Goal: Feedback & Contribution: Contribute content

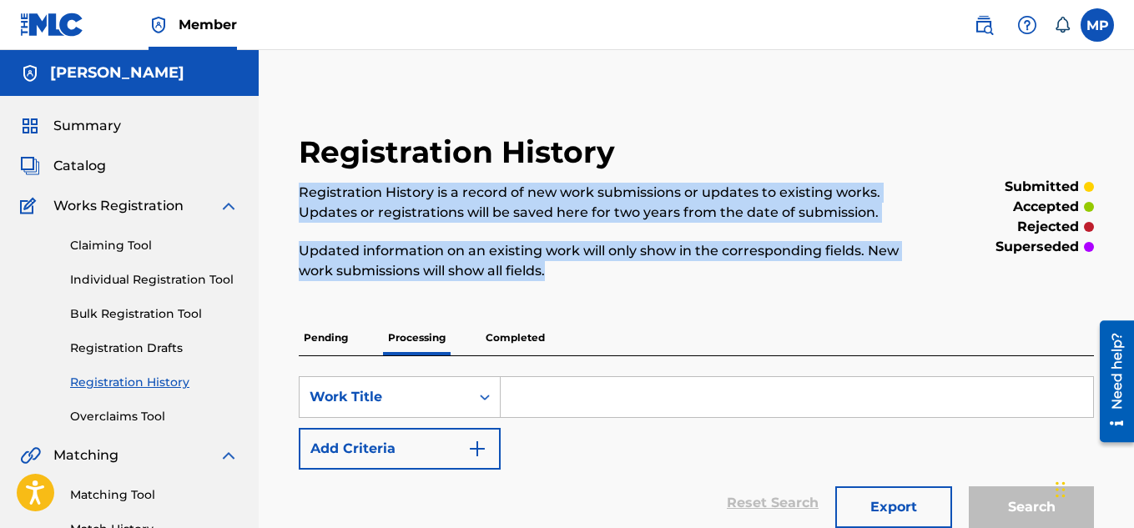
drag, startPoint x: 578, startPoint y: 267, endPoint x: 304, endPoint y: 196, distance: 283.4
click at [304, 196] on div "Registration History is a record of new work submissions or updates to existing…" at bounding box center [605, 232] width 612 height 98
click at [553, 267] on p "Updated information on an existing work will only show in the corresponding fie…" at bounding box center [605, 261] width 612 height 40
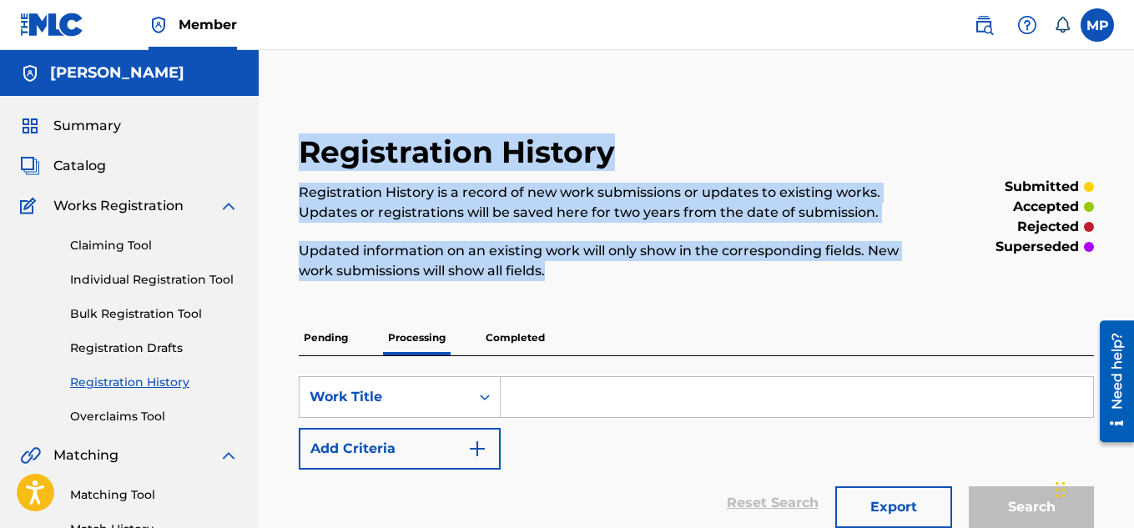
drag, startPoint x: 552, startPoint y: 267, endPoint x: 380, endPoint y: 179, distance: 193.6
click at [451, 187] on p "Registration History is a record of new work submissions or updates to existing…" at bounding box center [605, 203] width 612 height 40
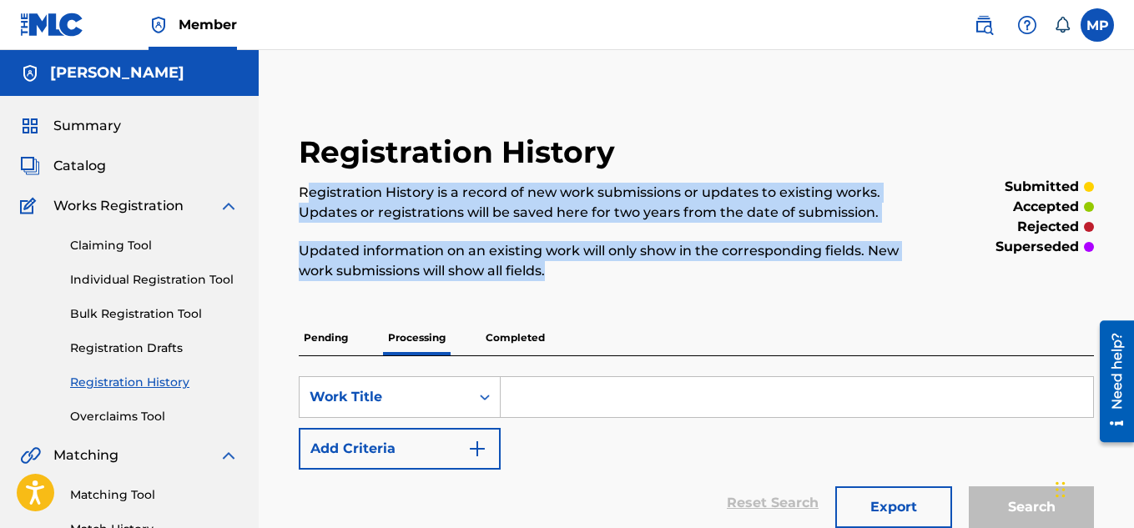
drag, startPoint x: 576, startPoint y: 274, endPoint x: 304, endPoint y: 196, distance: 282.0
click at [304, 196] on div "Registration History is a record of new work submissions or updates to existing…" at bounding box center [605, 232] width 612 height 98
click at [611, 266] on p "Updated information on an existing work will only show in the corresponding fie…" at bounding box center [605, 261] width 612 height 40
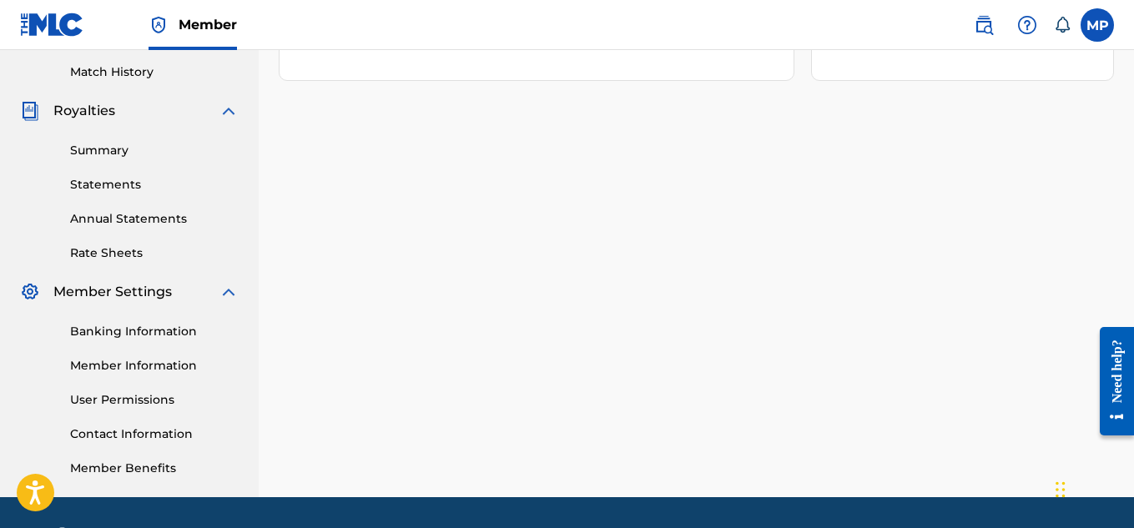
scroll to position [506, 0]
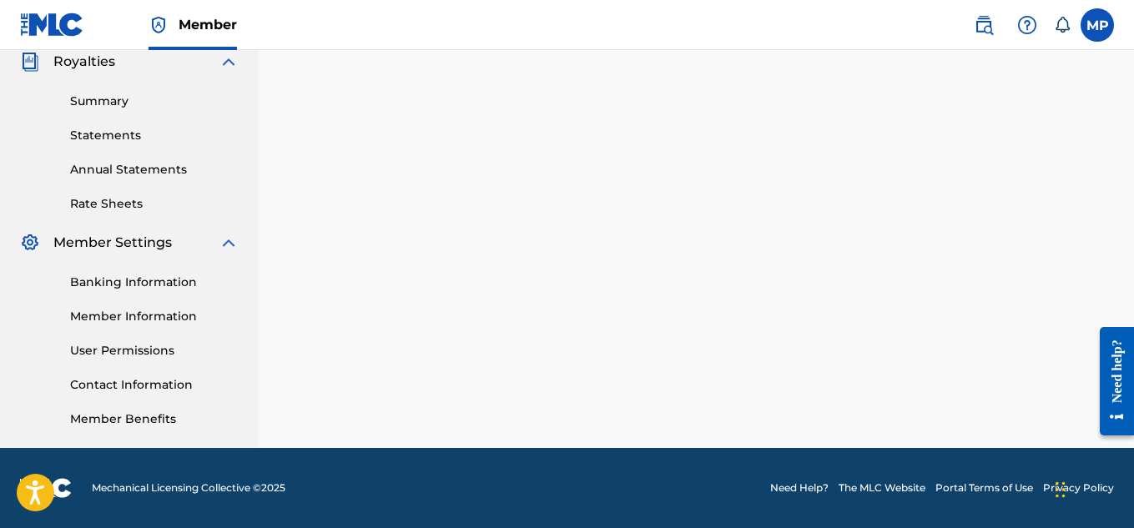
click at [123, 278] on link "Banking Information" at bounding box center [154, 283] width 168 height 18
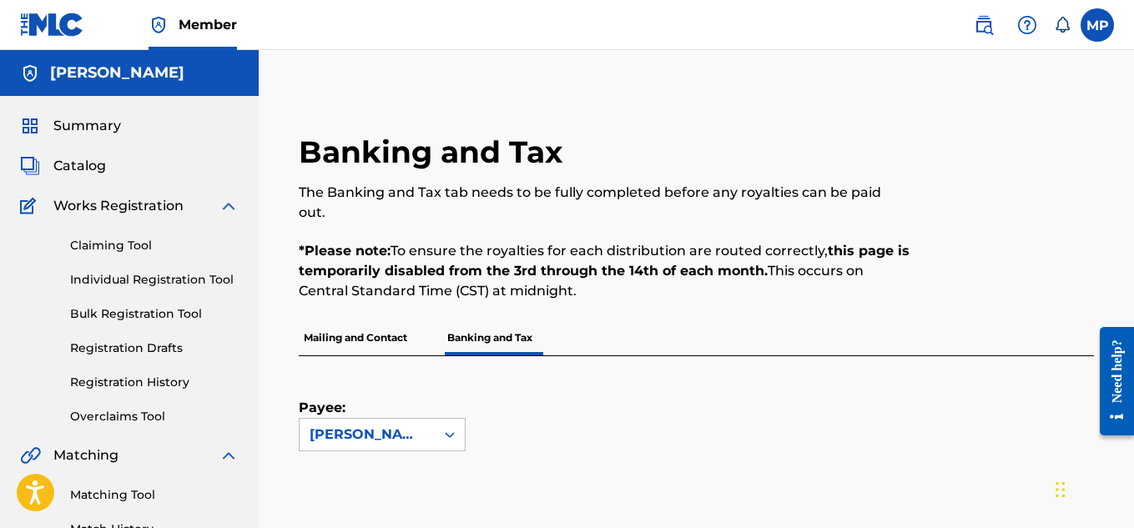
click at [349, 323] on p "Mailing and Contact" at bounding box center [355, 337] width 113 height 35
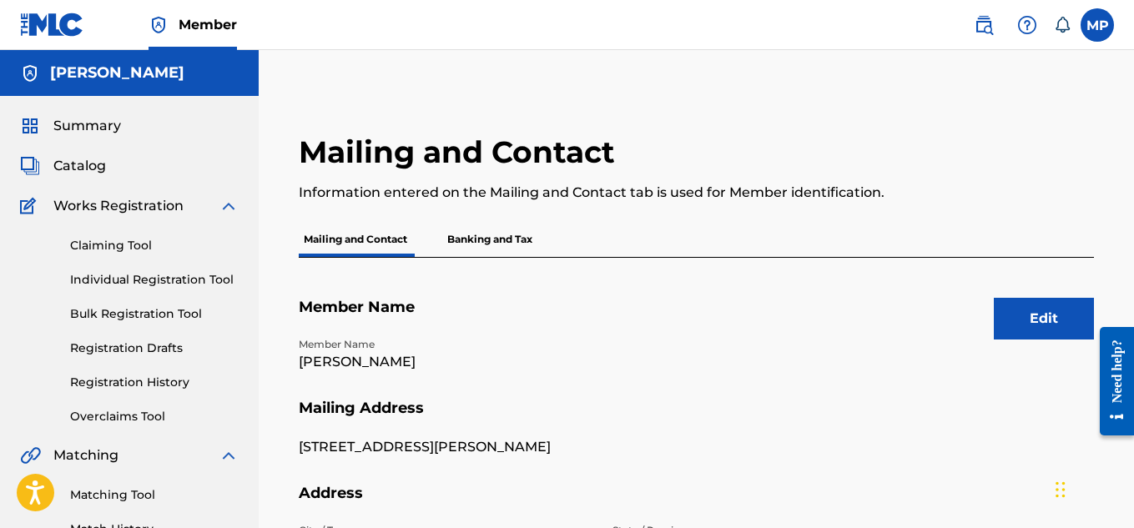
click at [529, 248] on p "Banking and Tax" at bounding box center [489, 239] width 95 height 35
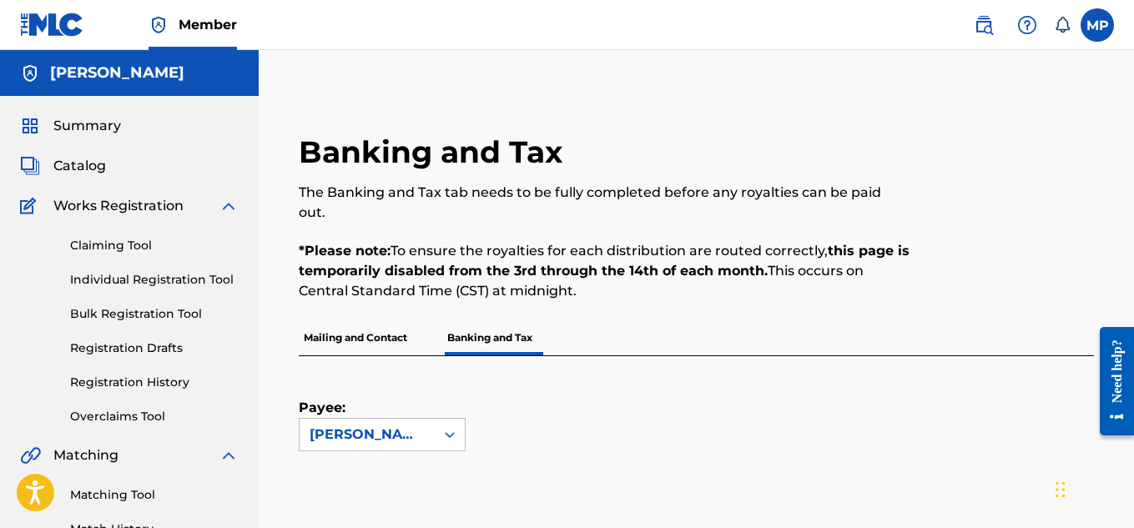
click at [191, 283] on link "Individual Registration Tool" at bounding box center [154, 280] width 168 height 18
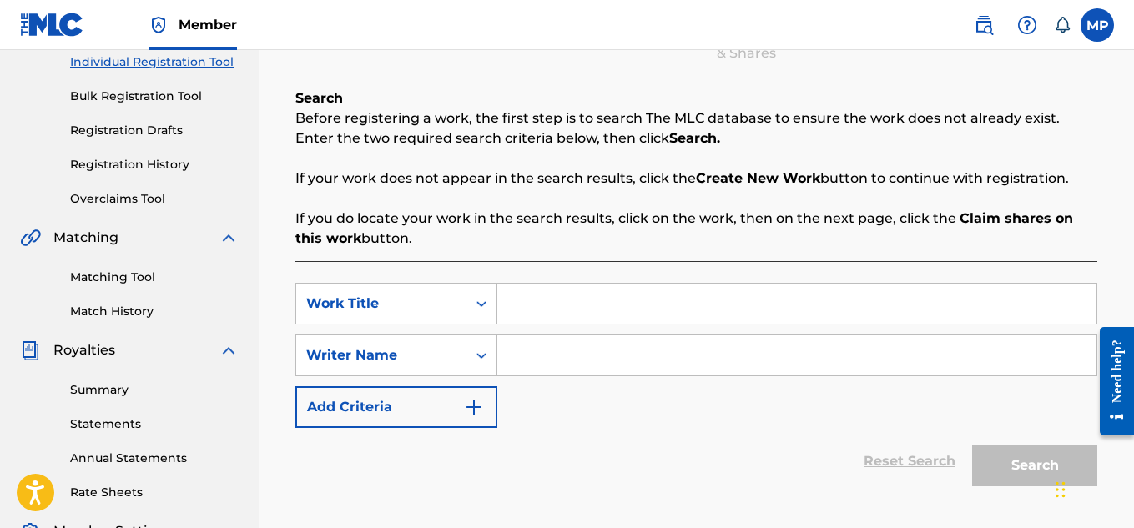
scroll to position [233, 0]
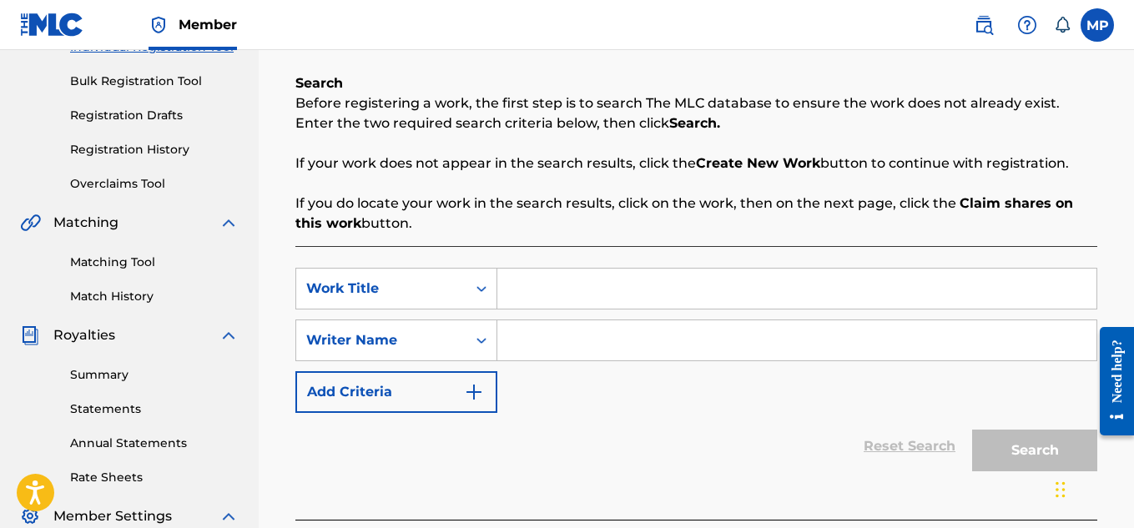
click at [136, 297] on link "Match History" at bounding box center [154, 297] width 168 height 18
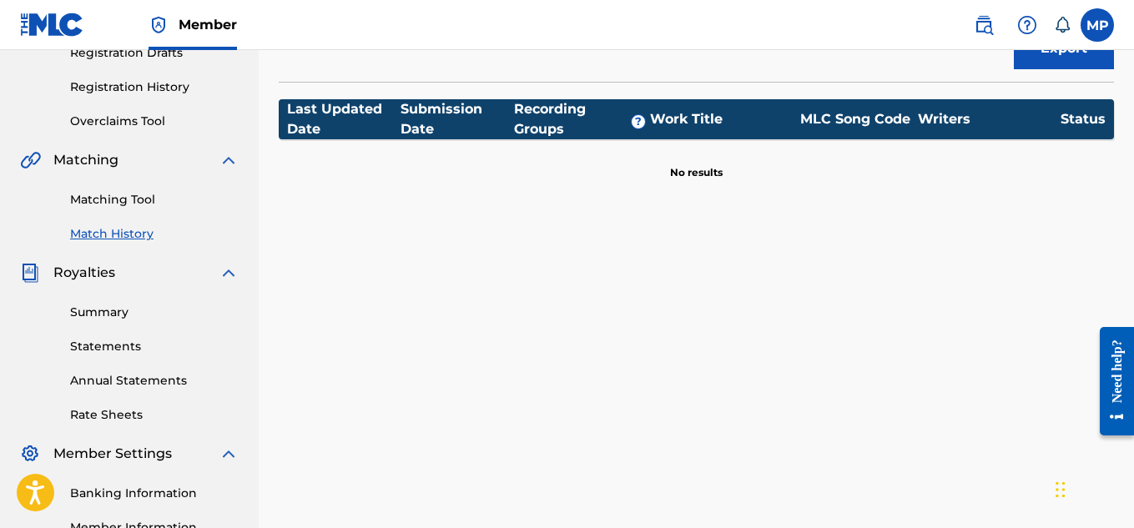
scroll to position [307, 0]
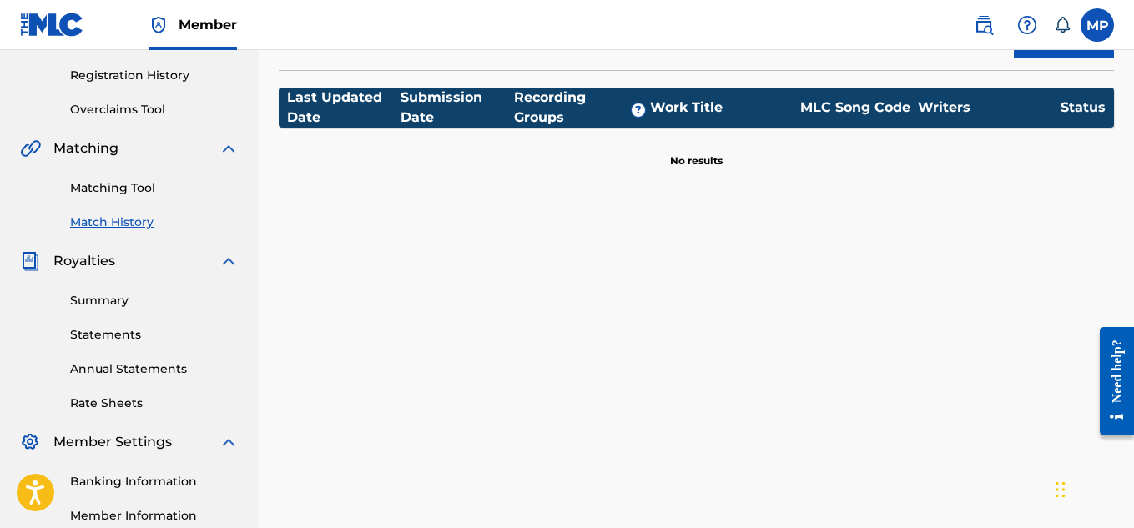
click at [153, 193] on link "Matching Tool" at bounding box center [154, 188] width 168 height 18
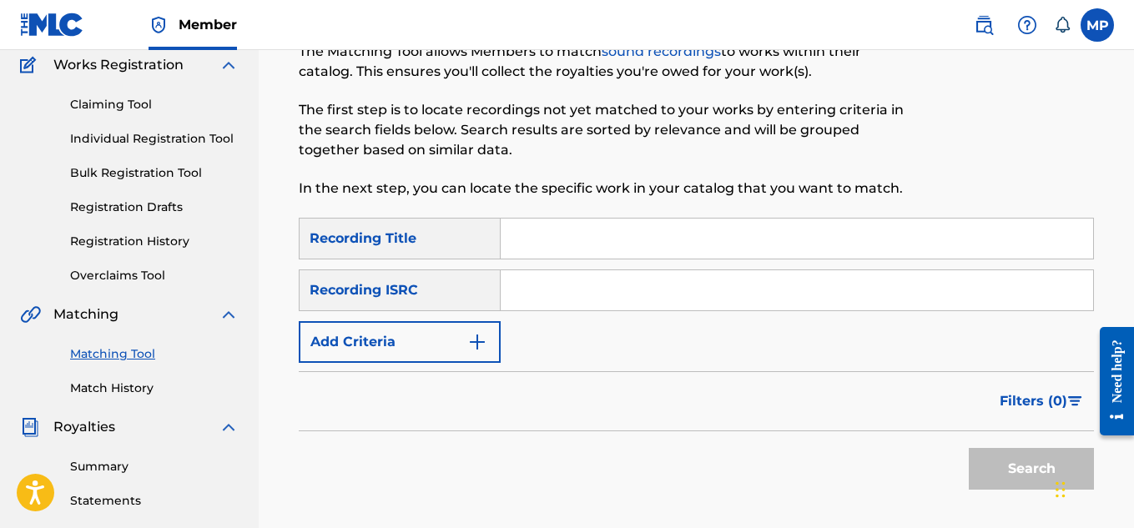
scroll to position [160, 0]
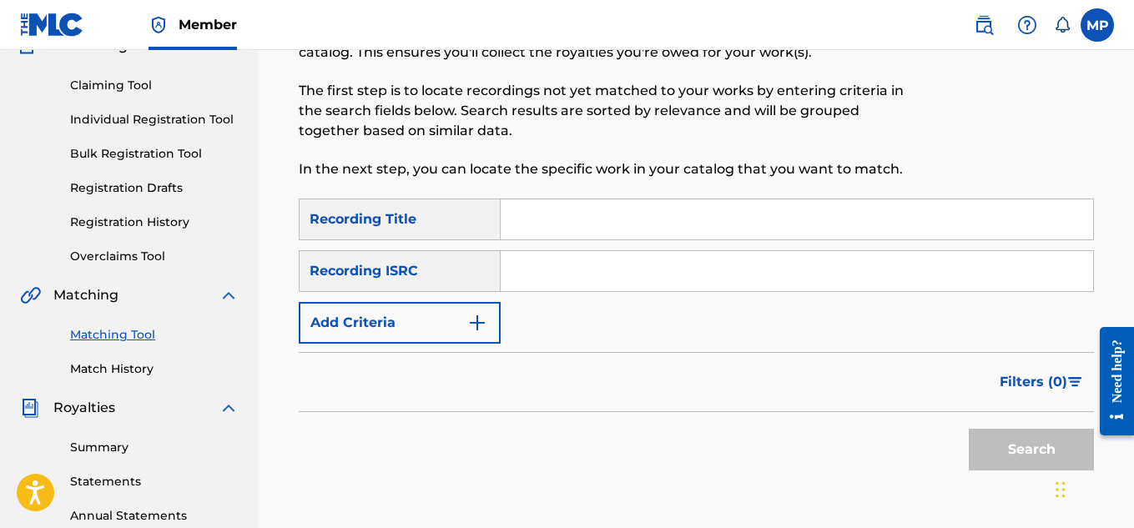
click at [568, 219] on input "Search Form" at bounding box center [796, 219] width 592 height 40
type input "h"
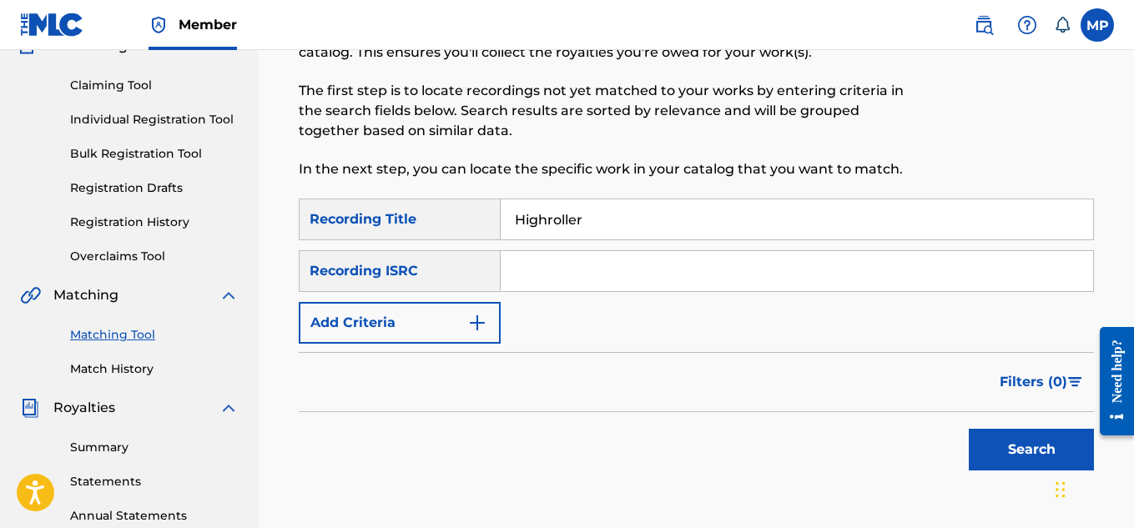
click at [1020, 435] on button "Search" at bounding box center [1030, 450] width 125 height 42
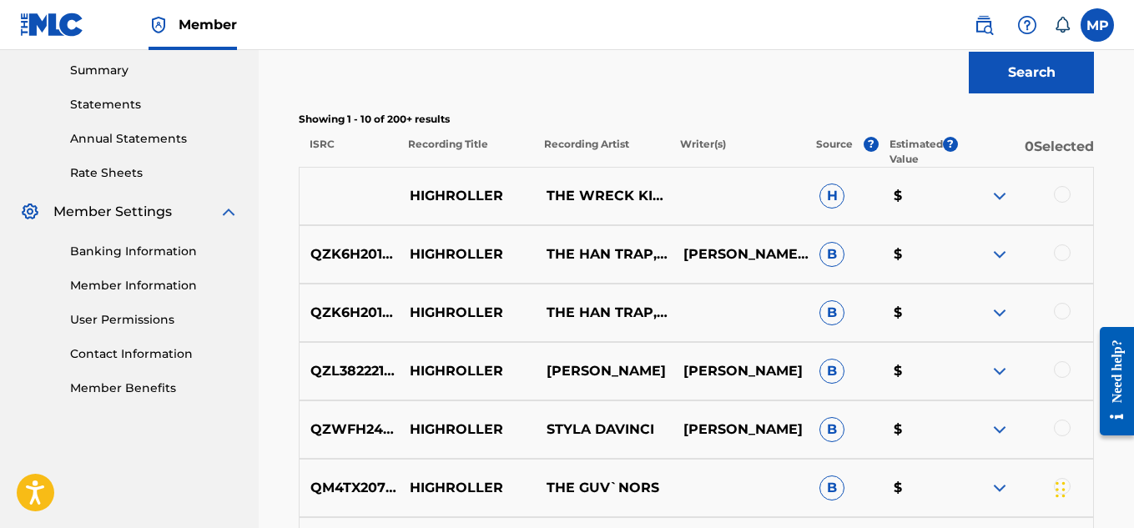
scroll to position [547, 0]
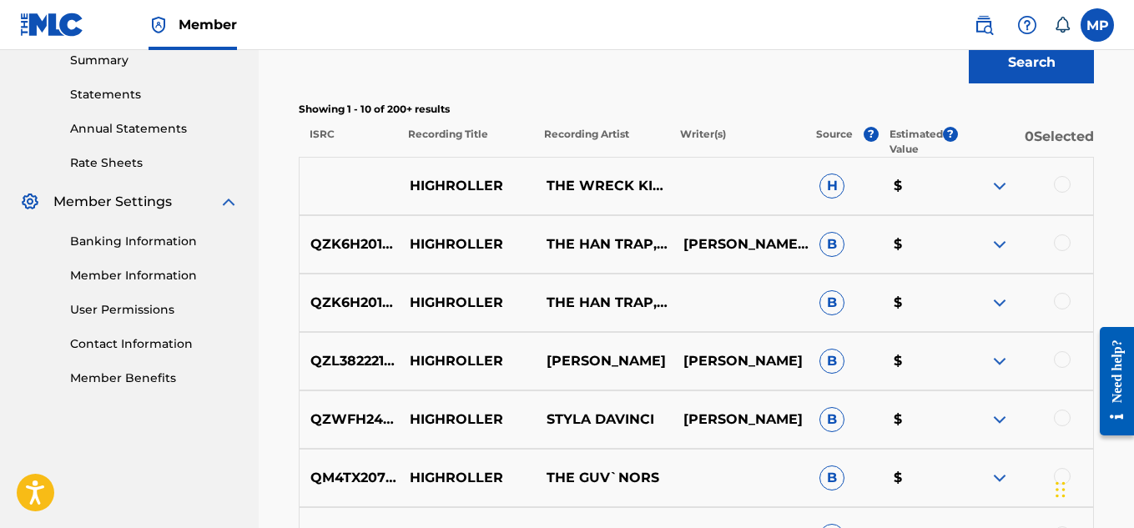
click at [997, 359] on img at bounding box center [999, 361] width 20 height 20
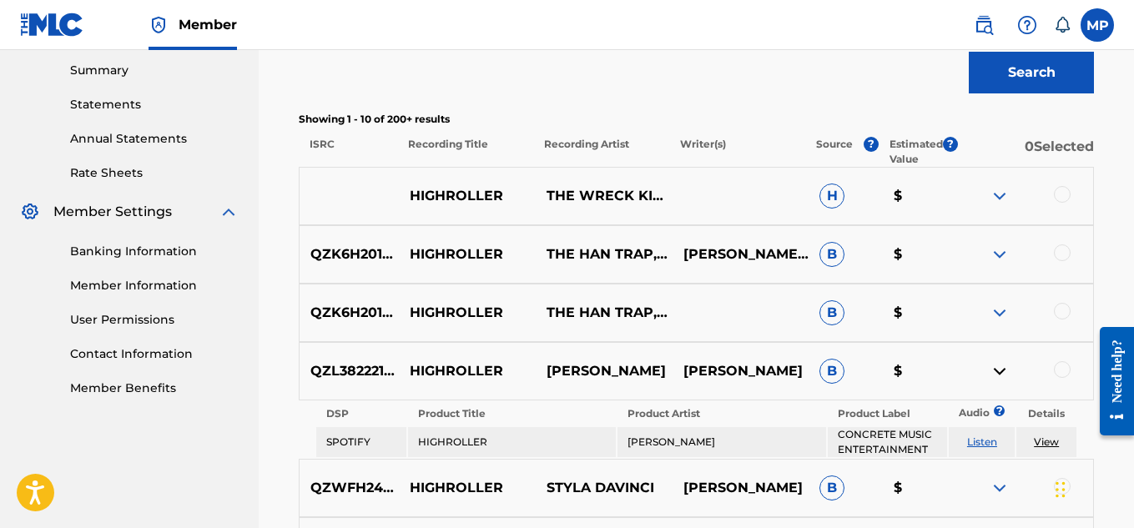
scroll to position [545, 0]
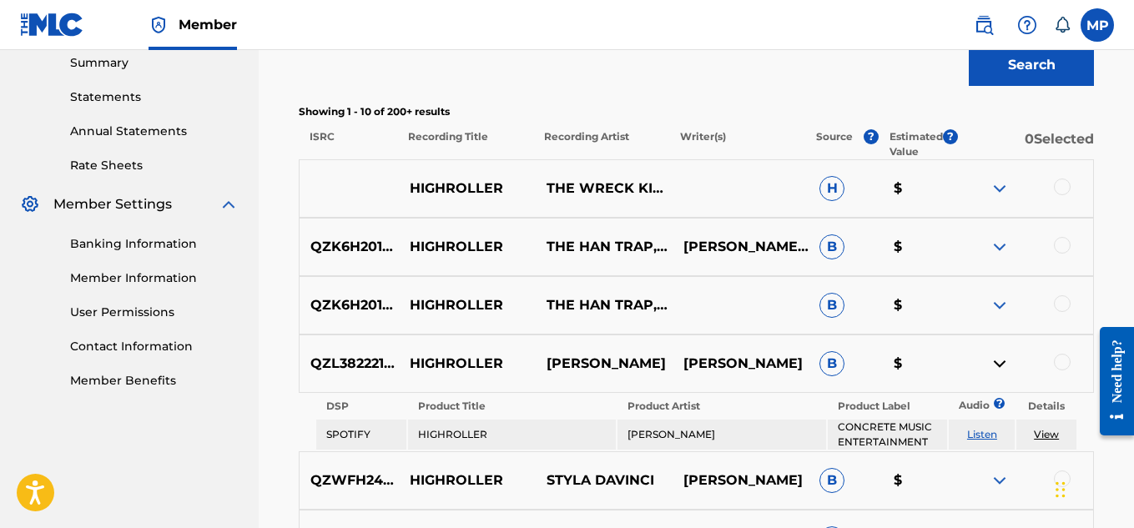
click at [1001, 358] on img at bounding box center [999, 364] width 20 height 20
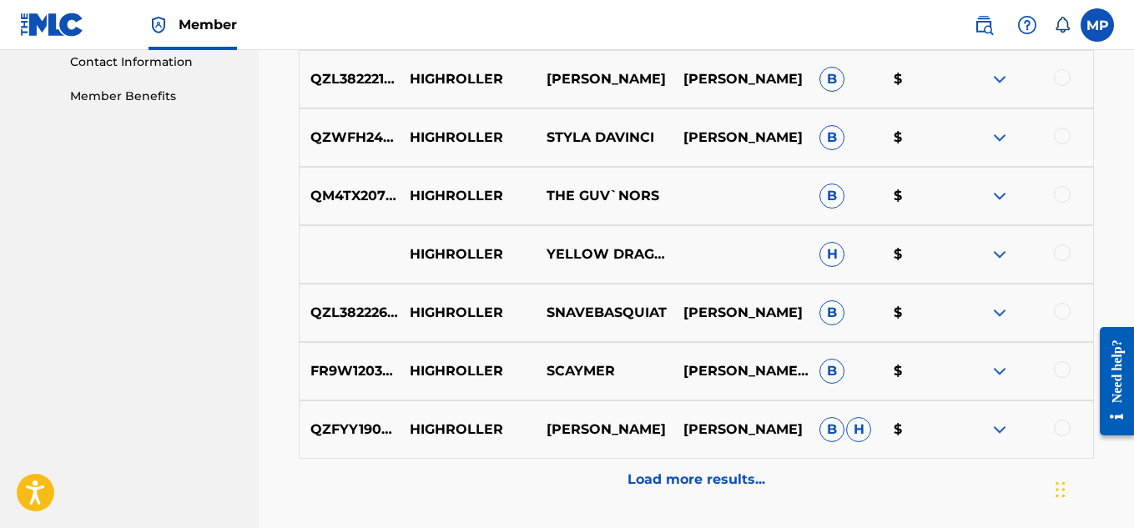
scroll to position [965, 0]
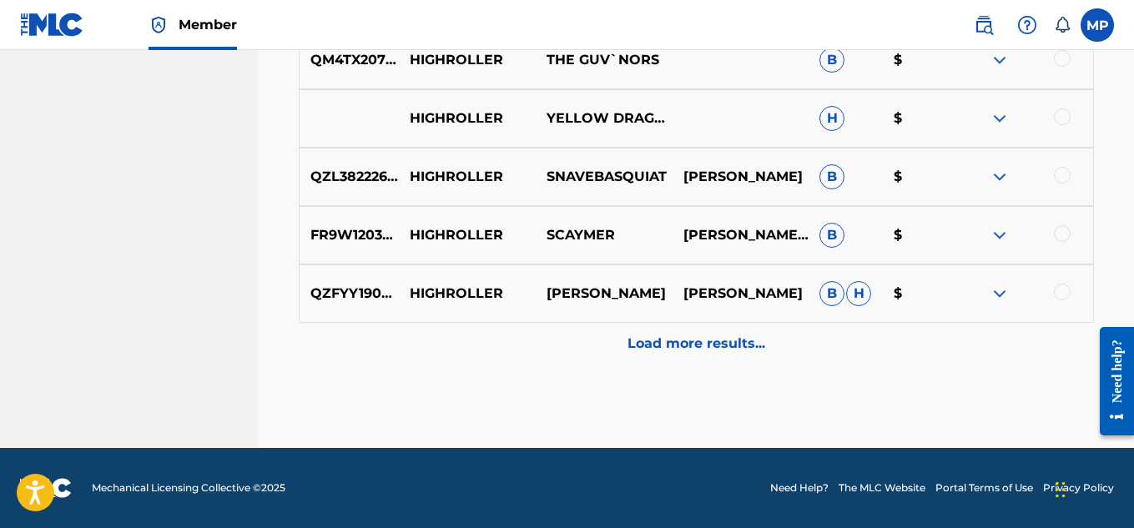
click at [648, 329] on div "Load more results..." at bounding box center [696, 344] width 795 height 42
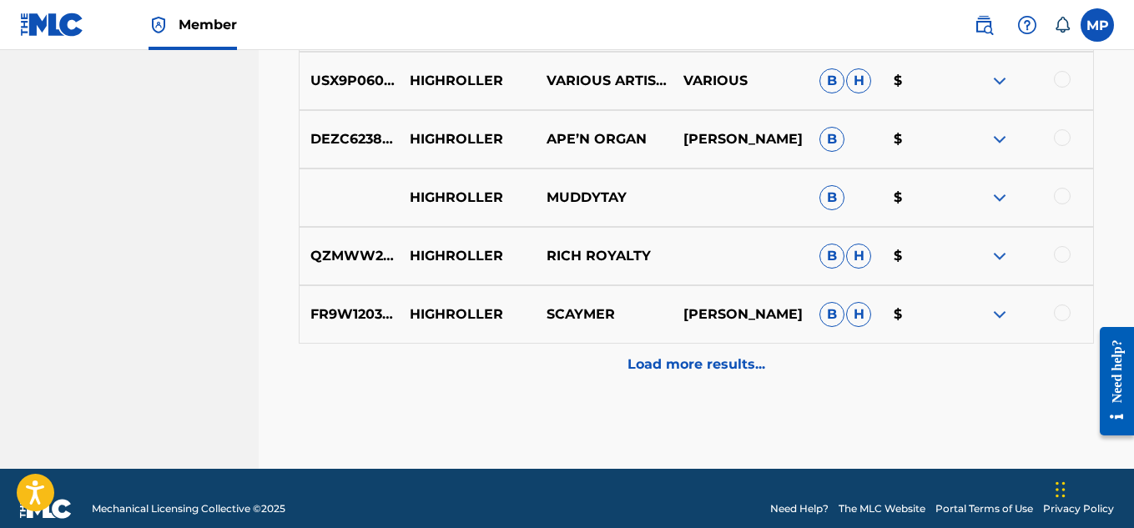
scroll to position [0, 0]
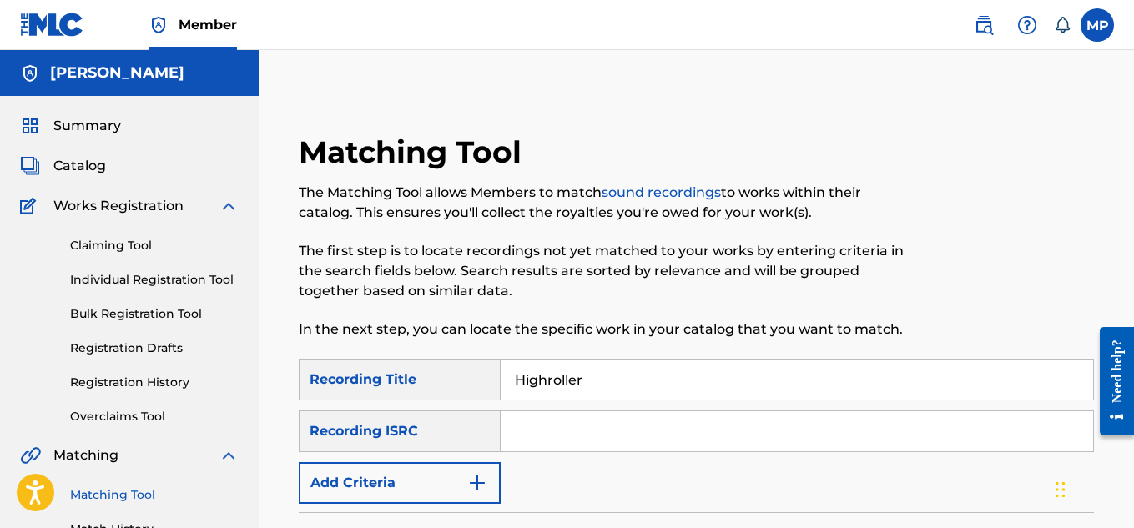
click at [636, 390] on input "Highroller" at bounding box center [796, 379] width 592 height 40
type input "Highroller"
click at [442, 497] on button "Add Criteria" at bounding box center [400, 483] width 202 height 42
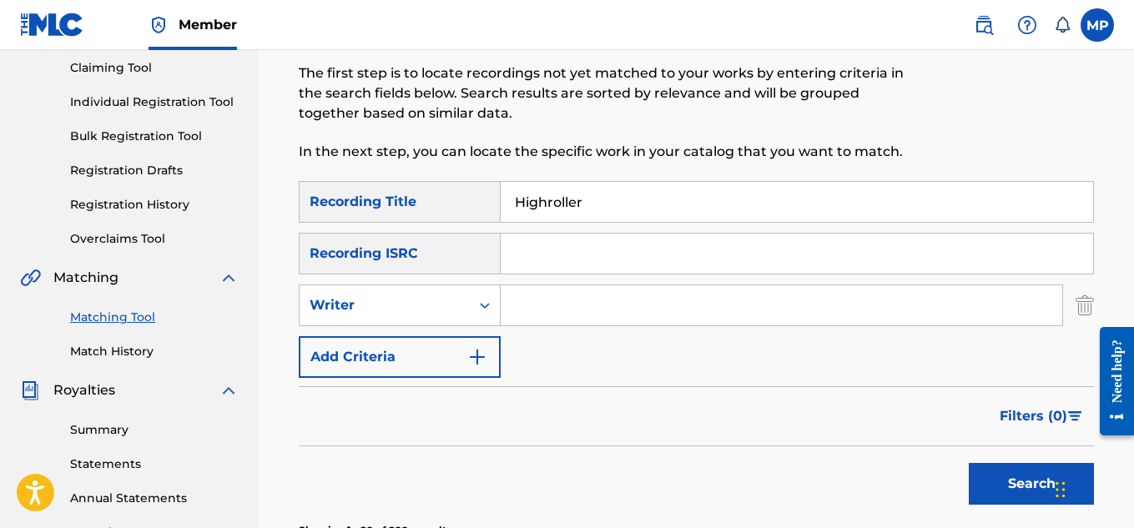
scroll to position [179, 0]
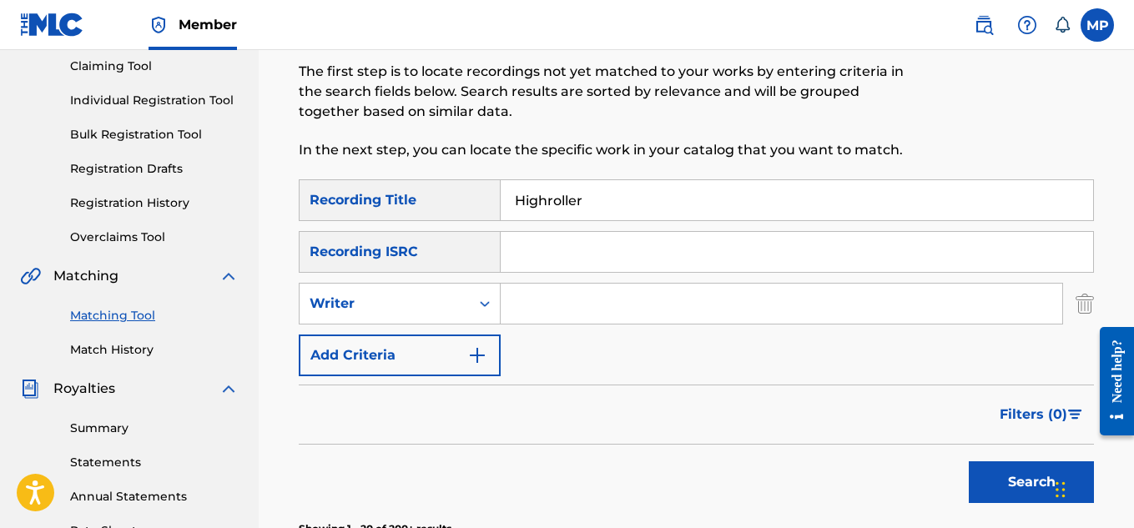
click at [572, 313] on input "Search Form" at bounding box center [780, 304] width 561 height 40
type input "[PERSON_NAME]"
click at [977, 477] on button "Search" at bounding box center [1030, 482] width 125 height 42
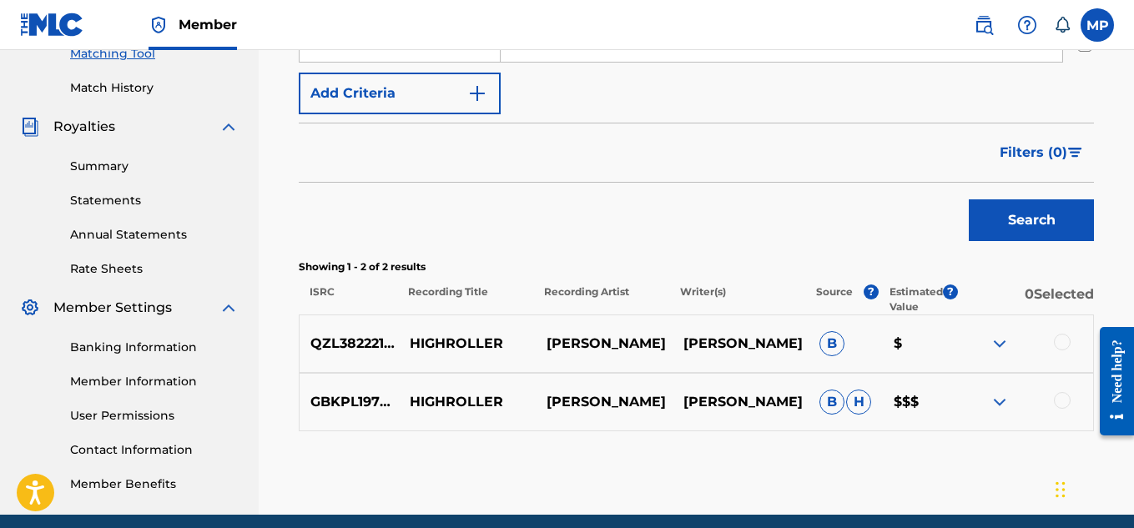
scroll to position [442, 0]
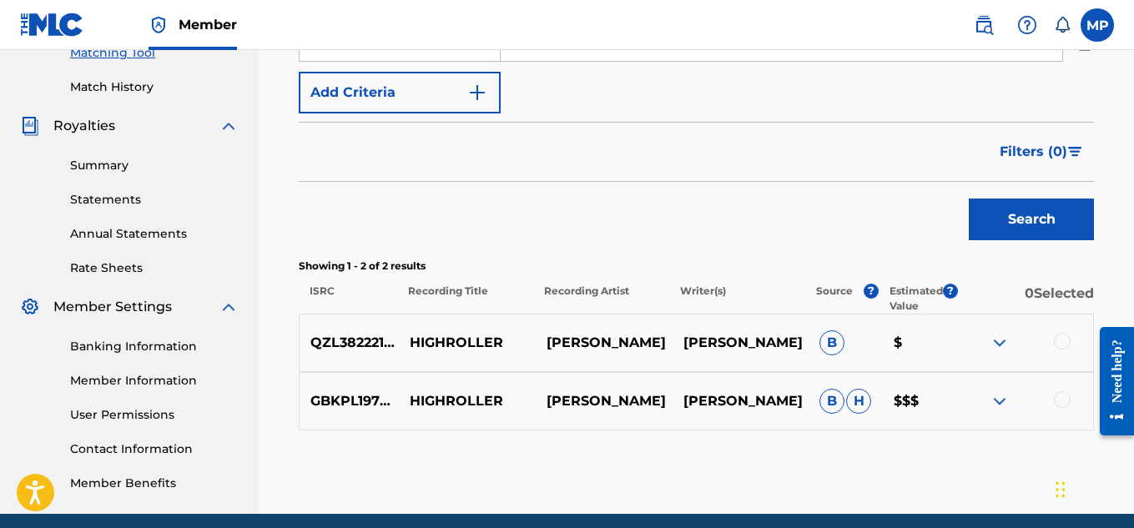
click at [999, 406] on img at bounding box center [999, 401] width 20 height 20
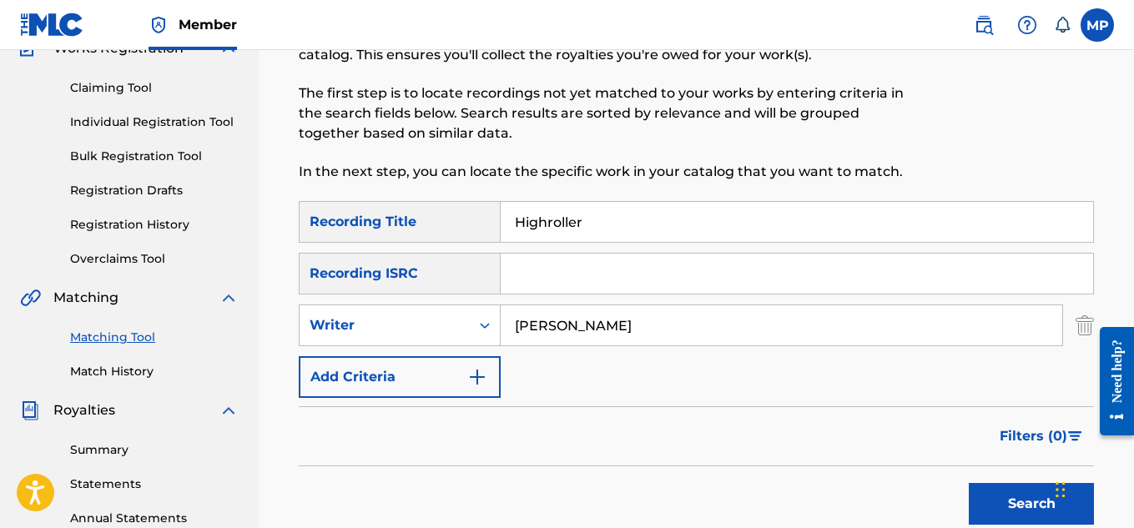
scroll to position [256, 0]
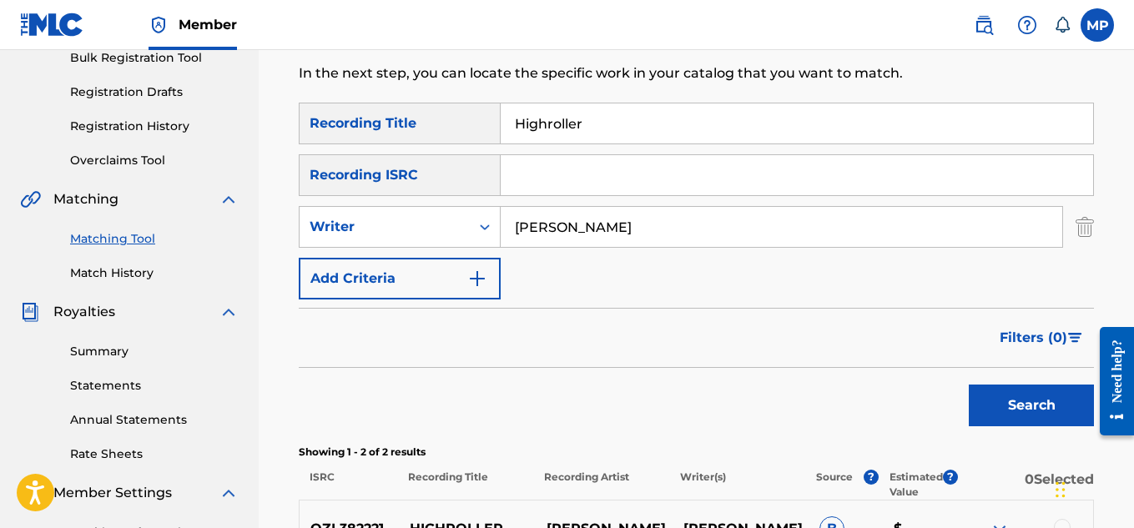
click at [613, 134] on input "Highroller" at bounding box center [796, 123] width 592 height 40
type input "H"
click at [968, 385] on button "Search" at bounding box center [1030, 406] width 125 height 42
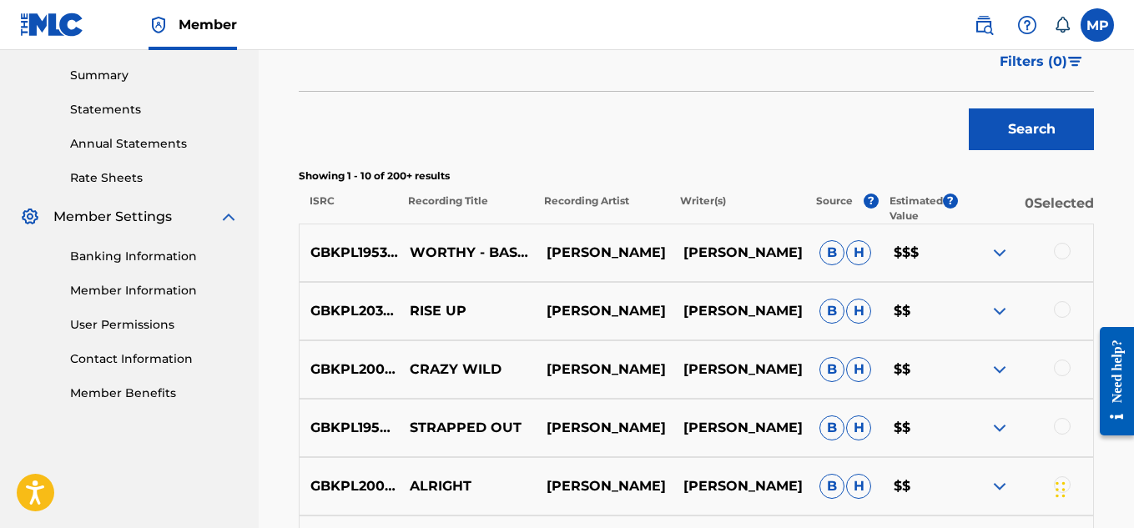
scroll to position [525, 0]
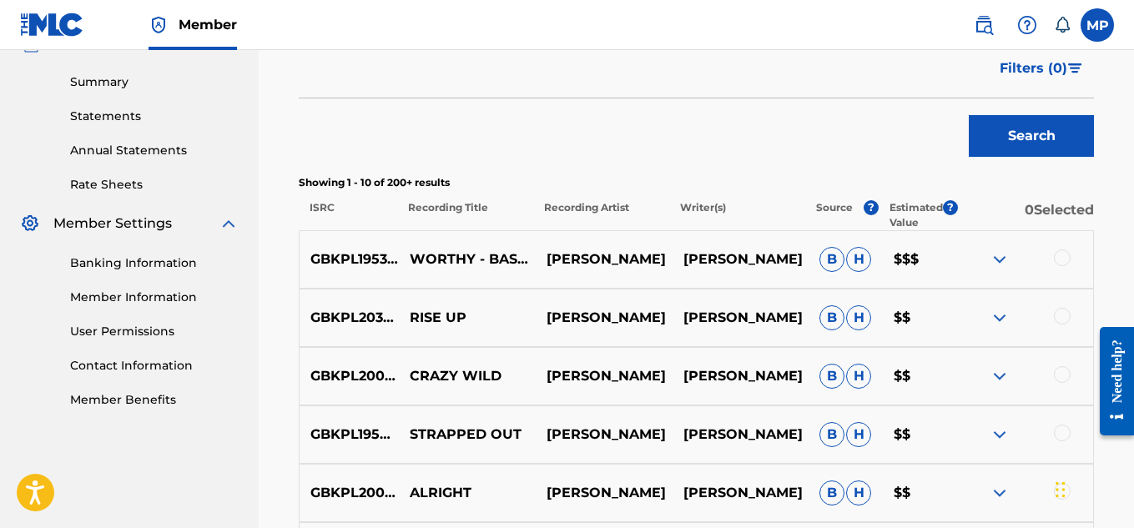
click at [996, 259] on img at bounding box center [999, 259] width 20 height 20
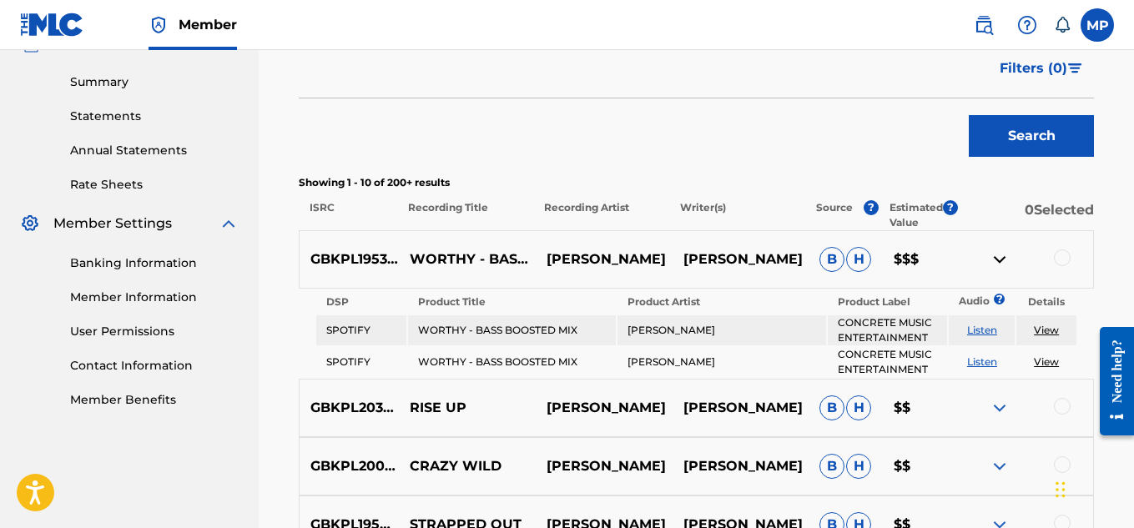
click at [996, 259] on img at bounding box center [999, 259] width 20 height 20
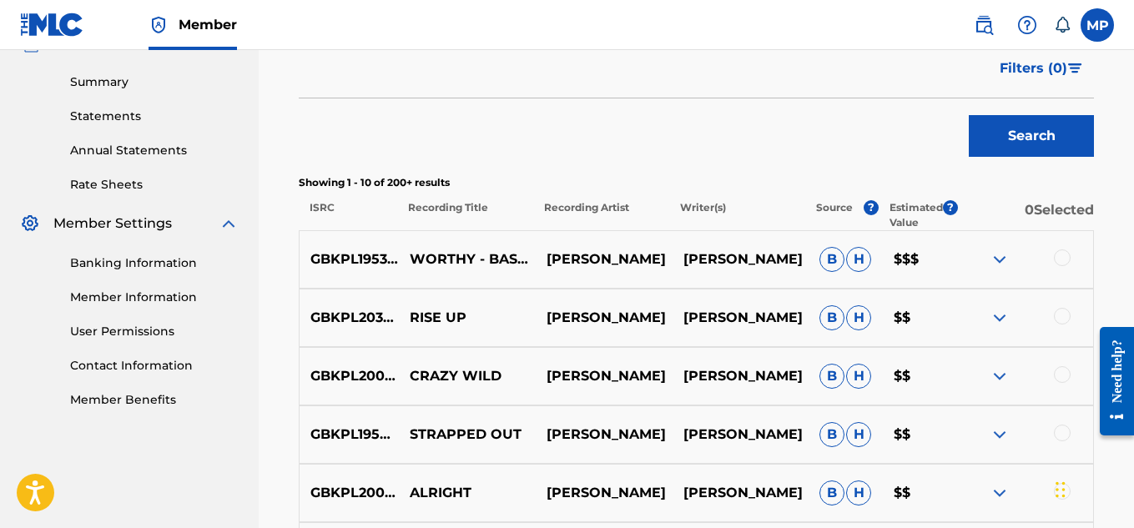
click at [996, 259] on img at bounding box center [999, 259] width 20 height 20
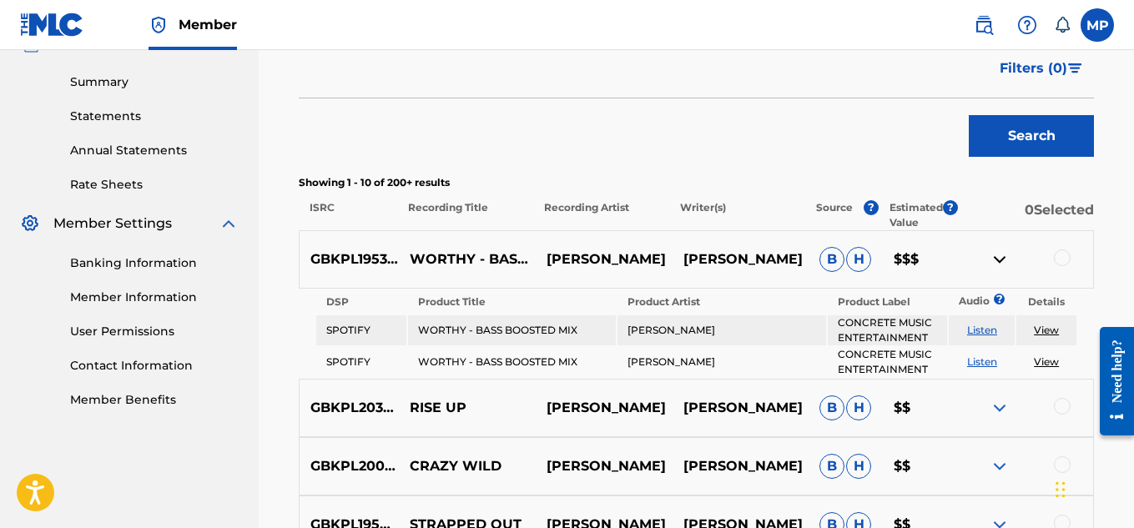
click at [996, 259] on img at bounding box center [999, 259] width 20 height 20
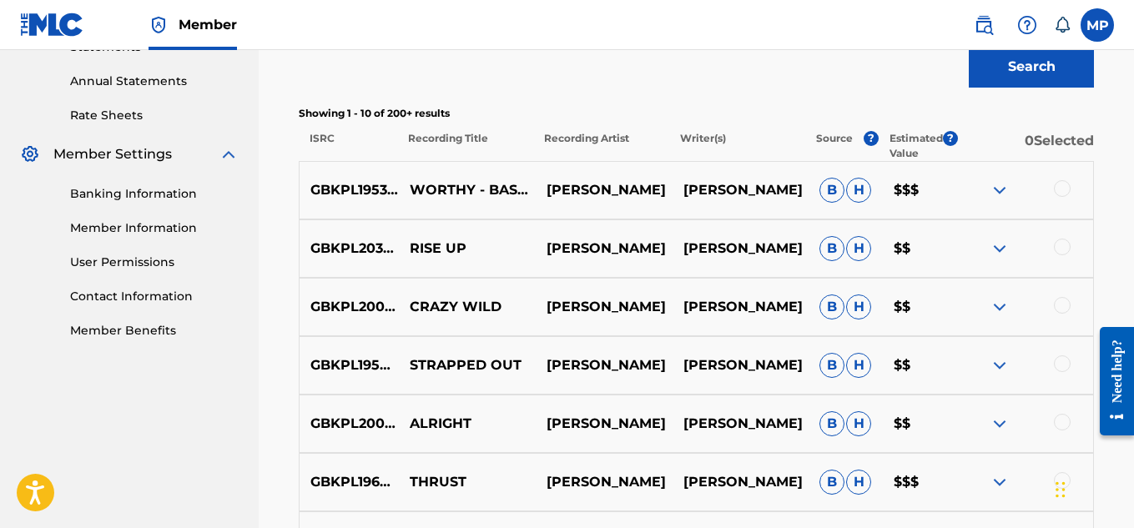
scroll to position [601, 0]
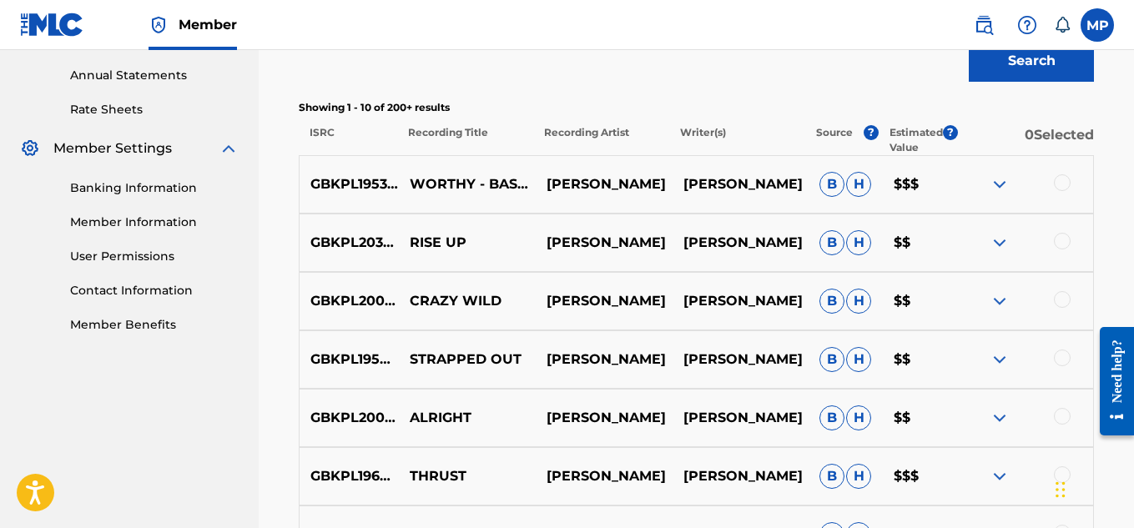
click at [990, 183] on img at bounding box center [999, 184] width 20 height 20
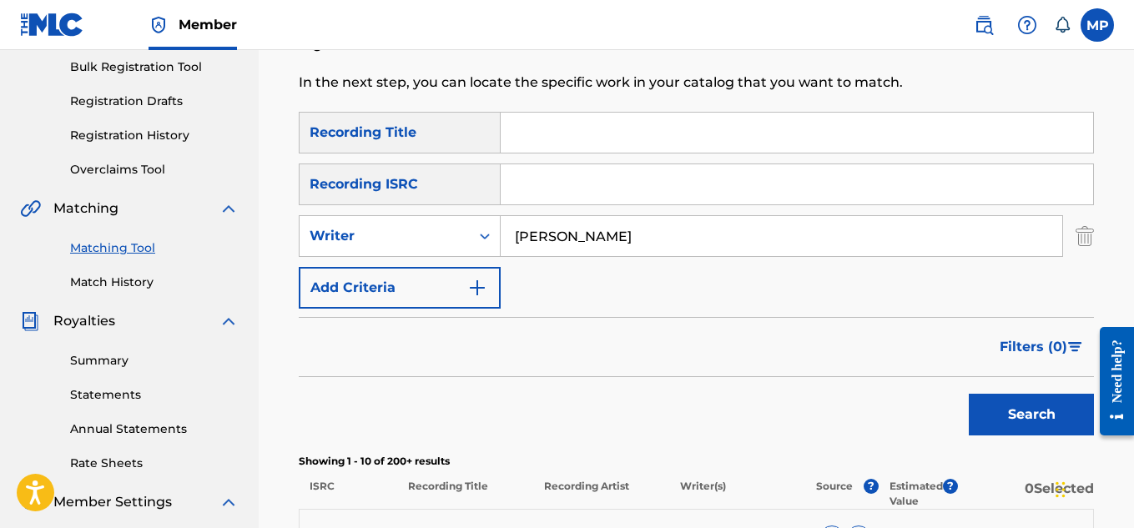
scroll to position [538, 0]
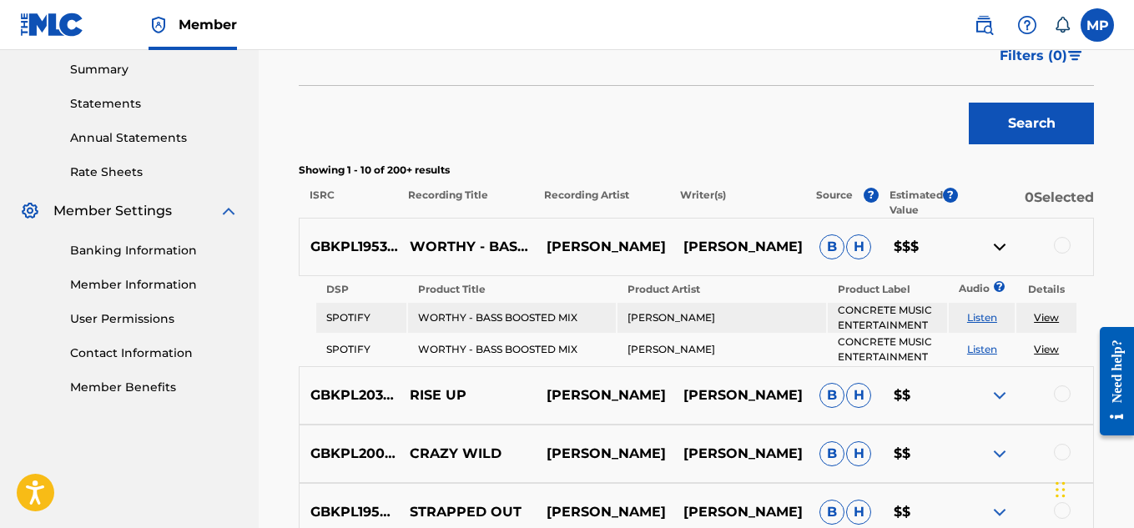
click at [775, 103] on div "Search" at bounding box center [696, 119] width 795 height 67
click at [1002, 242] on img at bounding box center [999, 247] width 20 height 20
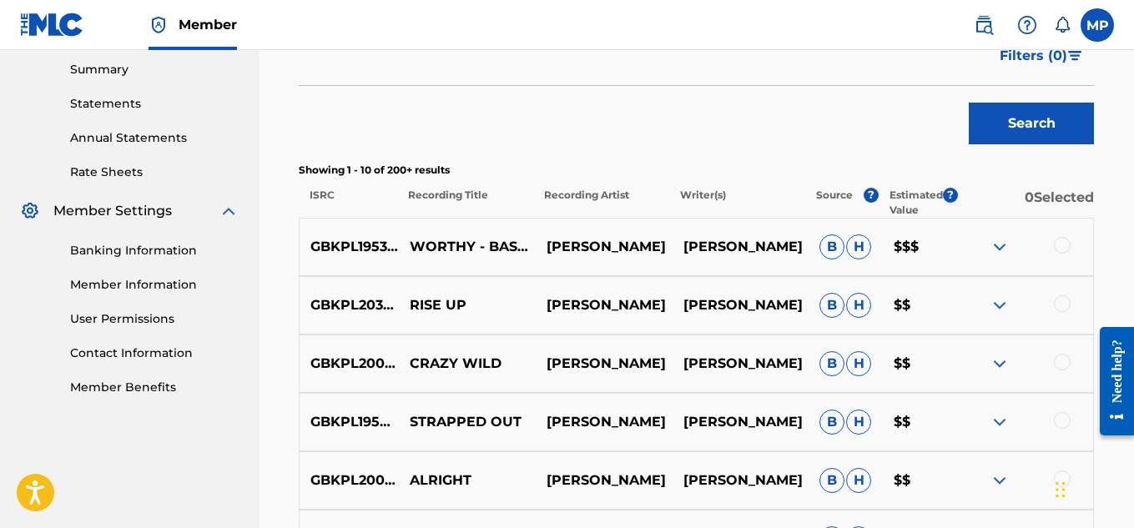
click at [1067, 249] on div at bounding box center [1061, 245] width 17 height 17
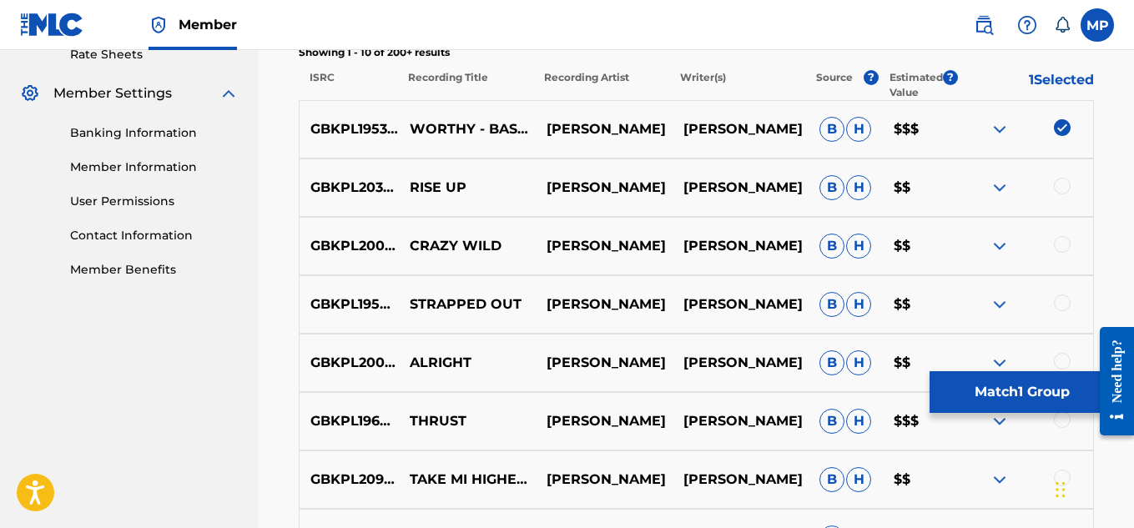
scroll to position [655, 0]
click at [1021, 390] on button "Match 1 Group" at bounding box center [1021, 392] width 184 height 42
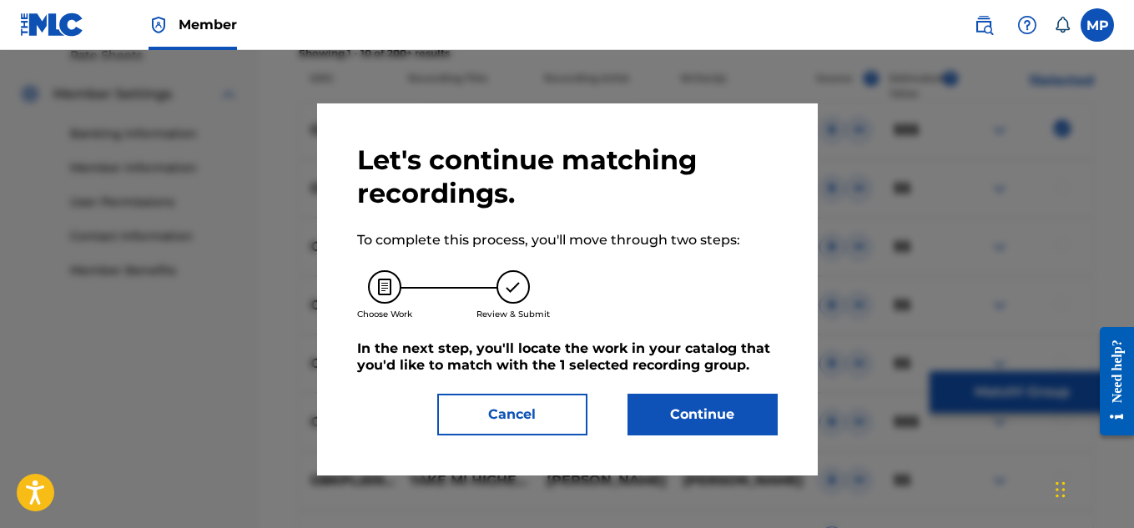
click at [563, 411] on button "Cancel" at bounding box center [512, 415] width 150 height 42
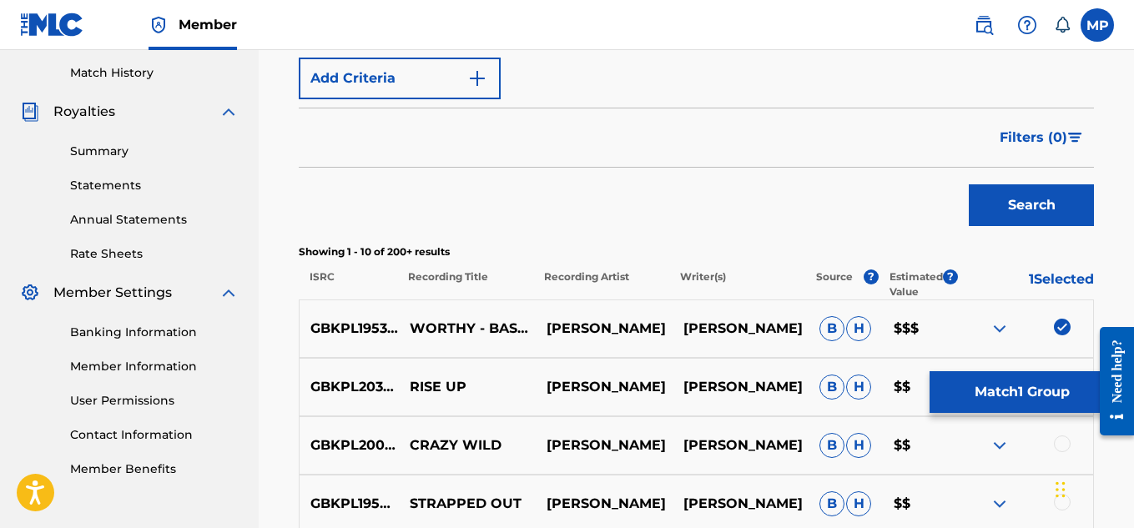
scroll to position [485, 0]
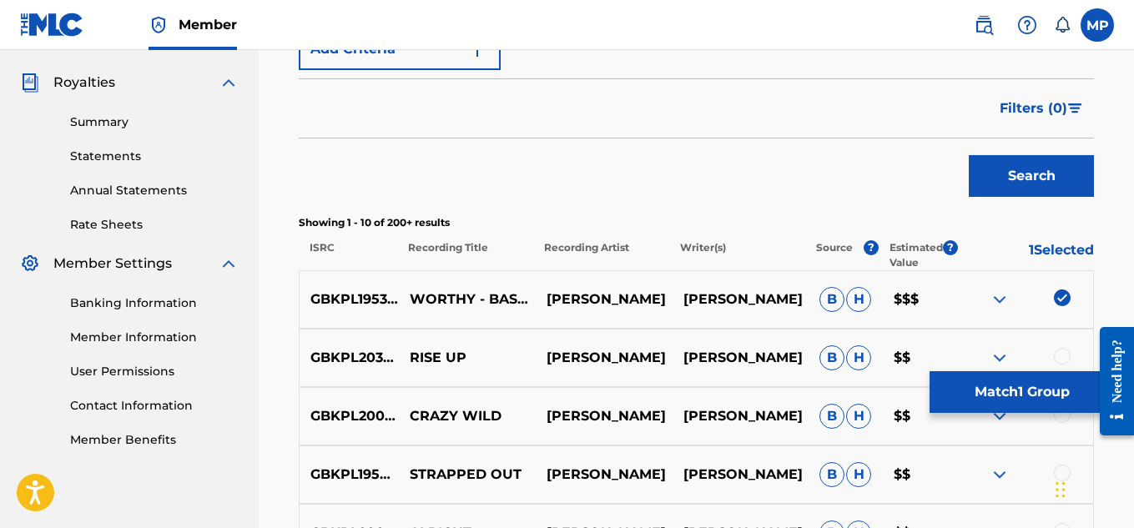
click at [998, 391] on button "Match 1 Group" at bounding box center [1021, 392] width 184 height 42
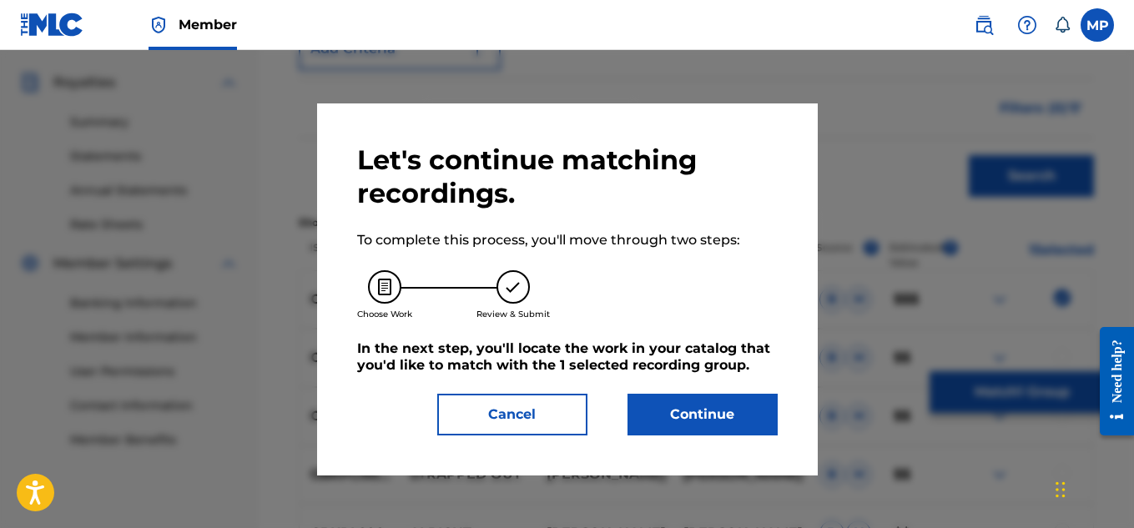
click at [721, 410] on button "Continue" at bounding box center [702, 415] width 150 height 42
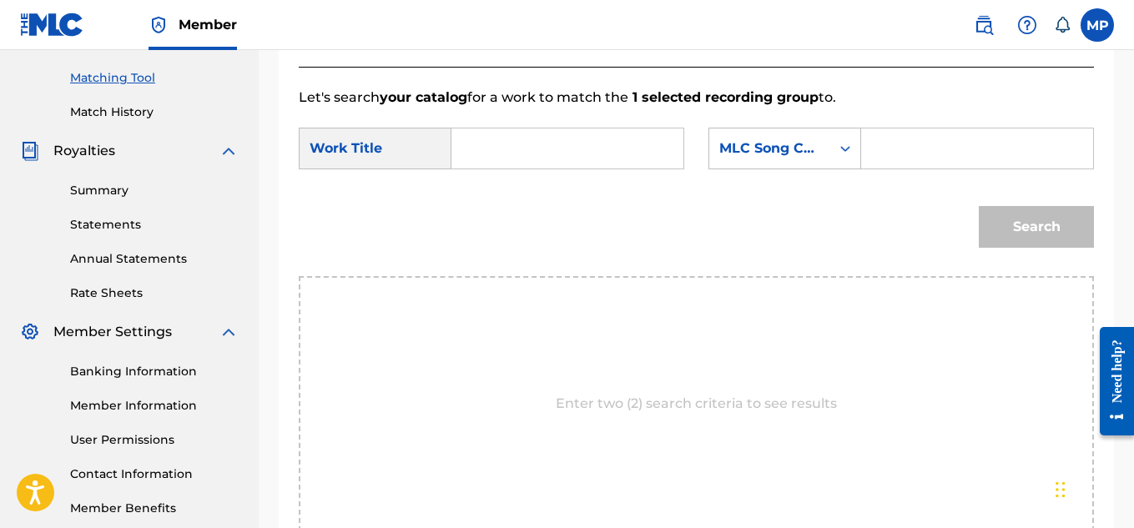
scroll to position [623, 0]
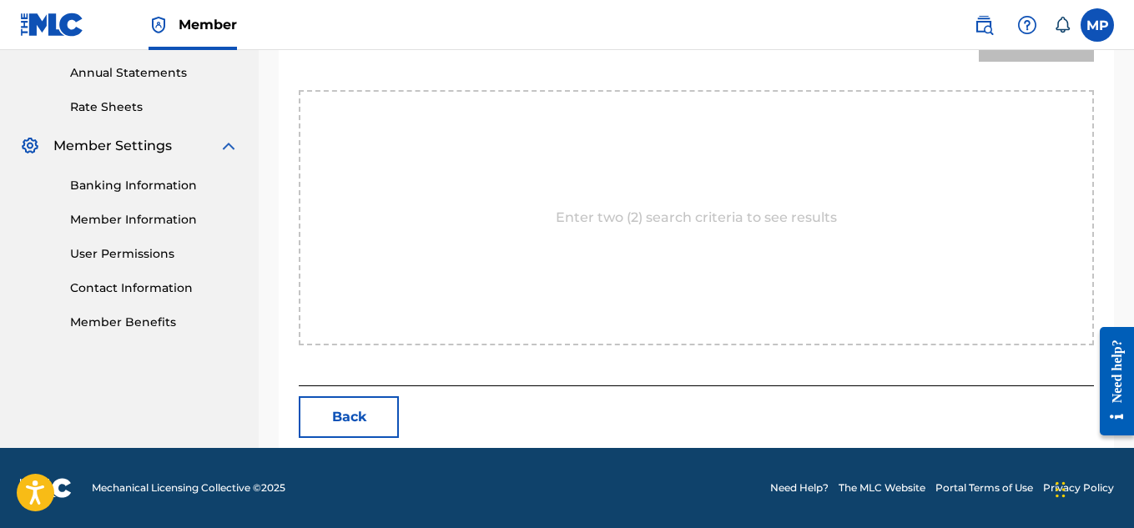
click at [369, 412] on button "Back" at bounding box center [349, 417] width 100 height 42
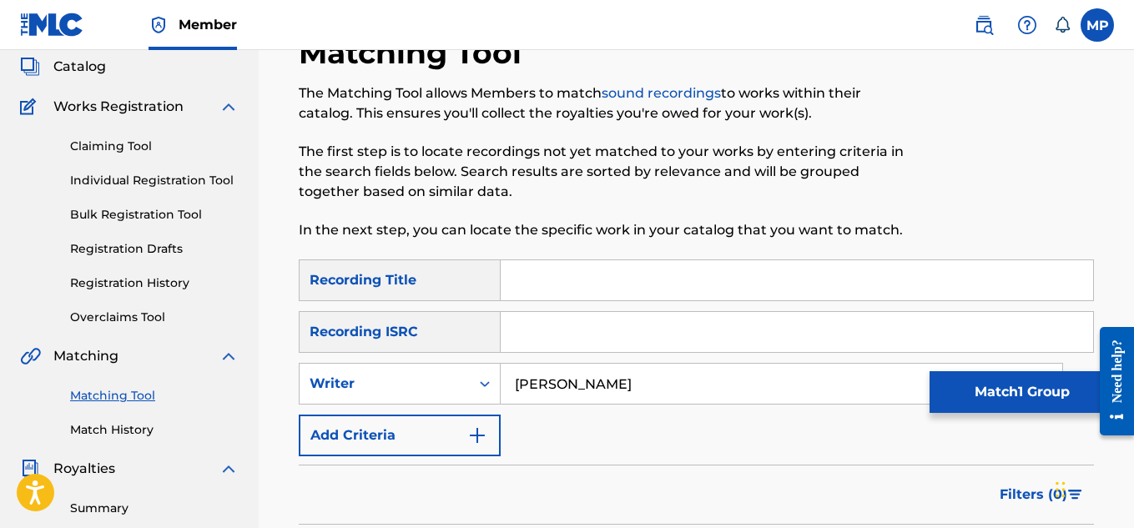
scroll to position [105, 0]
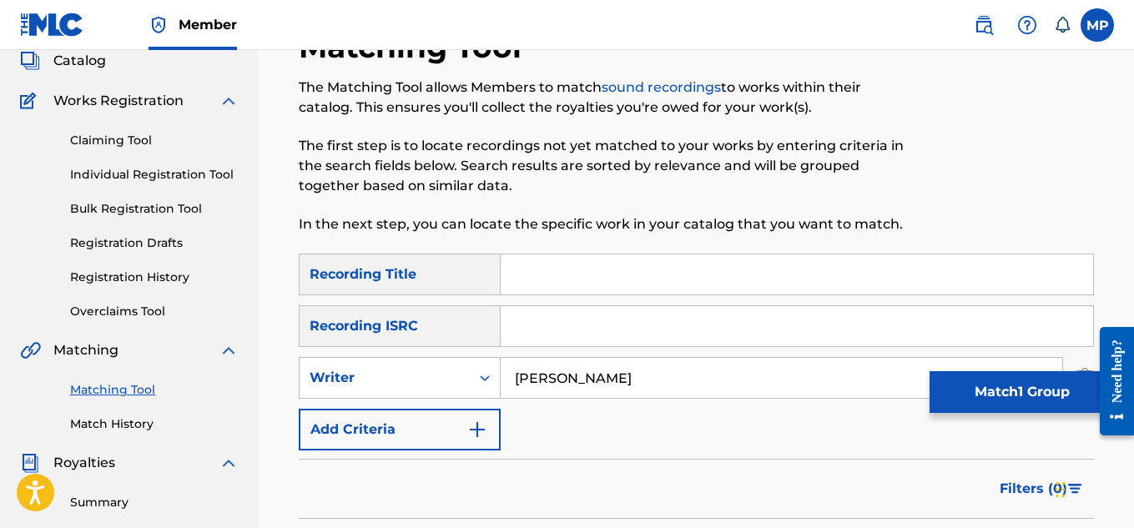
click at [719, 264] on input "Search Form" at bounding box center [796, 274] width 592 height 40
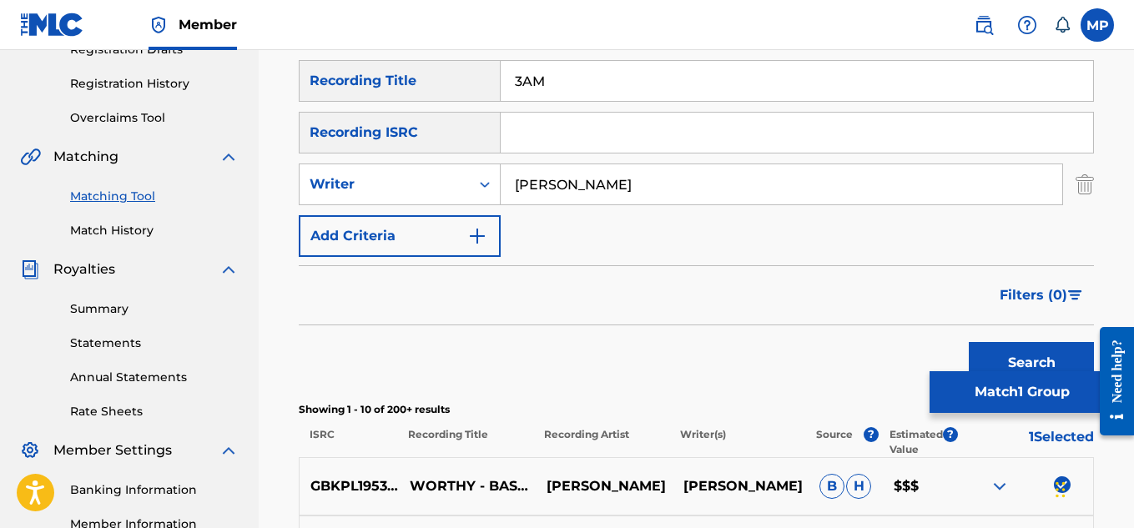
scroll to position [309, 0]
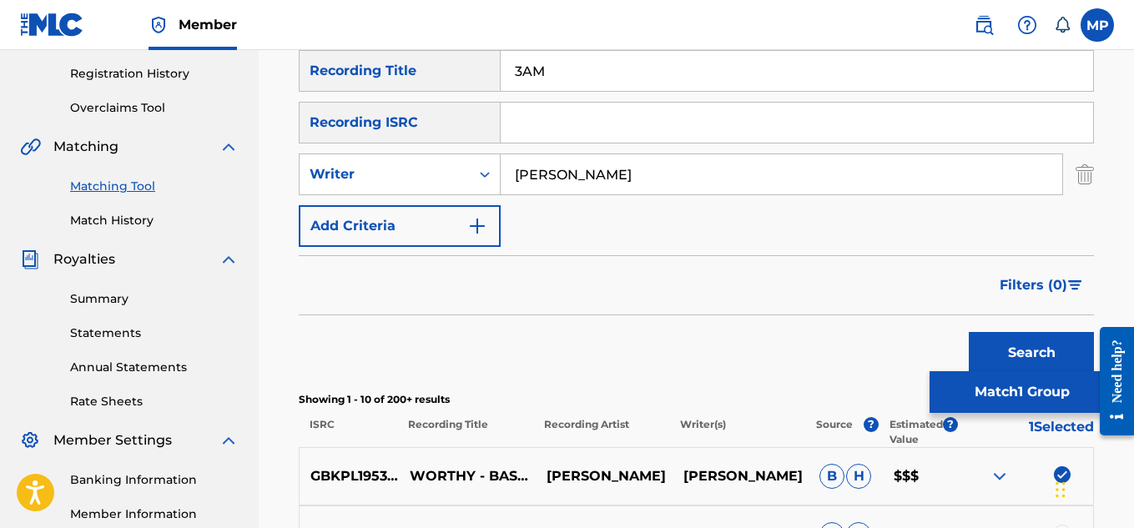
click at [1024, 332] on button "Search" at bounding box center [1030, 353] width 125 height 42
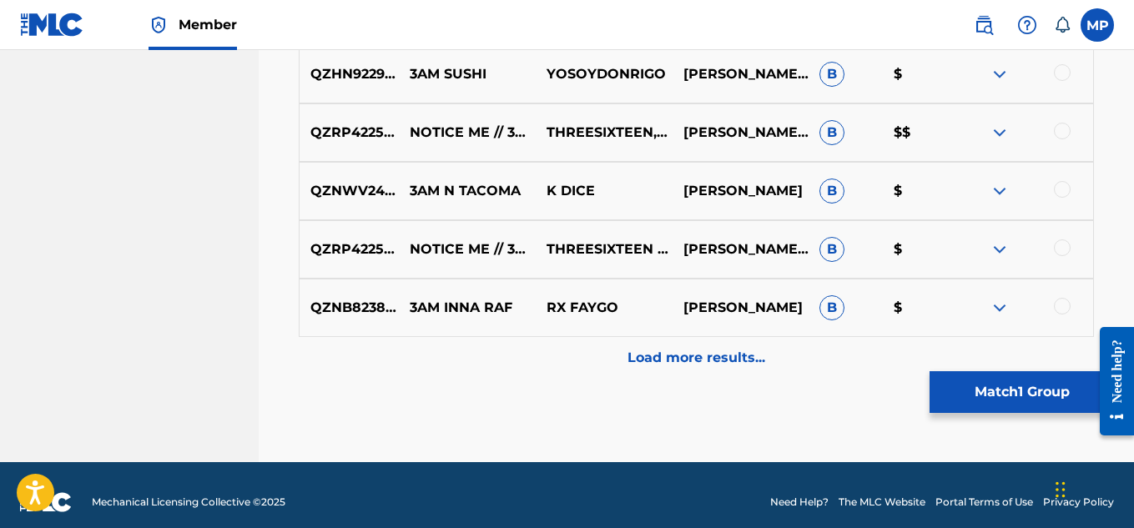
scroll to position [1017, 0]
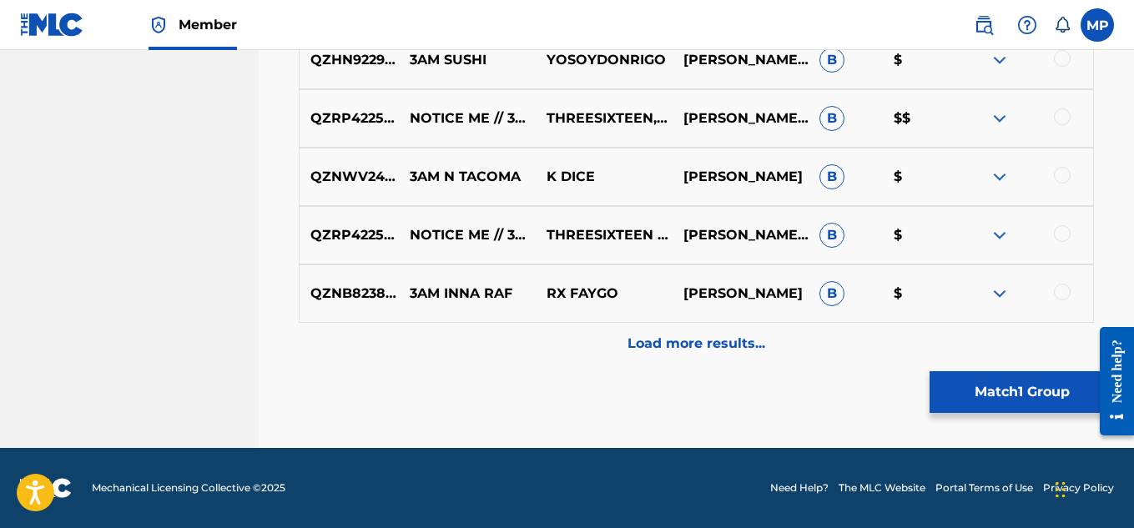
click at [707, 341] on p "Load more results..." at bounding box center [696, 344] width 138 height 20
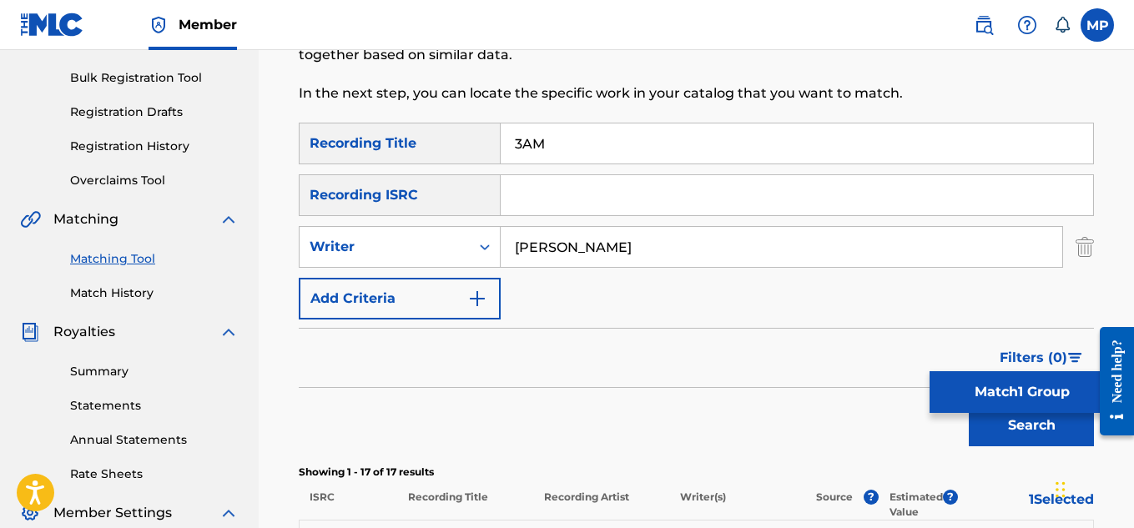
scroll to position [234, 0]
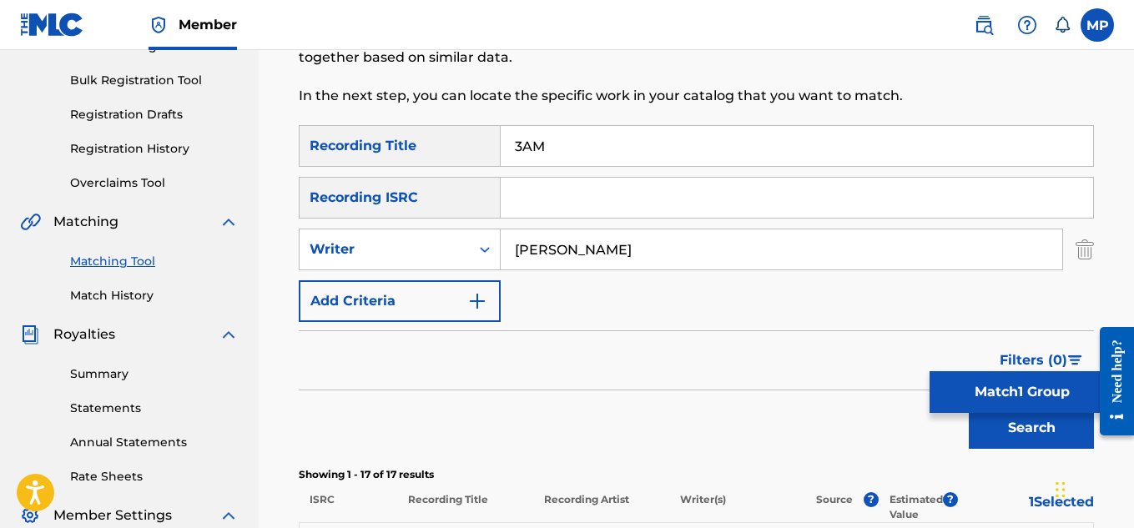
click at [524, 151] on input "3AM" at bounding box center [796, 146] width 592 height 40
click at [537, 152] on input "3 AM" at bounding box center [796, 146] width 592 height 40
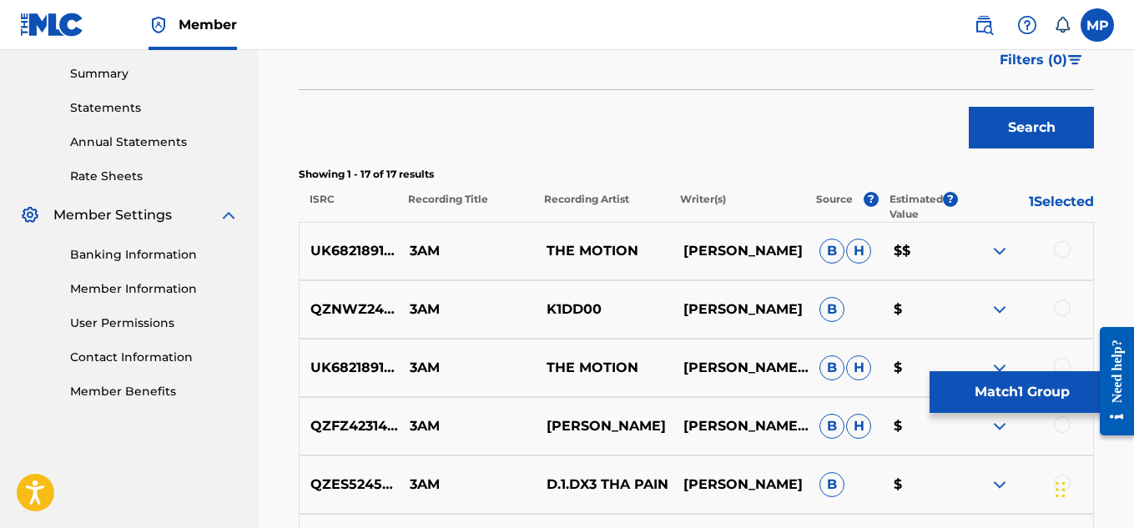
click at [999, 134] on button "Search" at bounding box center [1030, 128] width 125 height 42
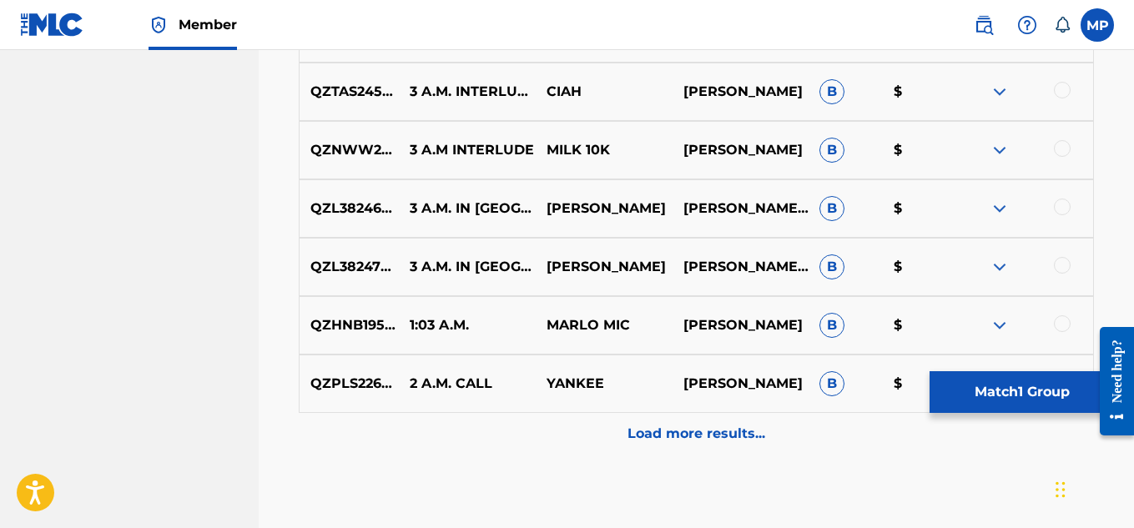
scroll to position [1017, 0]
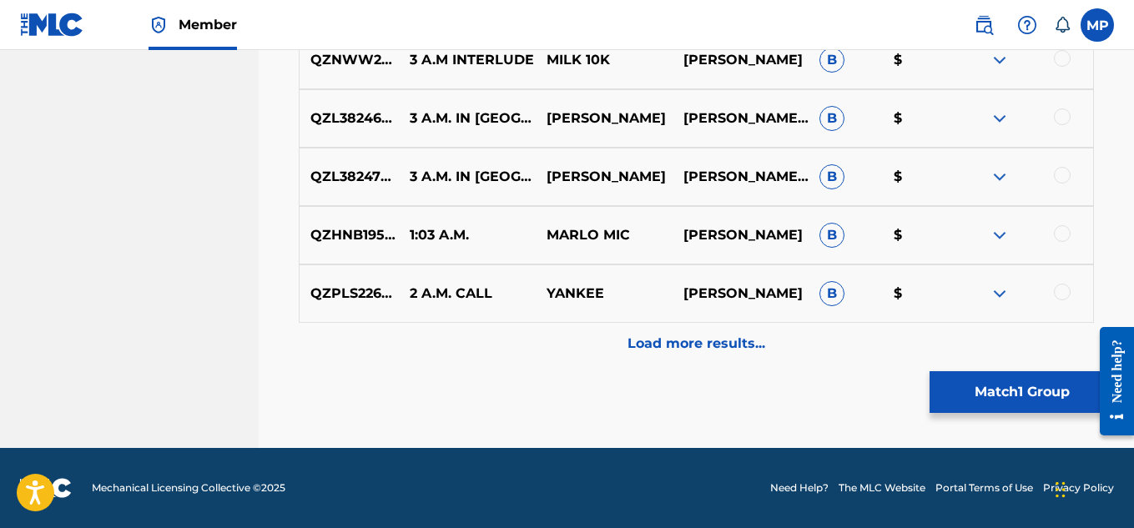
click at [725, 337] on p "Load more results..." at bounding box center [696, 344] width 138 height 20
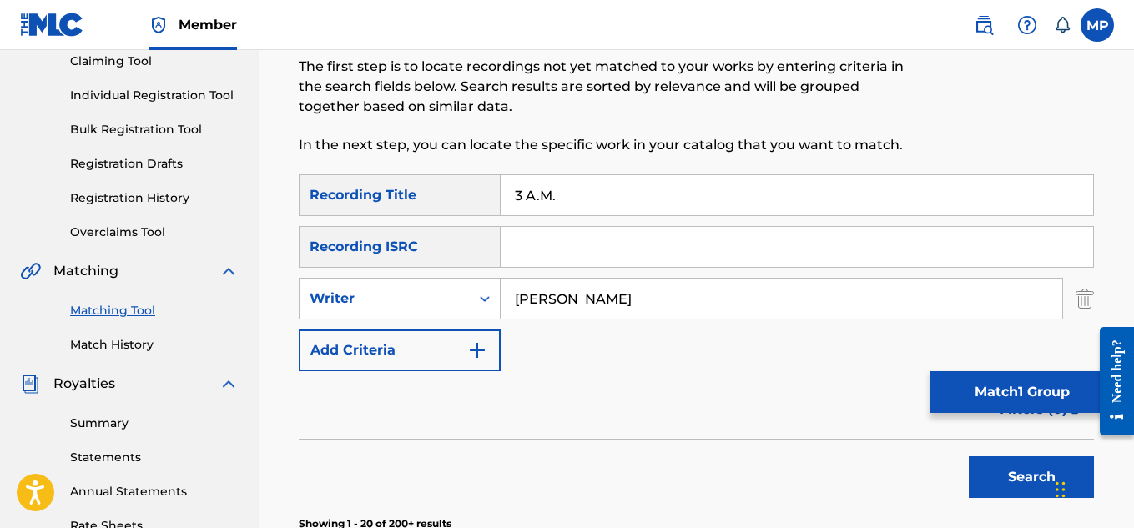
scroll to position [173, 0]
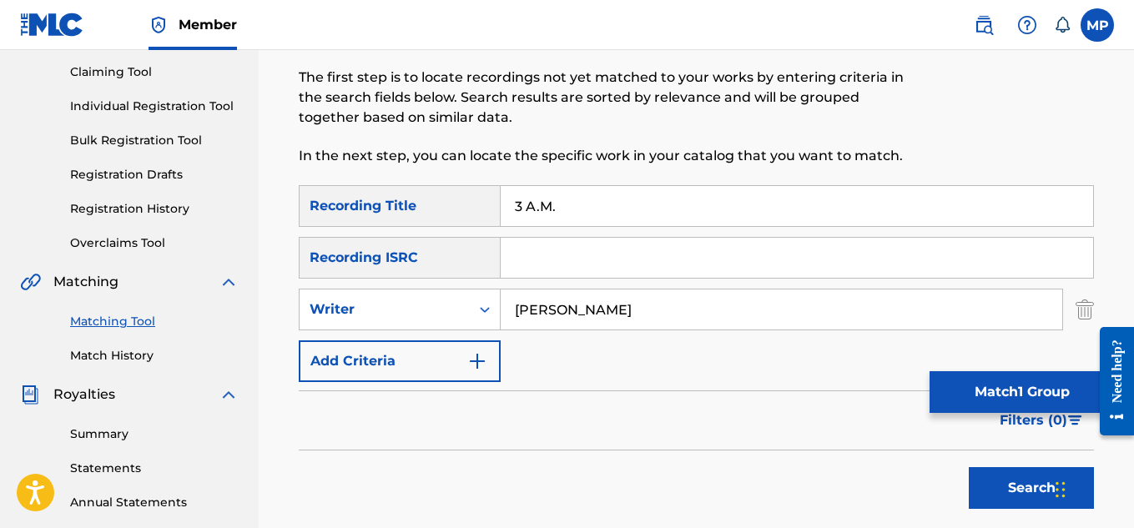
click at [743, 209] on input "3 A.M." at bounding box center [796, 206] width 592 height 40
type input "3"
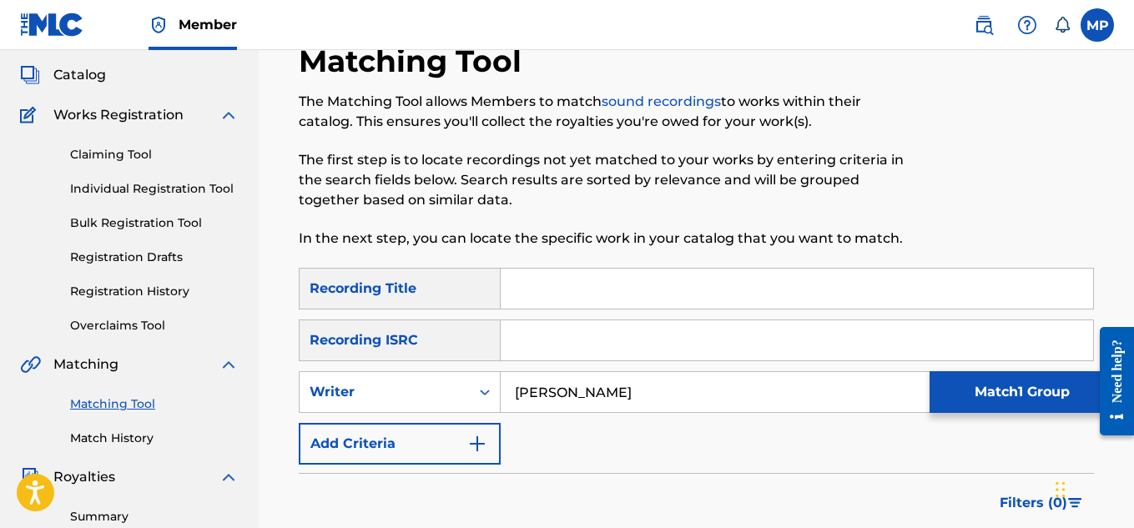
scroll to position [90, 0]
click at [172, 292] on link "Registration History" at bounding box center [154, 293] width 168 height 18
click at [681, 294] on input "Search Form" at bounding box center [796, 289] width 592 height 40
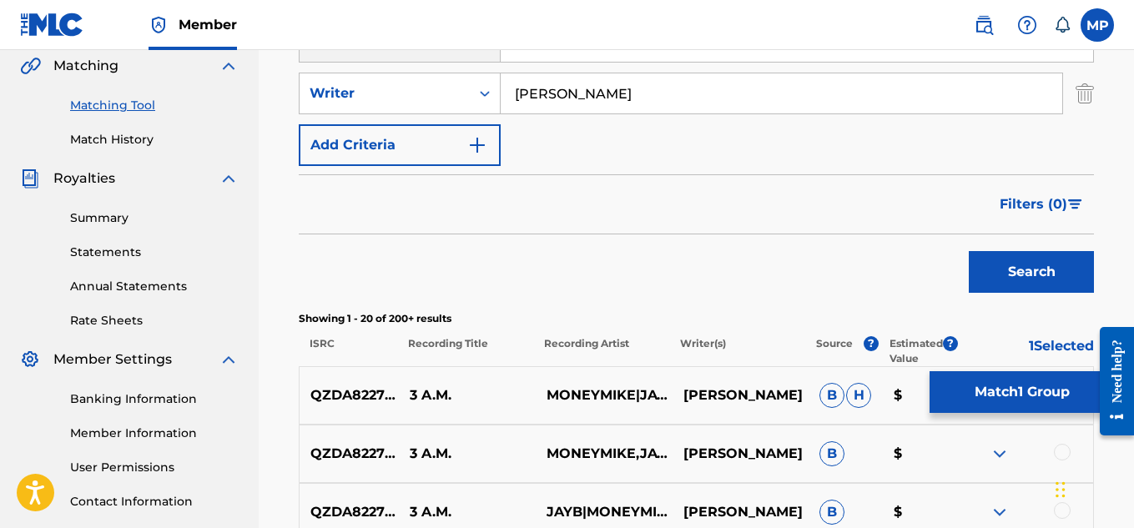
scroll to position [484, 0]
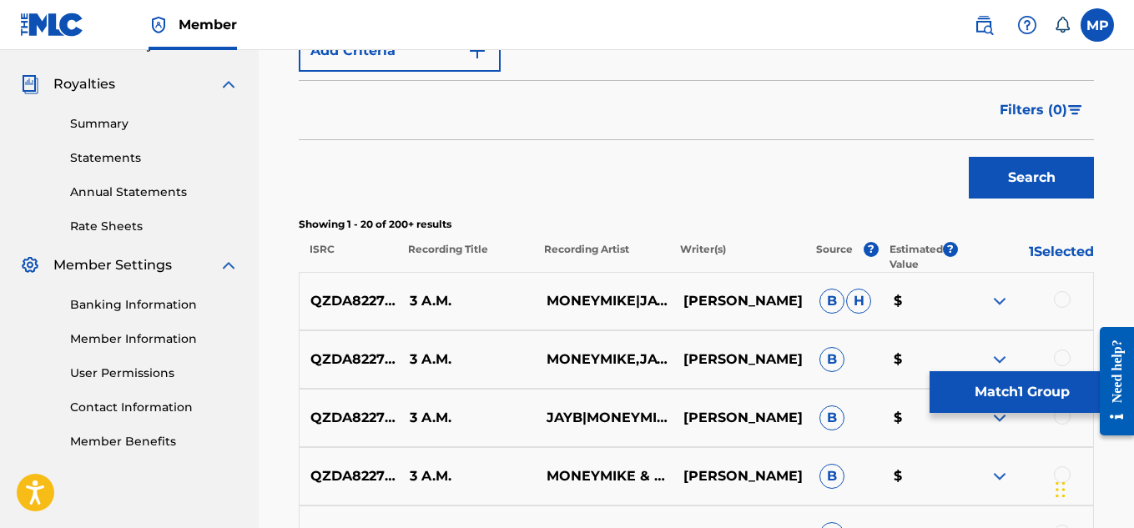
click at [1017, 173] on button "Search" at bounding box center [1030, 178] width 125 height 42
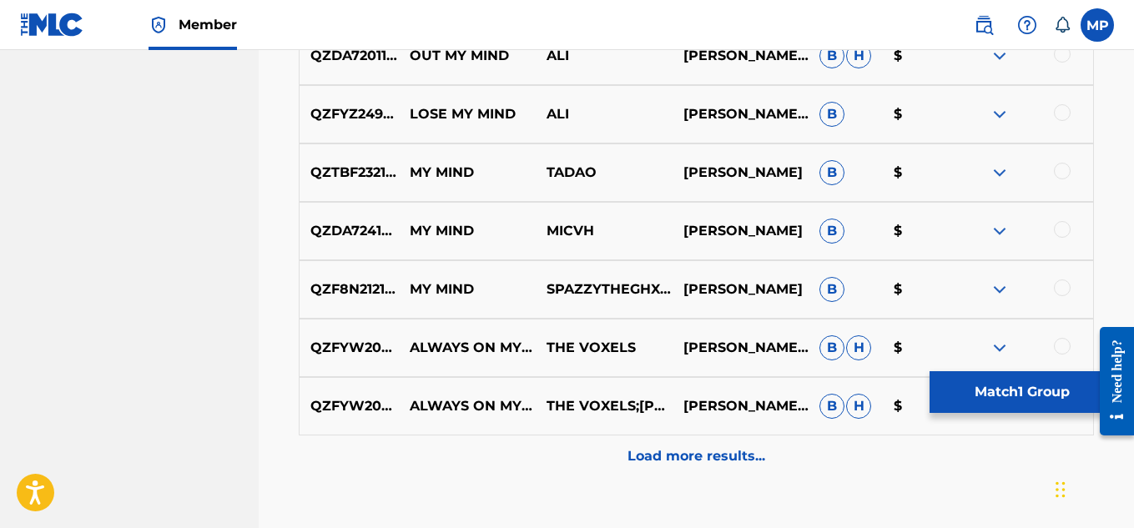
scroll to position [1017, 0]
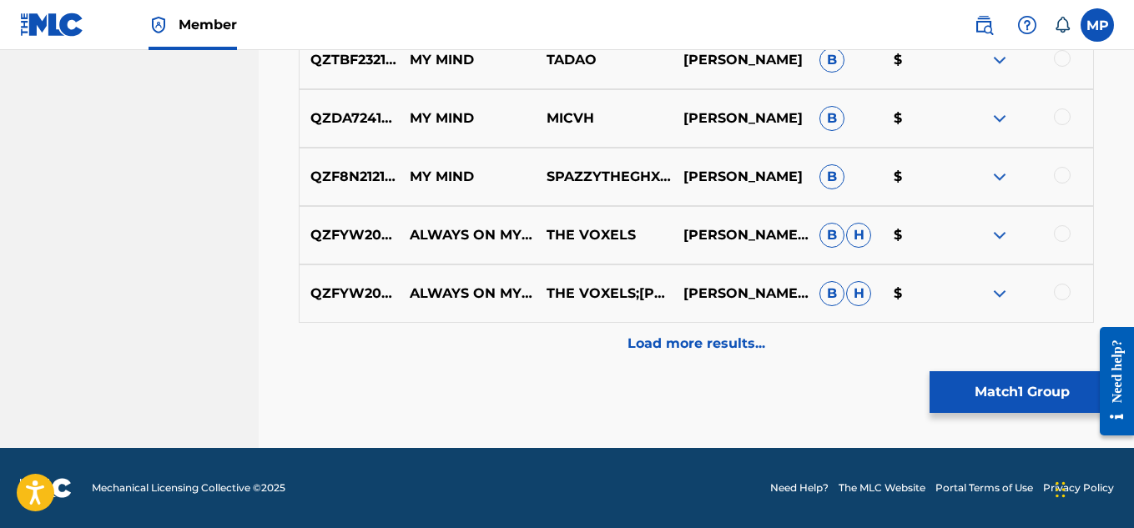
click at [666, 329] on div "Load more results..." at bounding box center [696, 344] width 795 height 42
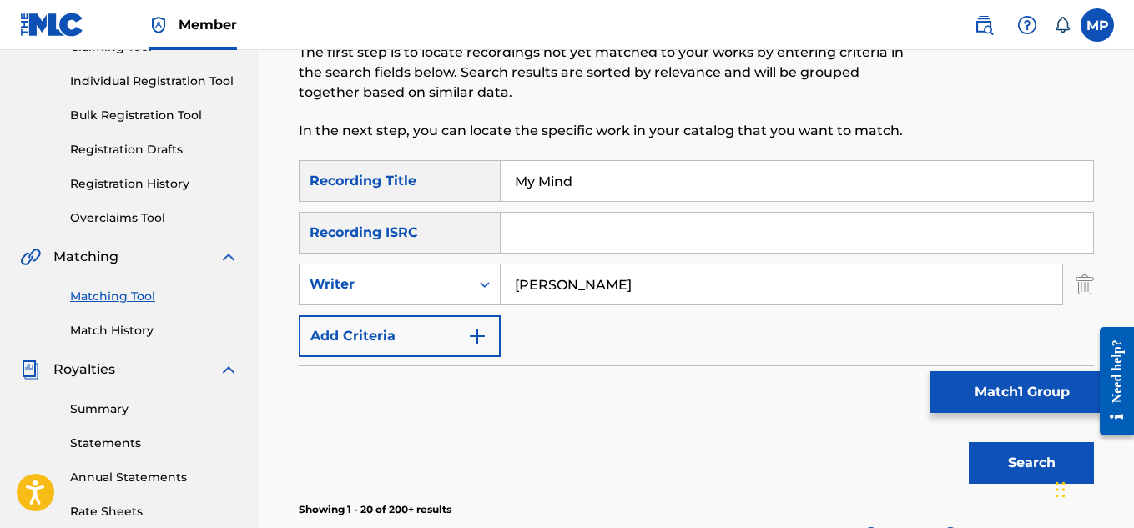
scroll to position [189, 0]
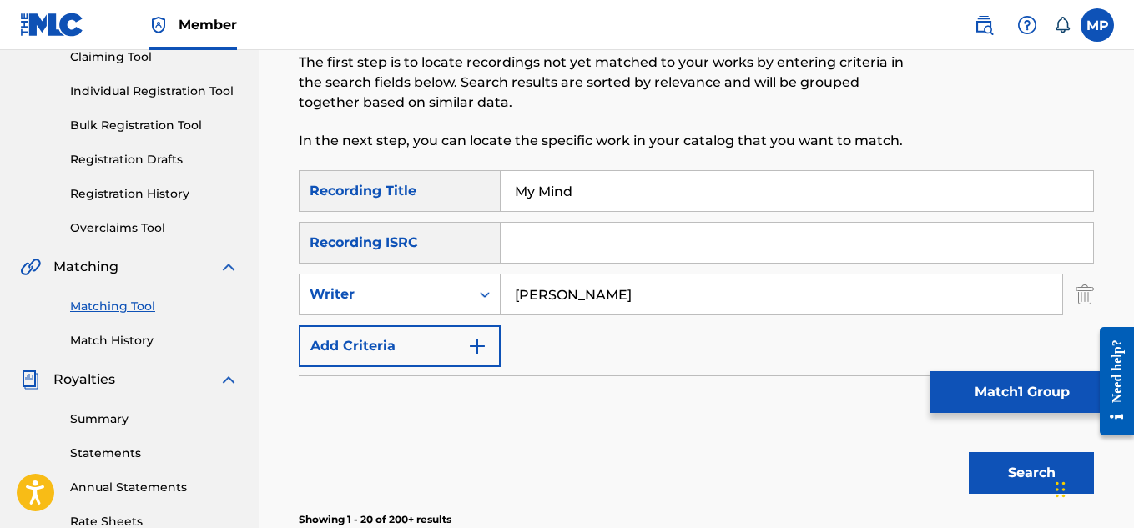
click at [649, 189] on input "My Mind" at bounding box center [796, 191] width 592 height 40
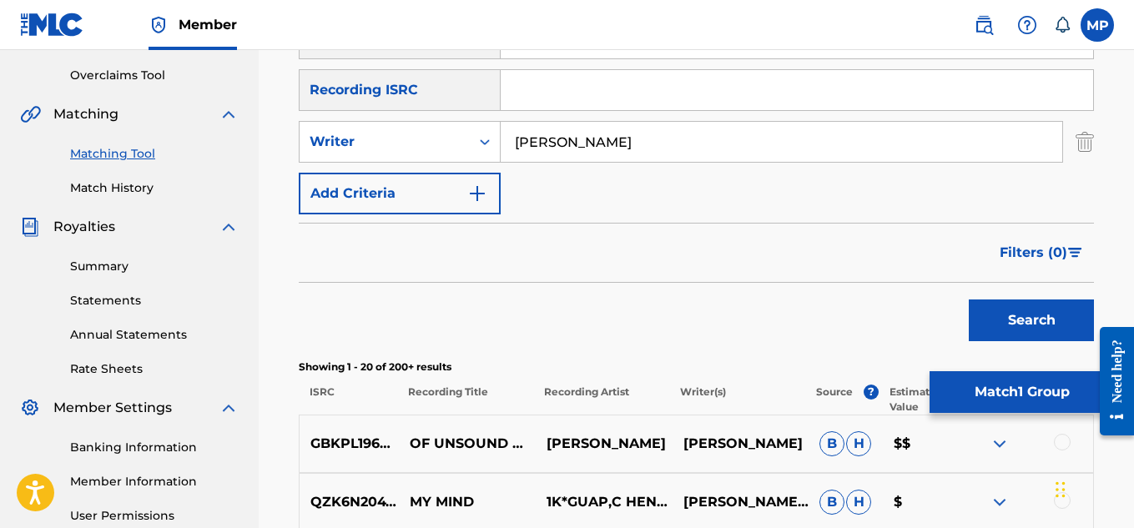
scroll to position [437, 0]
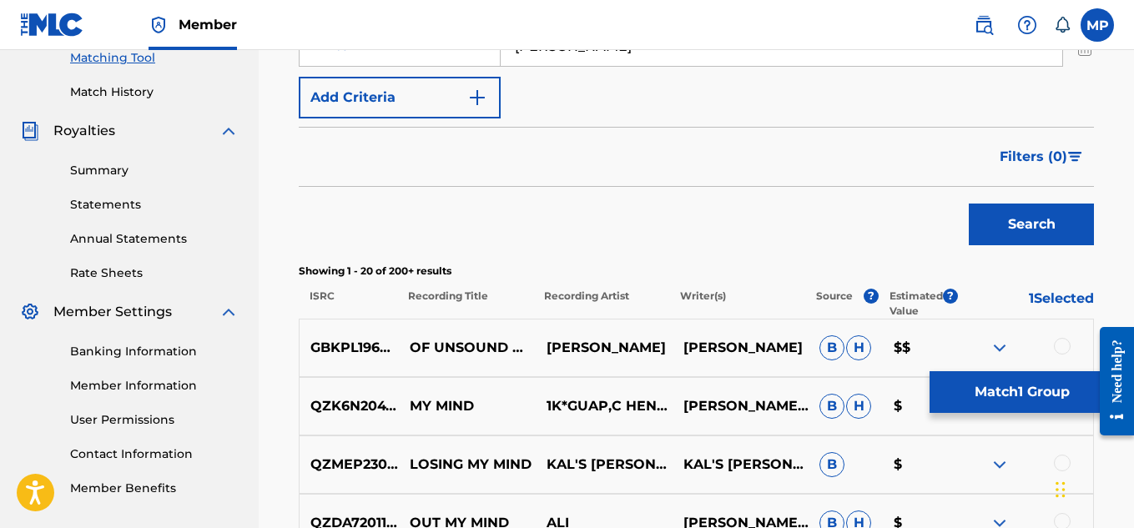
type input "Highroller"
click at [1030, 237] on button "Search" at bounding box center [1030, 225] width 125 height 42
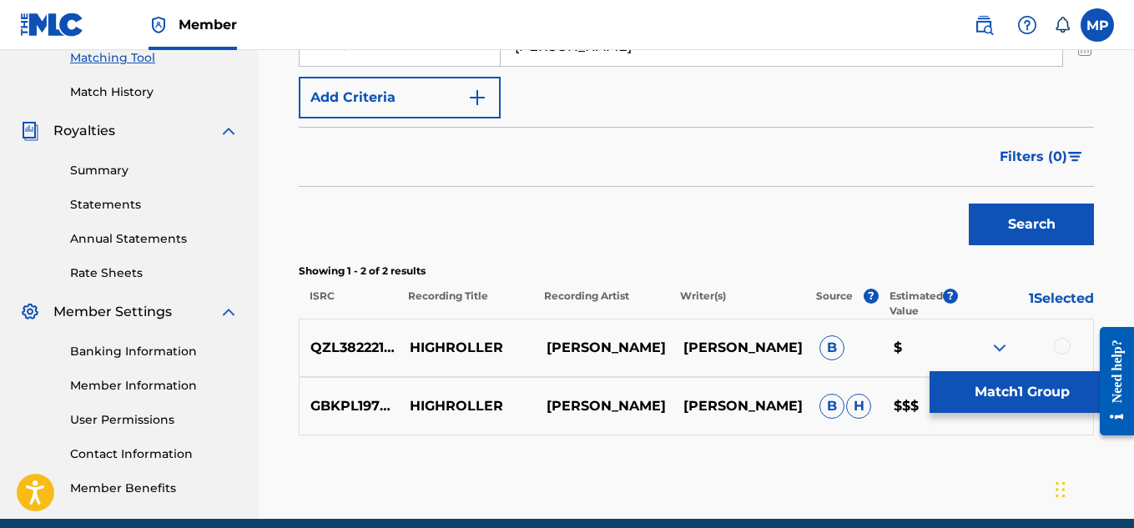
scroll to position [508, 0]
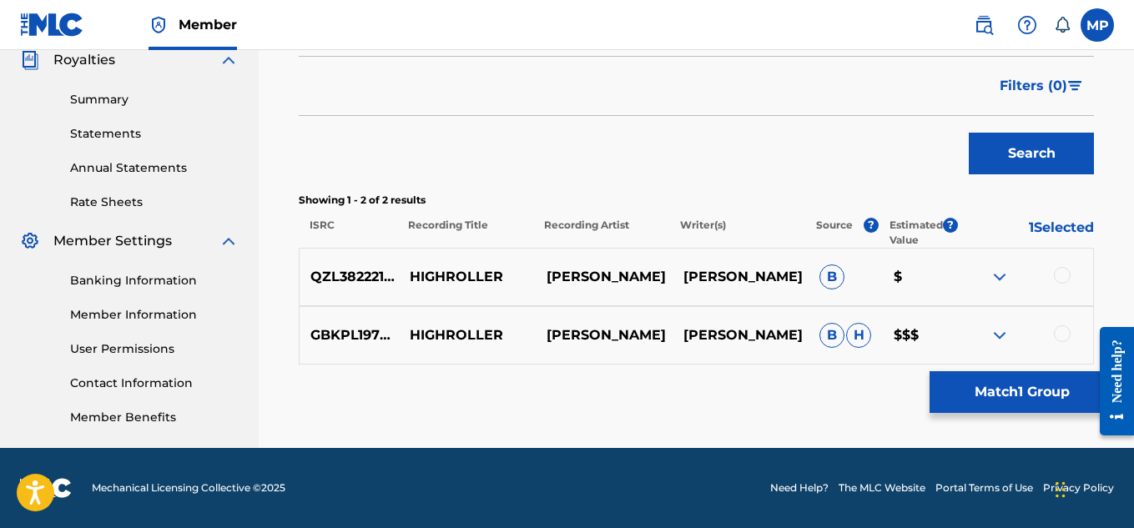
click at [1059, 335] on div at bounding box center [1061, 333] width 17 height 17
click at [996, 332] on img at bounding box center [999, 335] width 20 height 20
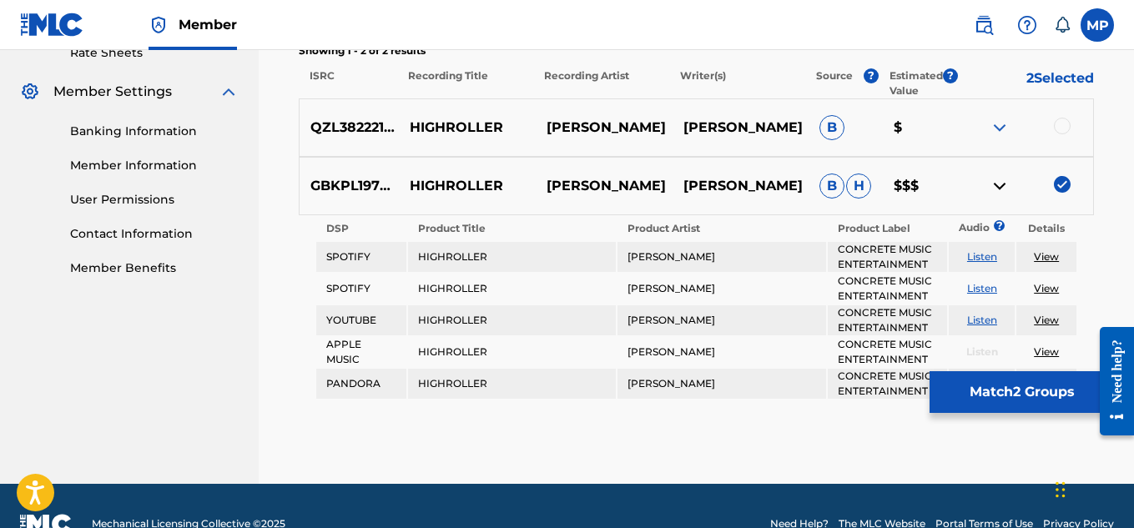
scroll to position [658, 0]
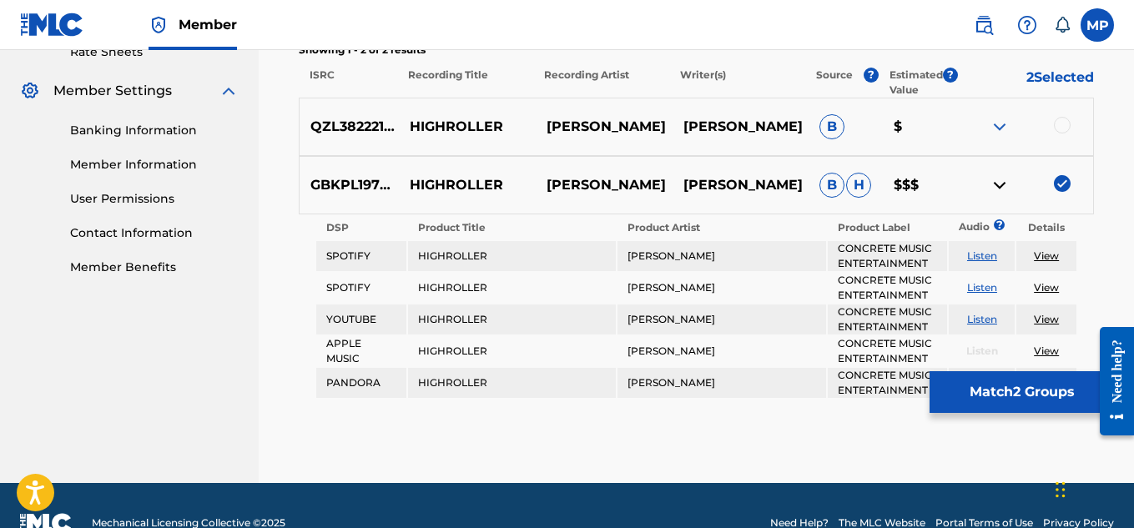
click at [1045, 318] on link "View" at bounding box center [1045, 319] width 25 height 13
click at [1048, 286] on link "View" at bounding box center [1045, 287] width 25 height 13
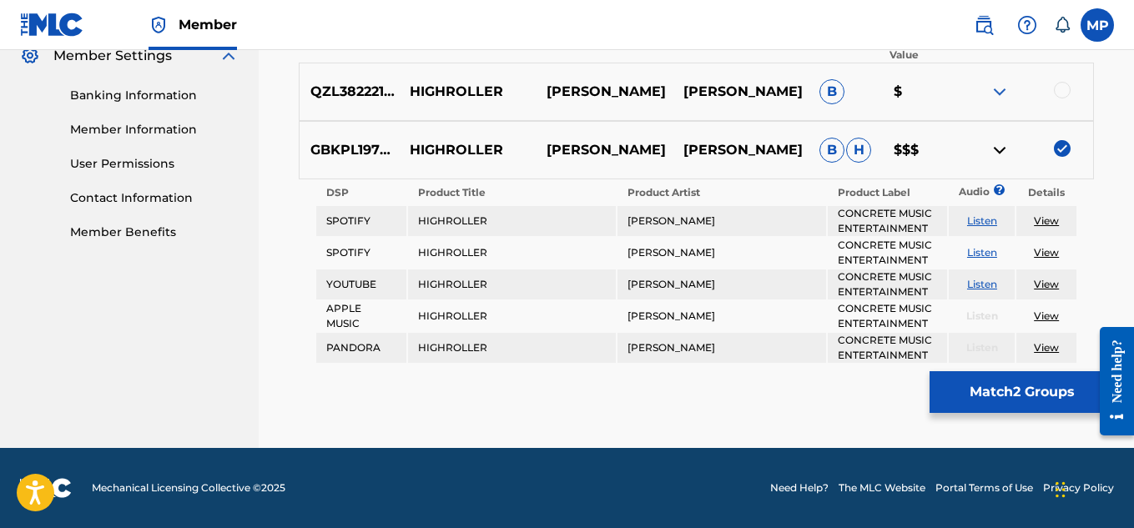
click at [1051, 344] on link "View" at bounding box center [1045, 347] width 25 height 13
click at [1050, 316] on link "View" at bounding box center [1045, 315] width 25 height 13
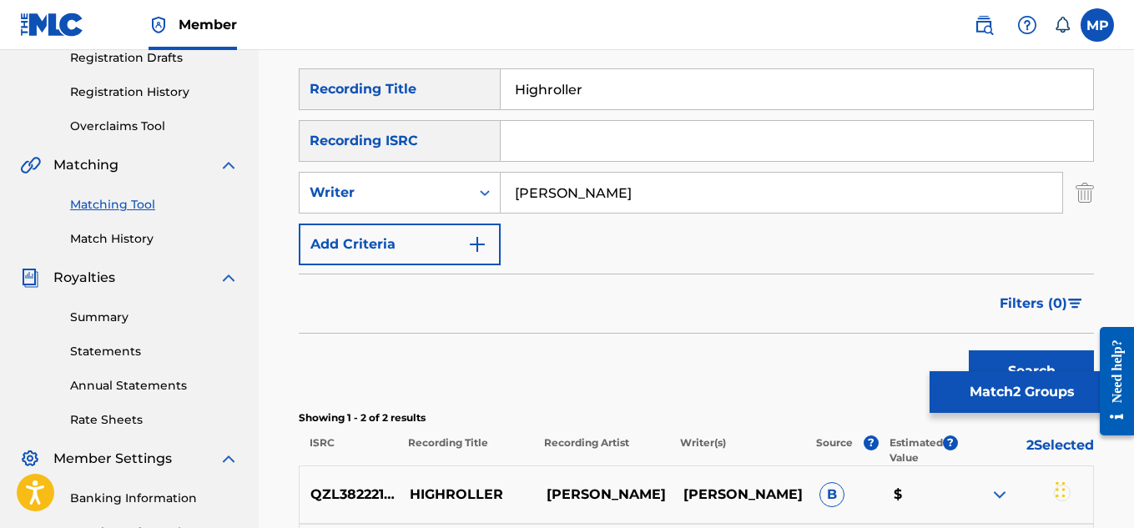
scroll to position [262, 0]
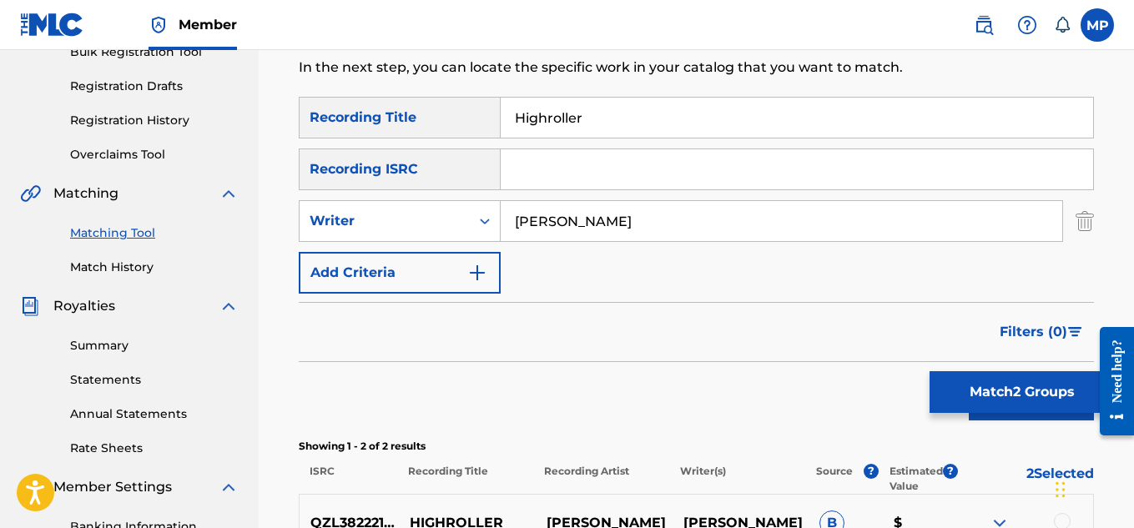
click at [673, 232] on input "[PERSON_NAME]" at bounding box center [780, 221] width 561 height 40
type input "Wayne Dreadski"
click at [481, 224] on icon "Search Form" at bounding box center [484, 221] width 17 height 17
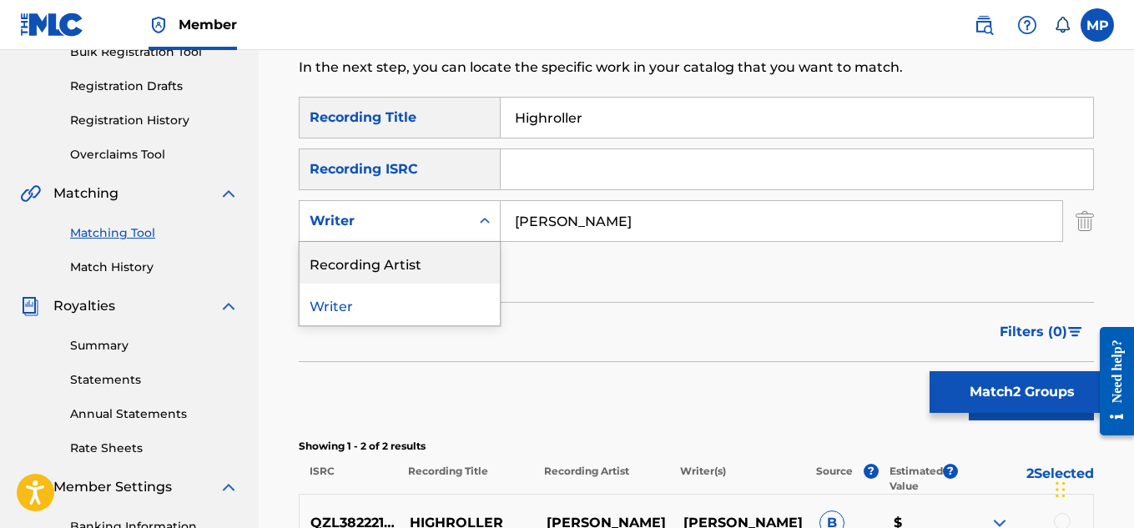
click at [459, 257] on div "Recording Artist" at bounding box center [399, 263] width 200 height 42
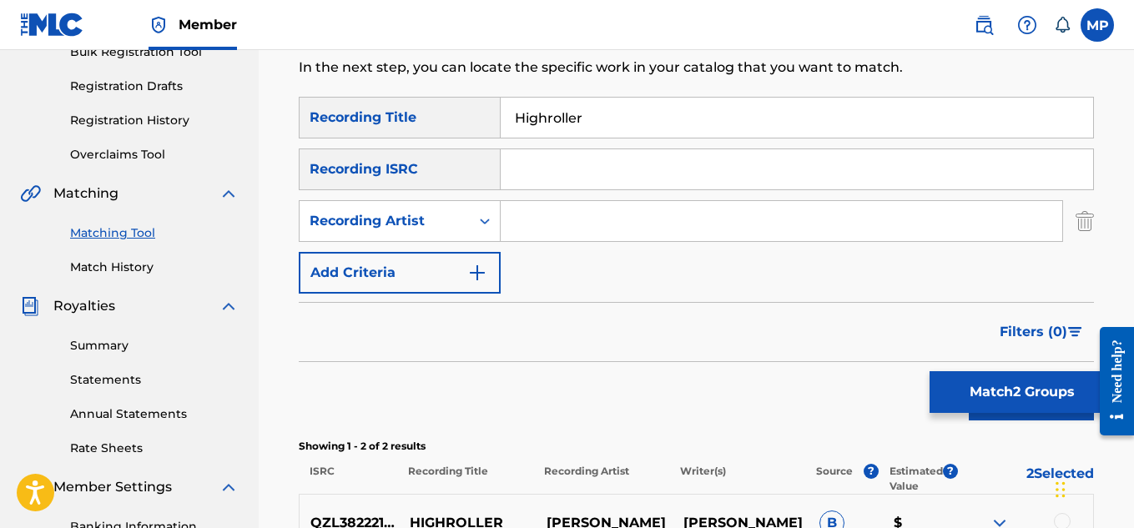
click at [867, 226] on input "Search Form" at bounding box center [780, 221] width 561 height 40
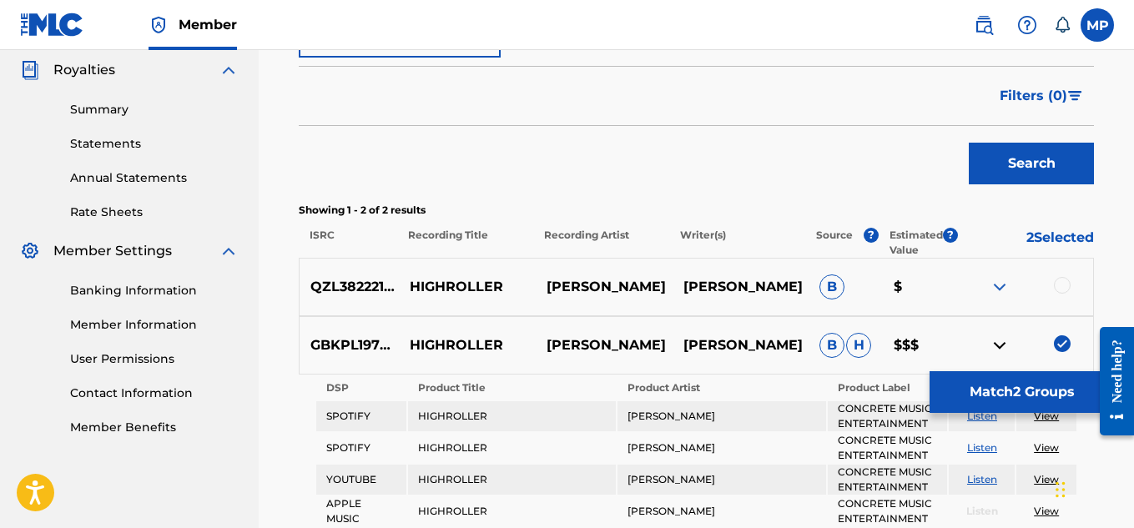
scroll to position [495, 0]
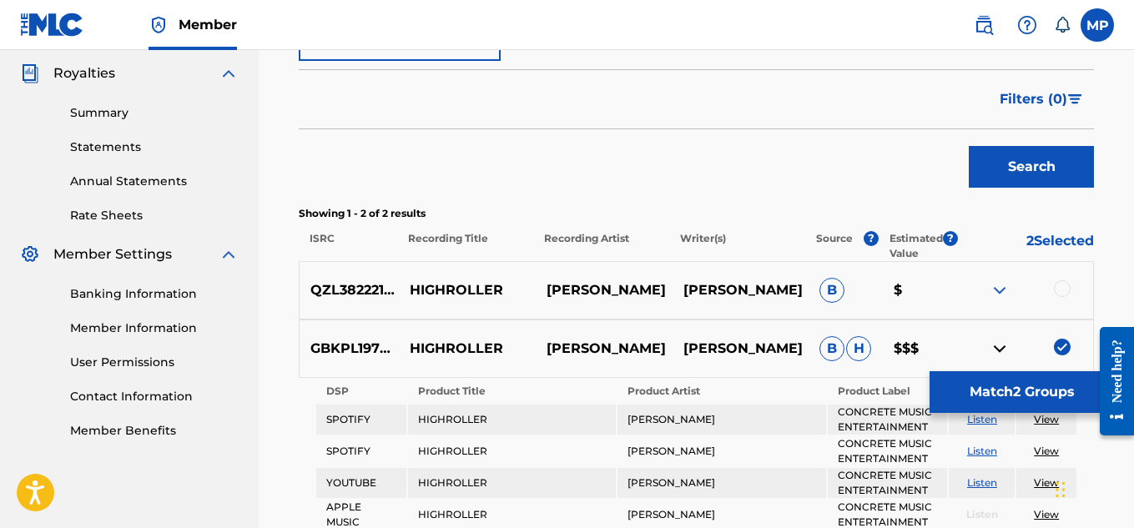
type input "Wayne Dreadski"
click at [1034, 176] on button "Search" at bounding box center [1030, 167] width 125 height 42
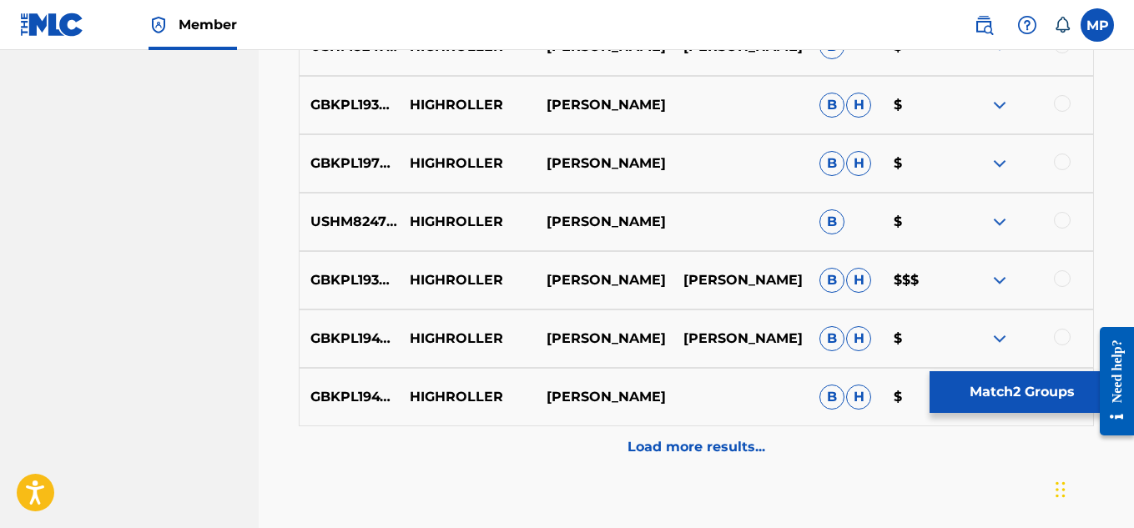
scroll to position [917, 0]
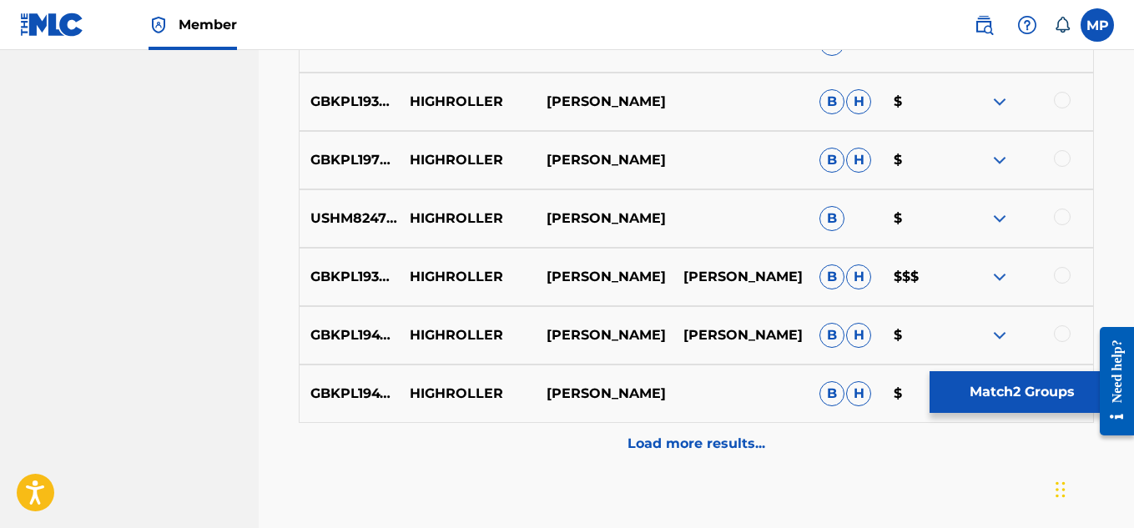
click at [725, 436] on p "Load more results..." at bounding box center [696, 444] width 138 height 20
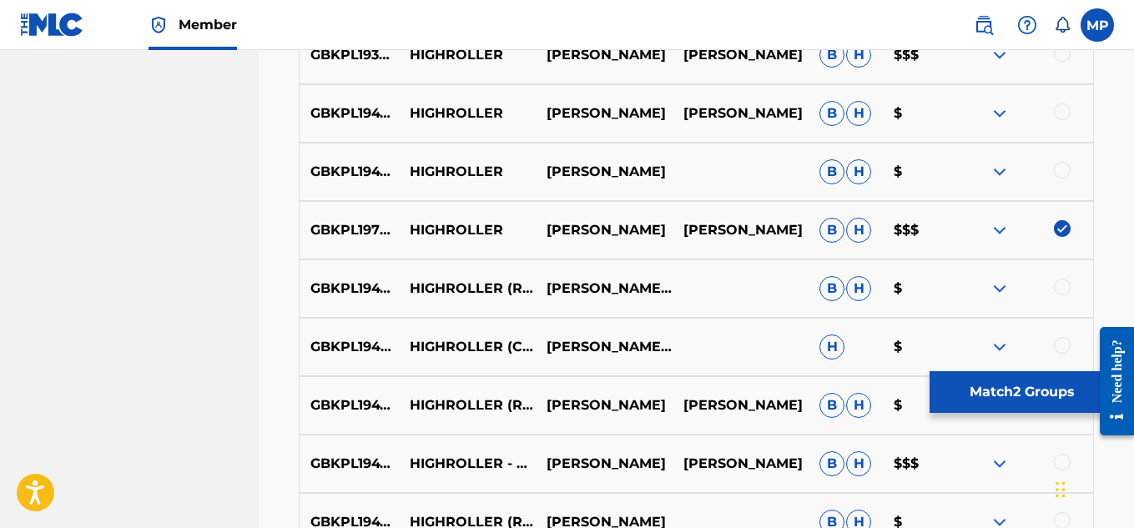
scroll to position [1442, 0]
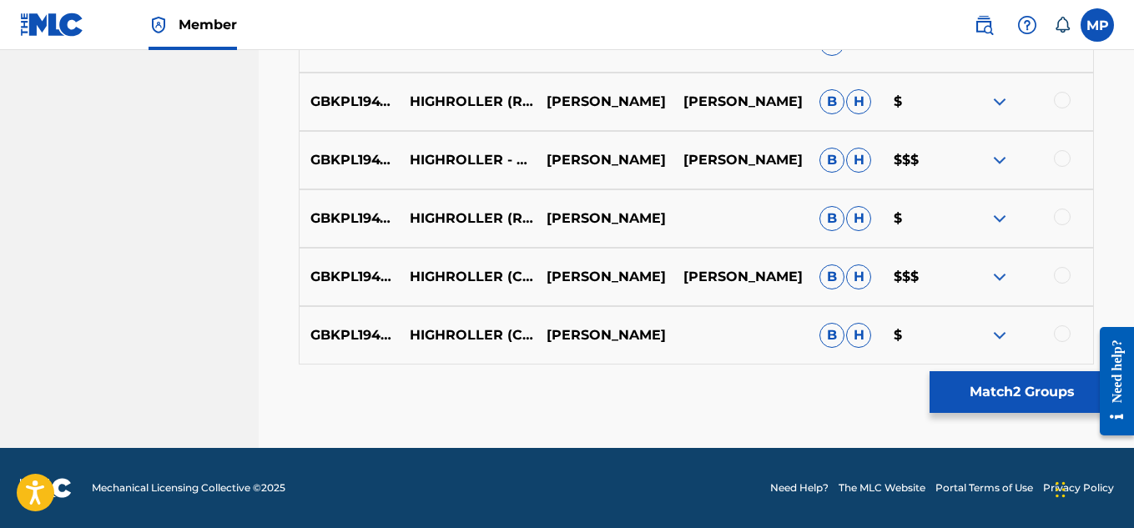
click at [847, 181] on div "GBKPL1947959 HIGHROLLER - REGGAETON MIX WAYNE DREADSKI WAYNE DREADSKI B H $$$" at bounding box center [696, 160] width 795 height 58
click at [829, 333] on span "B" at bounding box center [831, 335] width 25 height 25
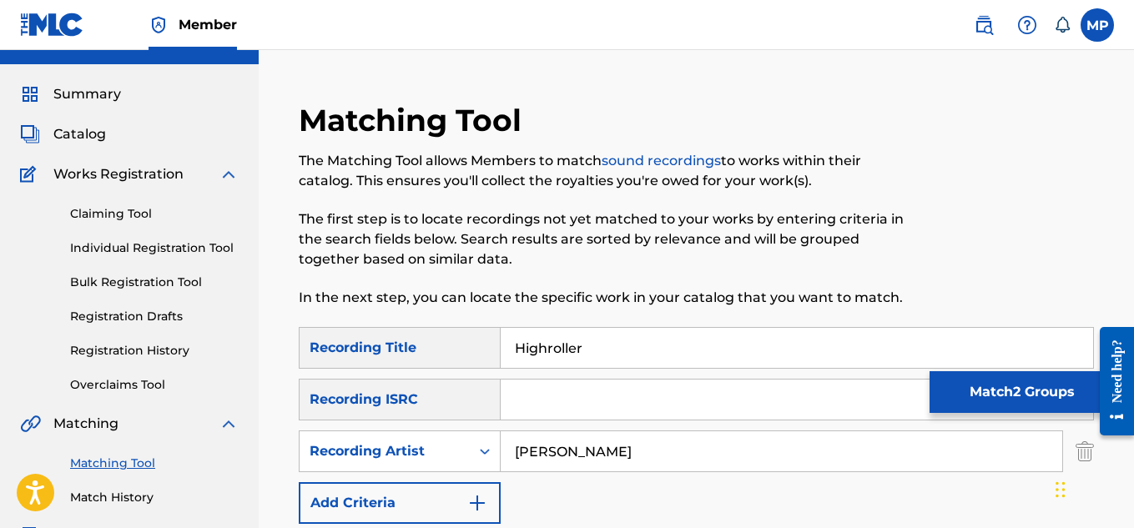
scroll to position [31, 0]
click at [177, 247] on link "Individual Registration Tool" at bounding box center [154, 249] width 168 height 18
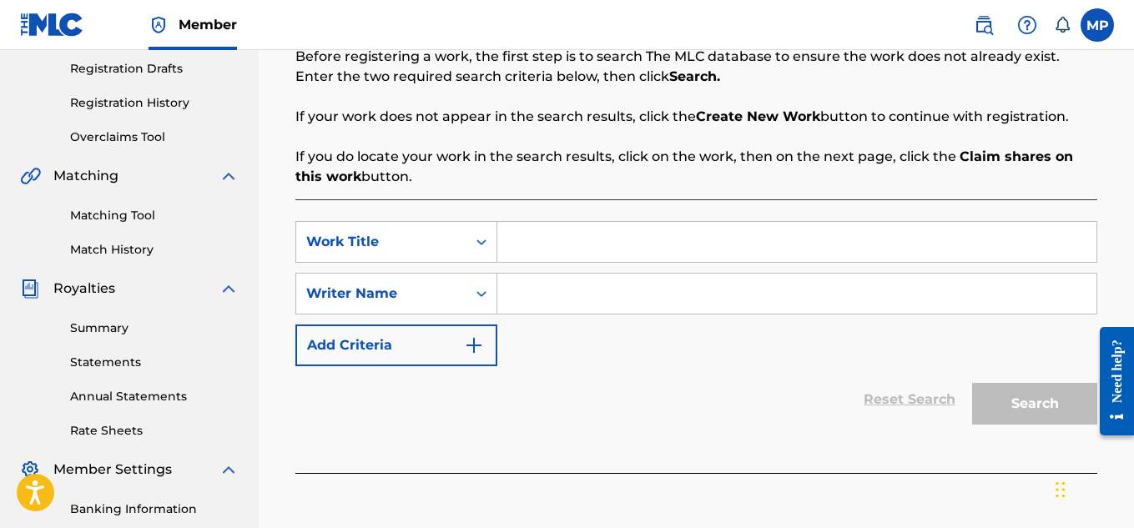
scroll to position [281, 0]
click at [616, 238] on input "Search Form" at bounding box center [796, 240] width 599 height 40
paste input "STAR WARS"
type input "STAR WARS"
click at [651, 295] on input "Search Form" at bounding box center [796, 292] width 599 height 40
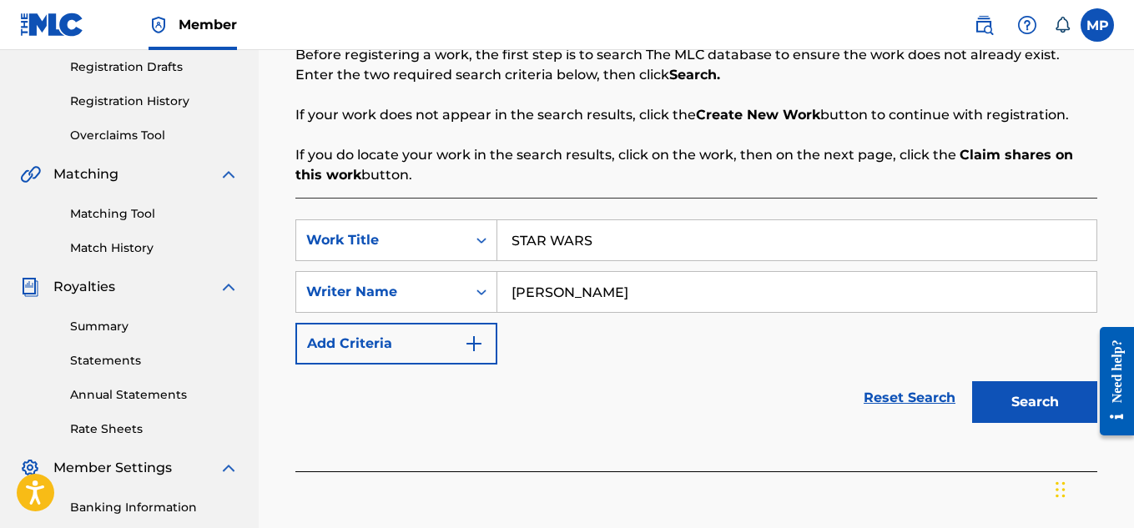
type input "[PERSON_NAME]"
click at [1021, 396] on button "Search" at bounding box center [1034, 402] width 125 height 42
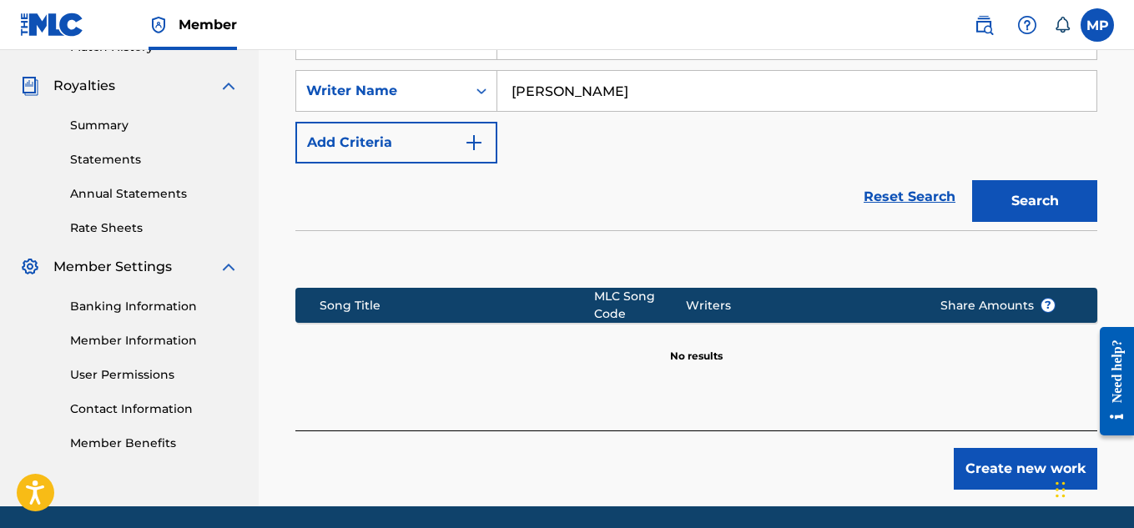
scroll to position [487, 0]
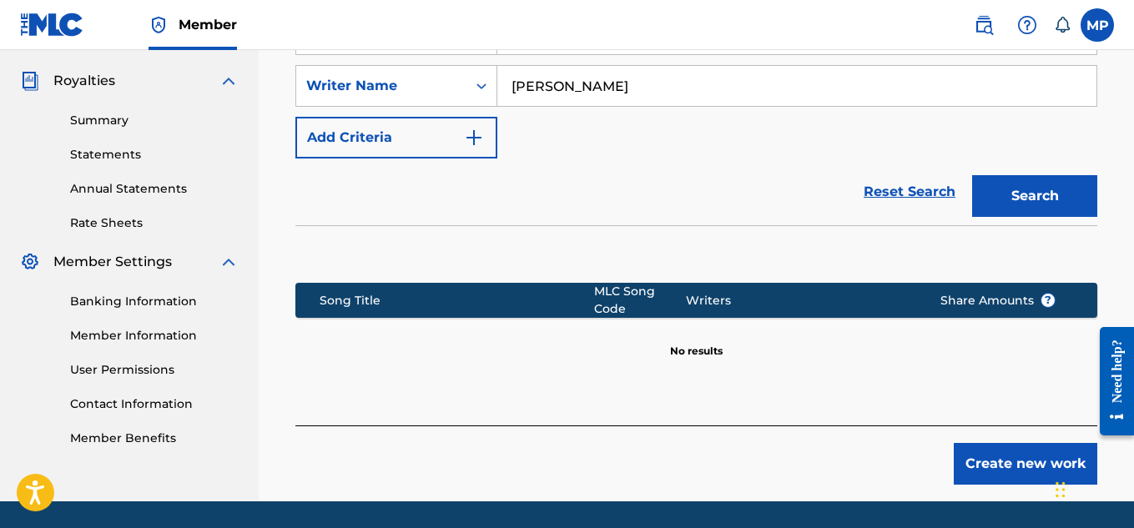
click at [993, 461] on button "Create new work" at bounding box center [1024, 464] width 143 height 42
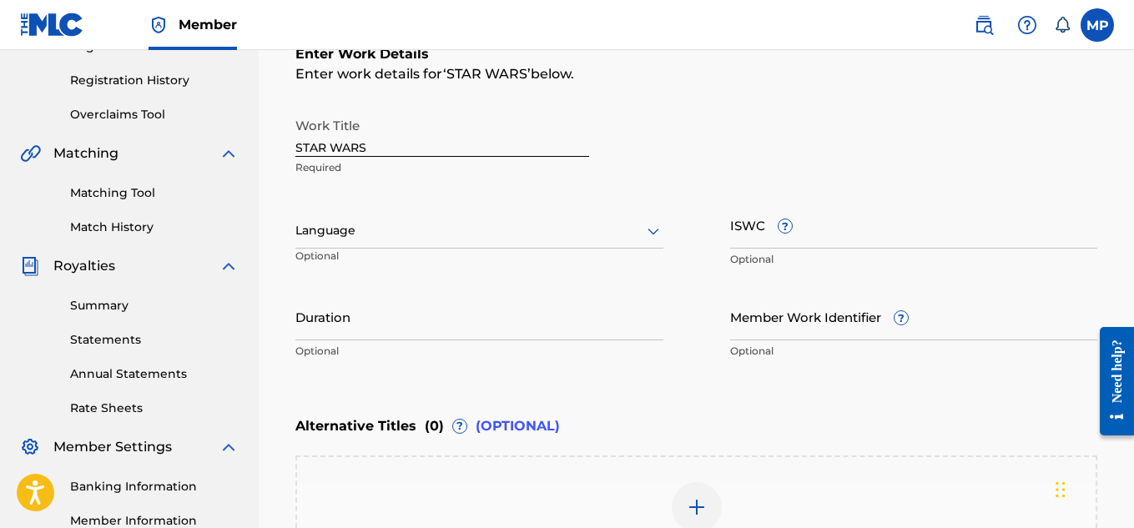
scroll to position [303, 0]
click at [853, 237] on input "ISWC ?" at bounding box center [914, 224] width 368 height 48
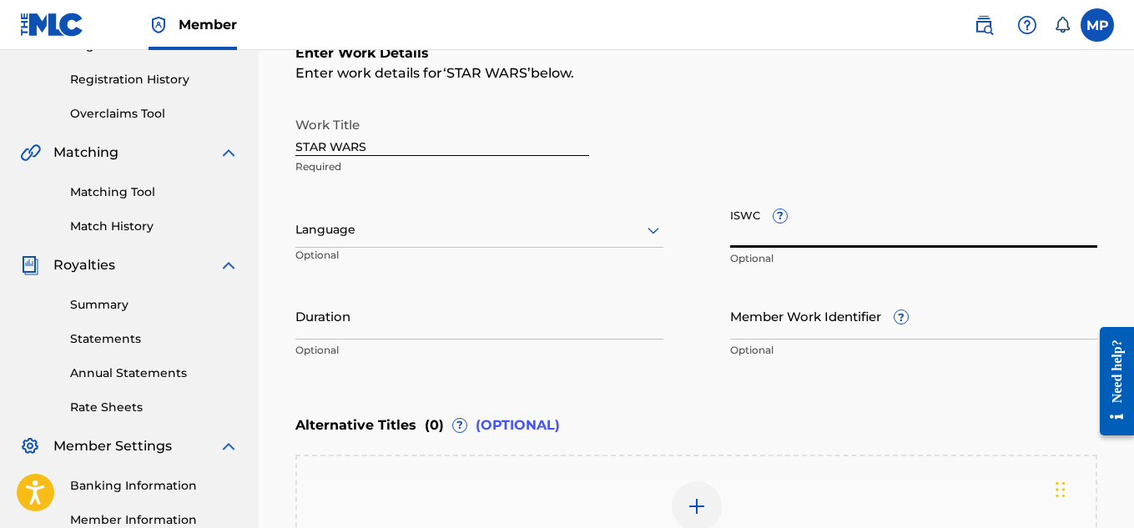
paste input "T9229747324"
type input "T9229747324"
click at [641, 228] on div at bounding box center [479, 229] width 368 height 21
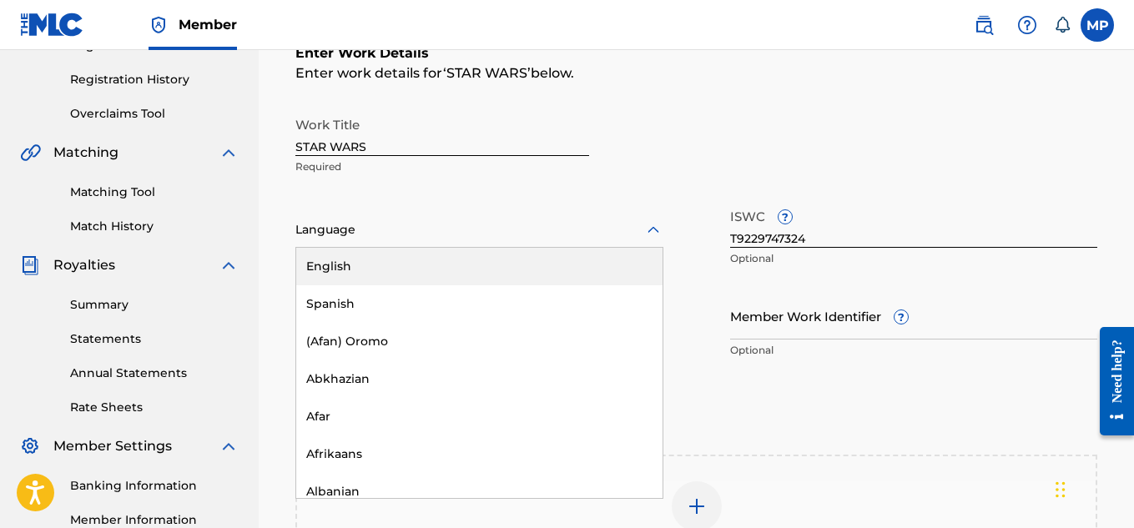
click at [539, 261] on div "English" at bounding box center [479, 267] width 366 height 38
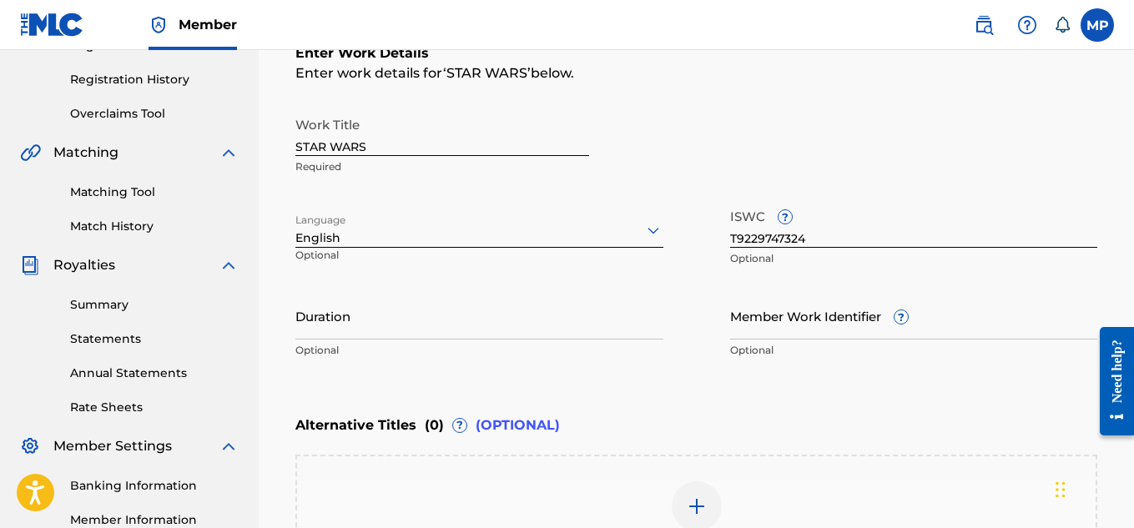
click at [768, 319] on input "Member Work Identifier ?" at bounding box center [914, 316] width 368 height 48
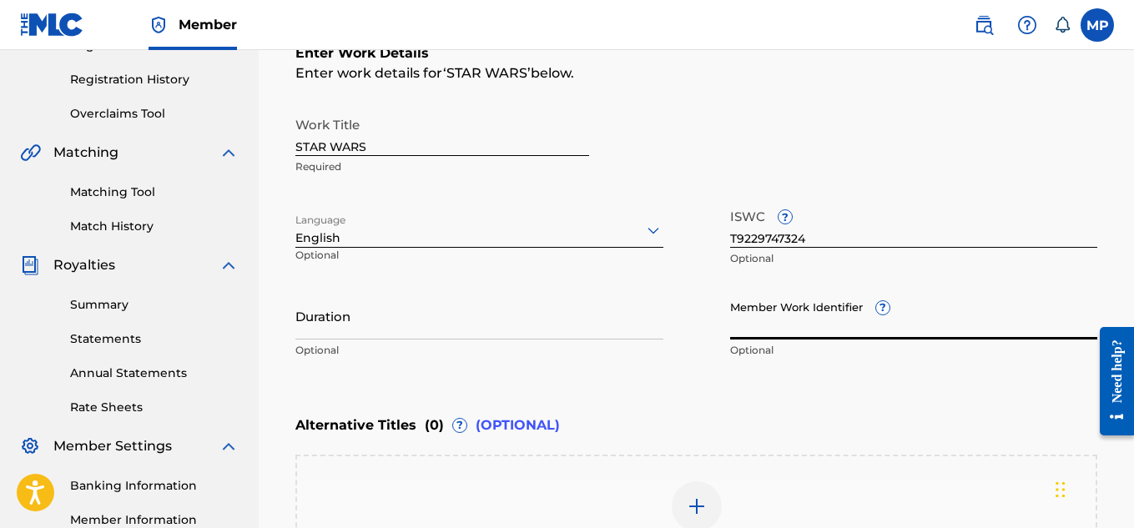
paste input "893488099"
type input "893488099"
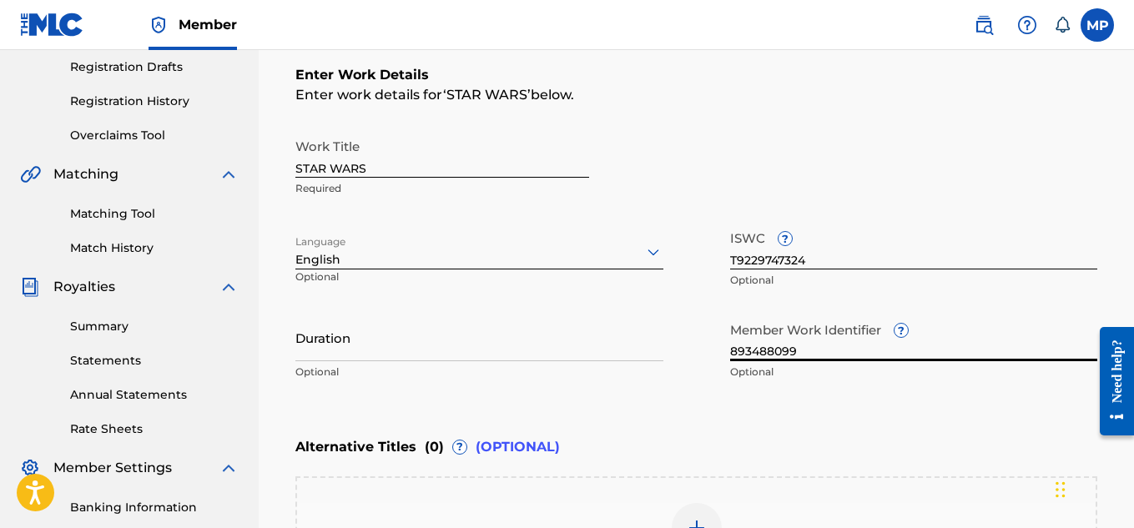
scroll to position [550, 0]
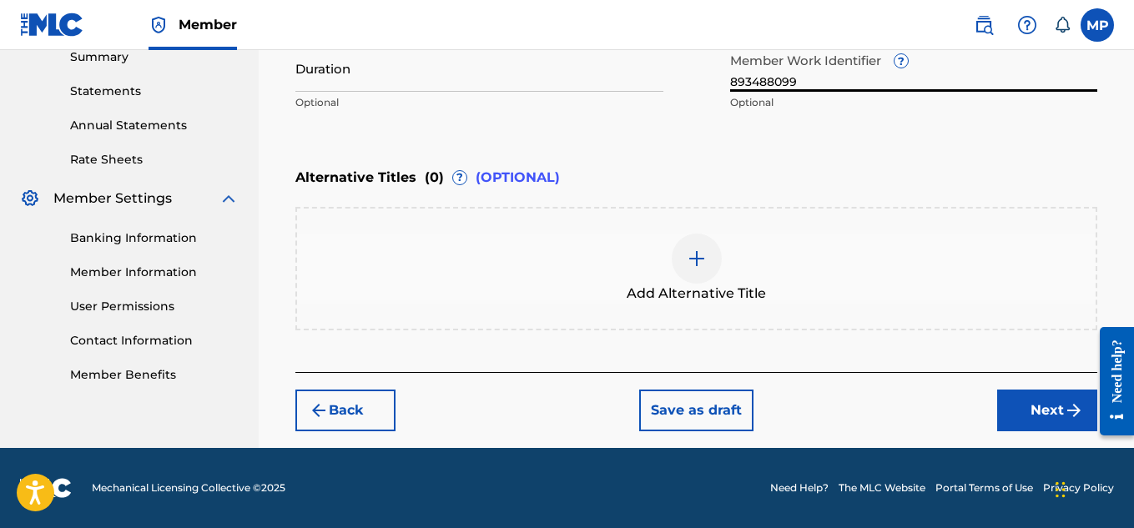
click at [1033, 400] on button "Next" at bounding box center [1047, 411] width 100 height 42
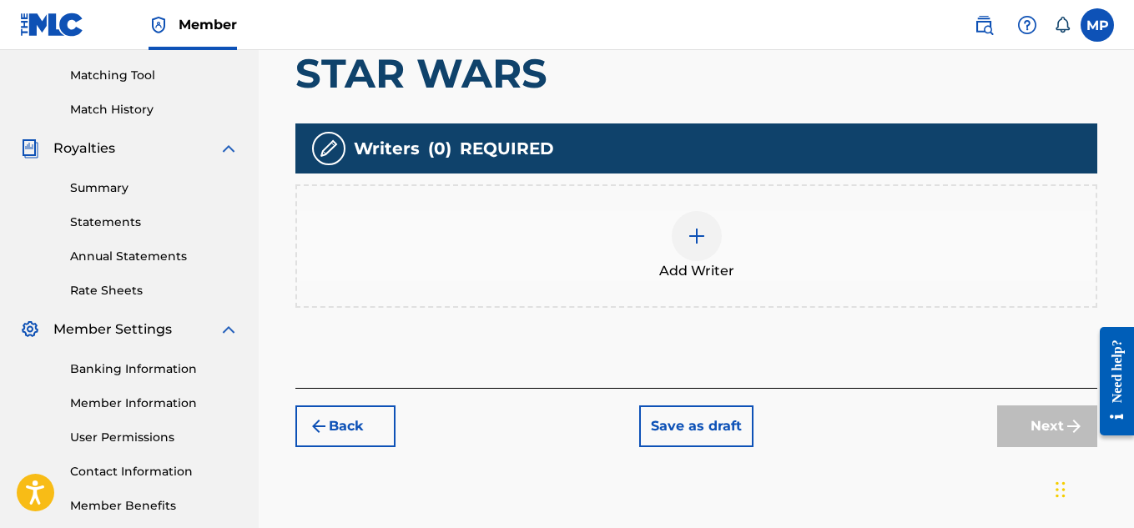
scroll to position [490, 0]
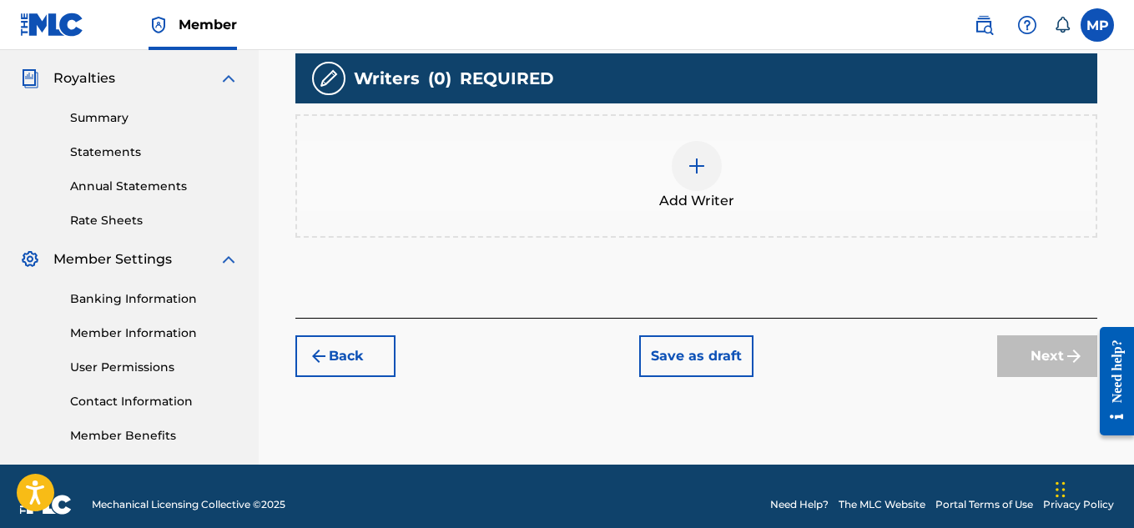
click at [712, 163] on div at bounding box center [696, 166] width 50 height 50
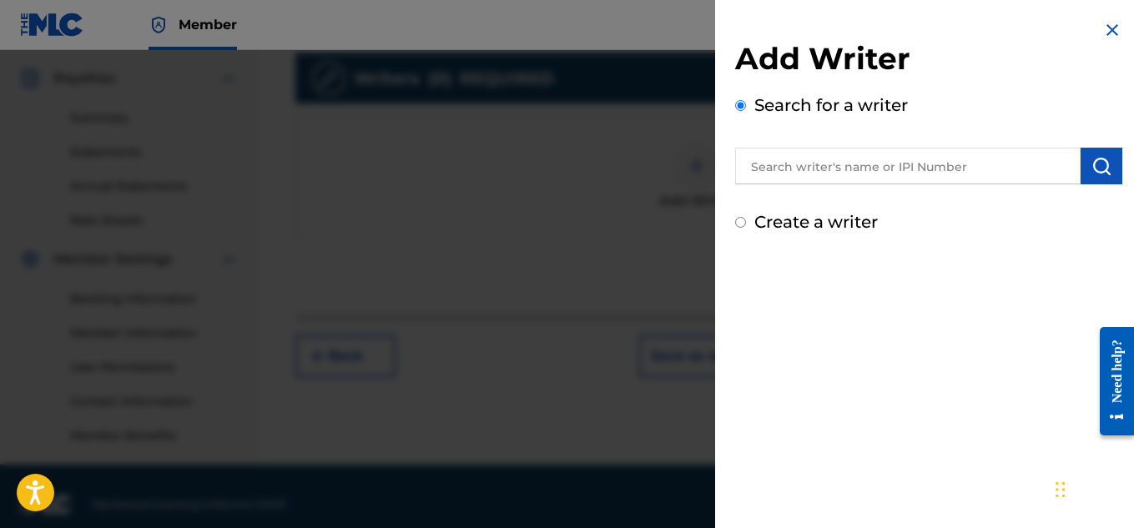
click at [848, 169] on input "text" at bounding box center [907, 166] width 345 height 37
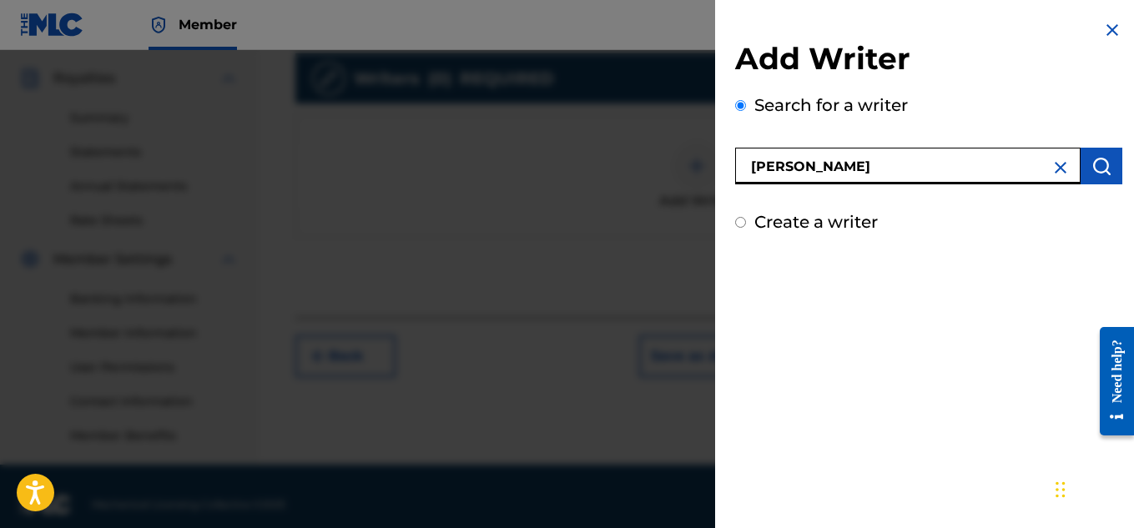
type input "[PERSON_NAME]"
click at [1091, 166] on img "submit" at bounding box center [1101, 166] width 20 height 20
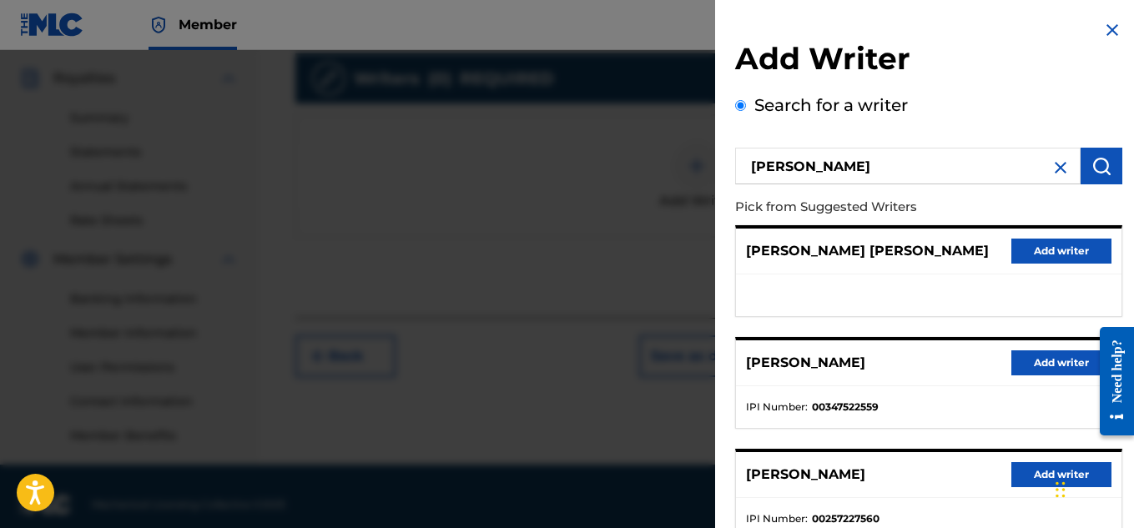
click at [1032, 366] on button "Add writer" at bounding box center [1061, 362] width 100 height 25
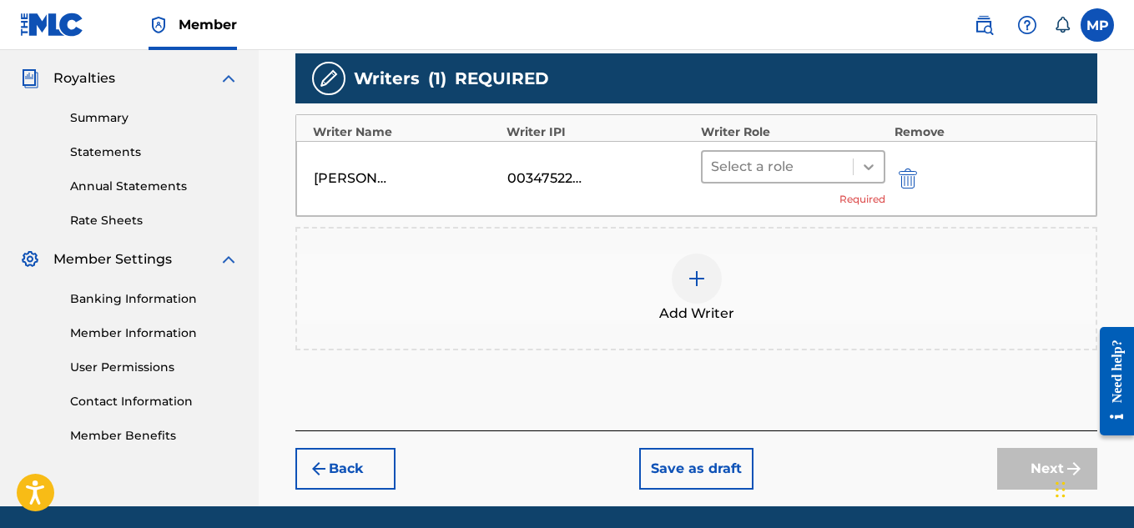
click at [868, 178] on div at bounding box center [868, 167] width 30 height 30
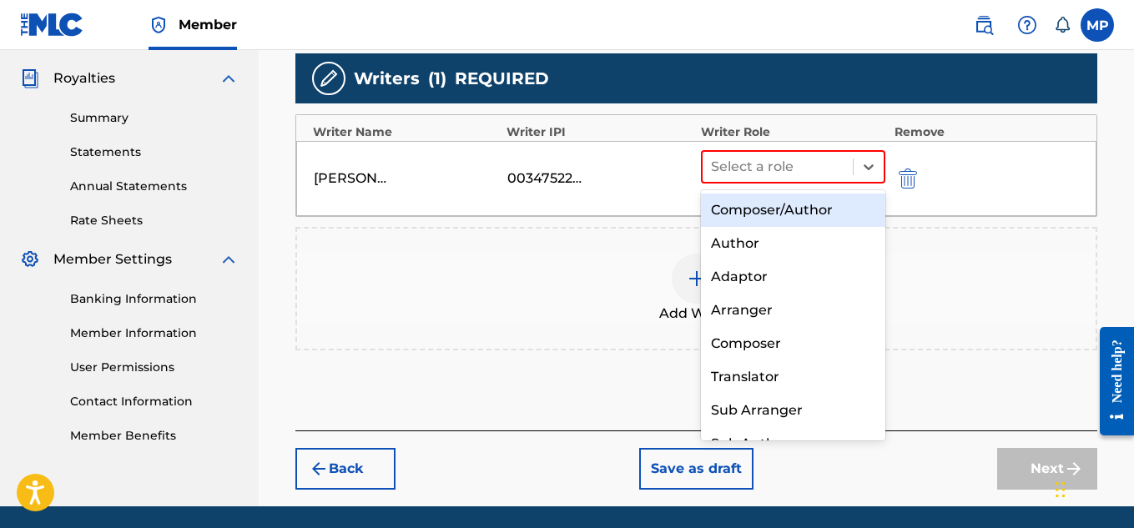
click at [796, 213] on div "Composer/Author" at bounding box center [793, 210] width 185 height 33
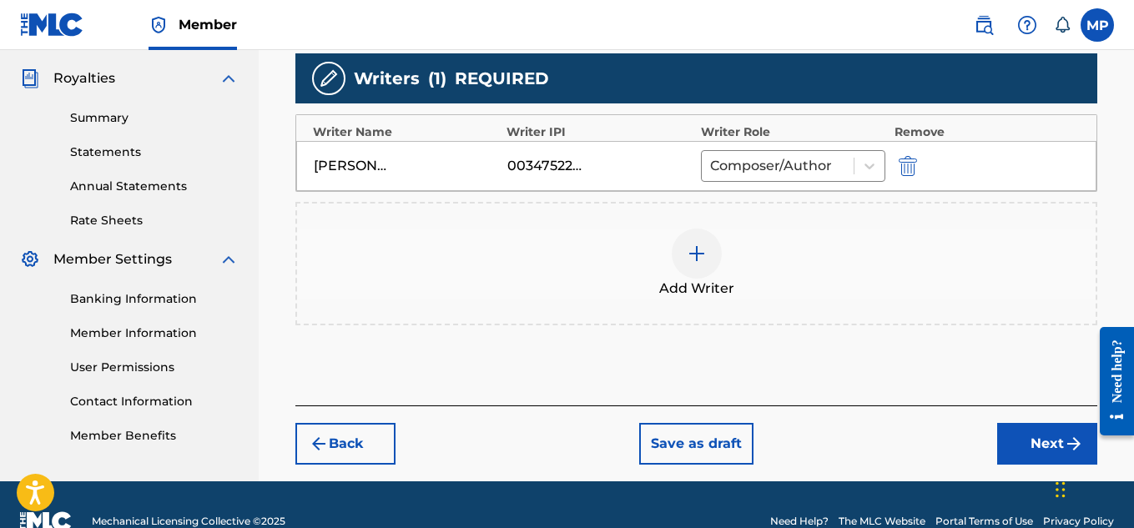
click at [1011, 443] on button "Next" at bounding box center [1047, 444] width 100 height 42
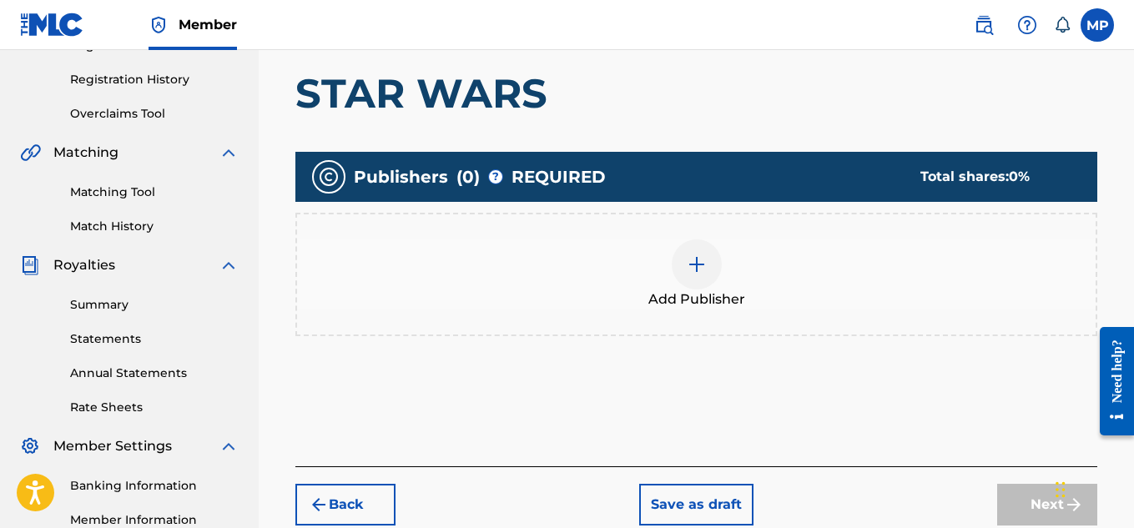
scroll to position [304, 0]
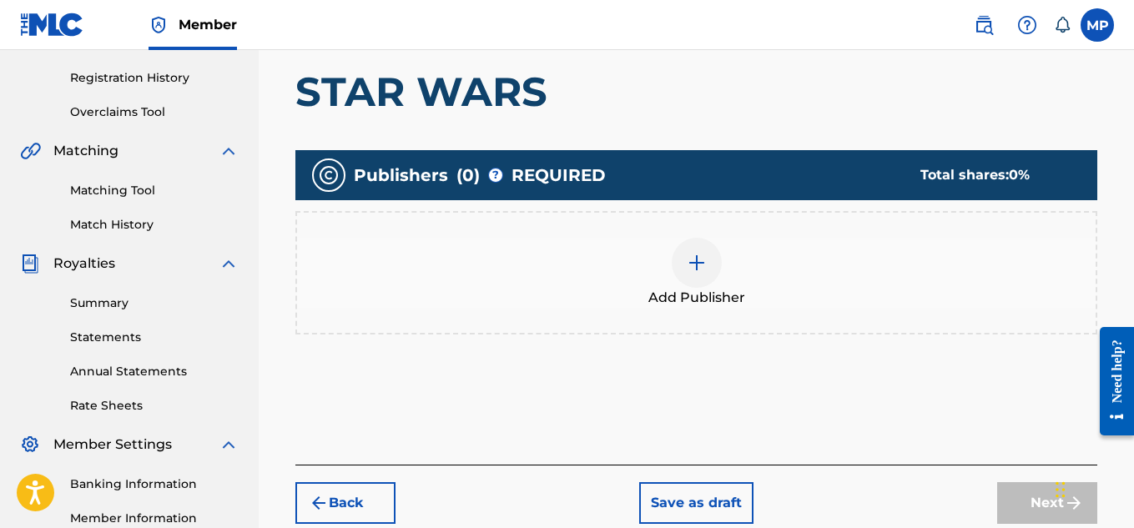
click at [696, 259] on img at bounding box center [696, 263] width 20 height 20
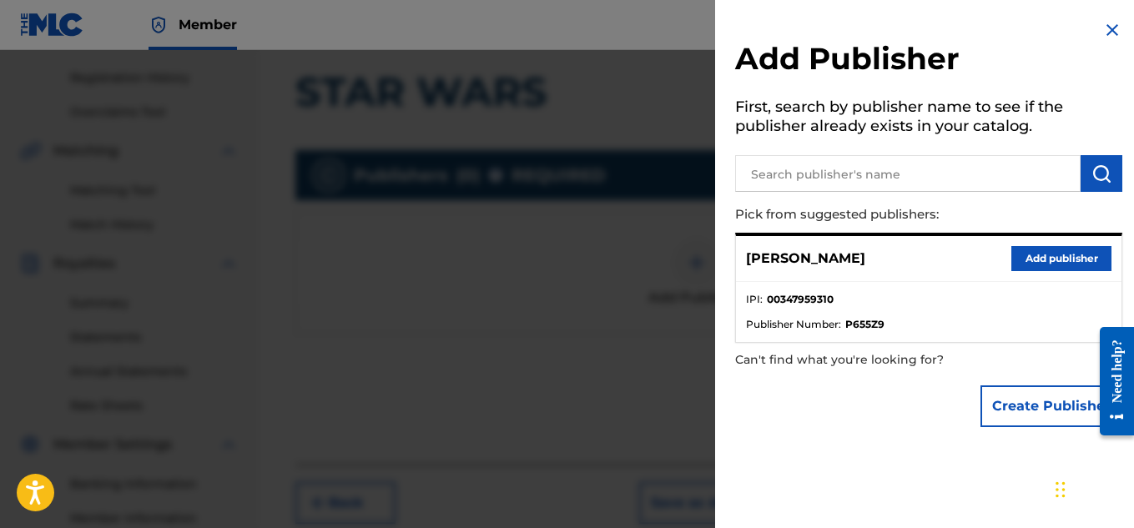
click at [1028, 264] on button "Add publisher" at bounding box center [1061, 258] width 100 height 25
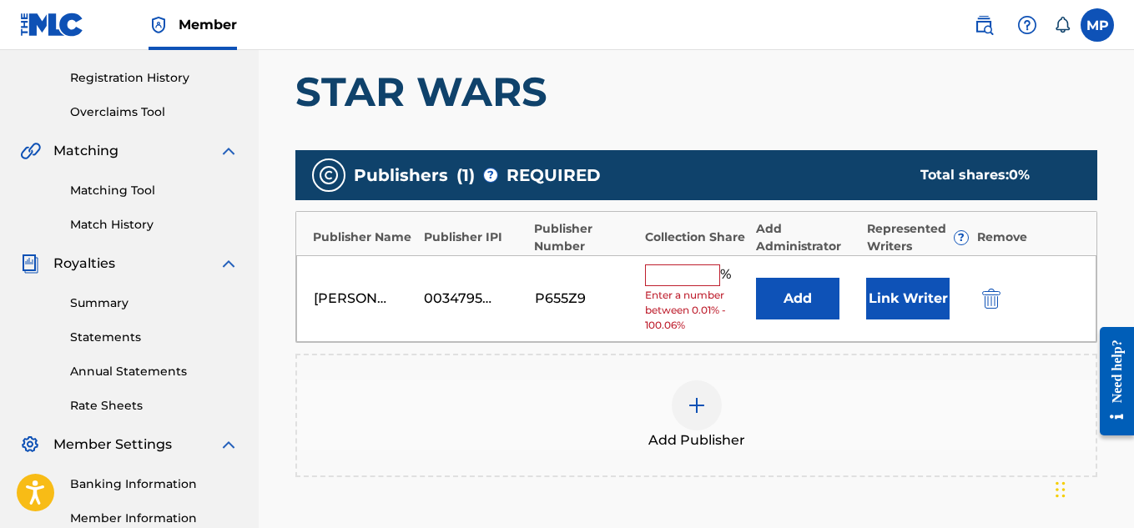
click at [683, 267] on input "text" at bounding box center [682, 275] width 75 height 22
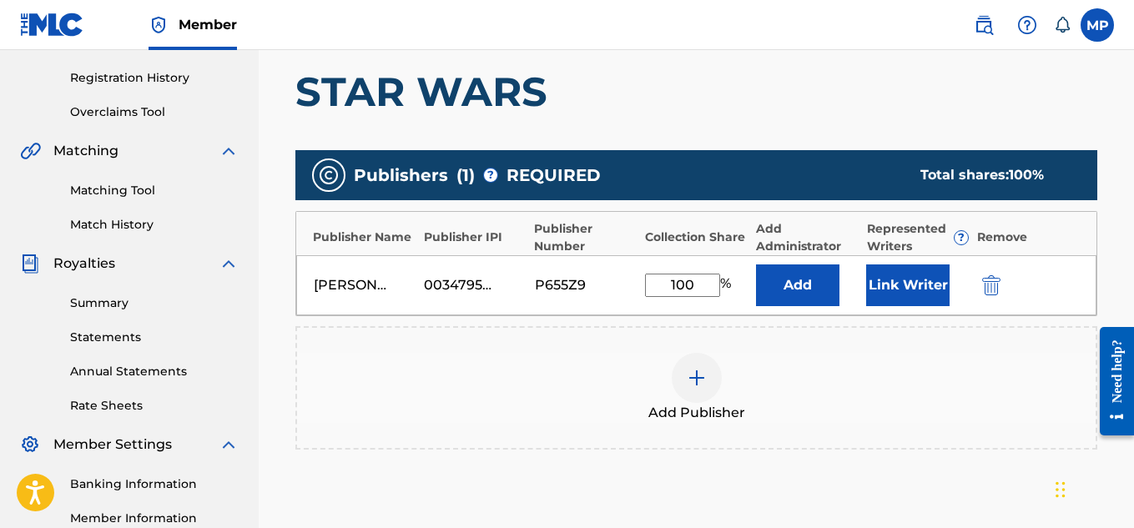
type input "100"
click at [900, 280] on button "Link Writer" at bounding box center [907, 285] width 83 height 42
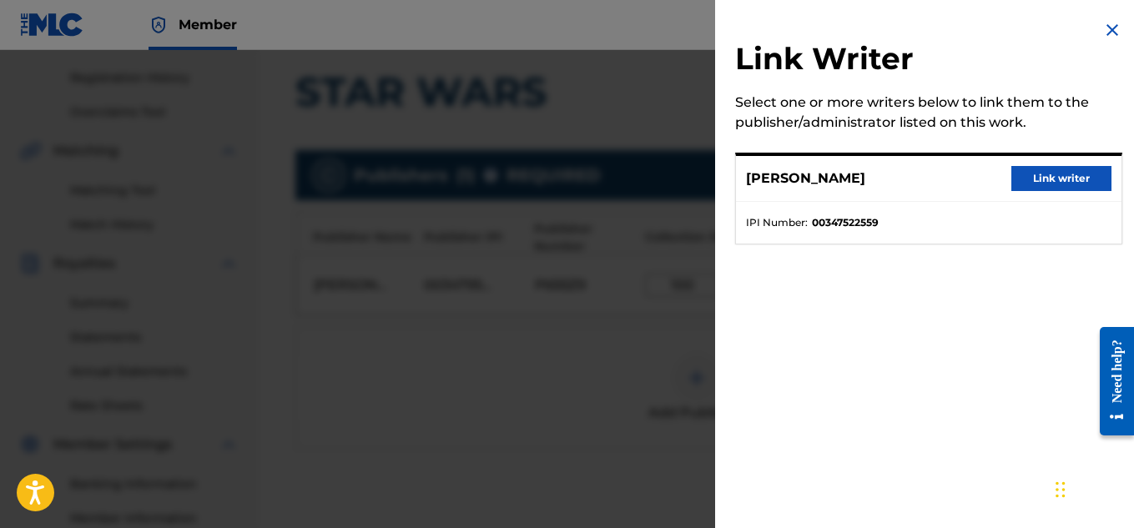
click at [1053, 182] on button "Link writer" at bounding box center [1061, 178] width 100 height 25
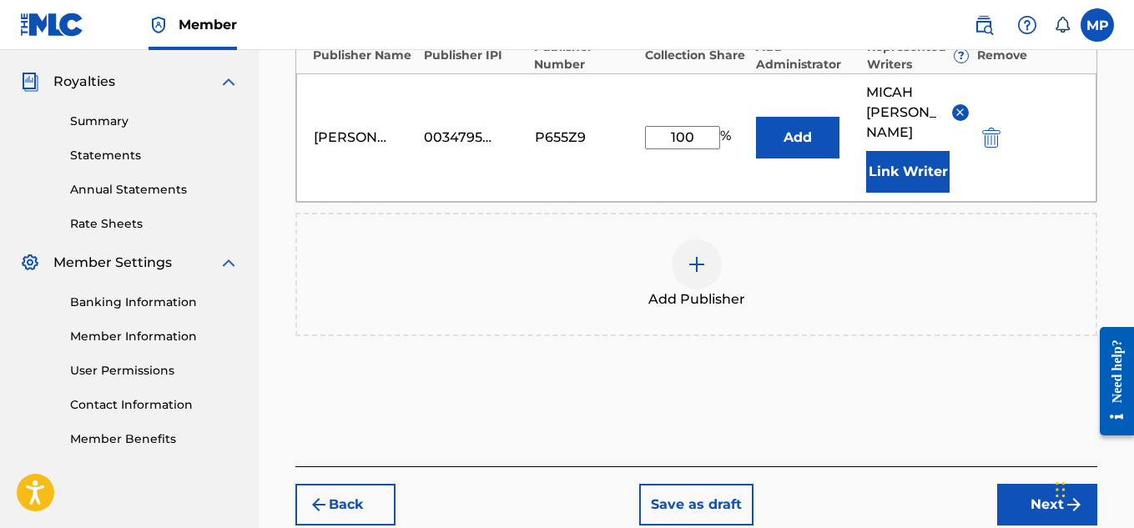
scroll to position [544, 0]
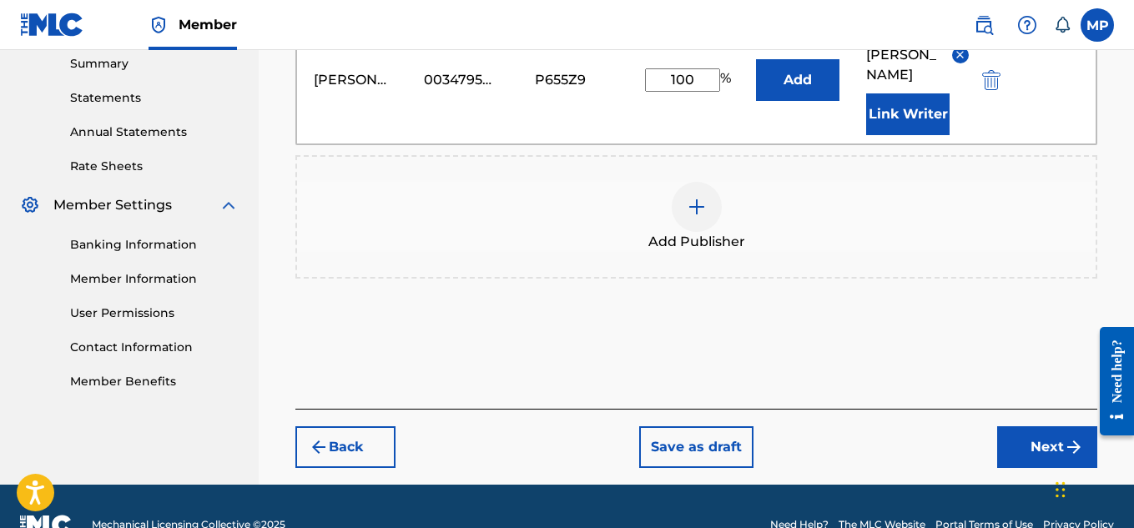
click at [1022, 430] on button "Next" at bounding box center [1047, 447] width 100 height 42
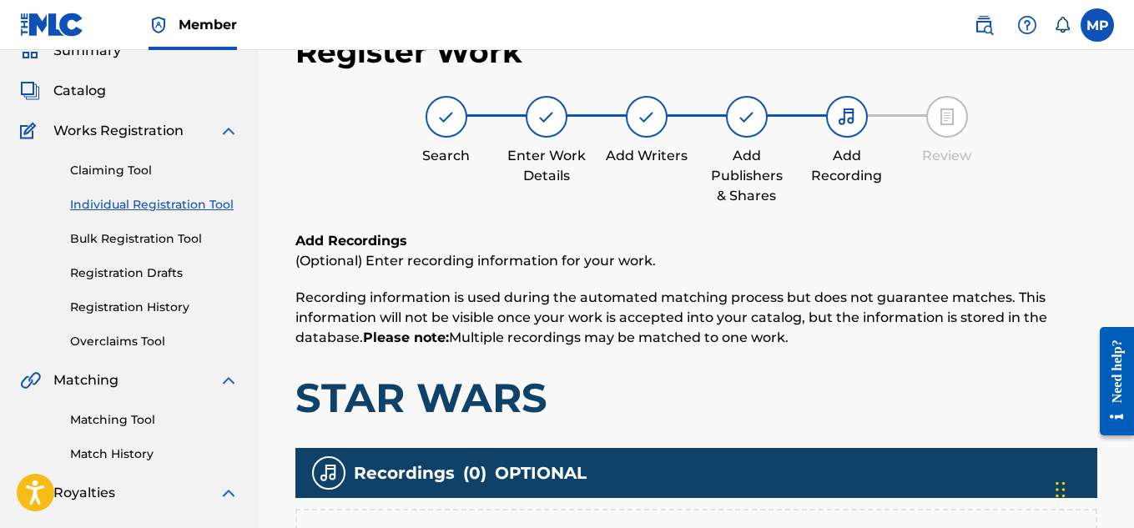
scroll to position [291, 0]
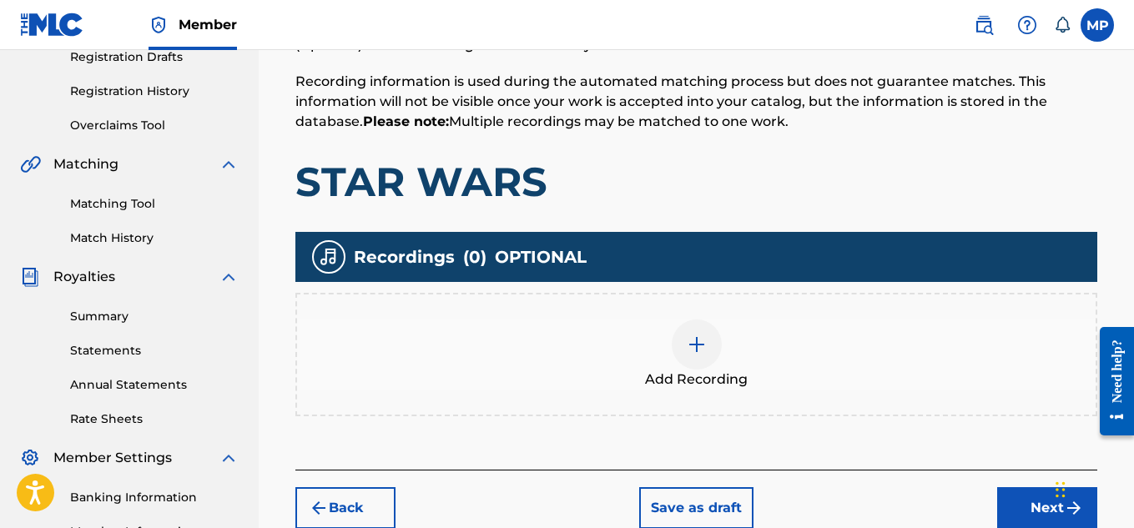
click at [692, 339] on img at bounding box center [696, 344] width 20 height 20
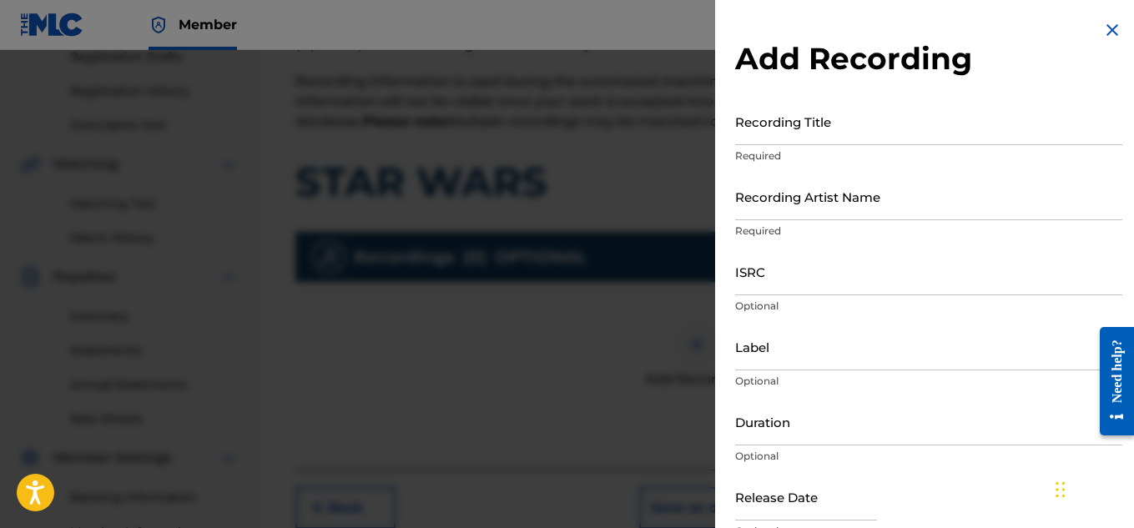
click at [794, 133] on input "Recording Title" at bounding box center [928, 122] width 387 height 48
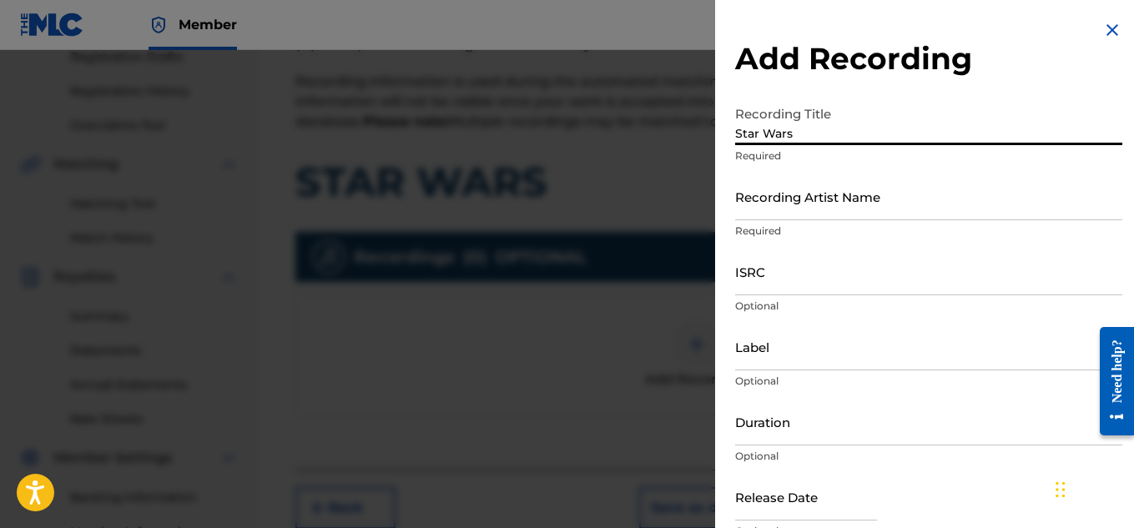
type input "Star Wars"
click at [852, 207] on input "Recording Artist Name" at bounding box center [928, 197] width 387 height 48
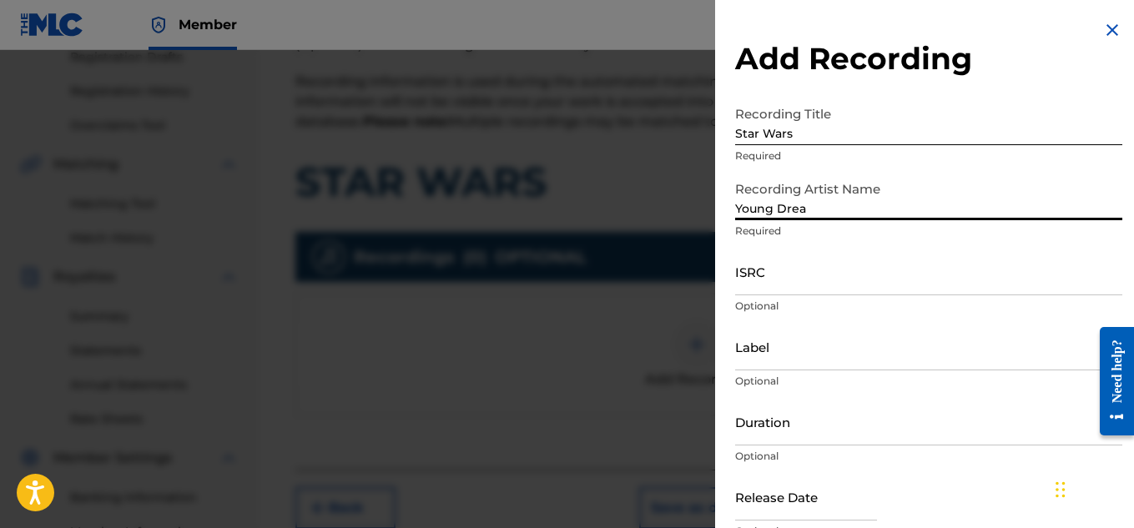
type input "Young Dread"
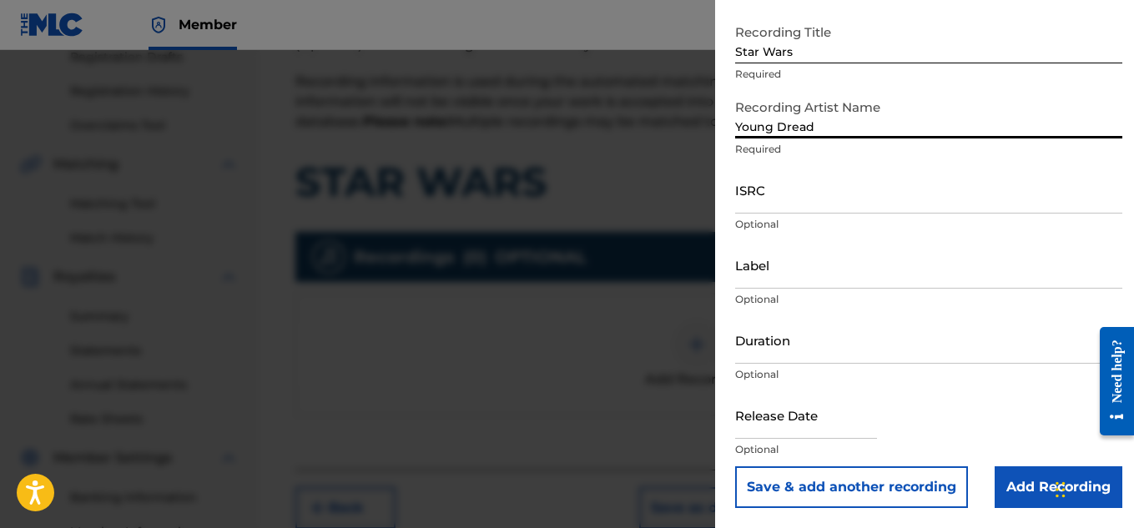
click at [1009, 479] on input "Add Recording" at bounding box center [1058, 487] width 128 height 42
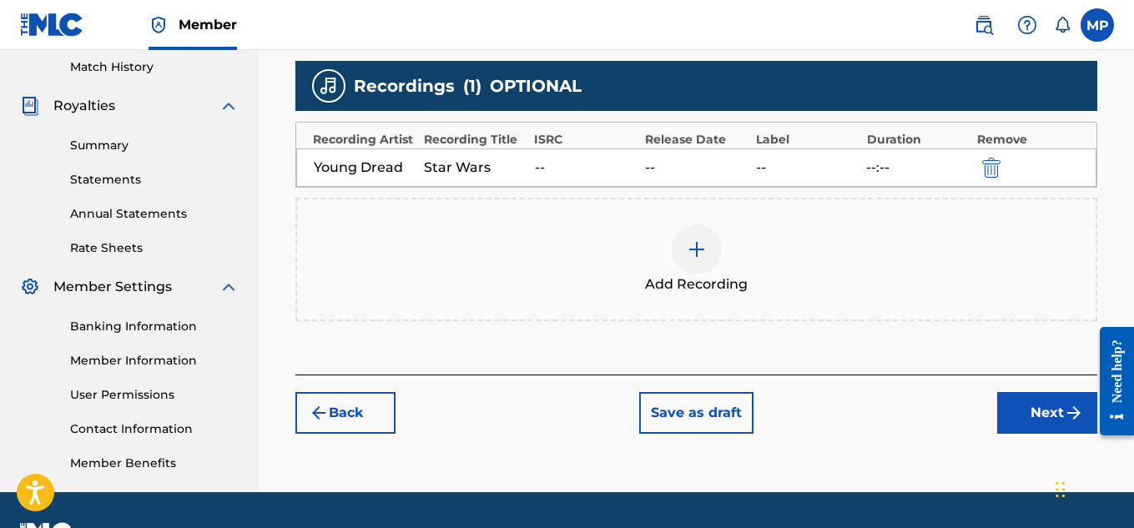
scroll to position [506, 0]
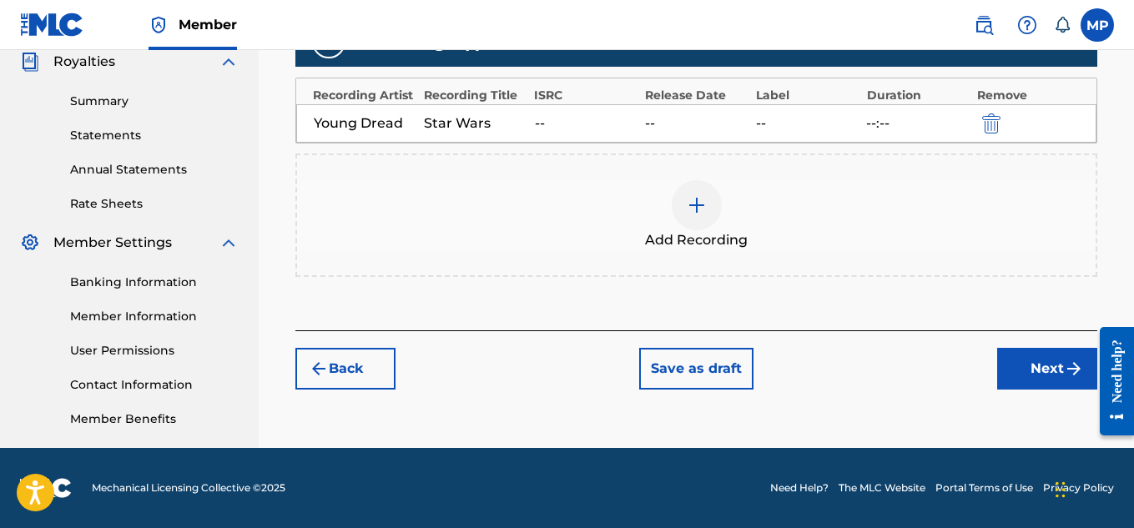
click at [1072, 388] on button "Next" at bounding box center [1047, 369] width 100 height 42
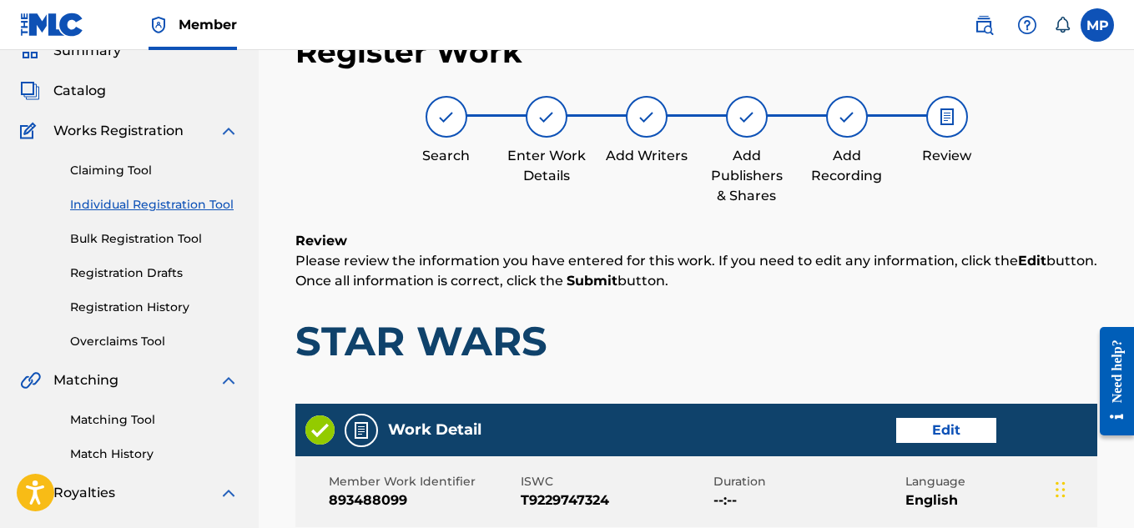
scroll to position [936, 0]
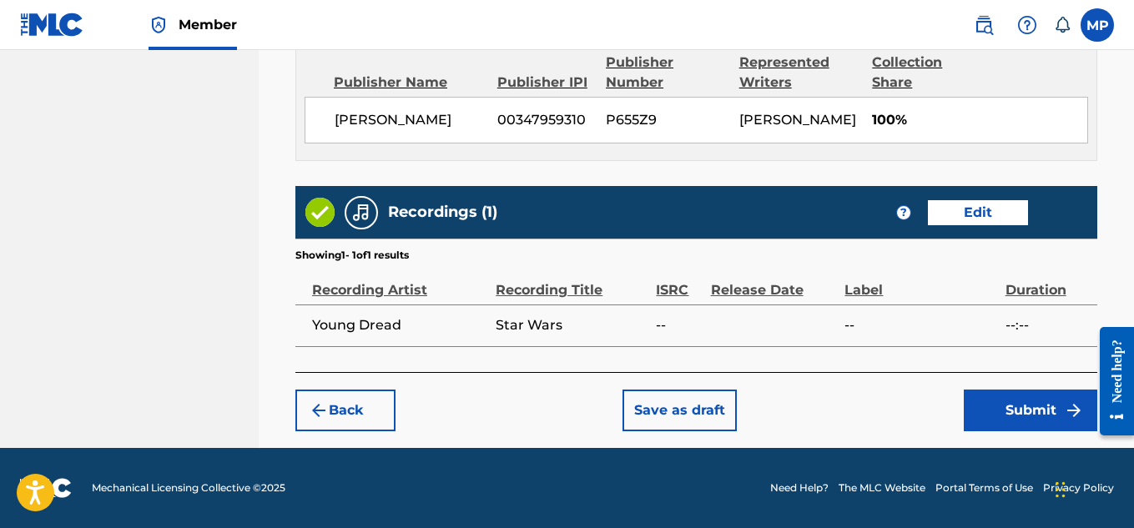
click at [1029, 407] on button "Submit" at bounding box center [1029, 411] width 133 height 42
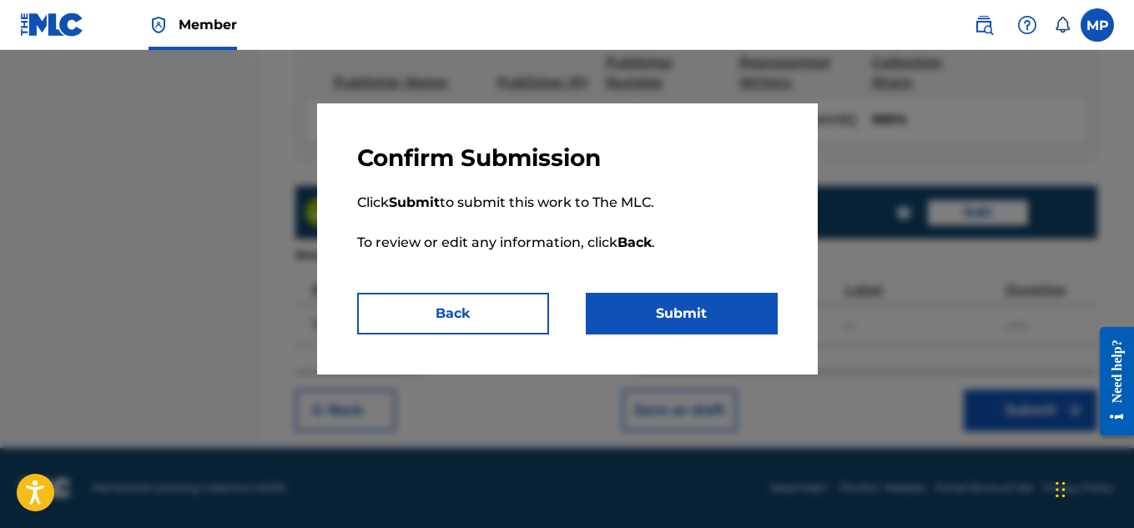
click at [743, 299] on button "Submit" at bounding box center [682, 314] width 192 height 42
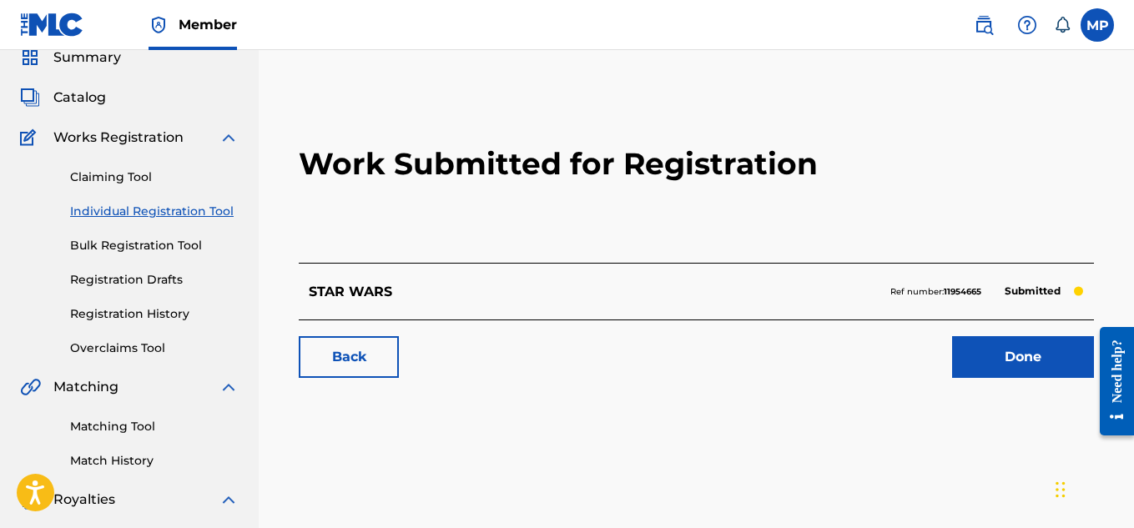
scroll to position [79, 0]
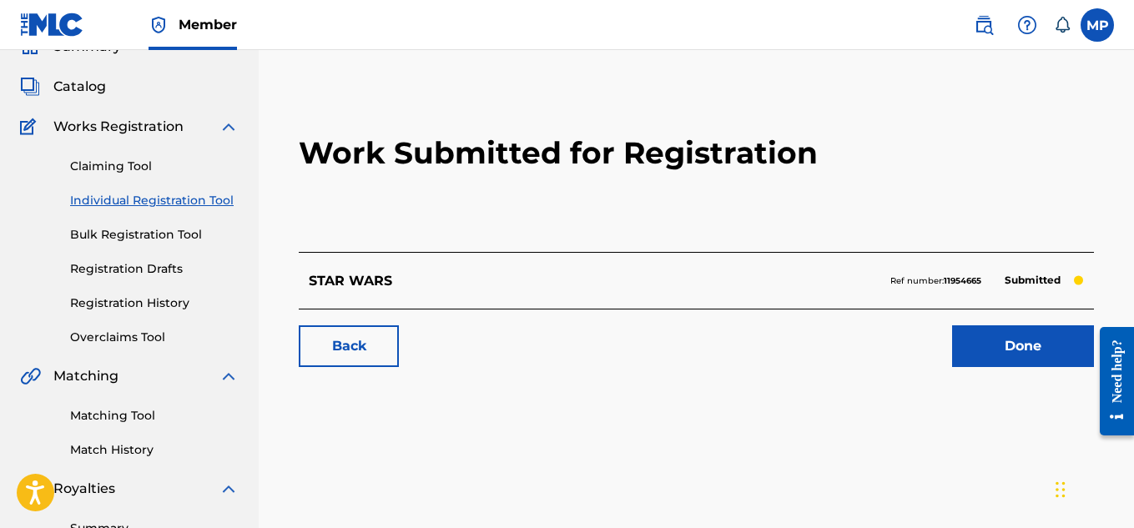
click at [377, 355] on link "Back" at bounding box center [349, 346] width 100 height 42
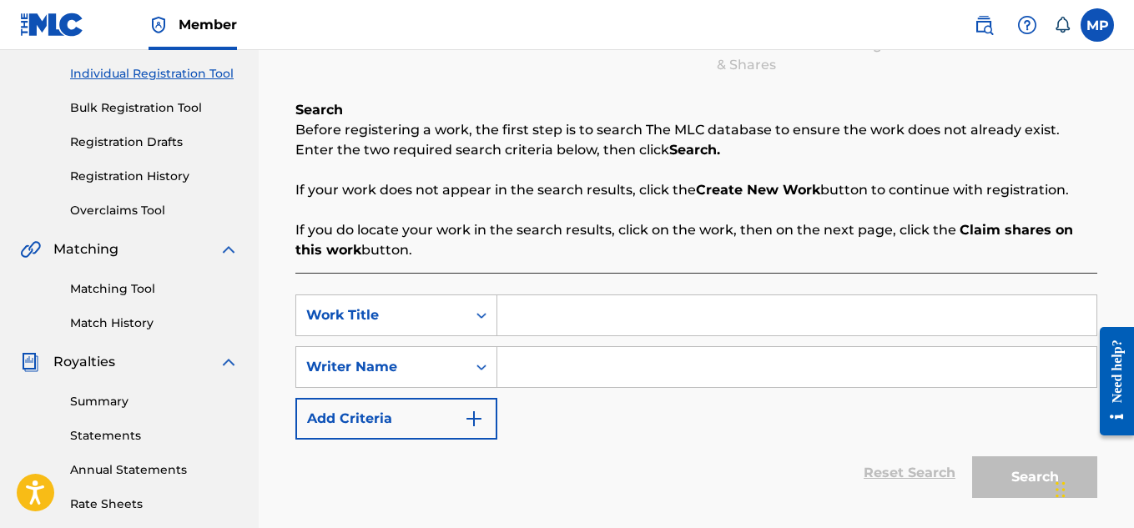
scroll to position [226, 0]
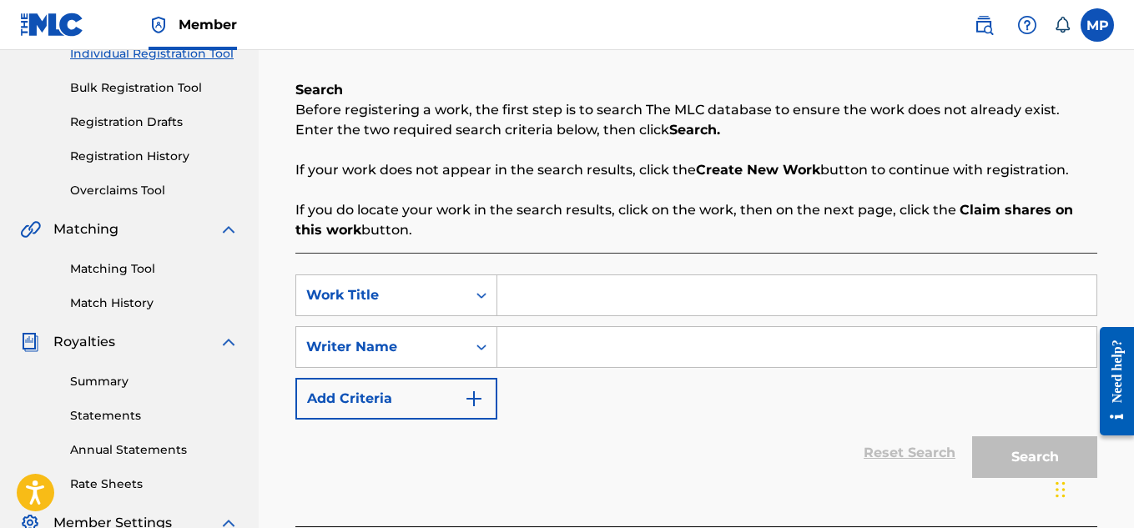
click at [554, 279] on input "Search Form" at bounding box center [796, 295] width 599 height 40
paste input "STACK I SELL IT"
type input "STACK I SELL IT"
click at [586, 335] on input "Search Form" at bounding box center [796, 347] width 599 height 40
click at [473, 353] on icon "Search Form" at bounding box center [481, 347] width 17 height 17
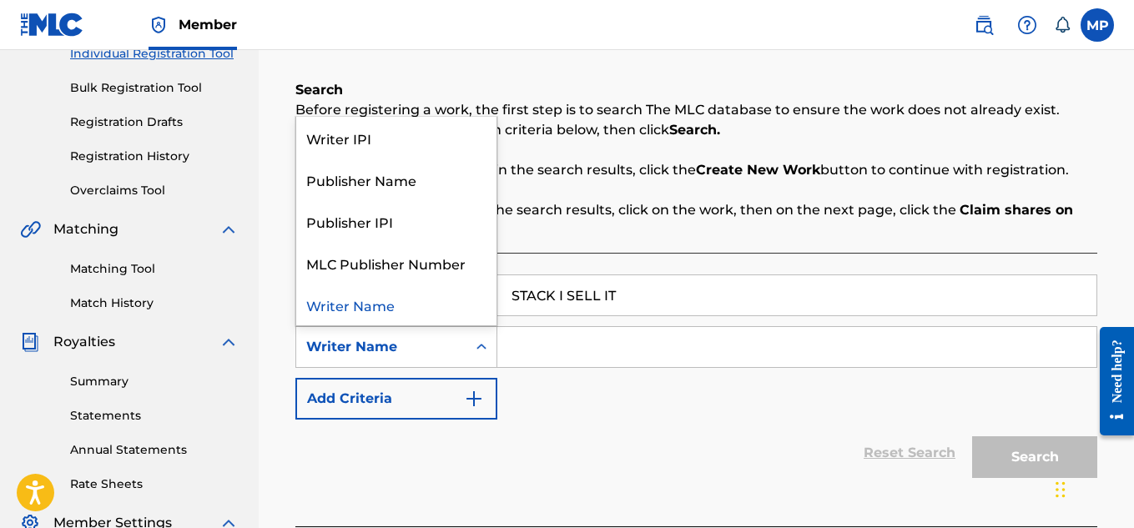
click at [553, 349] on input "Search Form" at bounding box center [796, 347] width 599 height 40
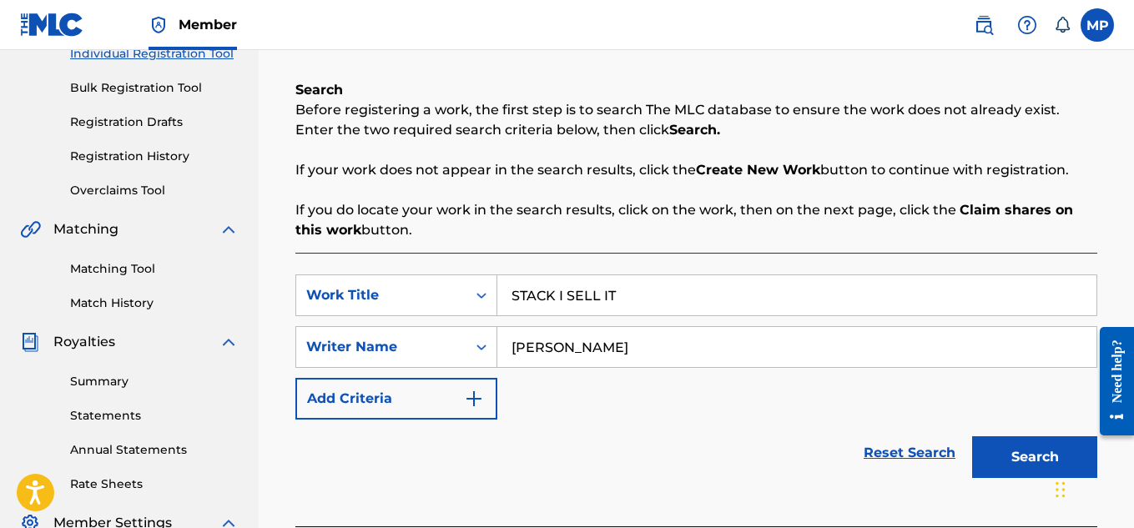
type input "[PERSON_NAME]"
click at [991, 445] on button "Search" at bounding box center [1034, 457] width 125 height 42
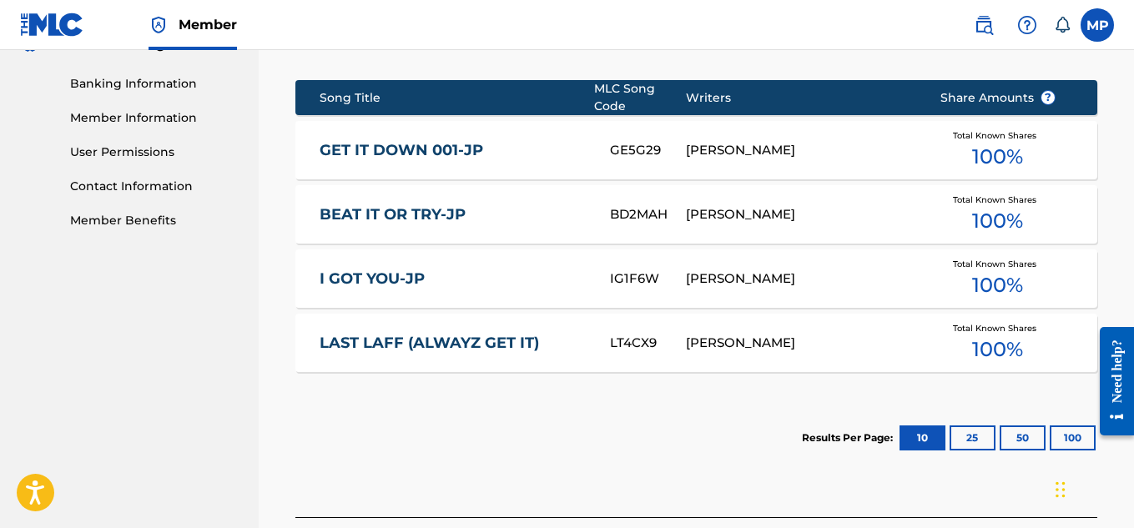
scroll to position [850, 0]
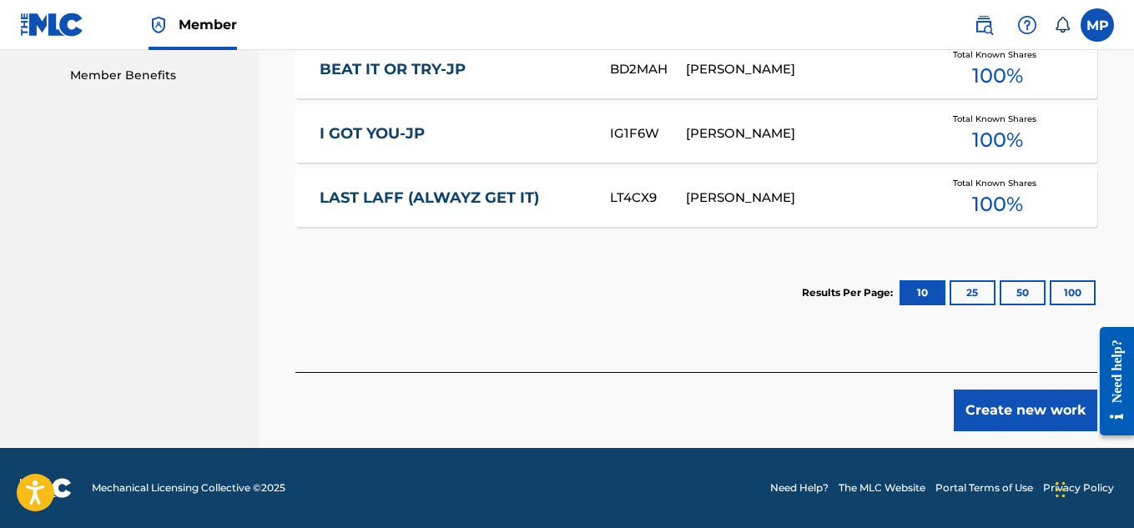
click at [998, 405] on button "Create new work" at bounding box center [1024, 411] width 143 height 42
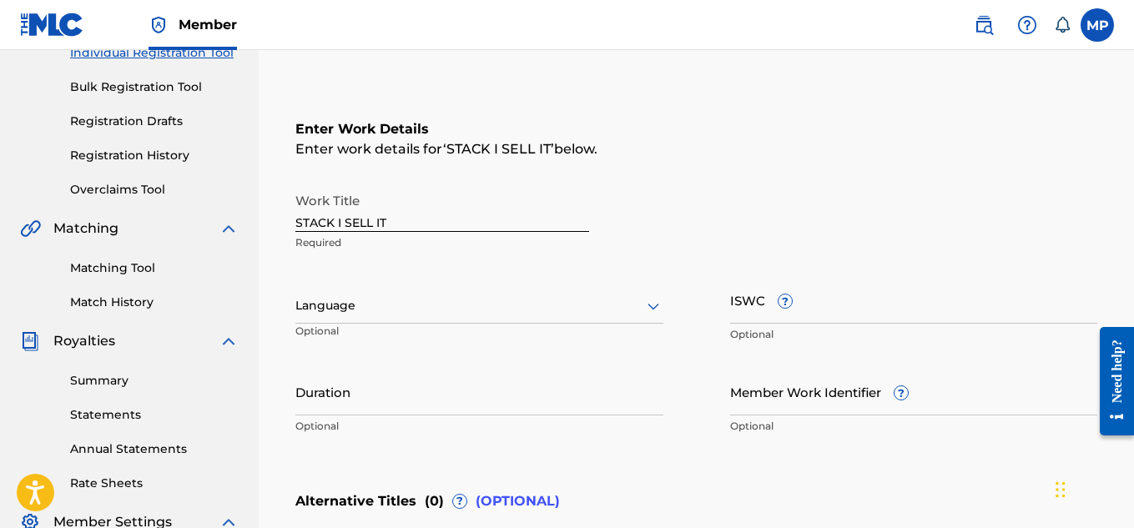
scroll to position [214, 0]
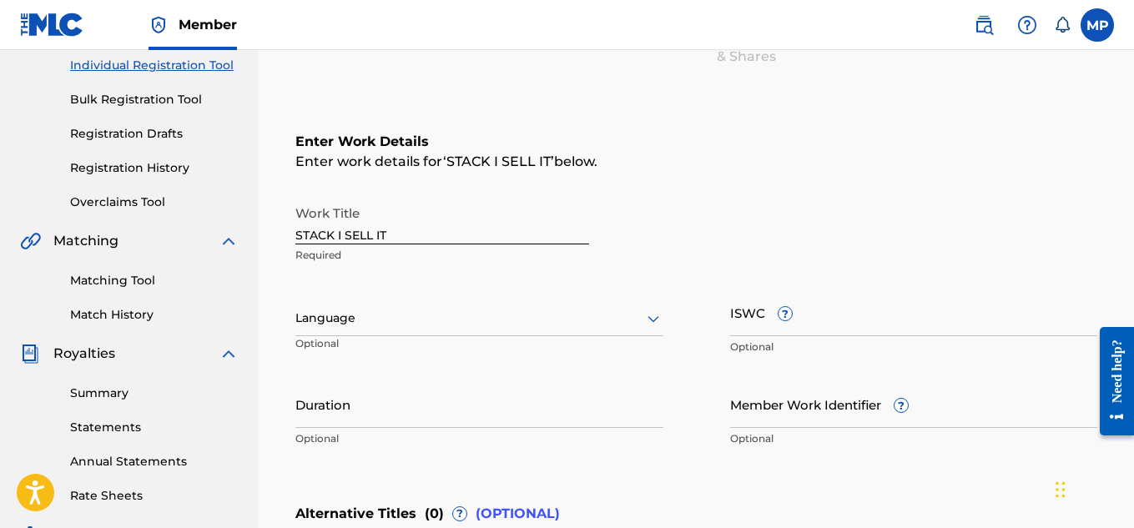
click at [649, 318] on icon at bounding box center [653, 319] width 12 height 7
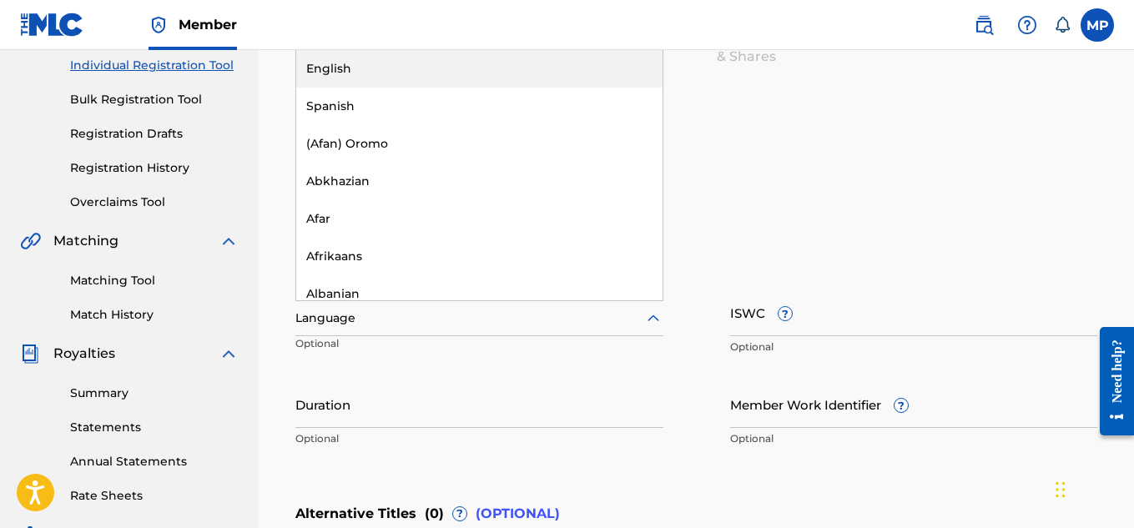
click at [535, 67] on div "English" at bounding box center [479, 69] width 366 height 38
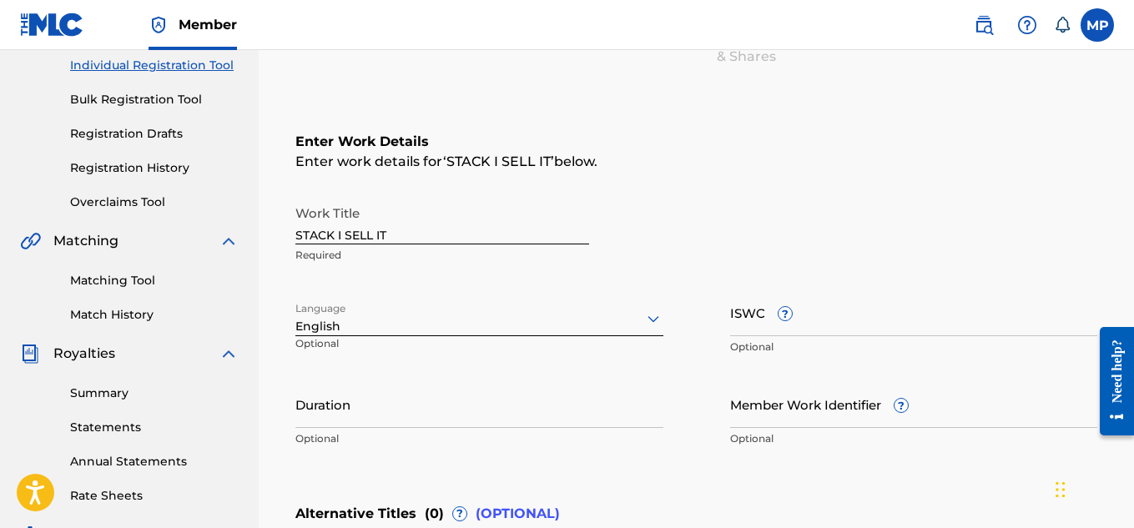
click at [850, 317] on input "ISWC ?" at bounding box center [914, 313] width 368 height 48
paste input "T9229750918"
type input "T9229750918"
click at [770, 416] on input "Member Work Identifier ?" at bounding box center [914, 404] width 368 height 48
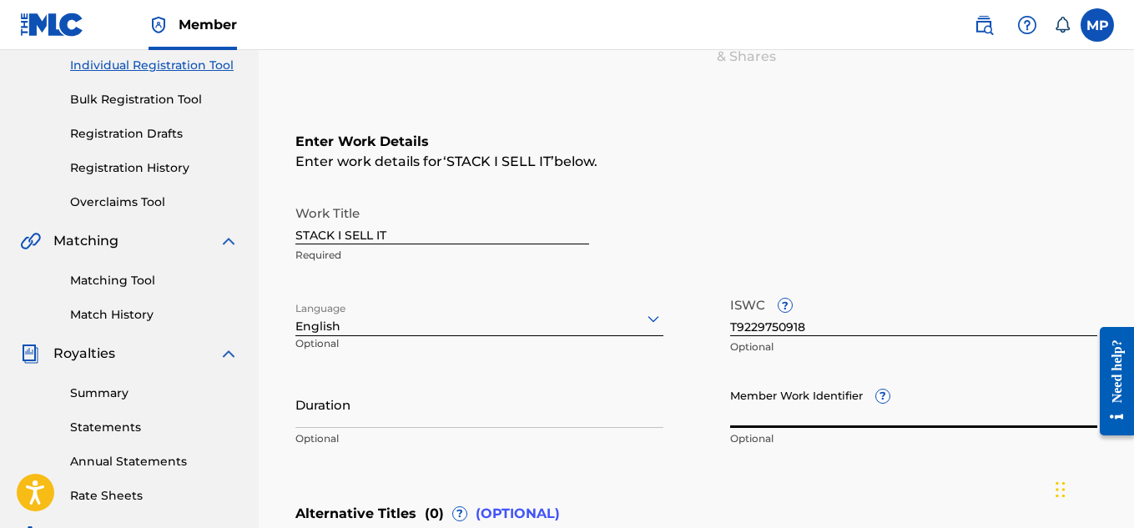
paste input "893488273"
type input "893488273"
click at [429, 236] on input "STACK I SELL IT" at bounding box center [442, 221] width 294 height 48
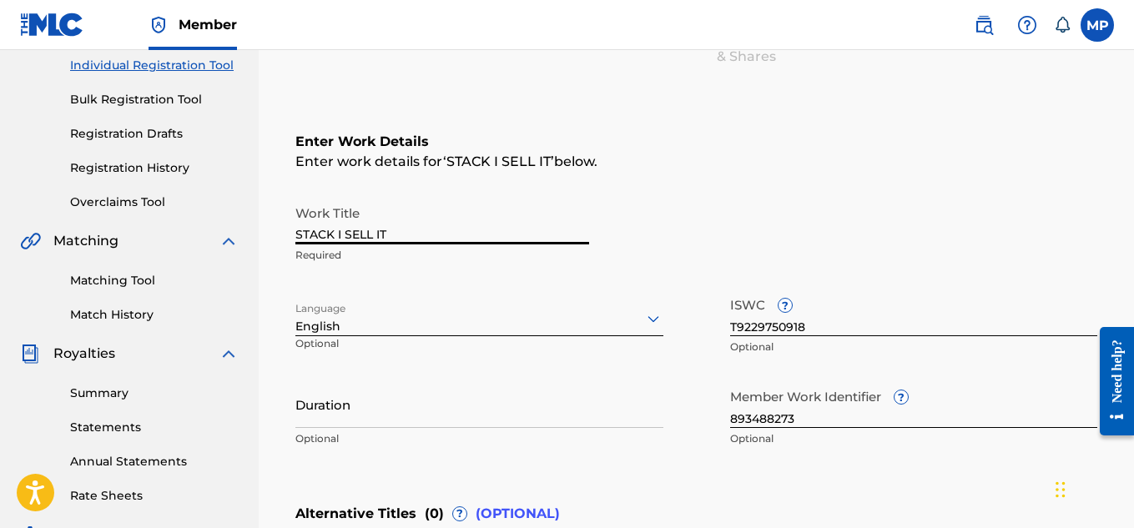
click at [429, 236] on input "STACK I SELL IT" at bounding box center [442, 221] width 294 height 48
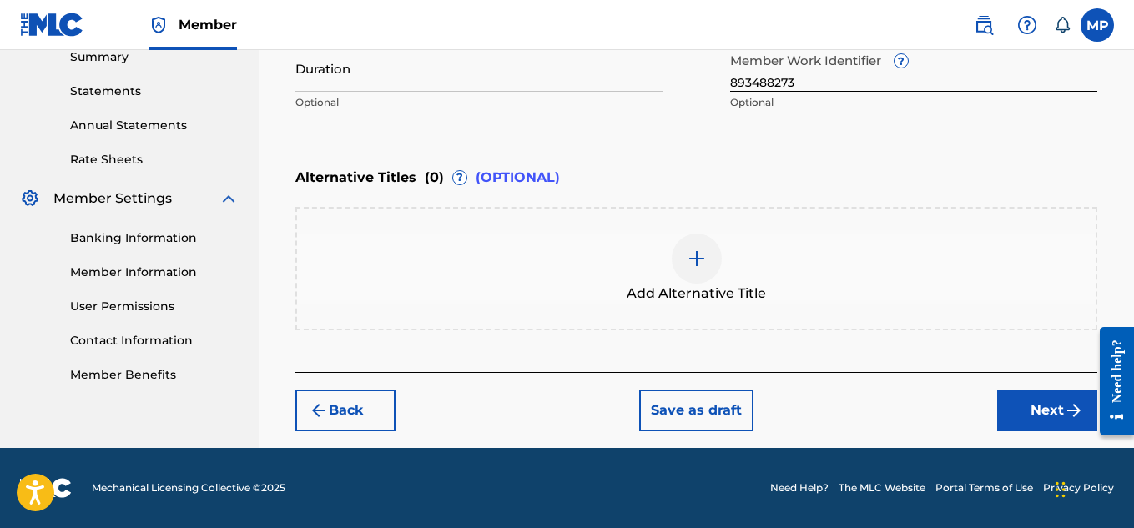
click at [1034, 399] on button "Next" at bounding box center [1047, 411] width 100 height 42
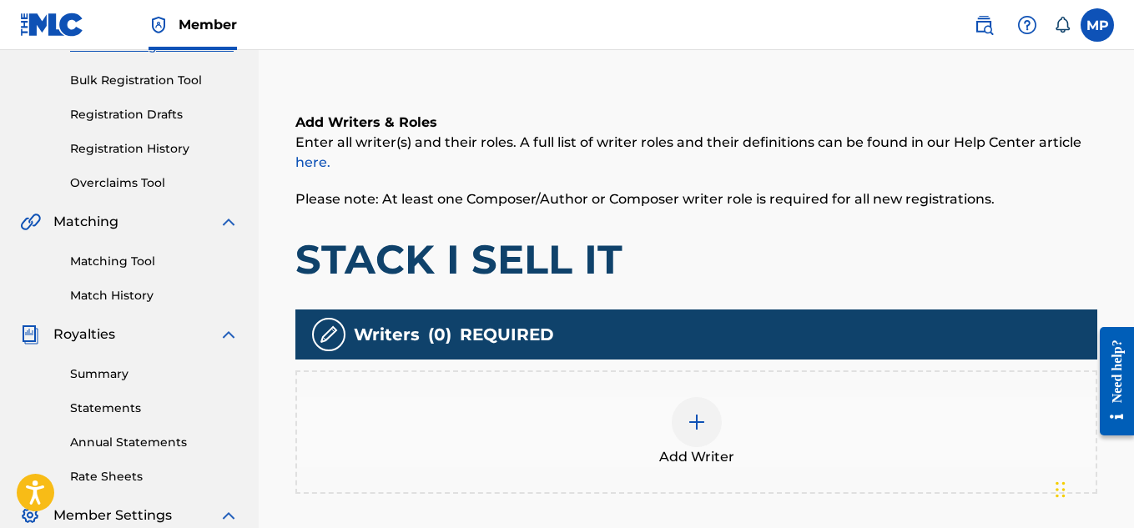
scroll to position [248, 0]
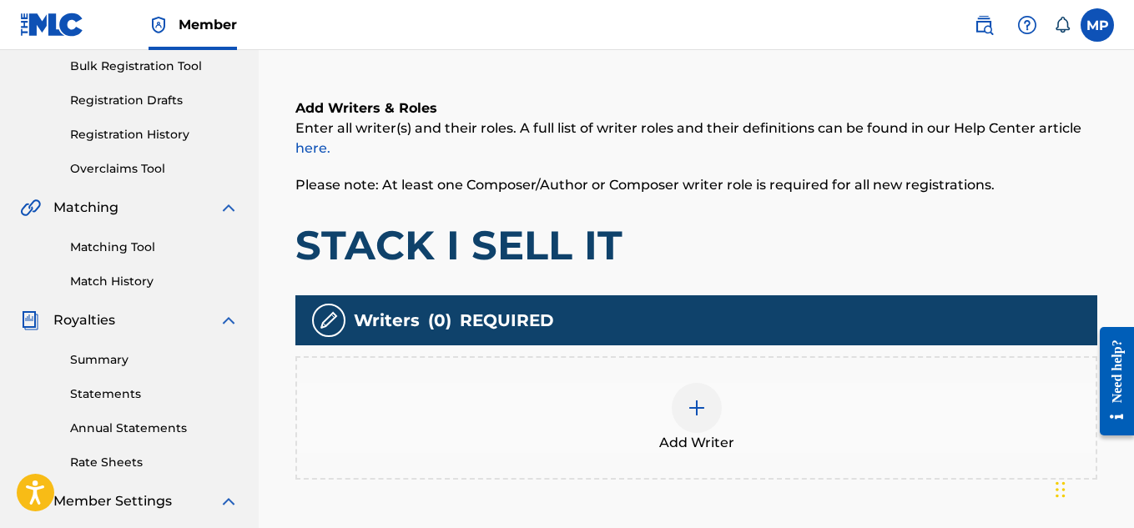
click at [701, 401] on img at bounding box center [696, 408] width 20 height 20
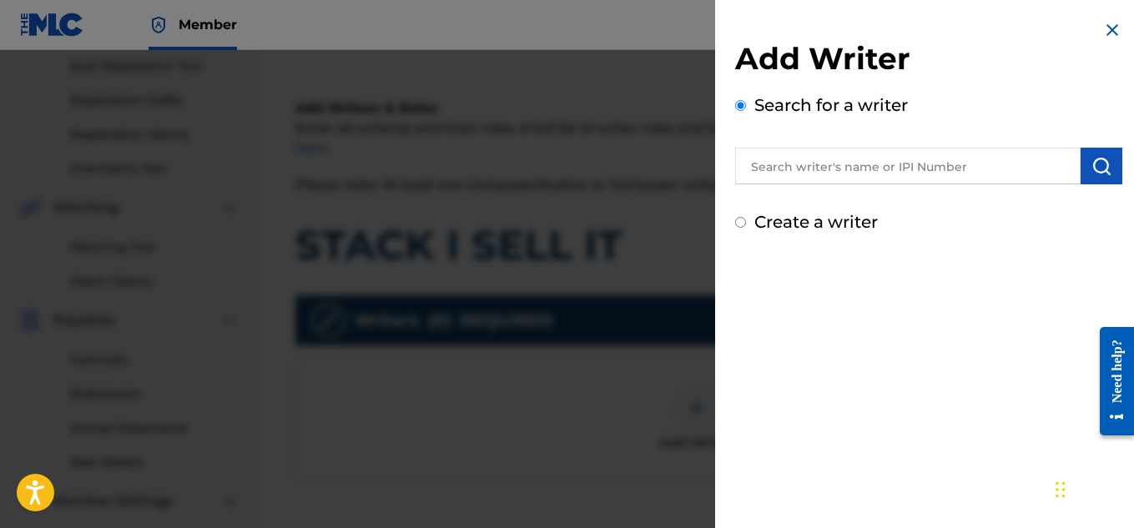
click at [877, 163] on input "text" at bounding box center [907, 166] width 345 height 37
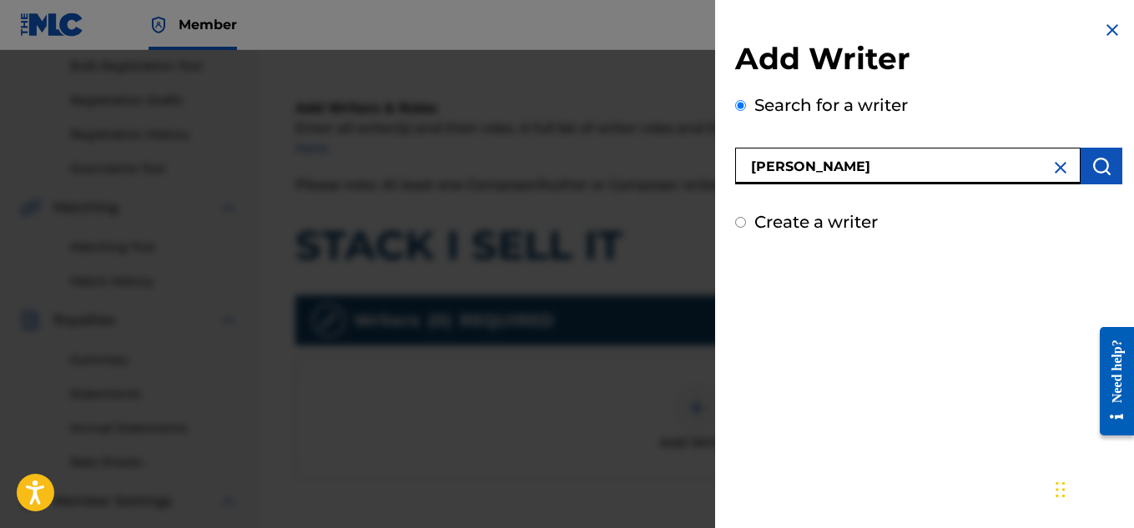
type input "[PERSON_NAME]"
click at [1089, 178] on button "submit" at bounding box center [1101, 166] width 42 height 37
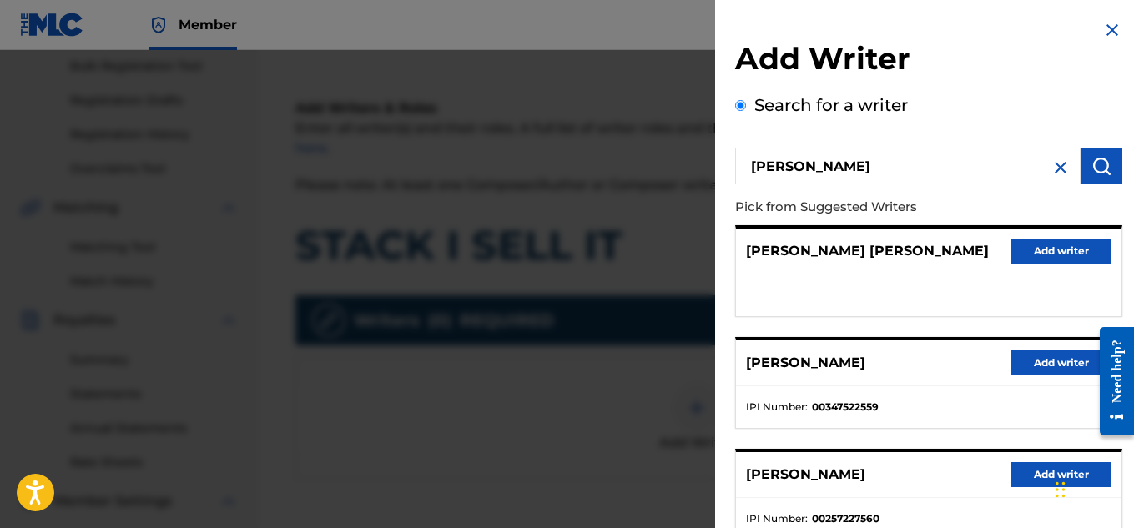
click at [1068, 359] on button "Add writer" at bounding box center [1061, 362] width 100 height 25
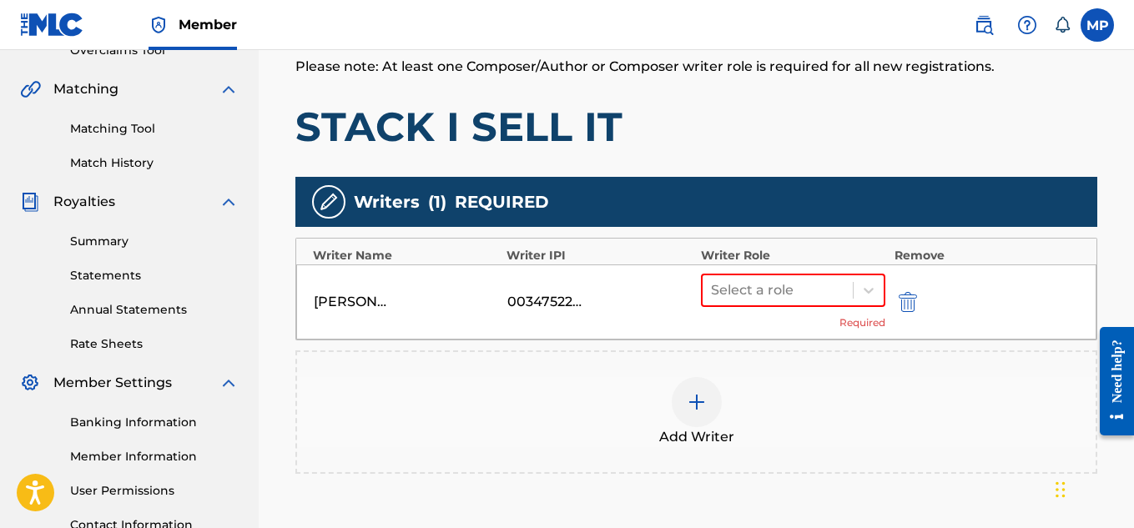
scroll to position [404, 0]
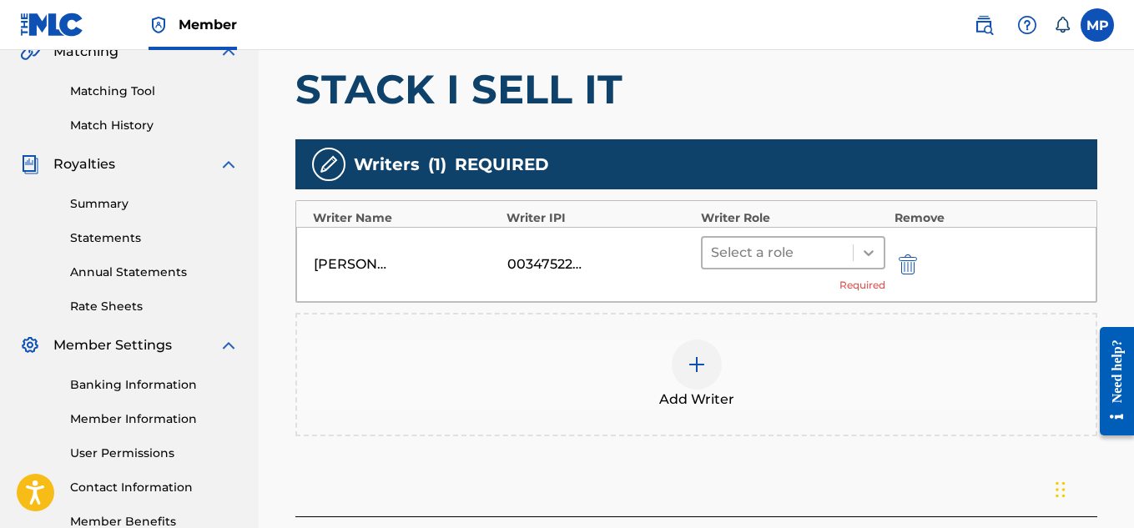
click at [864, 258] on icon at bounding box center [868, 252] width 17 height 17
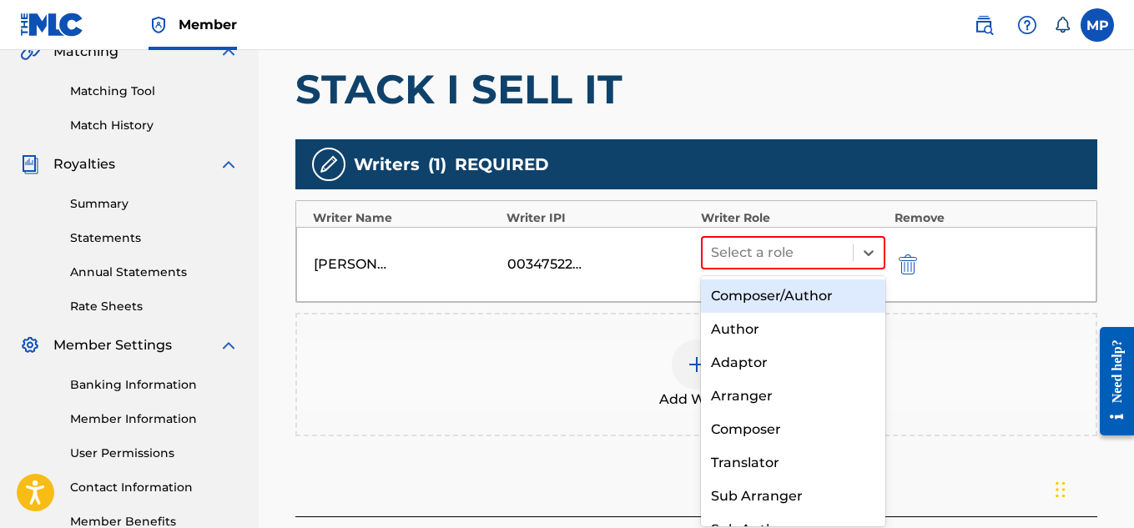
click at [810, 296] on div "Composer/Author" at bounding box center [793, 295] width 185 height 33
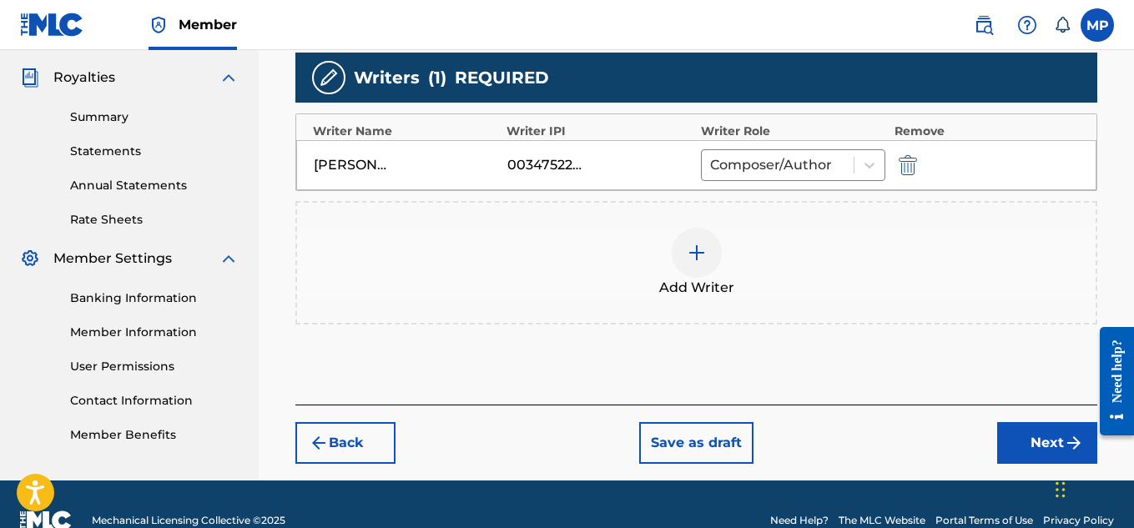
scroll to position [523, 0]
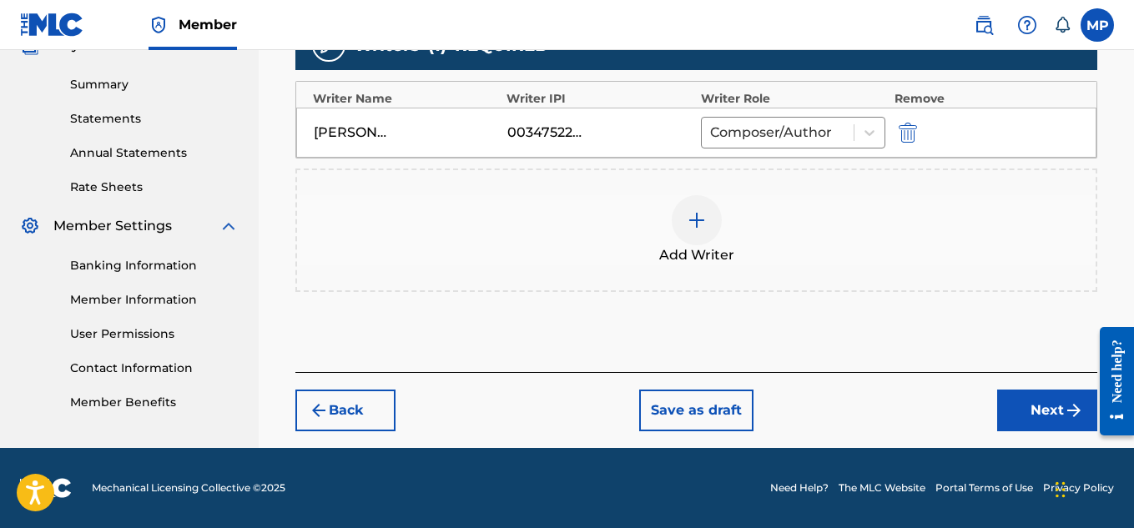
click at [1013, 404] on button "Next" at bounding box center [1047, 411] width 100 height 42
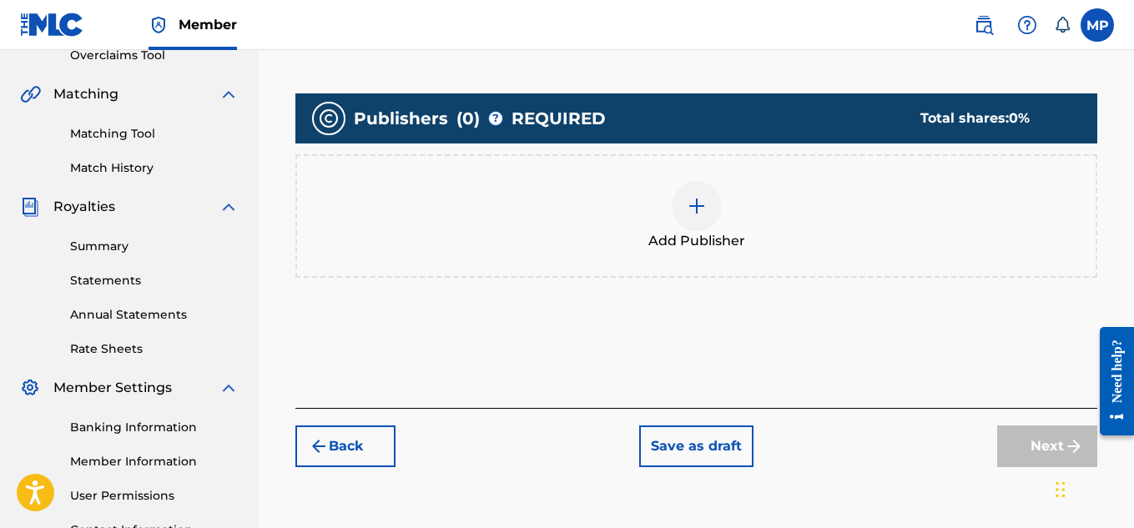
scroll to position [385, 0]
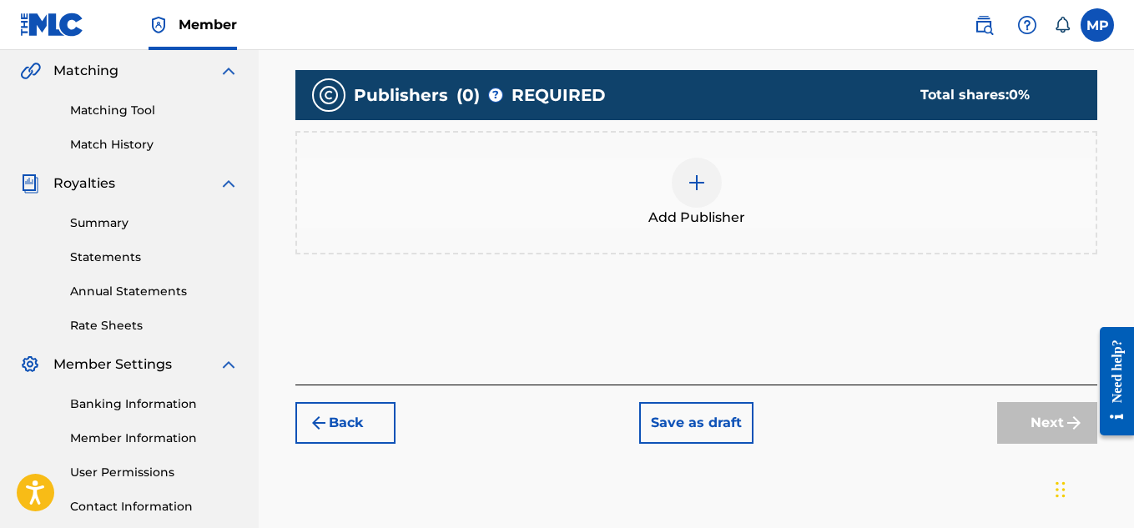
click at [715, 179] on div at bounding box center [696, 183] width 50 height 50
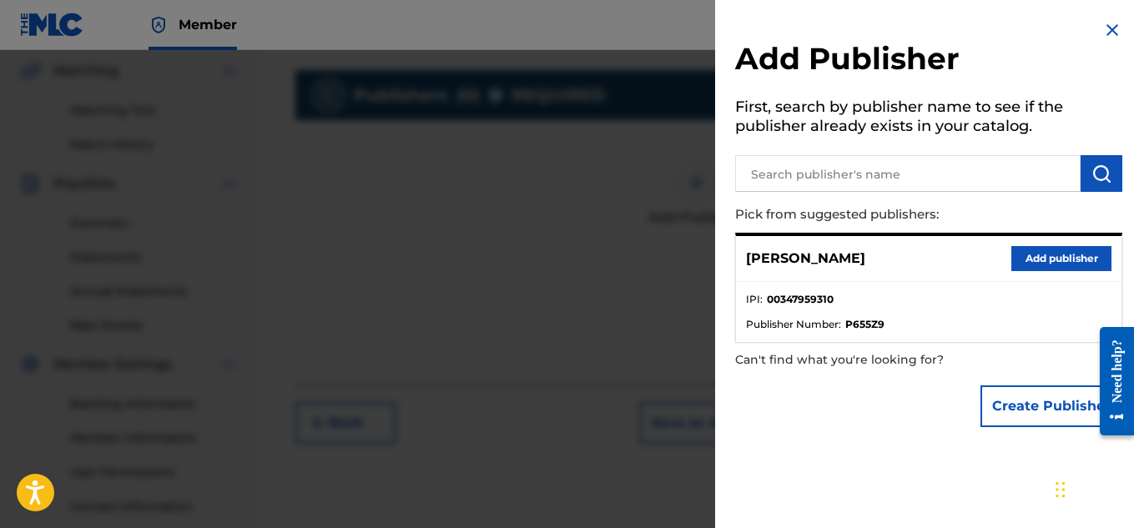
click at [1033, 259] on button "Add publisher" at bounding box center [1061, 258] width 100 height 25
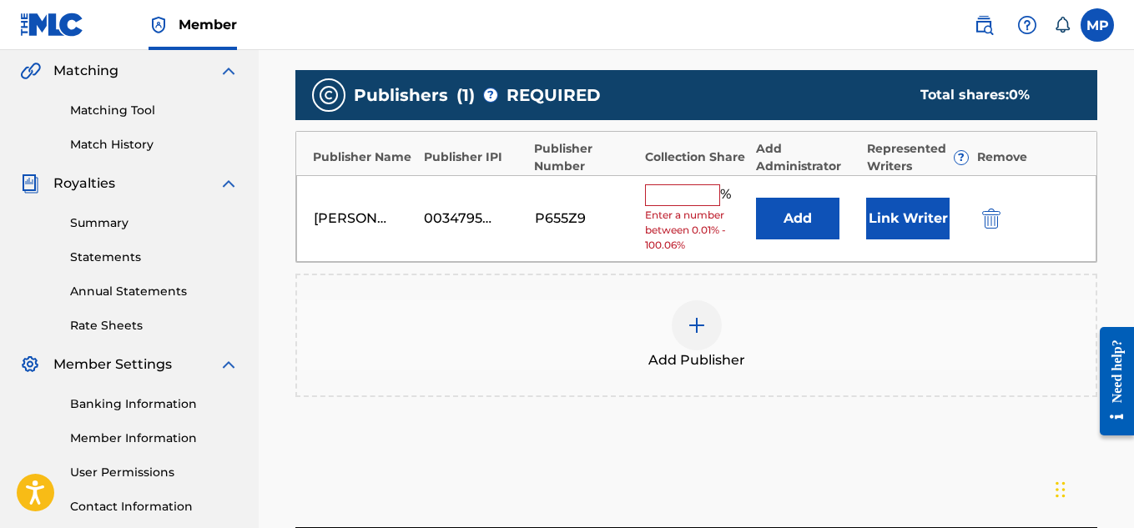
click at [716, 196] on input "text" at bounding box center [682, 195] width 75 height 22
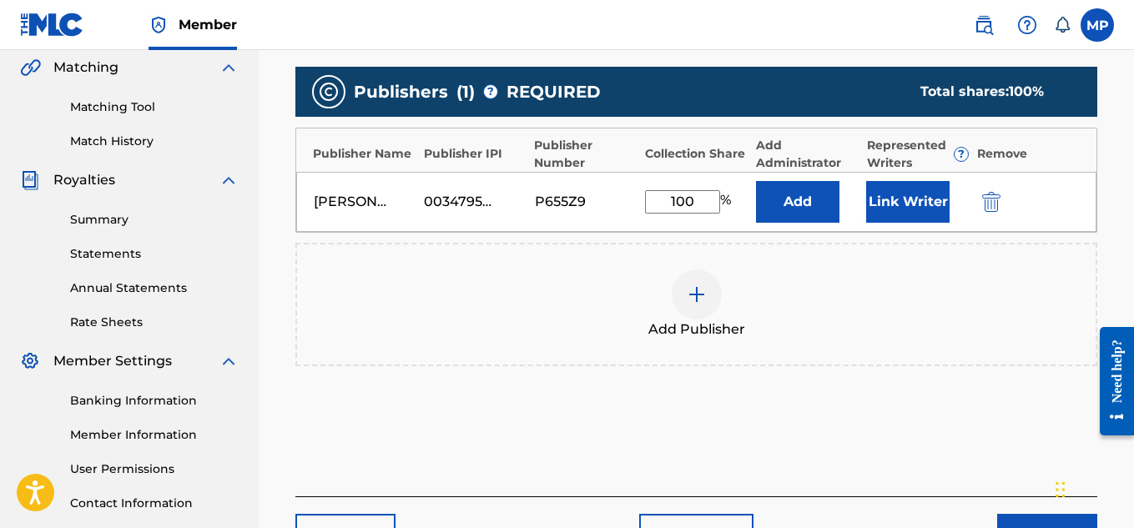
scroll to position [386, 0]
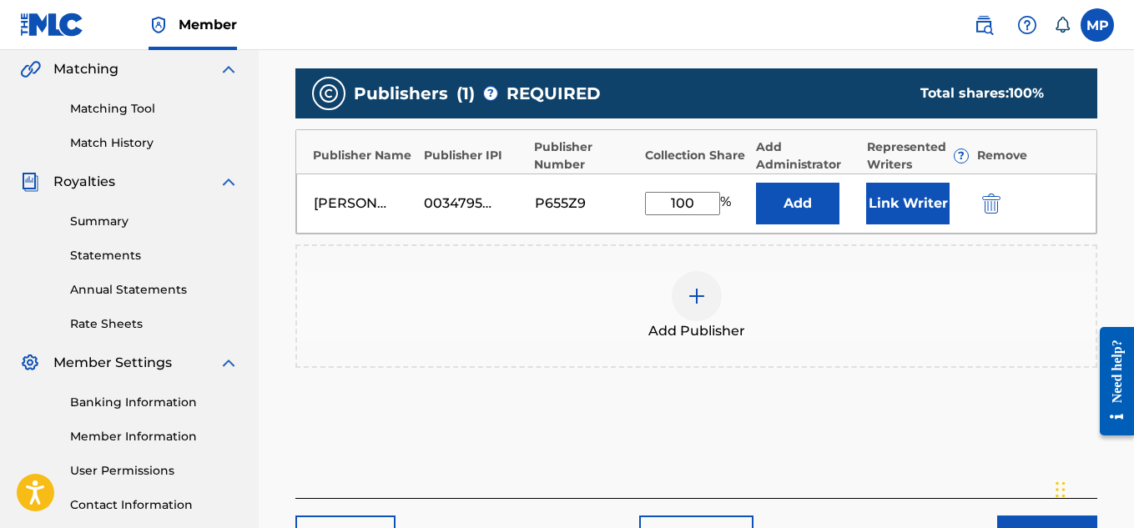
type input "100"
click at [909, 209] on button "Link Writer" at bounding box center [907, 204] width 83 height 42
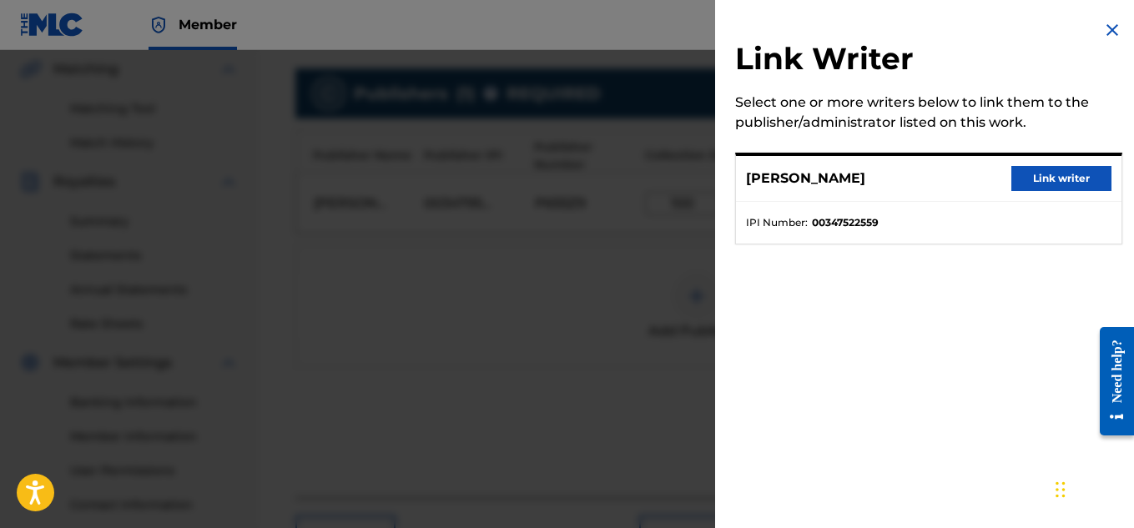
click at [1041, 180] on button "Link writer" at bounding box center [1061, 178] width 100 height 25
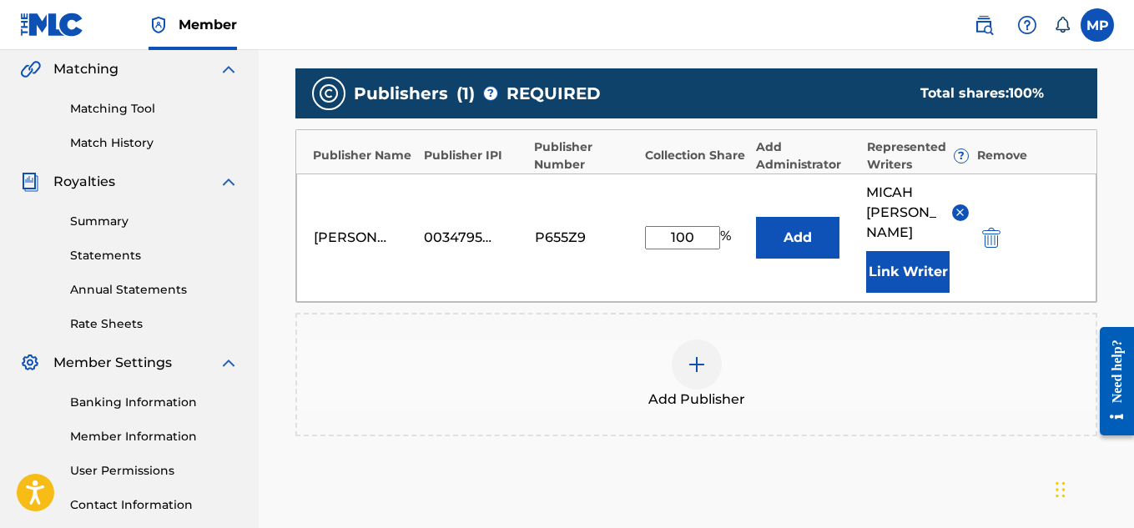
scroll to position [561, 0]
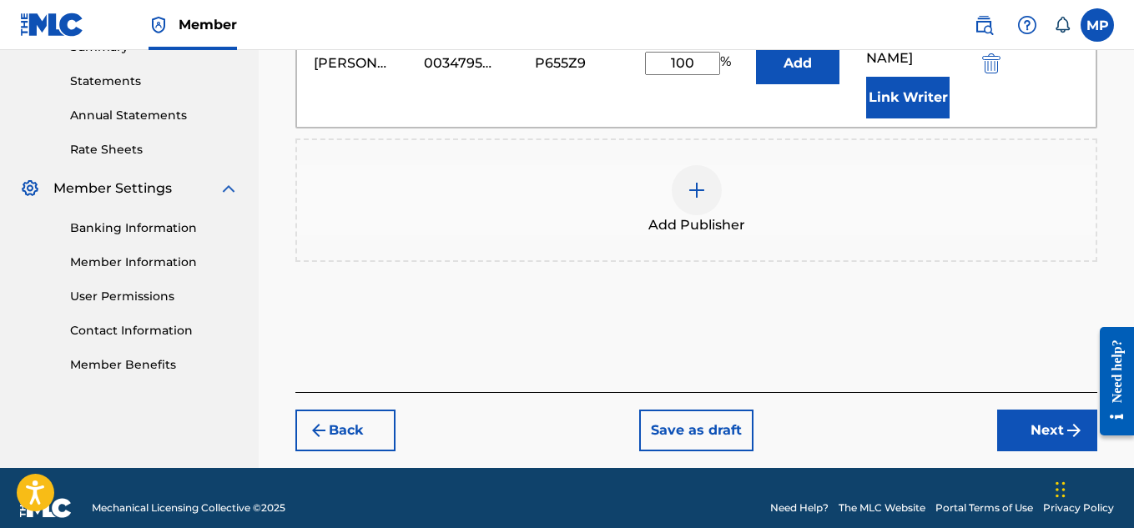
click at [1026, 410] on button "Next" at bounding box center [1047, 431] width 100 height 42
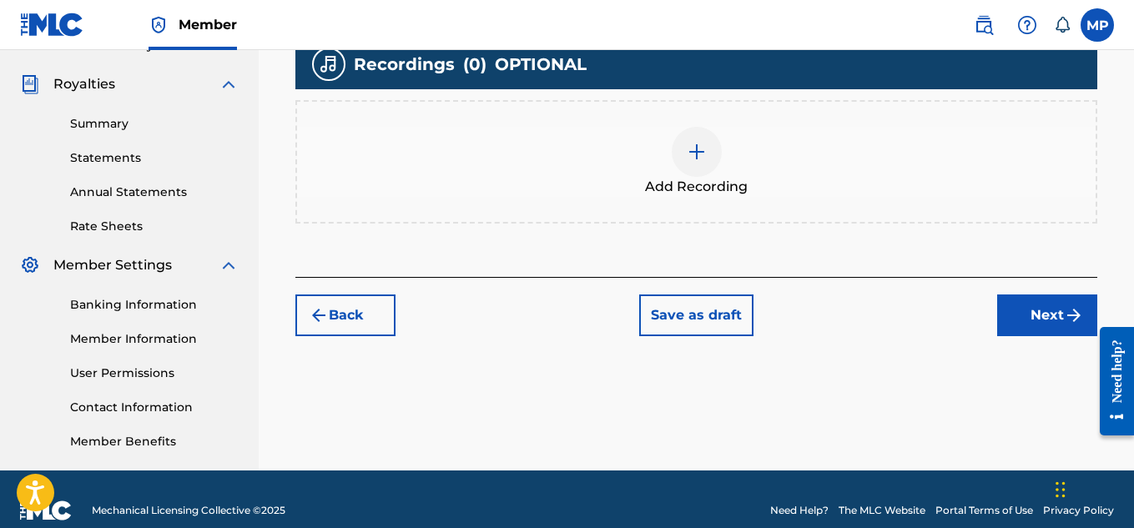
scroll to position [488, 0]
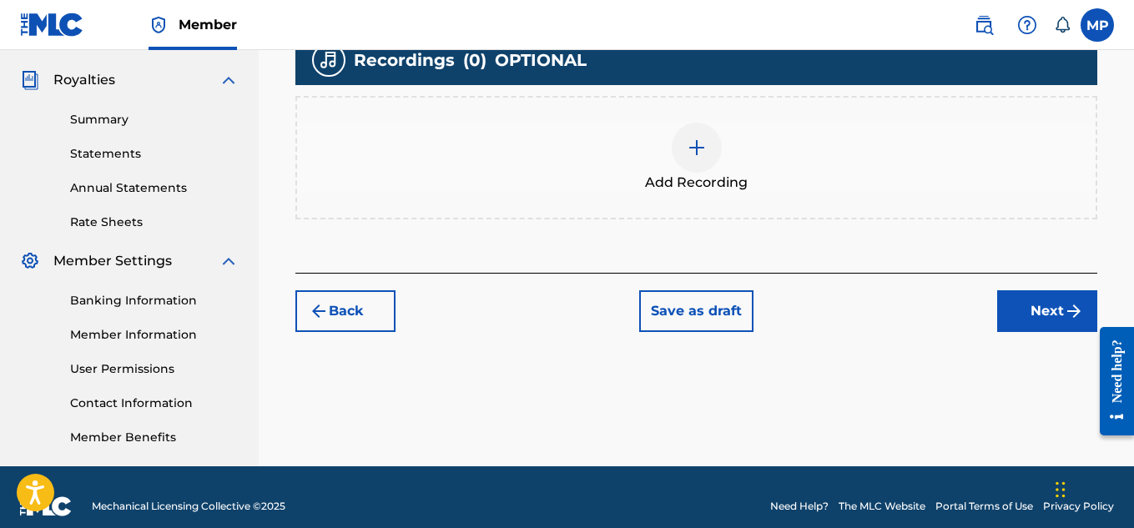
click at [705, 146] on img at bounding box center [696, 148] width 20 height 20
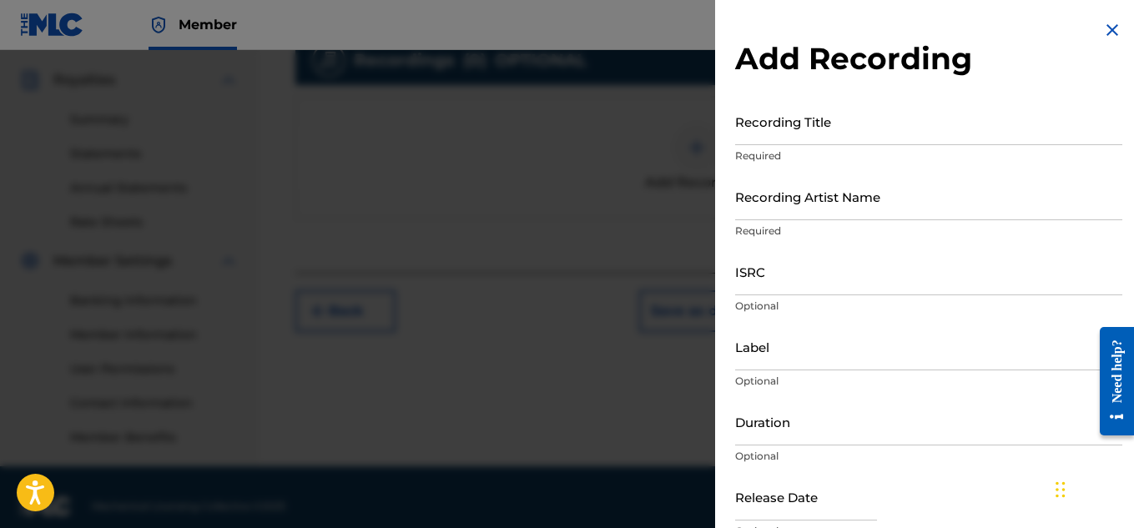
click at [802, 129] on input "Recording Title" at bounding box center [928, 122] width 387 height 48
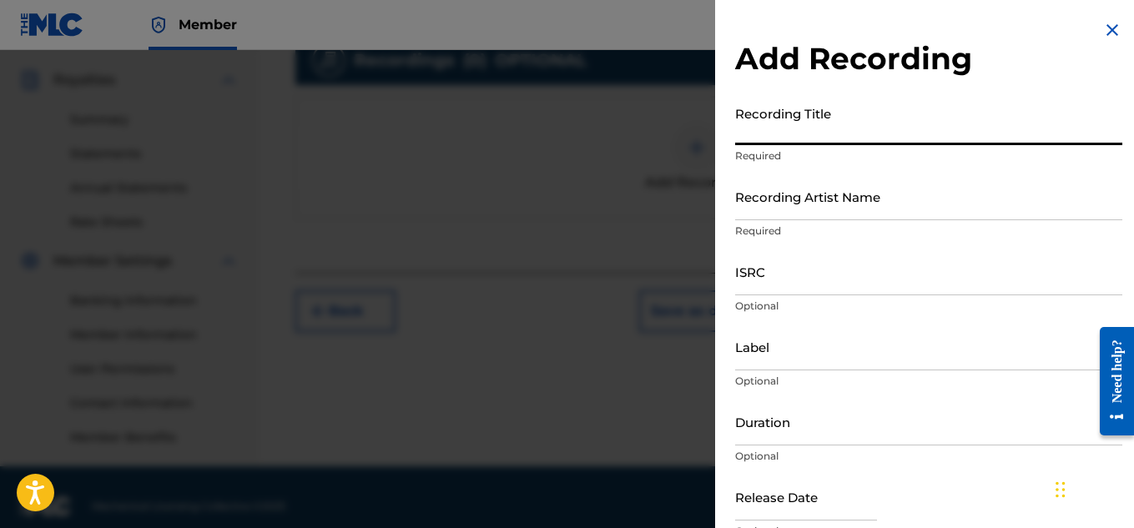
paste input "STACK I SELL IT"
type input "STACK I SELL IT"
click at [787, 210] on input "Recording Artist Name" at bounding box center [928, 197] width 387 height 48
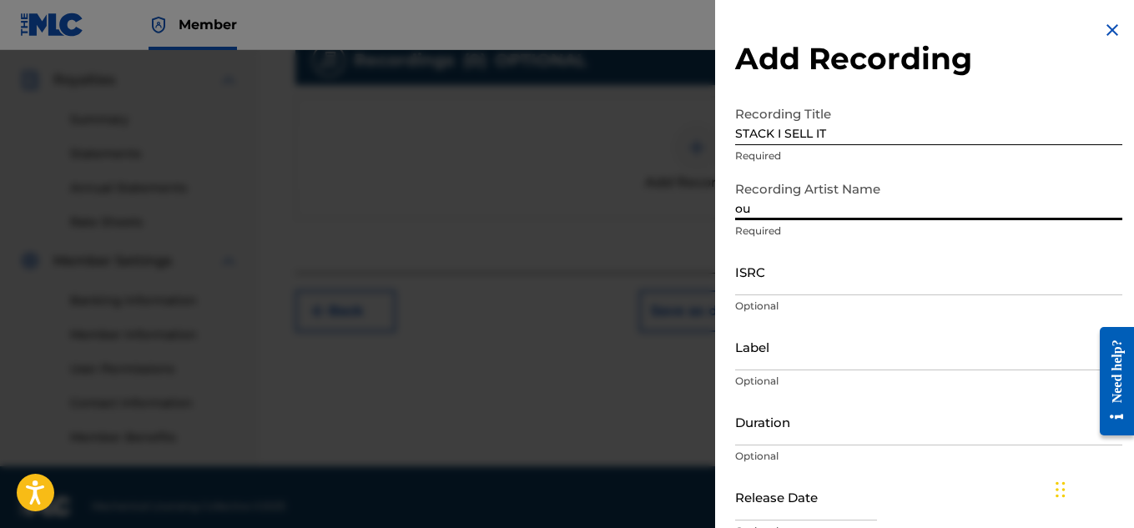
type input "o"
type input "Young Dread"
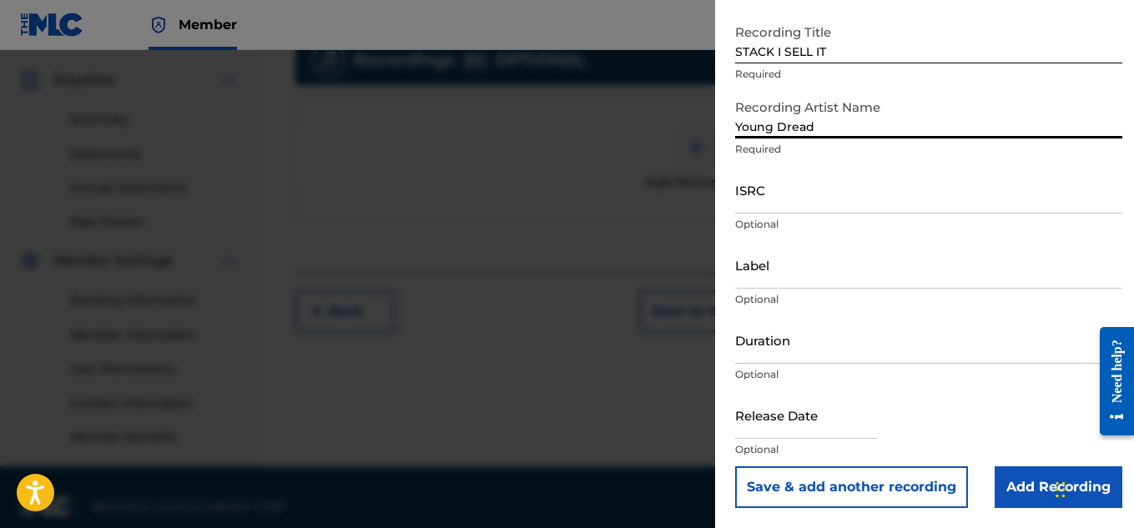
click at [1004, 474] on input "Add Recording" at bounding box center [1058, 487] width 128 height 42
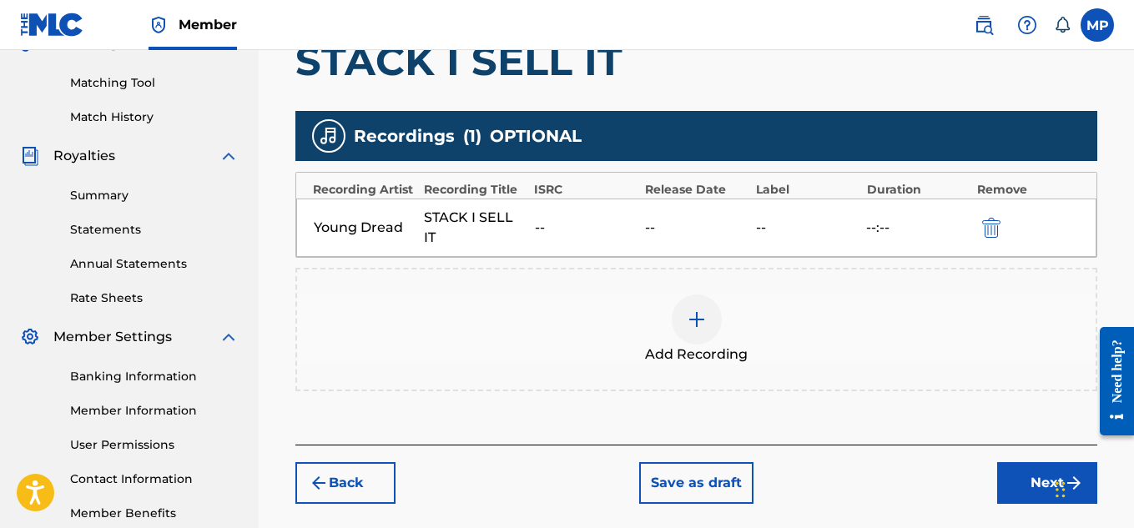
scroll to position [506, 0]
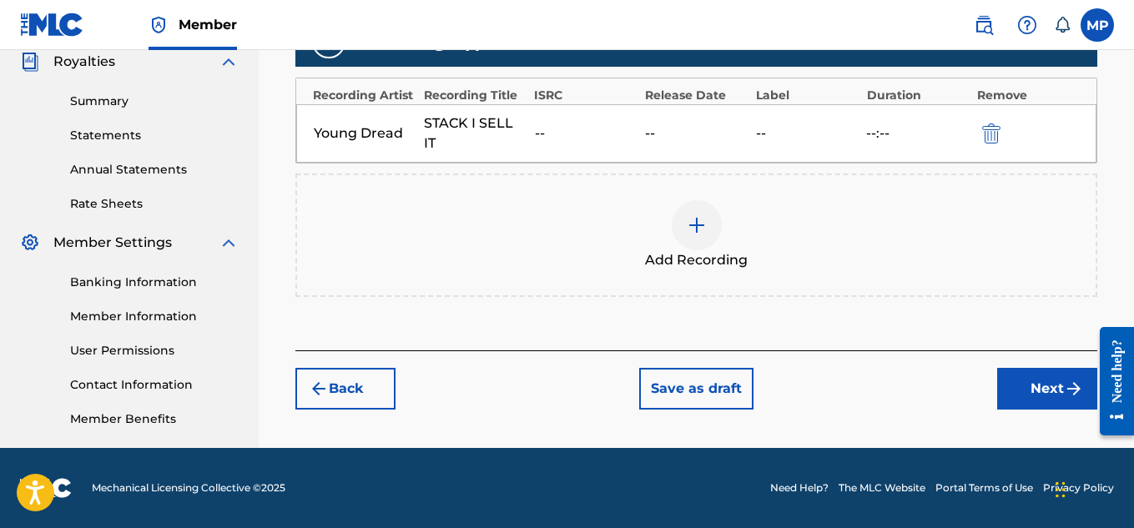
click at [1037, 380] on button "Next" at bounding box center [1047, 389] width 100 height 42
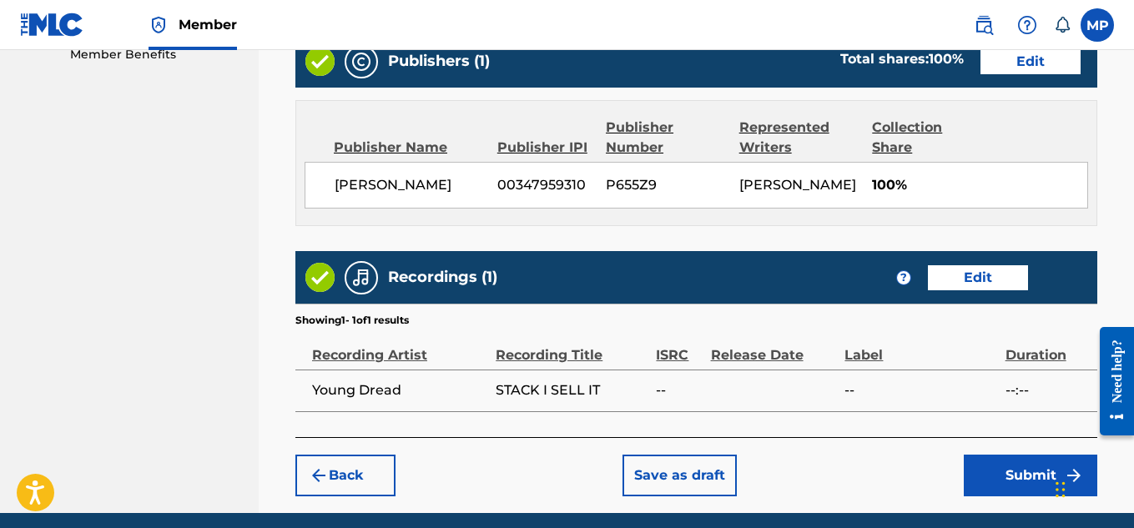
scroll to position [936, 0]
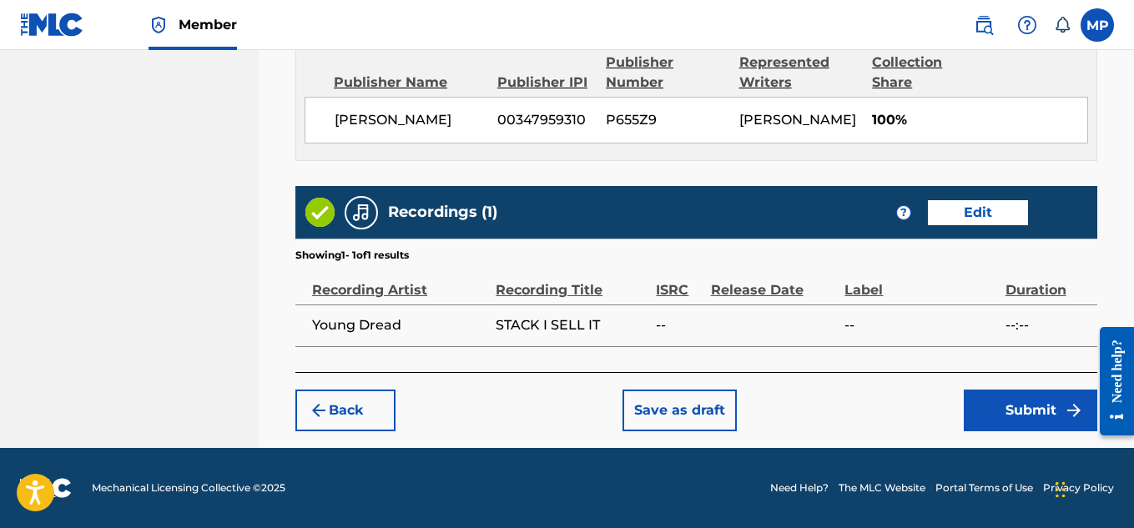
click at [1016, 400] on button "Submit" at bounding box center [1029, 411] width 133 height 42
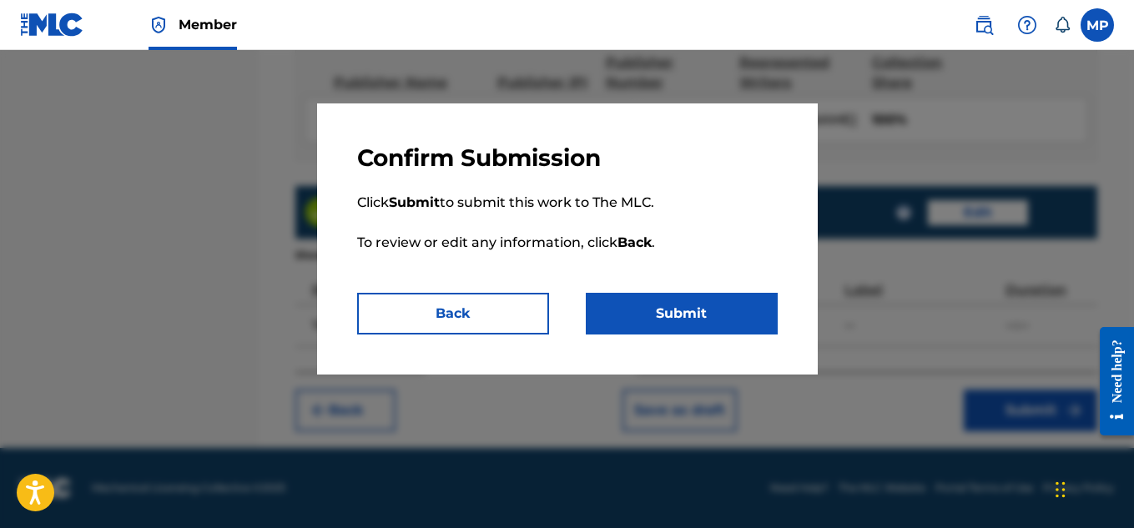
click at [708, 319] on button "Submit" at bounding box center [682, 314] width 192 height 42
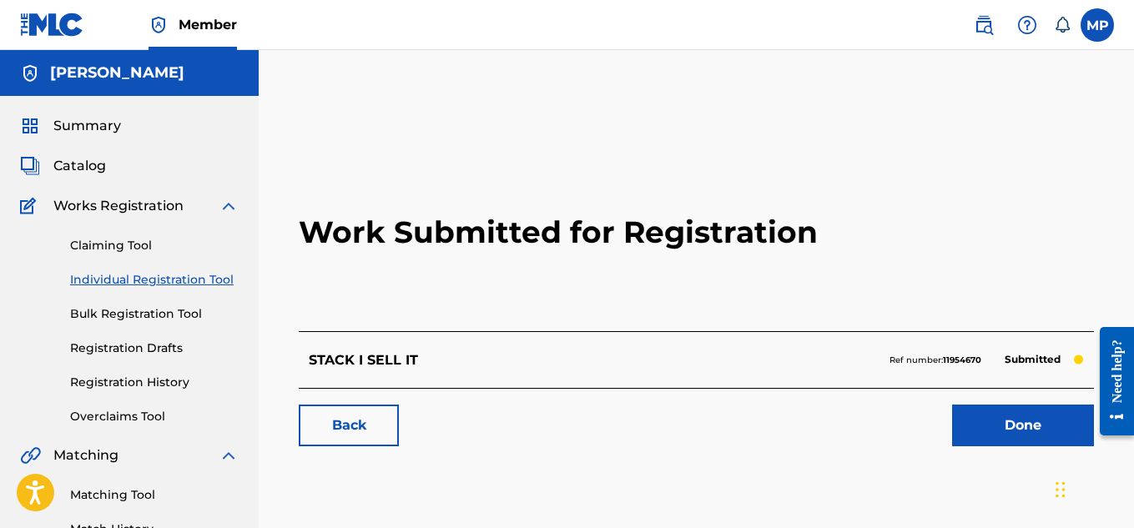
click at [341, 425] on link "Back" at bounding box center [349, 426] width 100 height 42
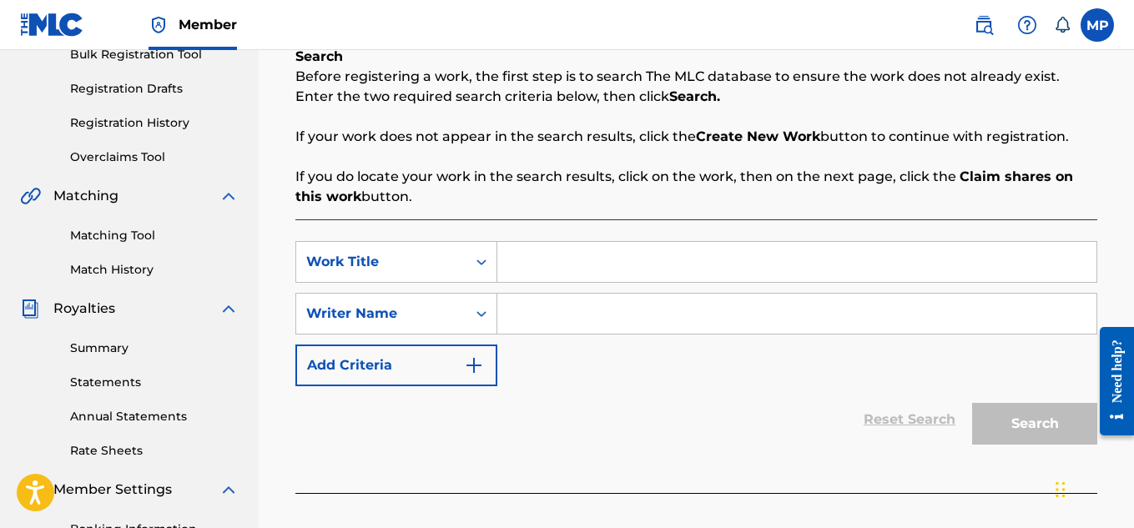
scroll to position [272, 0]
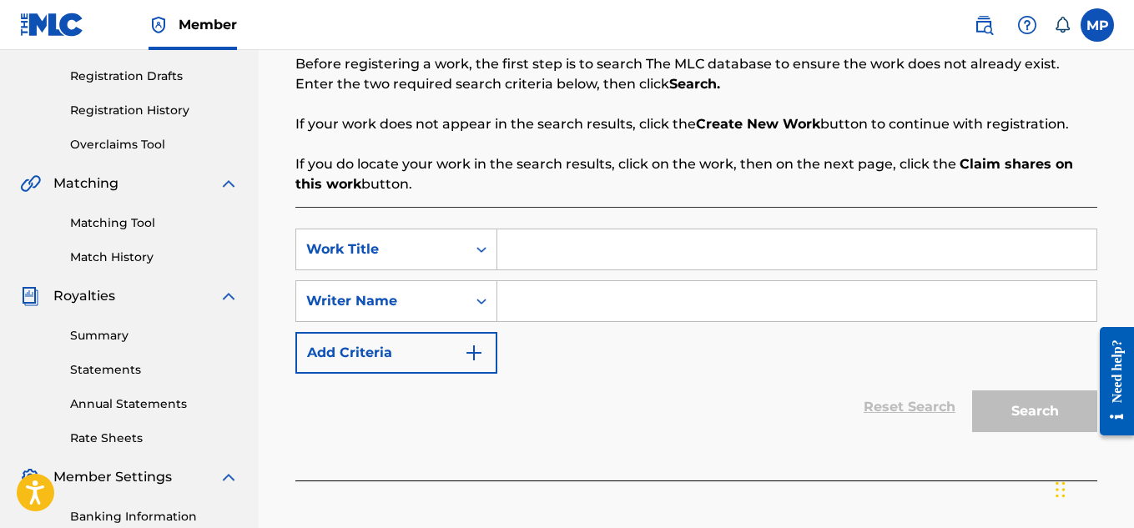
click at [544, 259] on input "Search Form" at bounding box center [796, 249] width 599 height 40
type input "South Side"
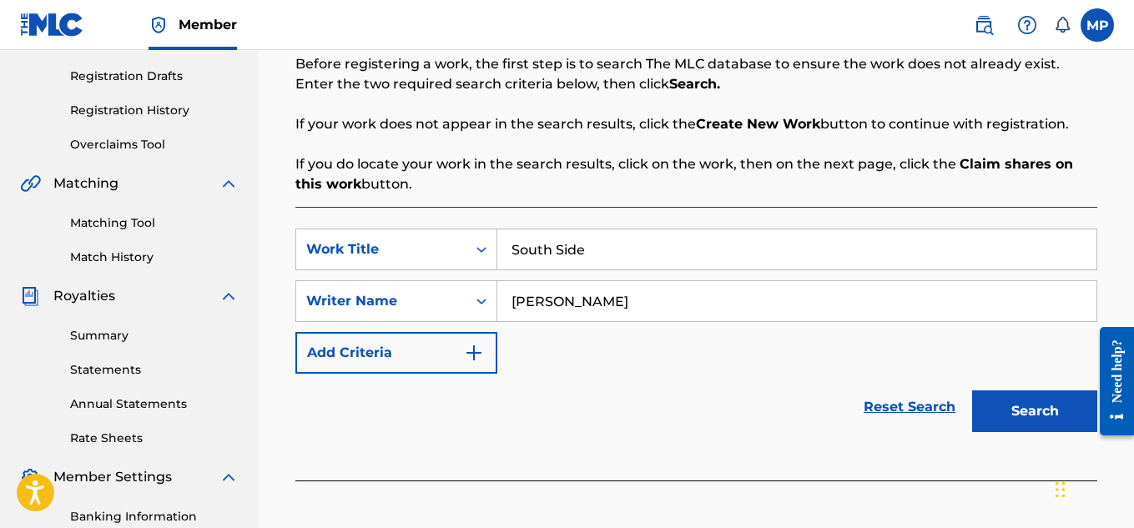
type input "[PERSON_NAME]"
click at [996, 424] on button "Search" at bounding box center [1034, 411] width 125 height 42
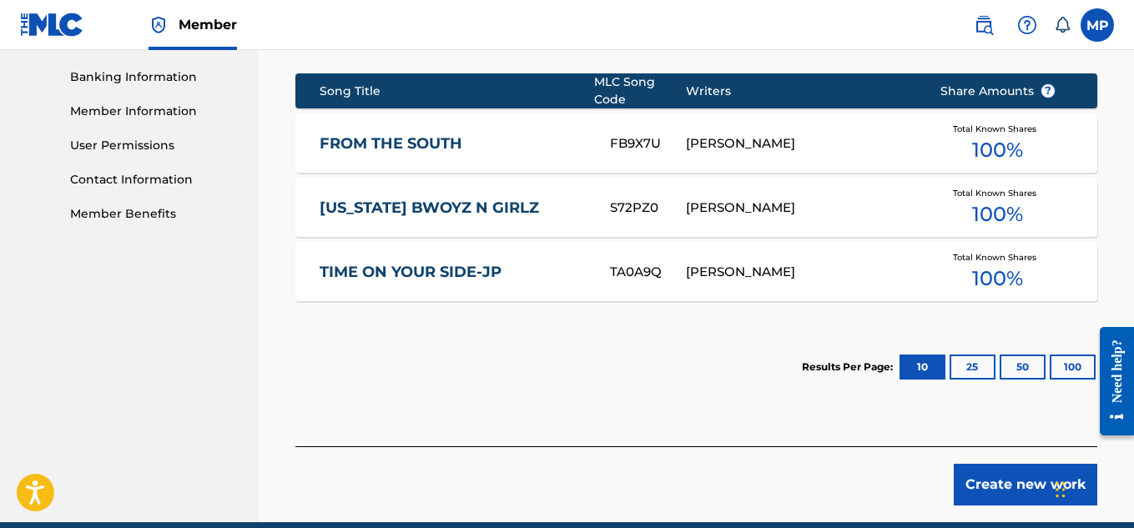
scroll to position [706, 0]
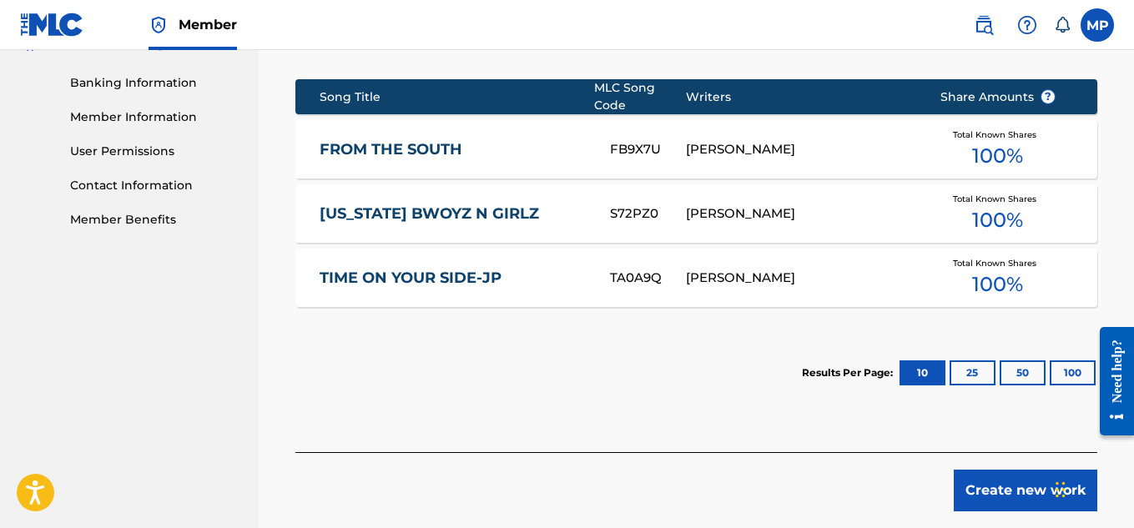
click at [449, 152] on link "FROM THE SOUTH" at bounding box center [453, 149] width 268 height 19
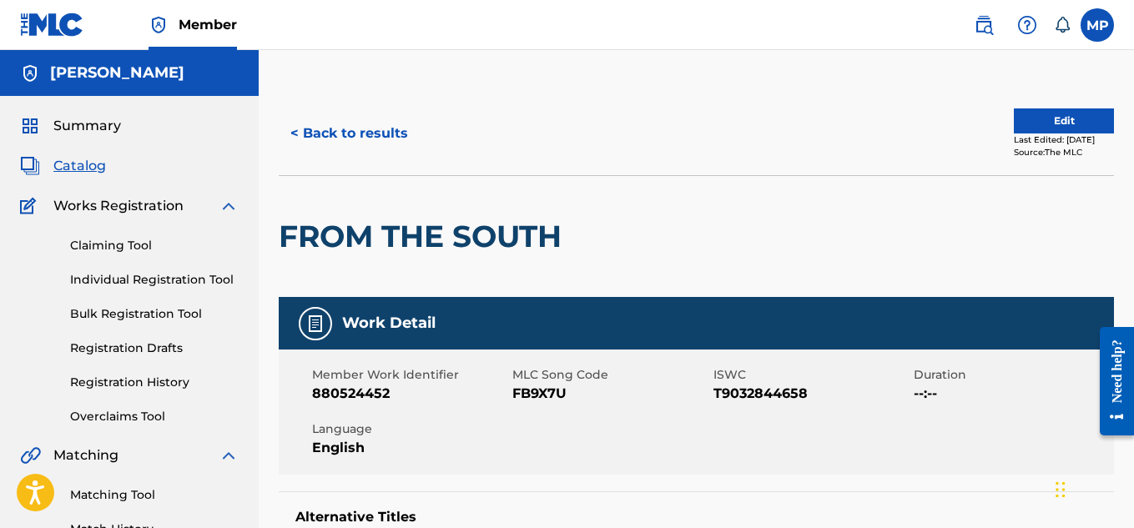
click at [390, 129] on button "< Back to results" at bounding box center [349, 134] width 141 height 42
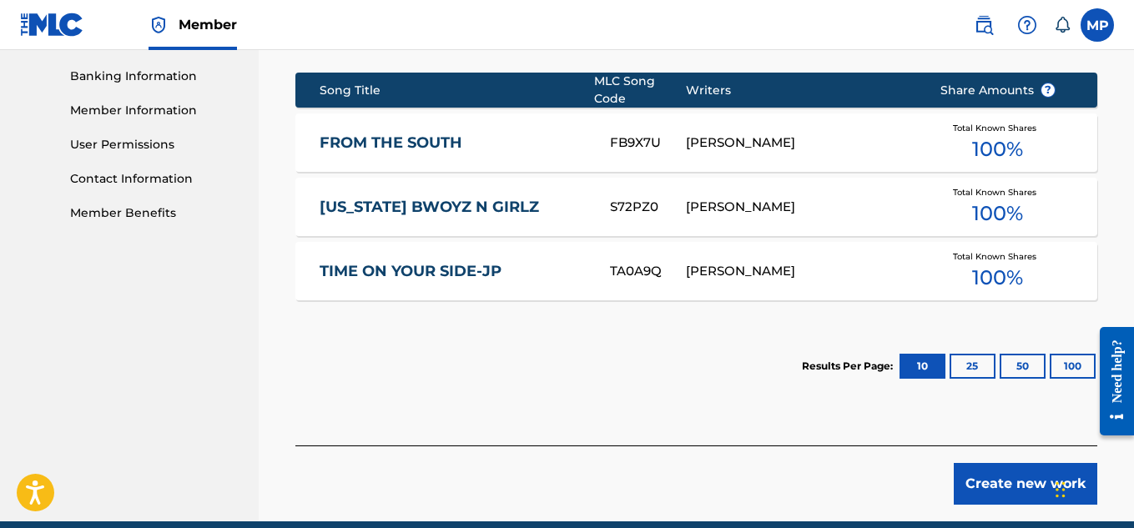
scroll to position [786, 0]
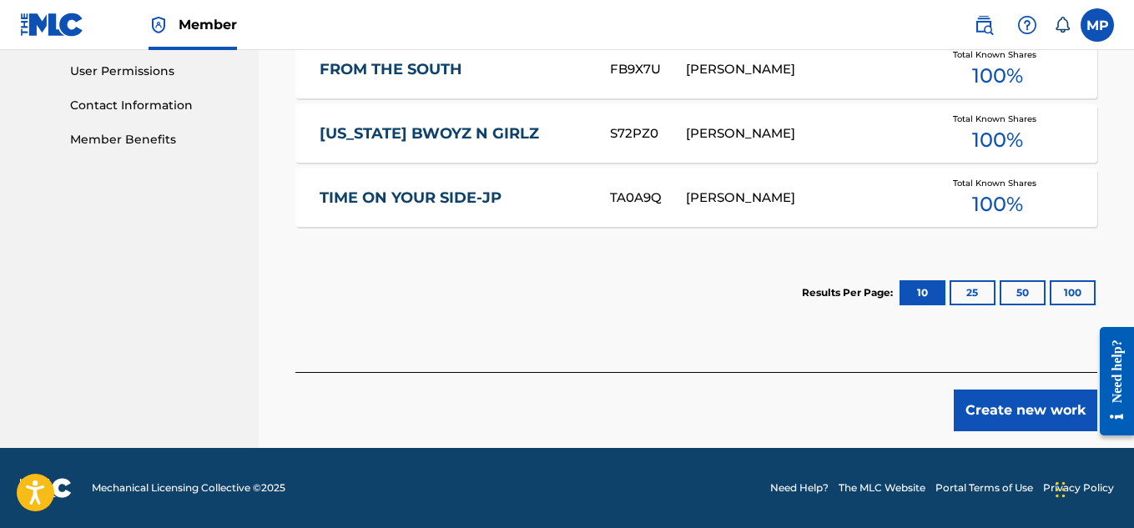
click at [1009, 405] on button "Create new work" at bounding box center [1024, 411] width 143 height 42
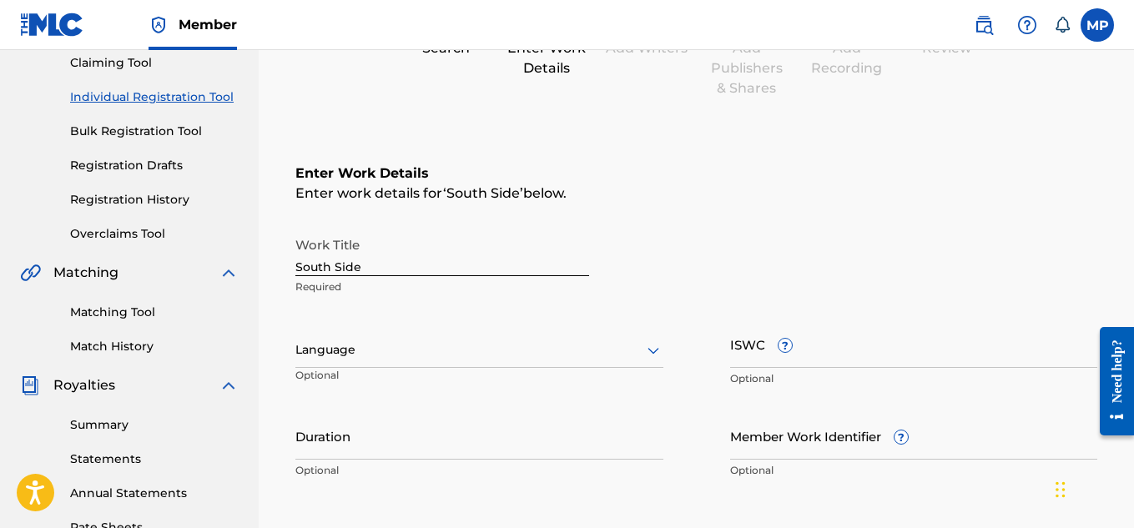
scroll to position [183, 0]
click at [839, 336] on input "ISWC ?" at bounding box center [914, 343] width 368 height 48
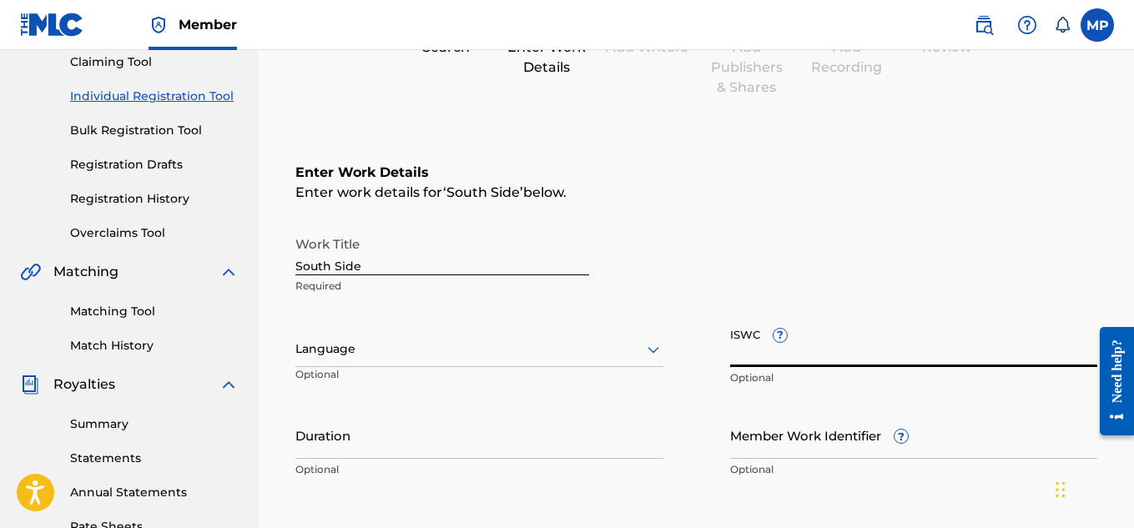
paste input "T9229747493"
type input "T9229747493"
click at [597, 349] on div at bounding box center [479, 349] width 368 height 21
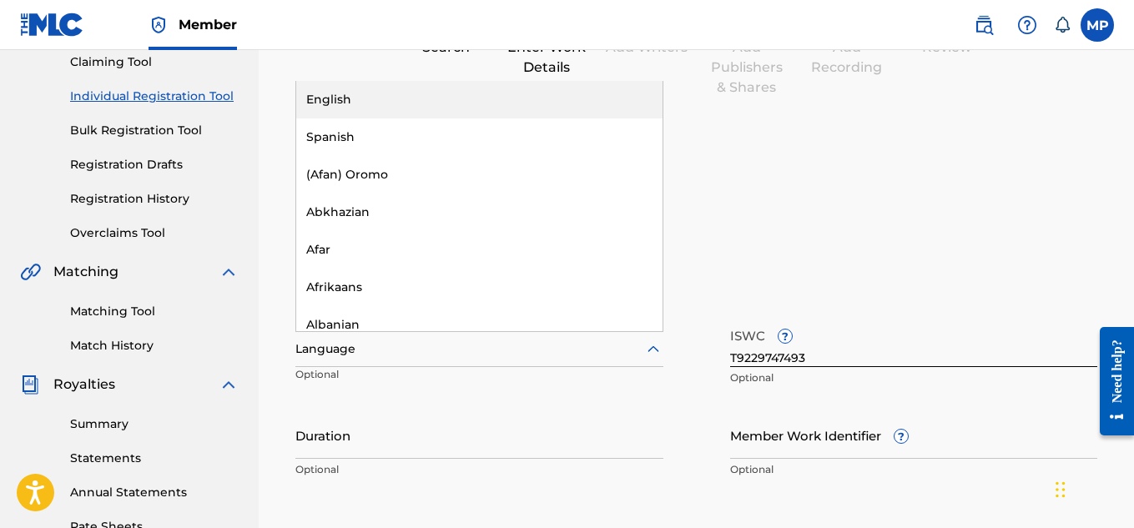
click at [425, 103] on div "English" at bounding box center [479, 100] width 366 height 38
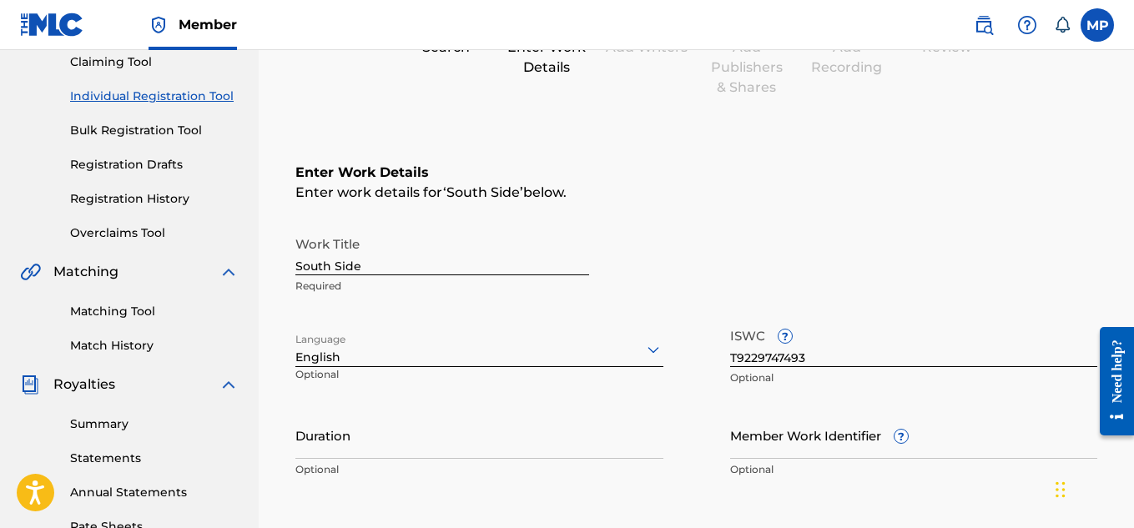
click at [760, 445] on input "Member Work Identifier ?" at bounding box center [914, 435] width 368 height 48
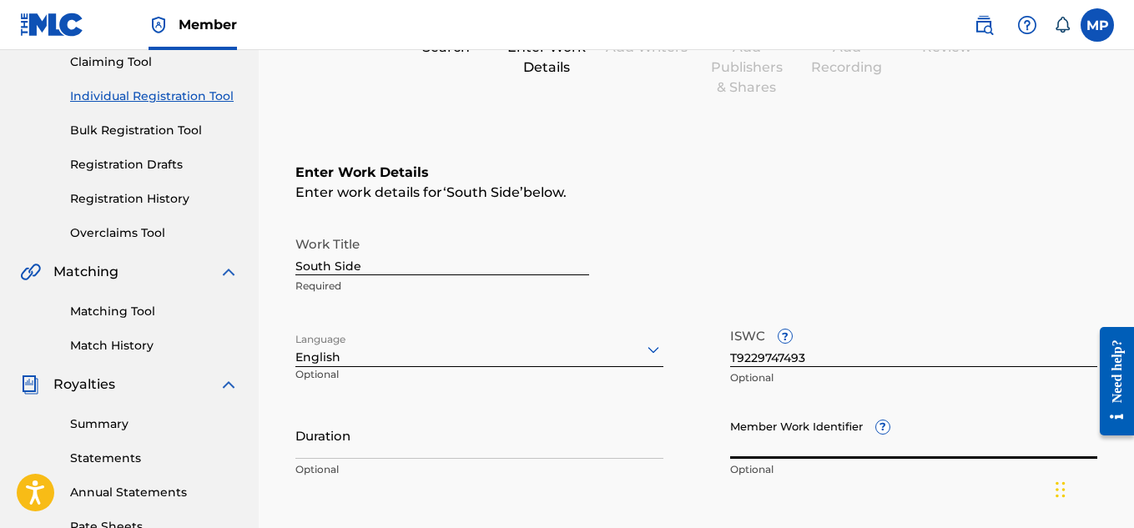
paste input "893488325"
type input "893488325"
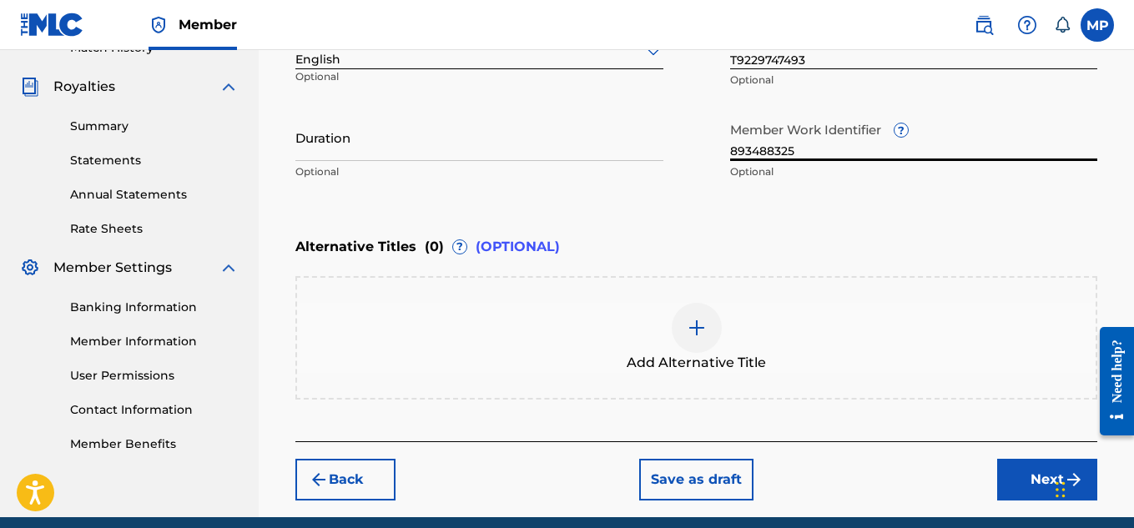
scroll to position [550, 0]
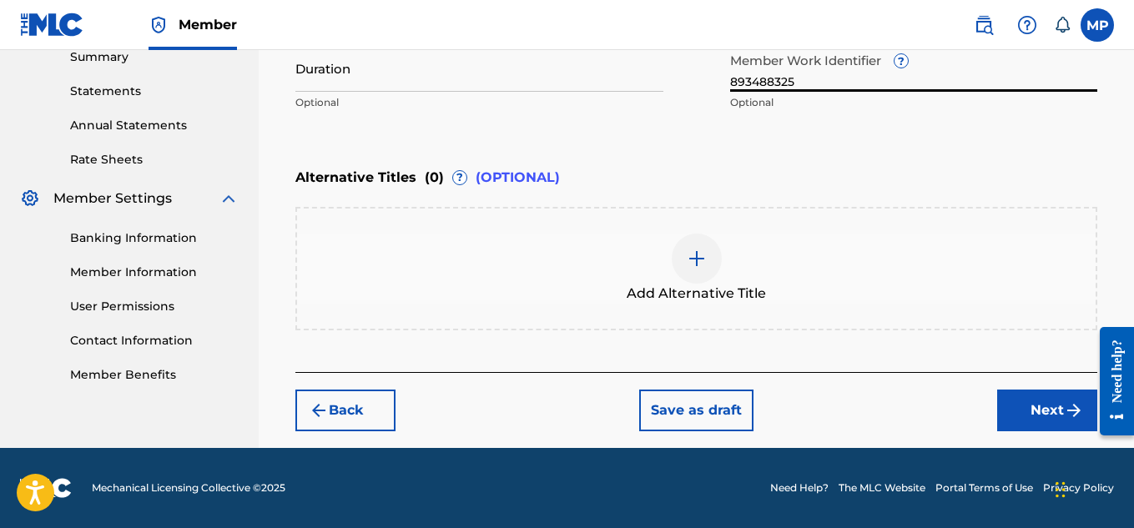
click at [1012, 412] on button "Next" at bounding box center [1047, 411] width 100 height 42
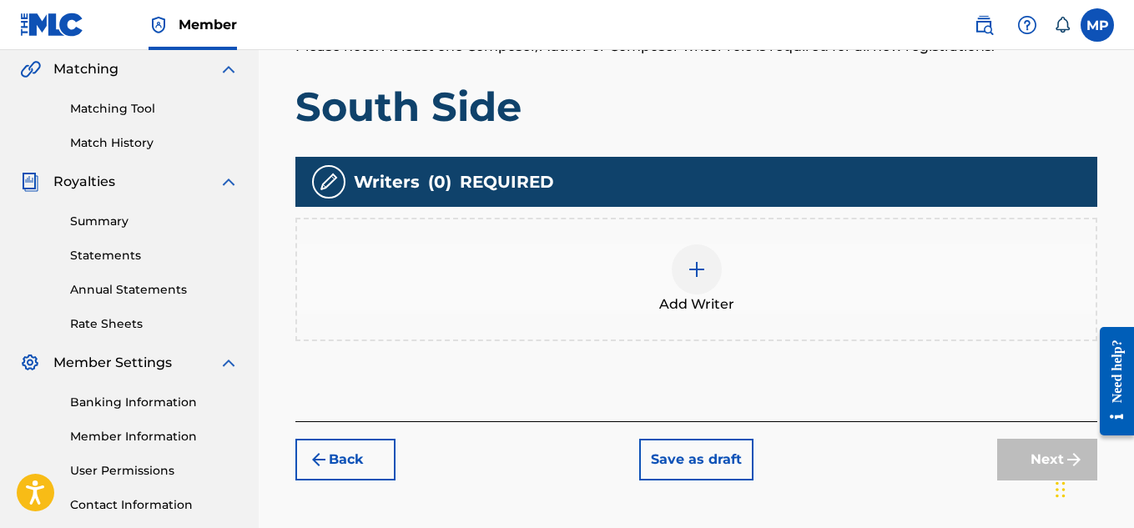
scroll to position [419, 0]
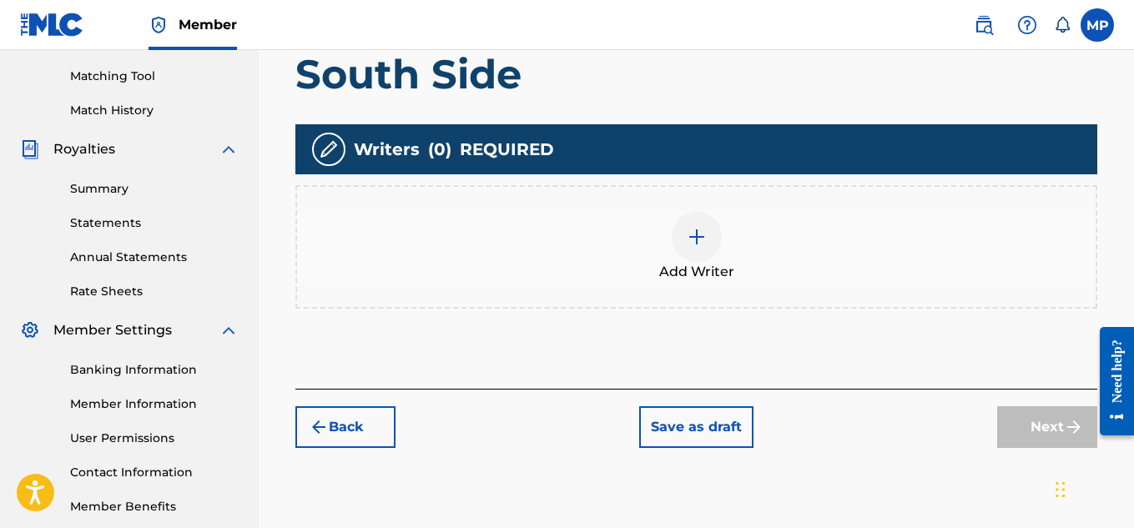
click at [719, 233] on div at bounding box center [696, 237] width 50 height 50
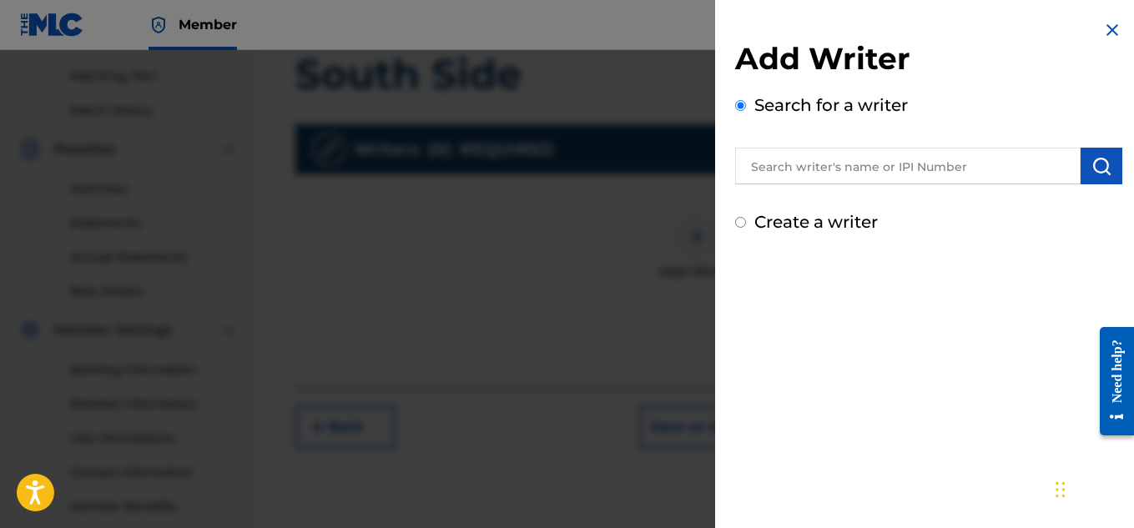
click at [902, 166] on input "text" at bounding box center [907, 166] width 345 height 37
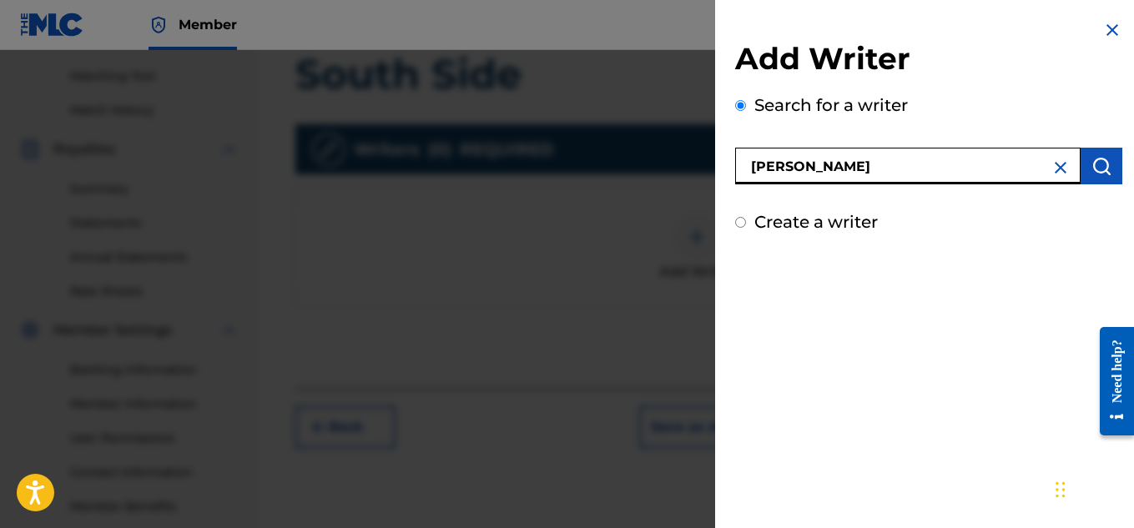
type input "[PERSON_NAME]"
click at [1104, 163] on img "submit" at bounding box center [1101, 166] width 20 height 20
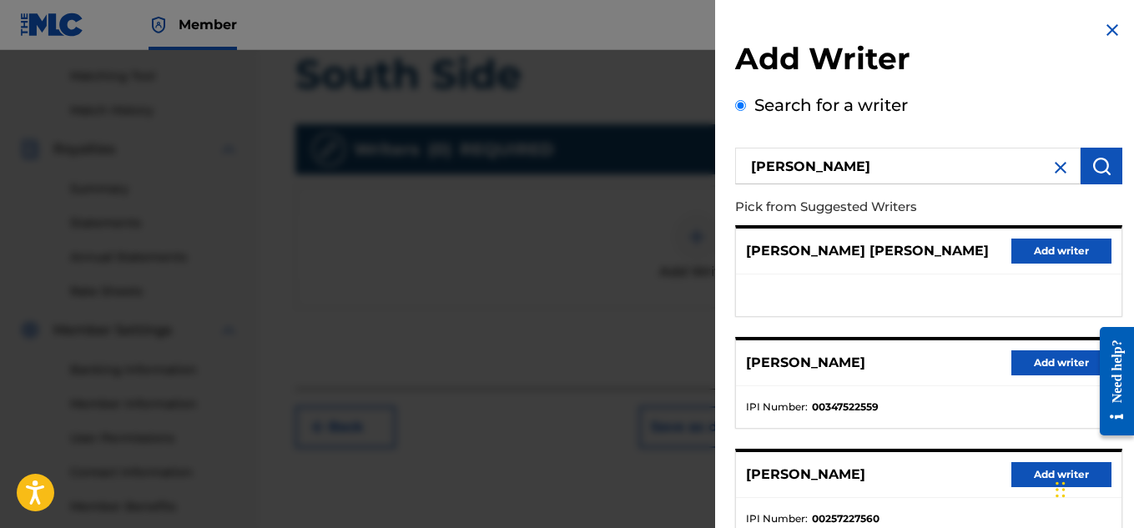
click at [1036, 366] on button "Add writer" at bounding box center [1061, 362] width 100 height 25
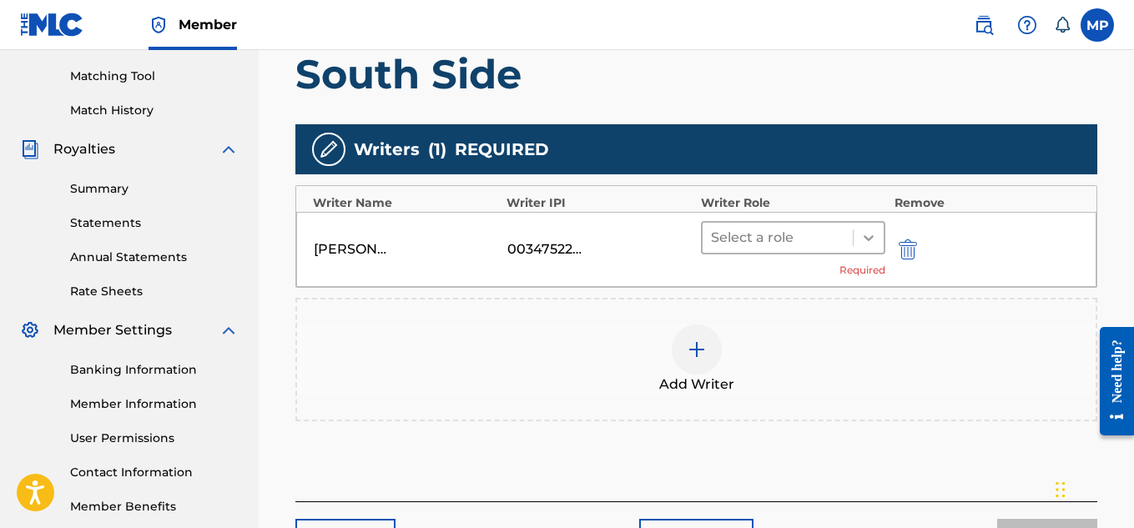
click at [870, 237] on icon at bounding box center [868, 238] width 10 height 6
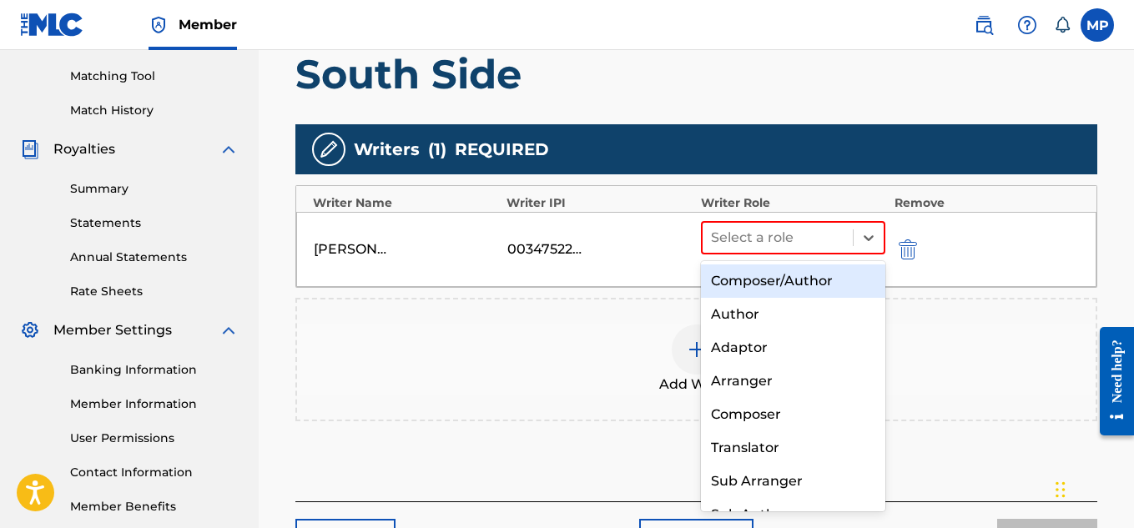
click at [791, 282] on div "Composer/Author" at bounding box center [793, 280] width 185 height 33
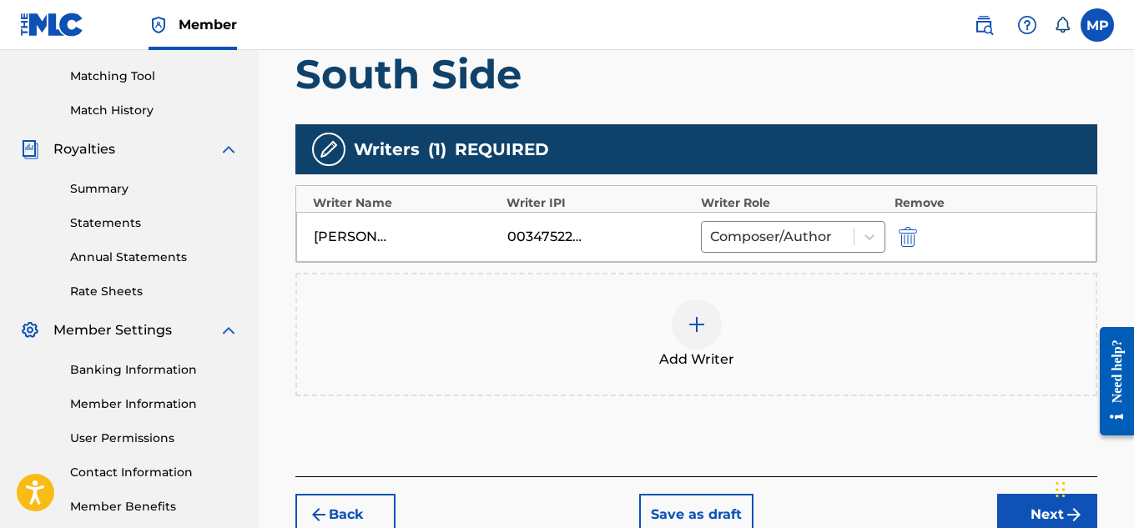
scroll to position [523, 0]
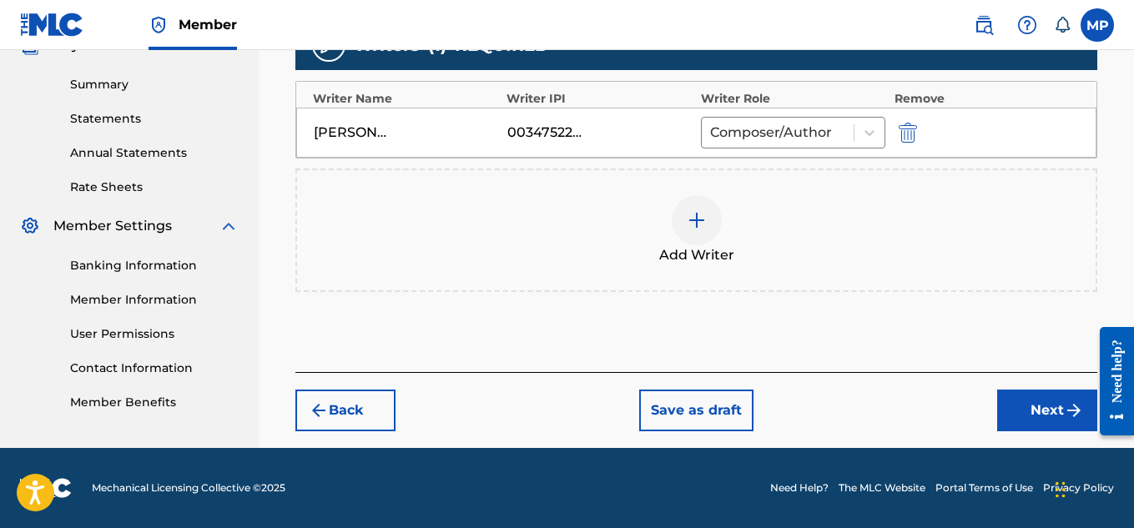
click at [1009, 400] on button "Next" at bounding box center [1047, 411] width 100 height 42
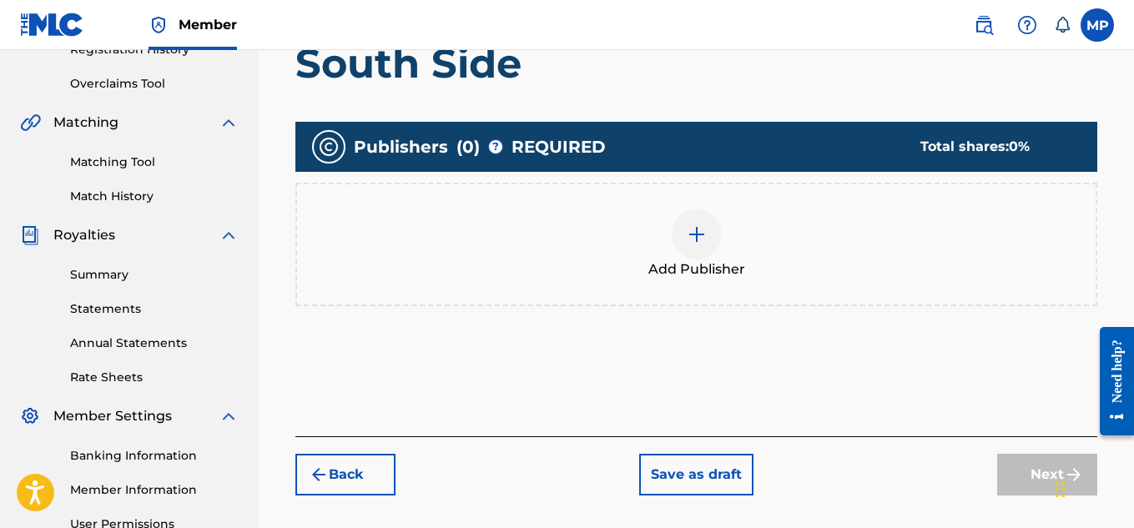
scroll to position [365, 0]
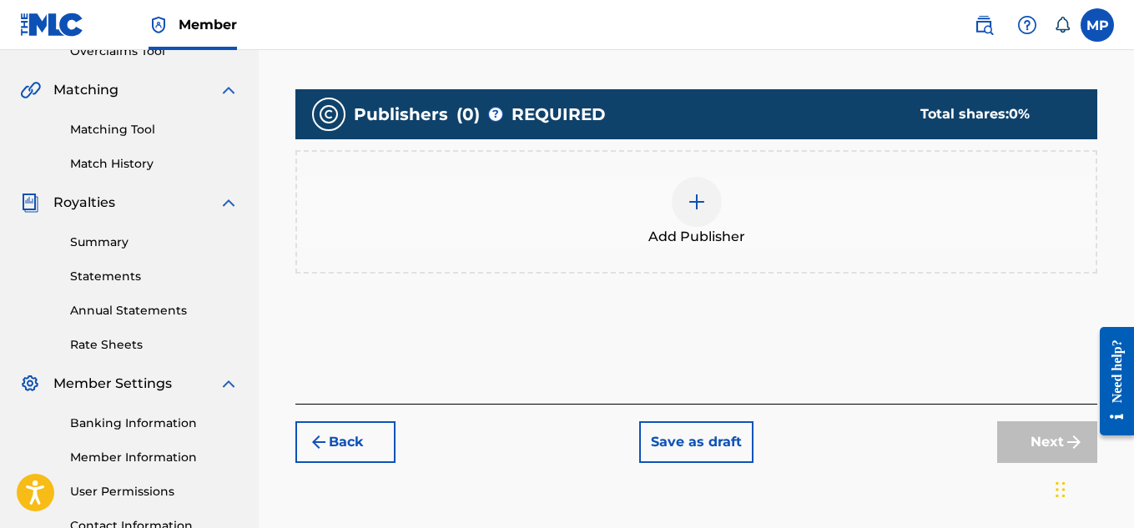
click at [716, 199] on div at bounding box center [696, 202] width 50 height 50
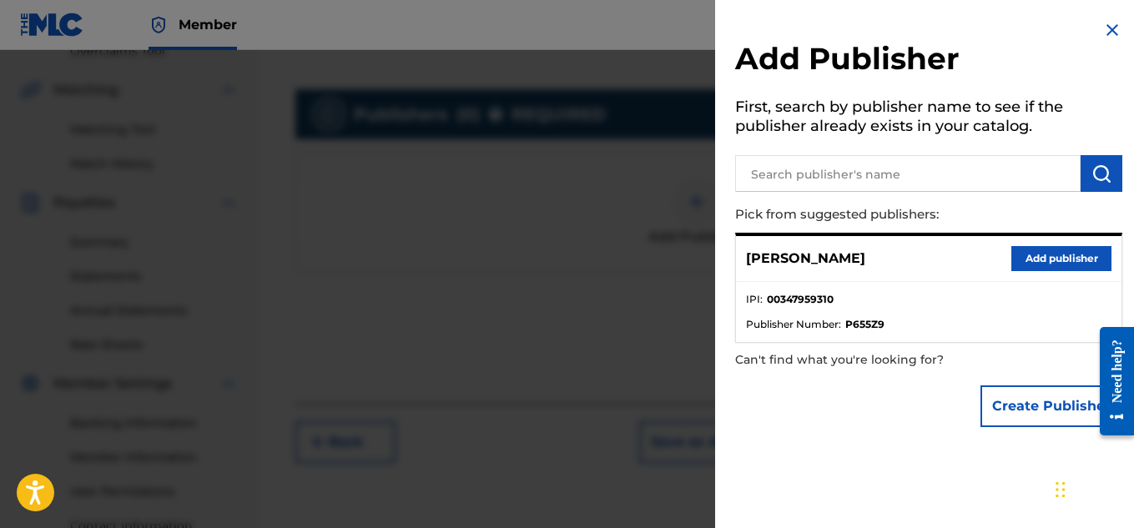
click at [1059, 259] on button "Add publisher" at bounding box center [1061, 258] width 100 height 25
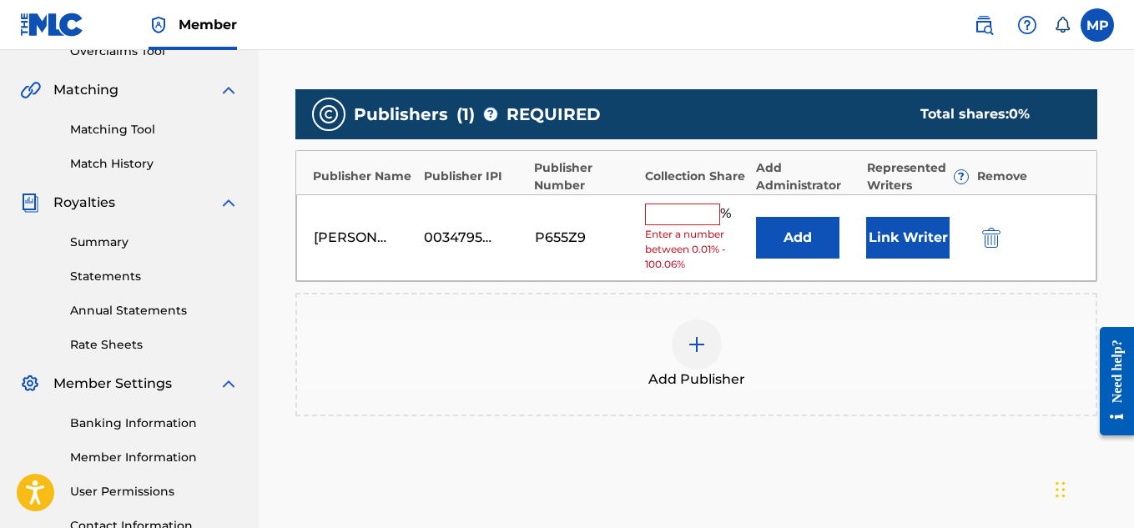
click at [712, 210] on input "text" at bounding box center [682, 215] width 75 height 22
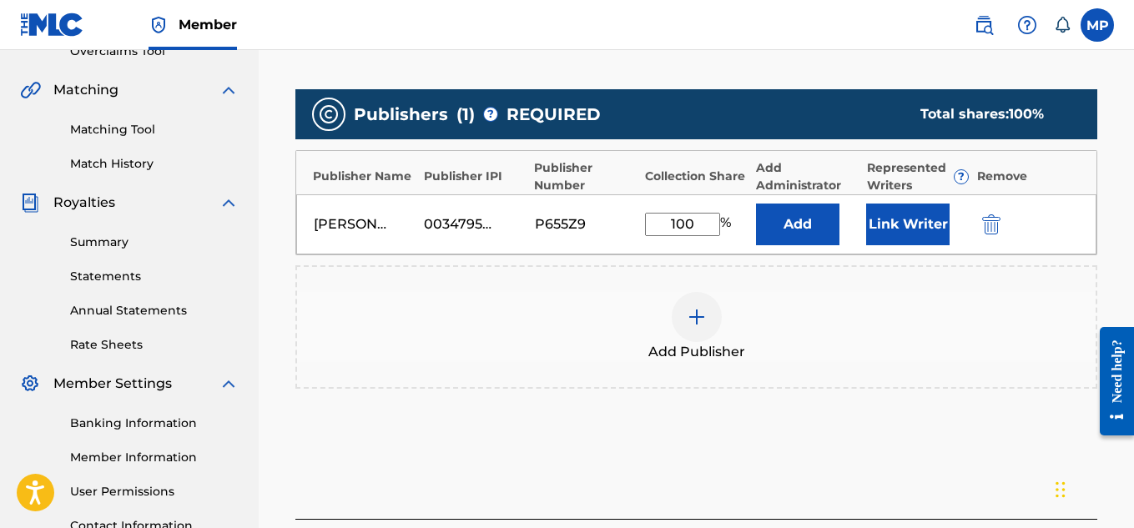
type input "100"
click at [877, 228] on button "Link Writer" at bounding box center [907, 225] width 83 height 42
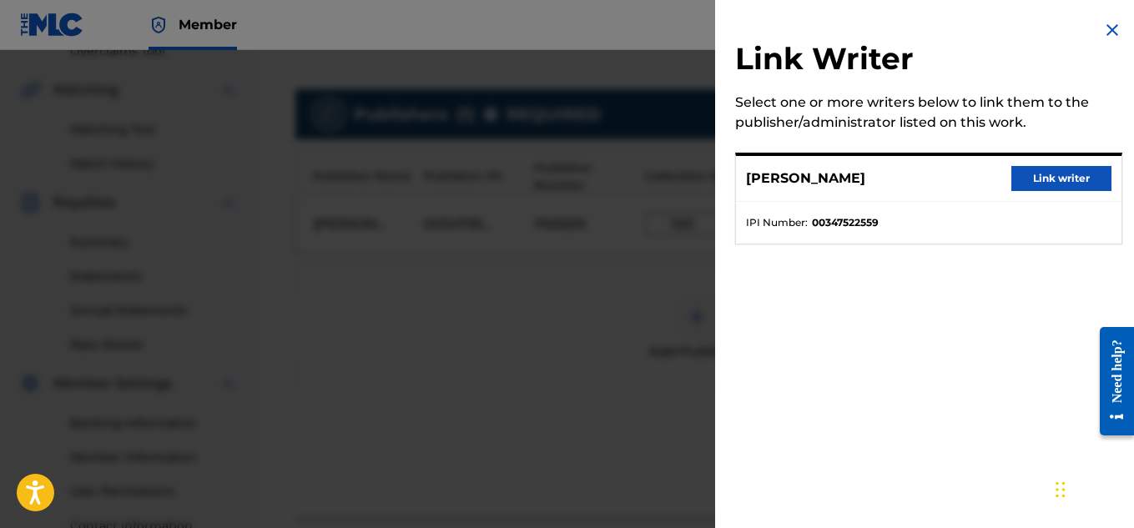
click at [1036, 181] on button "Link writer" at bounding box center [1061, 178] width 100 height 25
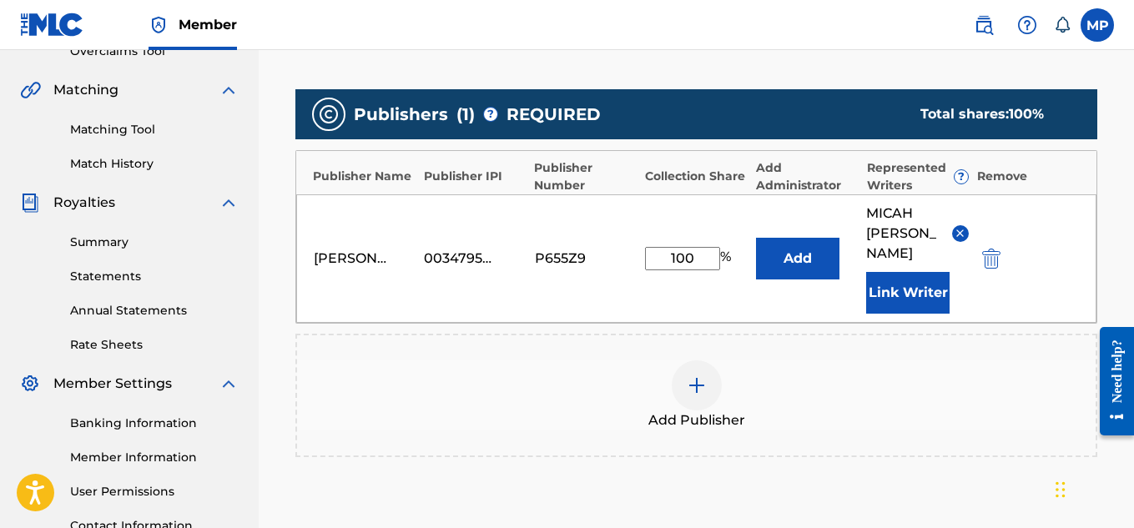
scroll to position [561, 0]
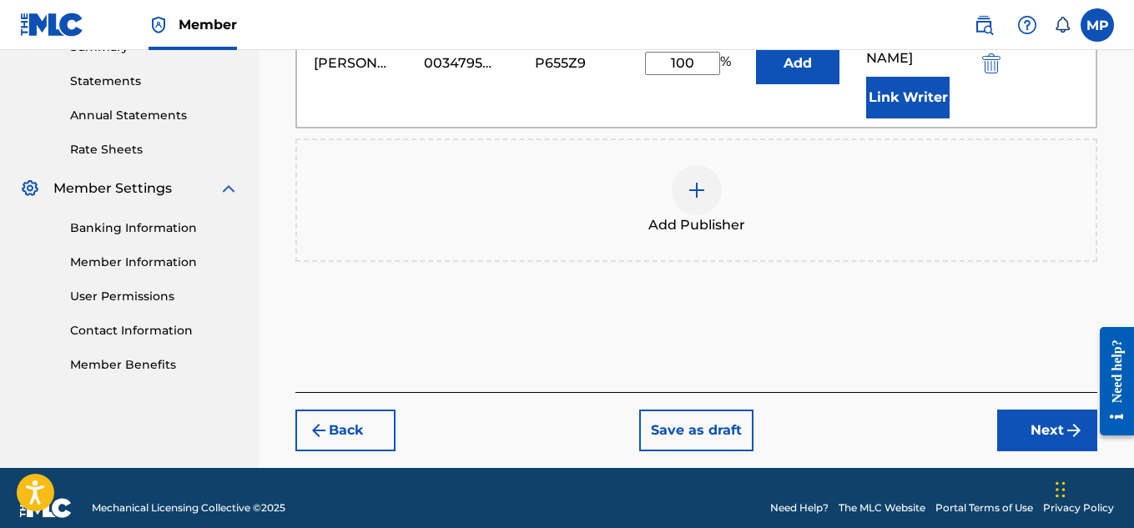
click at [1034, 417] on button "Next" at bounding box center [1047, 431] width 100 height 42
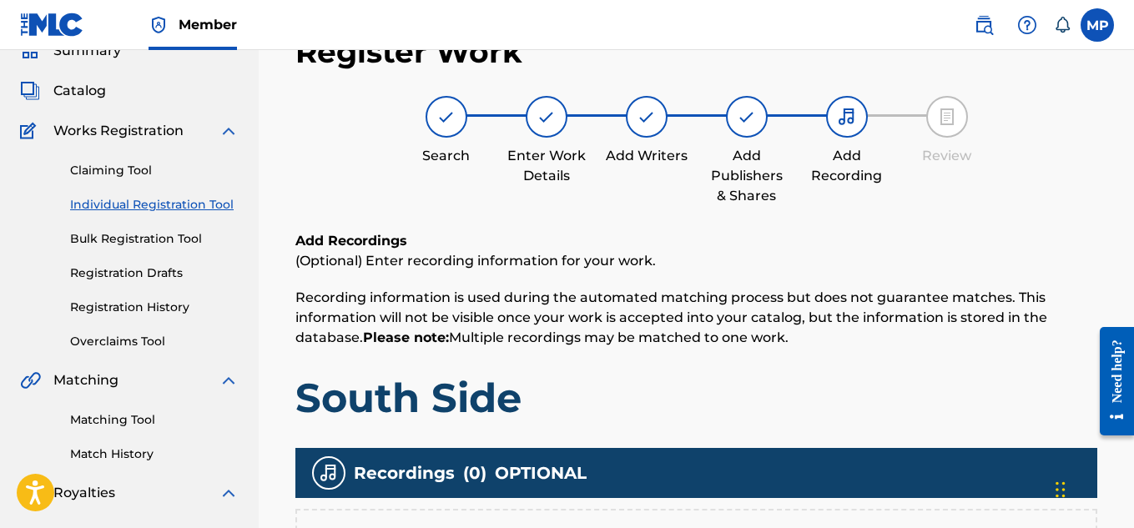
scroll to position [506, 0]
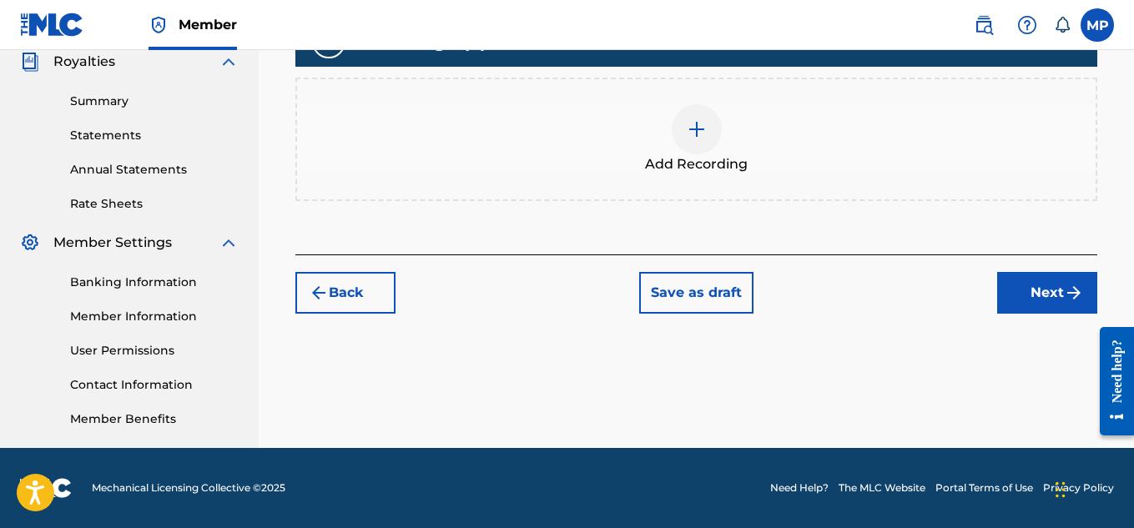
click at [711, 143] on div at bounding box center [696, 129] width 50 height 50
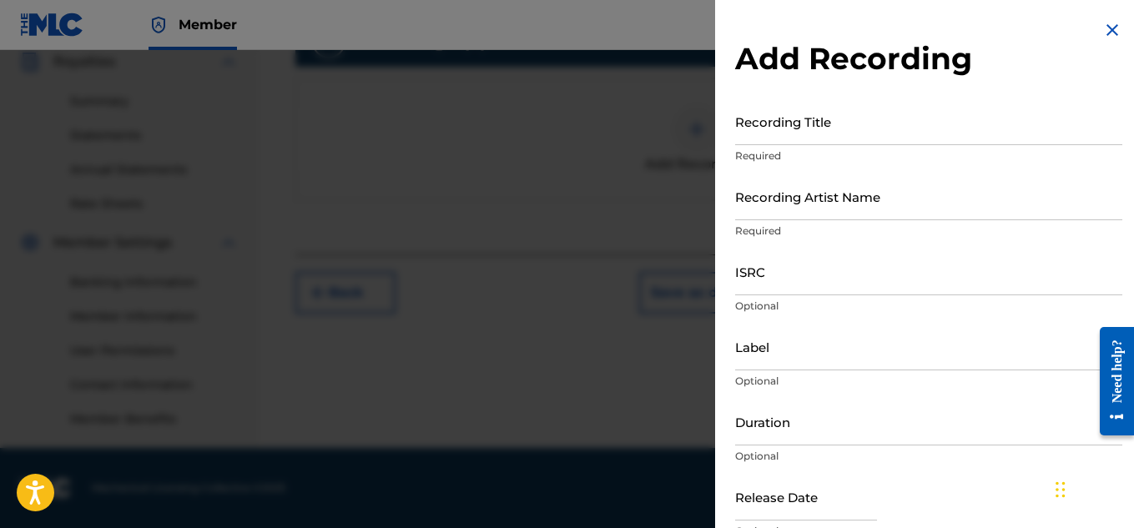
click at [923, 142] on input "Recording Title" at bounding box center [928, 122] width 387 height 48
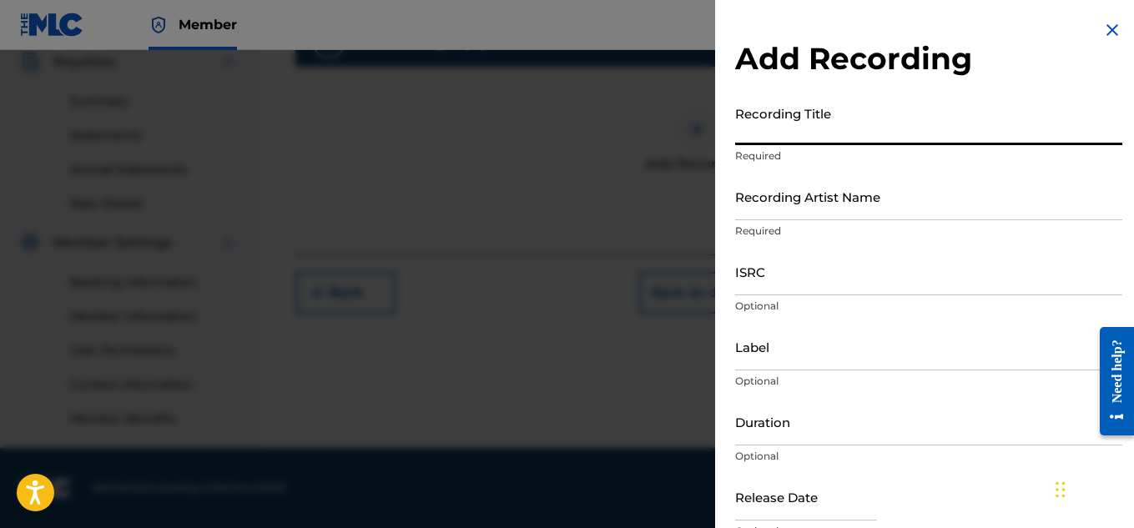
paste input "SOUTH SIDE"
type input "SOUTH SIDE"
click at [838, 194] on input "Recording Artist Name" at bounding box center [928, 197] width 387 height 48
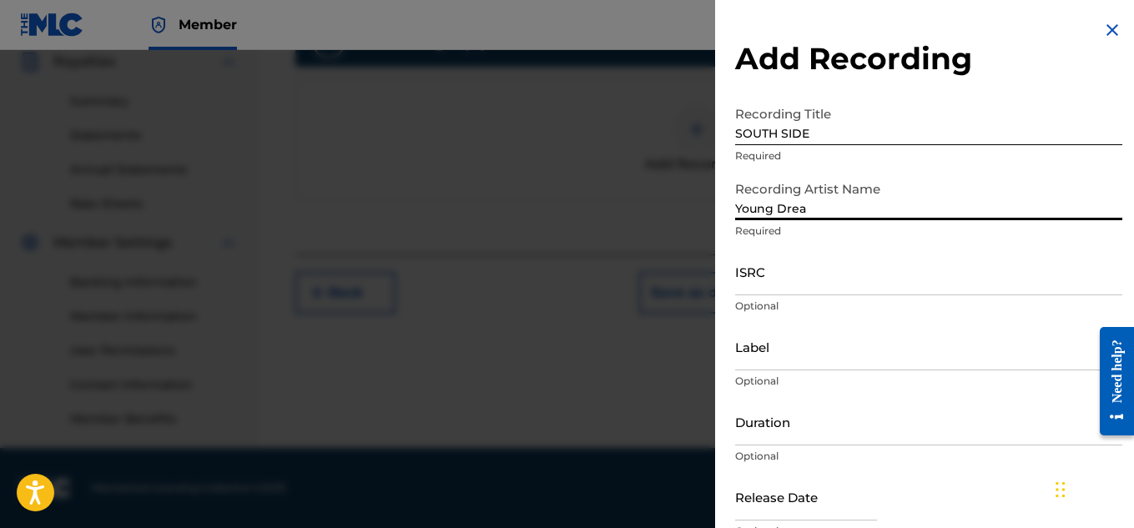
type input "Young Dread"
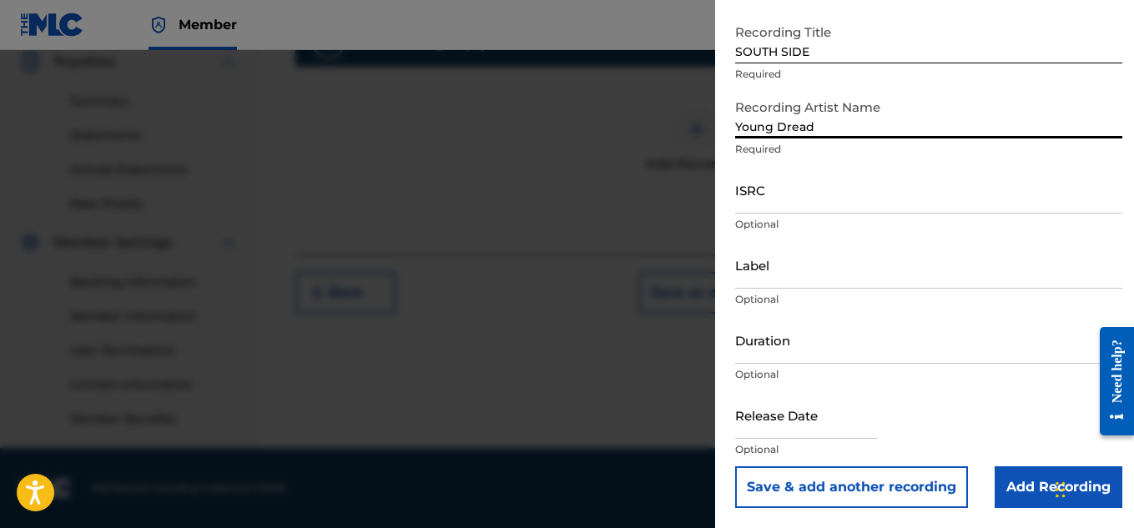
click at [1007, 482] on input "Add Recording" at bounding box center [1058, 487] width 128 height 42
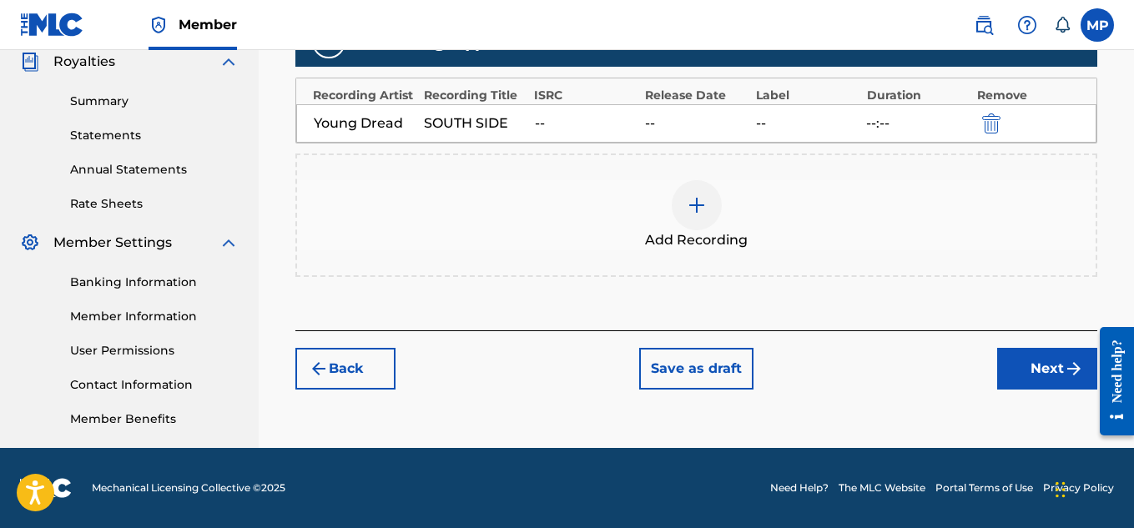
click at [1028, 365] on button "Next" at bounding box center [1047, 369] width 100 height 42
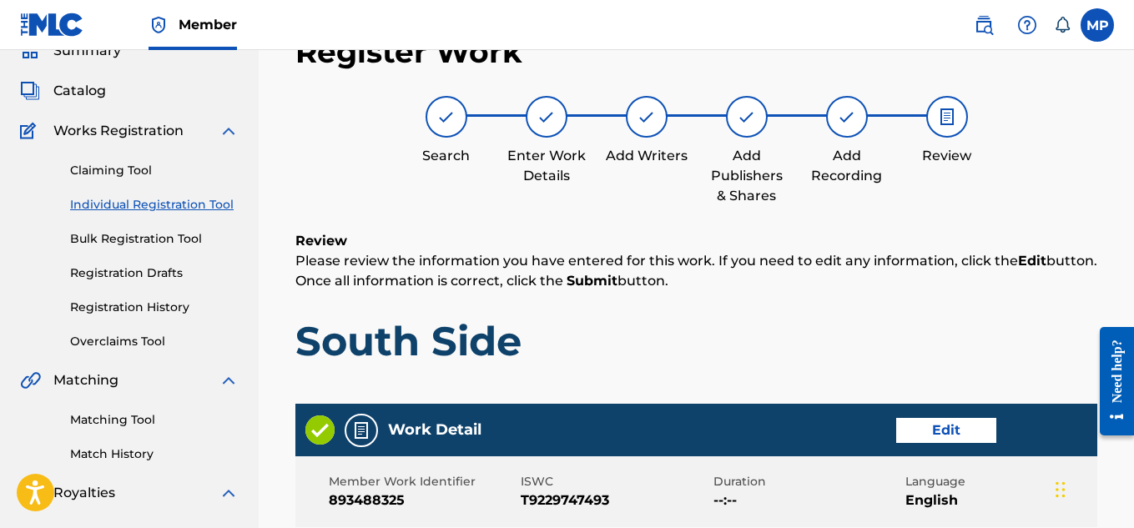
scroll to position [936, 0]
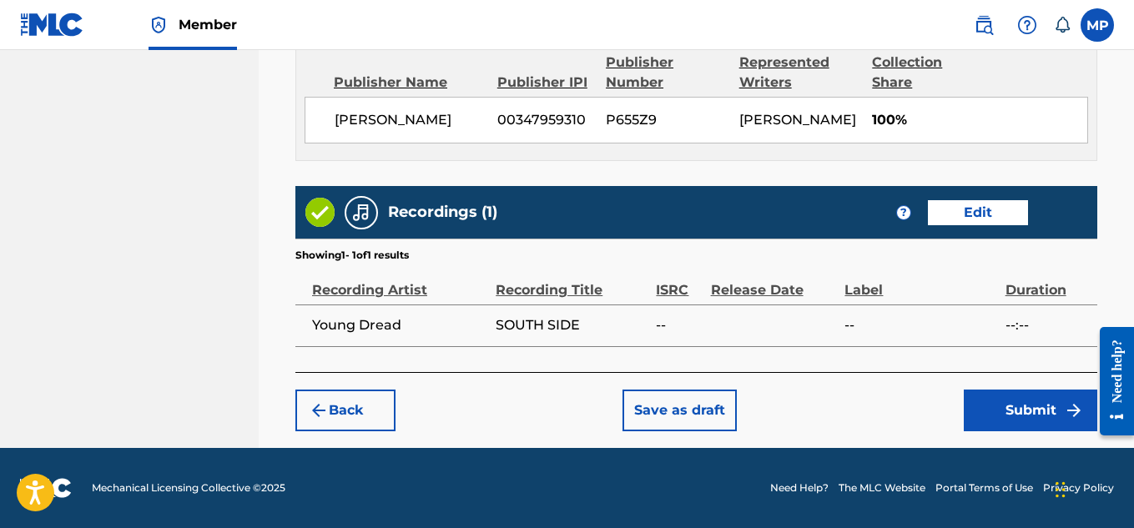
click at [1025, 405] on button "Submit" at bounding box center [1029, 411] width 133 height 42
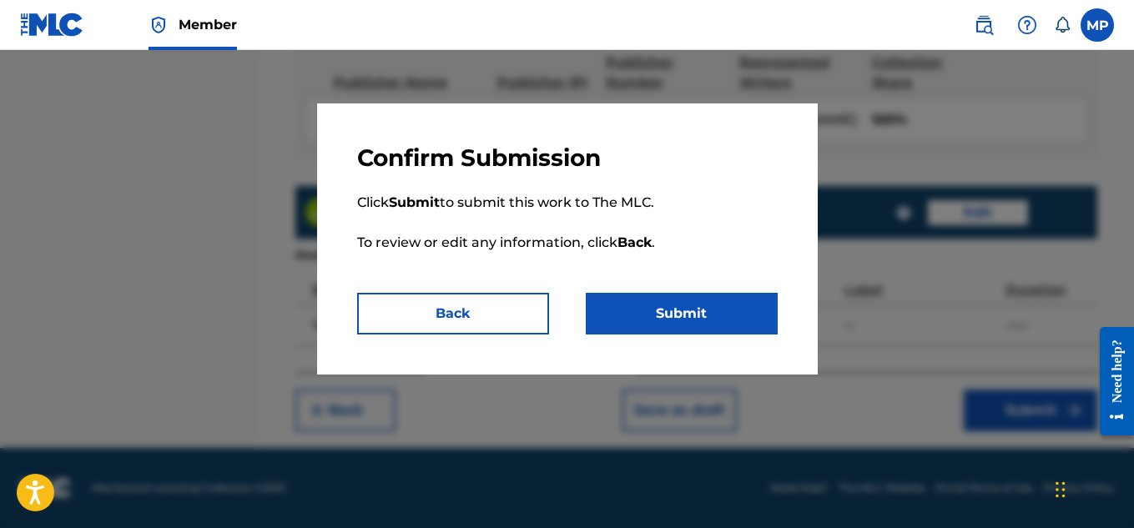
click at [681, 313] on button "Submit" at bounding box center [682, 314] width 192 height 42
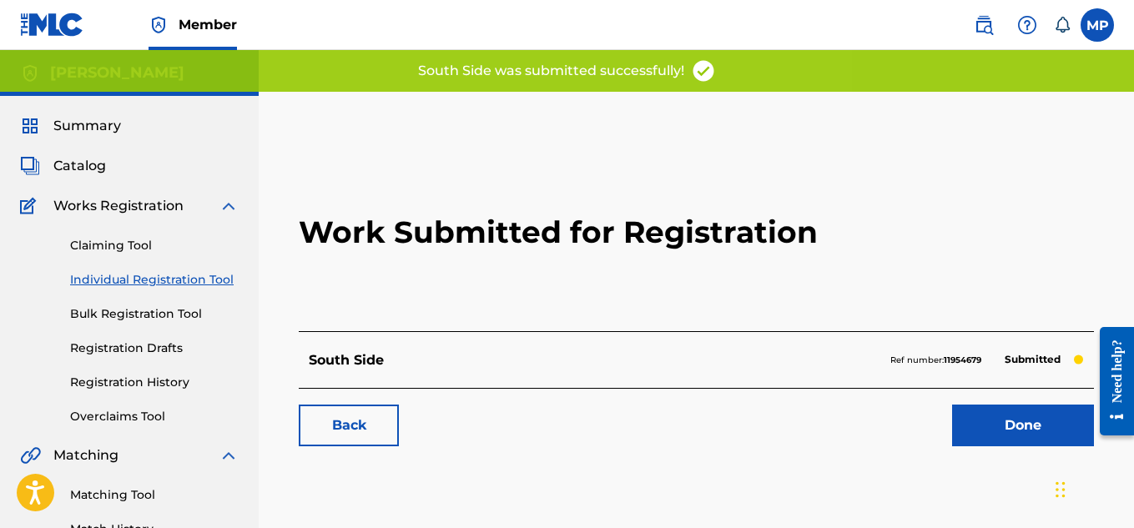
click at [349, 427] on link "Back" at bounding box center [349, 426] width 100 height 42
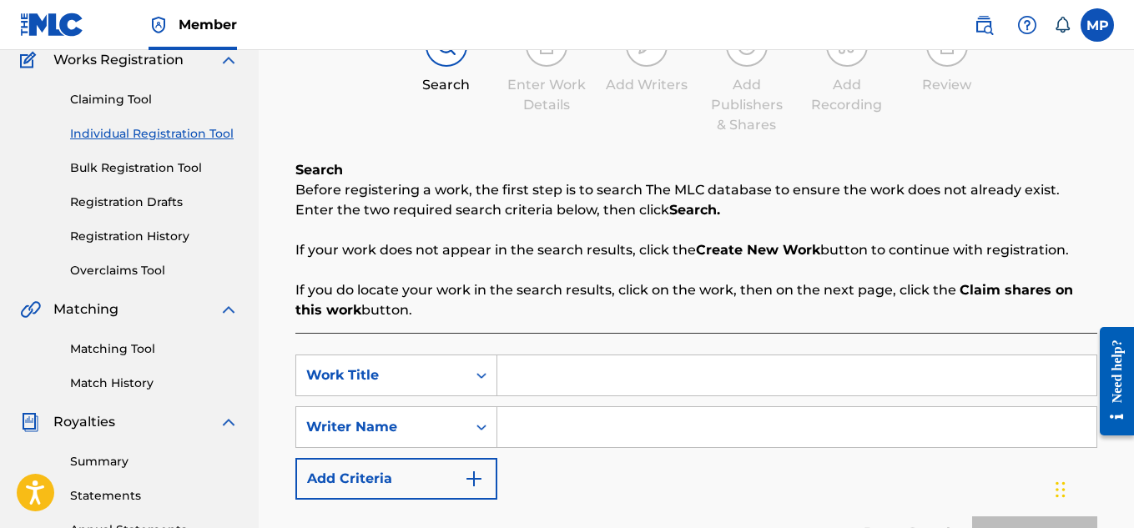
scroll to position [149, 0]
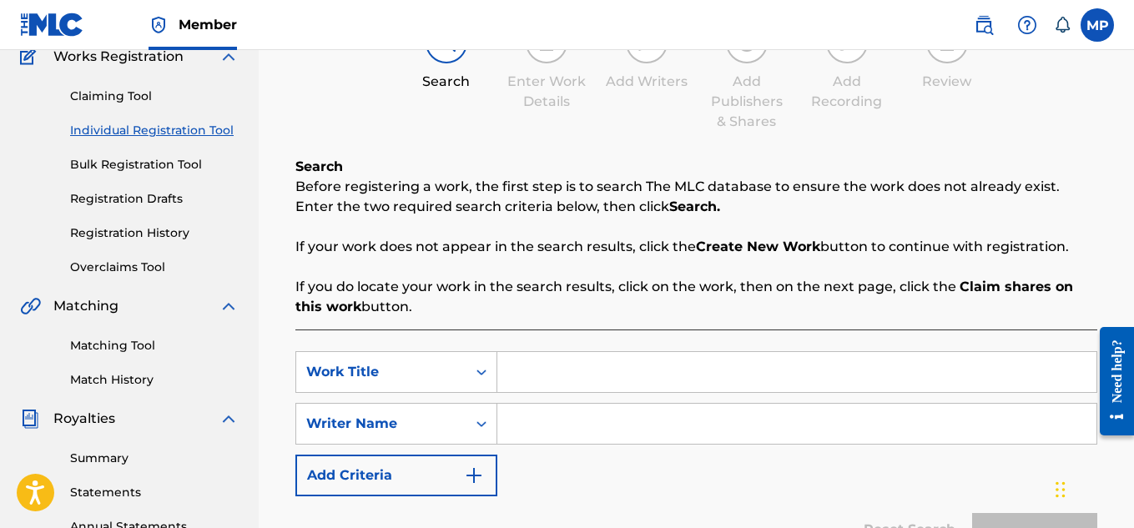
click at [635, 376] on input "Search Form" at bounding box center [796, 372] width 599 height 40
paste input "SO DAM REAL"
type input "SO DAM REAL"
click at [623, 429] on input "Search Form" at bounding box center [796, 424] width 599 height 40
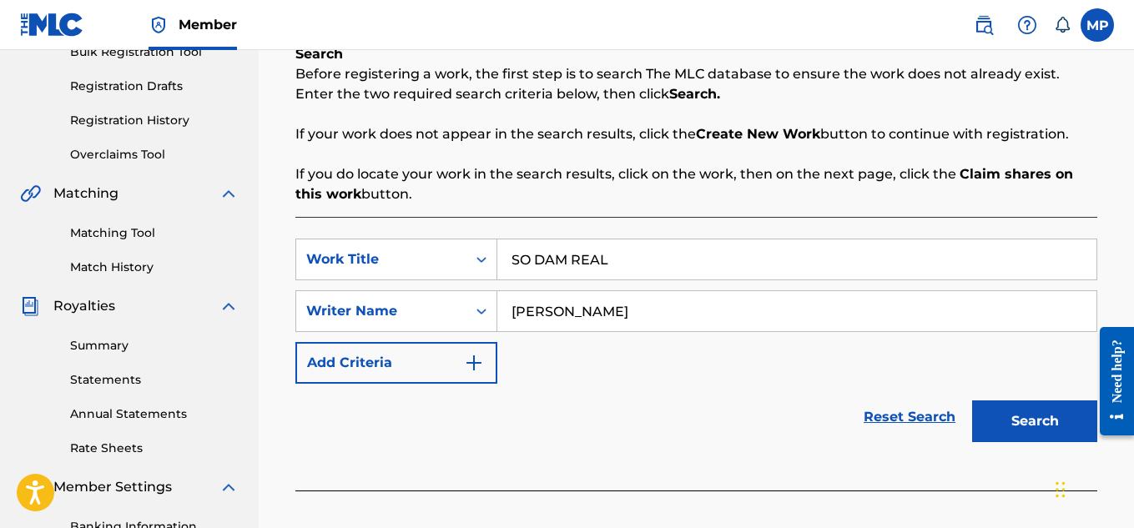
scroll to position [283, 0]
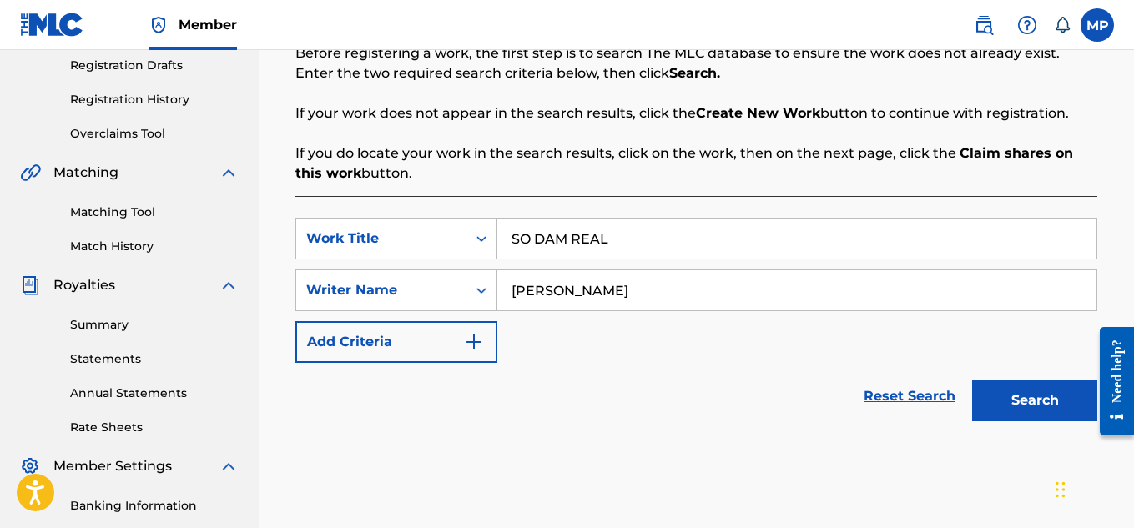
type input "[PERSON_NAME]"
click at [1022, 396] on button "Search" at bounding box center [1034, 401] width 125 height 42
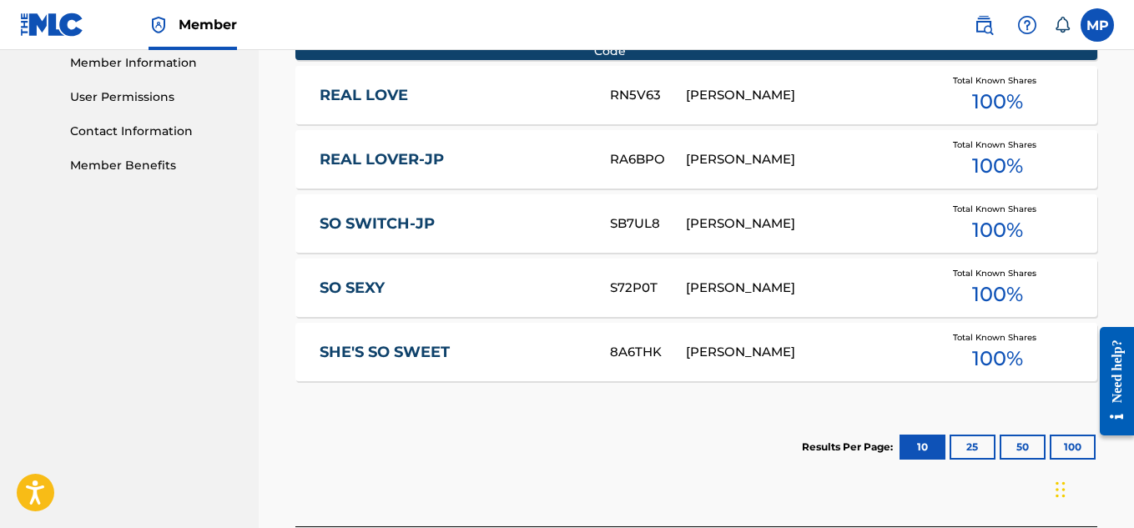
scroll to position [914, 0]
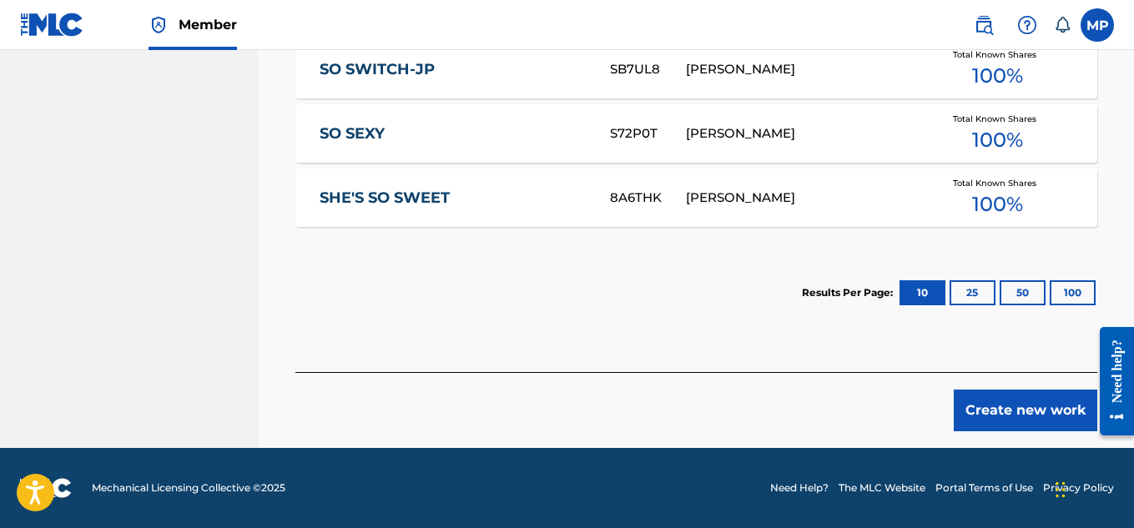
click at [993, 395] on button "Create new work" at bounding box center [1024, 411] width 143 height 42
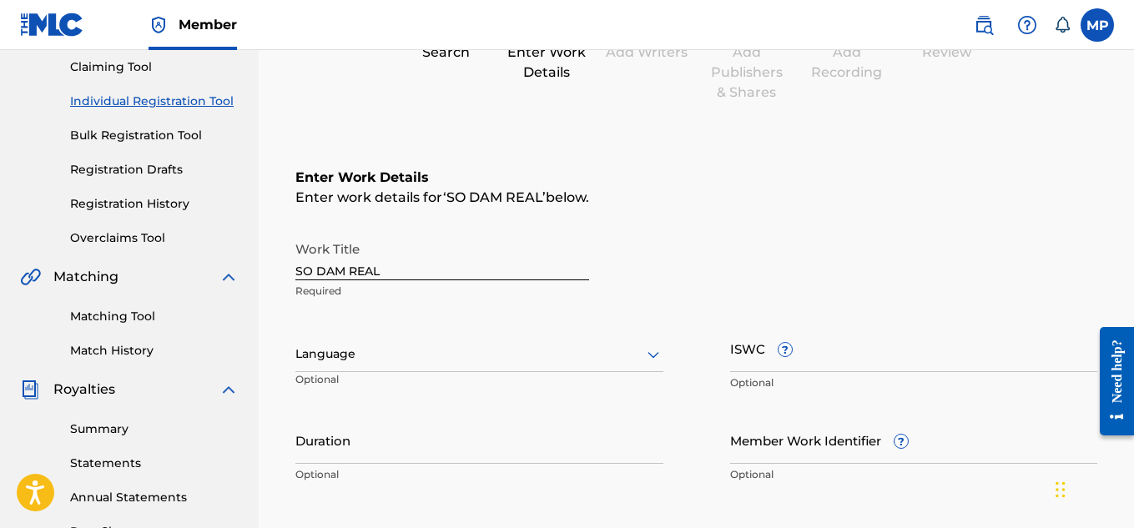
scroll to position [178, 0]
click at [603, 351] on div at bounding box center [479, 354] width 368 height 21
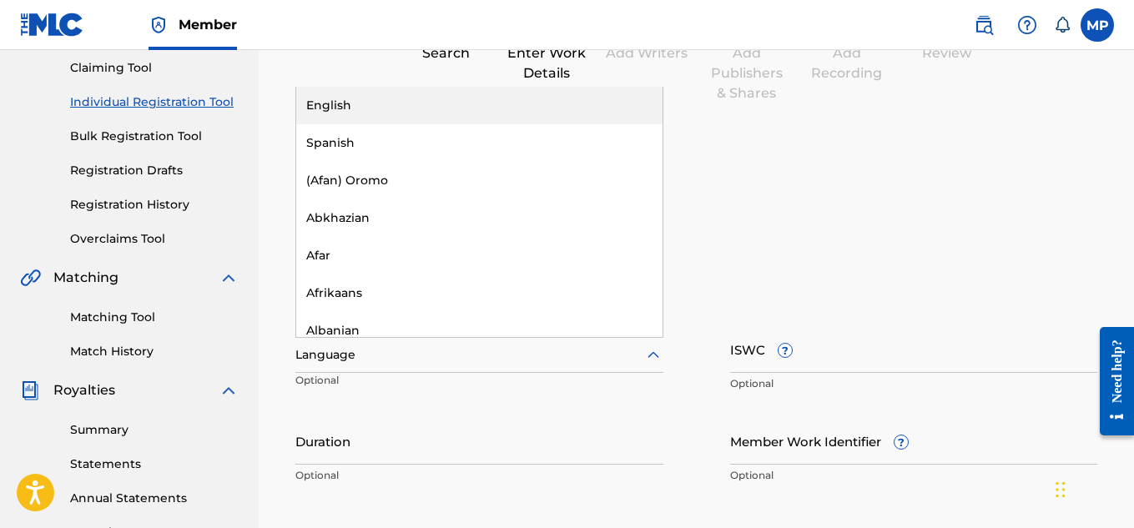
click at [425, 104] on div "English" at bounding box center [479, 106] width 366 height 38
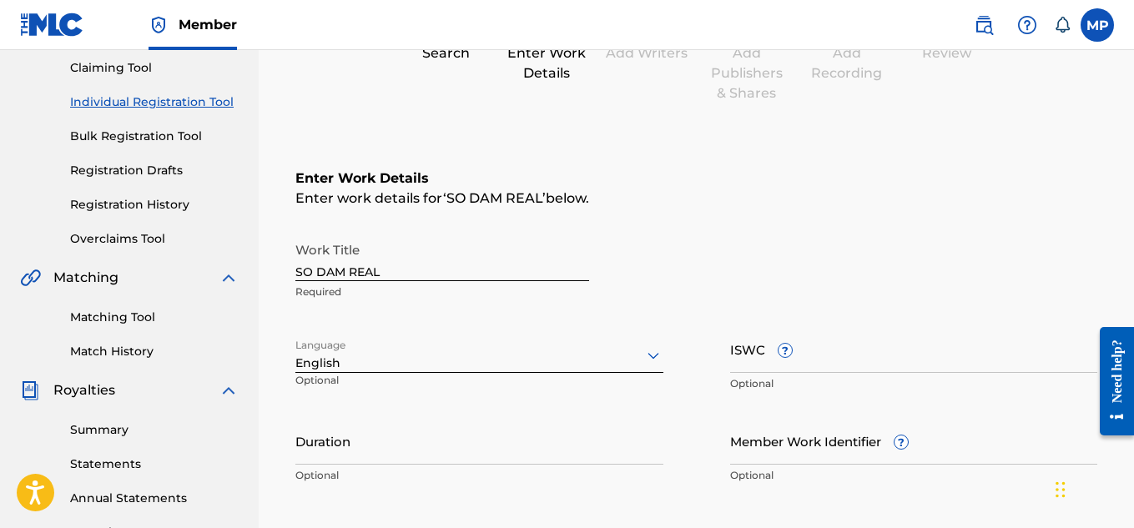
click at [888, 354] on input "ISWC ?" at bounding box center [914, 349] width 368 height 48
paste input "T9229750203"
type input "T9229750203"
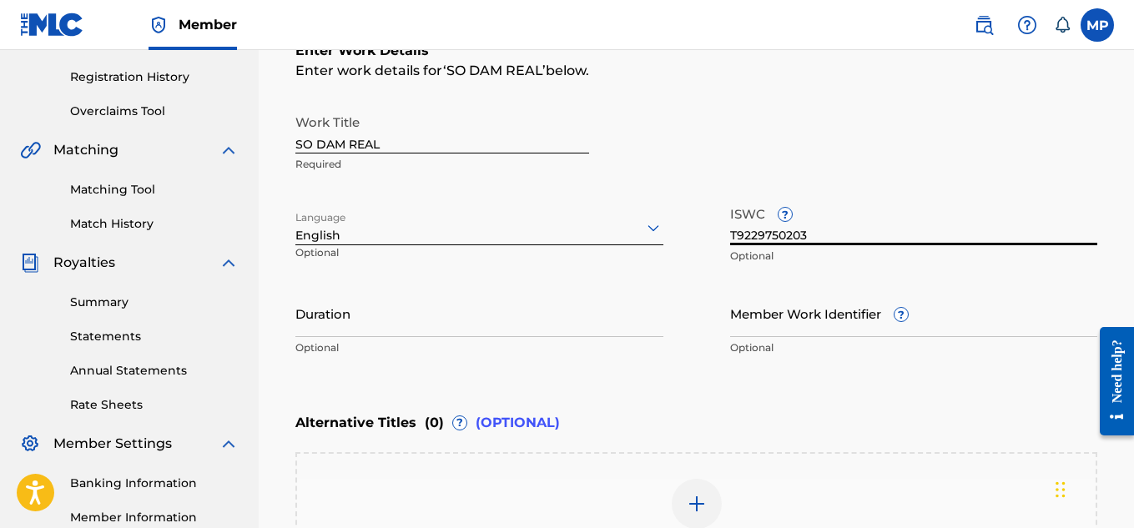
scroll to position [340, 0]
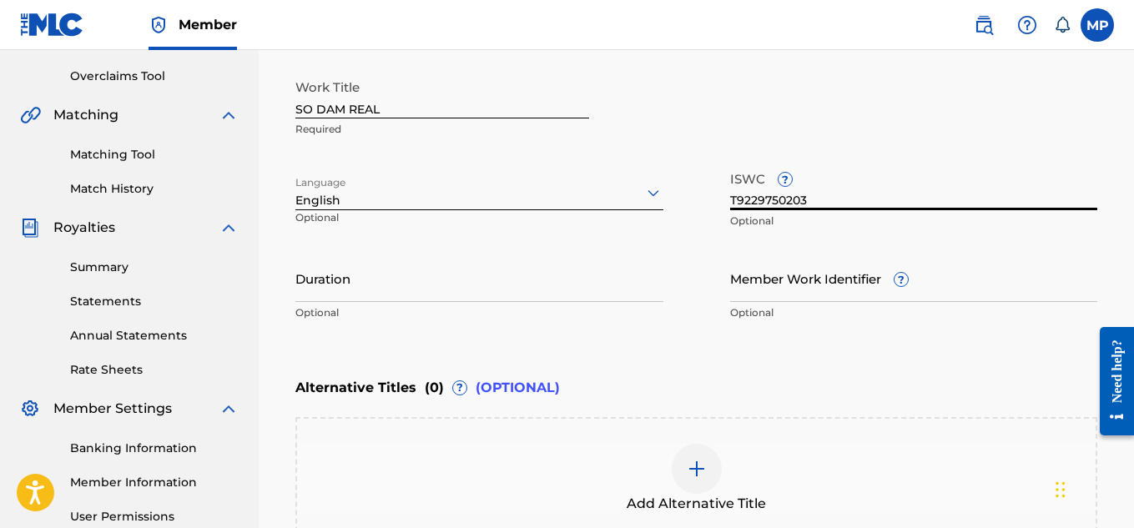
click at [782, 297] on input "Member Work Identifier ?" at bounding box center [914, 278] width 368 height 48
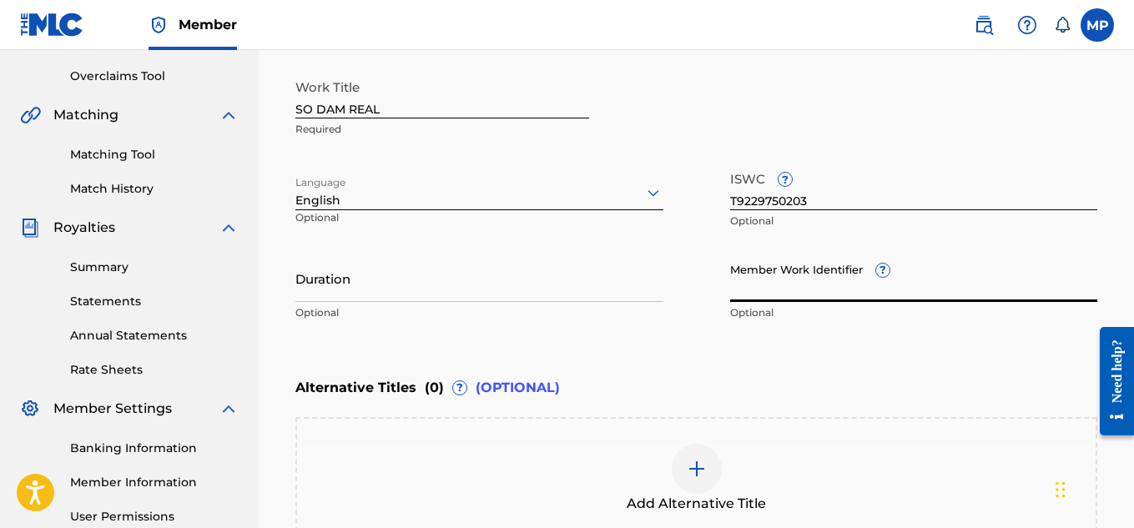
paste input "893488216"
type input "893488216"
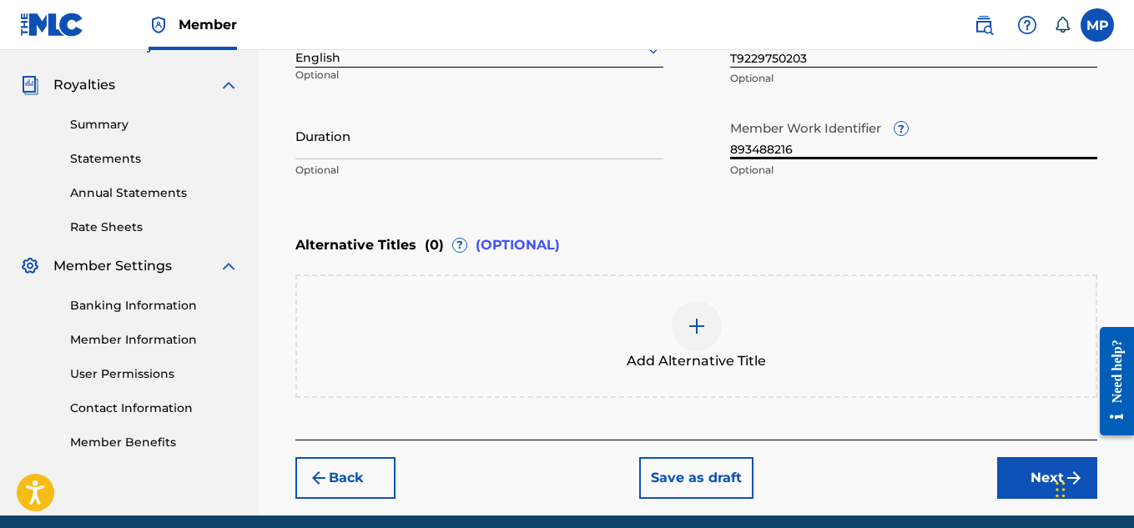
scroll to position [545, 0]
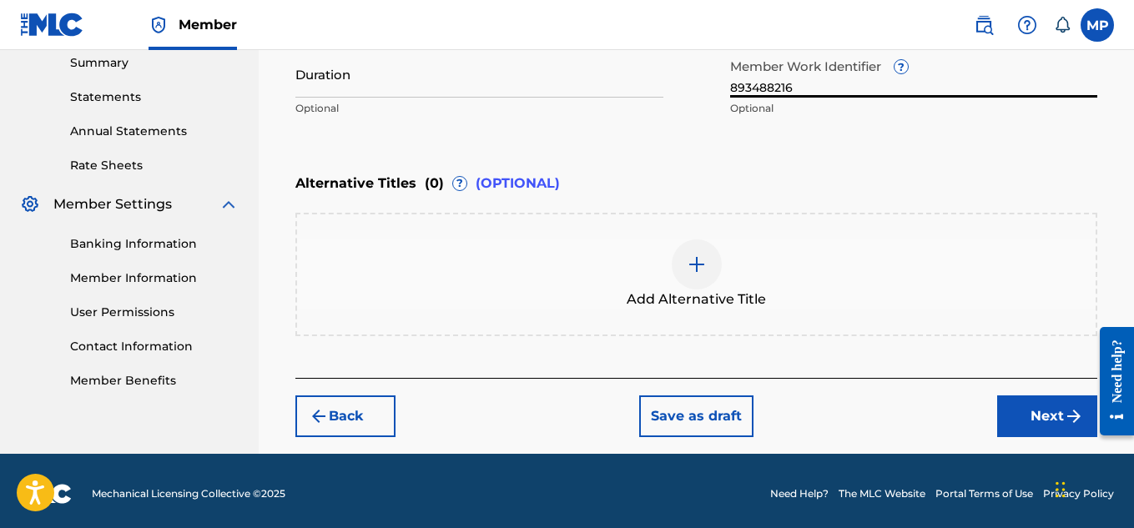
click at [1014, 405] on button "Next" at bounding box center [1047, 416] width 100 height 42
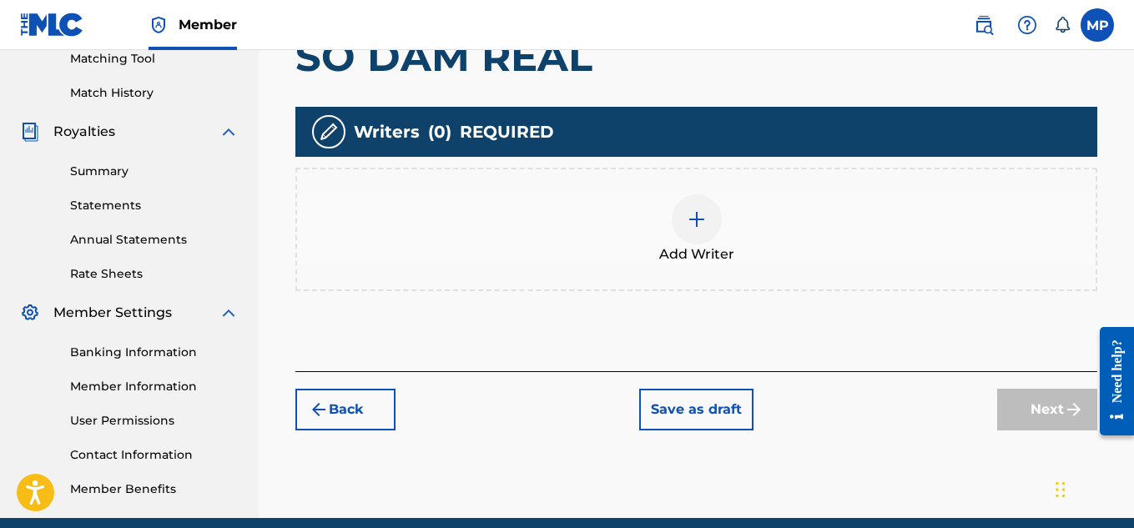
scroll to position [450, 0]
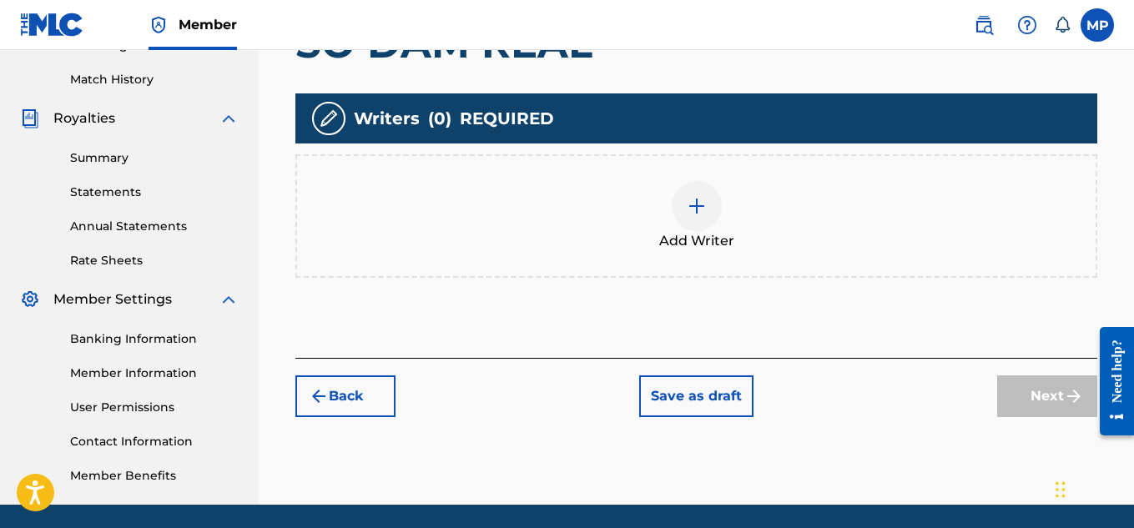
click at [683, 221] on div at bounding box center [696, 206] width 50 height 50
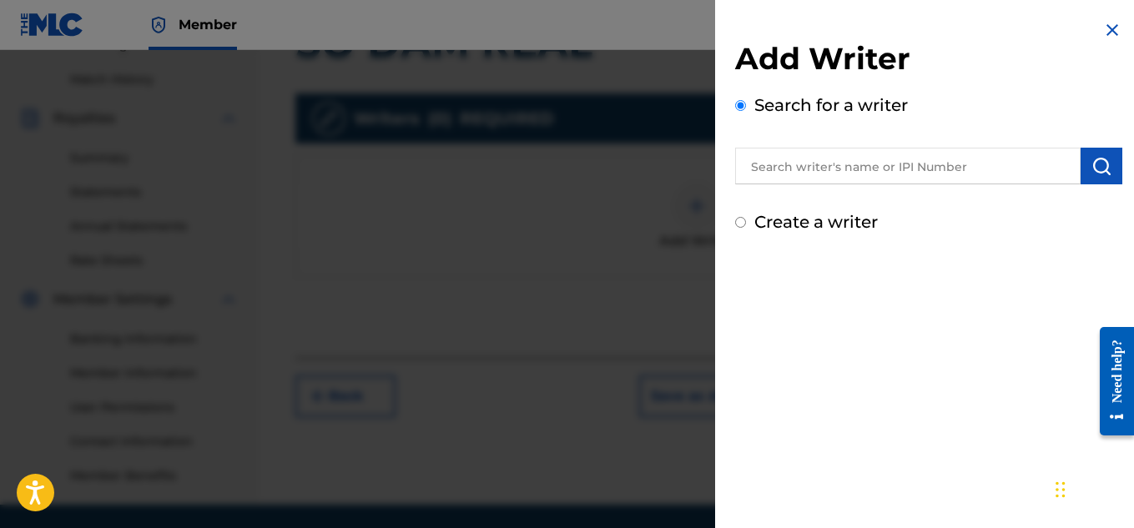
click at [1080, 173] on button "submit" at bounding box center [1101, 166] width 42 height 37
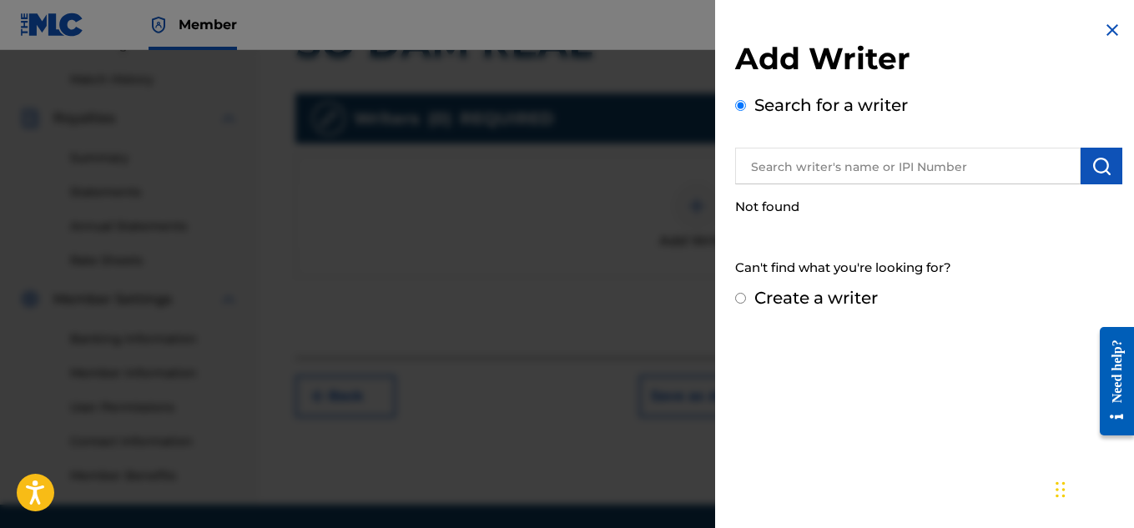
click at [941, 161] on input "text" at bounding box center [907, 166] width 345 height 37
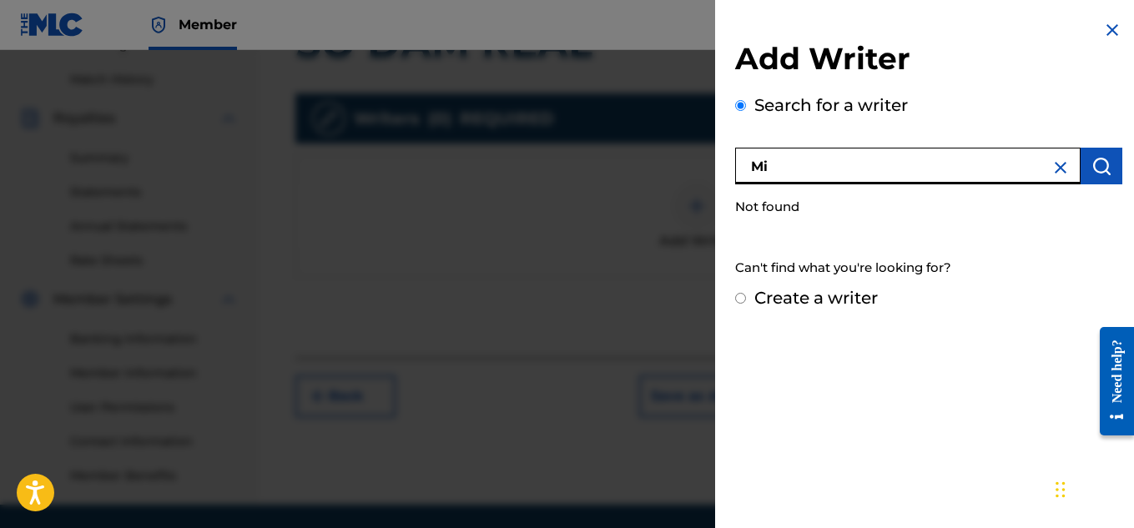
type input "M"
type input "[PERSON_NAME]"
click at [1107, 161] on button "submit" at bounding box center [1101, 166] width 42 height 37
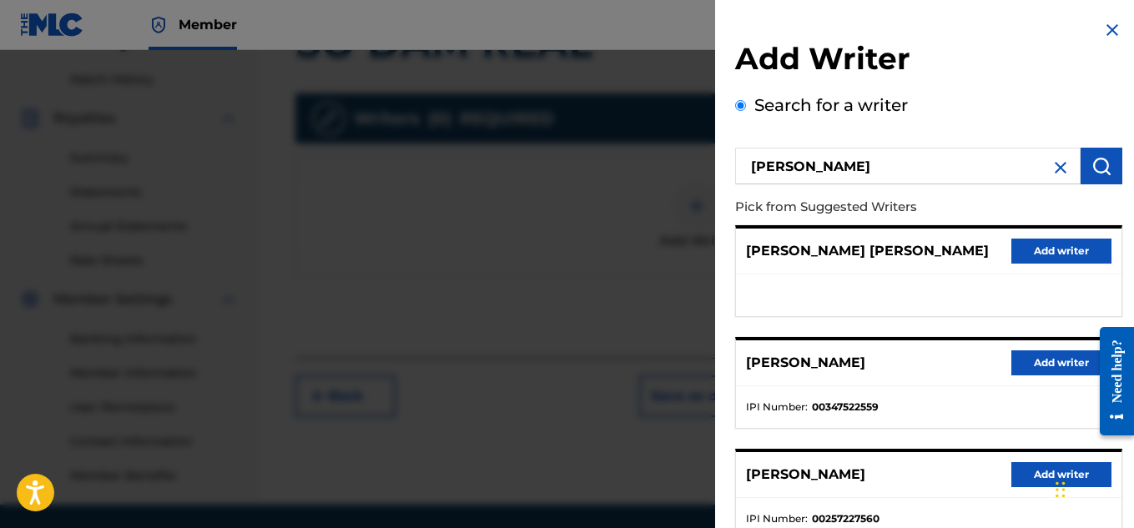
click at [1059, 363] on button "Add writer" at bounding box center [1061, 362] width 100 height 25
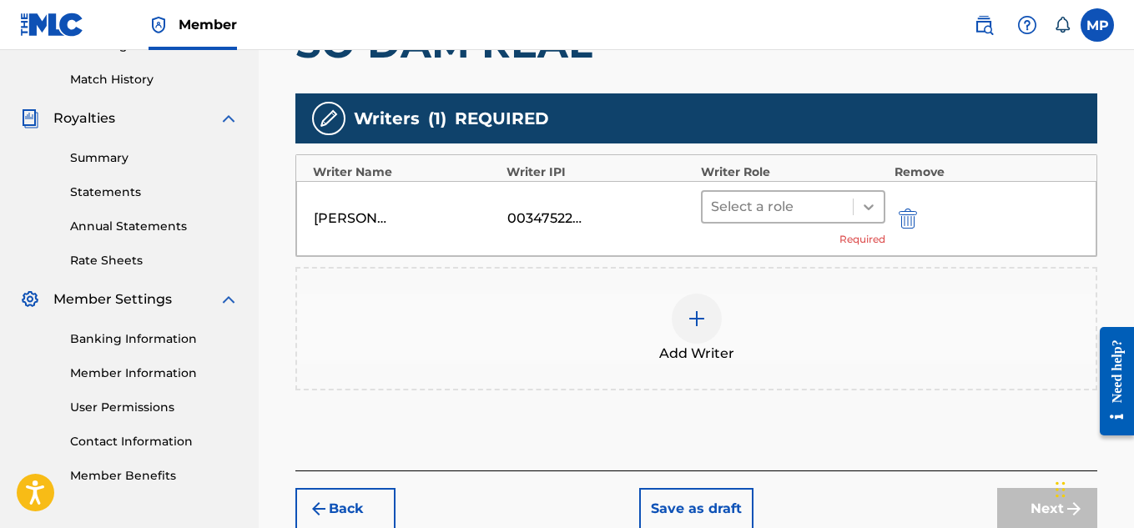
click at [874, 212] on icon at bounding box center [868, 207] width 17 height 17
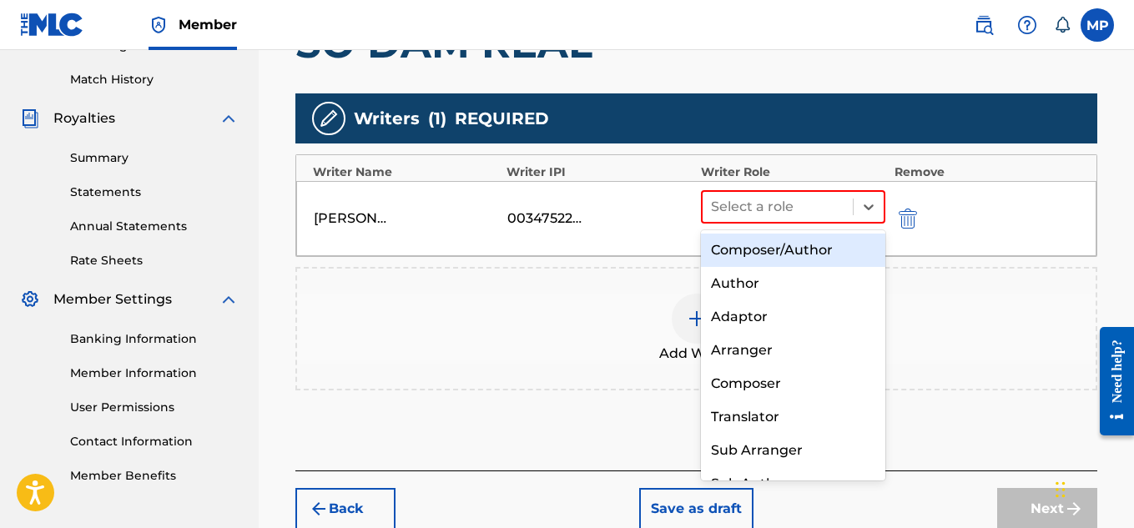
click at [757, 259] on div "Composer/Author" at bounding box center [793, 250] width 185 height 33
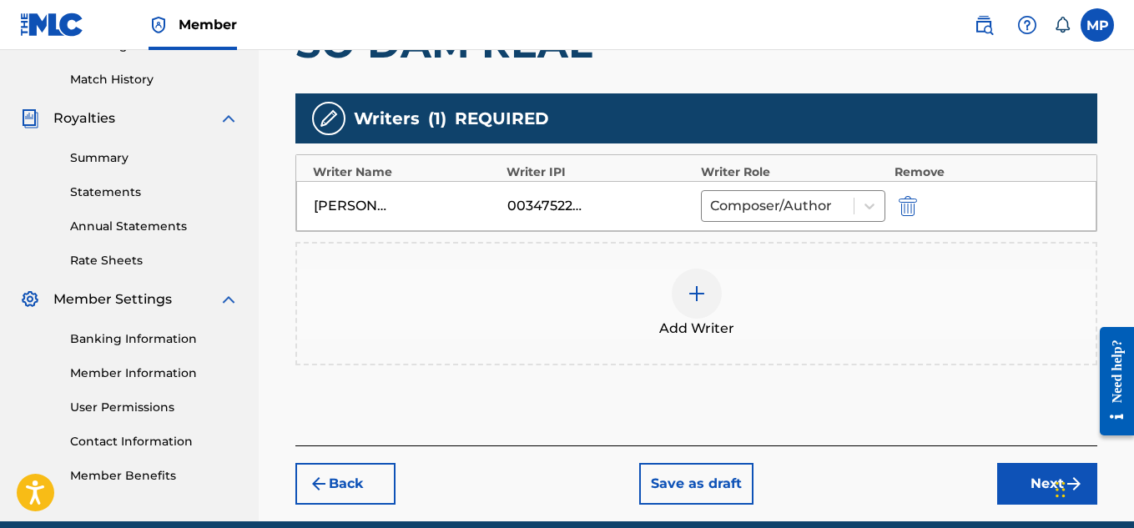
scroll to position [523, 0]
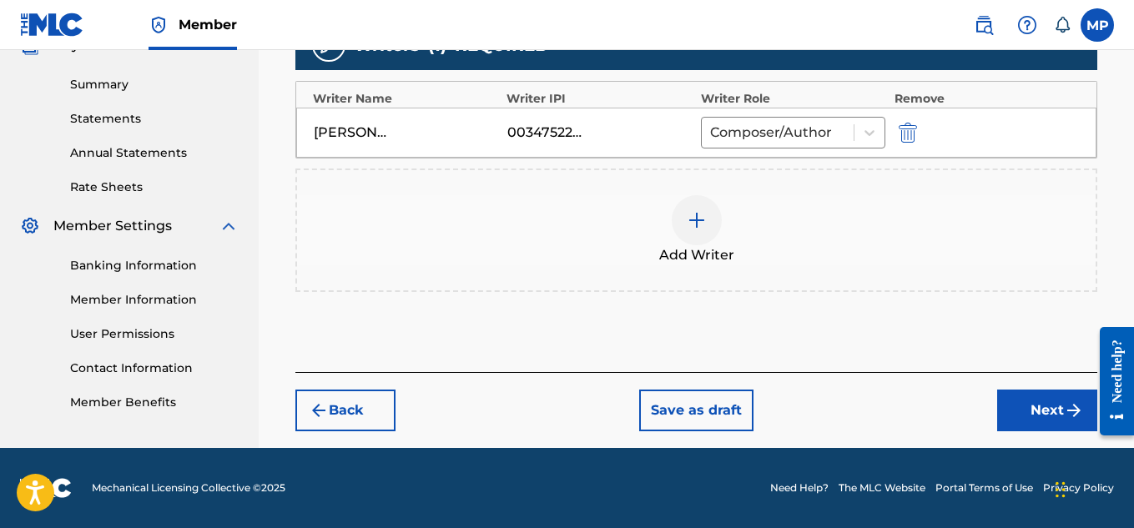
click at [1016, 406] on button "Next" at bounding box center [1047, 411] width 100 height 42
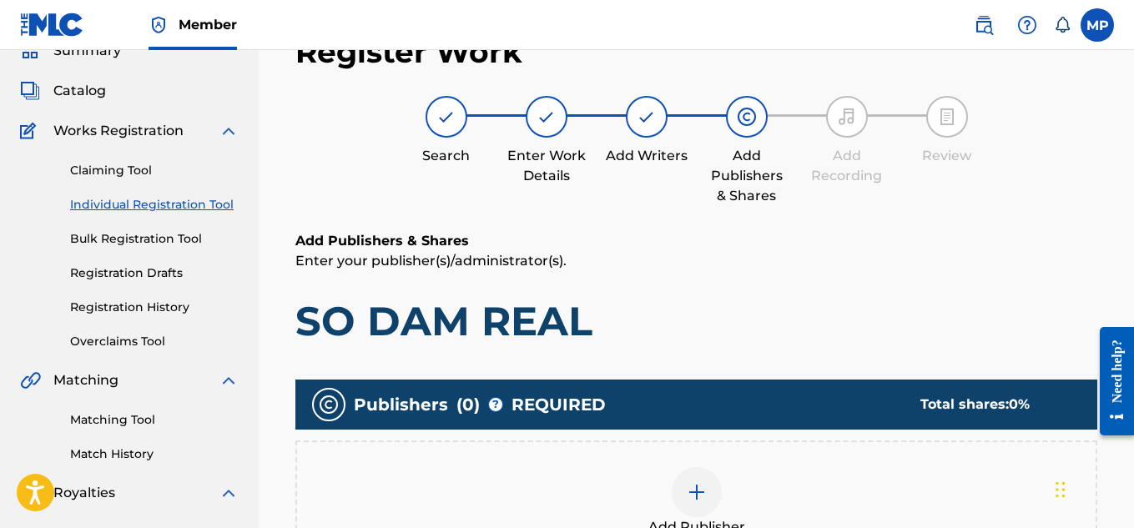
scroll to position [506, 0]
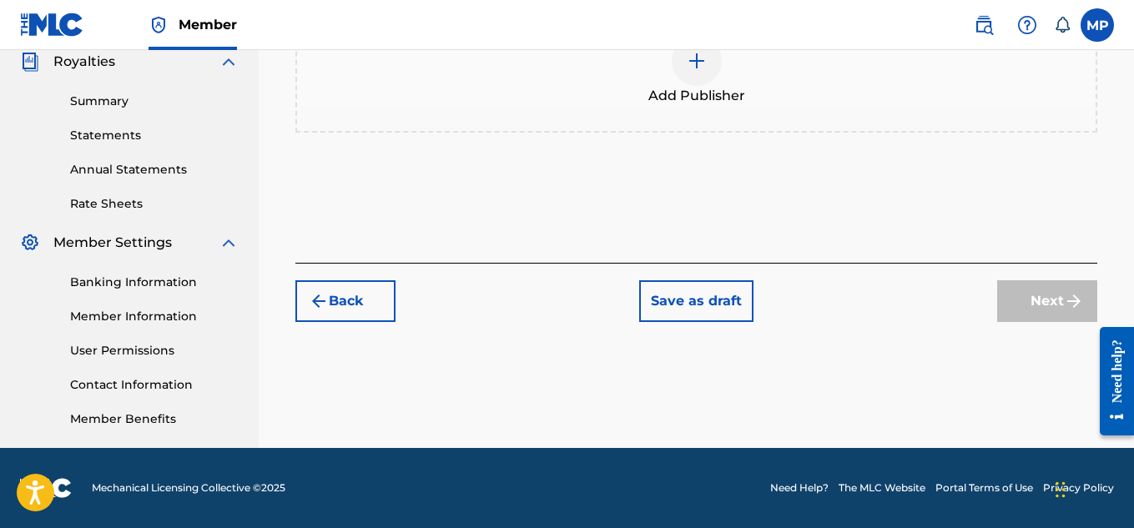
click at [696, 76] on div at bounding box center [696, 61] width 50 height 50
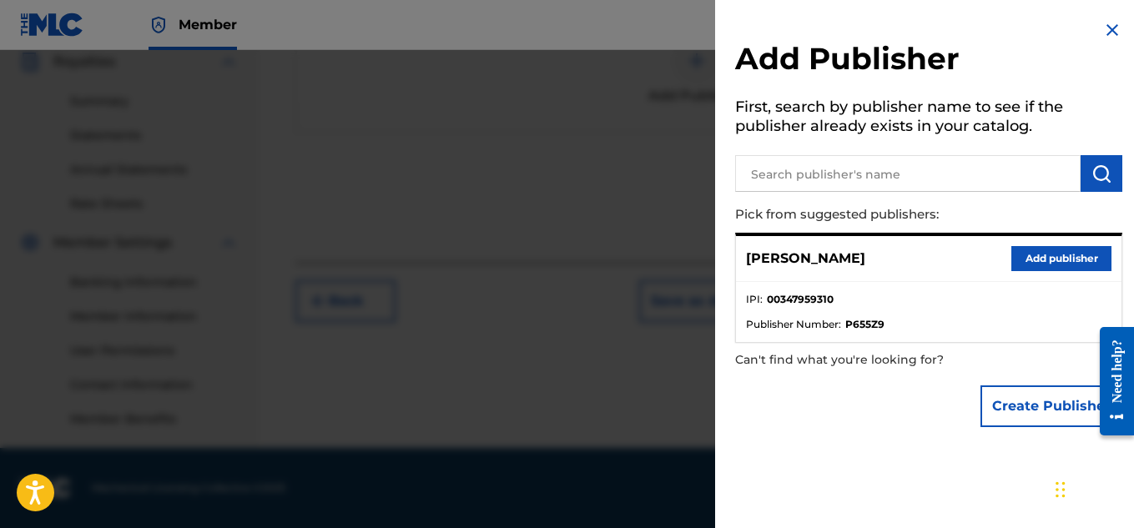
click at [1041, 253] on button "Add publisher" at bounding box center [1061, 258] width 100 height 25
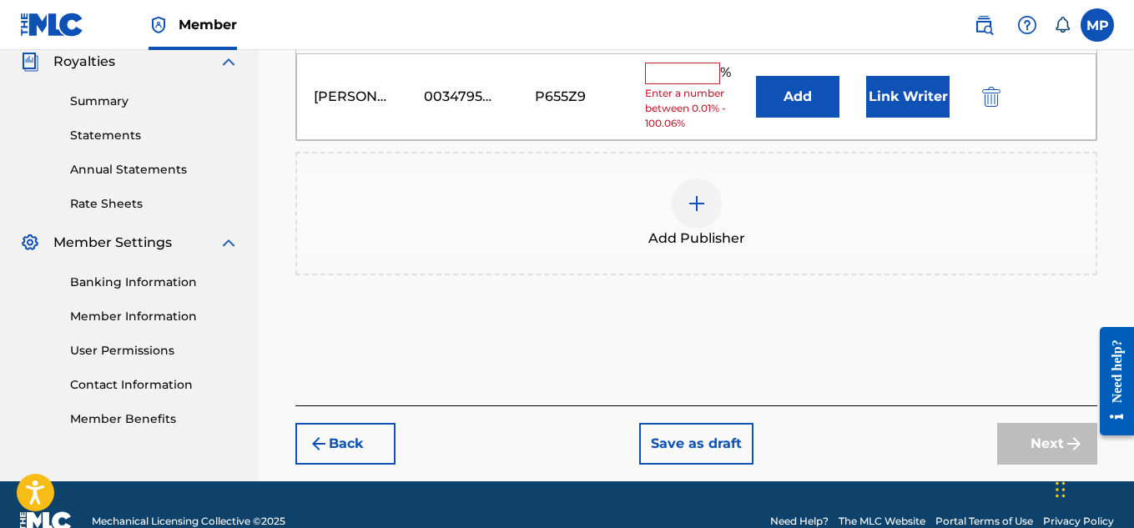
click at [708, 74] on input "text" at bounding box center [682, 74] width 75 height 22
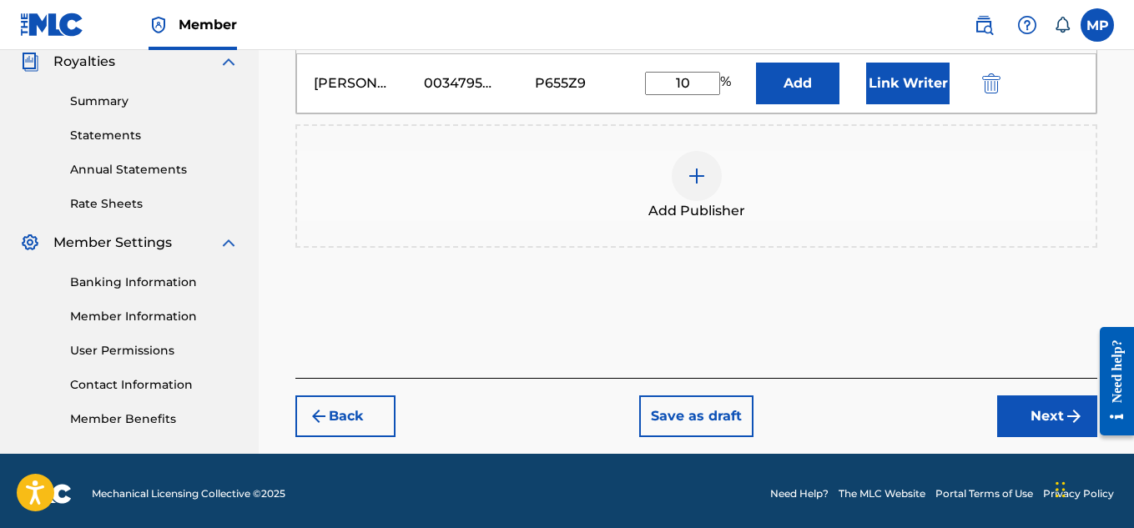
type input "100"
click at [1032, 413] on button "Next" at bounding box center [1047, 416] width 100 height 42
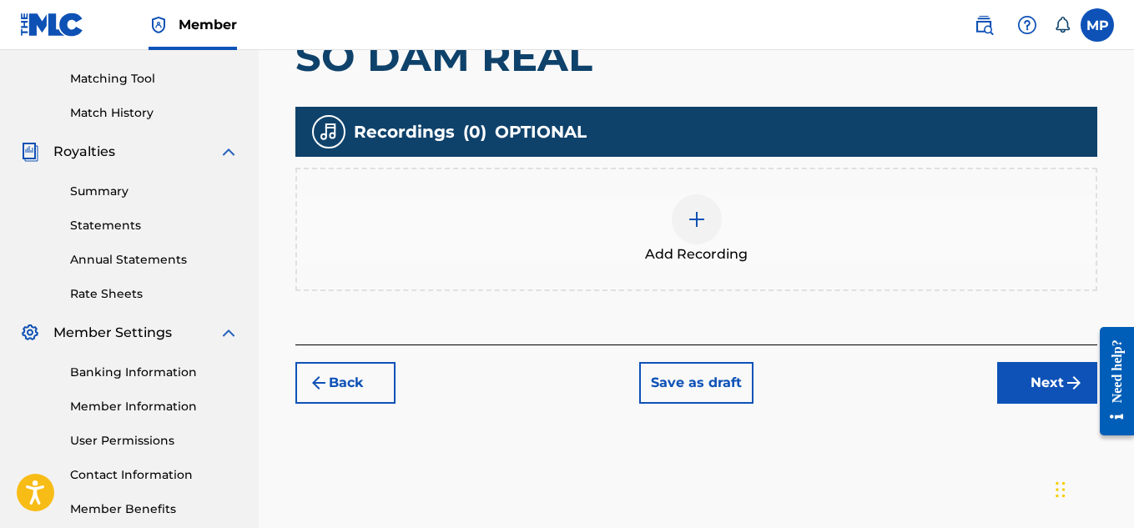
scroll to position [423, 0]
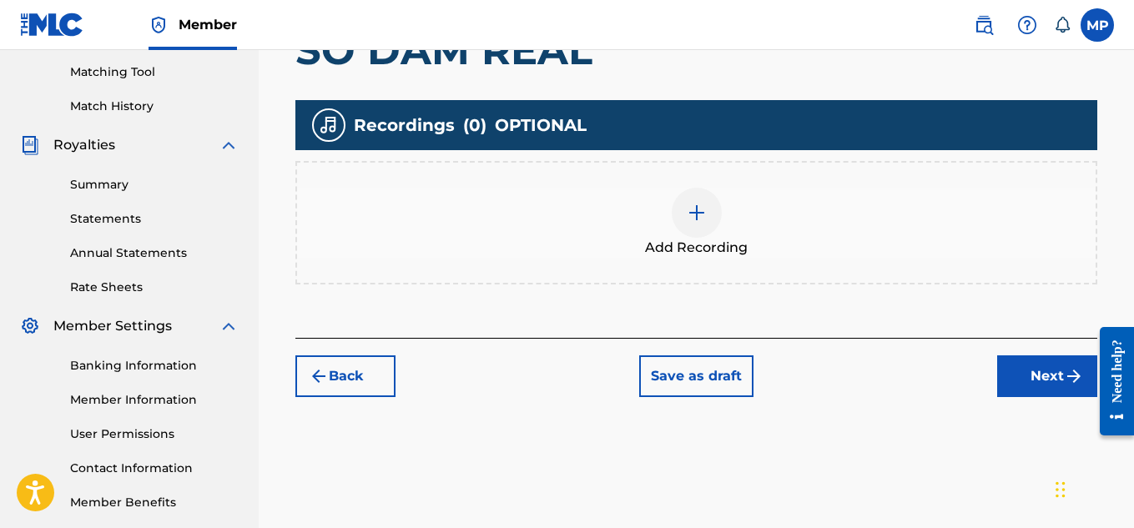
click at [707, 216] on div at bounding box center [696, 213] width 50 height 50
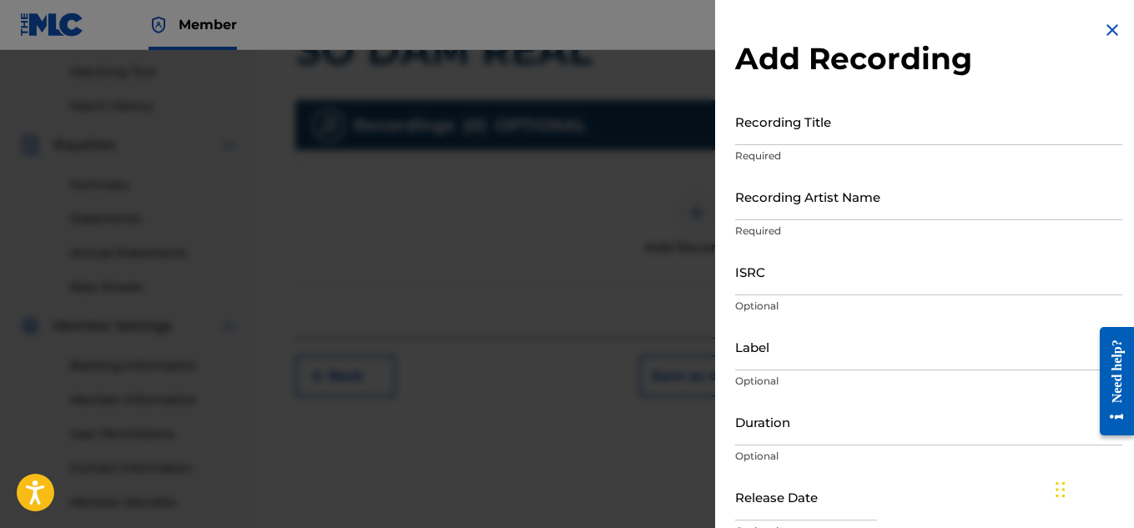
click at [825, 121] on input "Recording Title" at bounding box center [928, 122] width 387 height 48
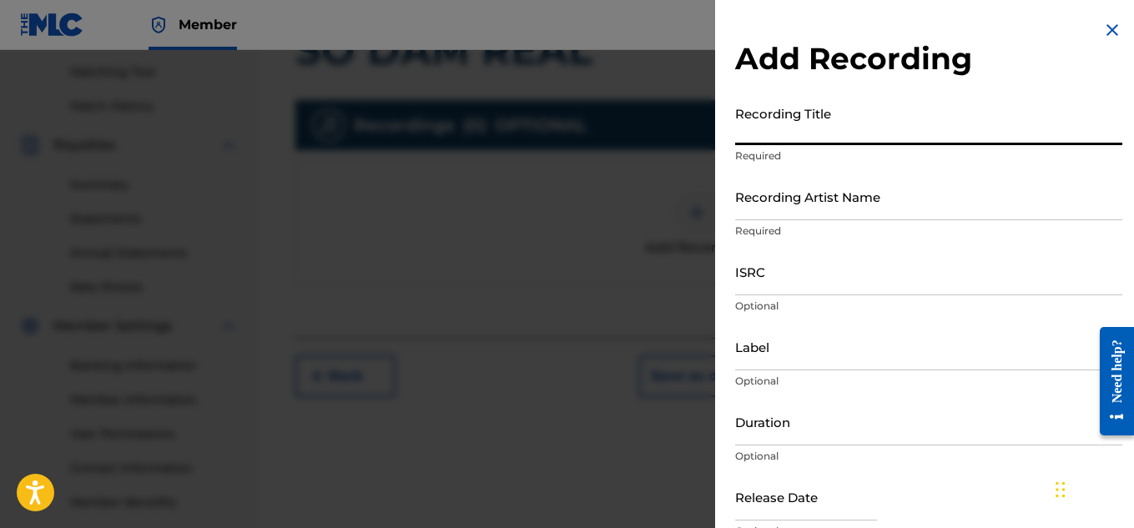
click at [825, 121] on input "Recording Title" at bounding box center [928, 122] width 387 height 48
paste input "SO DAM REAL"
type input "SO DAM REAL"
click at [825, 203] on input "Recording Artist Name" at bounding box center [928, 197] width 387 height 48
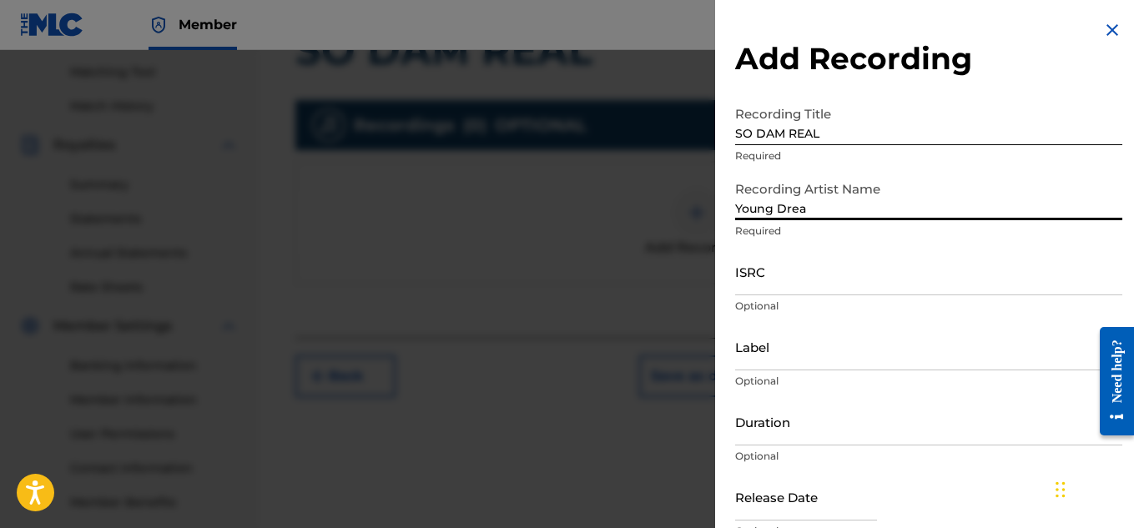
type input "Young Dread"
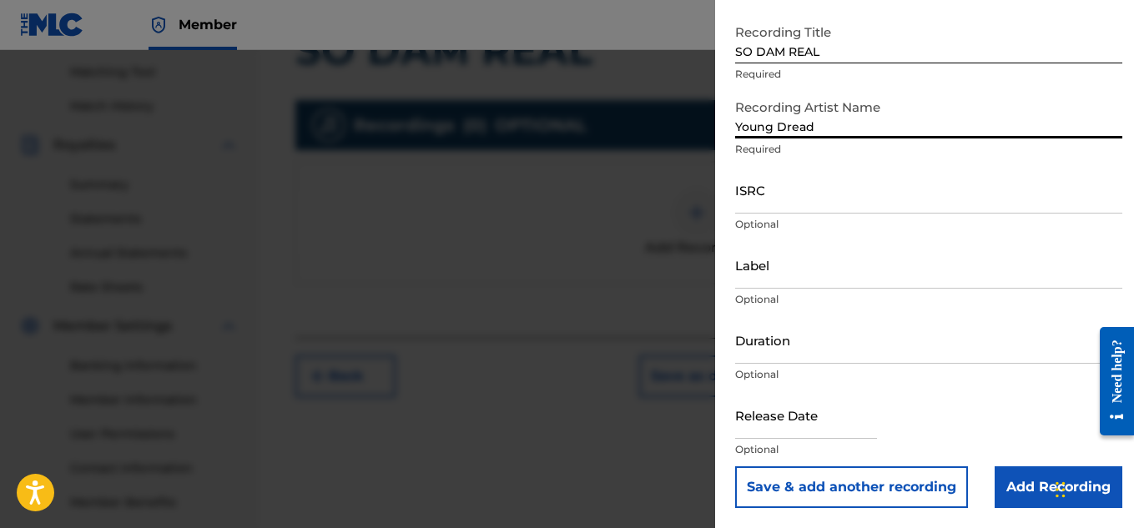
click at [1007, 480] on input "Add Recording" at bounding box center [1058, 487] width 128 height 42
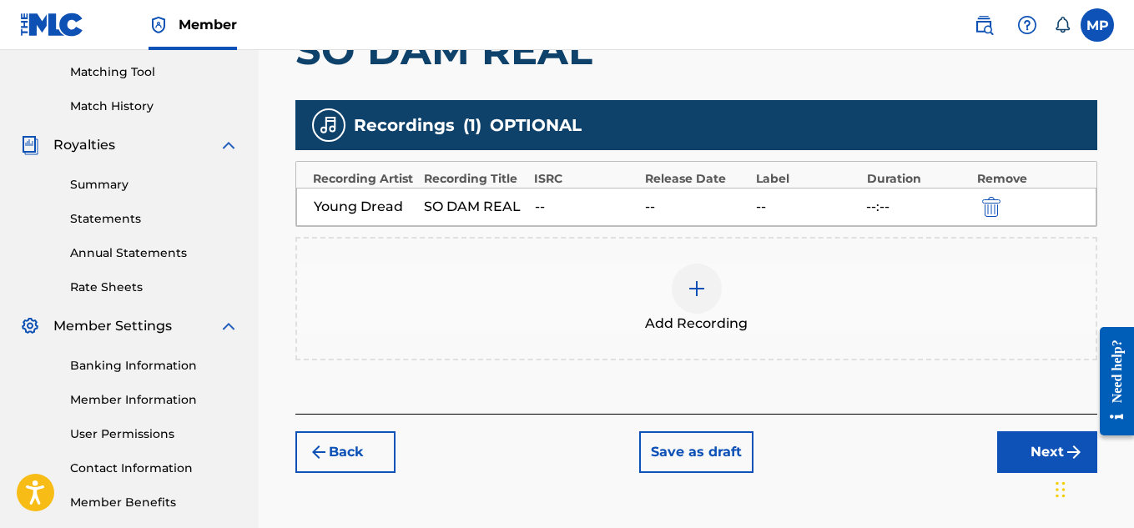
click at [1022, 448] on button "Next" at bounding box center [1047, 452] width 100 height 42
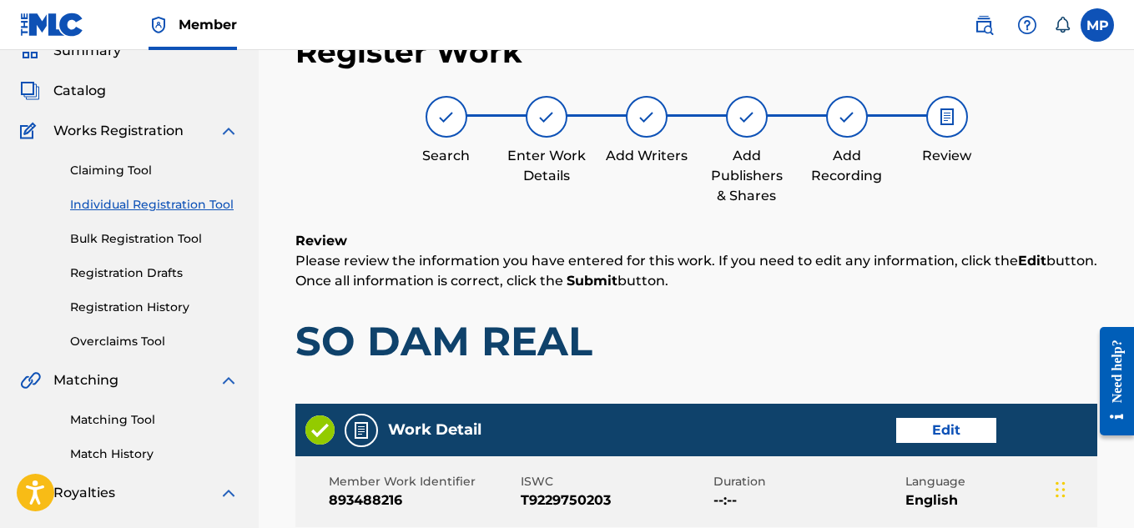
scroll to position [936, 0]
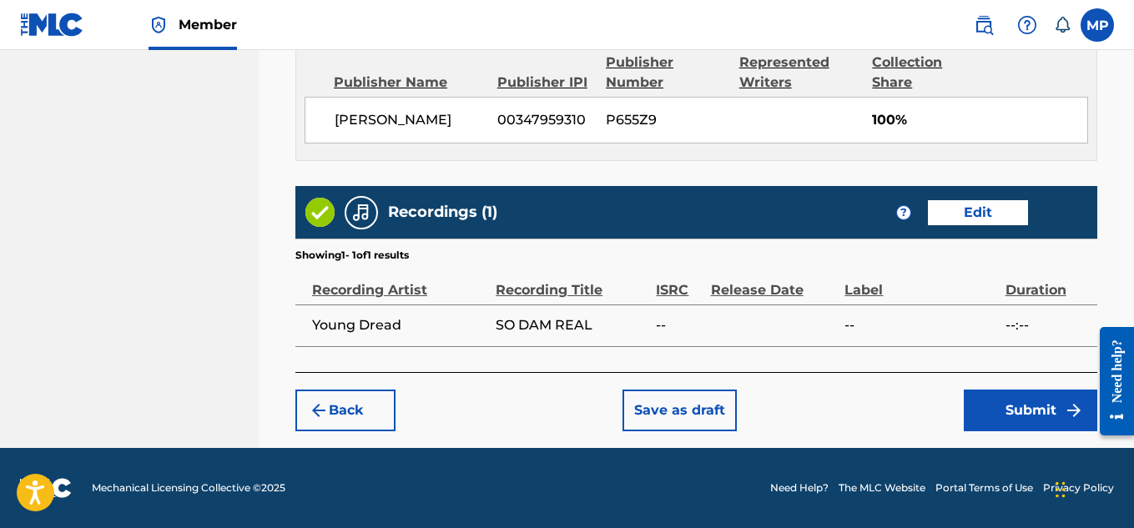
click at [1006, 397] on button "Submit" at bounding box center [1029, 411] width 133 height 42
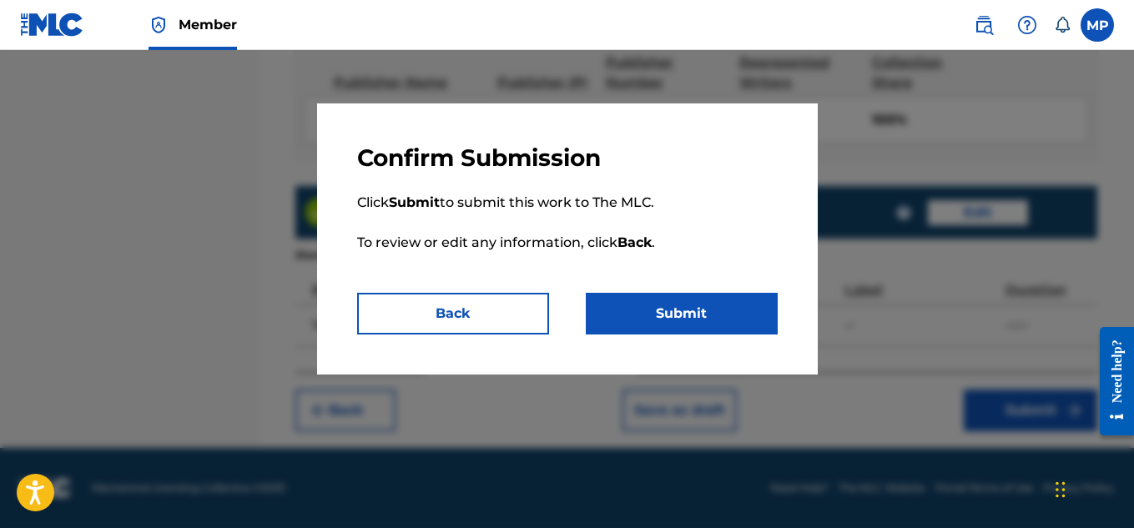
click at [723, 304] on button "Submit" at bounding box center [682, 314] width 192 height 42
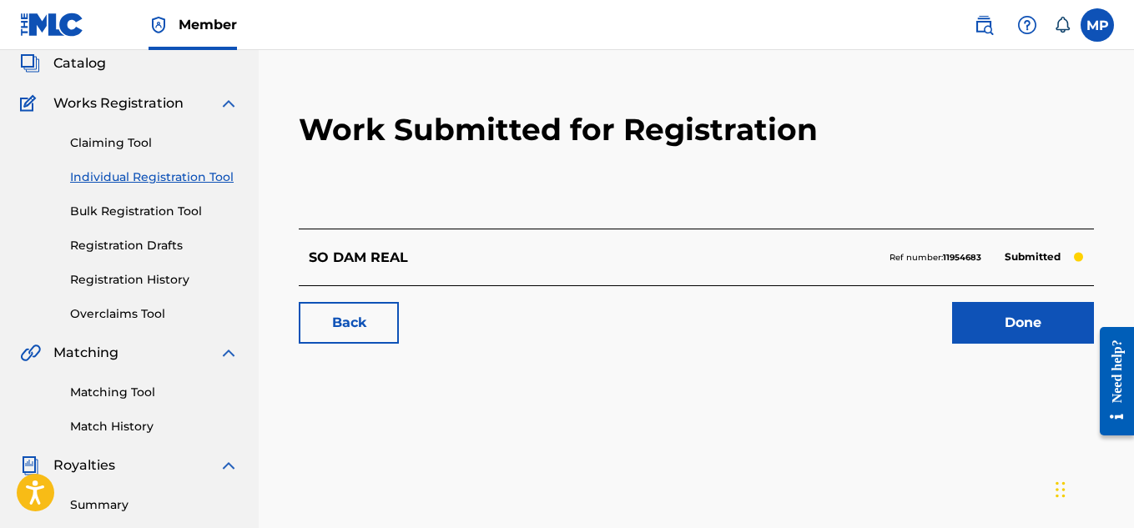
scroll to position [104, 0]
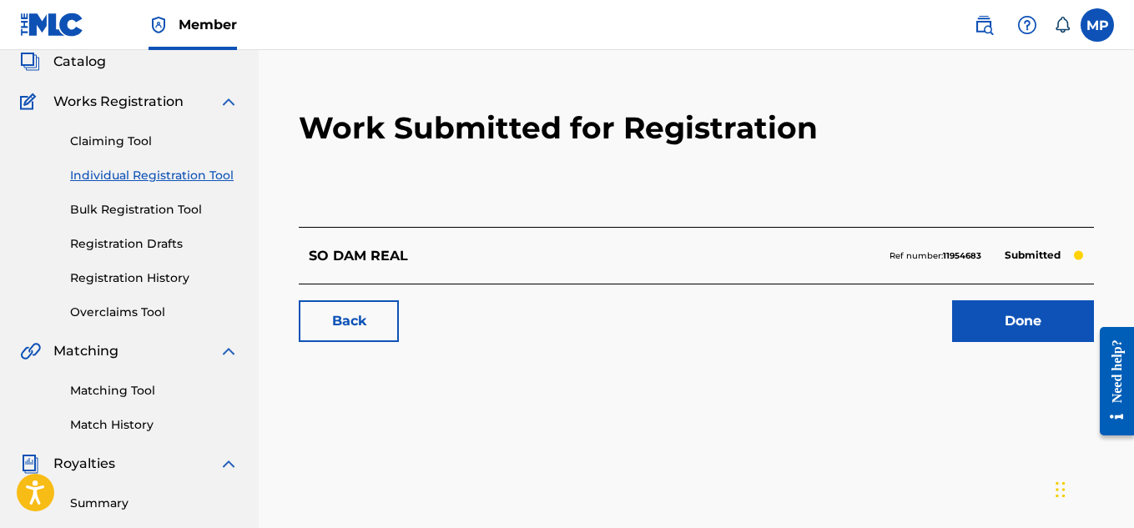
click at [158, 279] on link "Registration History" at bounding box center [154, 278] width 168 height 18
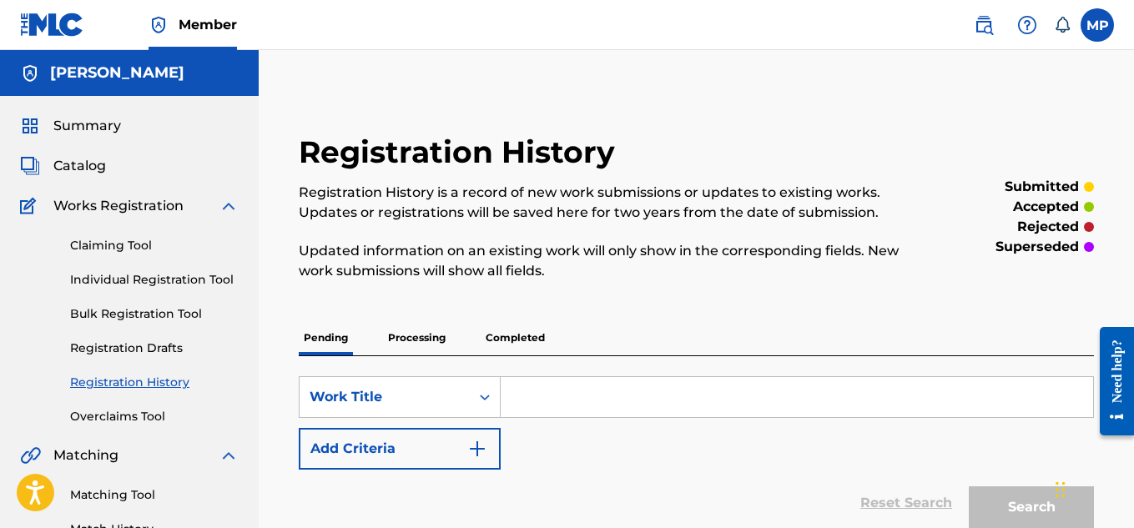
scroll to position [135, 0]
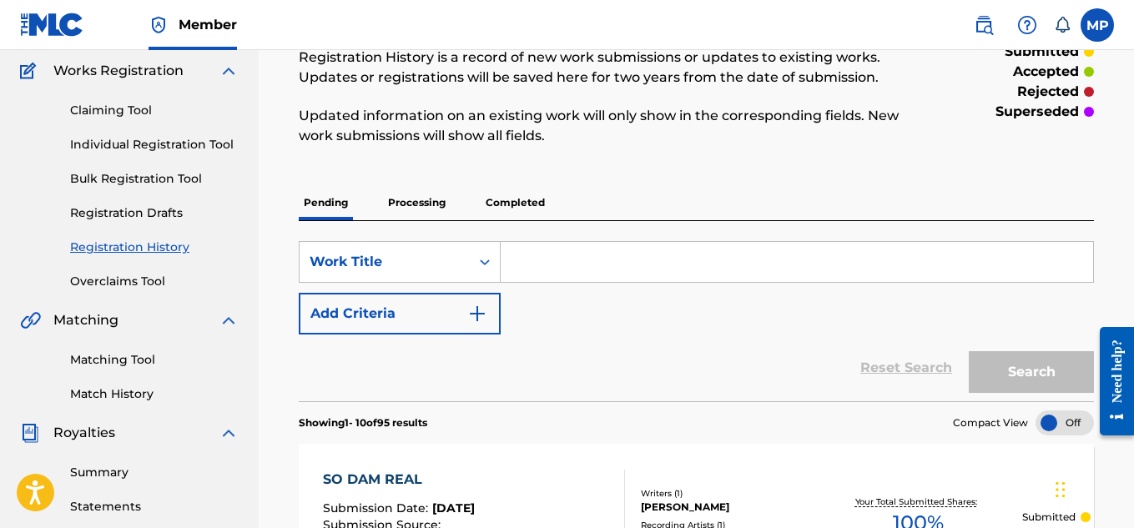
click at [425, 204] on p "Processing" at bounding box center [417, 202] width 68 height 35
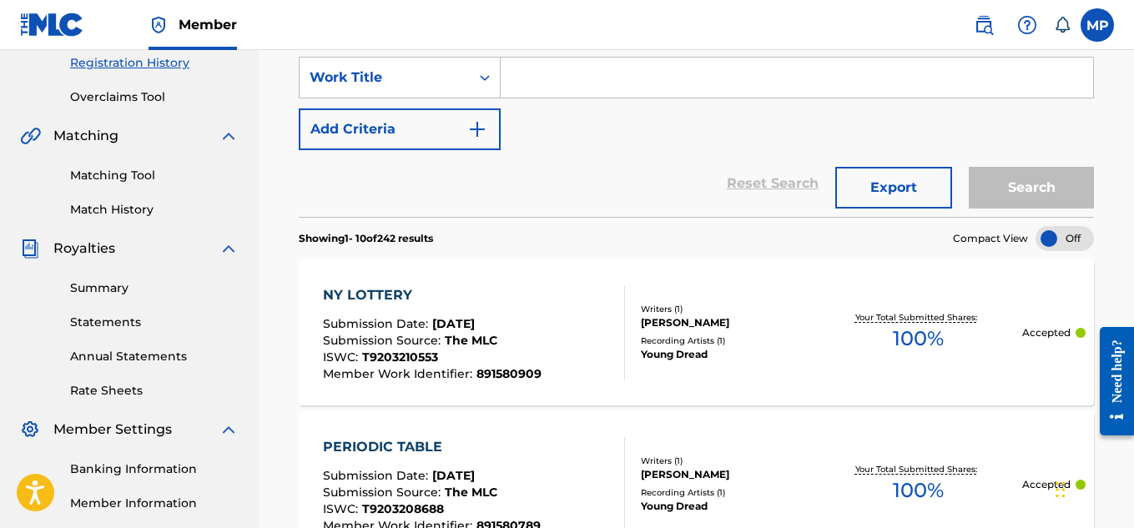
scroll to position [178, 0]
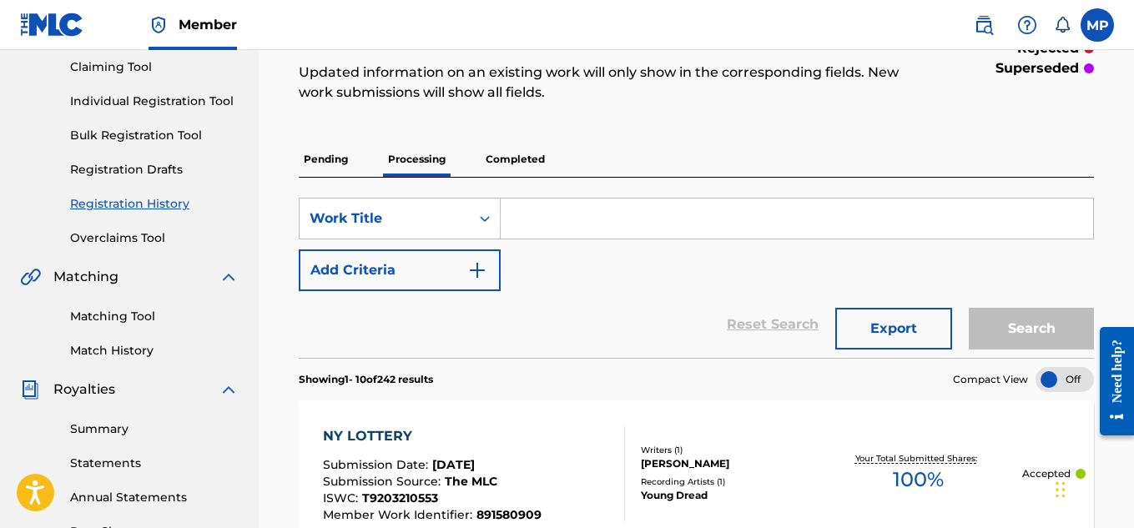
click at [525, 159] on p "Completed" at bounding box center [514, 159] width 69 height 35
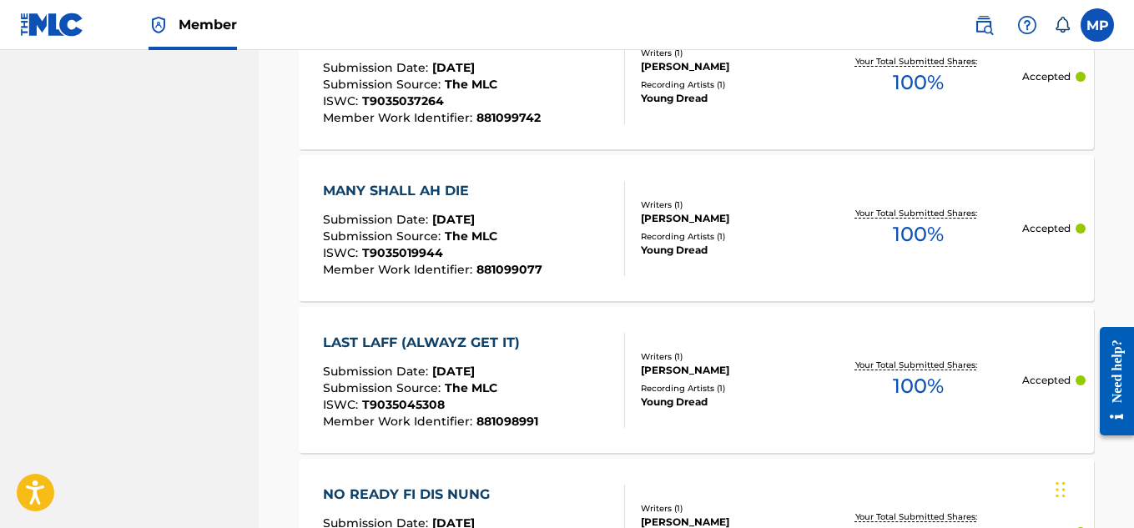
scroll to position [1824, 0]
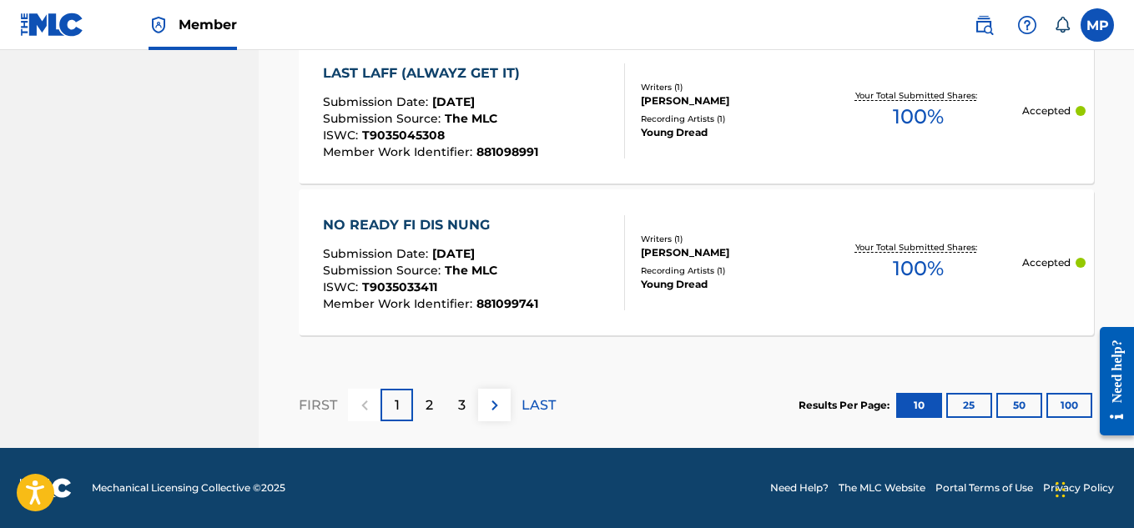
click at [431, 408] on p "2" at bounding box center [429, 405] width 8 height 20
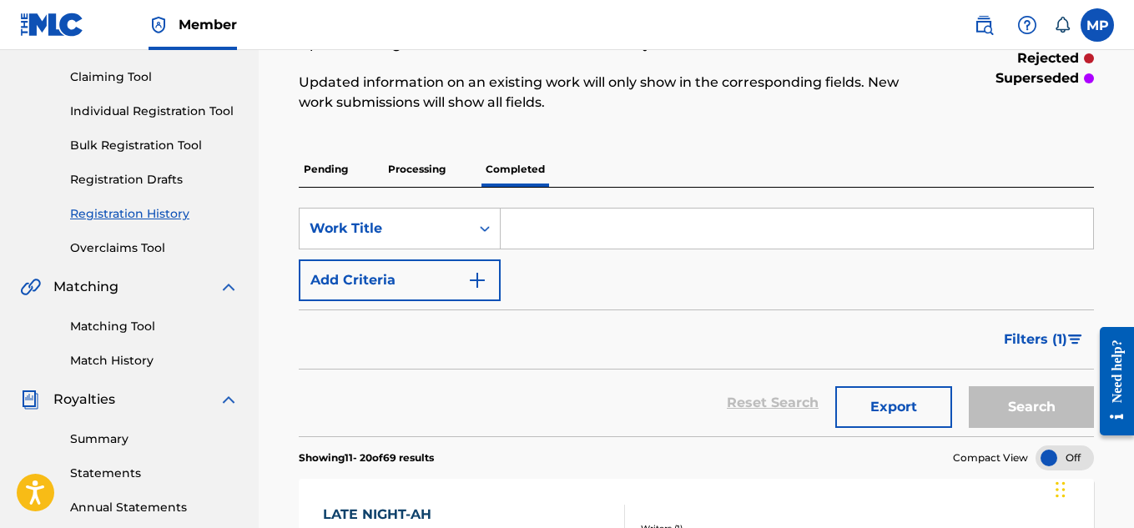
scroll to position [172, 0]
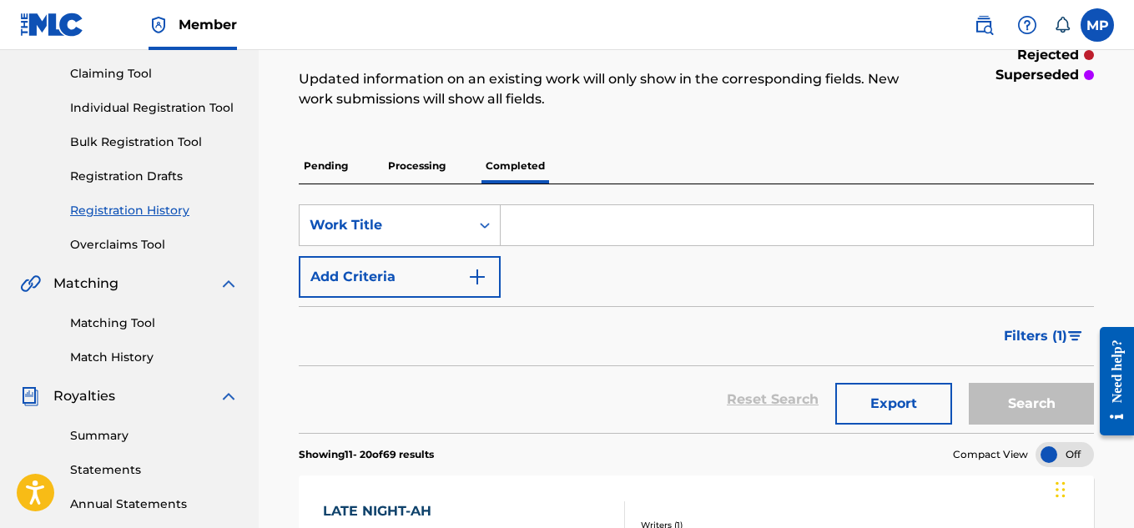
click at [138, 322] on link "Matching Tool" at bounding box center [154, 323] width 168 height 18
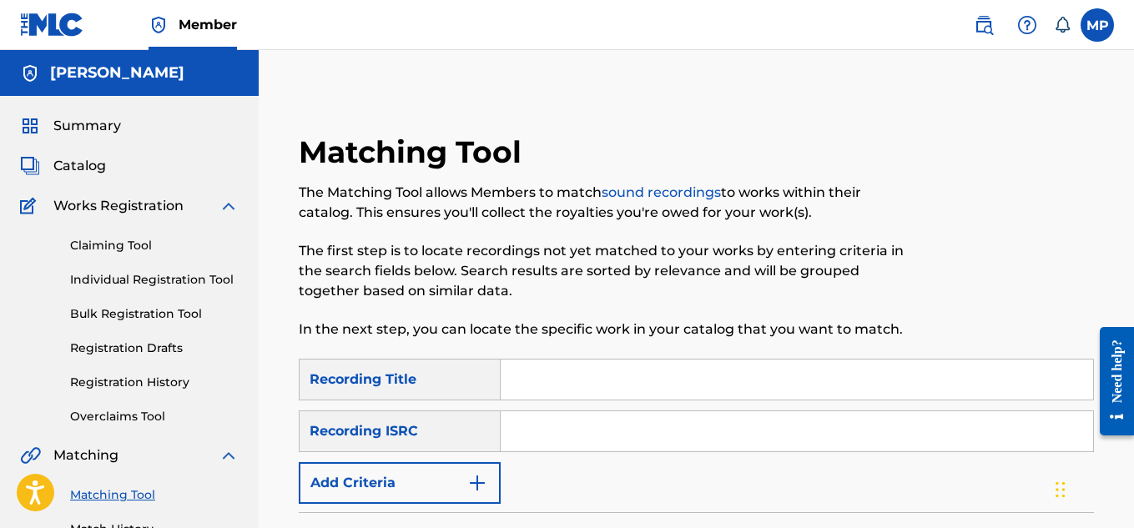
scroll to position [136, 0]
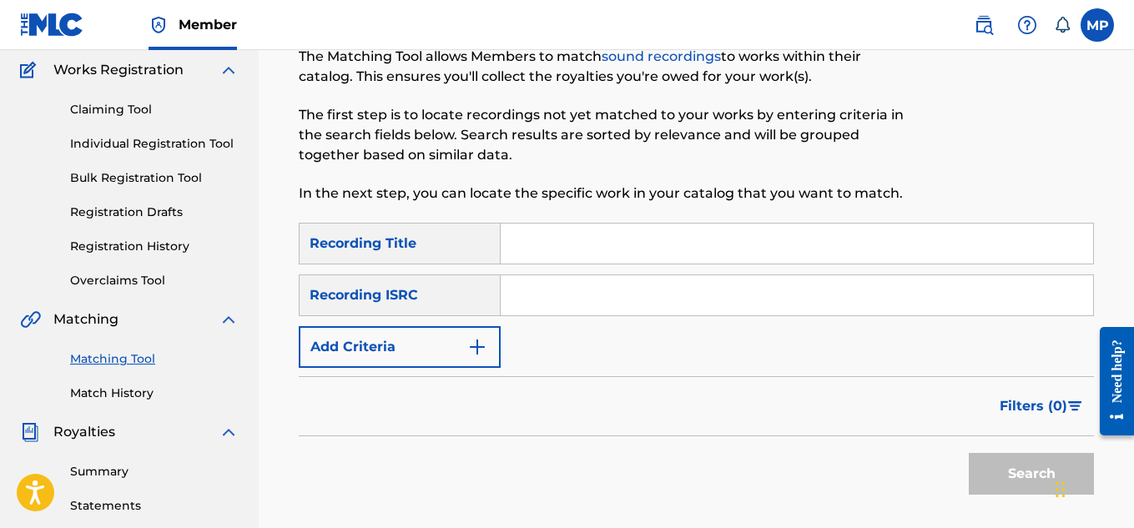
click at [630, 235] on input "Search Form" at bounding box center [796, 244] width 592 height 40
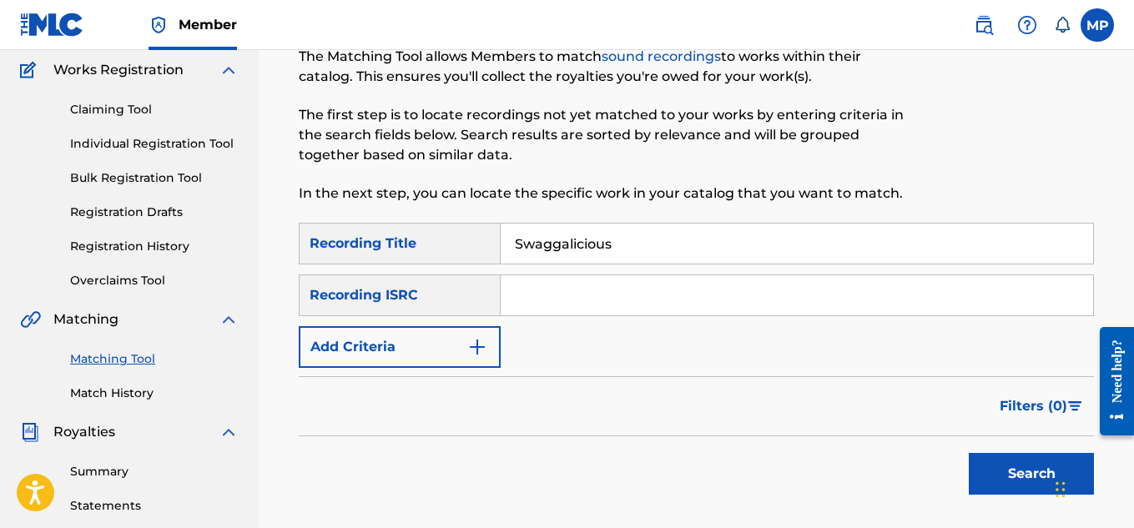
type input "Swaggalicious"
click at [475, 348] on img "Search Form" at bounding box center [477, 347] width 20 height 20
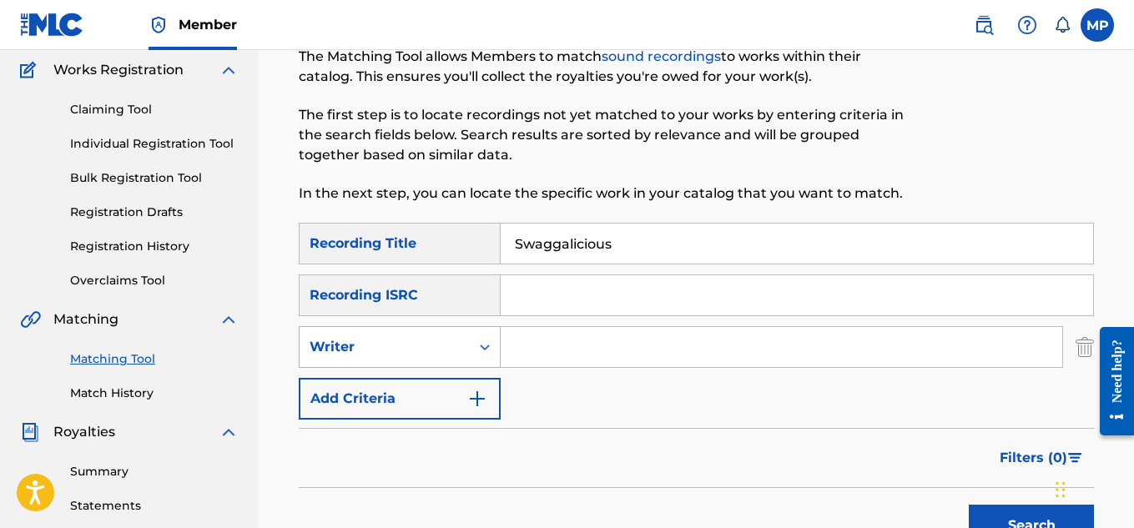
click at [466, 352] on div "Writer" at bounding box center [384, 347] width 170 height 32
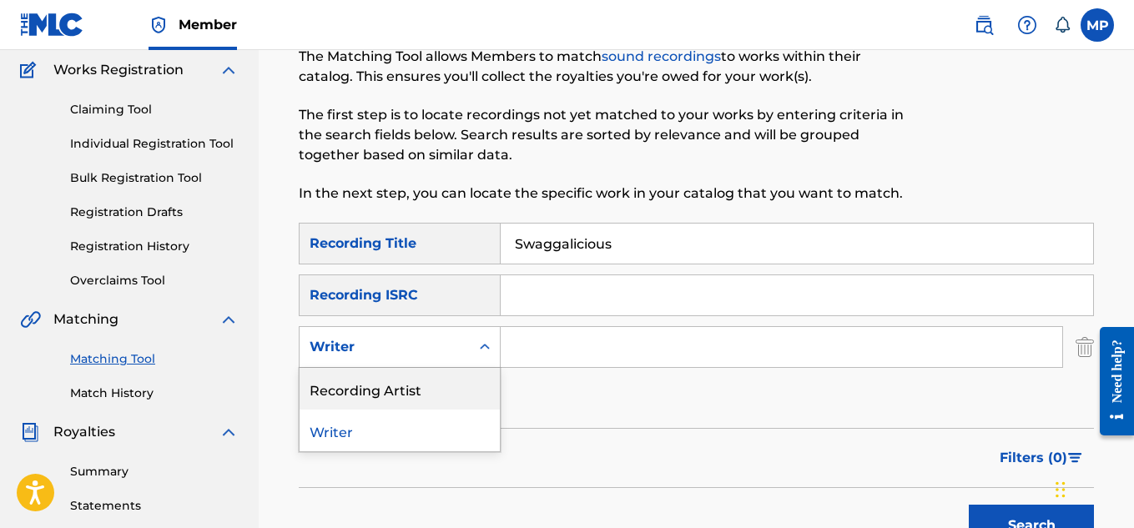
click at [447, 380] on div "Recording Artist" at bounding box center [399, 389] width 200 height 42
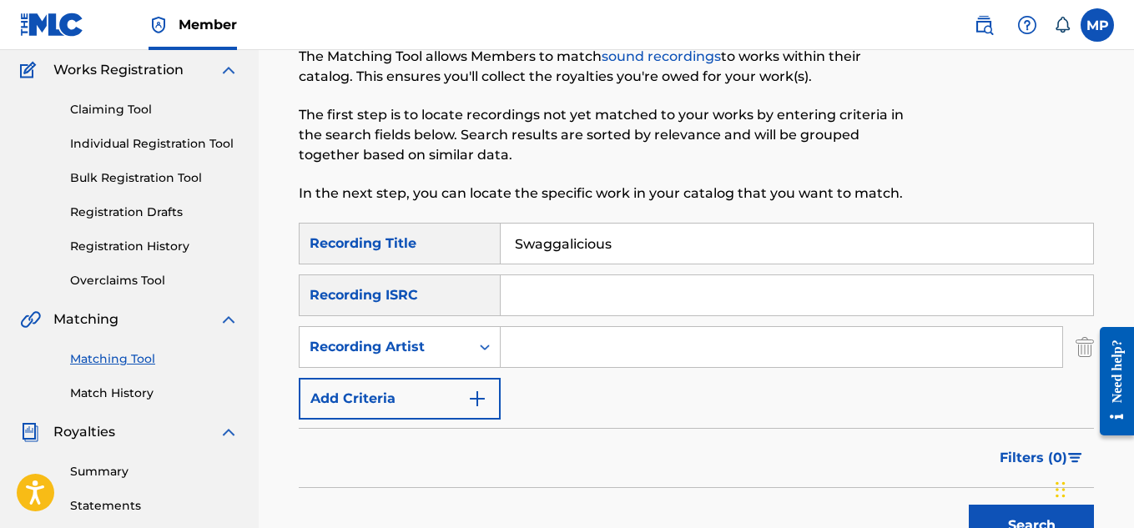
click at [559, 344] on input "Search Form" at bounding box center [780, 347] width 561 height 40
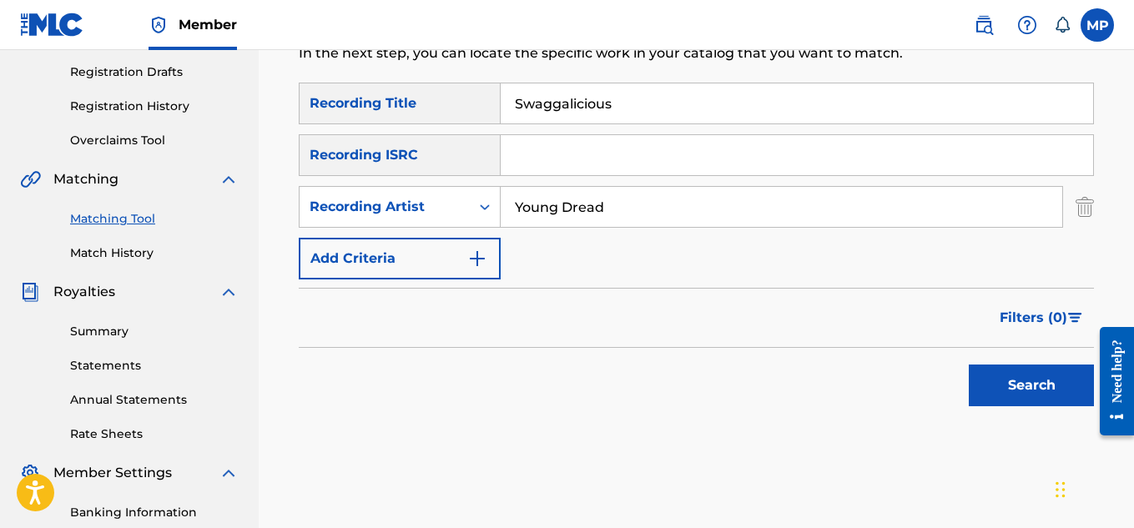
scroll to position [280, 0]
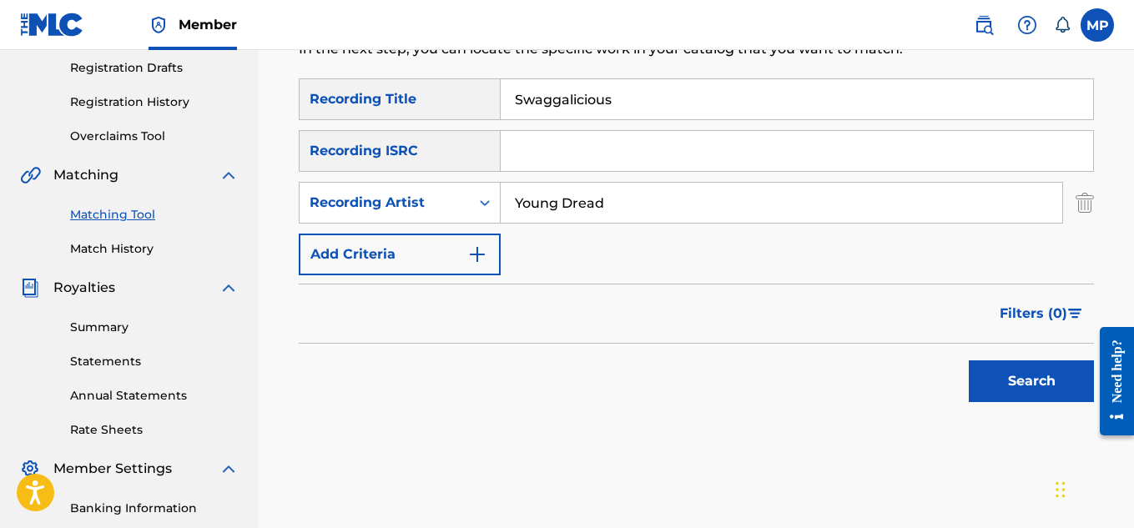
type input "Young Dread"
click at [1010, 381] on button "Search" at bounding box center [1030, 381] width 125 height 42
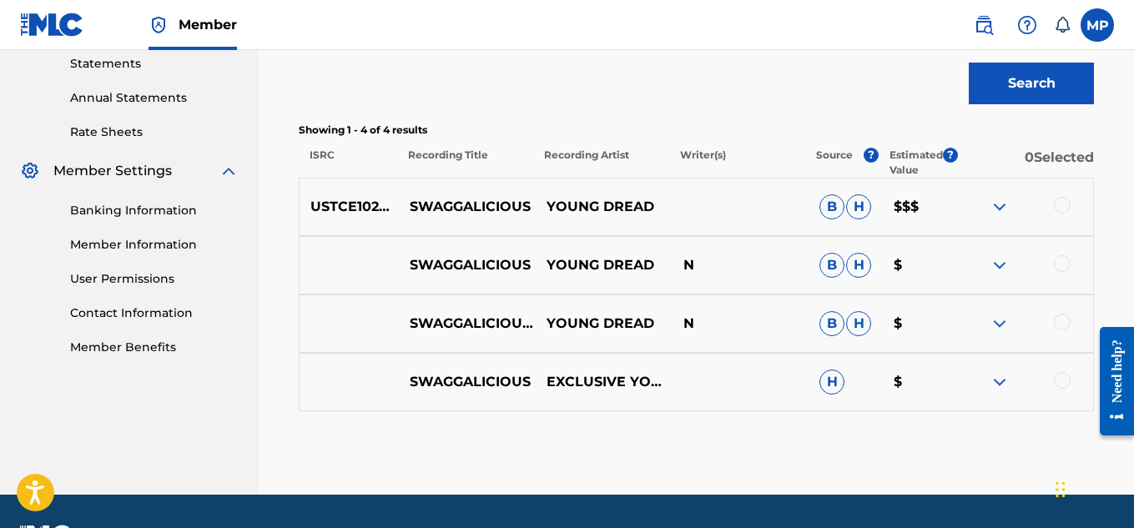
scroll to position [625, 0]
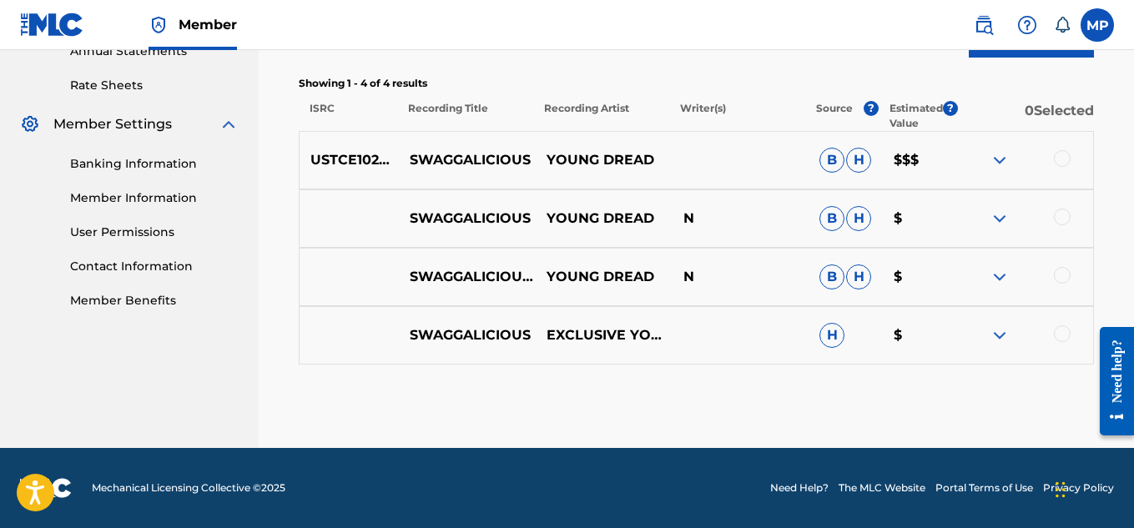
click at [1062, 159] on div at bounding box center [1061, 158] width 17 height 17
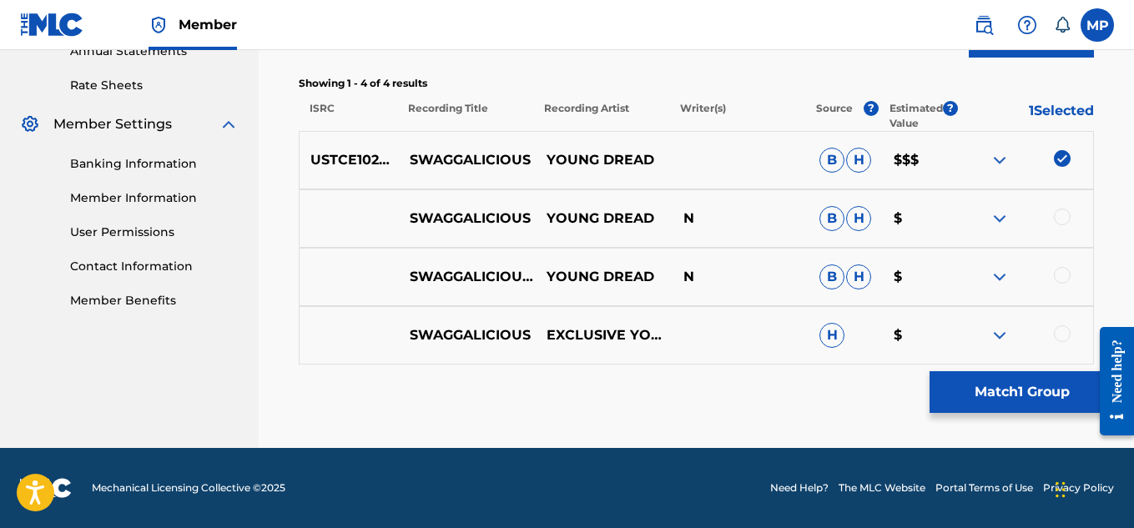
click at [1062, 214] on div at bounding box center [1061, 217] width 17 height 17
click at [1058, 275] on div at bounding box center [1061, 275] width 17 height 17
click at [1063, 337] on div at bounding box center [1061, 333] width 17 height 17
click at [1000, 388] on button "Match 4 Groups" at bounding box center [1021, 392] width 184 height 42
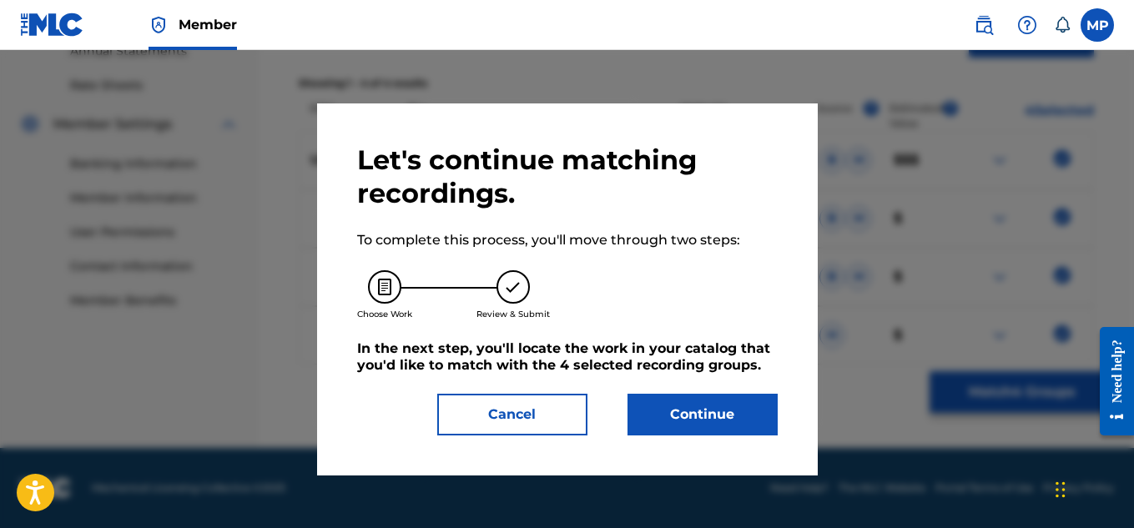
click at [692, 406] on button "Continue" at bounding box center [702, 415] width 150 height 42
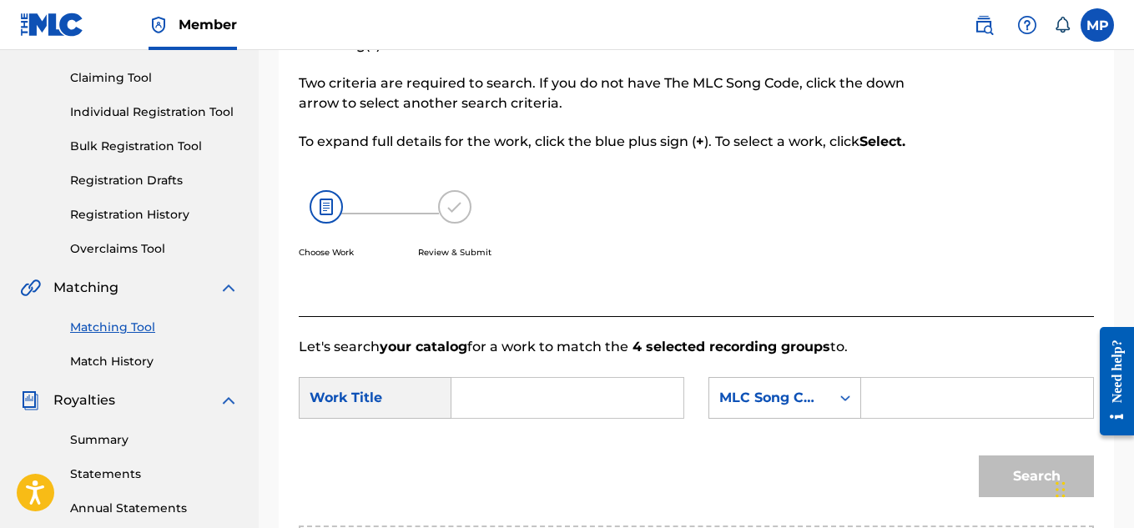
scroll to position [184, 0]
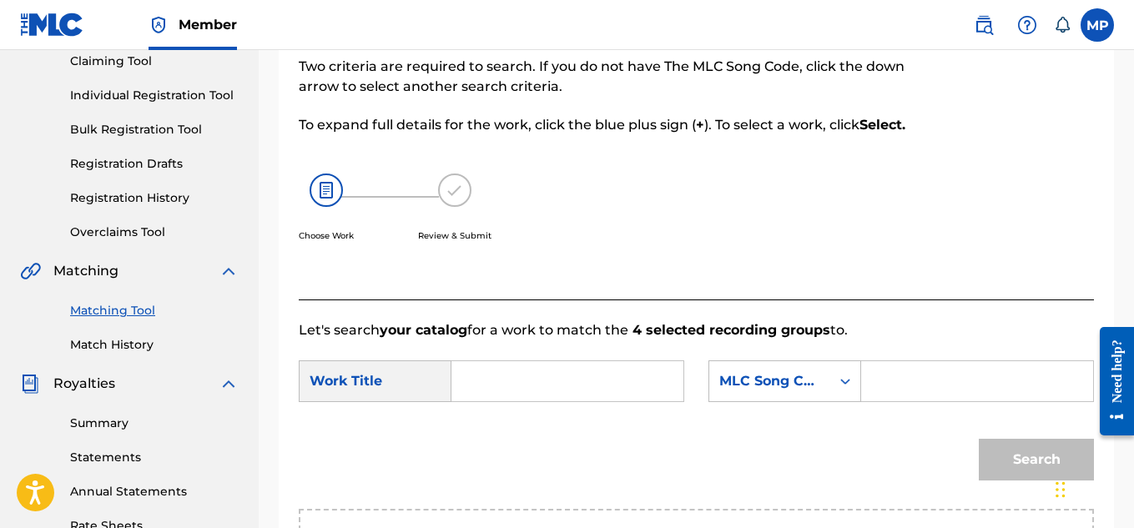
click at [623, 387] on input "Search Form" at bounding box center [567, 381] width 204 height 40
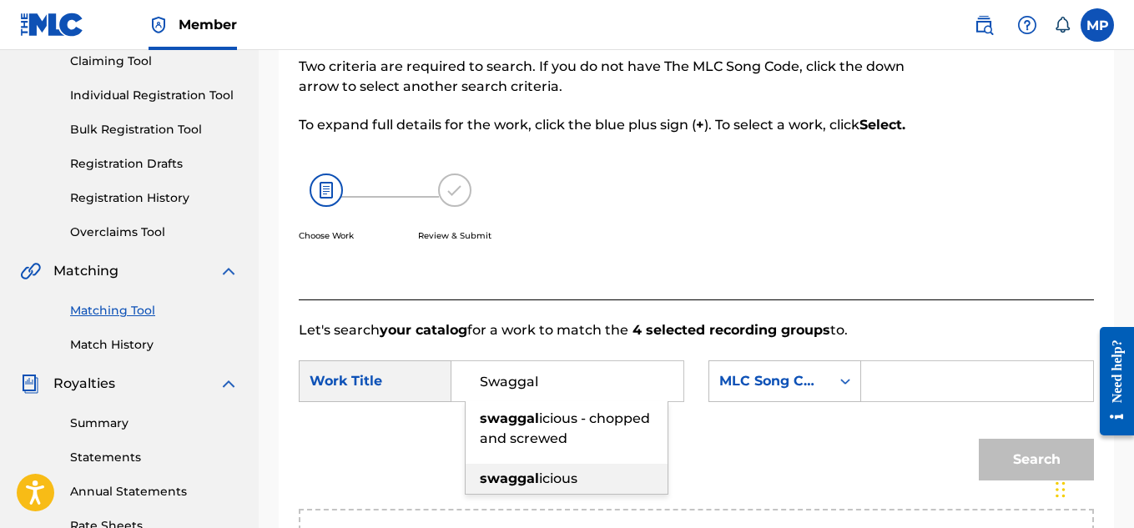
click at [600, 494] on div "swaggal icious" at bounding box center [566, 479] width 202 height 30
type input "swaggalicious"
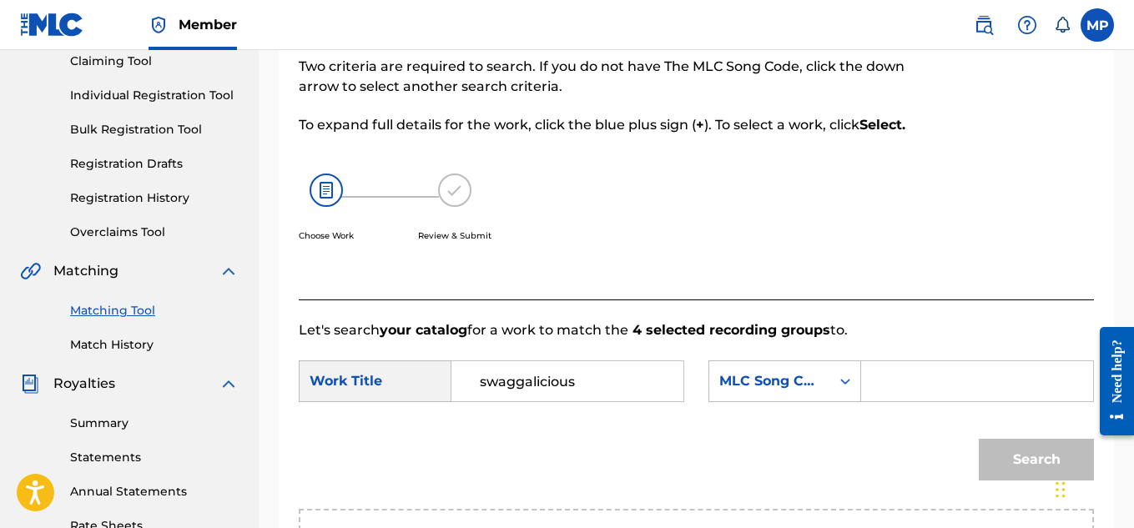
click at [903, 401] on input "Search Form" at bounding box center [977, 381] width 204 height 40
type input "s"
click at [908, 401] on input "Search Form" at bounding box center [977, 381] width 204 height 40
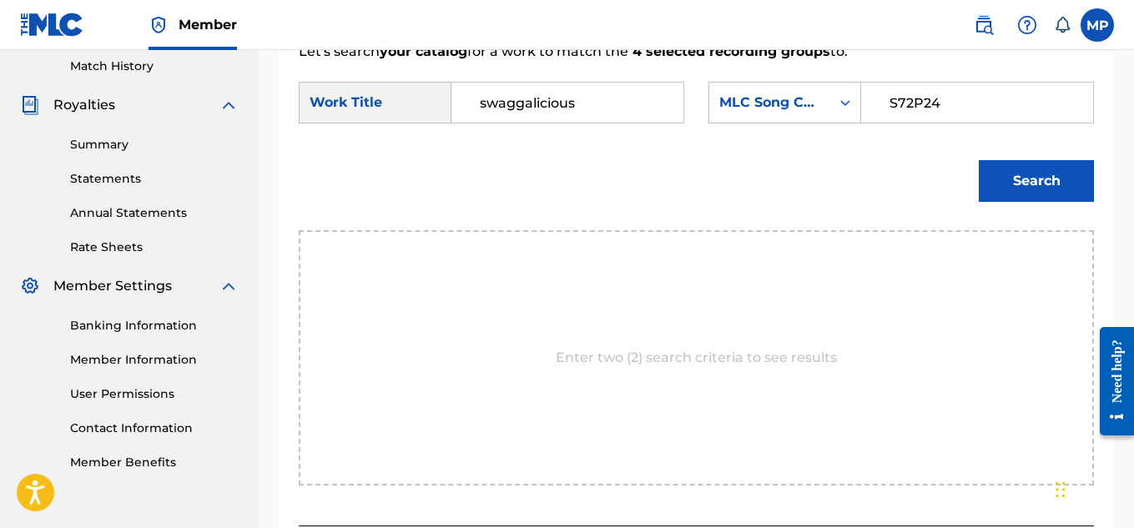
scroll to position [464, 0]
type input "S72P24"
click at [1042, 201] on button "Search" at bounding box center [1035, 180] width 115 height 42
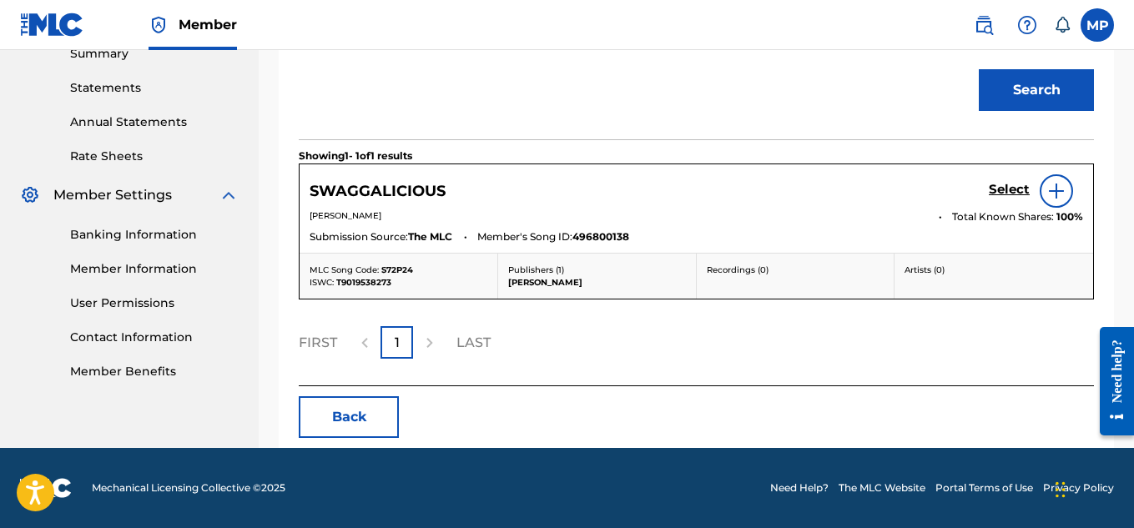
scroll to position [574, 0]
click at [999, 186] on h5 "Select" at bounding box center [1008, 190] width 41 height 16
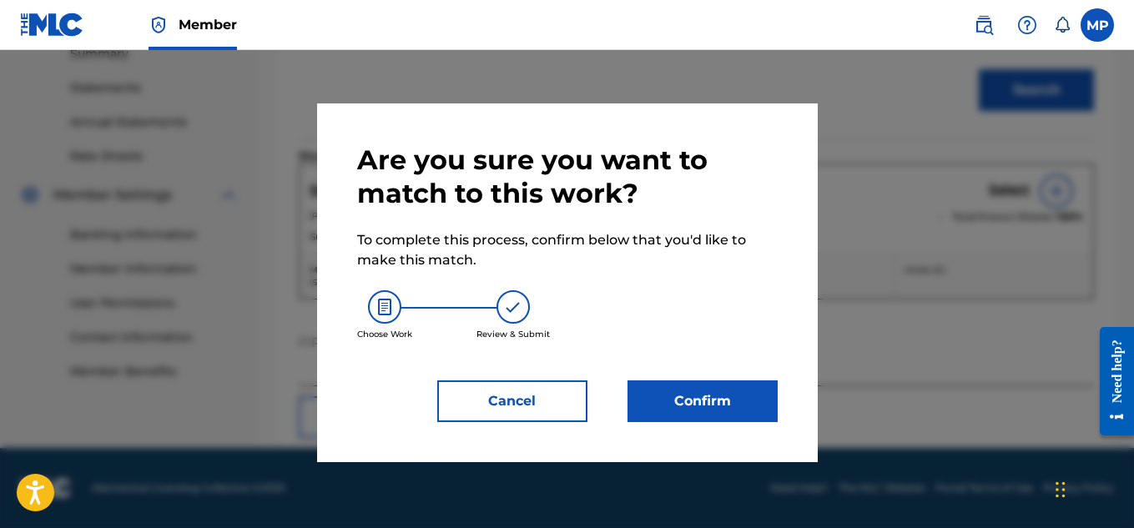
click at [723, 395] on button "Confirm" at bounding box center [702, 401] width 150 height 42
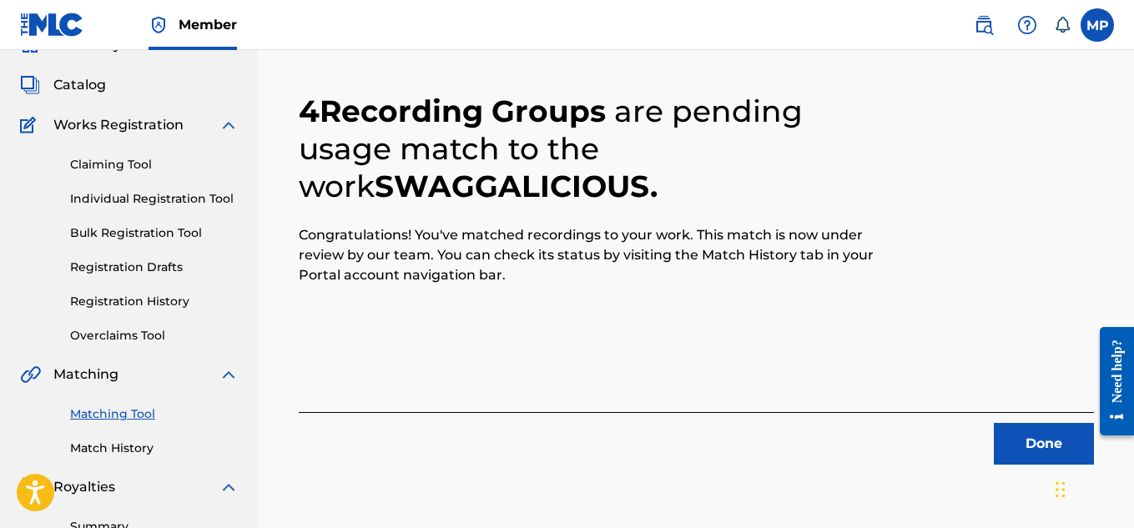
scroll to position [77, 0]
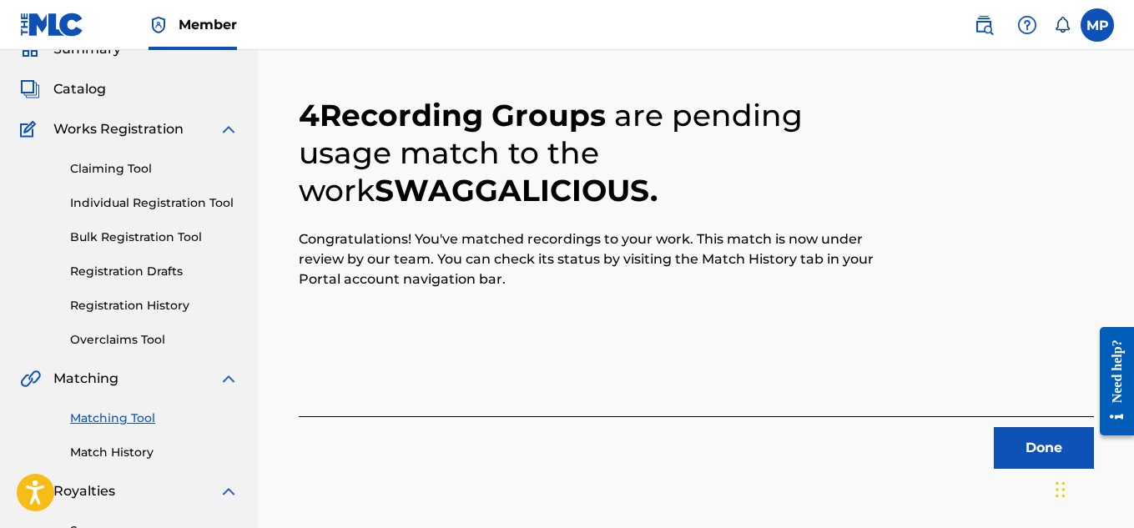
click at [1033, 435] on button "Done" at bounding box center [1043, 448] width 100 height 42
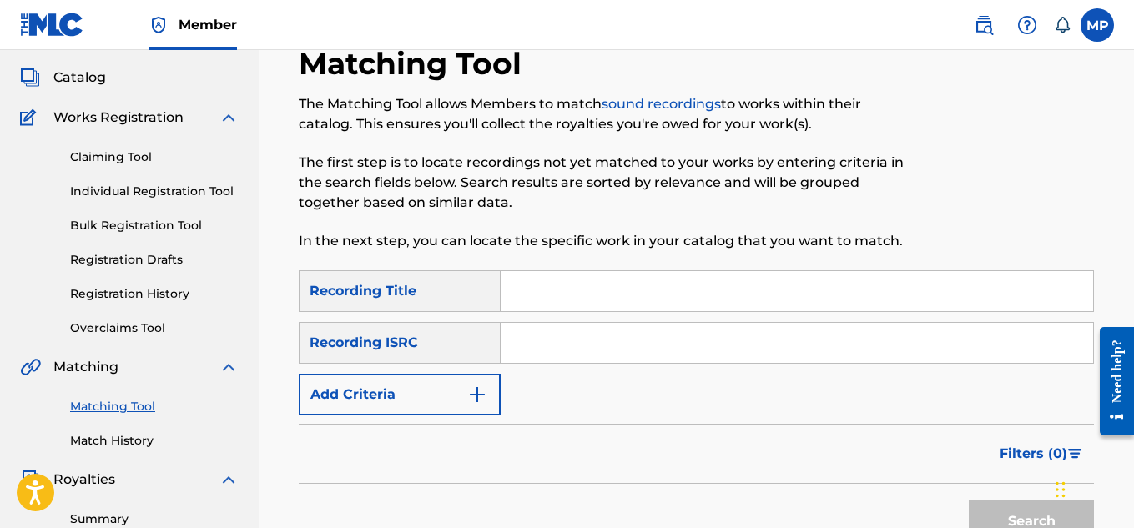
scroll to position [97, 0]
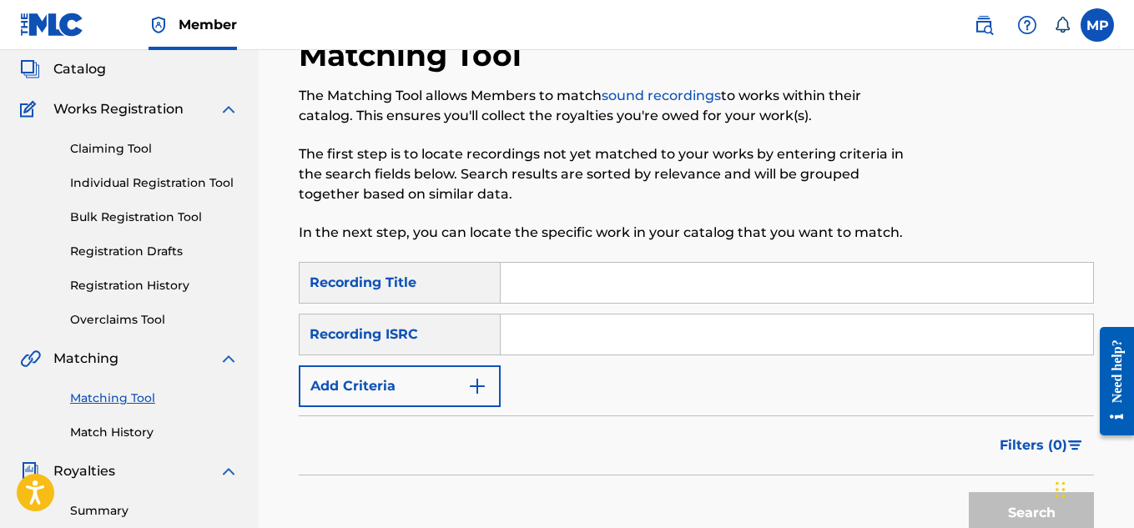
click at [143, 434] on link "Match History" at bounding box center [154, 433] width 168 height 18
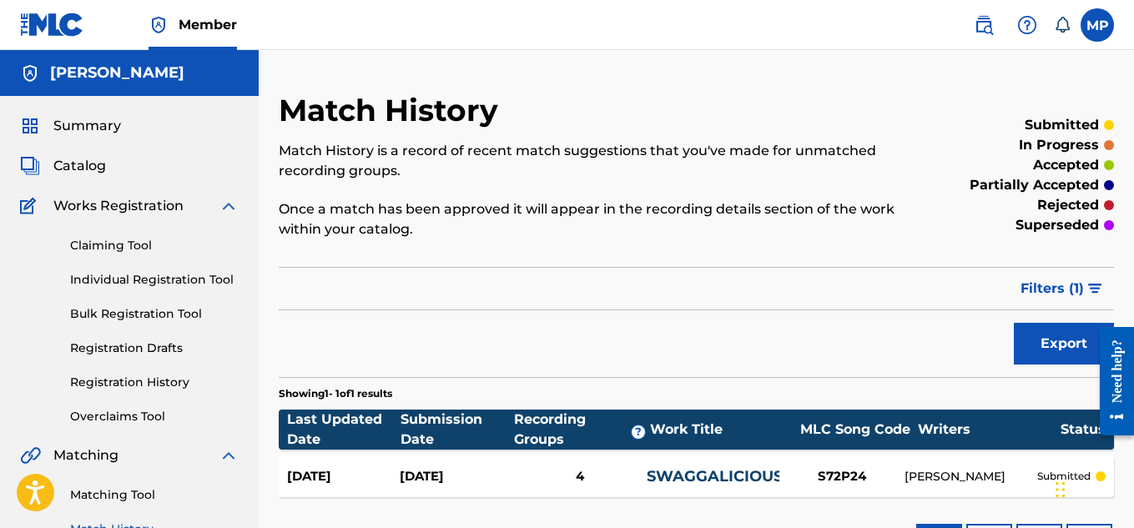
click at [173, 381] on link "Registration History" at bounding box center [154, 383] width 168 height 18
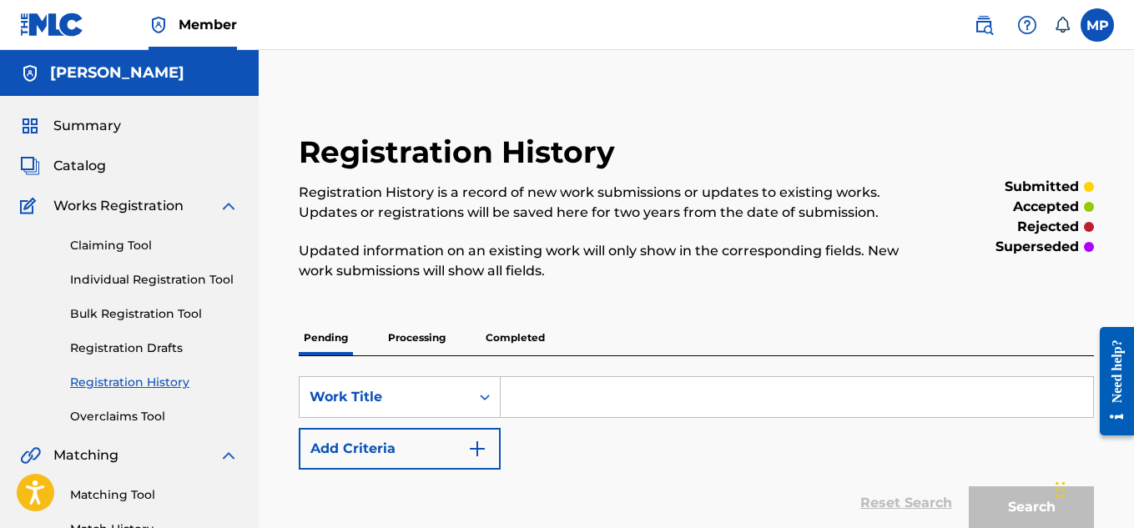
click at [528, 337] on p "Completed" at bounding box center [514, 337] width 69 height 35
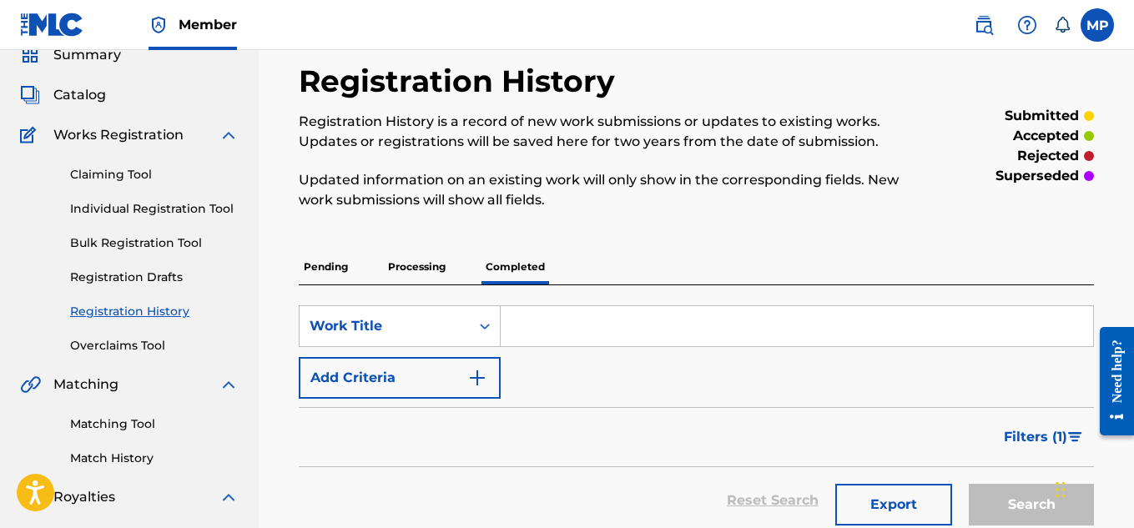
scroll to position [73, 0]
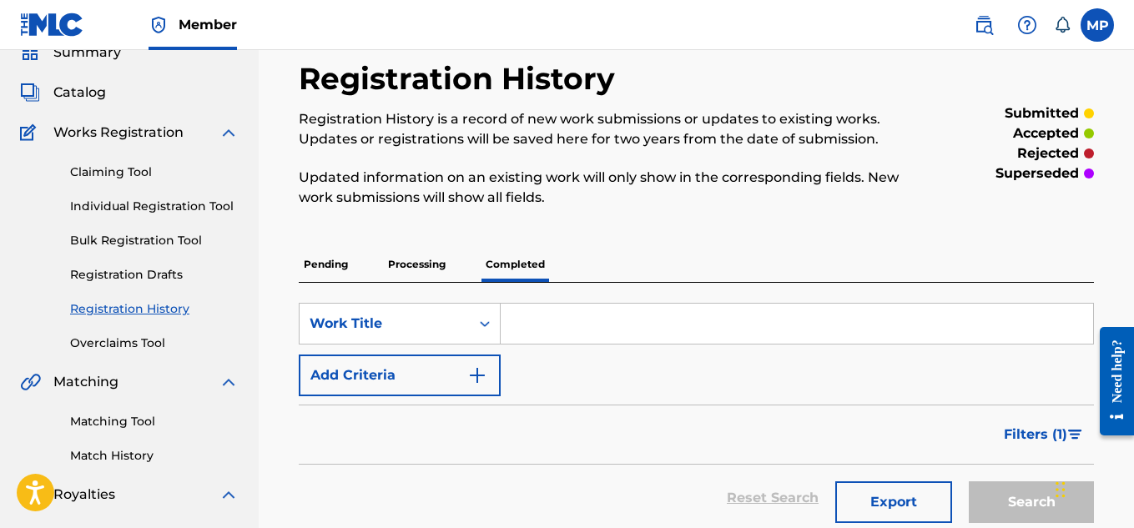
click at [151, 415] on link "Matching Tool" at bounding box center [154, 422] width 168 height 18
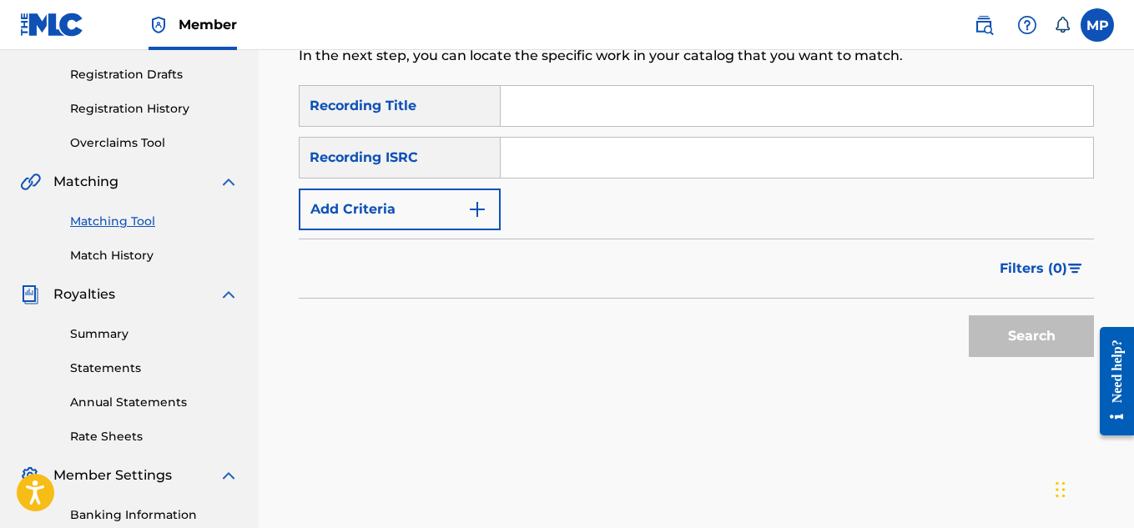
scroll to position [207, 0]
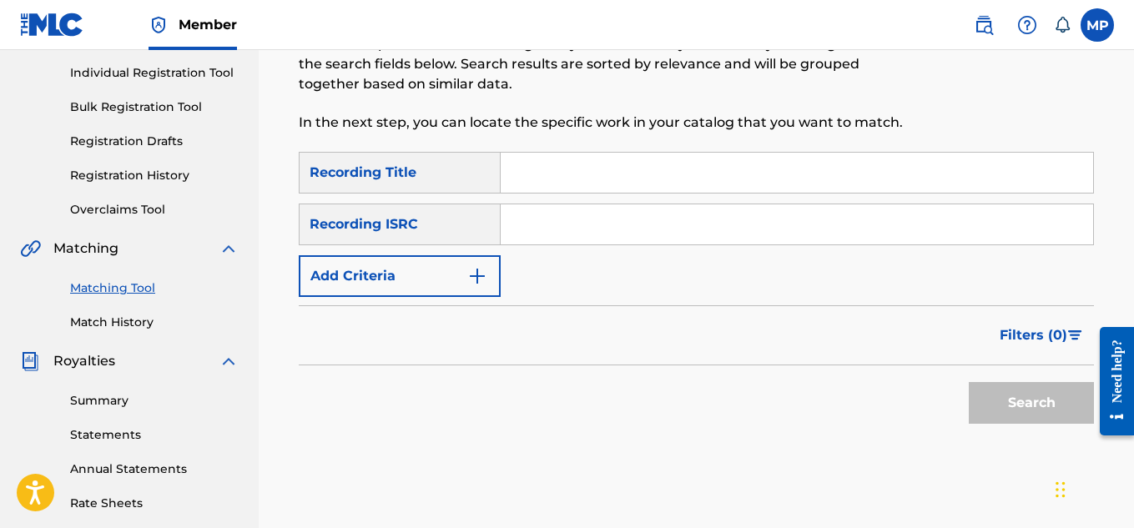
click at [611, 165] on input "Search Form" at bounding box center [796, 173] width 592 height 40
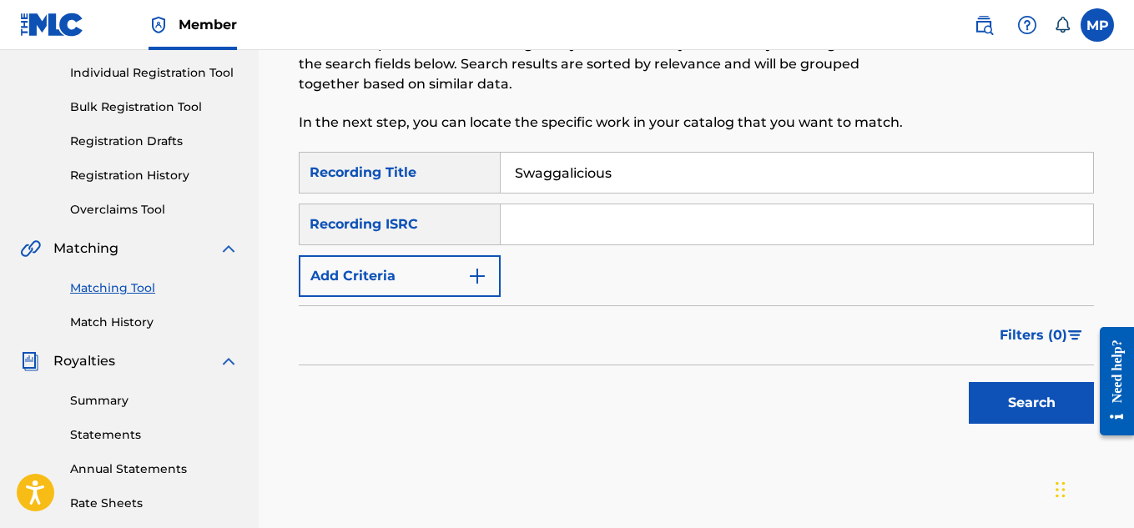
type input "Swaggalicious"
click at [485, 273] on img "Search Form" at bounding box center [477, 276] width 20 height 20
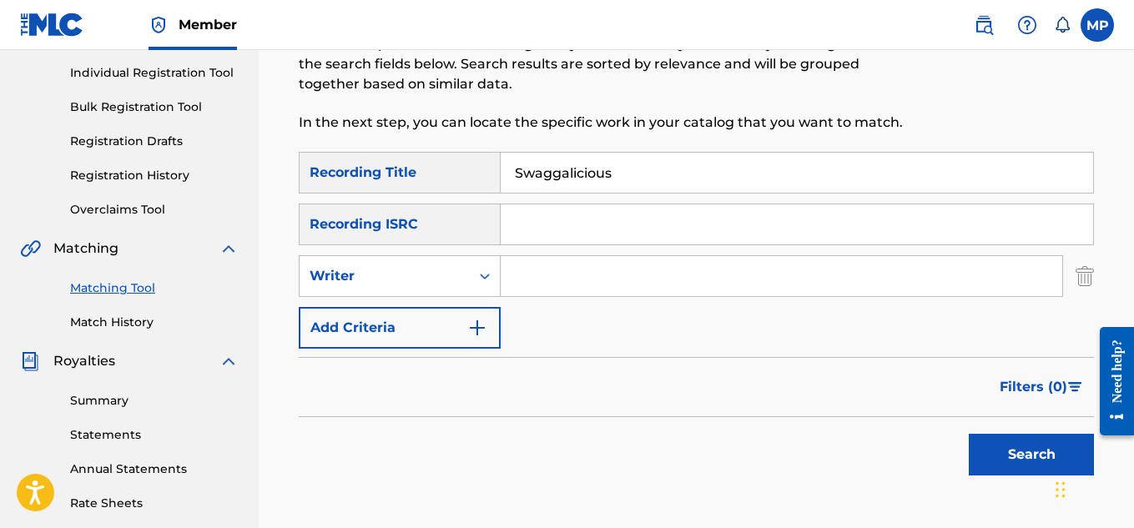
click at [531, 271] on input "Search Form" at bounding box center [780, 276] width 561 height 40
click at [462, 283] on div "Writer" at bounding box center [384, 276] width 170 height 32
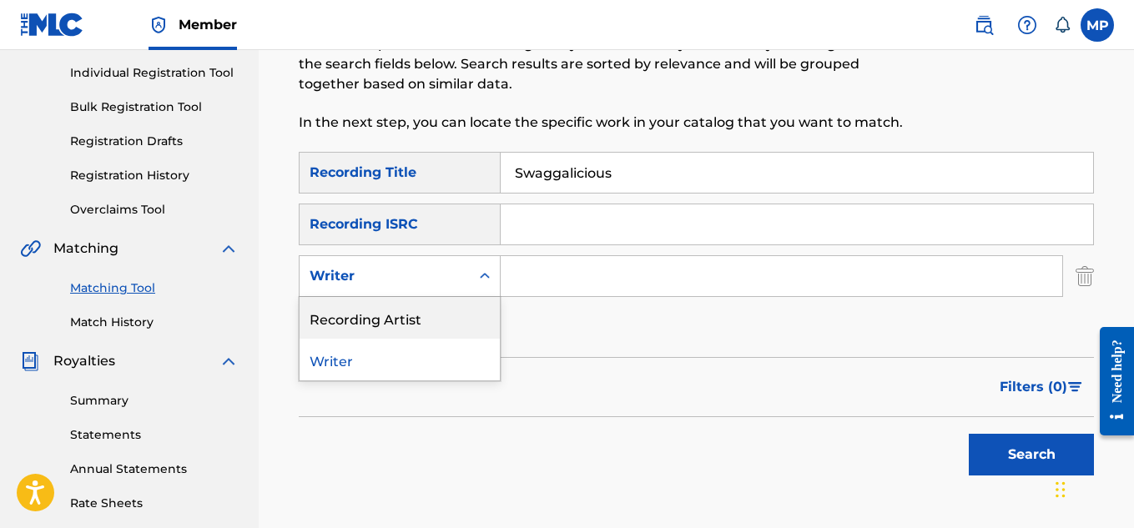
click at [457, 314] on div "Recording Artist" at bounding box center [399, 318] width 200 height 42
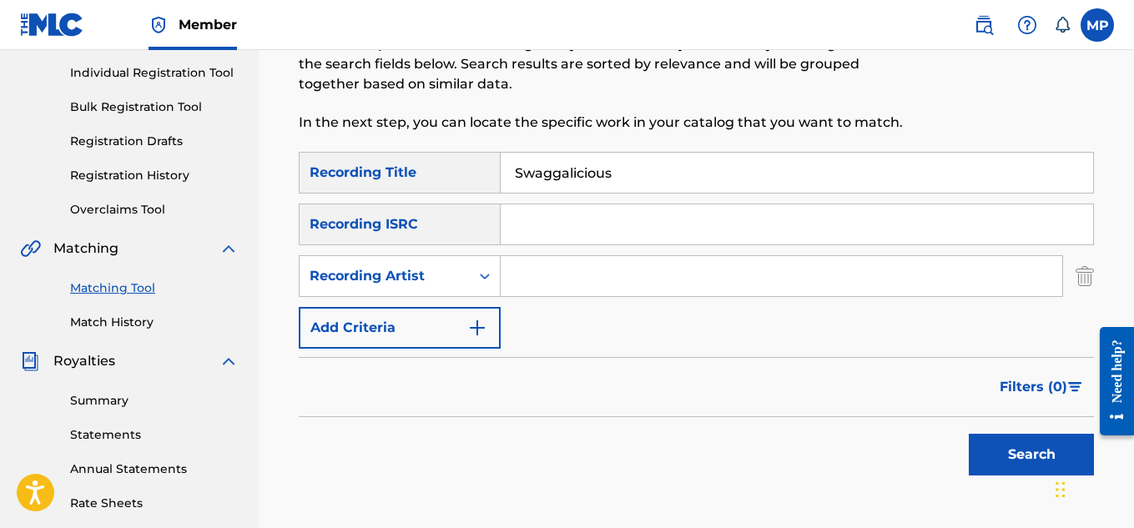
click at [553, 290] on input "Search Form" at bounding box center [780, 276] width 561 height 40
type input "Young Dread"
click at [992, 455] on button "Search" at bounding box center [1030, 455] width 125 height 42
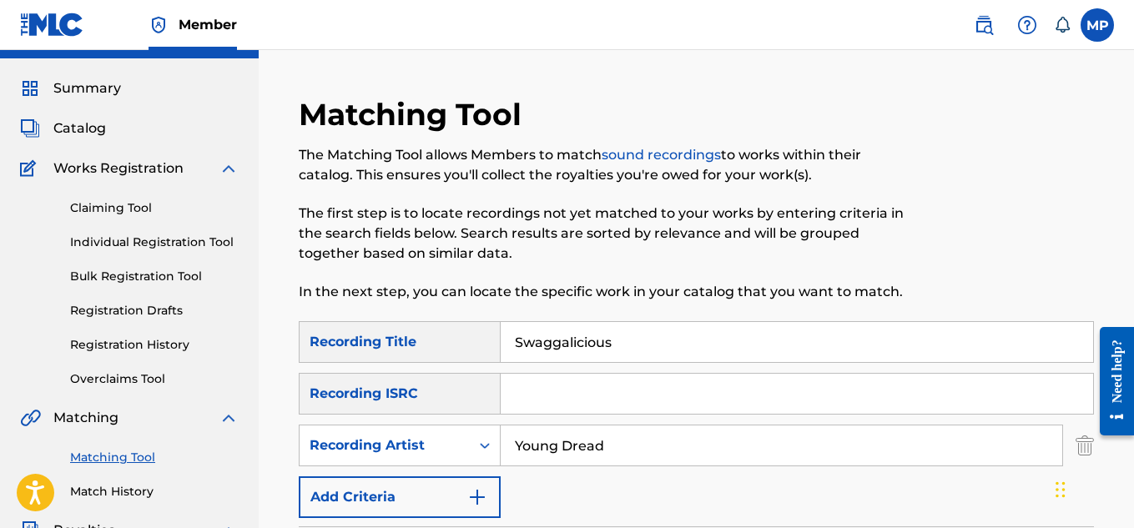
scroll to position [0, 0]
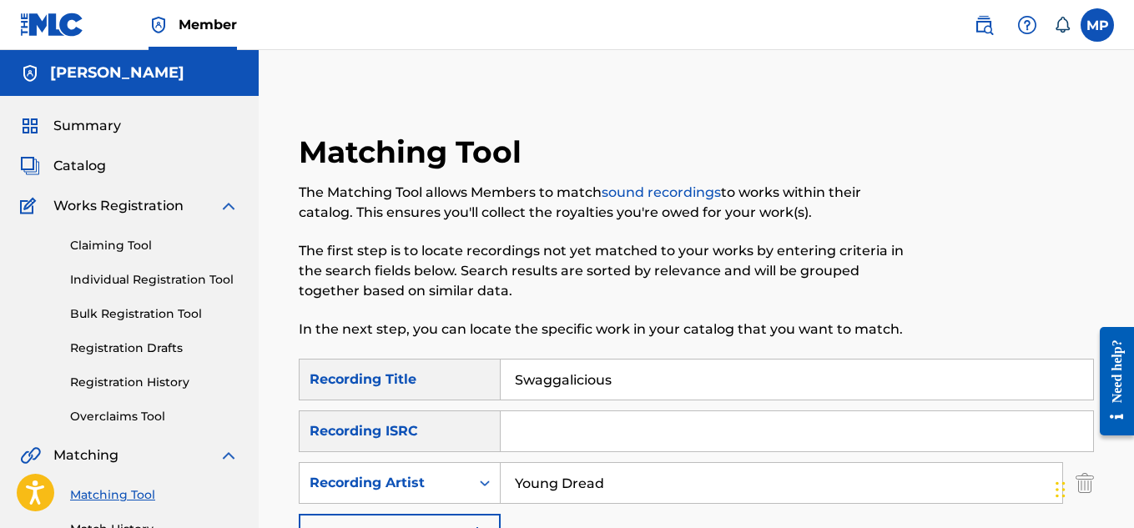
click at [159, 375] on link "Registration History" at bounding box center [154, 383] width 168 height 18
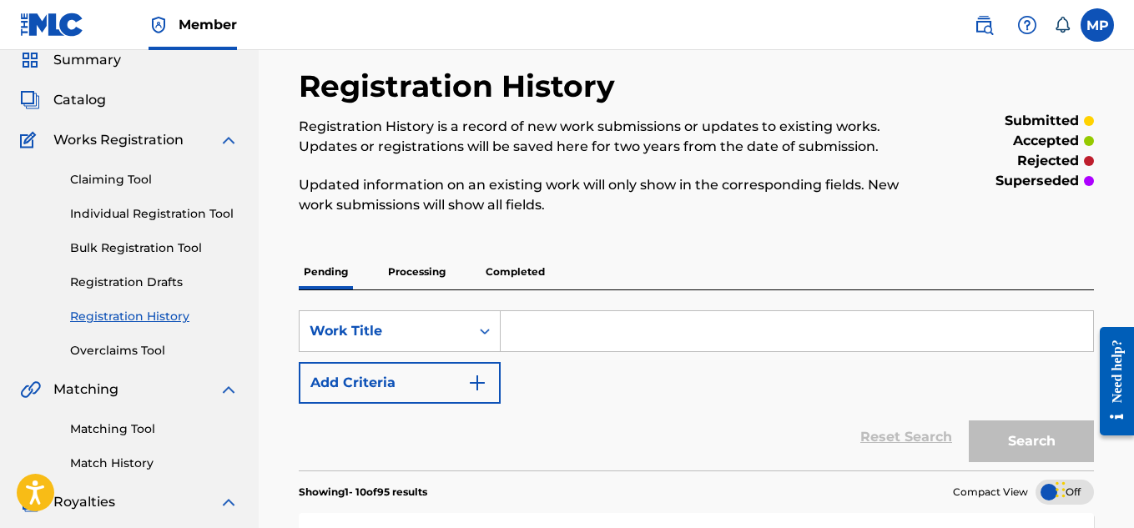
scroll to position [30, 0]
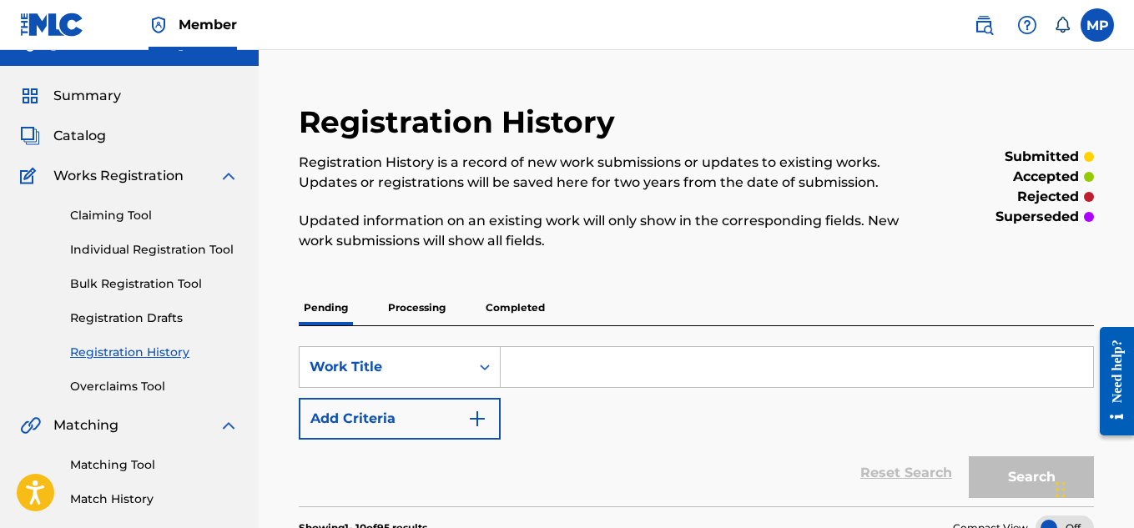
click at [166, 242] on link "Individual Registration Tool" at bounding box center [154, 250] width 168 height 18
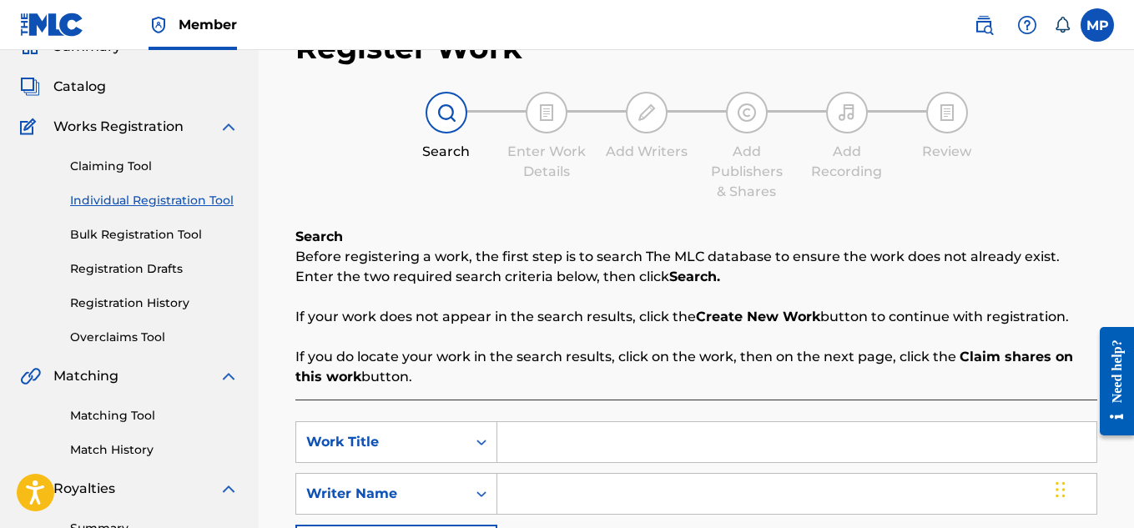
scroll to position [72, 0]
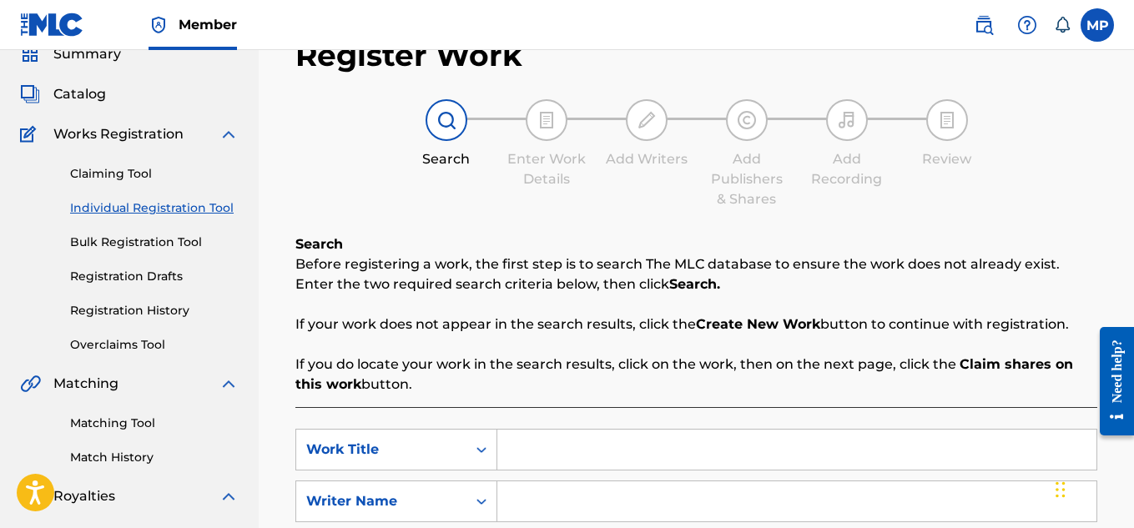
click at [143, 312] on link "Registration History" at bounding box center [154, 311] width 168 height 18
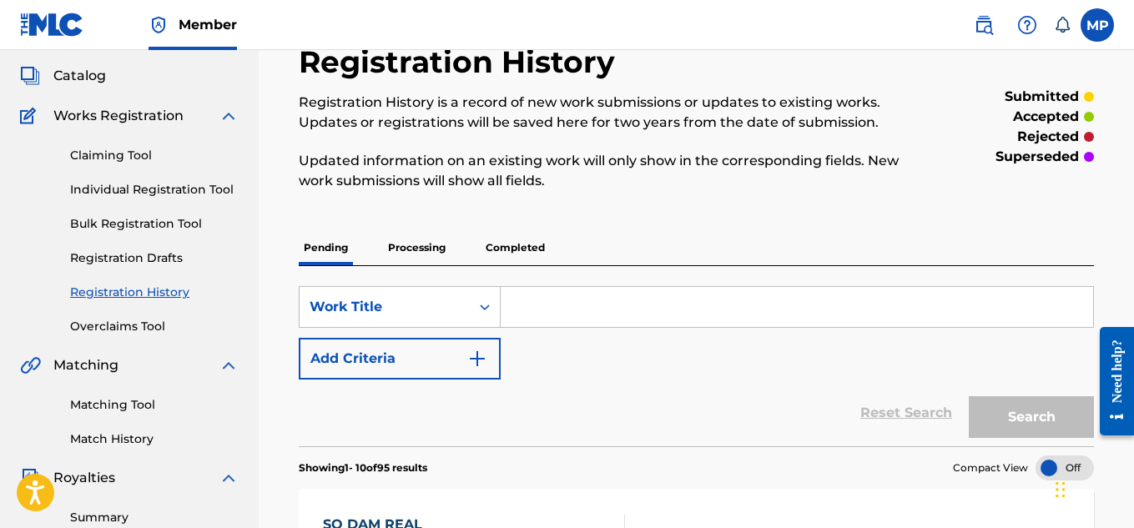
scroll to position [78, 0]
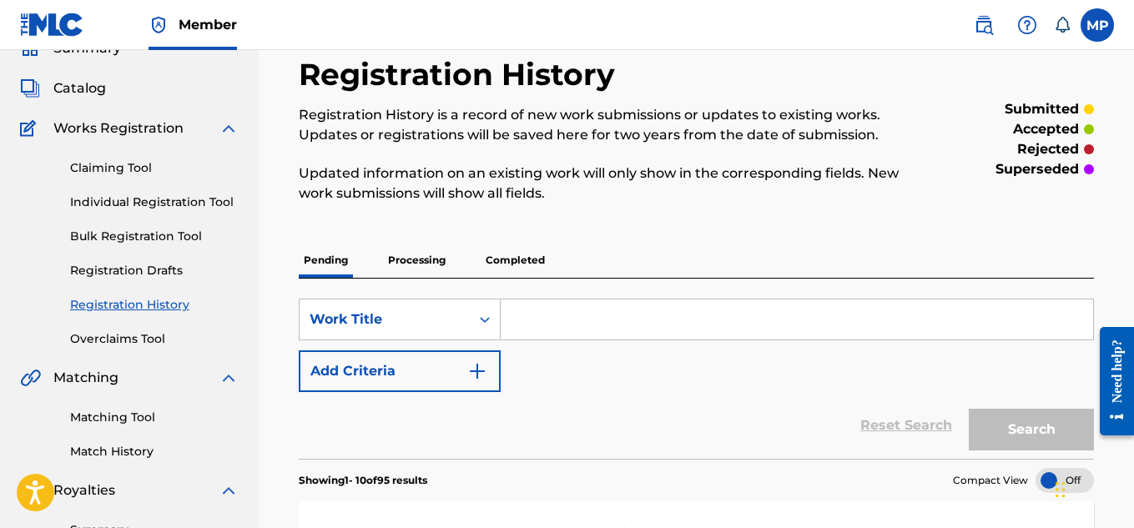
click at [209, 198] on link "Individual Registration Tool" at bounding box center [154, 203] width 168 height 18
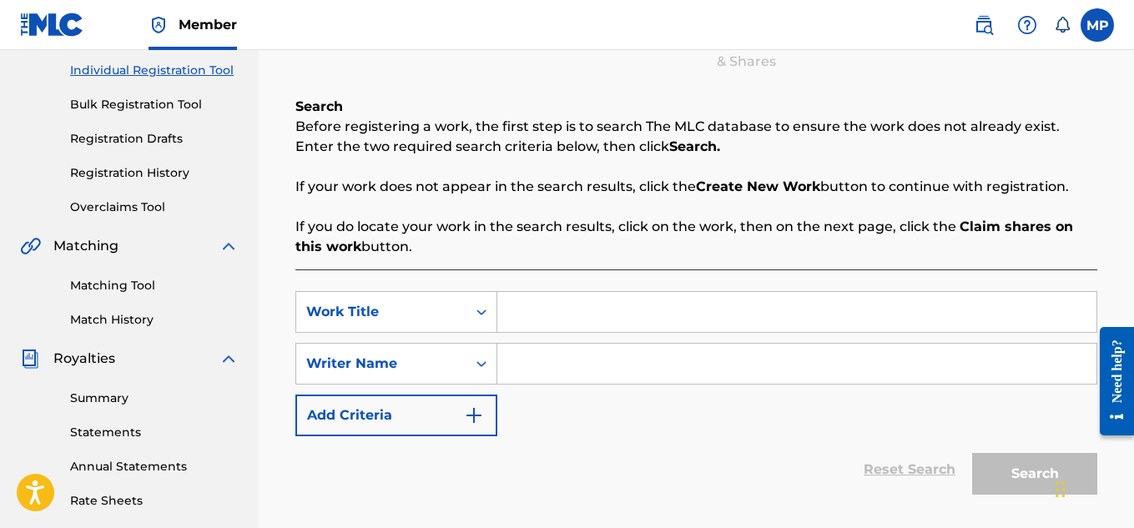
scroll to position [213, 0]
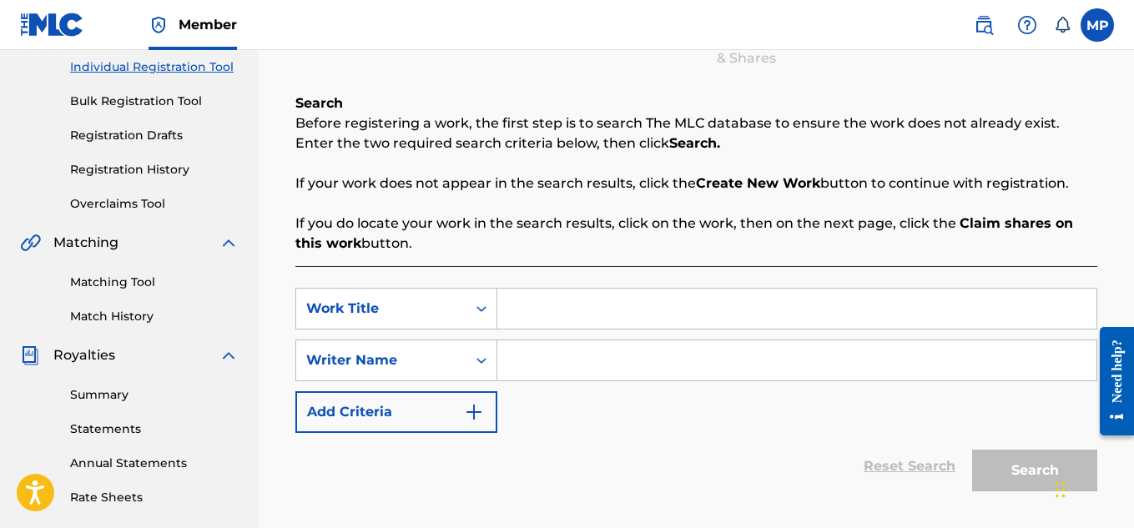
click at [598, 303] on input "Search Form" at bounding box center [796, 309] width 599 height 40
paste input "SHROOMVILLE"
type input "SHROOMVILLE"
click at [582, 354] on input "Search Form" at bounding box center [796, 360] width 599 height 40
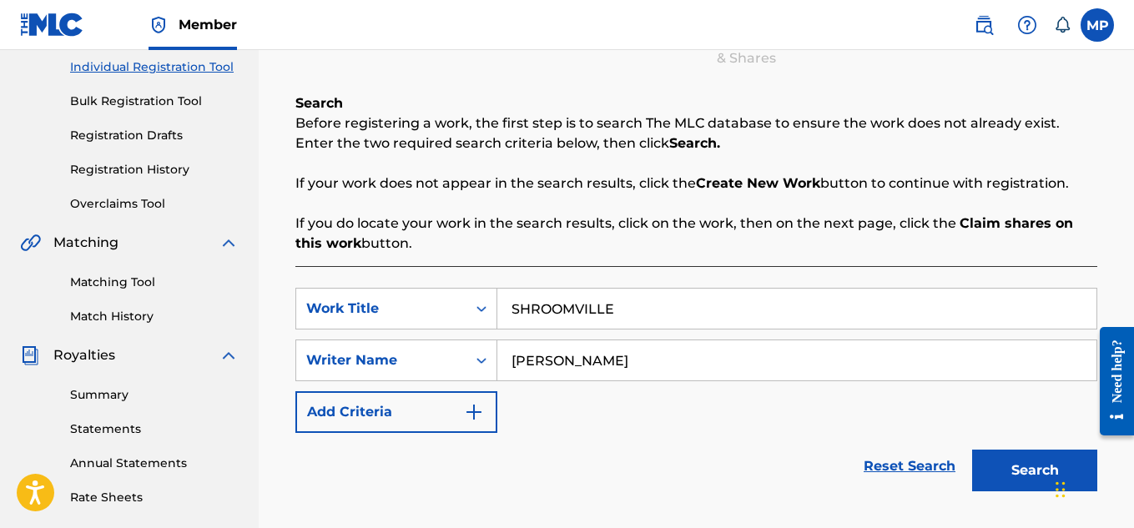
type input "[PERSON_NAME]"
click at [1007, 465] on button "Search" at bounding box center [1034, 471] width 125 height 42
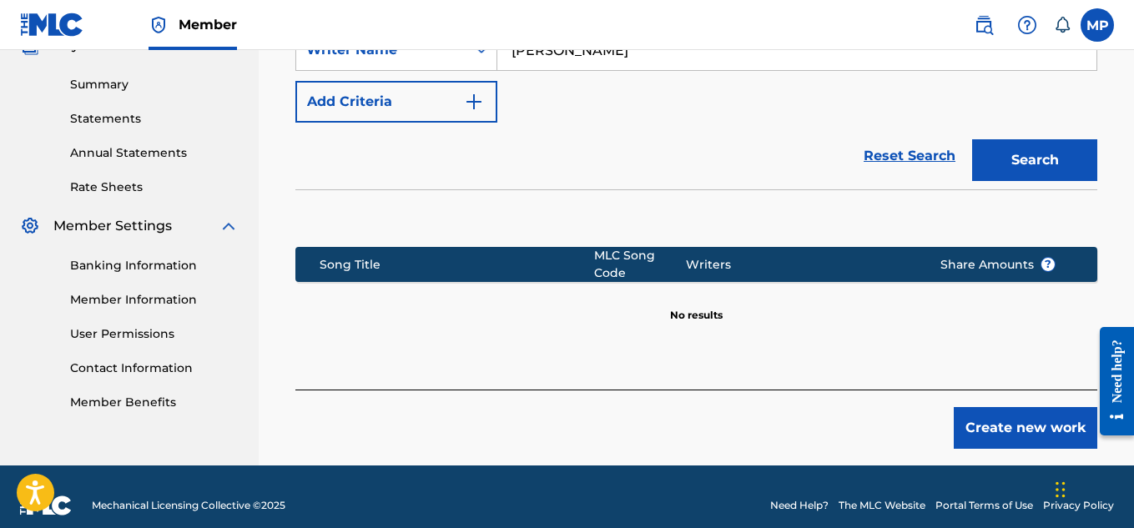
scroll to position [540, 0]
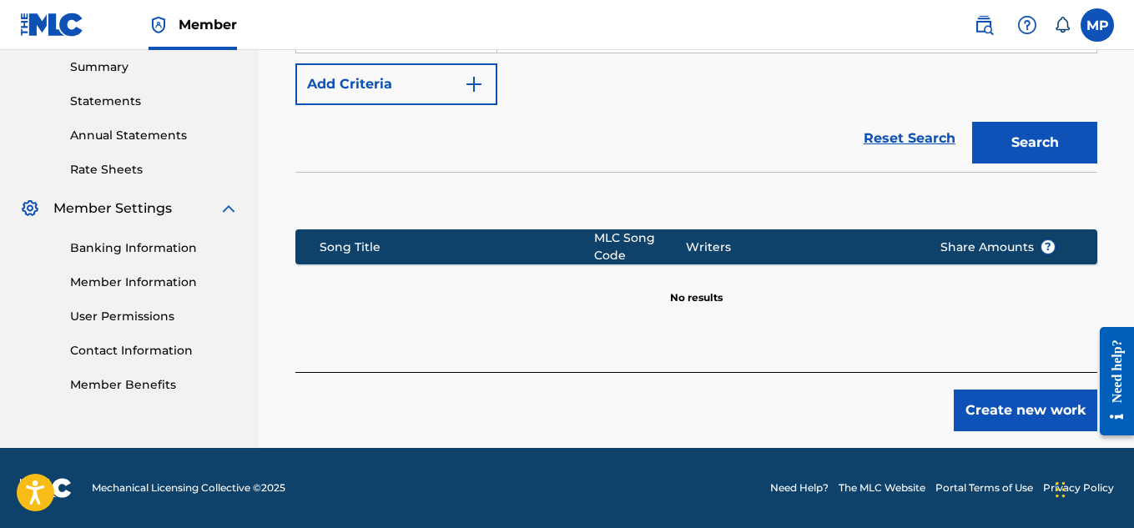
click at [998, 420] on button "Create new work" at bounding box center [1024, 411] width 143 height 42
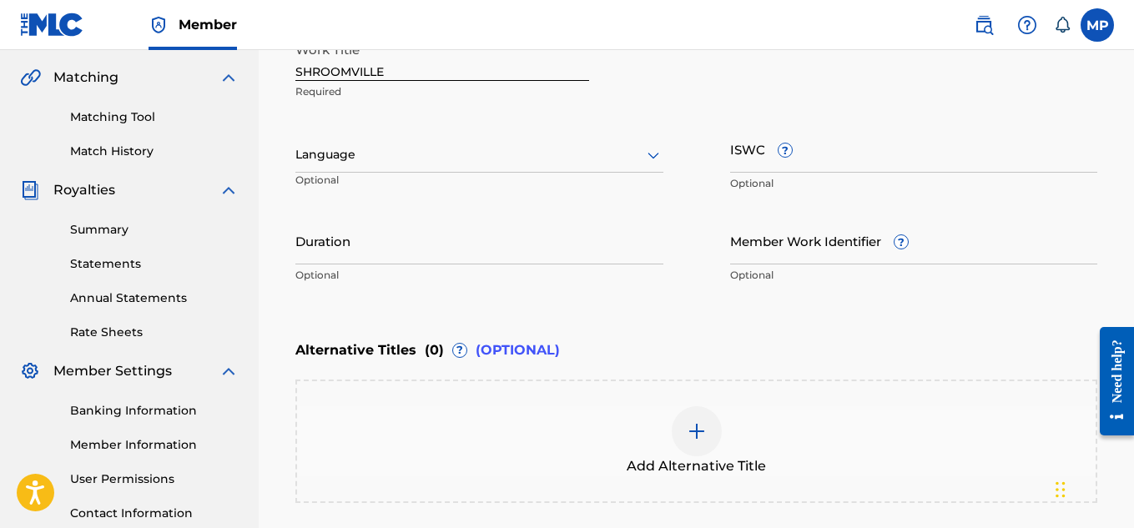
scroll to position [375, 0]
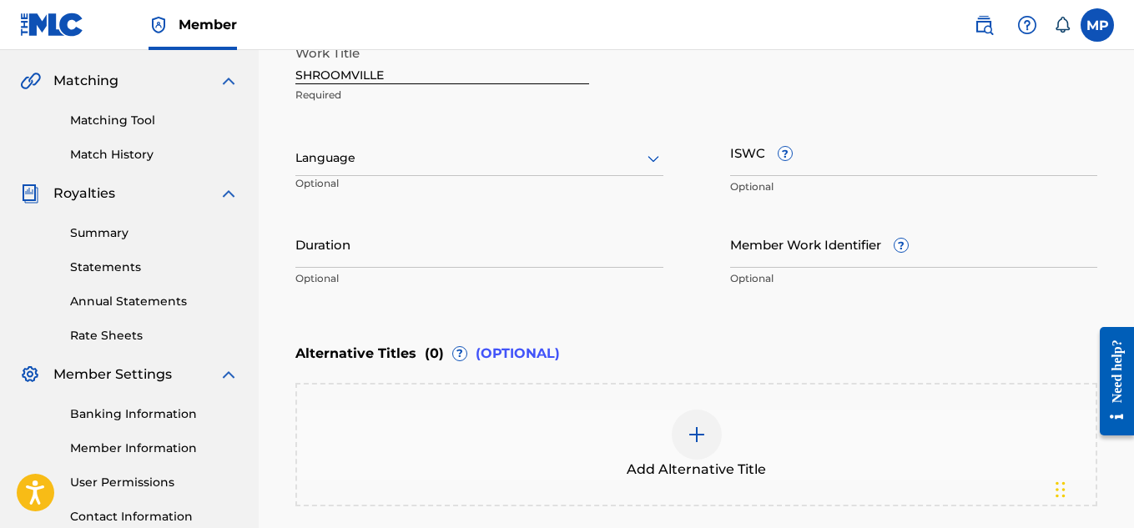
click at [824, 166] on input "ISWC ?" at bounding box center [914, 152] width 368 height 48
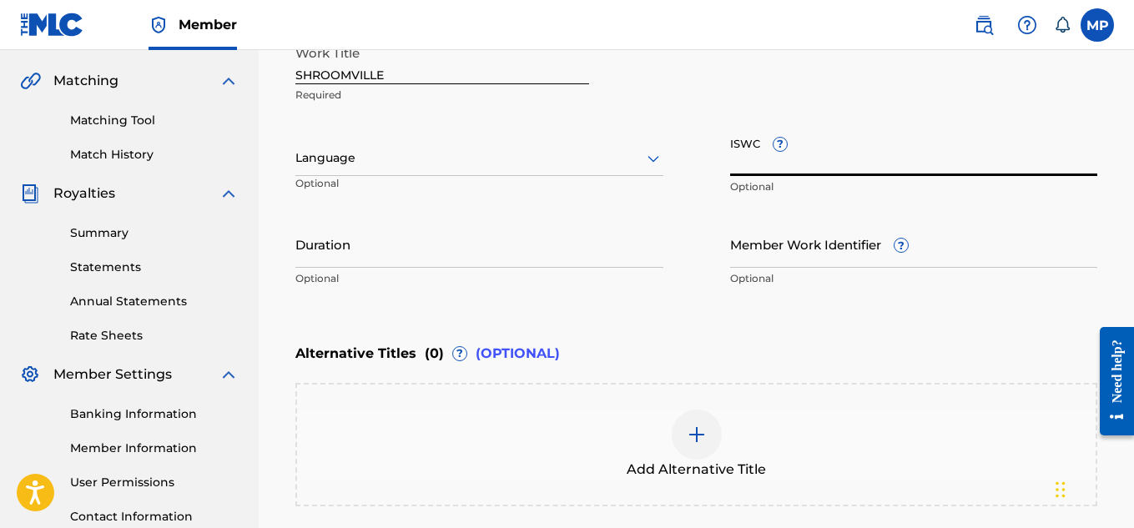
paste input "T9229742910"
type input "T9229742910"
click at [431, 167] on div at bounding box center [479, 158] width 368 height 21
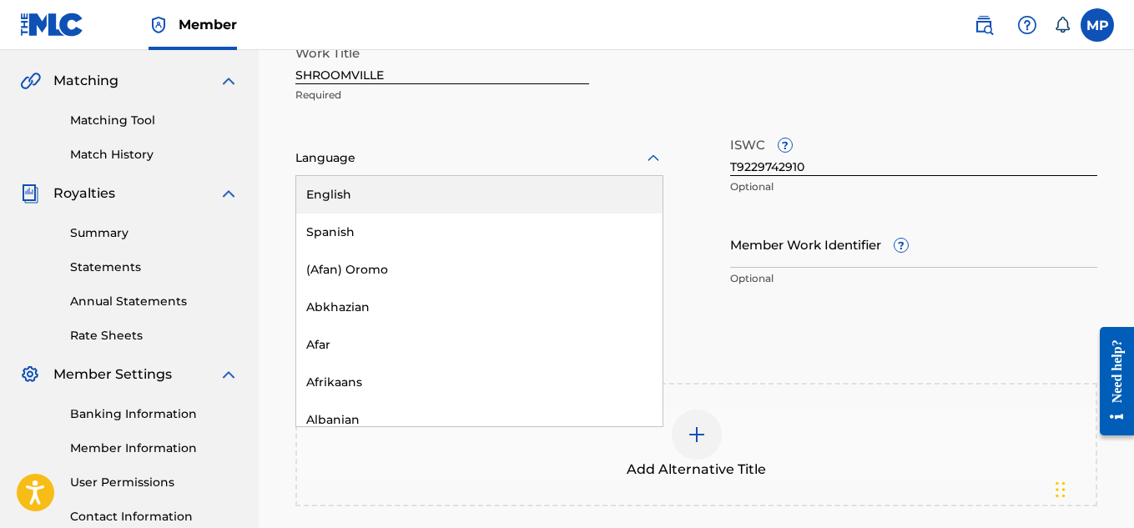
click at [416, 190] on div "English" at bounding box center [479, 195] width 366 height 38
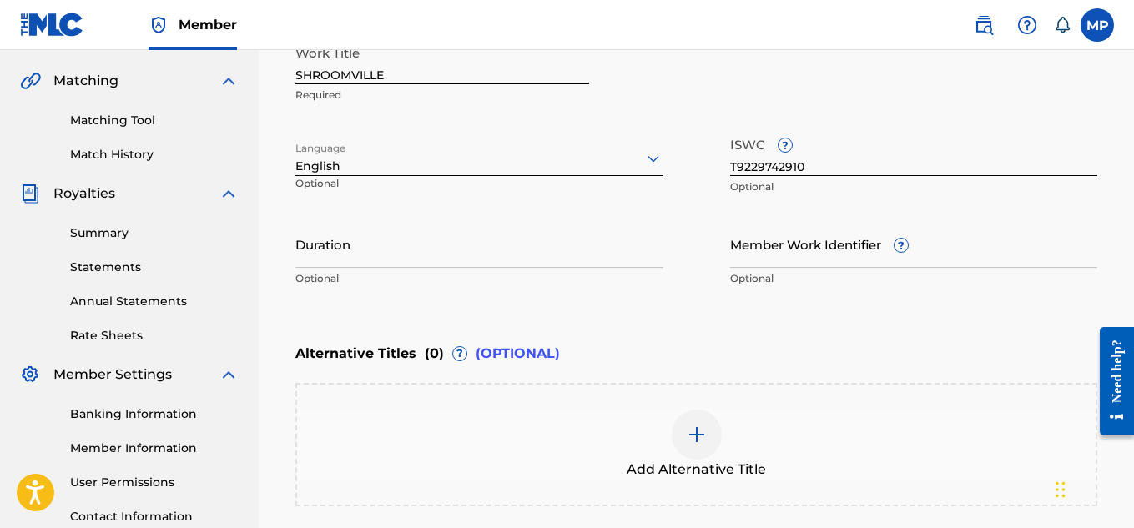
click at [978, 254] on input "Member Work Identifier ?" at bounding box center [914, 244] width 368 height 48
paste input "893487661"
type input "893487661"
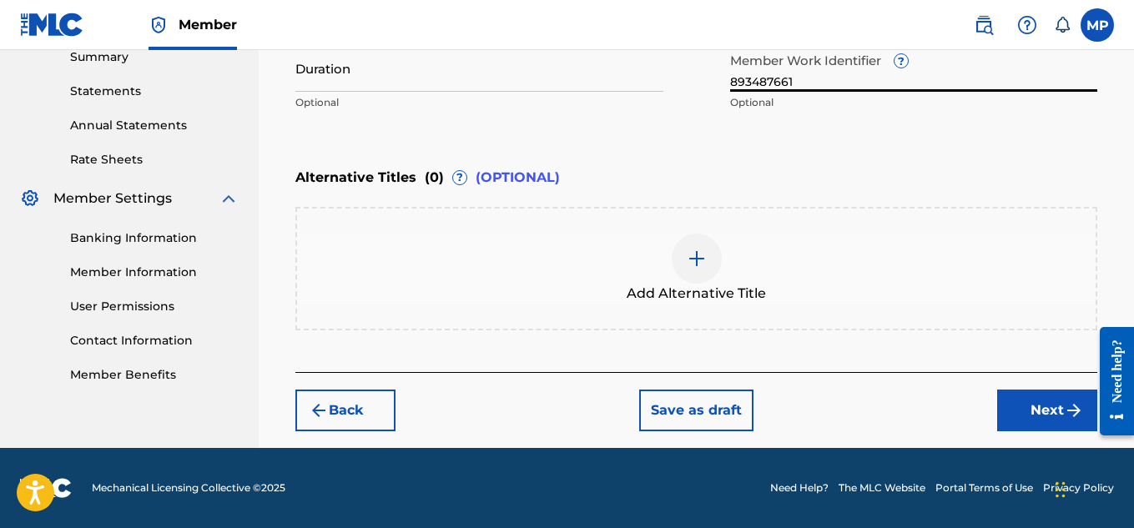
click at [1037, 395] on button "Next" at bounding box center [1047, 411] width 100 height 42
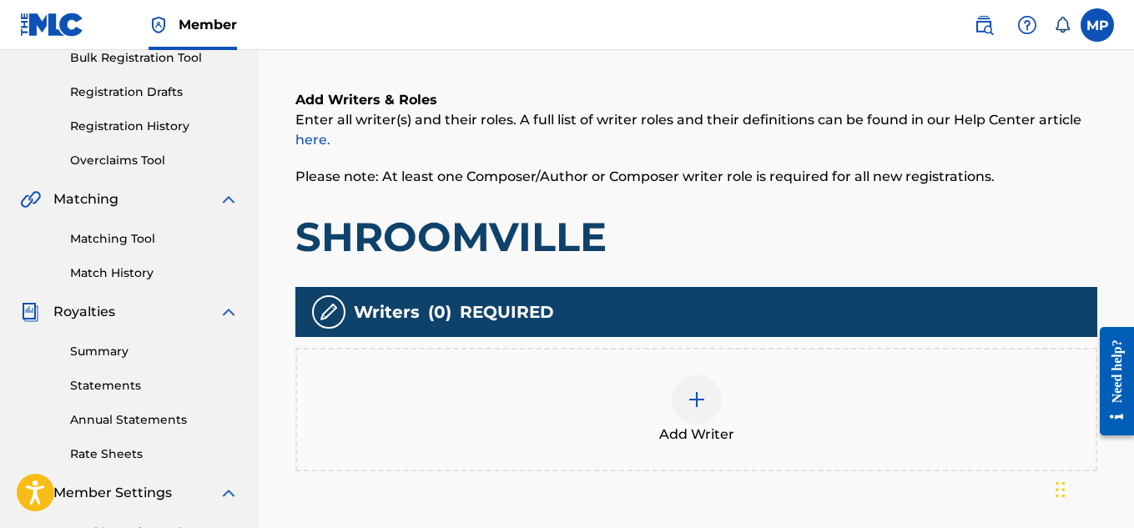
scroll to position [279, 0]
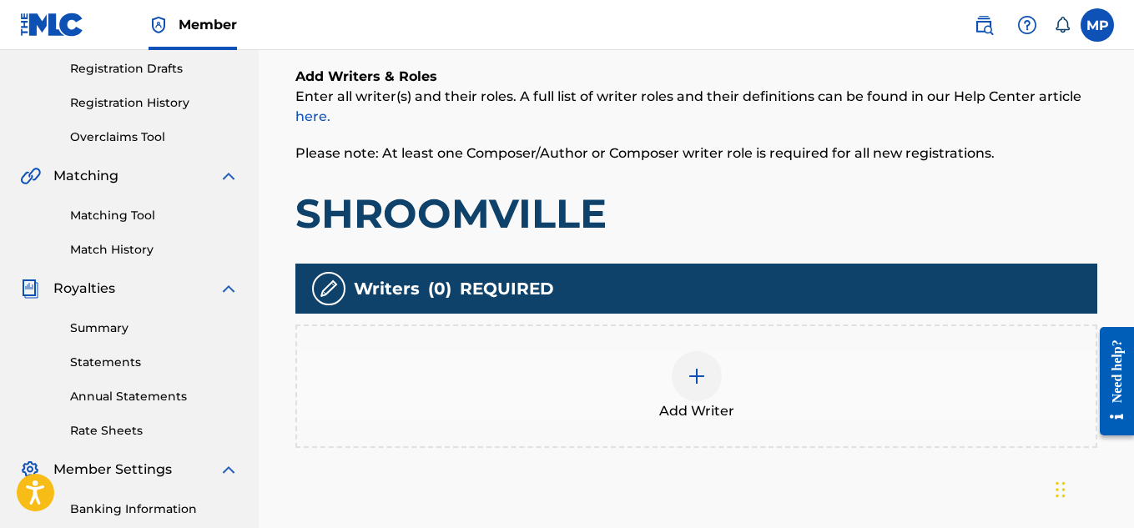
click at [711, 376] on div at bounding box center [696, 376] width 50 height 50
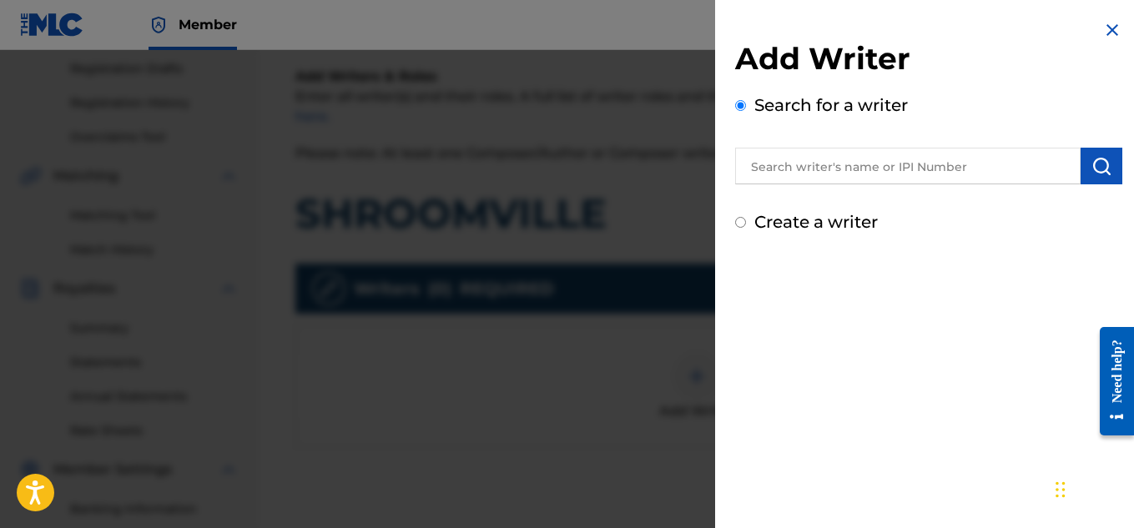
click at [866, 178] on input "text" at bounding box center [907, 166] width 345 height 37
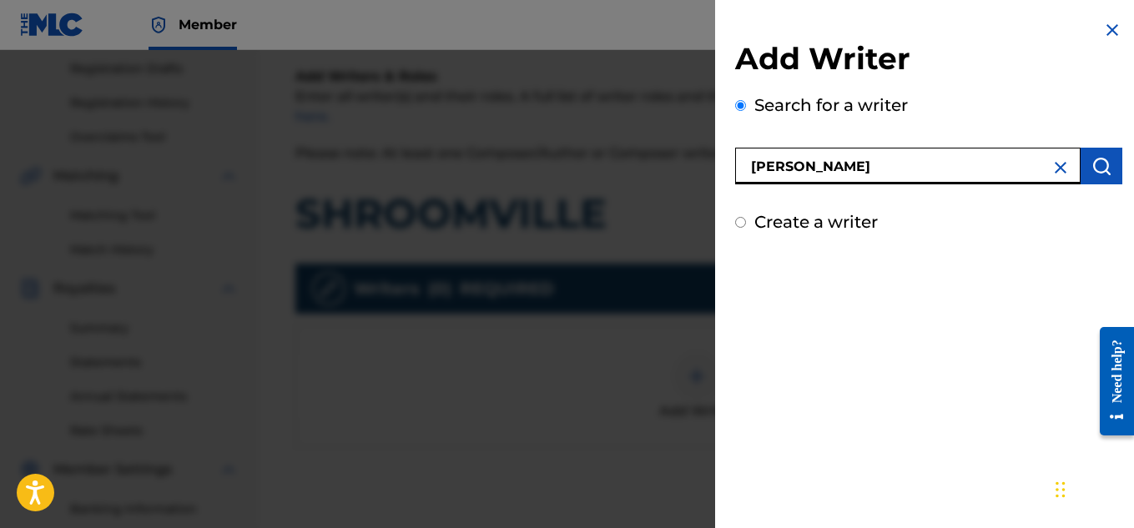
type input "[PERSON_NAME]"
click at [1102, 170] on img "submit" at bounding box center [1101, 166] width 20 height 20
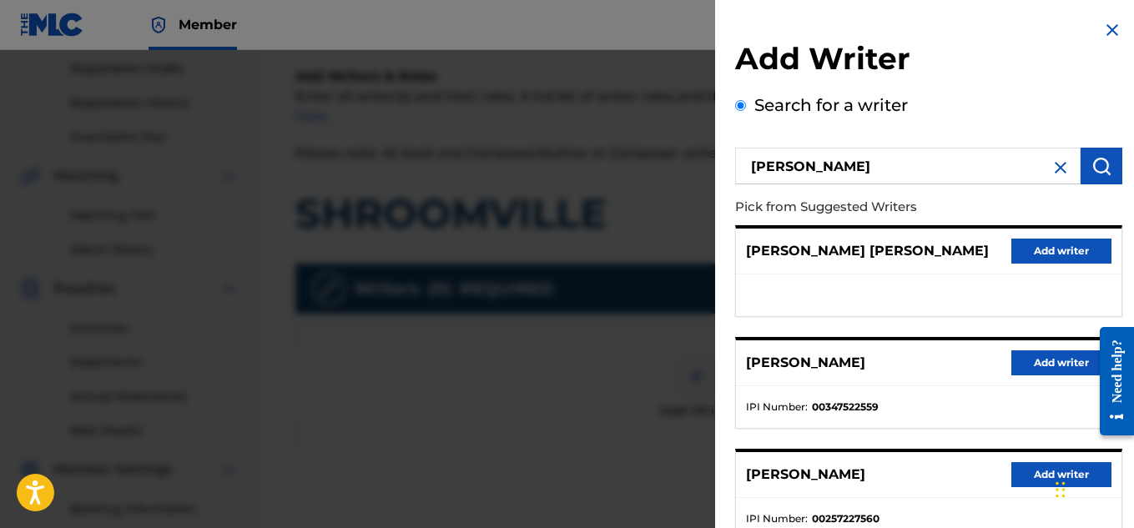
click at [1011, 361] on button "Add writer" at bounding box center [1061, 362] width 100 height 25
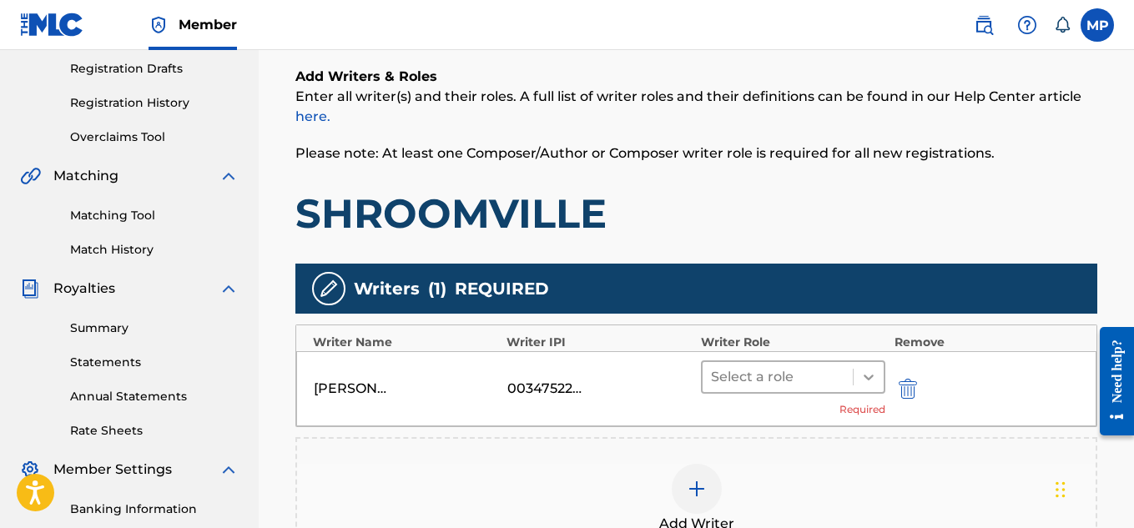
click at [863, 372] on icon at bounding box center [868, 377] width 17 height 17
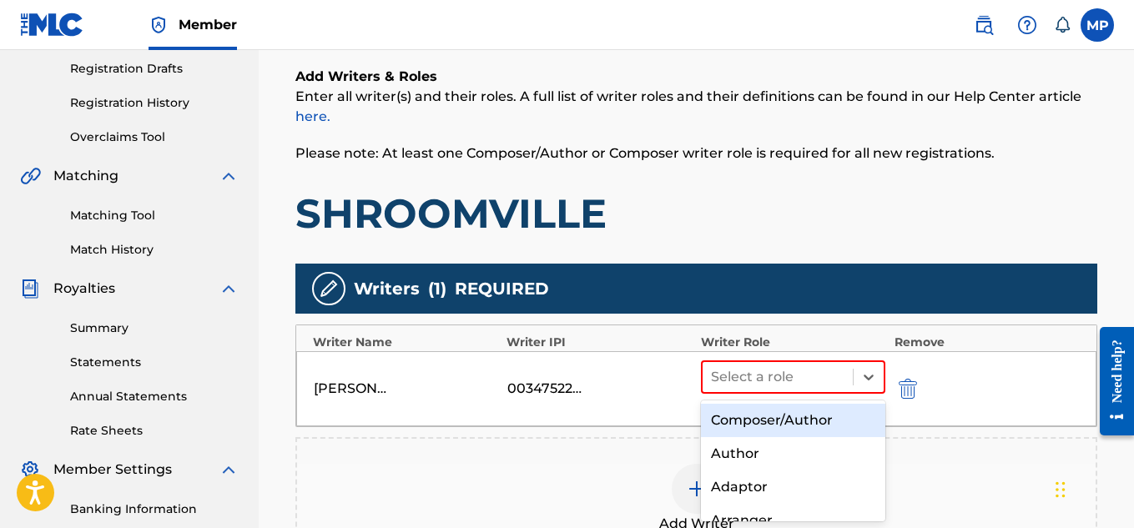
click at [812, 412] on div "Composer/Author" at bounding box center [793, 420] width 185 height 33
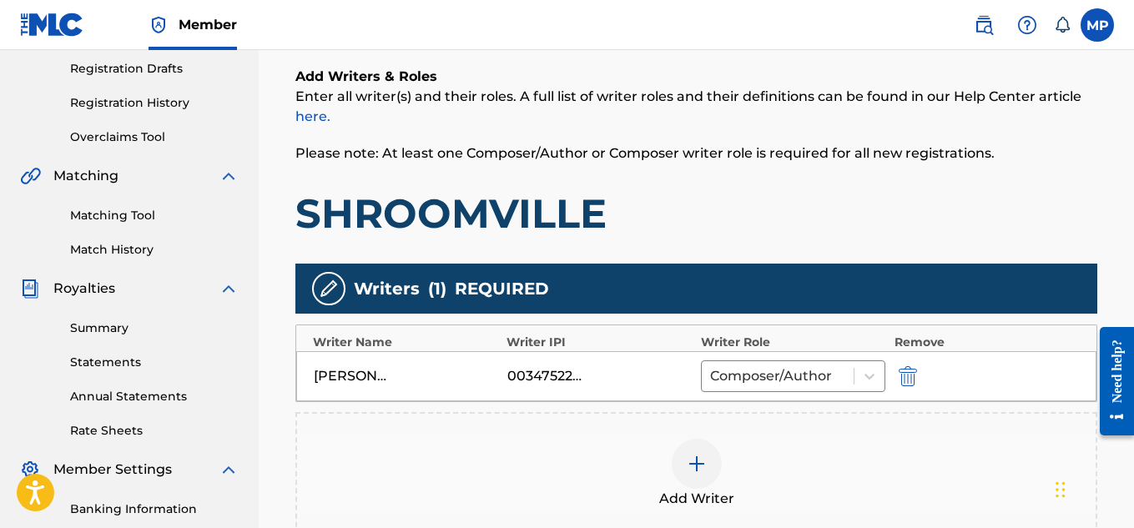
scroll to position [523, 0]
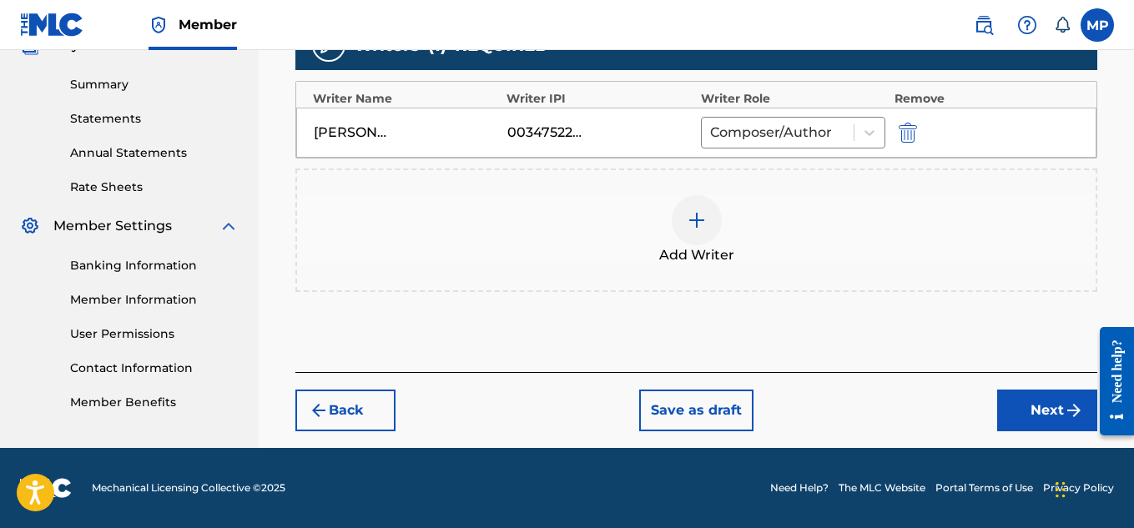
click at [1053, 410] on button "Next" at bounding box center [1047, 411] width 100 height 42
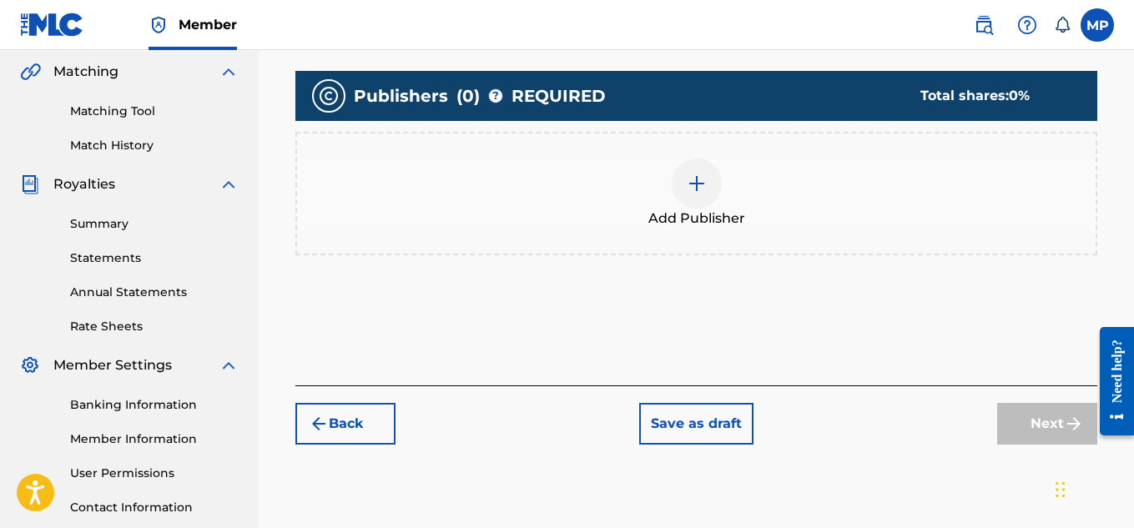
scroll to position [434, 0]
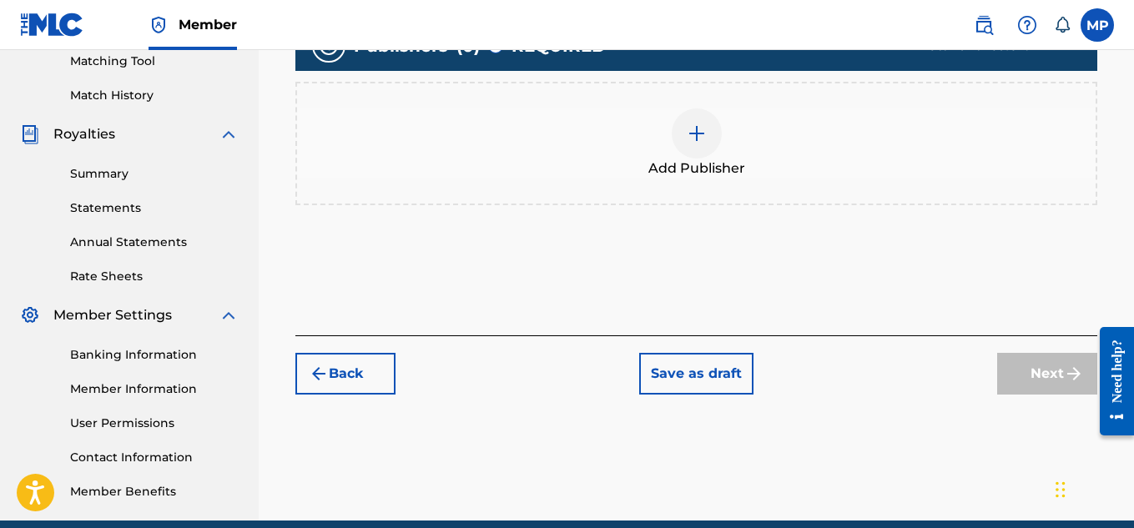
click at [722, 136] on div "Add Publisher" at bounding box center [696, 143] width 798 height 70
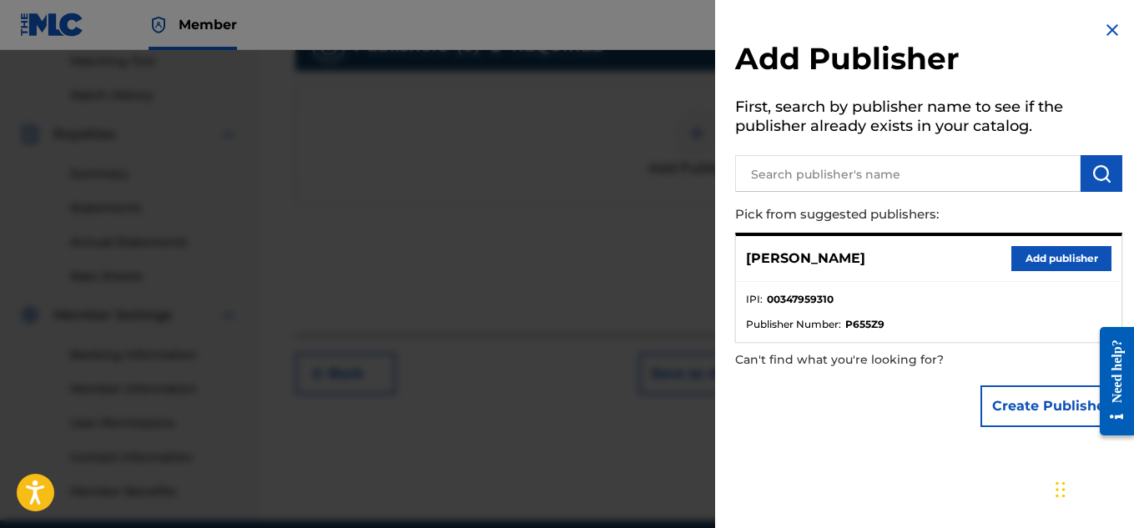
click at [1038, 249] on button "Add publisher" at bounding box center [1061, 258] width 100 height 25
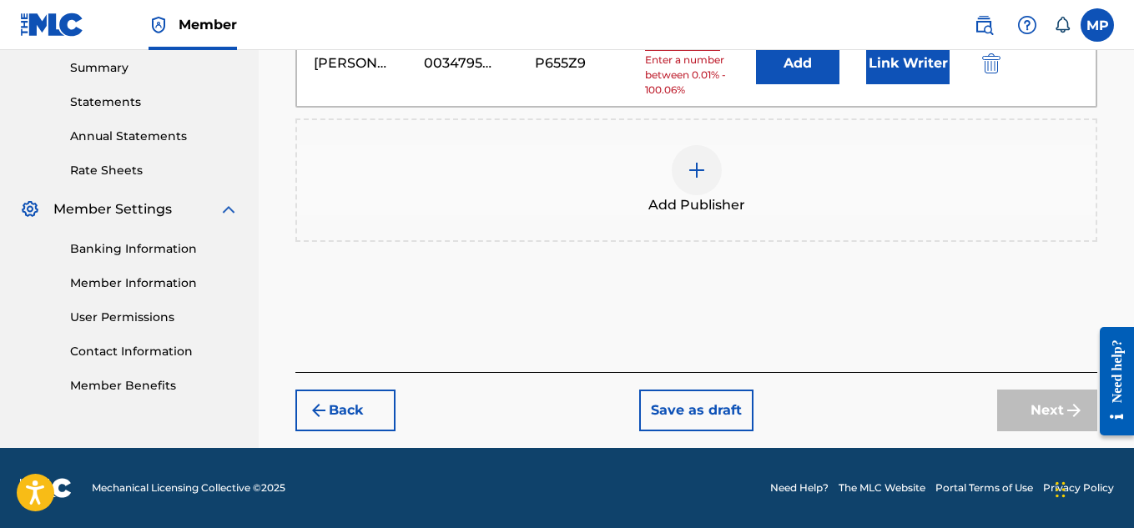
scroll to position [345, 0]
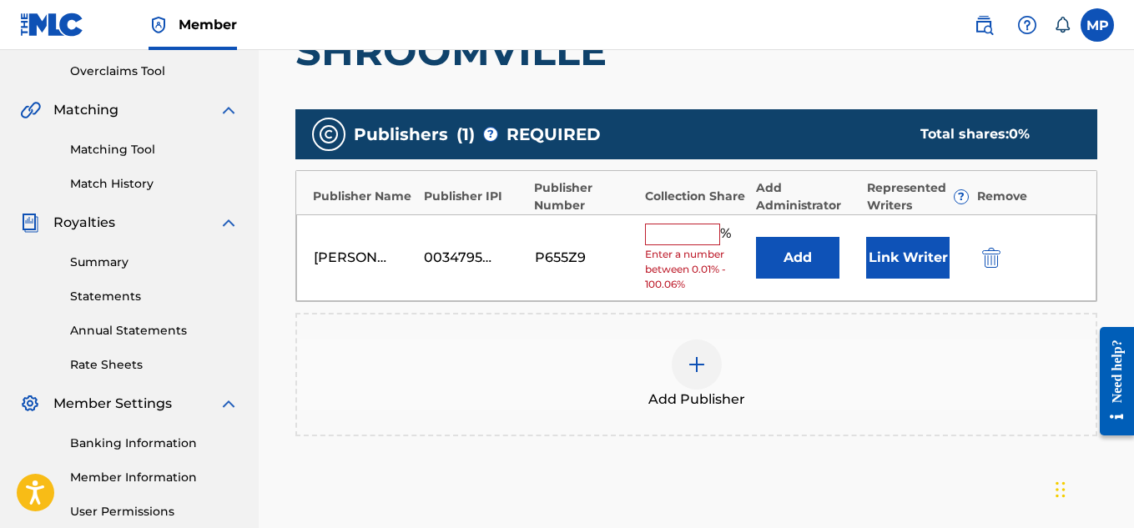
click at [706, 234] on input "text" at bounding box center [682, 235] width 75 height 22
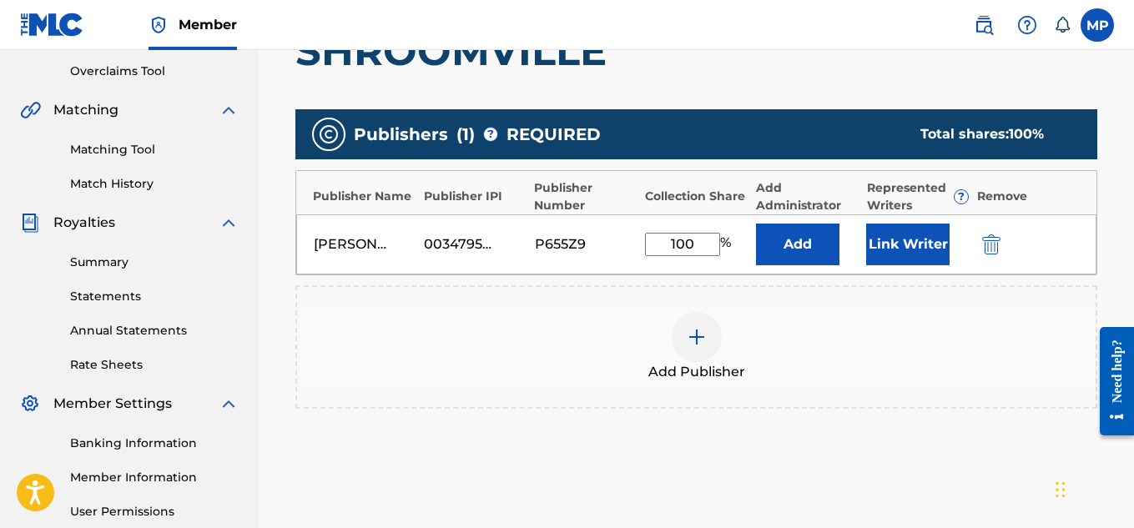
type input "100"
click at [913, 258] on button "Link Writer" at bounding box center [907, 245] width 83 height 42
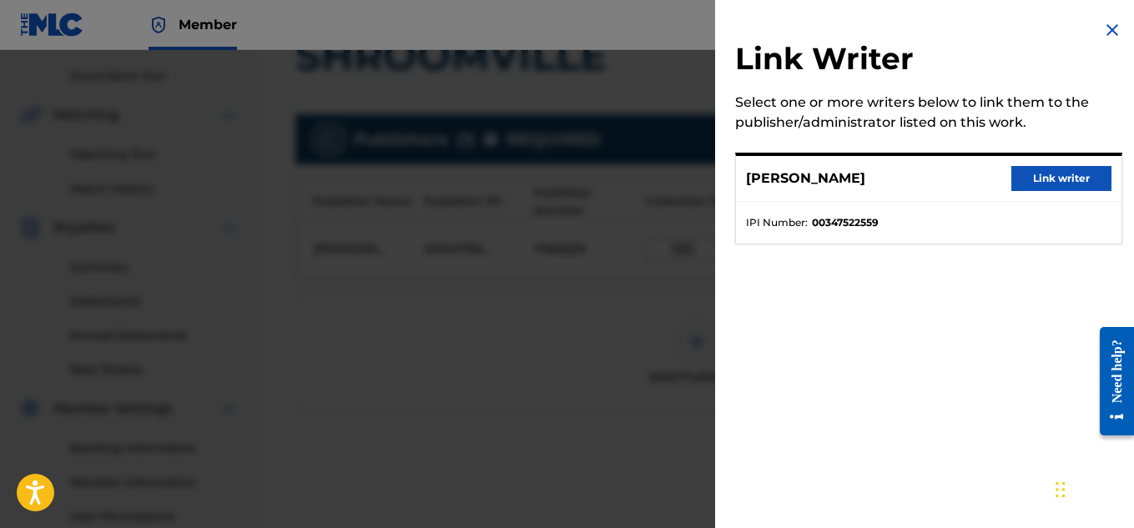
scroll to position [339, 0]
click at [1022, 173] on button "Link writer" at bounding box center [1061, 178] width 100 height 25
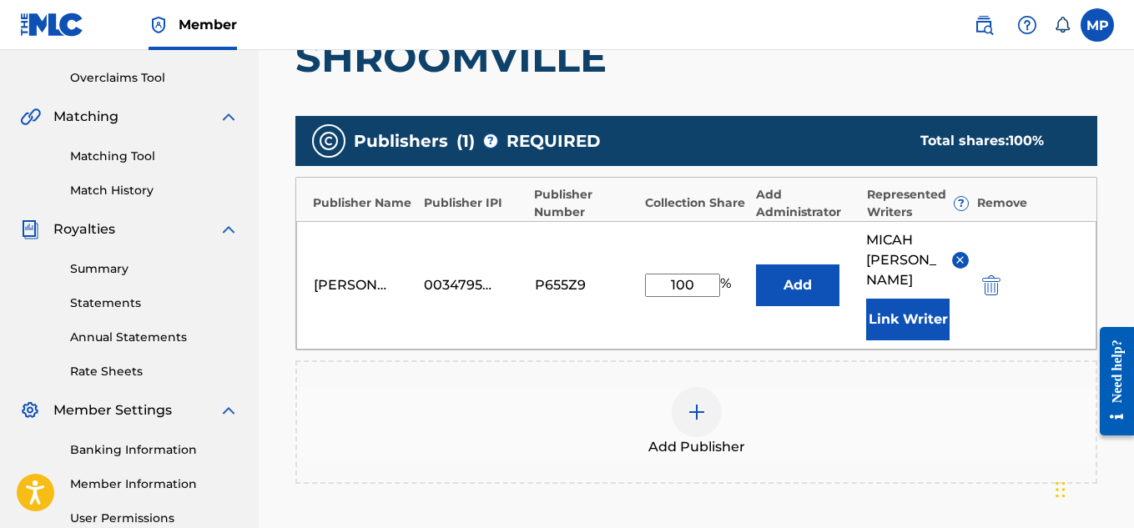
scroll to position [561, 0]
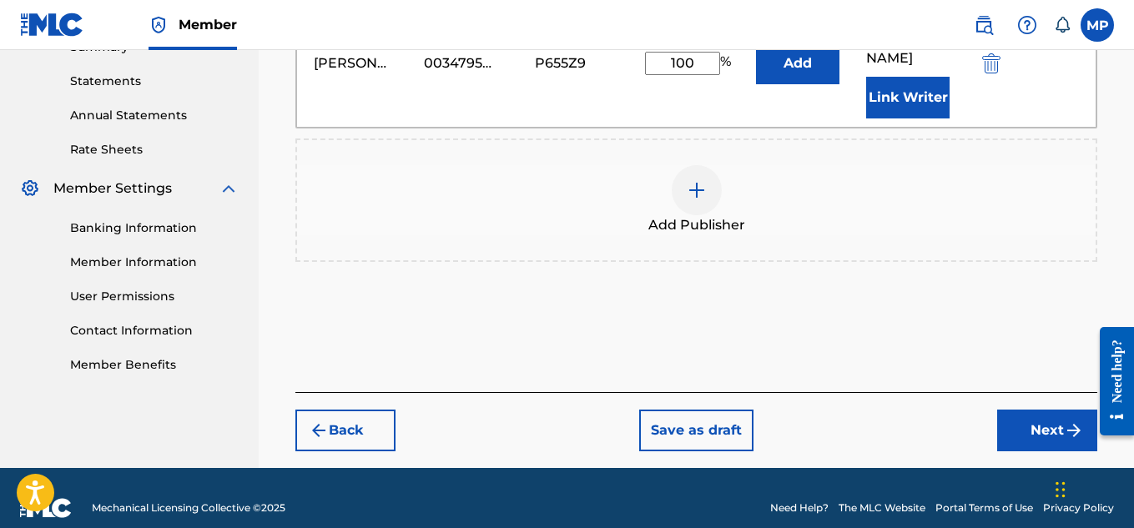
click at [1056, 410] on button "Next" at bounding box center [1047, 431] width 100 height 42
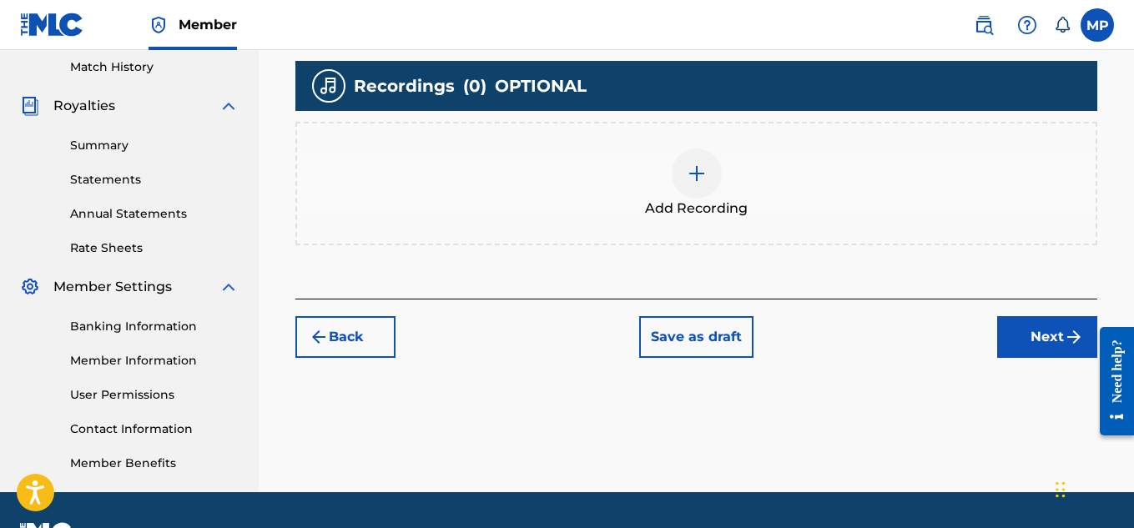
scroll to position [494, 0]
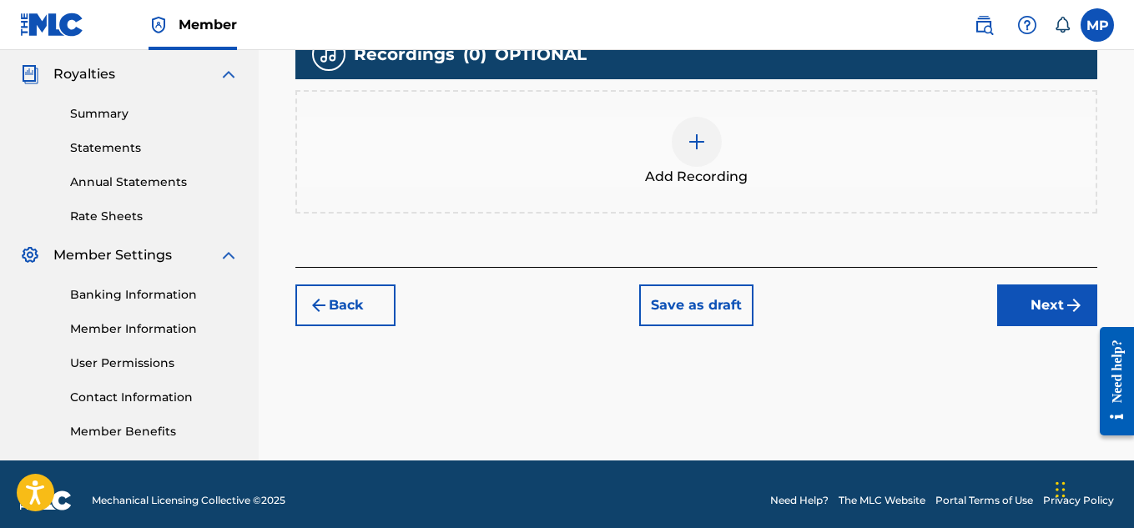
click at [712, 142] on div at bounding box center [696, 142] width 50 height 50
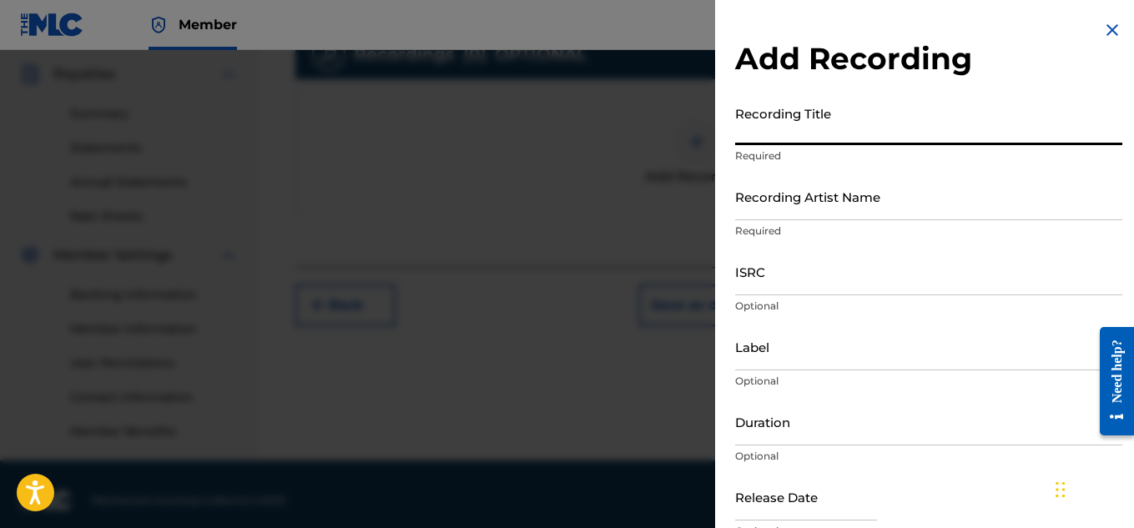
click at [801, 128] on input "Recording Title" at bounding box center [928, 122] width 387 height 48
paste input "SHROOMVILLE"
type input "SHROOMVILLE"
click at [797, 201] on input "Recording Artist Name" at bounding box center [928, 197] width 387 height 48
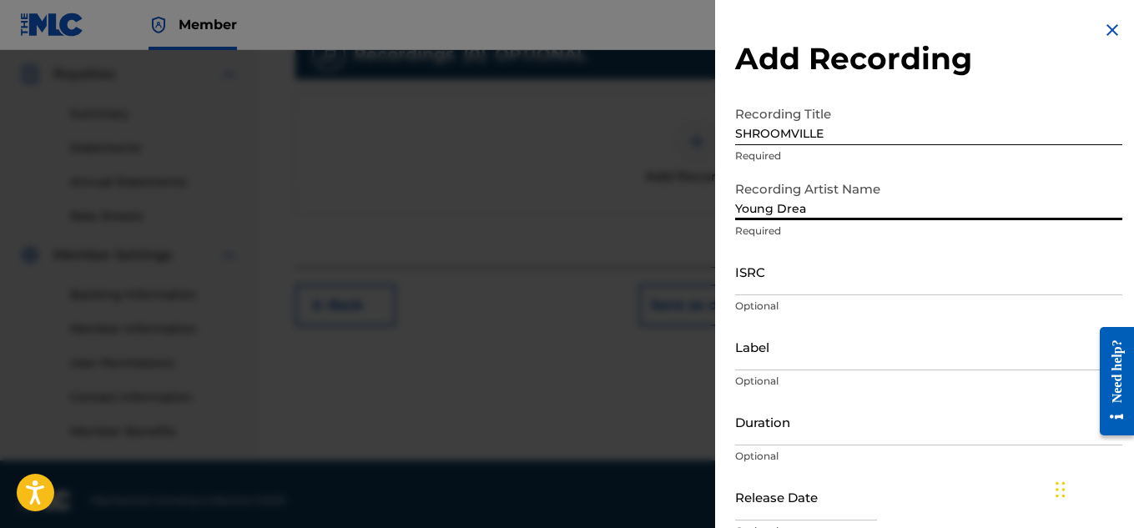
type input "Young Dread"
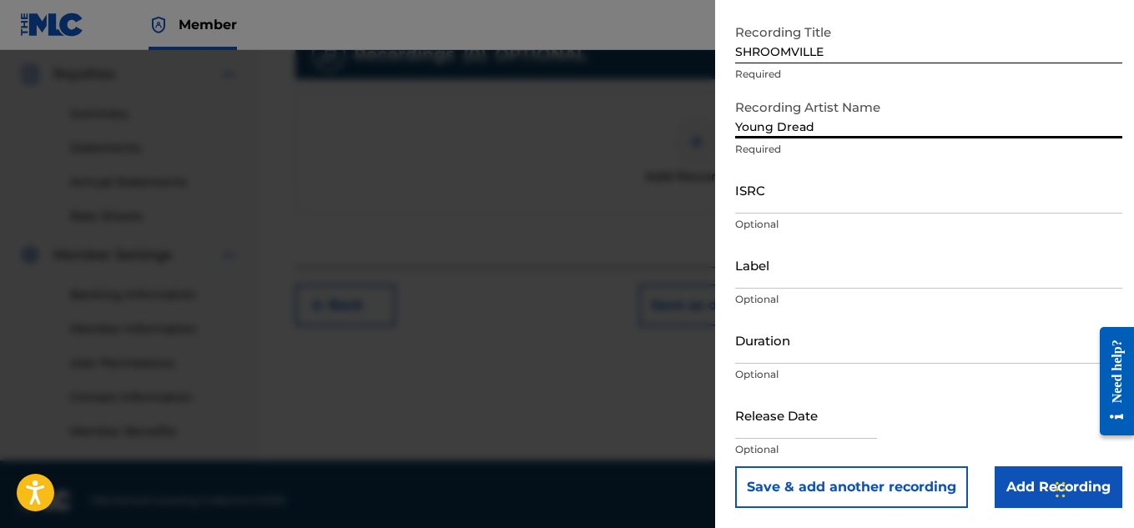
click at [1012, 468] on input "Add Recording" at bounding box center [1058, 487] width 128 height 42
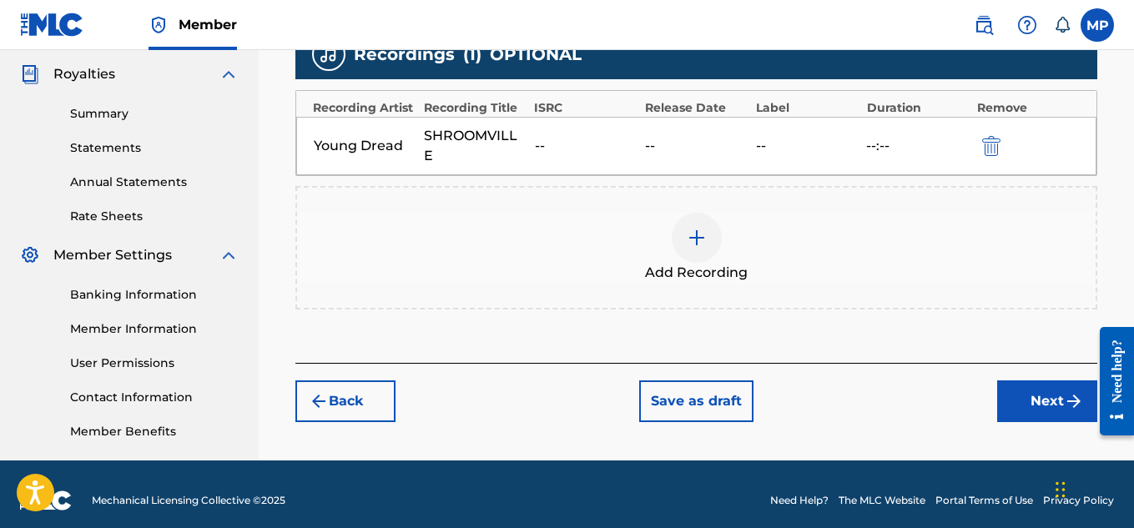
click at [1012, 380] on button "Next" at bounding box center [1047, 401] width 100 height 42
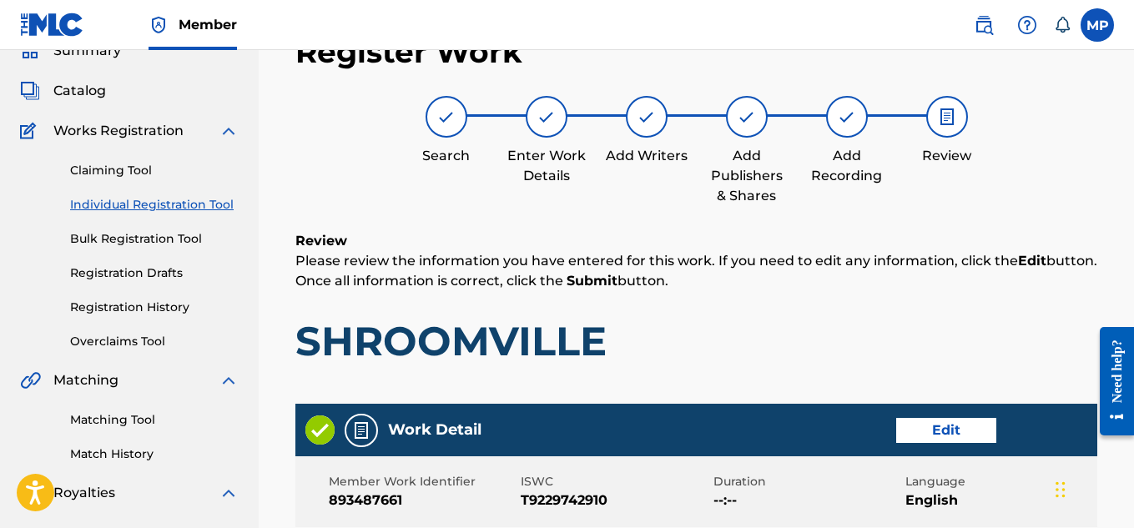
scroll to position [936, 0]
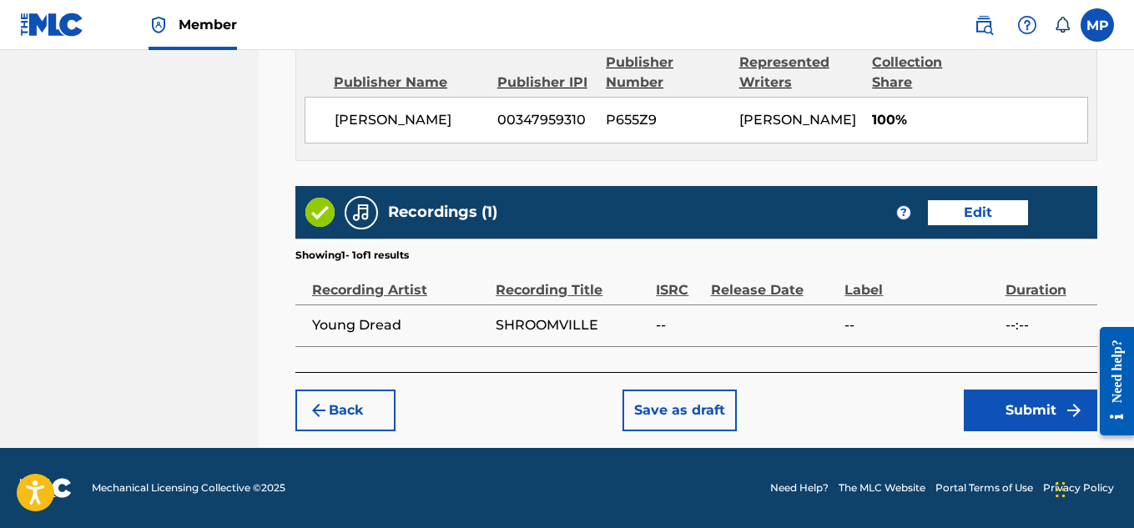
click at [1009, 390] on button "Submit" at bounding box center [1029, 411] width 133 height 42
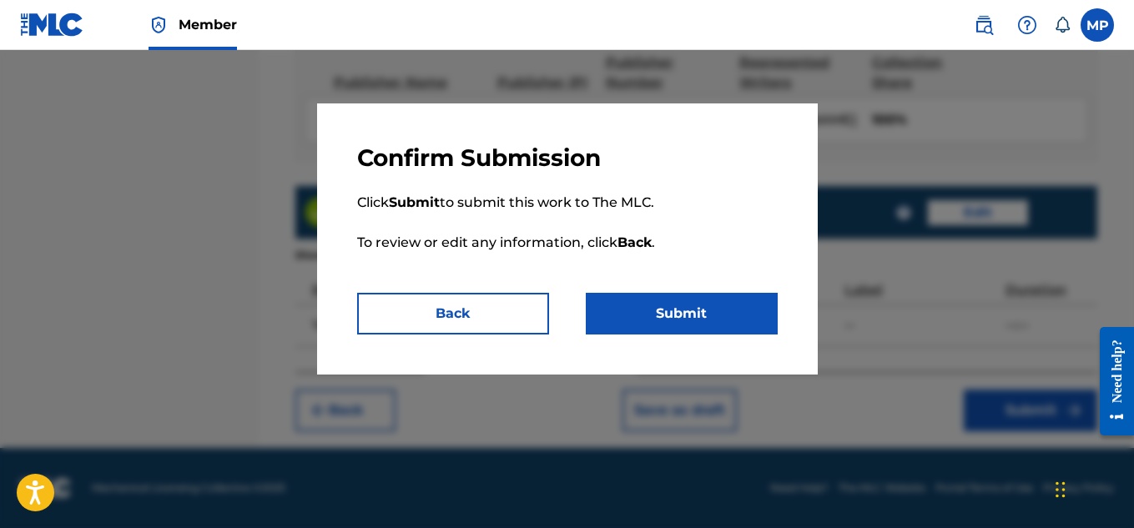
click at [648, 317] on button "Submit" at bounding box center [682, 314] width 192 height 42
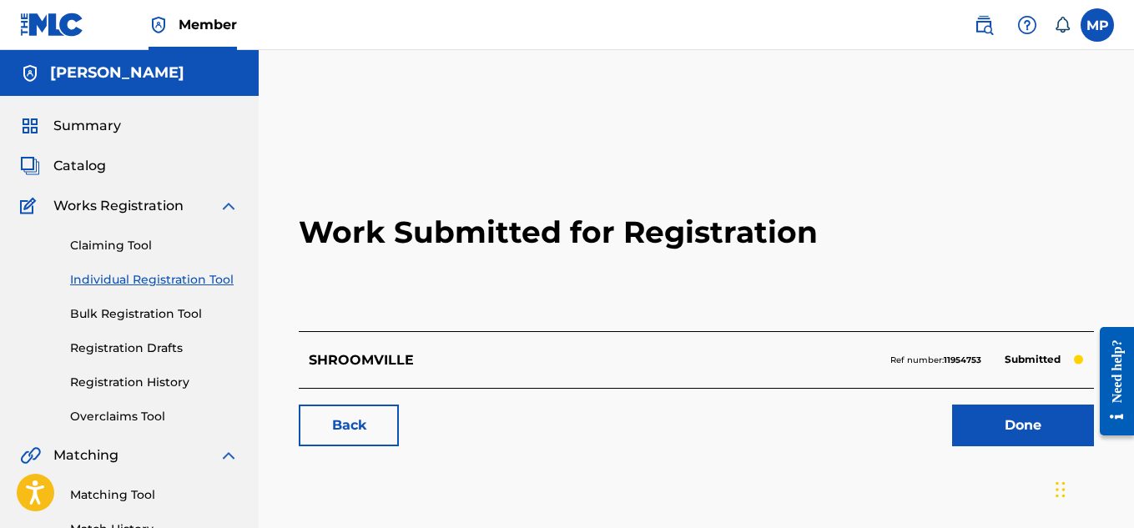
scroll to position [149, 0]
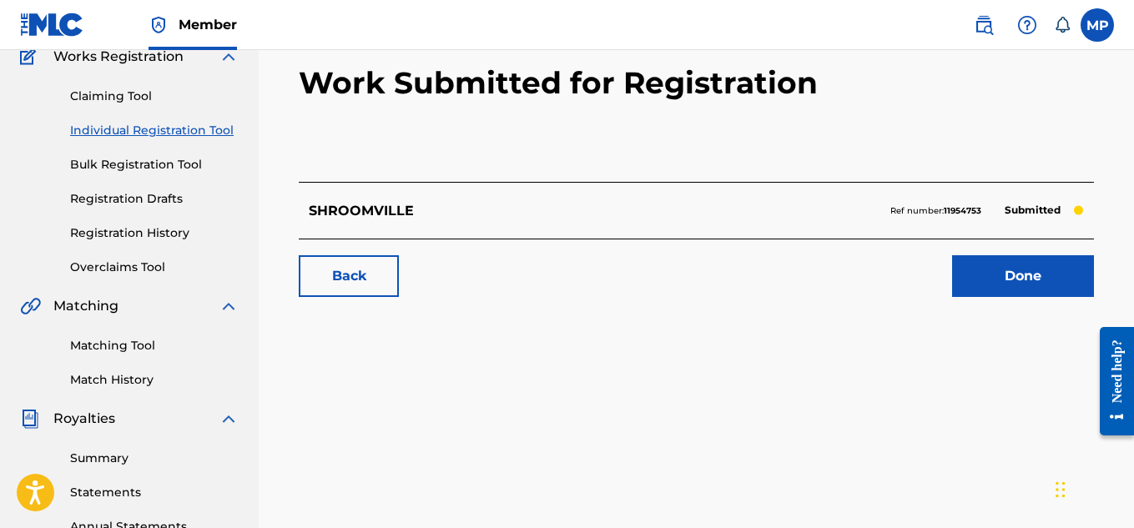
click at [348, 270] on link "Back" at bounding box center [349, 276] width 100 height 42
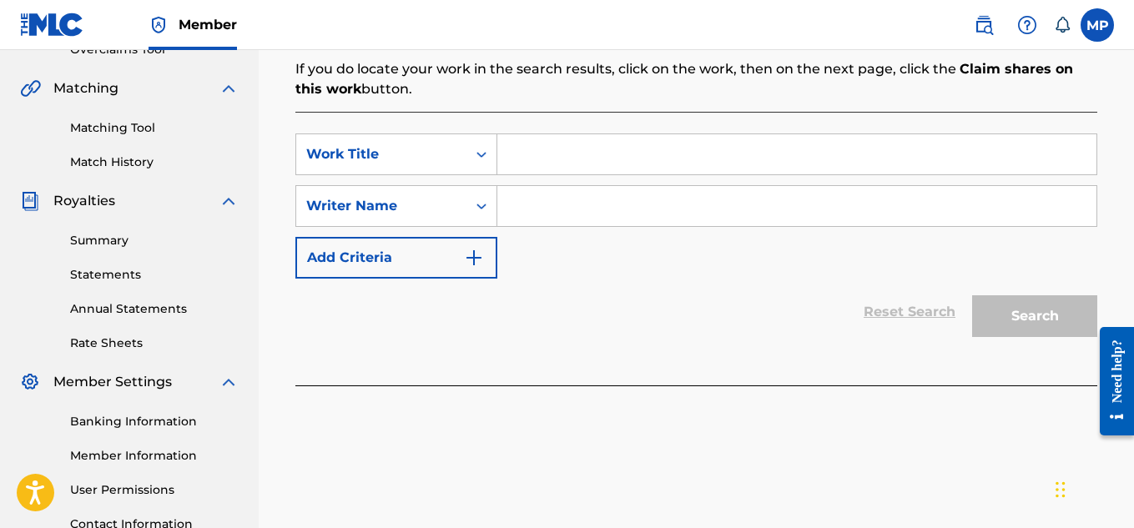
scroll to position [368, 0]
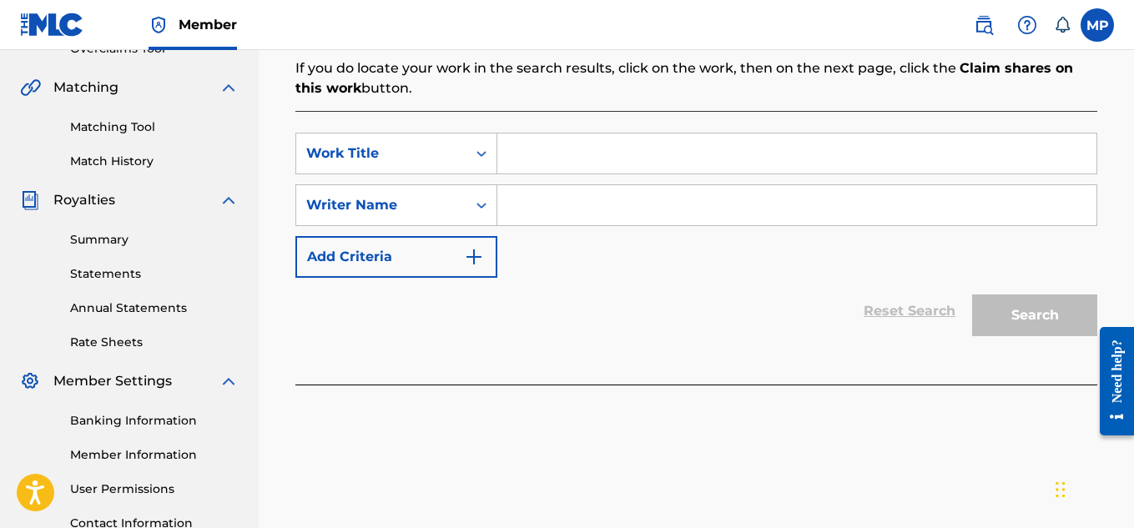
click at [571, 154] on input "Search Form" at bounding box center [796, 153] width 599 height 40
paste input "SHOUTING"
type input "SHOUTING"
click at [607, 209] on input "Search Form" at bounding box center [796, 205] width 599 height 40
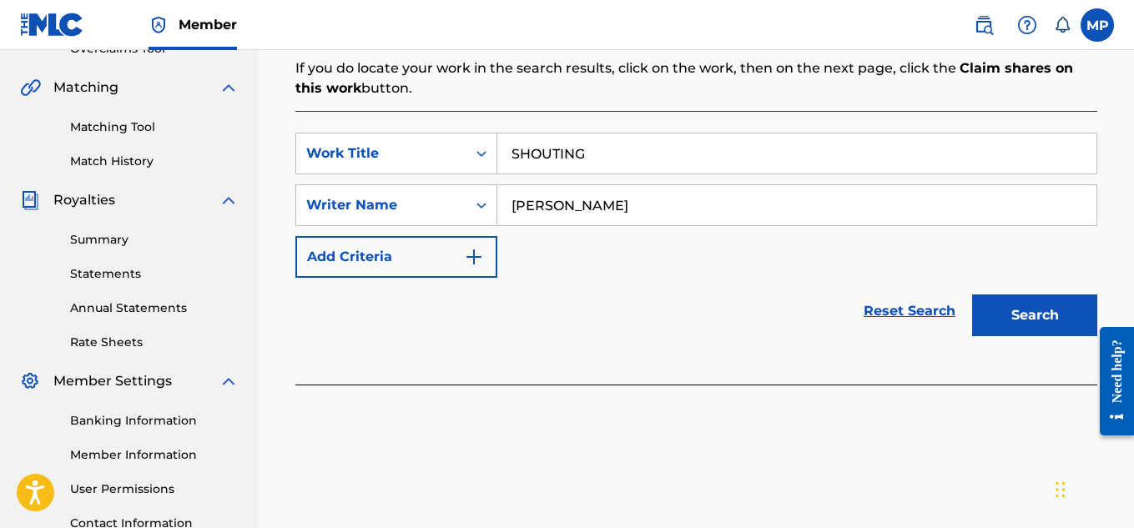
type input "[PERSON_NAME]"
click at [1018, 320] on button "Search" at bounding box center [1034, 315] width 125 height 42
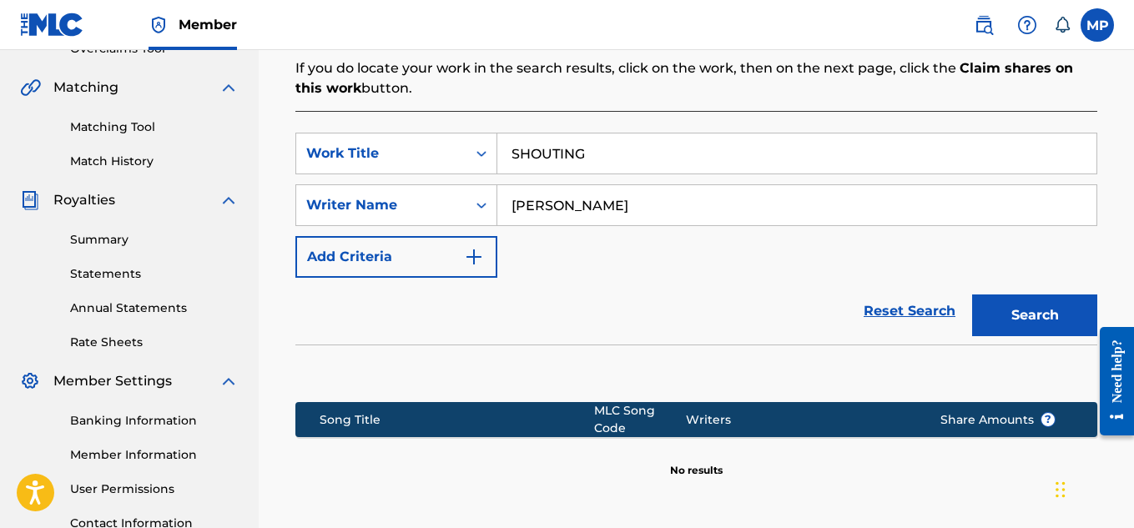
scroll to position [540, 0]
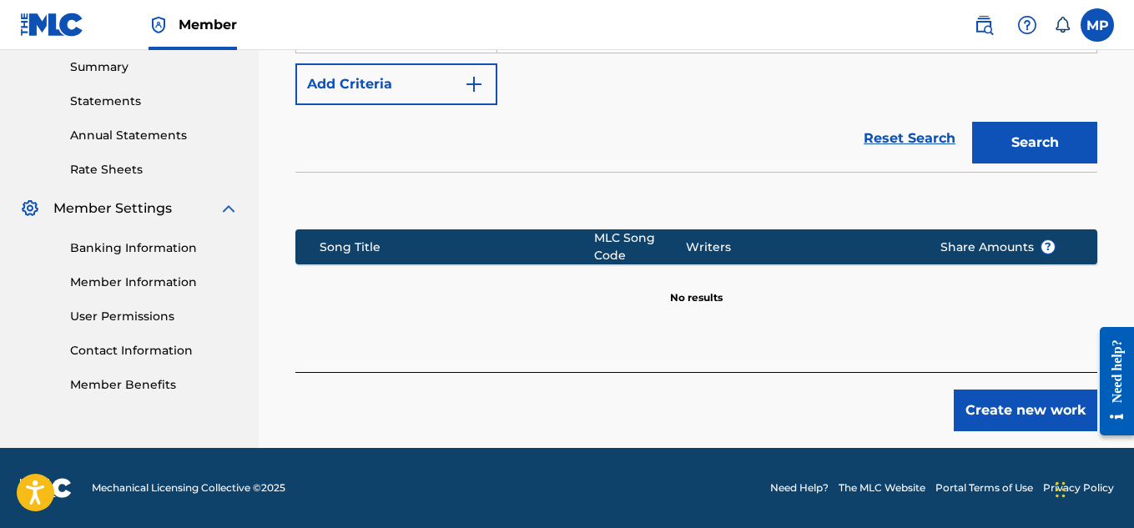
click at [991, 414] on button "Create new work" at bounding box center [1024, 411] width 143 height 42
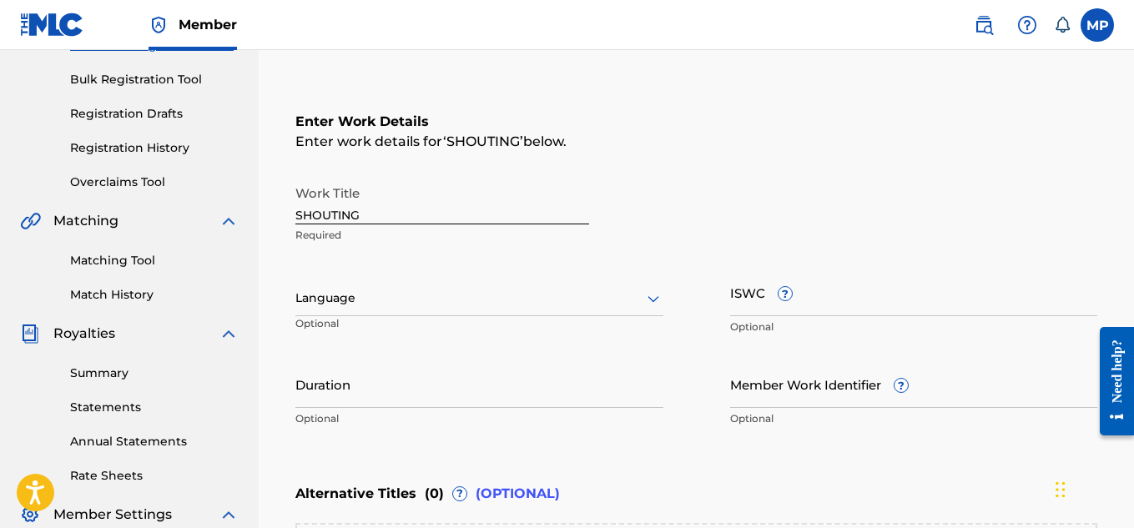
scroll to position [234, 0]
click at [813, 309] on input "ISWC ?" at bounding box center [914, 293] width 368 height 48
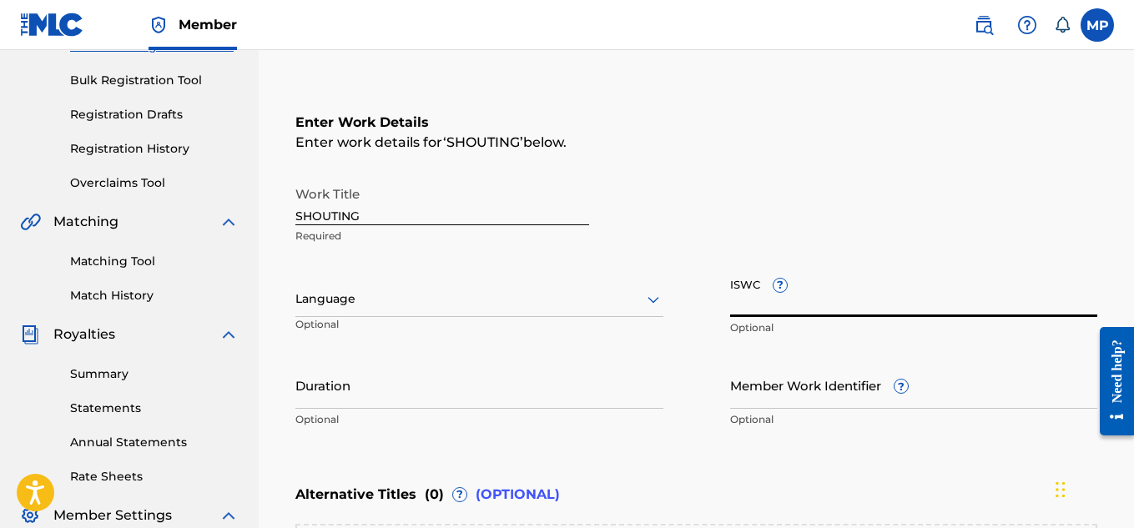
paste input "T9229748623"
type input "T9229748623"
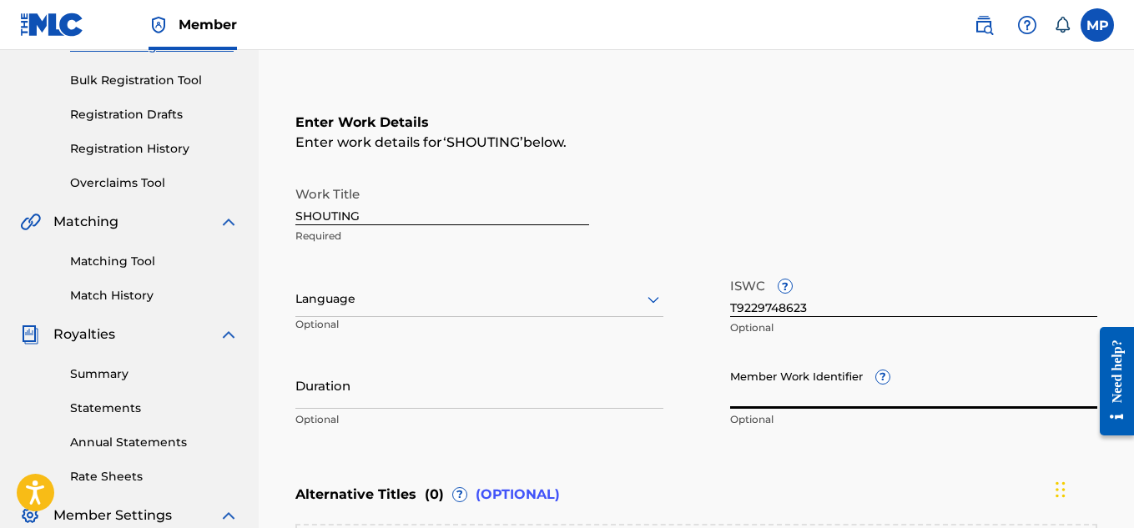
click at [772, 390] on input "Member Work Identifier ?" at bounding box center [914, 385] width 368 height 48
paste input "893488156"
type input "893488156"
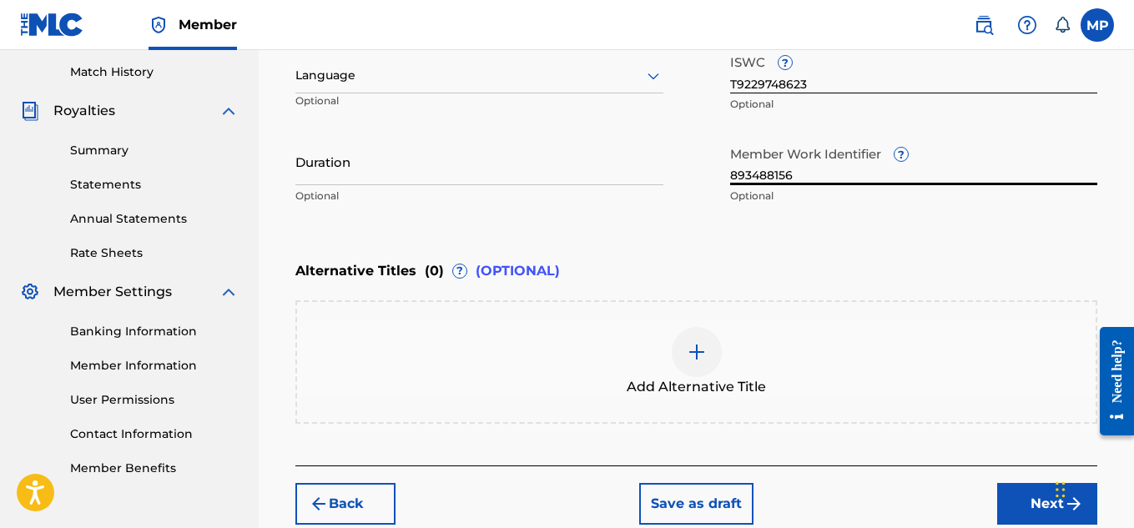
scroll to position [550, 0]
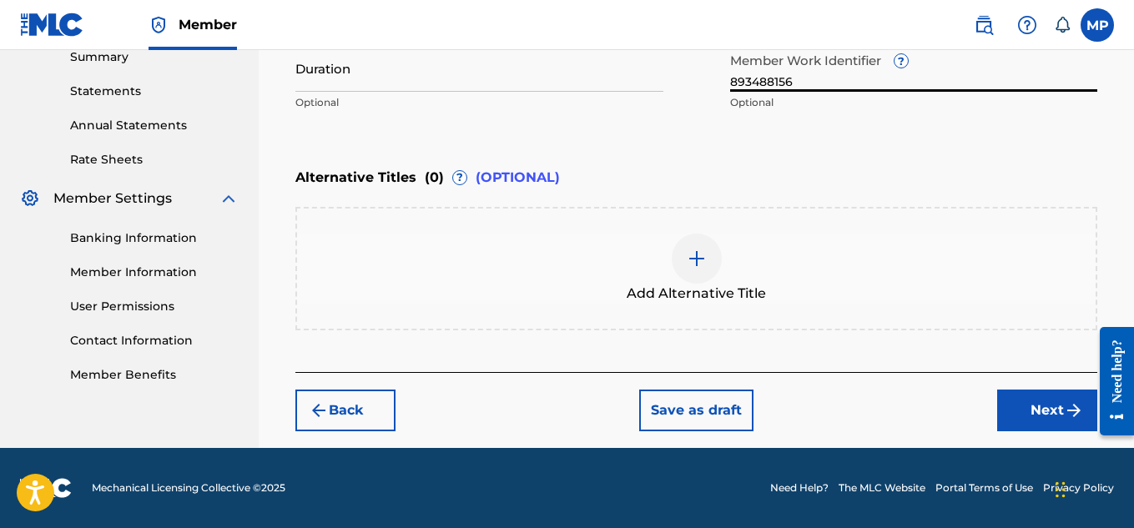
click at [1036, 413] on button "Next" at bounding box center [1047, 411] width 100 height 42
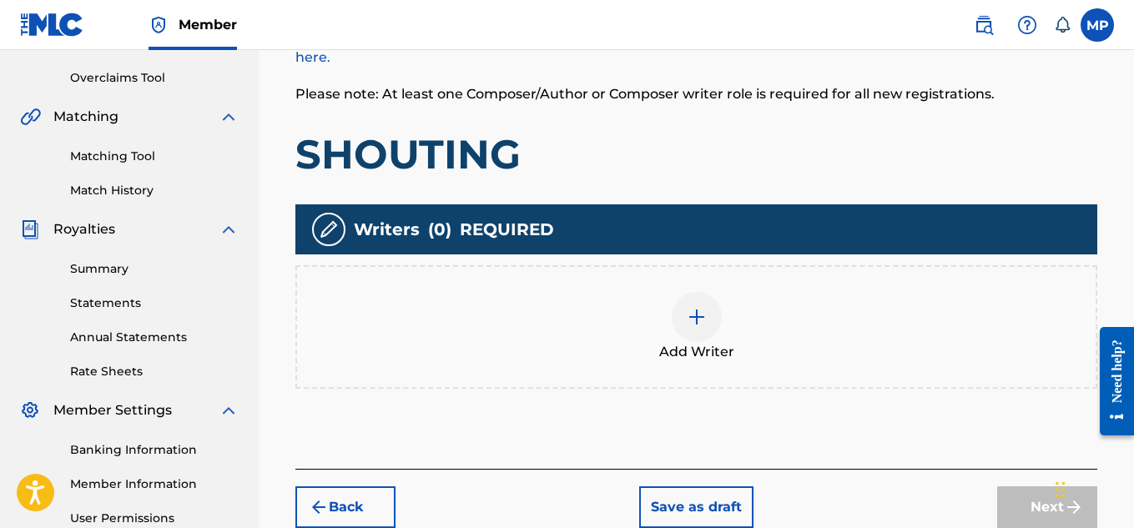
scroll to position [349, 0]
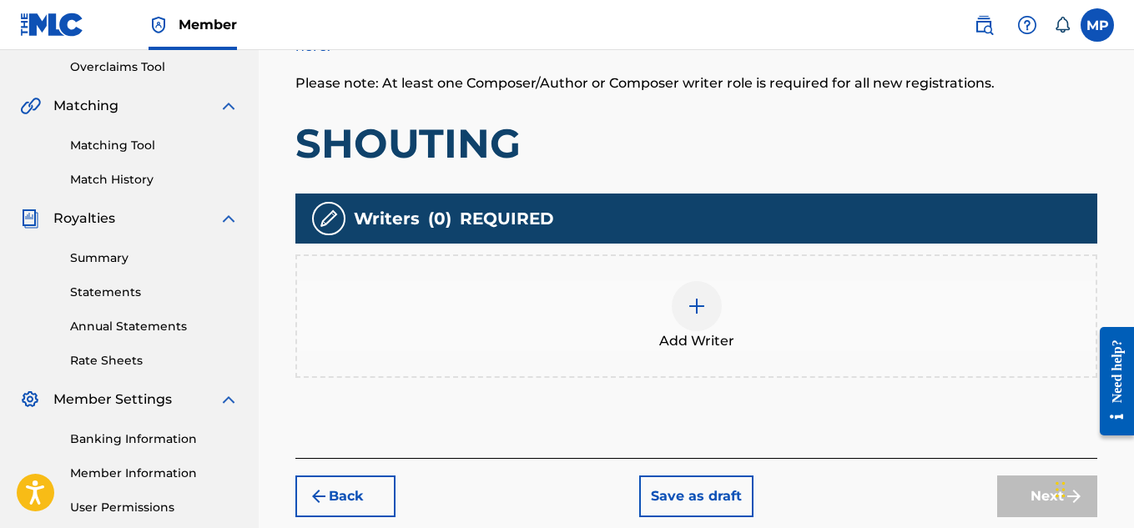
click at [715, 308] on div at bounding box center [696, 306] width 50 height 50
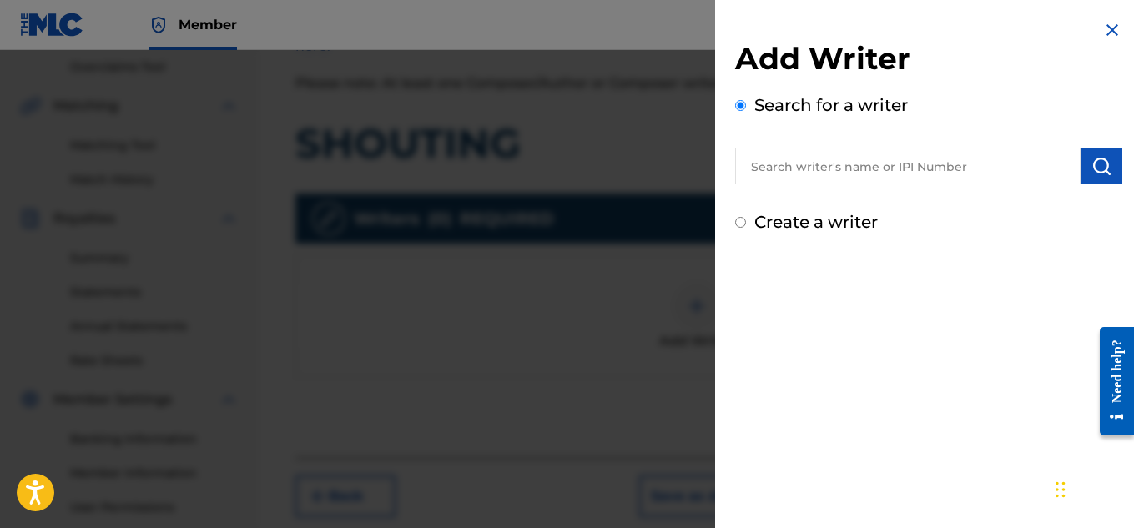
click at [858, 148] on input "text" at bounding box center [907, 166] width 345 height 37
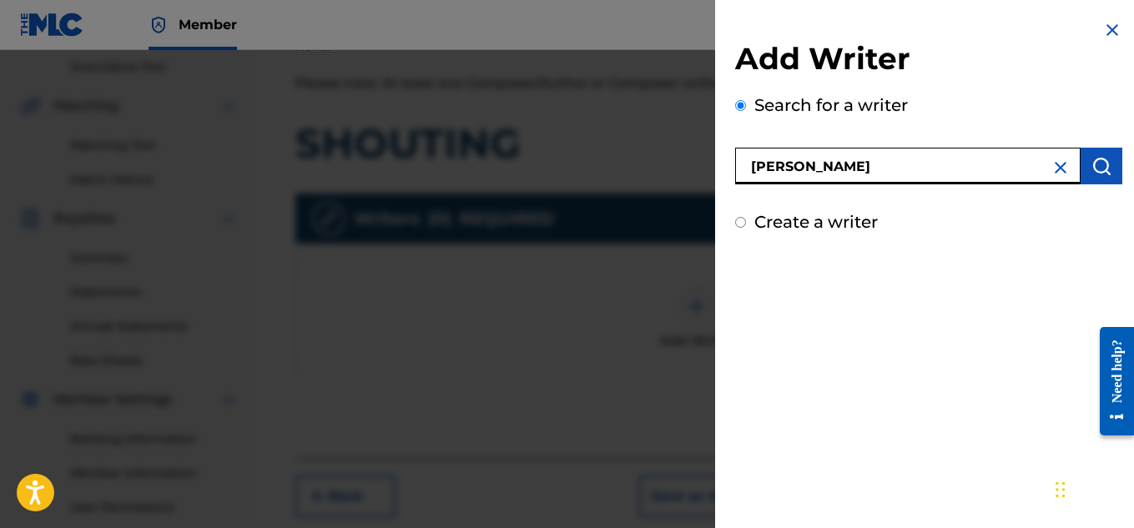
type input "[PERSON_NAME]"
click at [1081, 176] on button "submit" at bounding box center [1101, 166] width 42 height 37
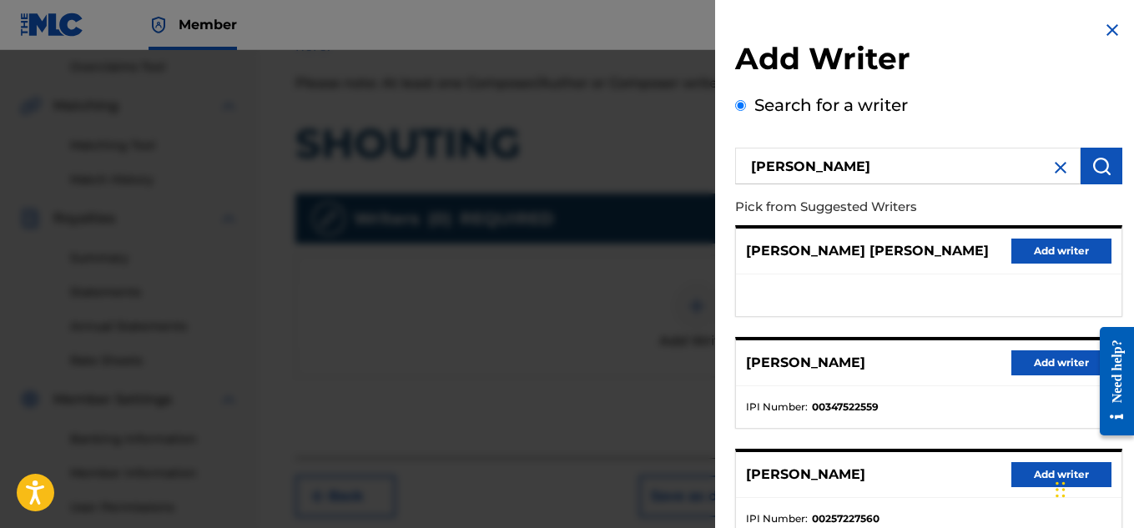
click at [1066, 354] on button "Add writer" at bounding box center [1061, 362] width 100 height 25
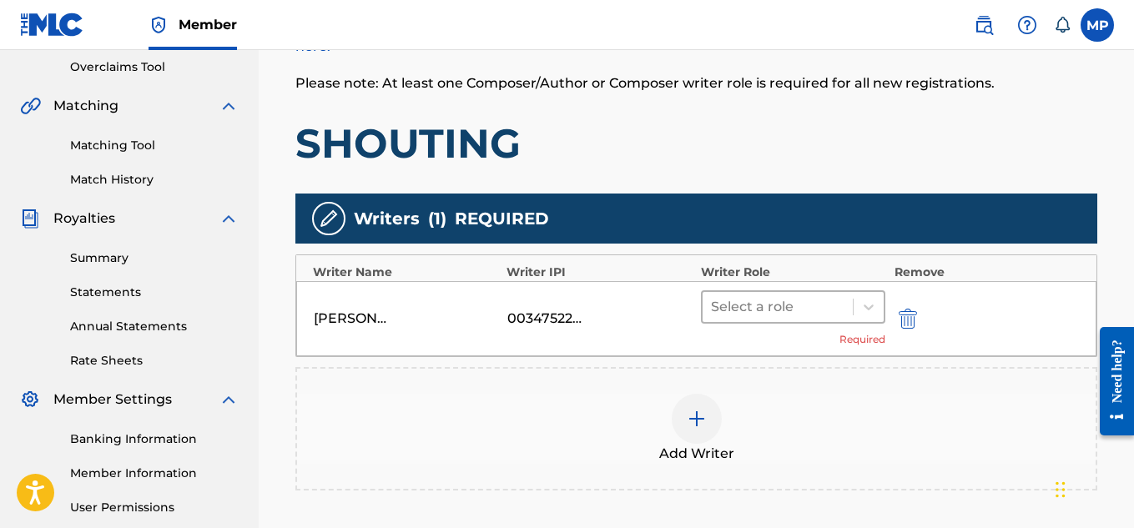
click at [832, 297] on div at bounding box center [778, 306] width 134 height 23
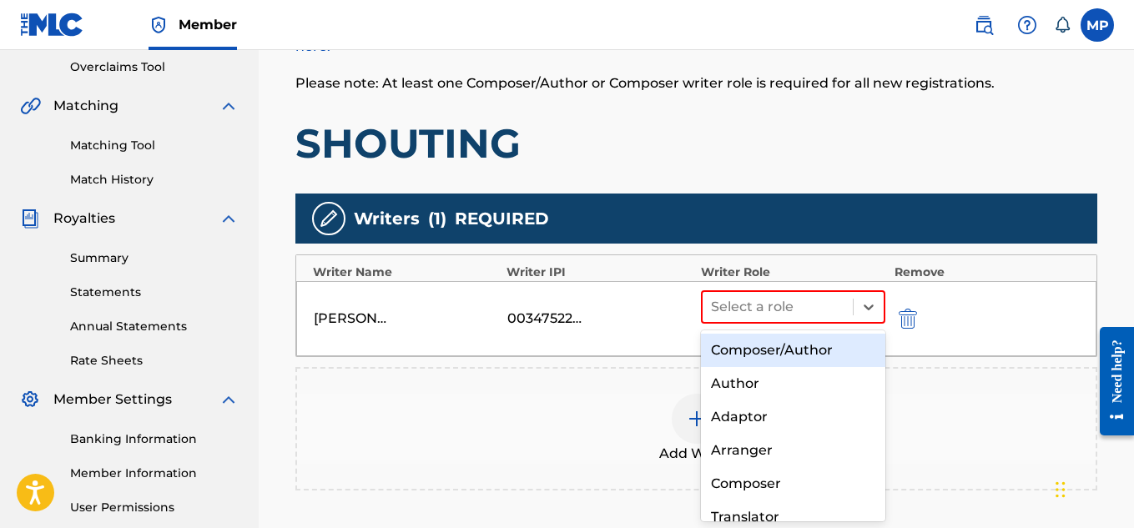
click at [786, 340] on div "Composer/Author" at bounding box center [793, 350] width 185 height 33
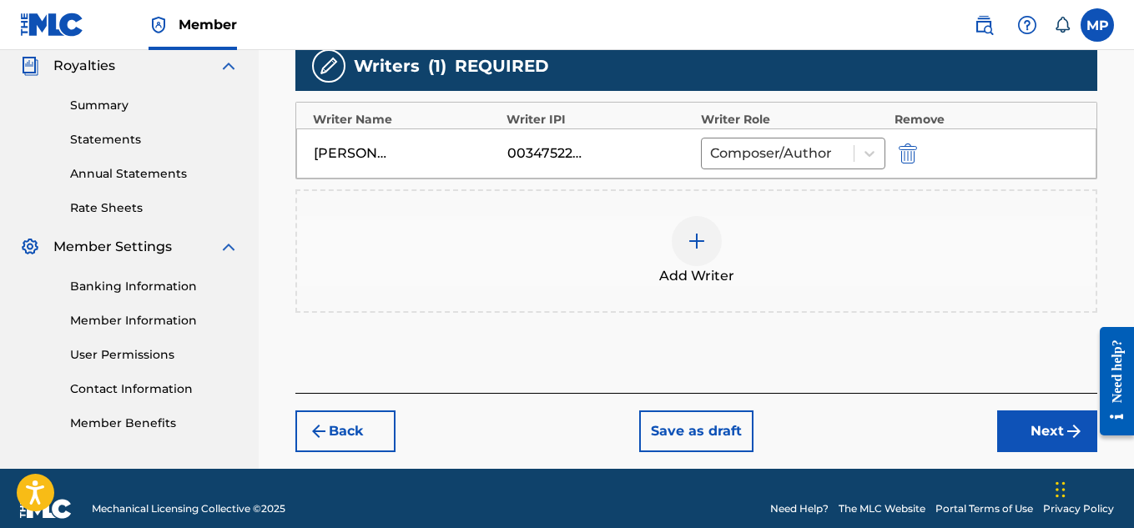
scroll to position [523, 0]
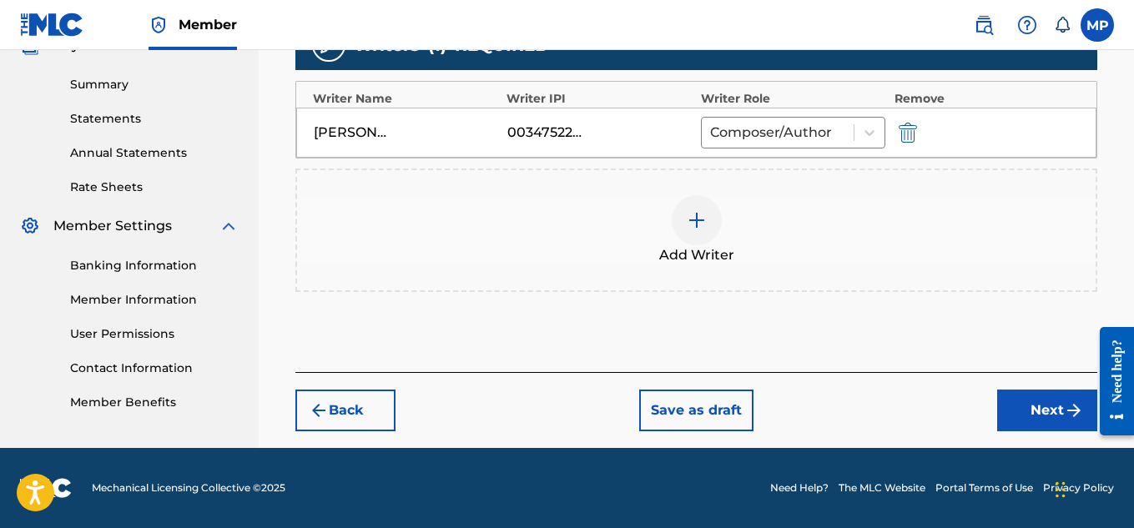
click at [1003, 406] on button "Next" at bounding box center [1047, 411] width 100 height 42
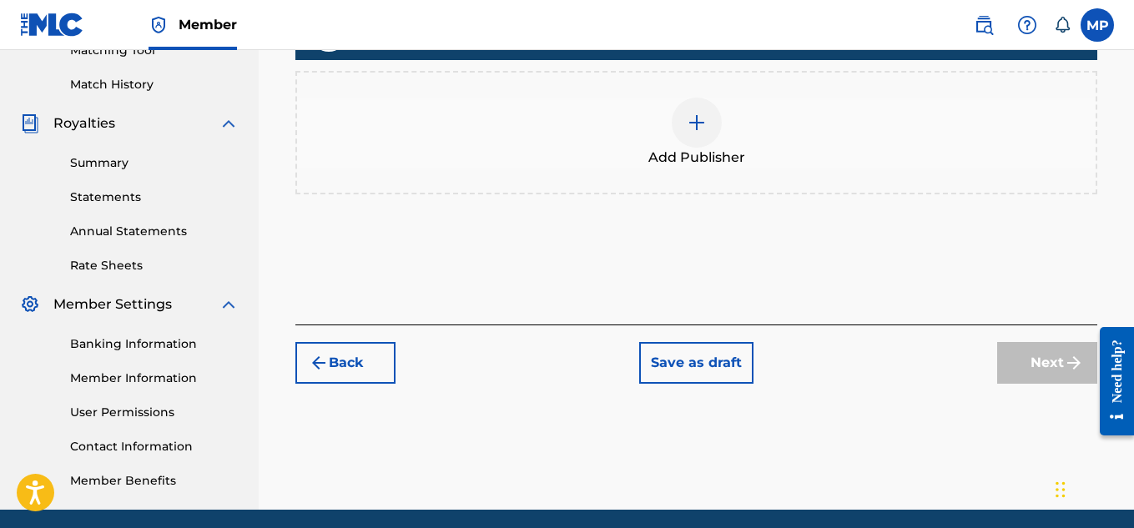
scroll to position [75, 0]
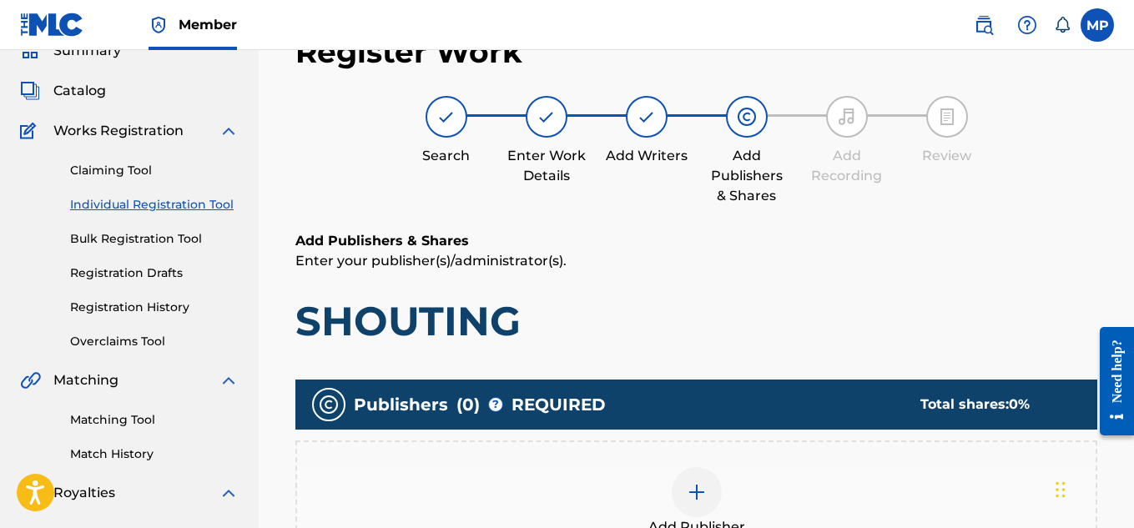
click at [709, 478] on div at bounding box center [696, 492] width 50 height 50
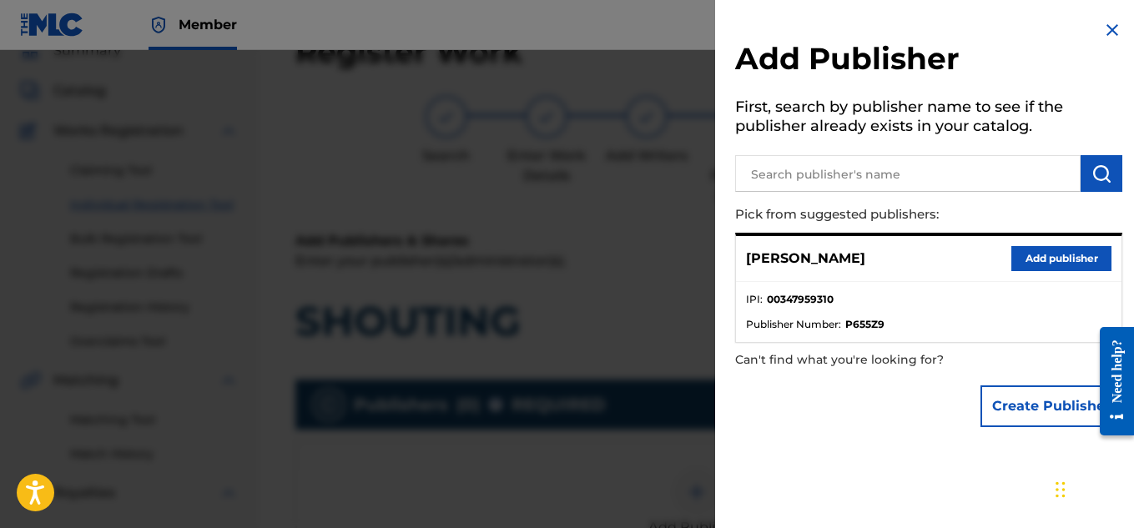
click at [1047, 260] on button "Add publisher" at bounding box center [1061, 258] width 100 height 25
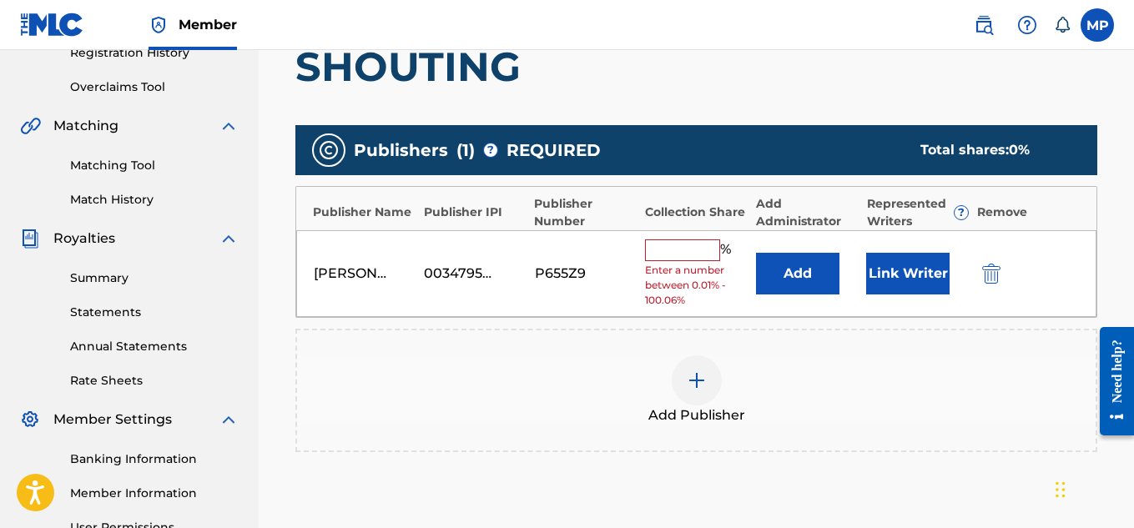
scroll to position [337, 0]
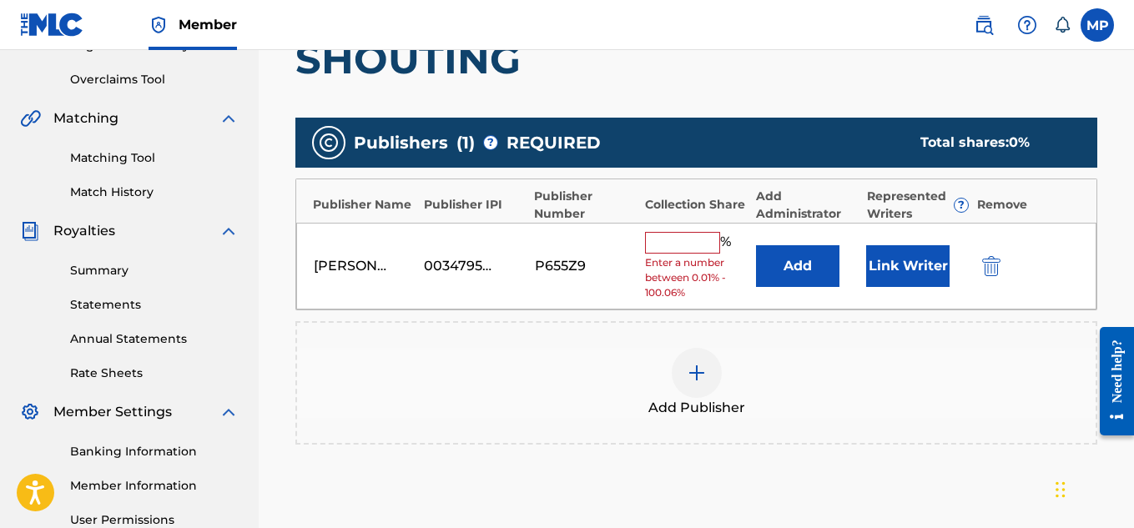
click at [938, 265] on button "Link Writer" at bounding box center [907, 266] width 83 height 42
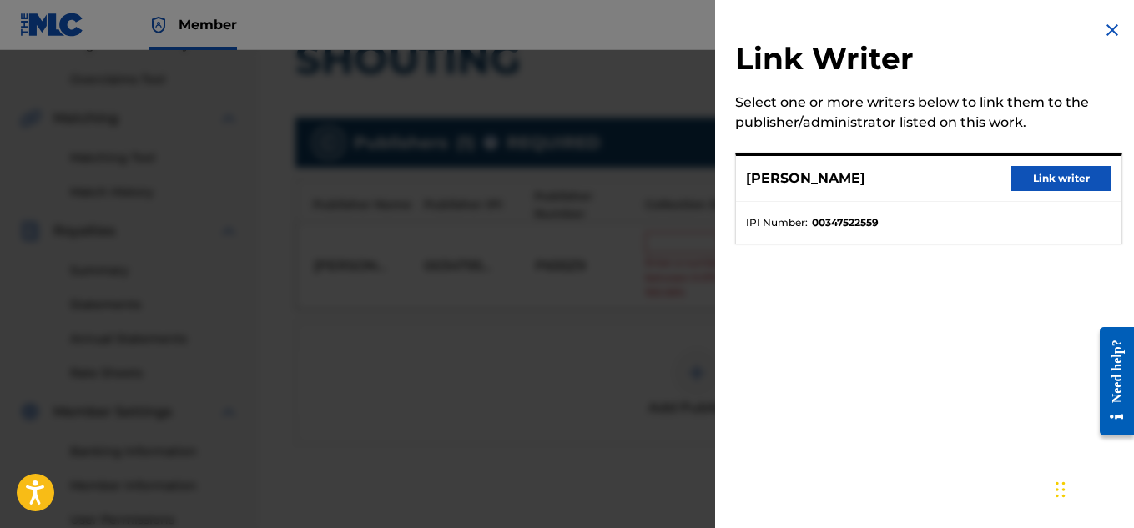
click at [1047, 185] on button "Link writer" at bounding box center [1061, 178] width 100 height 25
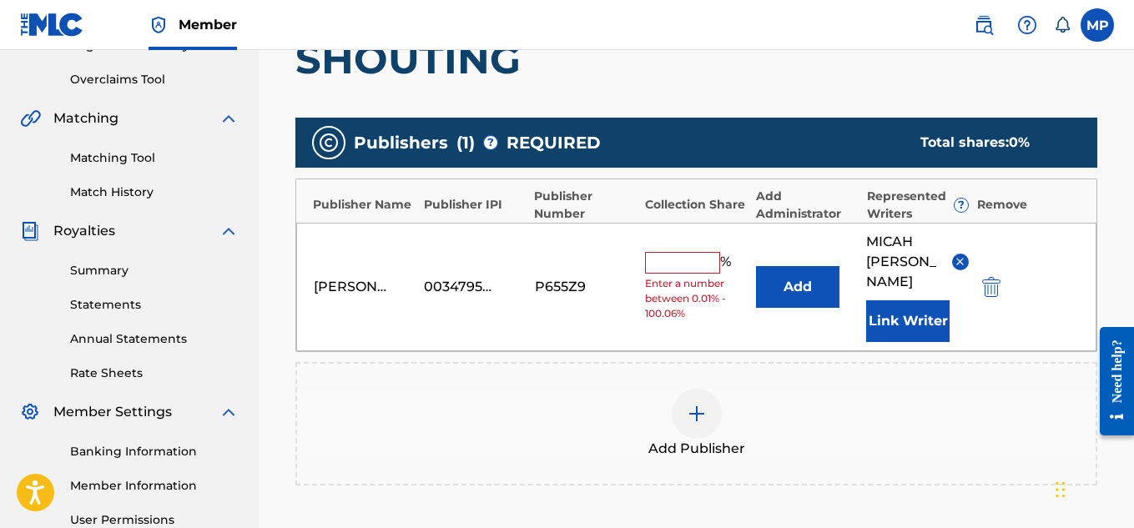
click at [699, 254] on input "text" at bounding box center [682, 263] width 75 height 22
type input "100"
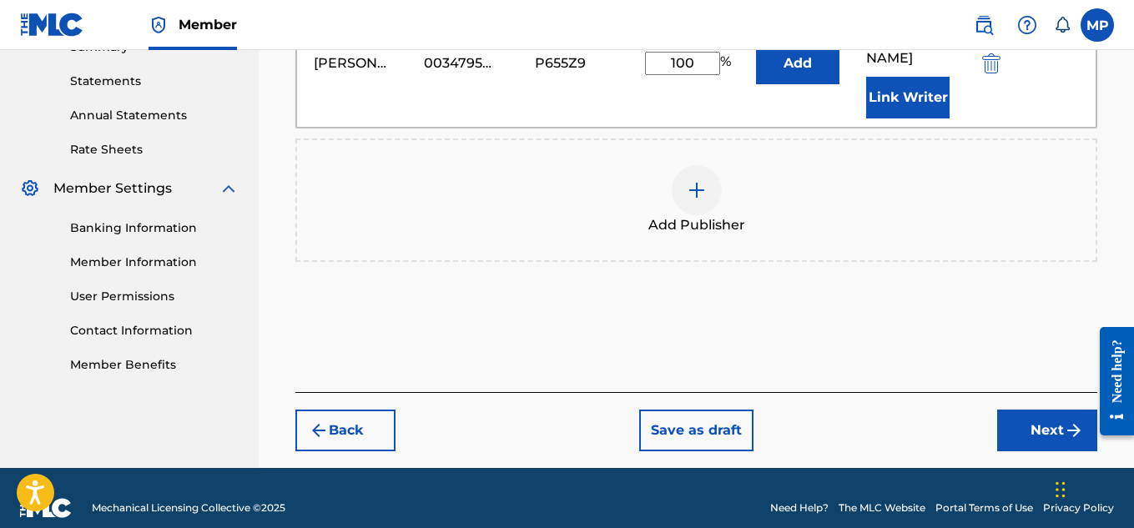
click at [1026, 413] on button "Next" at bounding box center [1047, 431] width 100 height 42
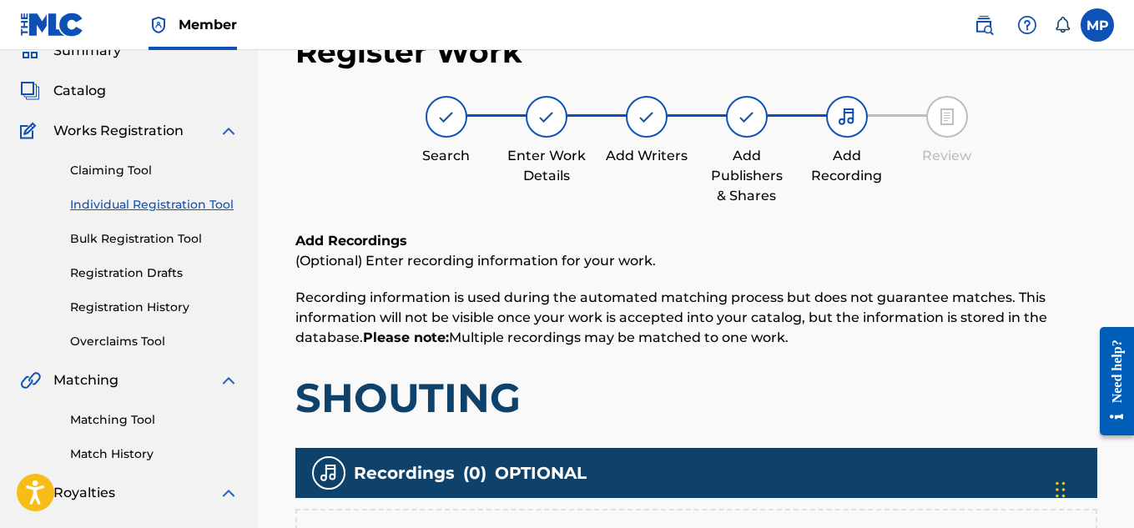
scroll to position [506, 0]
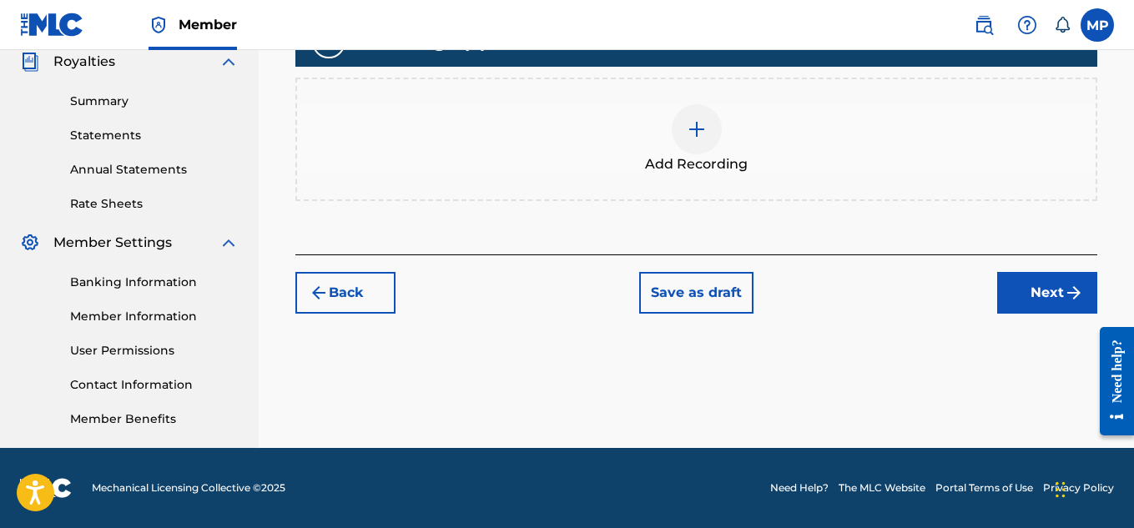
click at [701, 158] on span "Add Recording" at bounding box center [696, 164] width 103 height 20
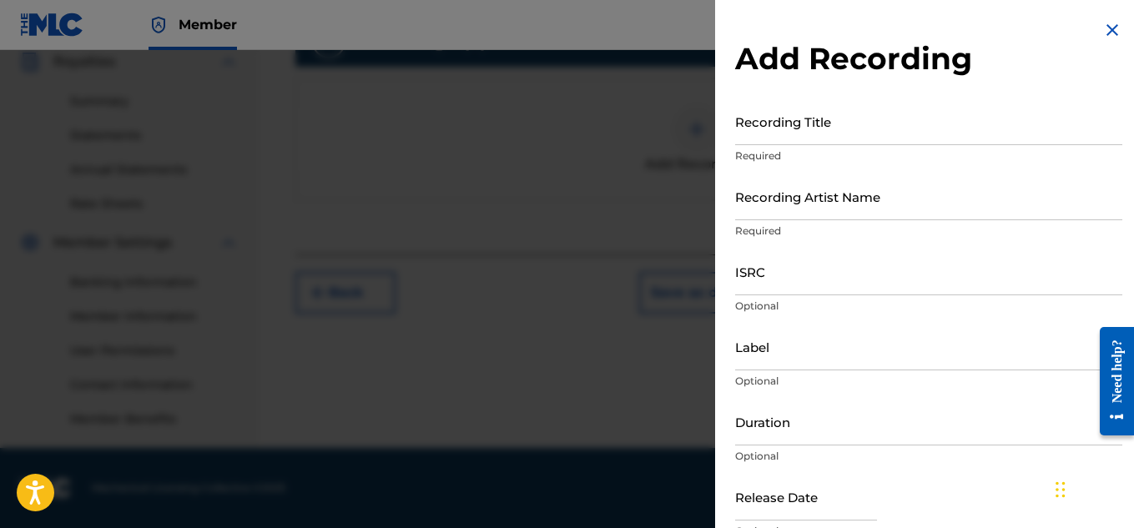
click at [791, 135] on input "Recording Title" at bounding box center [928, 122] width 387 height 48
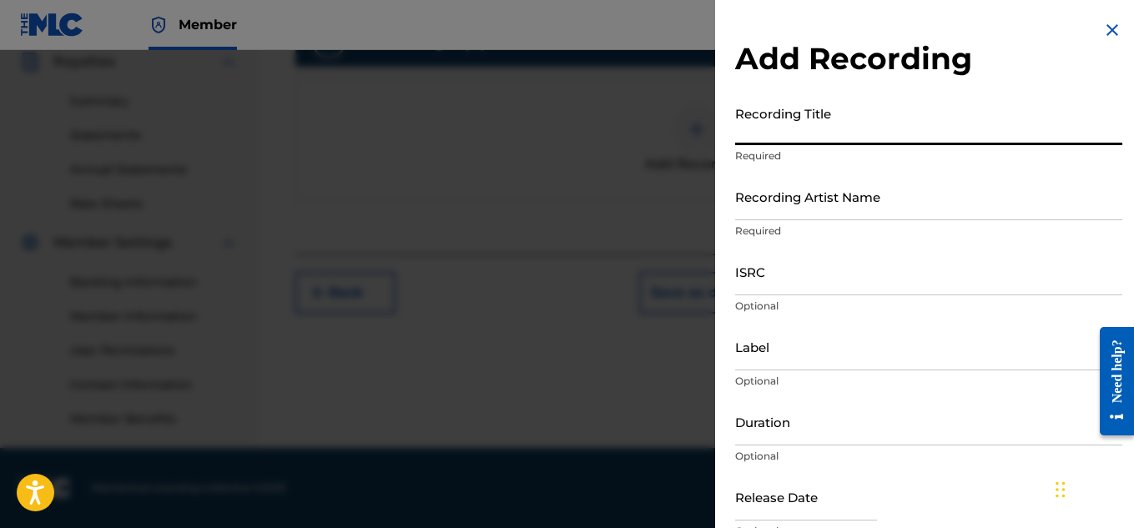
paste input "SHOUTING"
type input "SHOUTING"
click at [791, 206] on input "Recording Artist Name" at bounding box center [928, 197] width 387 height 48
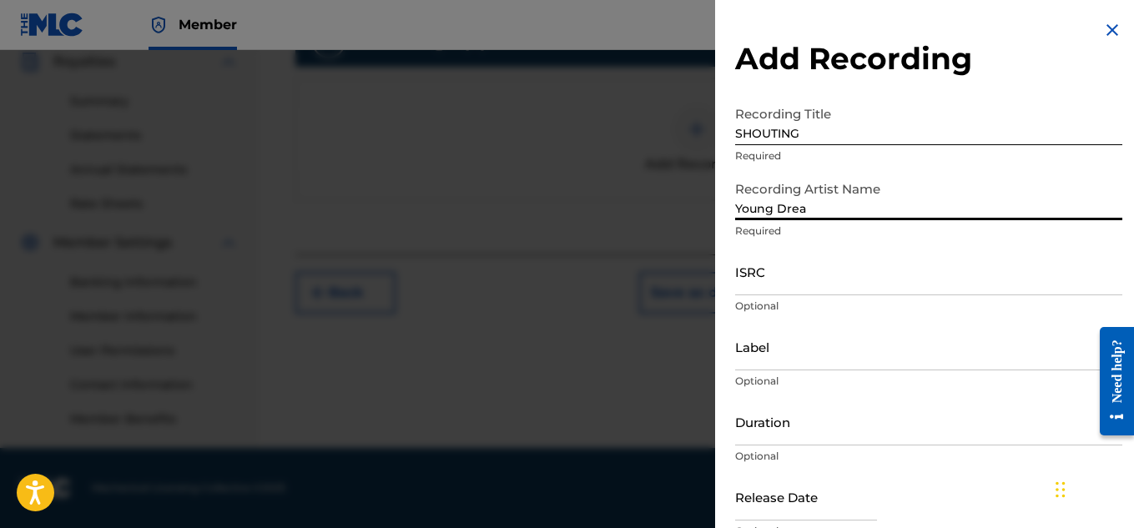
type input "Young Dread"
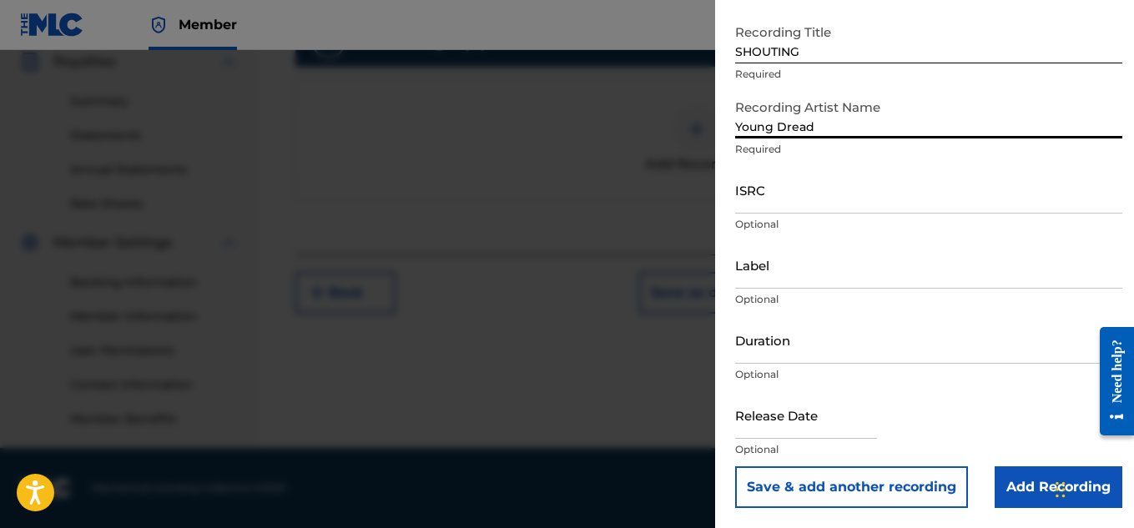
click at [1003, 482] on input "Add Recording" at bounding box center [1058, 487] width 128 height 42
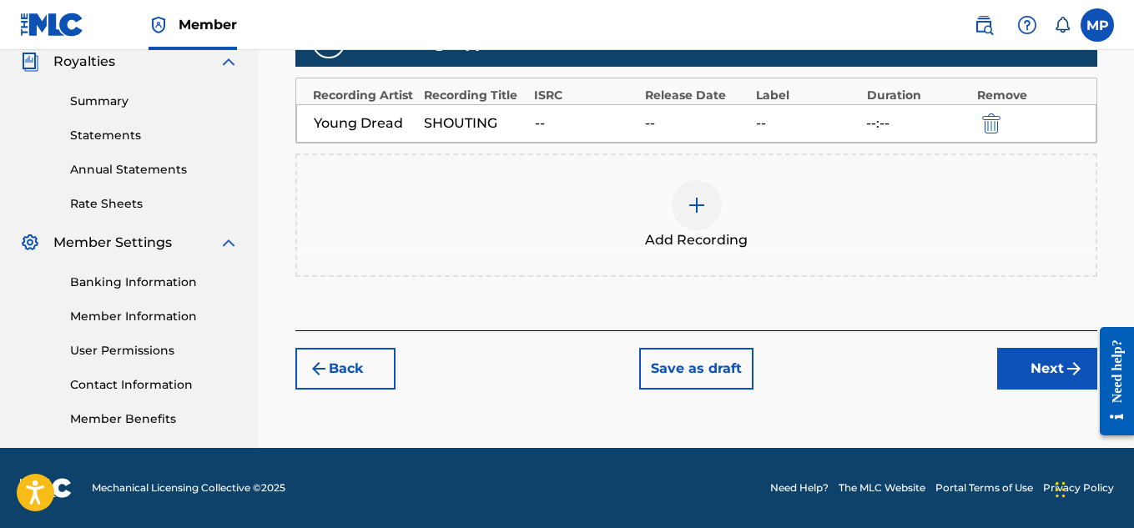
click at [1030, 369] on button "Next" at bounding box center [1047, 369] width 100 height 42
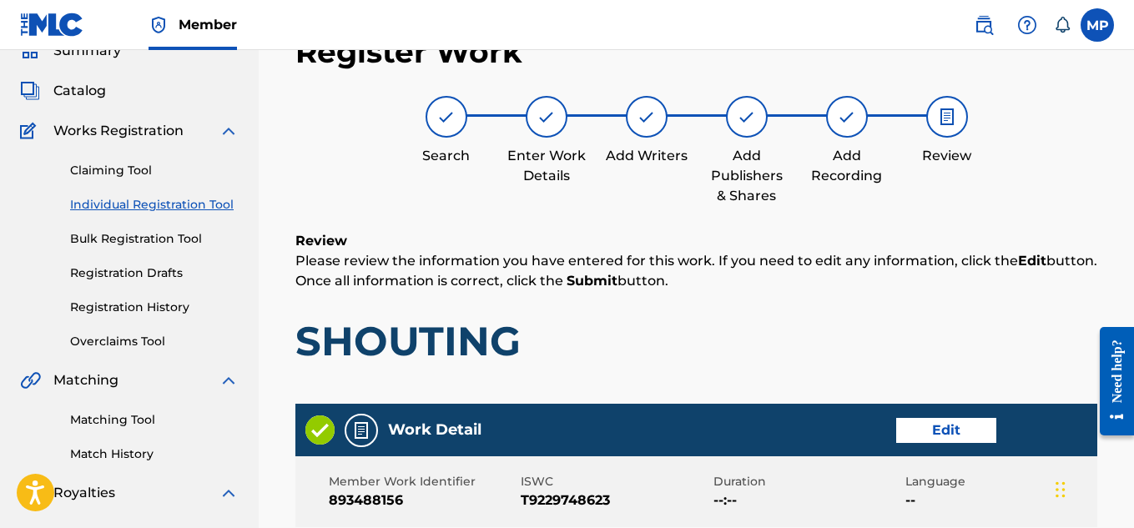
scroll to position [936, 0]
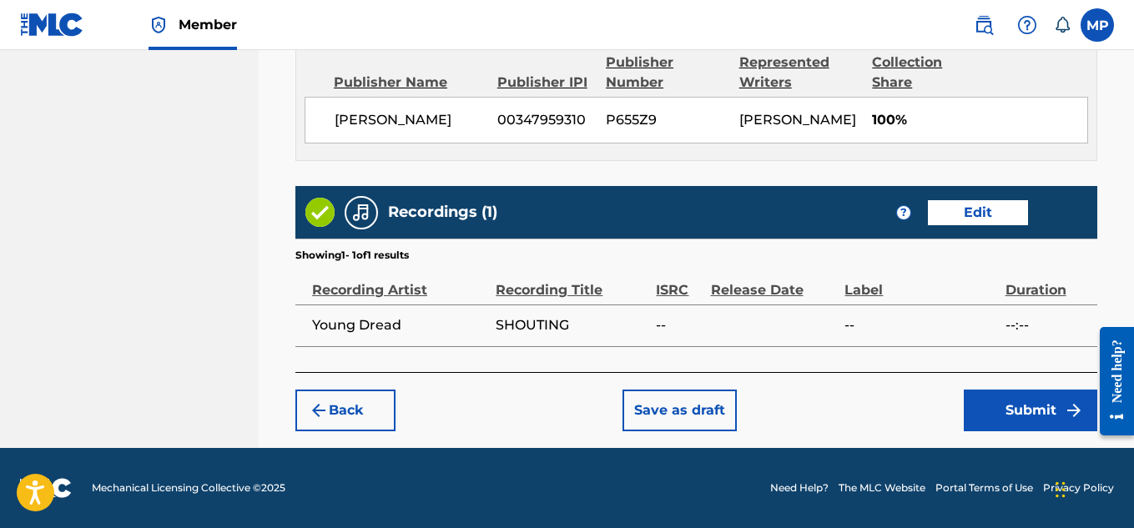
click at [1007, 400] on button "Submit" at bounding box center [1029, 411] width 133 height 42
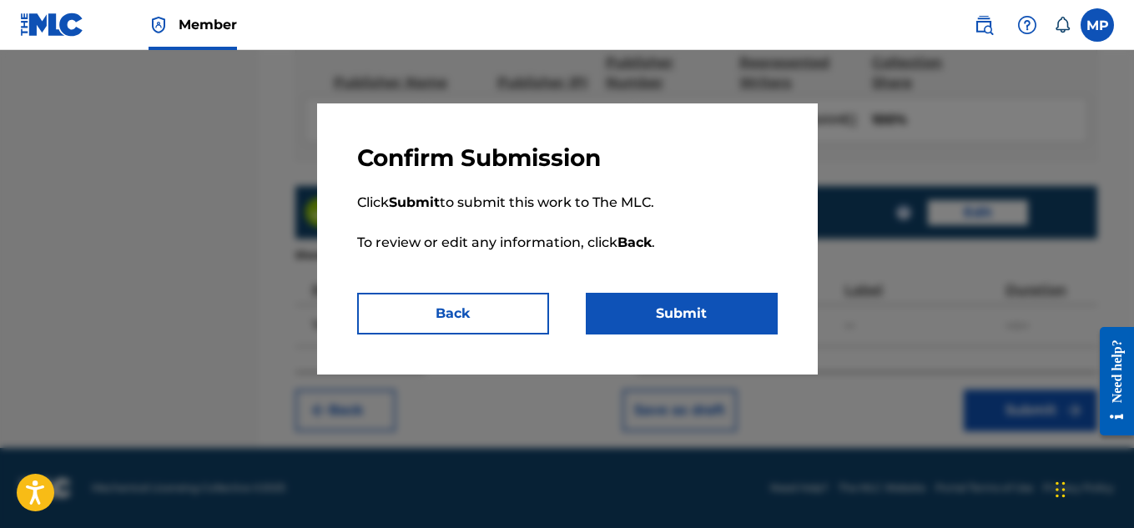
click at [664, 316] on button "Submit" at bounding box center [682, 314] width 192 height 42
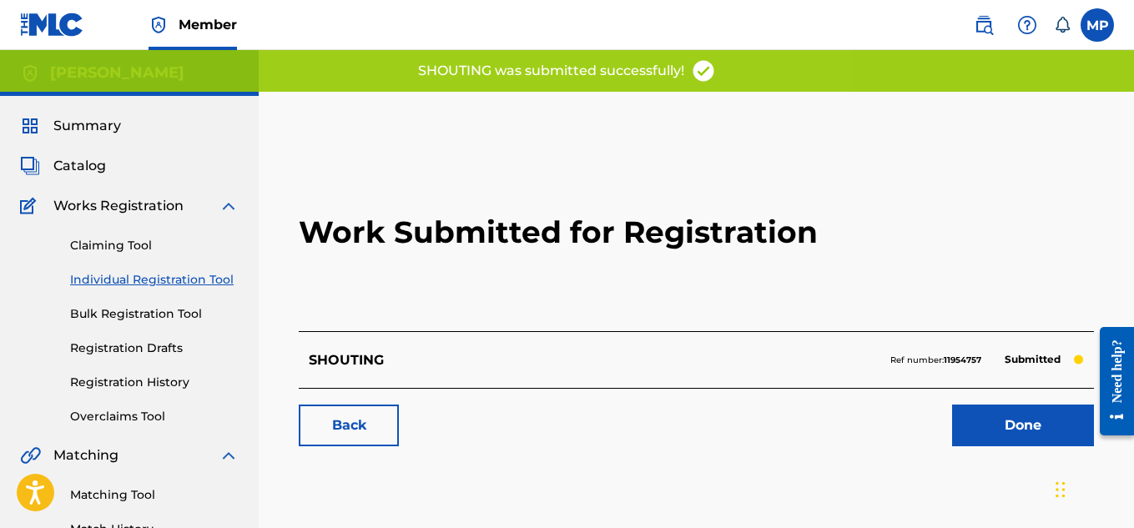
click at [341, 418] on link "Back" at bounding box center [349, 426] width 100 height 42
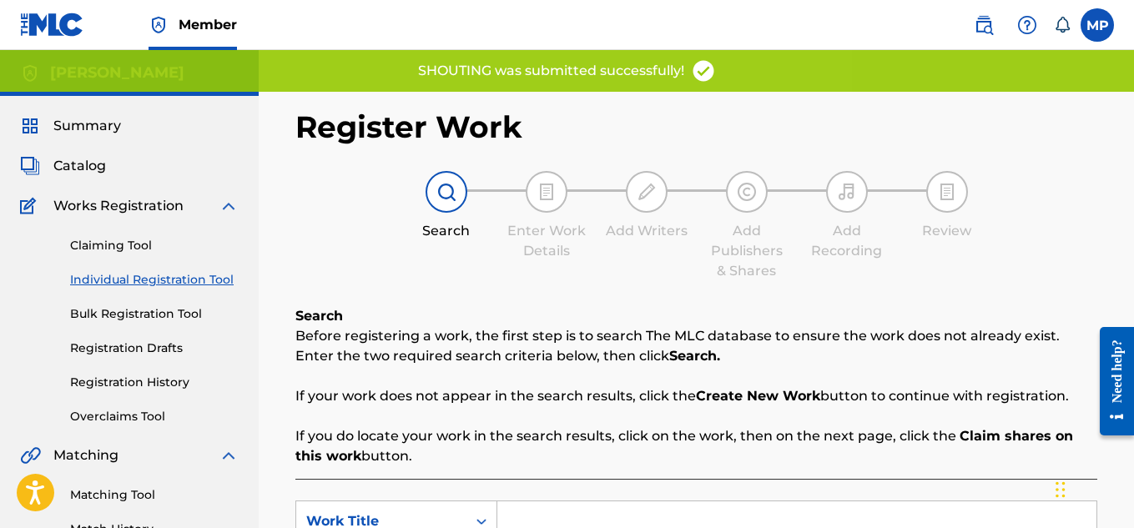
scroll to position [134, 0]
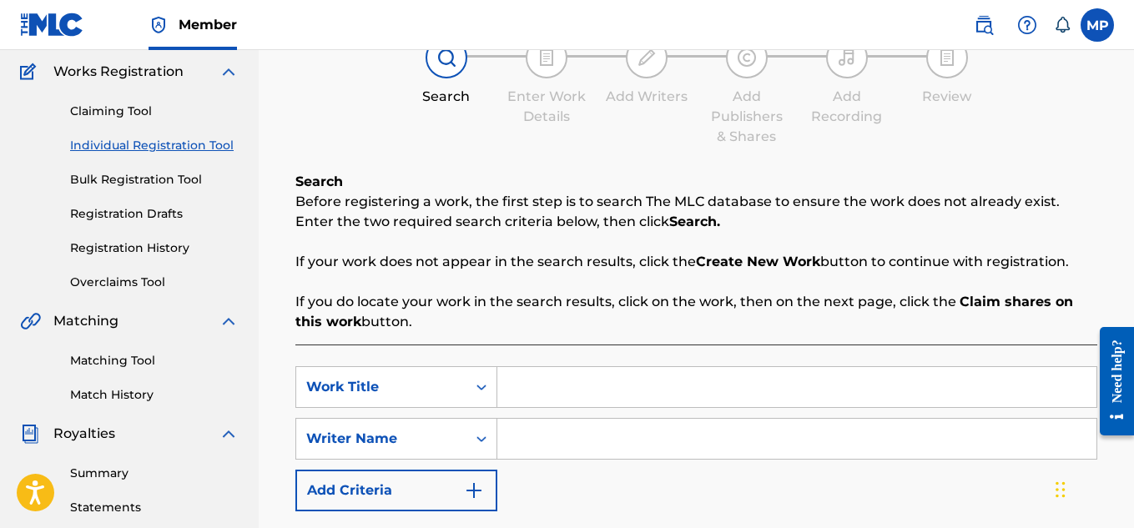
click at [588, 374] on input "Search Form" at bounding box center [796, 387] width 599 height 40
paste input "SHE A BALL"
type input "SHE A BALL"
click at [621, 439] on input "Search Form" at bounding box center [796, 439] width 599 height 40
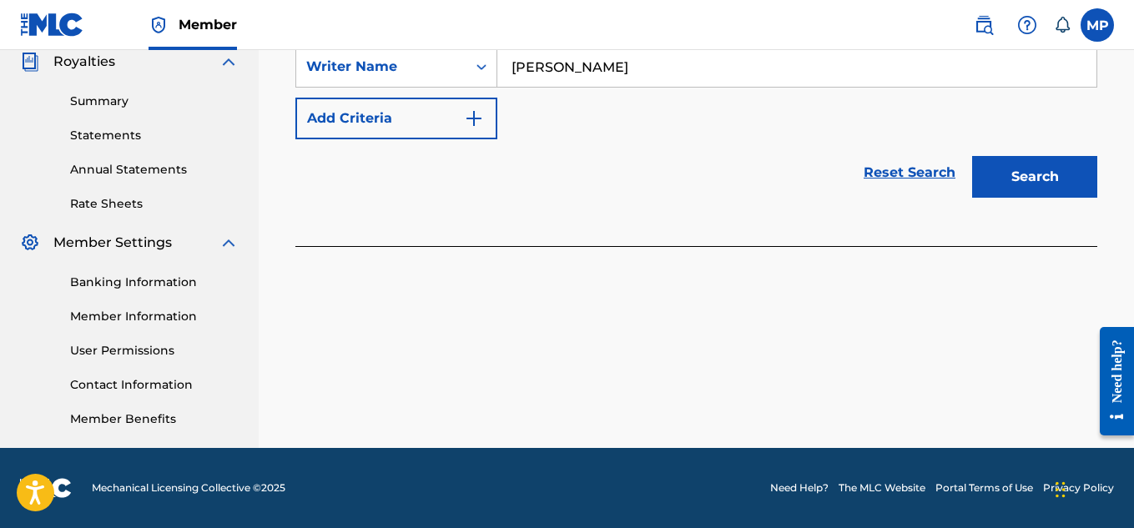
type input "[PERSON_NAME]"
click at [1018, 182] on button "Search" at bounding box center [1034, 177] width 125 height 42
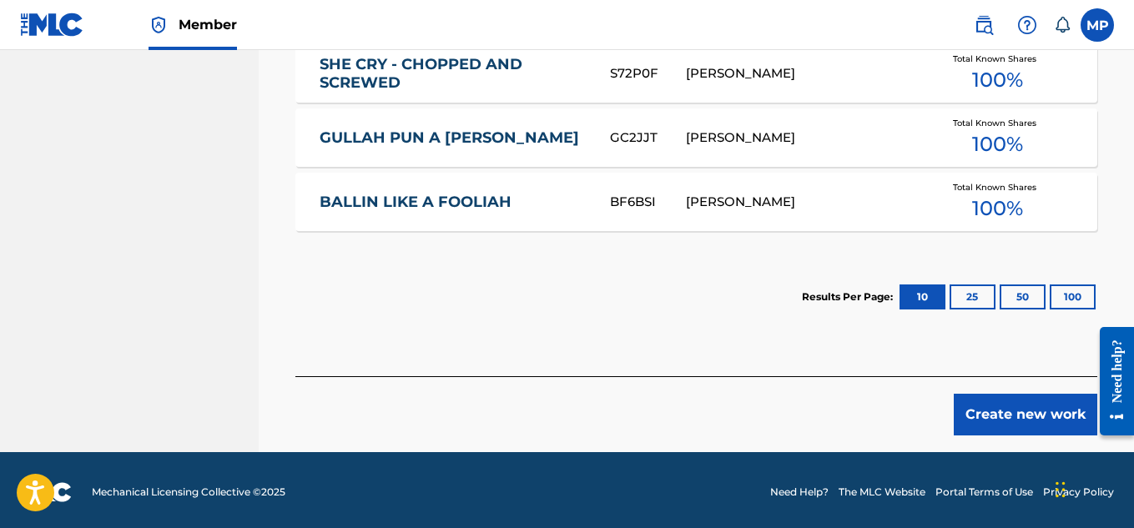
scroll to position [978, 0]
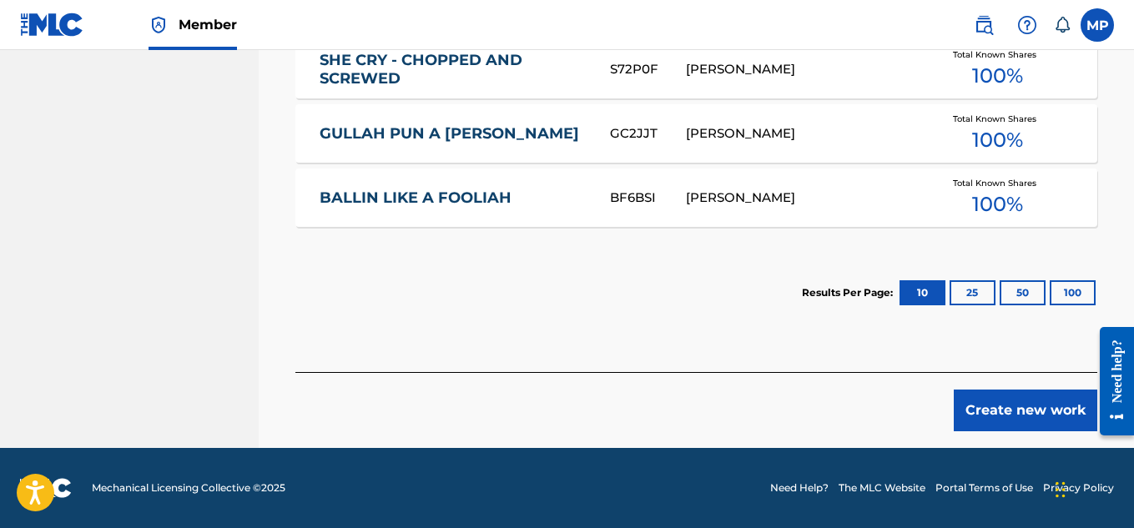
click at [1018, 410] on button "Create new work" at bounding box center [1024, 411] width 143 height 42
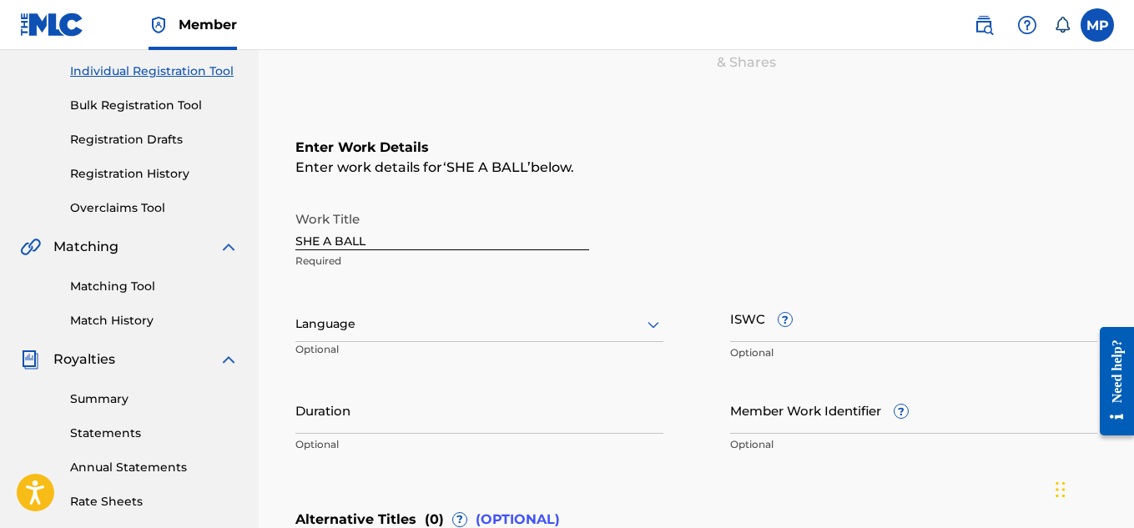
scroll to position [212, 0]
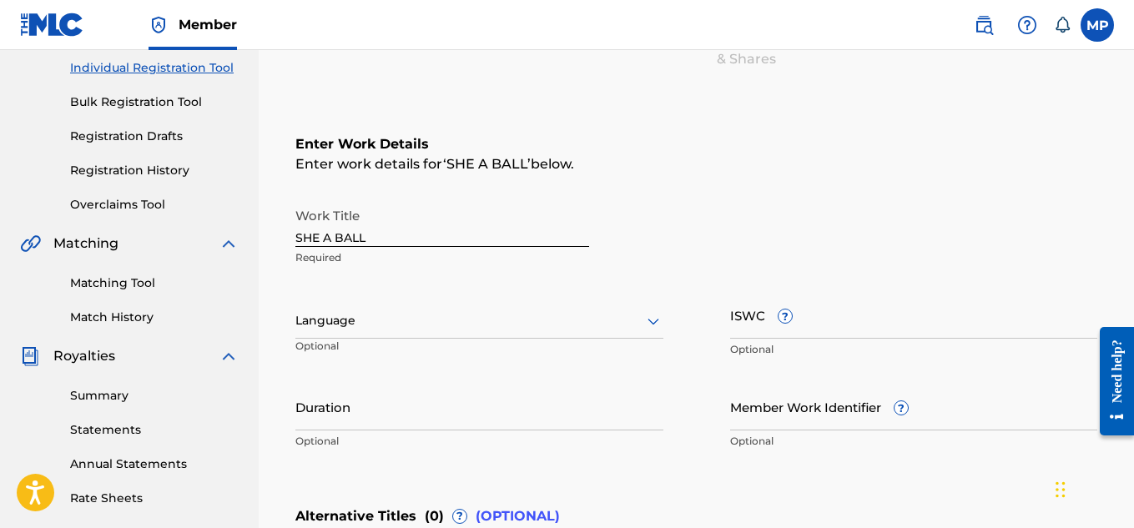
click at [872, 330] on input "ISWC ?" at bounding box center [914, 315] width 368 height 48
paste input "SHE A BALL"
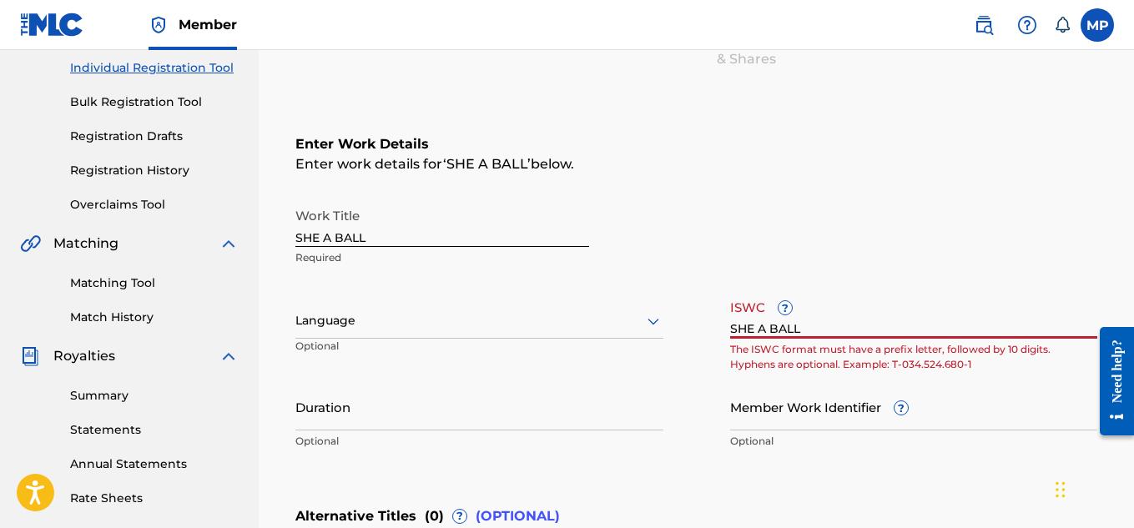
paste input "T9229747051"
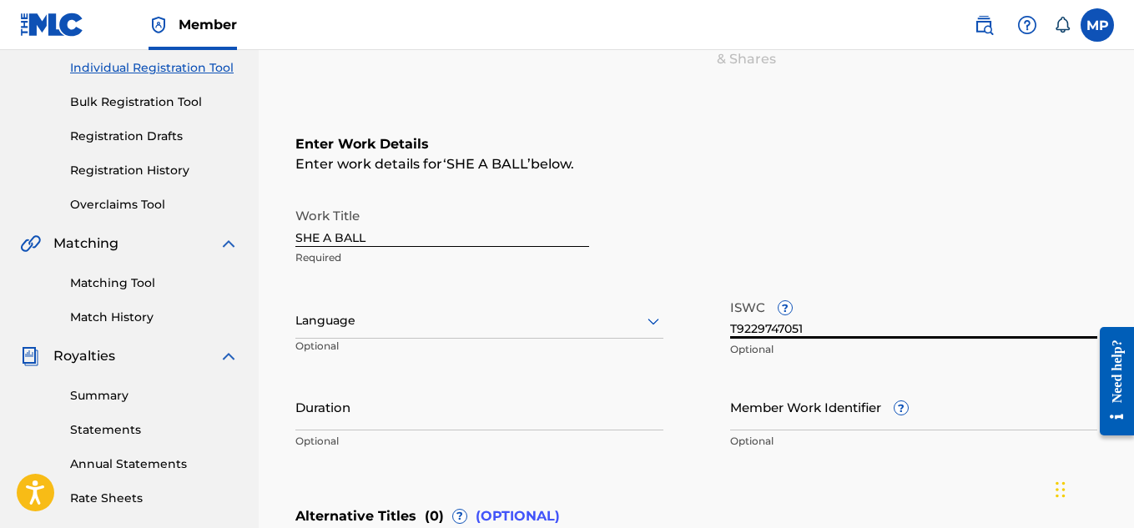
type input "T9229747051"
click at [745, 409] on input "Member Work Identifier ?" at bounding box center [914, 407] width 368 height 48
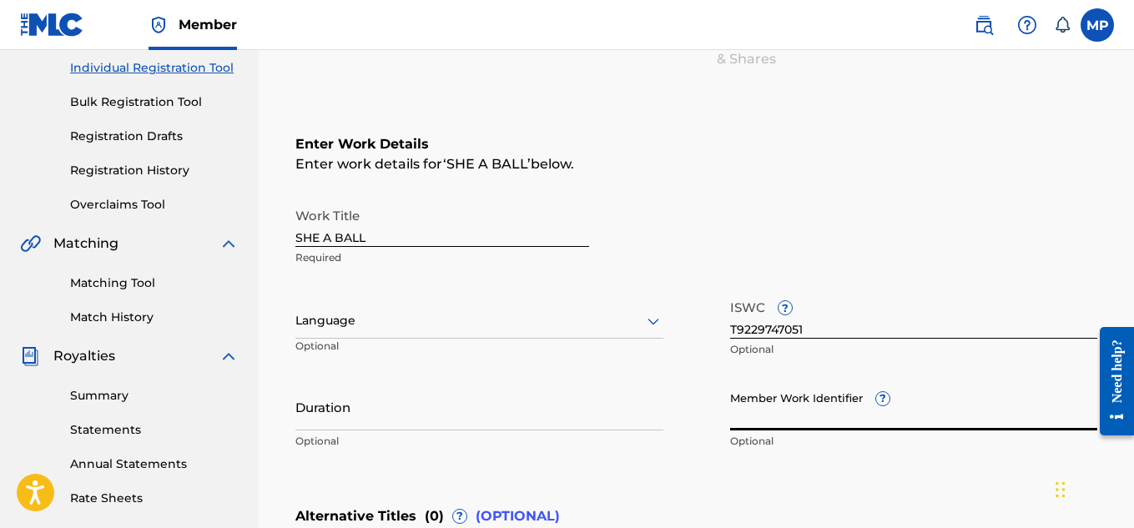
paste input "893487825"
type input "893487825"
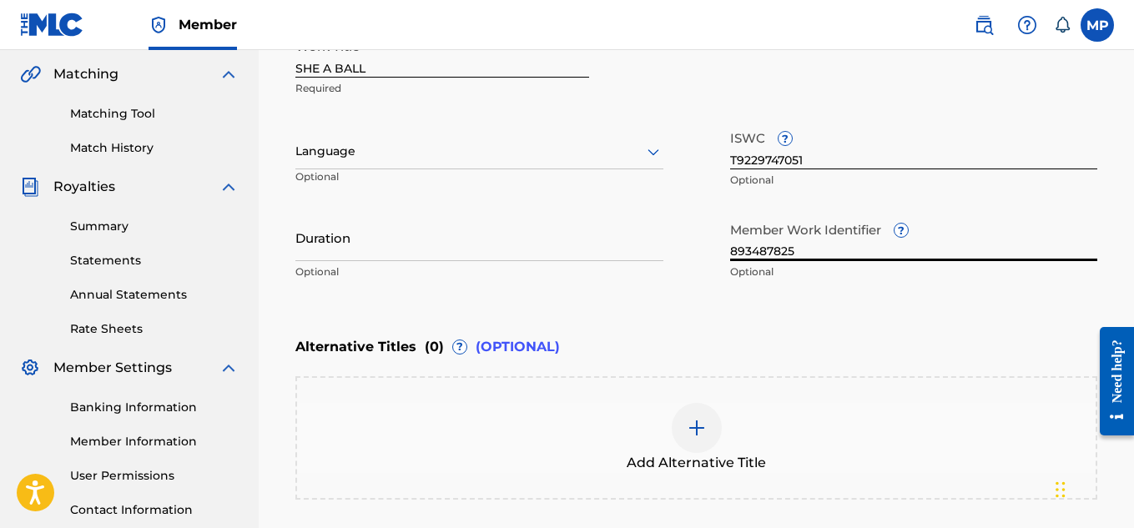
scroll to position [550, 0]
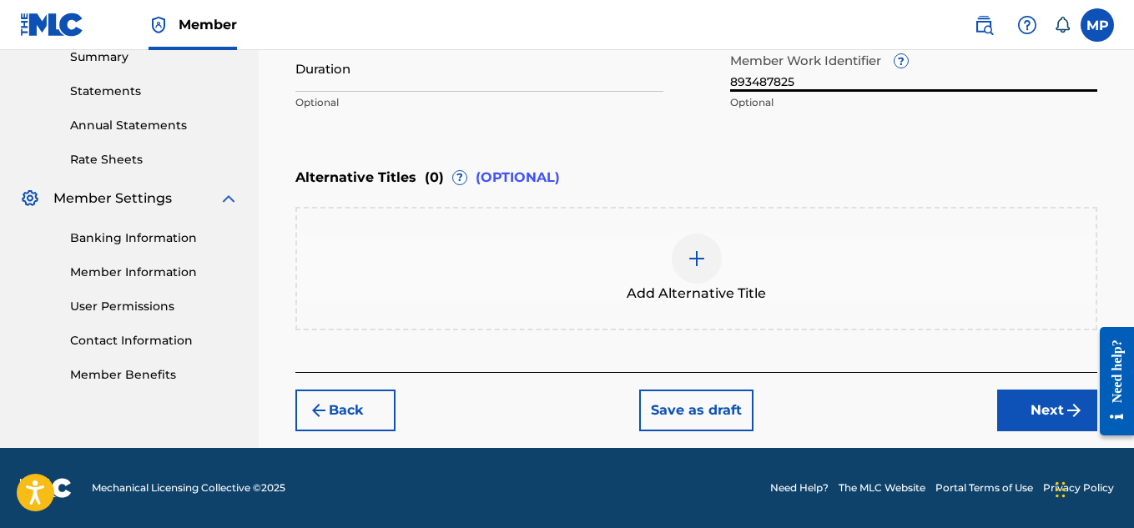
click at [998, 403] on button "Next" at bounding box center [1047, 411] width 100 height 42
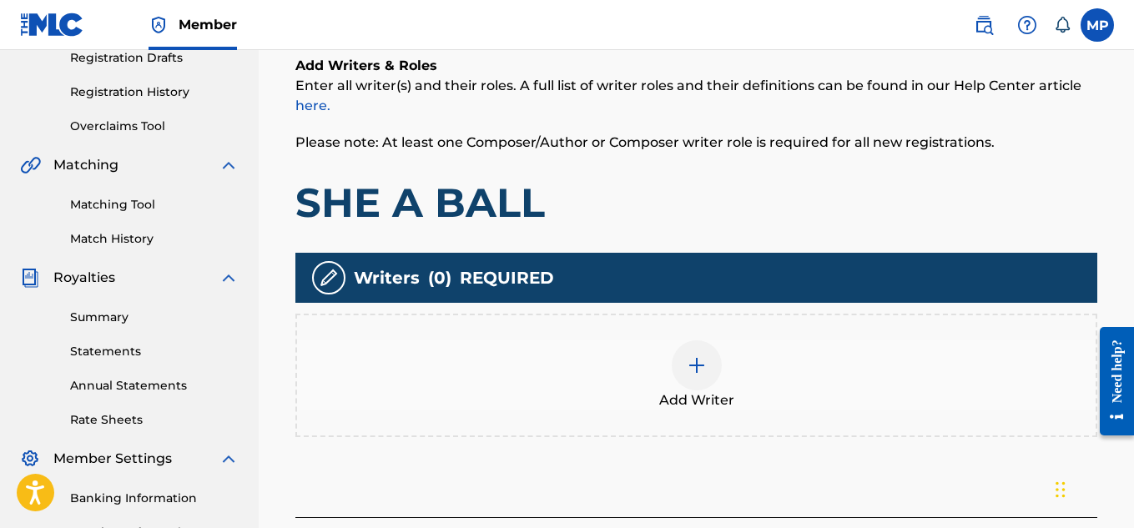
scroll to position [349, 0]
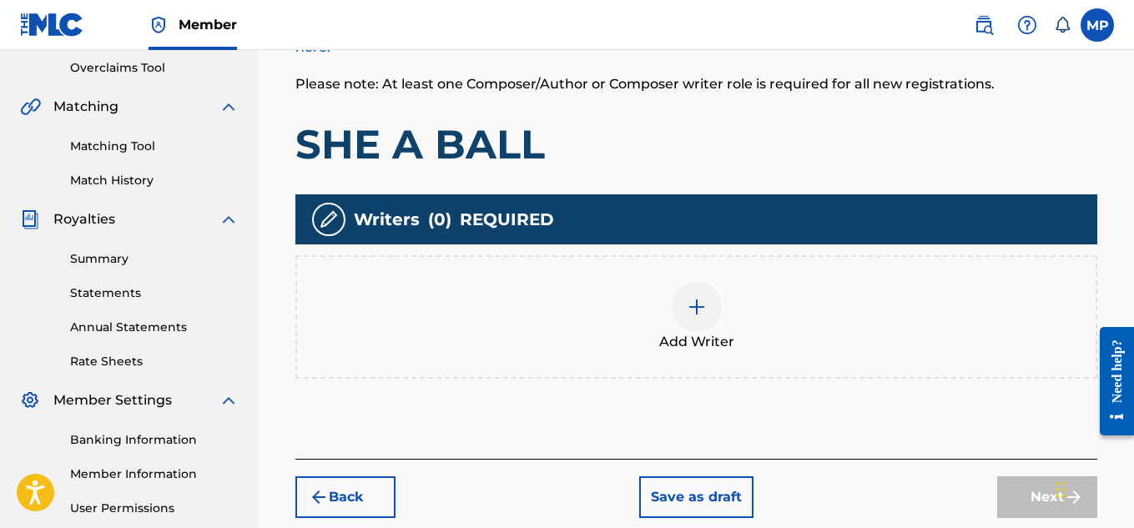
click at [716, 298] on div at bounding box center [696, 307] width 50 height 50
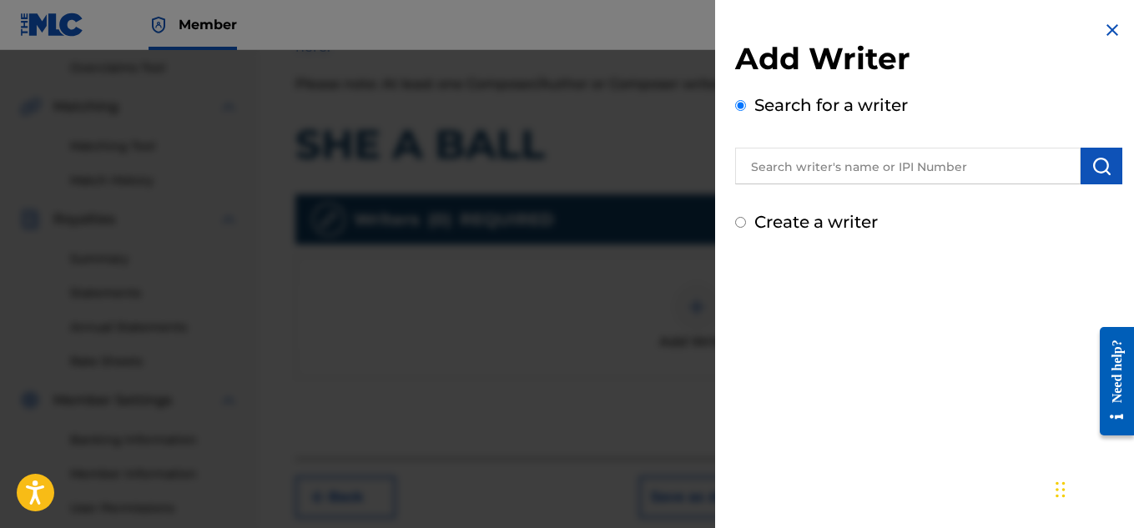
click at [879, 156] on input "text" at bounding box center [907, 166] width 345 height 37
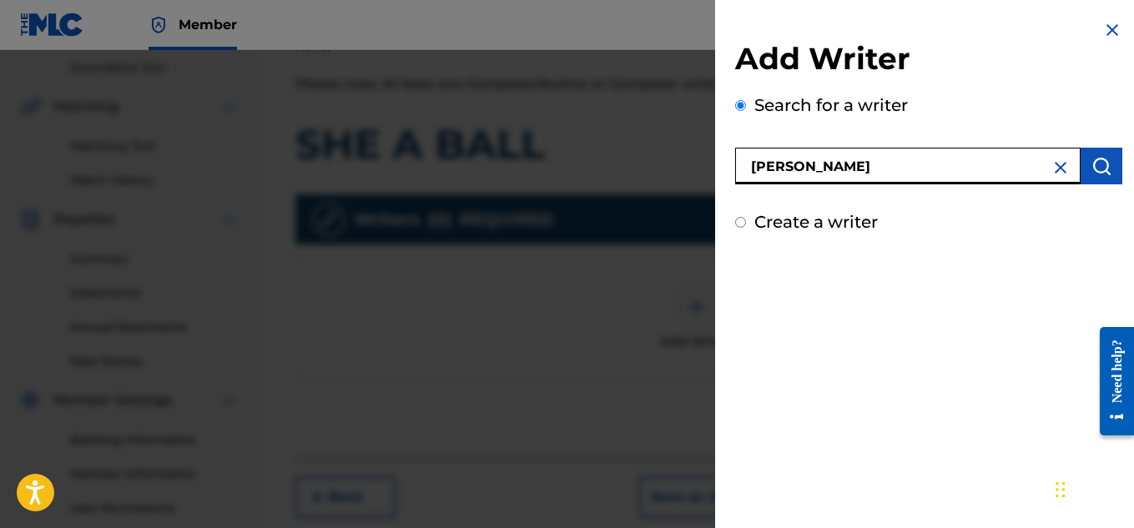
type input "[PERSON_NAME]"
click at [1099, 161] on img "submit" at bounding box center [1101, 166] width 20 height 20
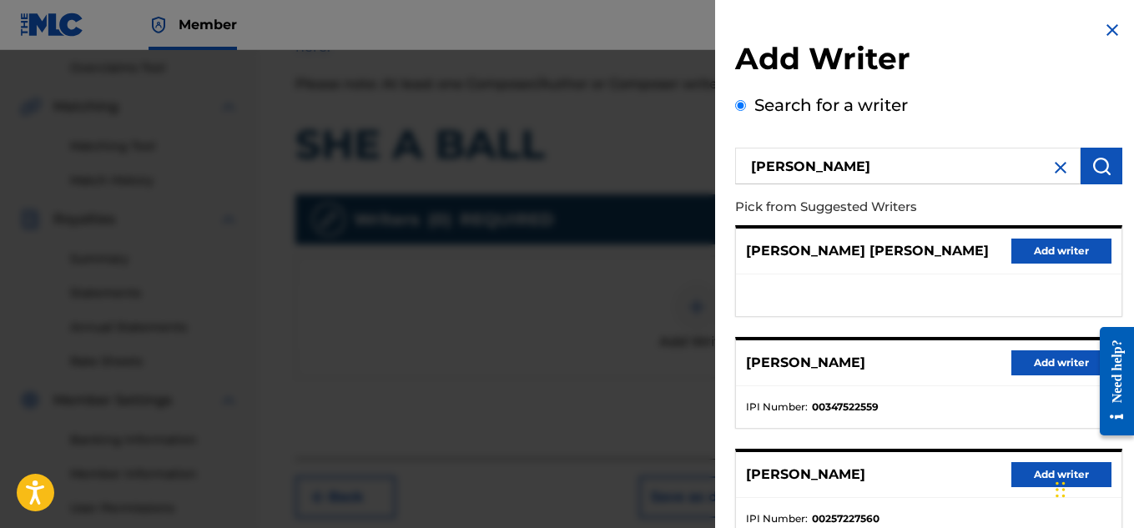
click at [1038, 357] on button "Add writer" at bounding box center [1061, 362] width 100 height 25
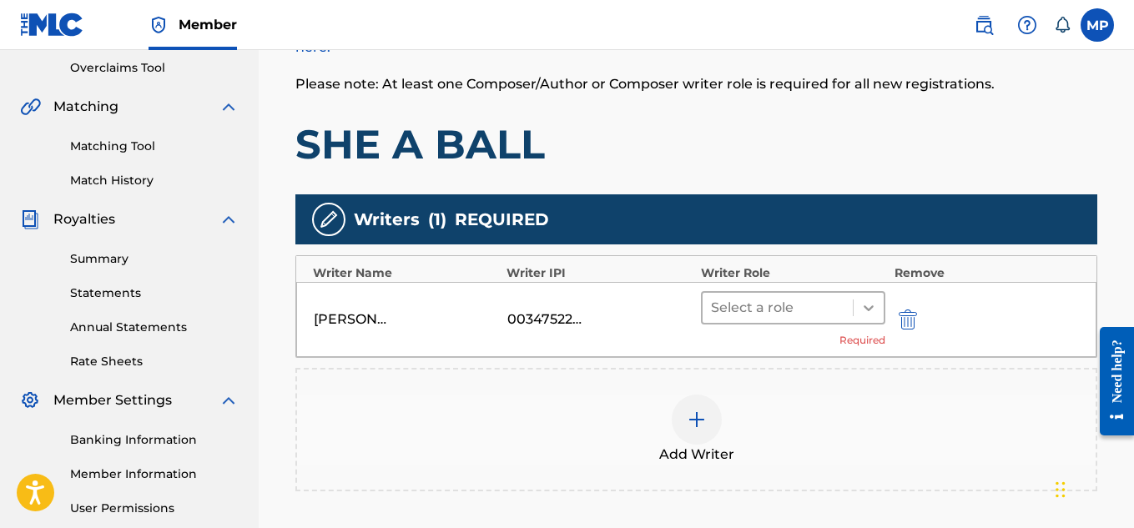
click at [869, 309] on icon at bounding box center [868, 308] width 10 height 6
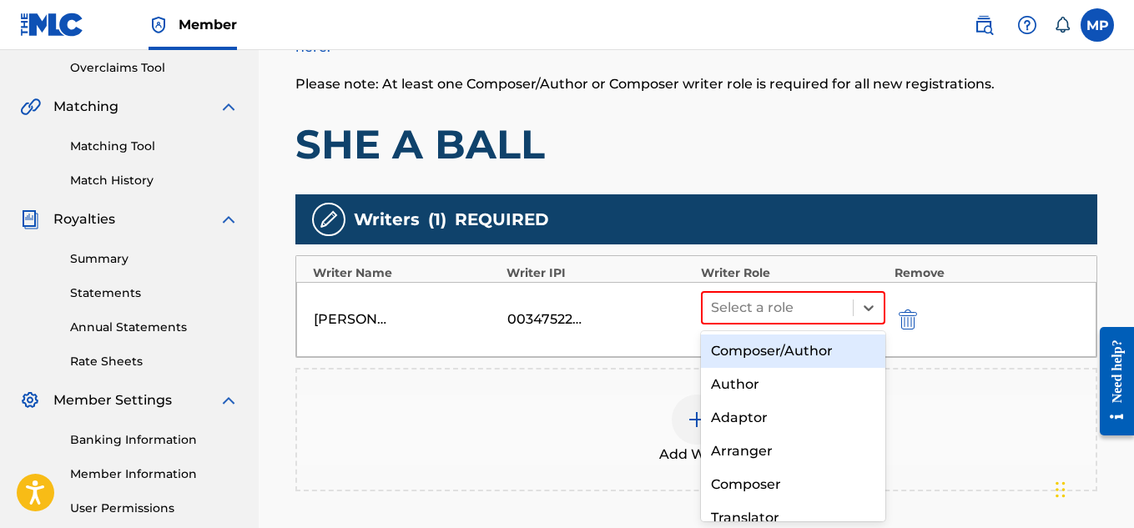
click at [775, 355] on div "Composer/Author" at bounding box center [793, 350] width 185 height 33
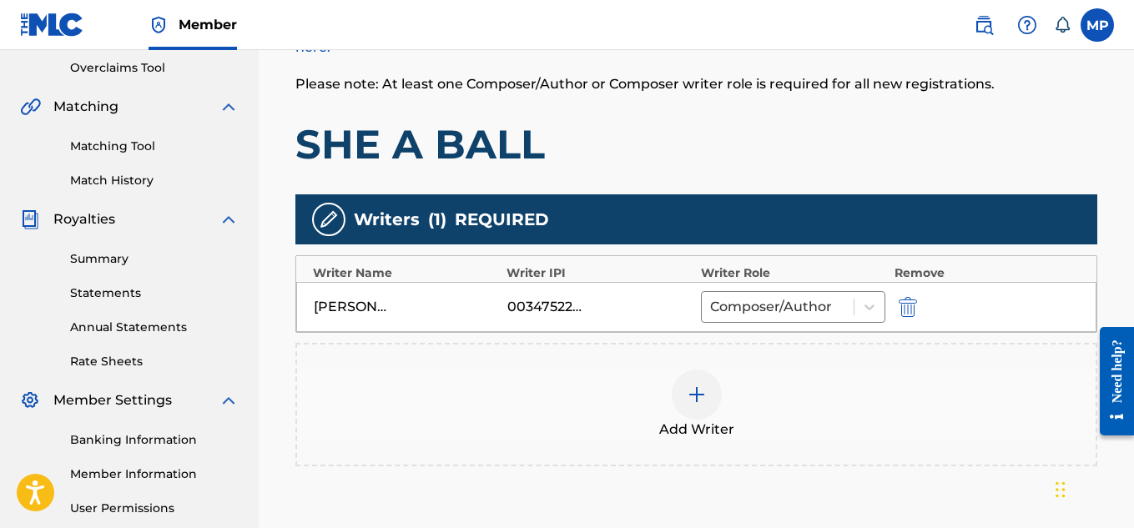
scroll to position [523, 0]
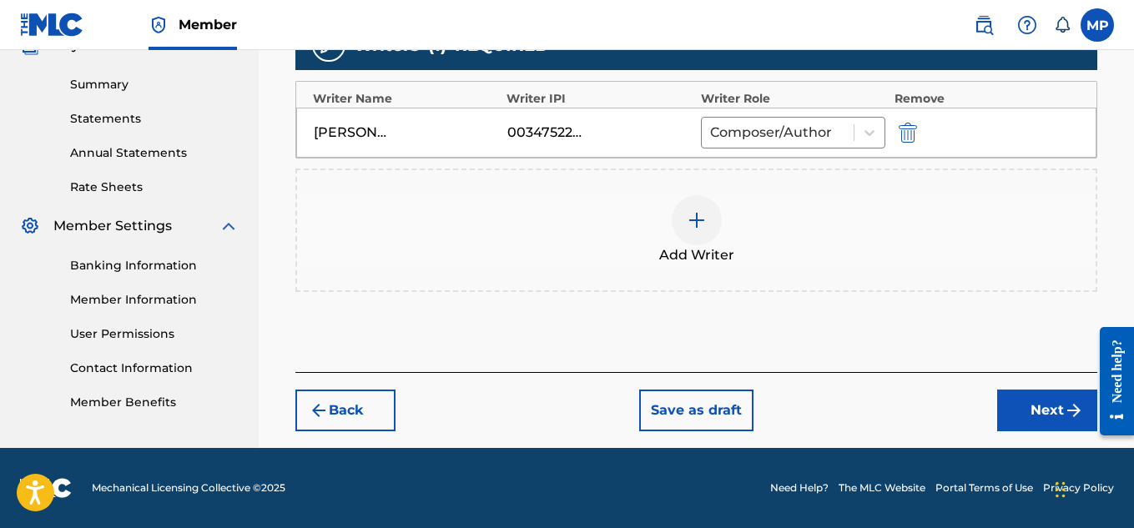
click at [1013, 400] on button "Next" at bounding box center [1047, 411] width 100 height 42
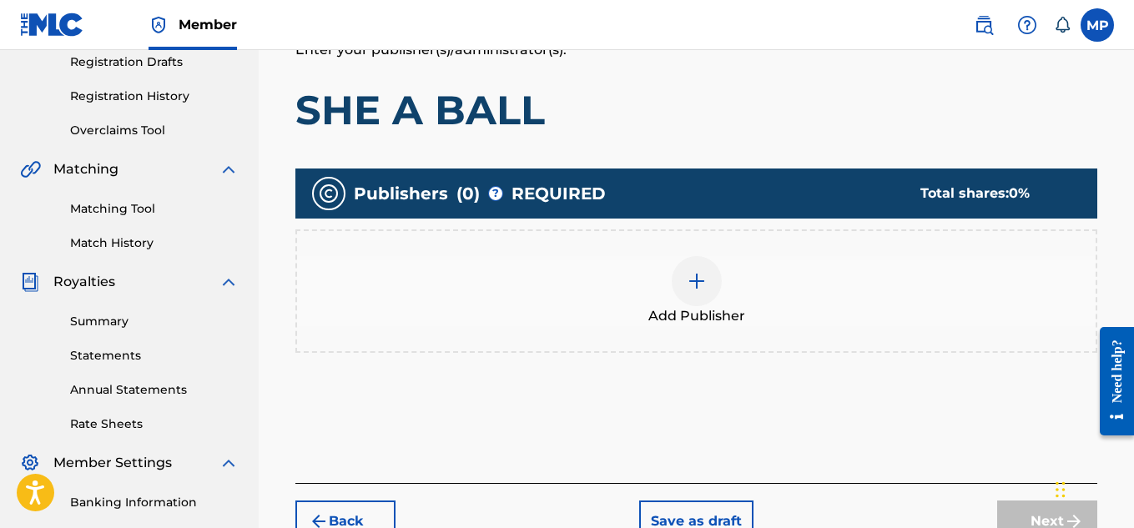
scroll to position [364, 0]
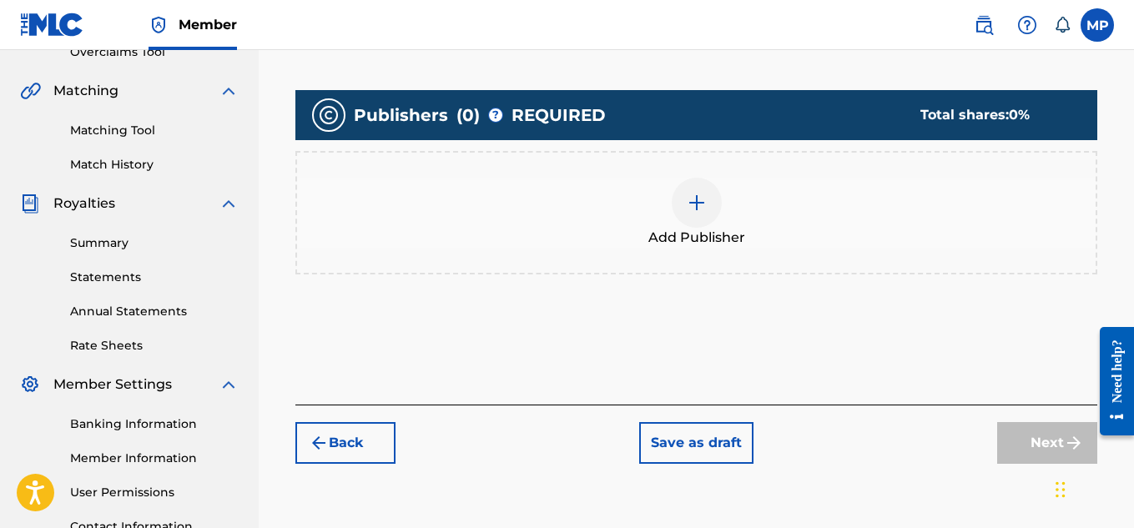
click at [724, 201] on div "Add Publisher" at bounding box center [696, 213] width 798 height 70
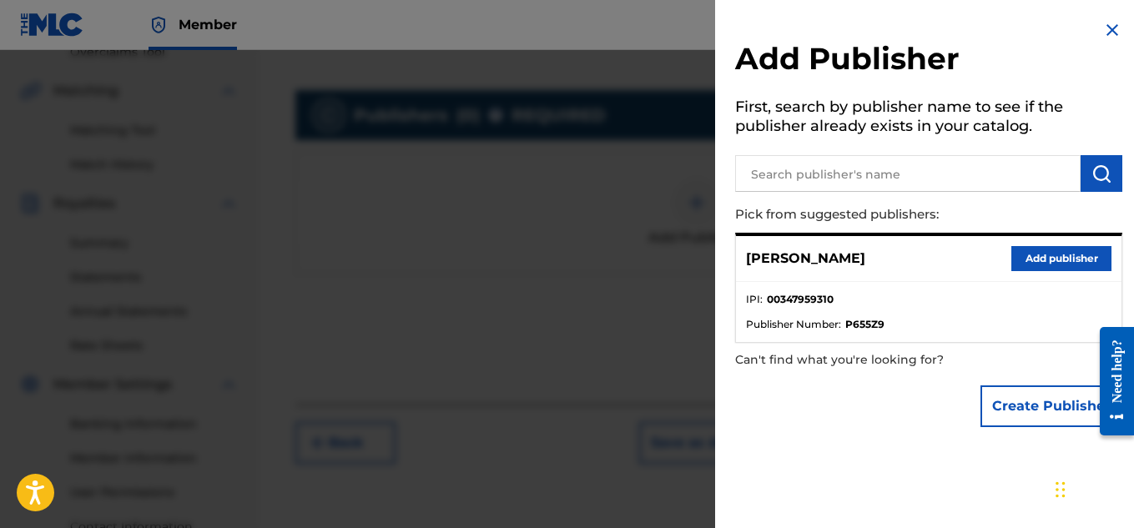
click at [1056, 256] on button "Add publisher" at bounding box center [1061, 258] width 100 height 25
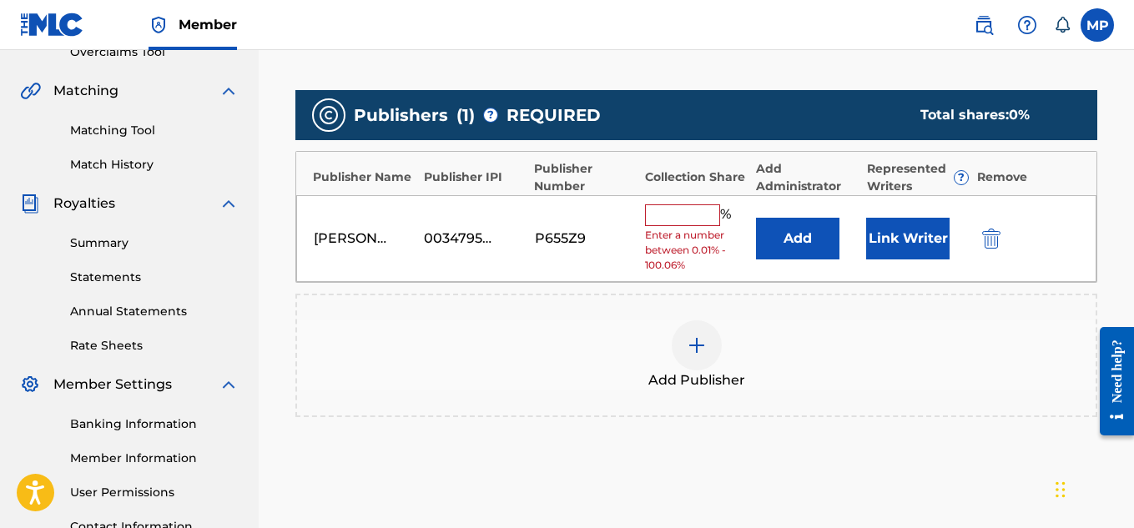
click at [716, 213] on input "text" at bounding box center [682, 215] width 75 height 22
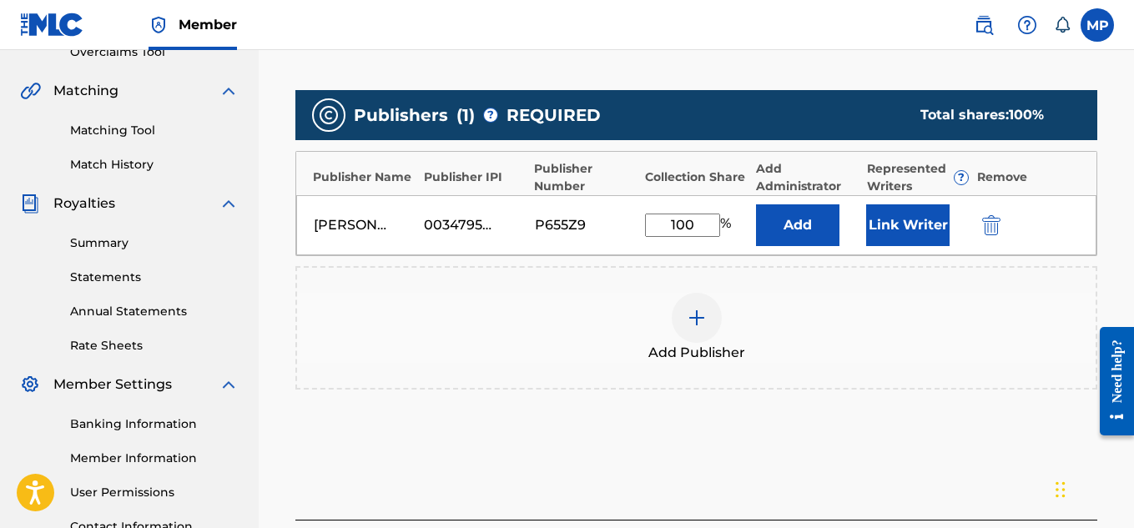
type input "100"
click at [917, 227] on button "Link Writer" at bounding box center [907, 225] width 83 height 42
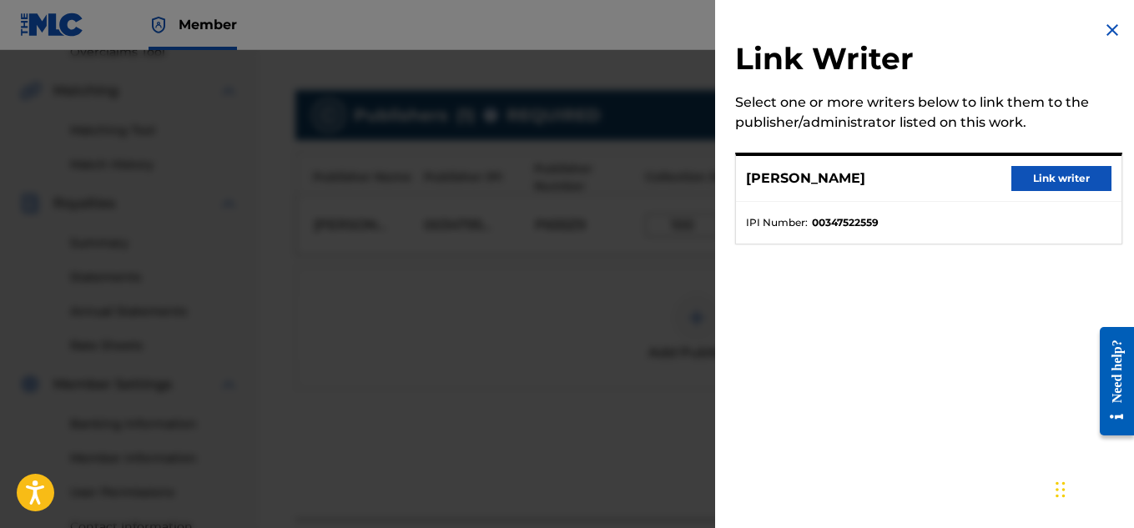
click at [1064, 174] on button "Link writer" at bounding box center [1061, 178] width 100 height 25
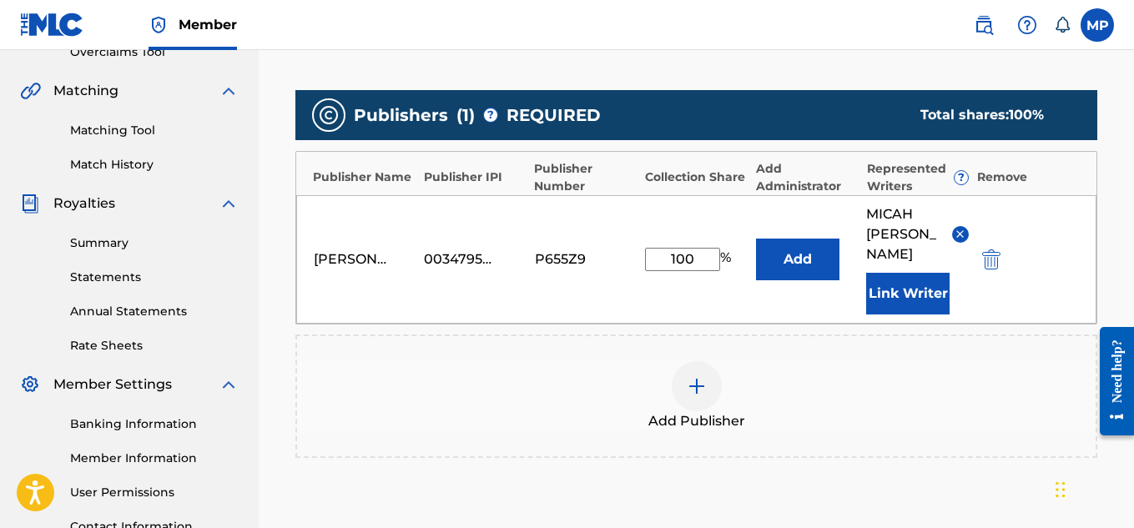
scroll to position [561, 0]
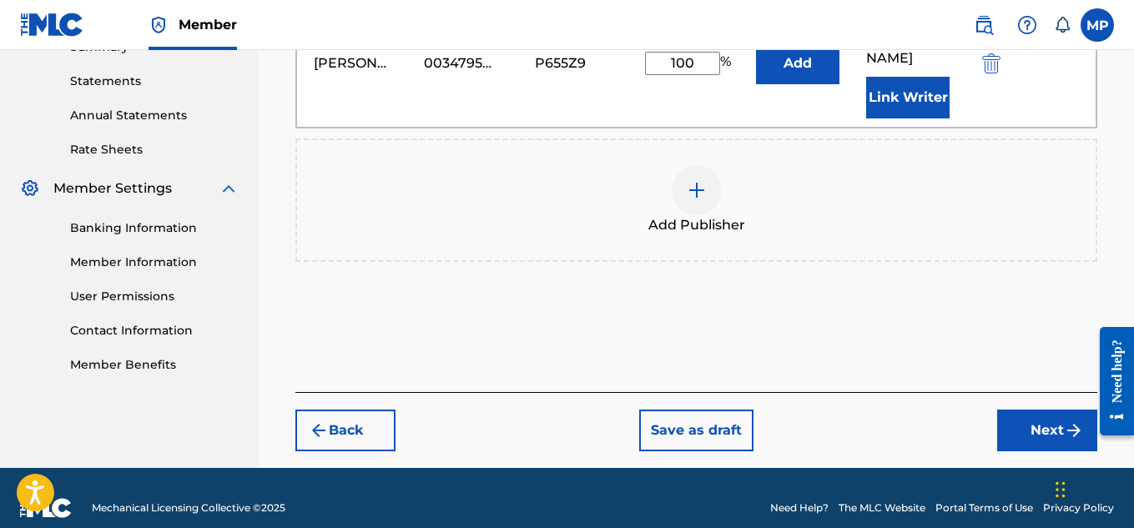
click at [1029, 392] on div "Back Save as draft Next" at bounding box center [696, 421] width 802 height 59
click at [1029, 410] on button "Next" at bounding box center [1047, 431] width 100 height 42
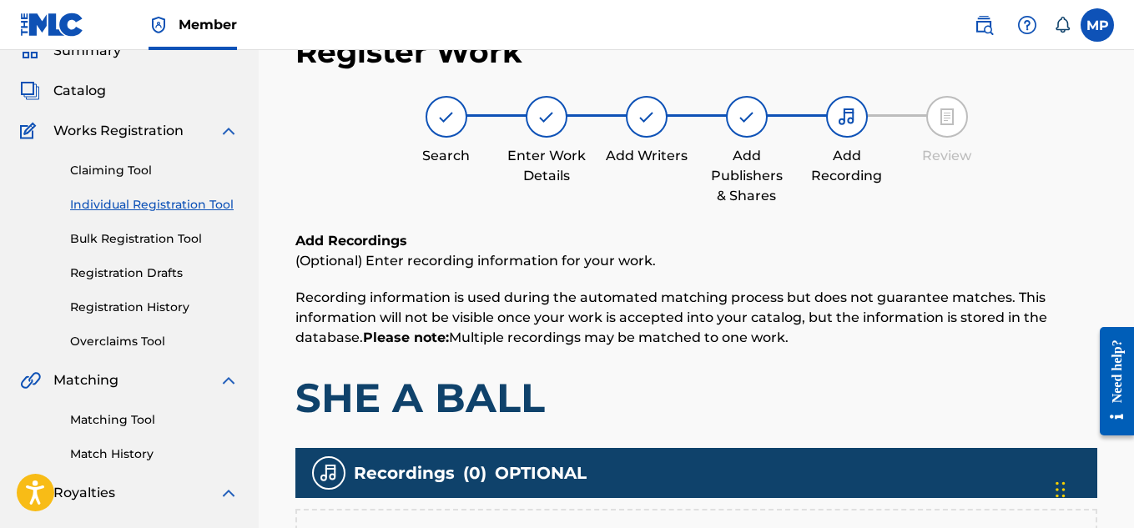
scroll to position [506, 0]
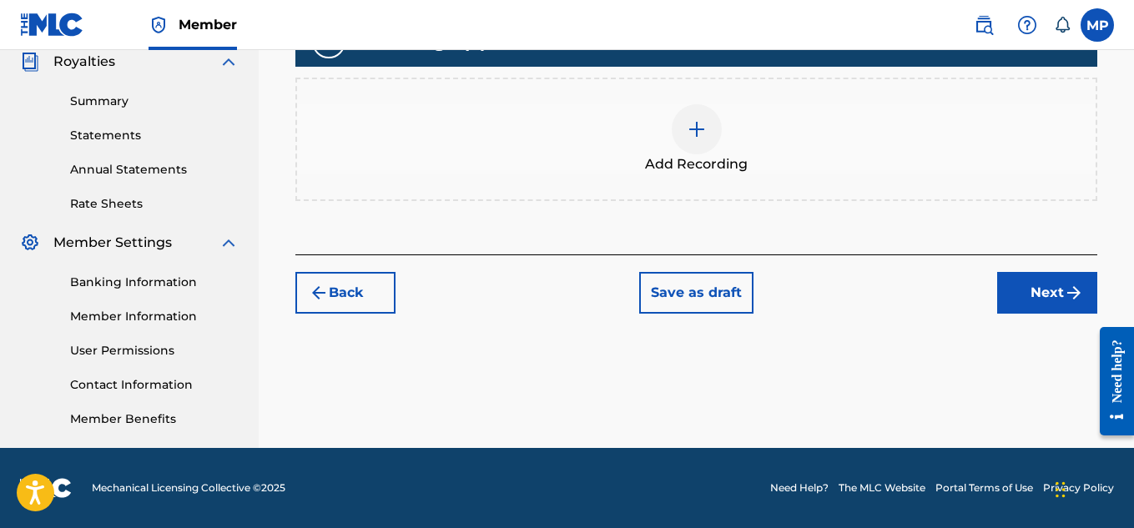
click at [703, 141] on div at bounding box center [696, 129] width 50 height 50
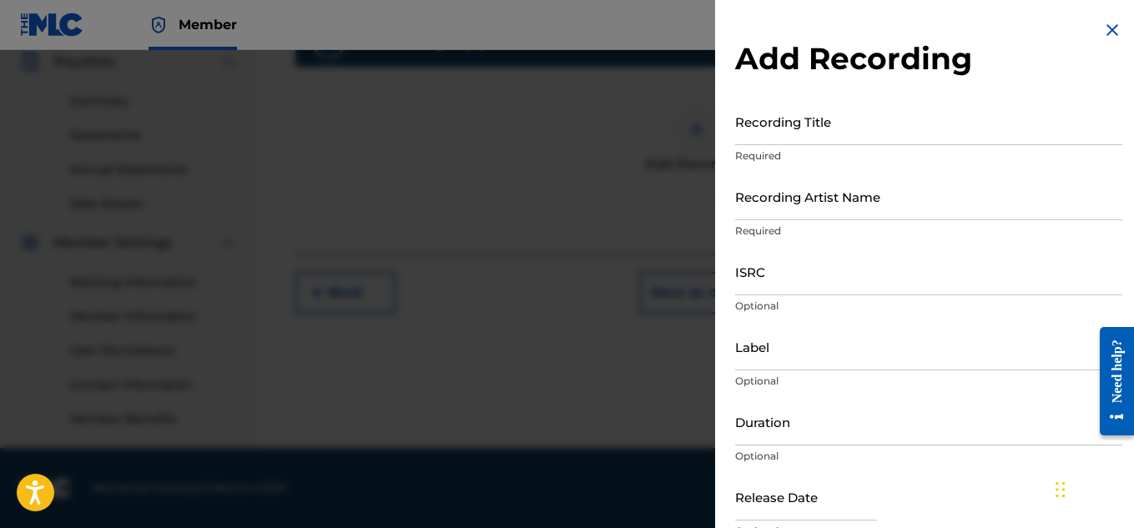
click at [786, 148] on p "Required" at bounding box center [928, 155] width 387 height 15
click at [778, 138] on input "Recording Title" at bounding box center [928, 122] width 387 height 48
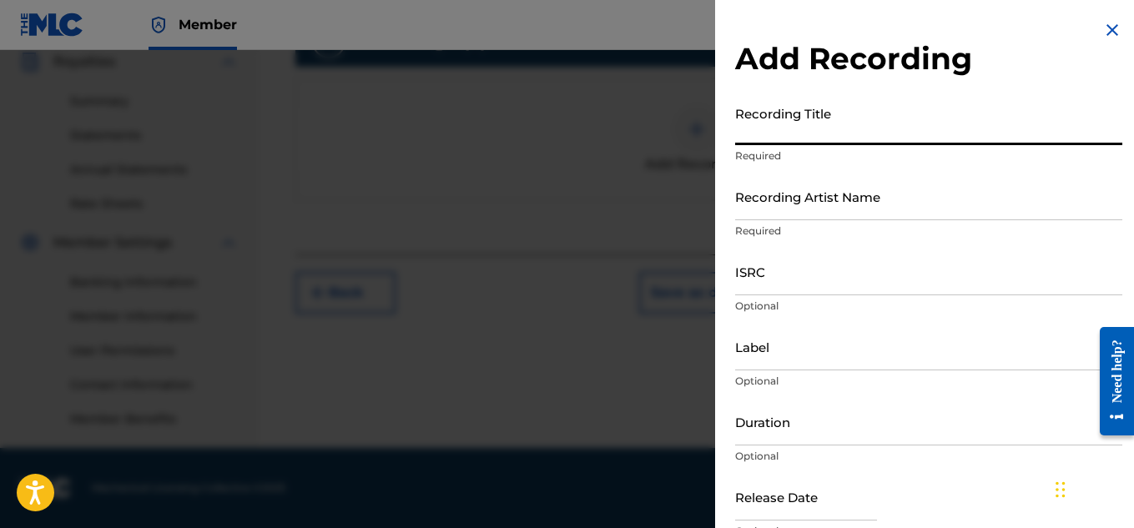
paste input "SHE A BALL"
type input "SHE A BALL"
click at [757, 200] on input "Recording Artist Name" at bounding box center [928, 197] width 387 height 48
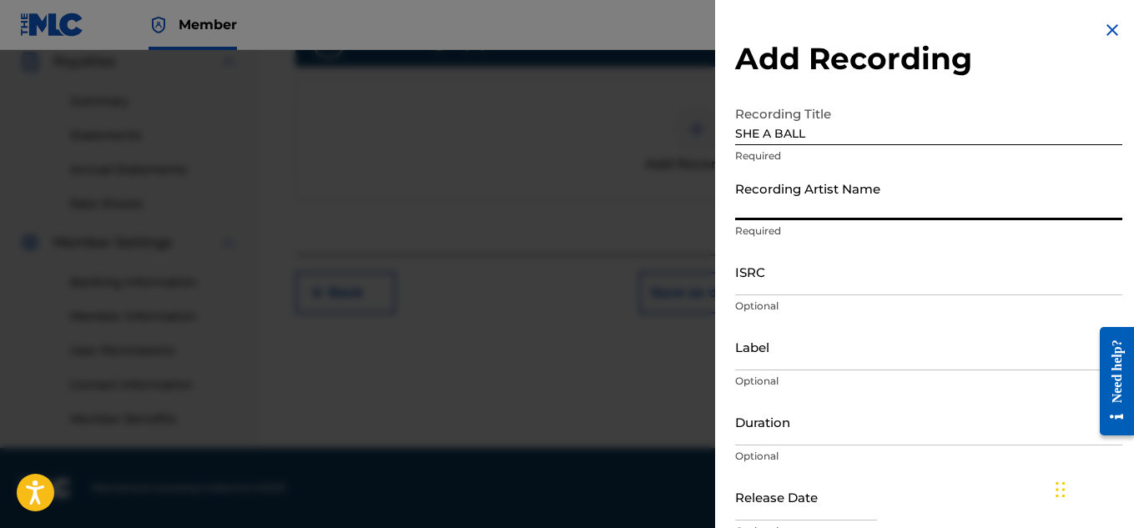
click at [757, 200] on input "Recording Artist Name" at bounding box center [928, 197] width 387 height 48
type input "Young Dread"
click at [831, 293] on input "ISRC" at bounding box center [928, 272] width 387 height 48
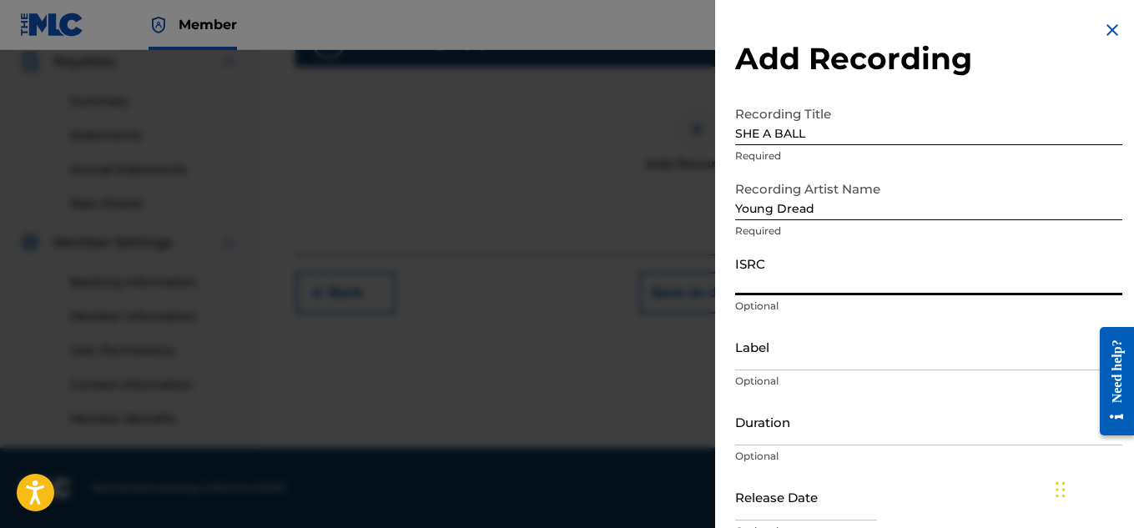
paste input "US7DA1738214"
type input "US7DA1738214"
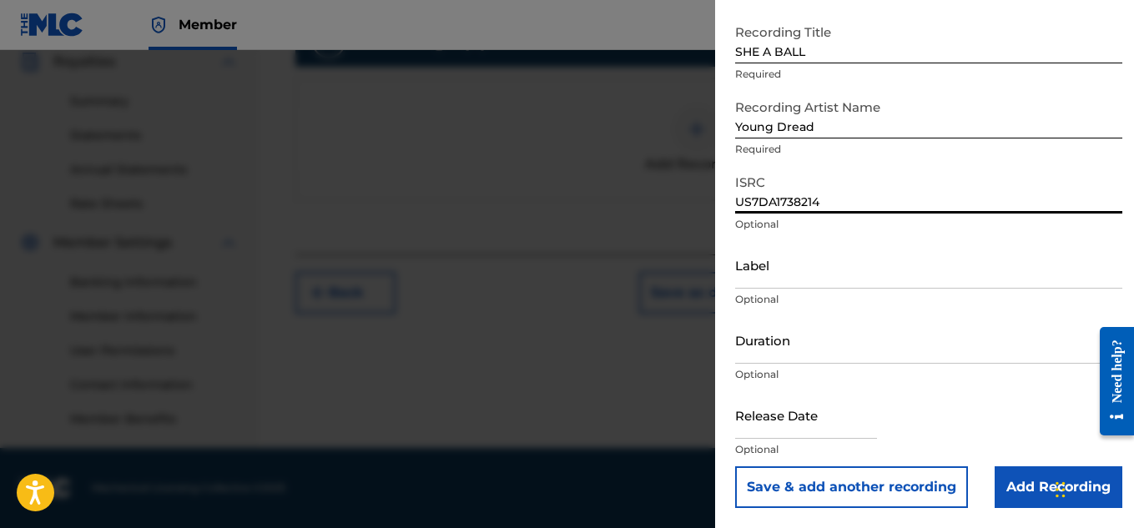
click at [1033, 488] on input "Add Recording" at bounding box center [1058, 487] width 128 height 42
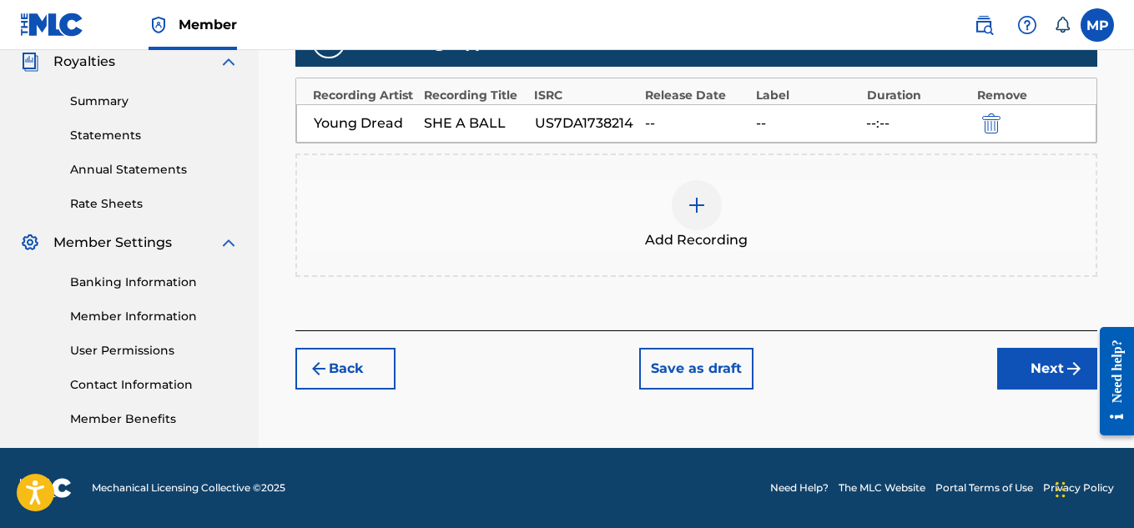
click at [1027, 377] on button "Next" at bounding box center [1047, 369] width 100 height 42
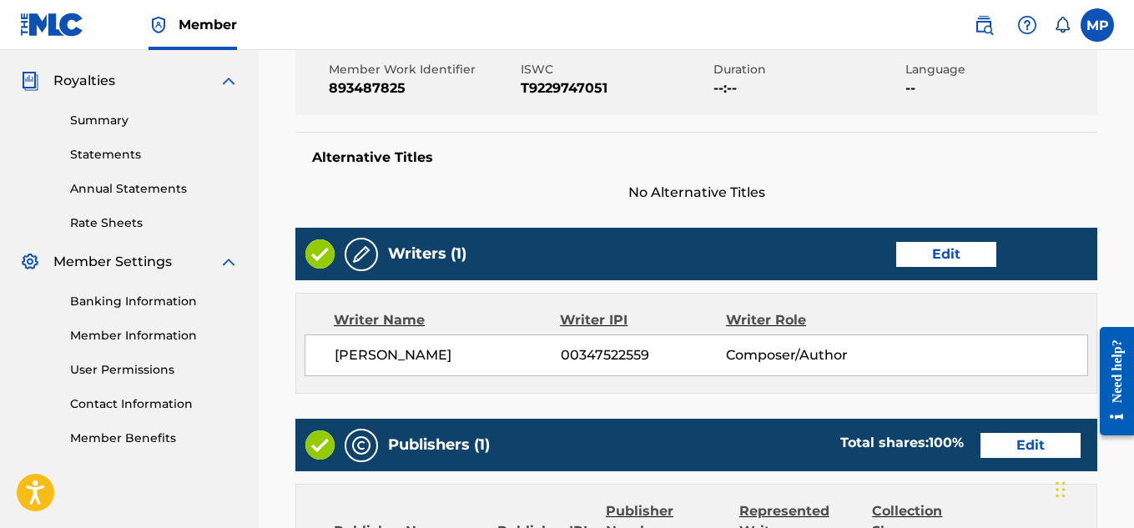
scroll to position [936, 0]
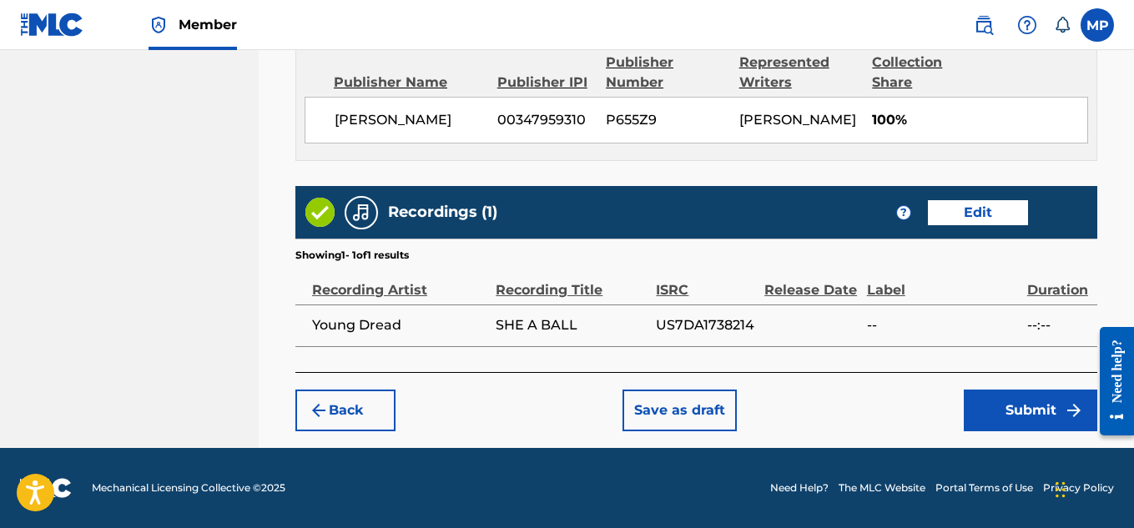
click at [1036, 415] on button "Submit" at bounding box center [1029, 411] width 133 height 42
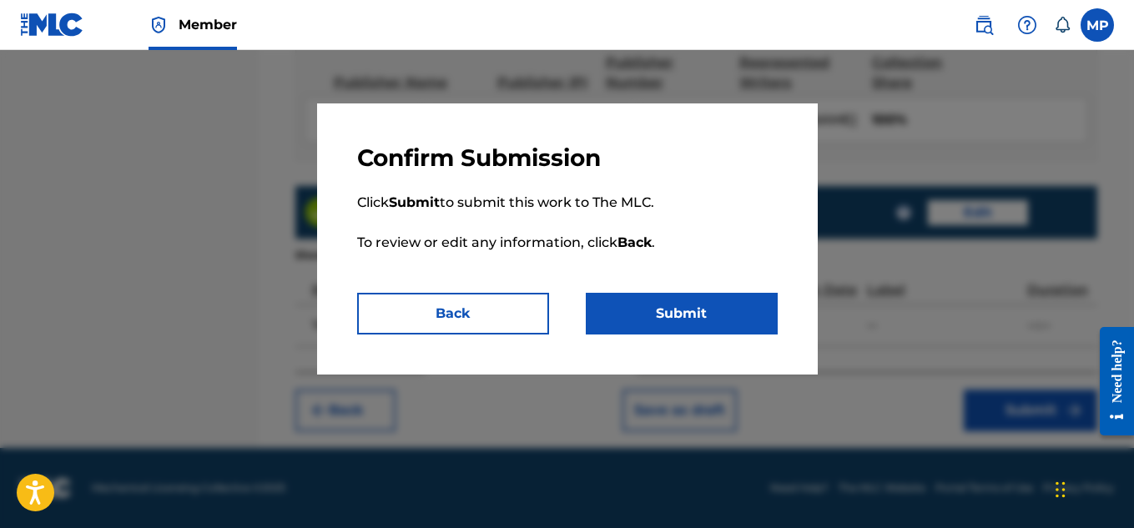
click at [681, 305] on button "Submit" at bounding box center [682, 314] width 192 height 42
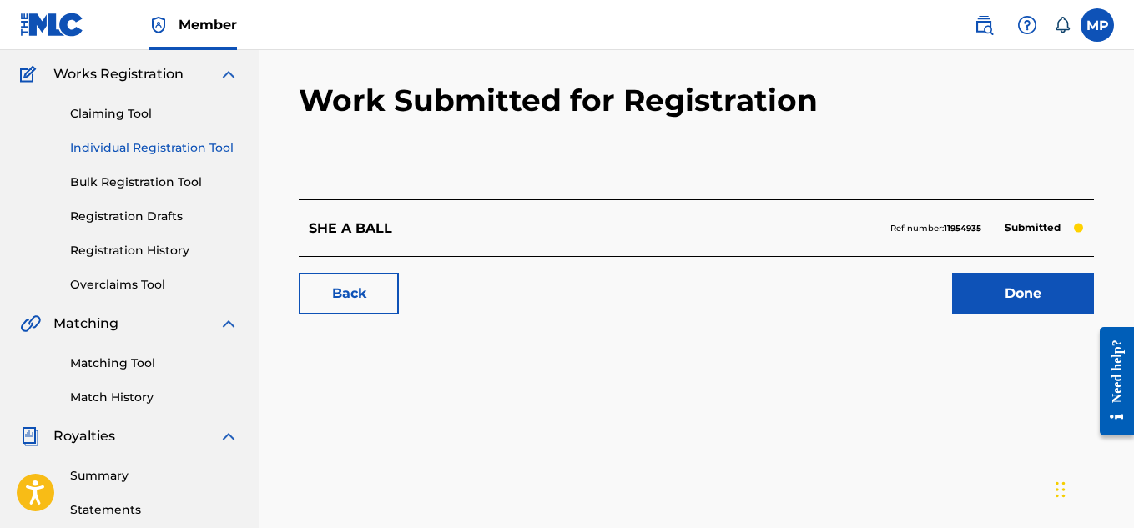
scroll to position [124, 0]
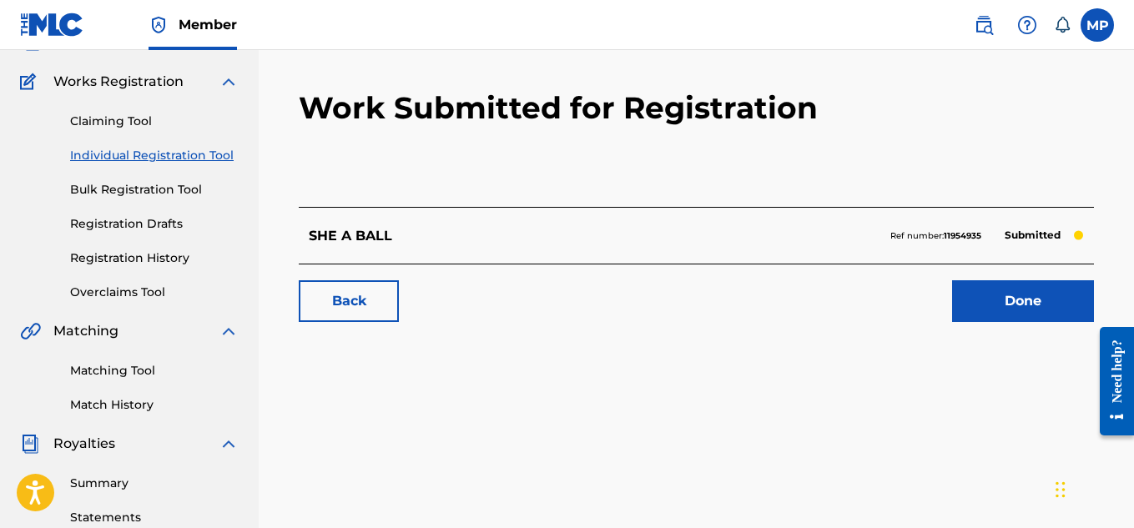
click at [154, 263] on link "Registration History" at bounding box center [154, 258] width 168 height 18
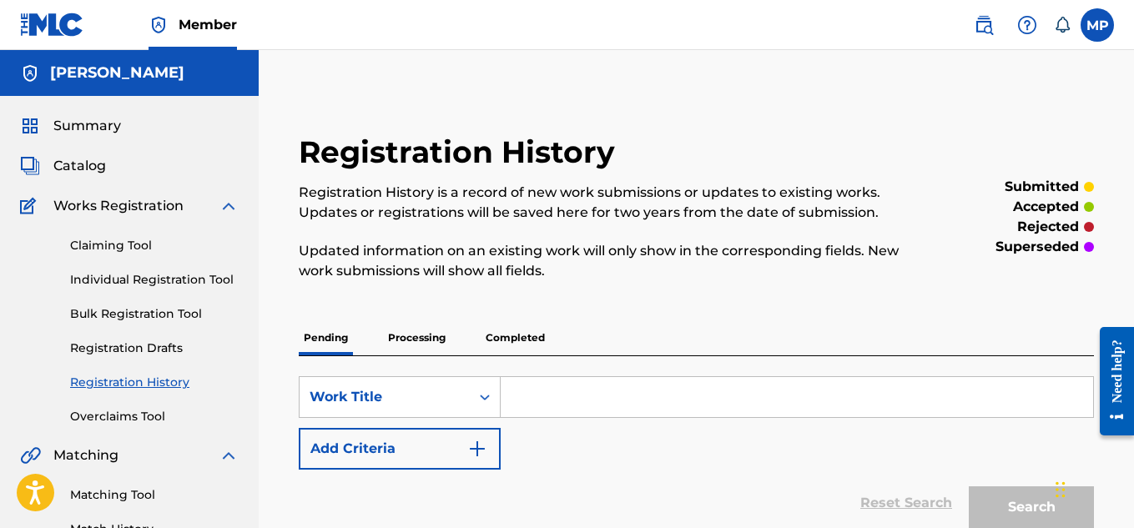
click at [528, 339] on p "Completed" at bounding box center [514, 337] width 69 height 35
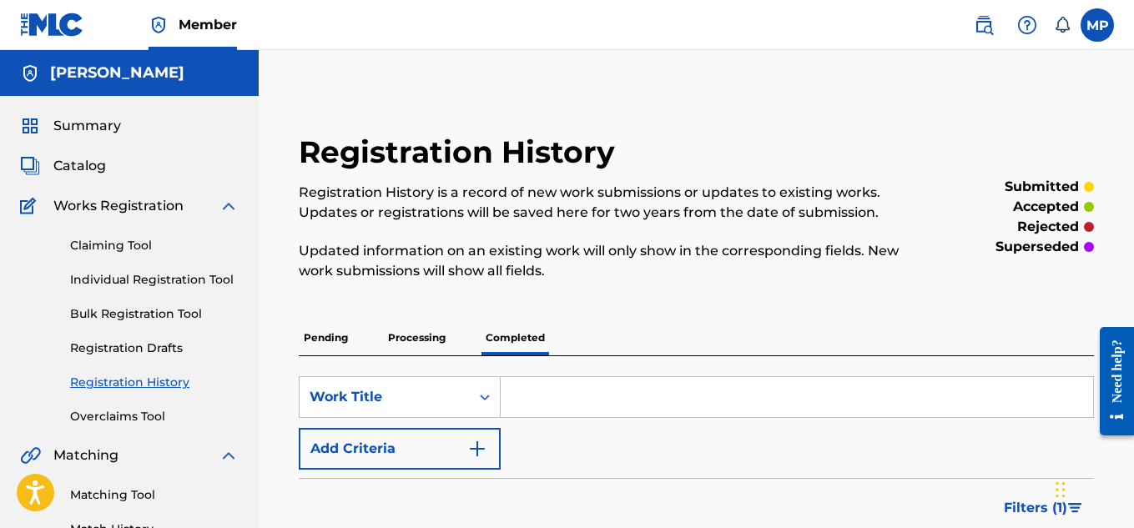
scroll to position [149, 0]
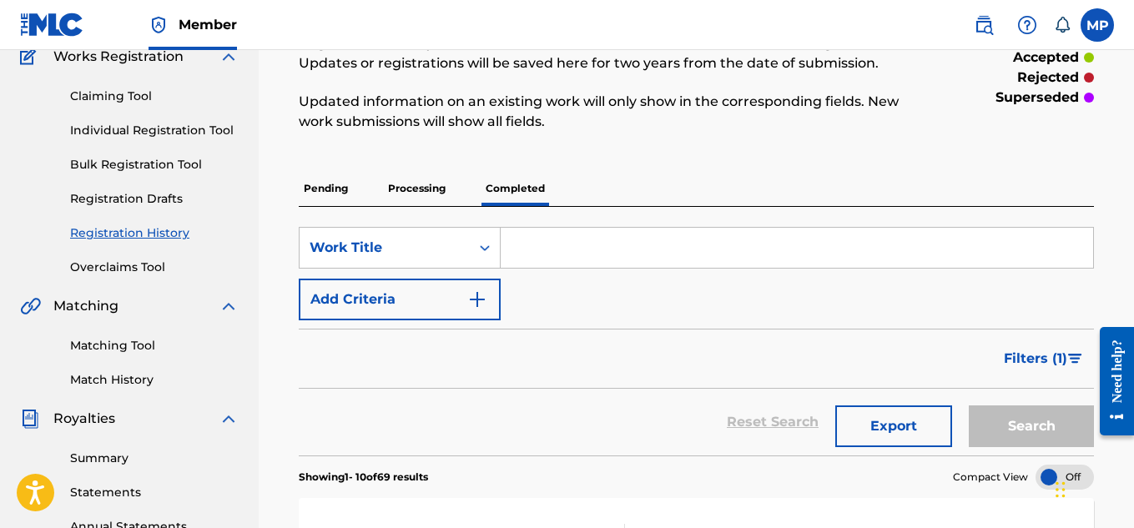
click at [542, 250] on input "Search Form" at bounding box center [796, 248] width 592 height 40
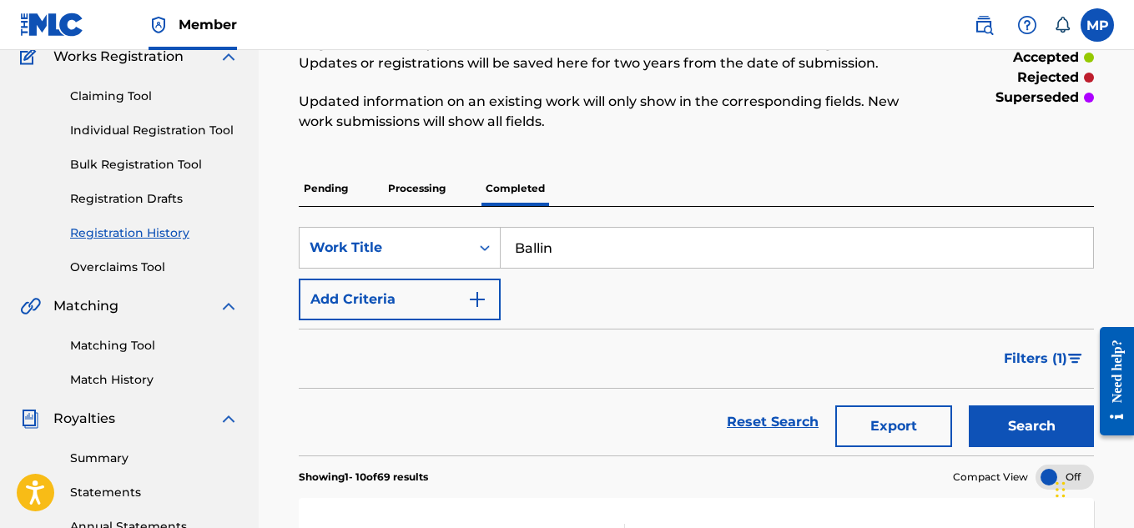
type input "Ballin"
click at [1023, 433] on button "Search" at bounding box center [1030, 426] width 125 height 42
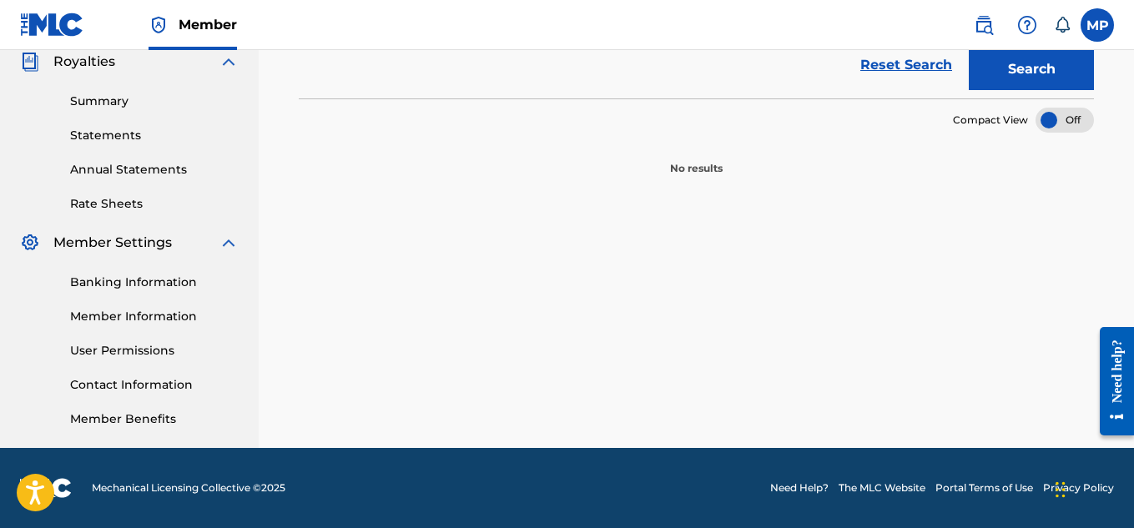
scroll to position [260, 0]
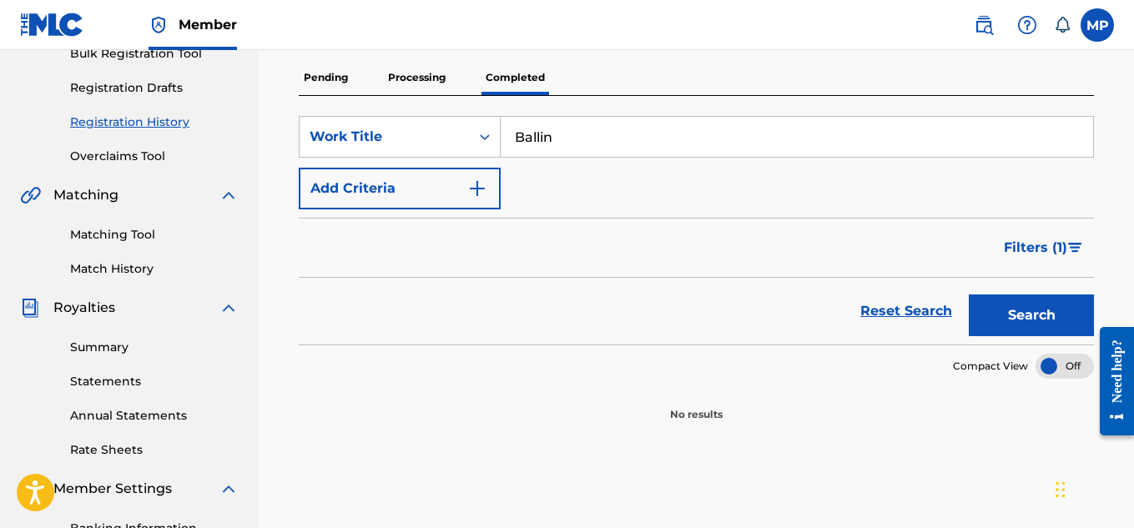
click at [420, 84] on p "Processing" at bounding box center [417, 77] width 68 height 35
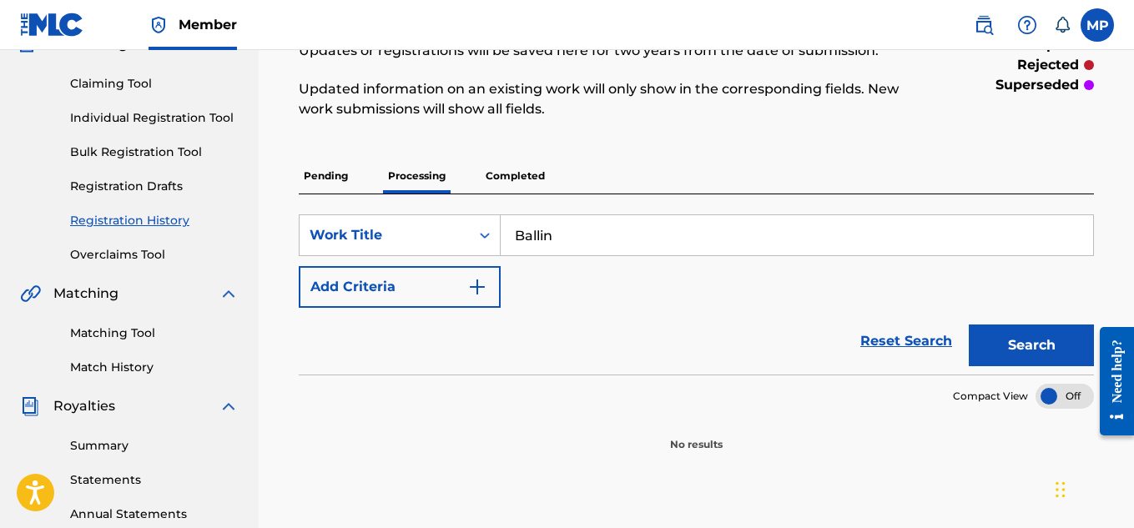
scroll to position [165, 0]
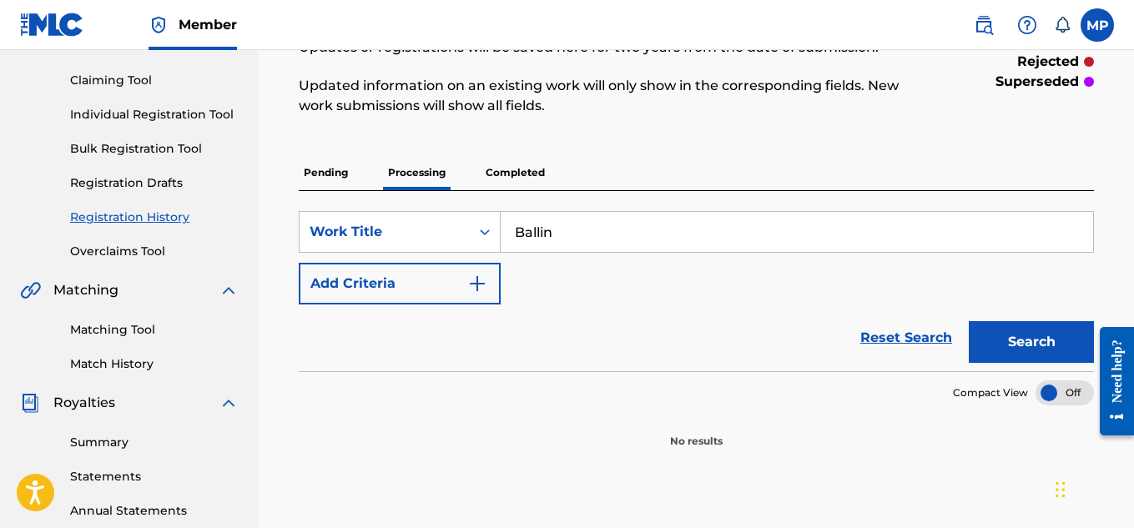
click at [1019, 337] on button "Search" at bounding box center [1030, 342] width 125 height 42
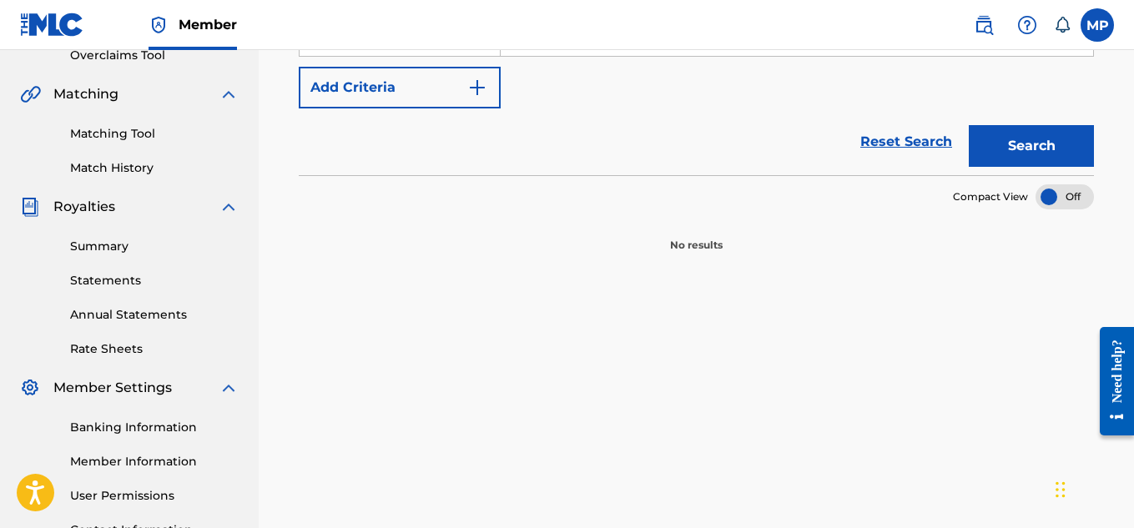
scroll to position [162, 0]
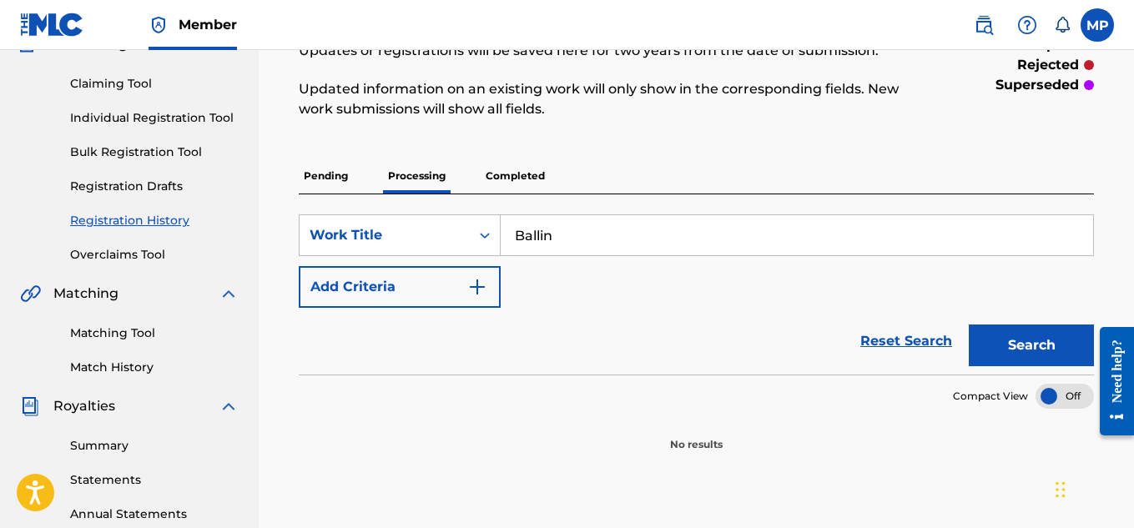
click at [528, 184] on p "Completed" at bounding box center [514, 175] width 69 height 35
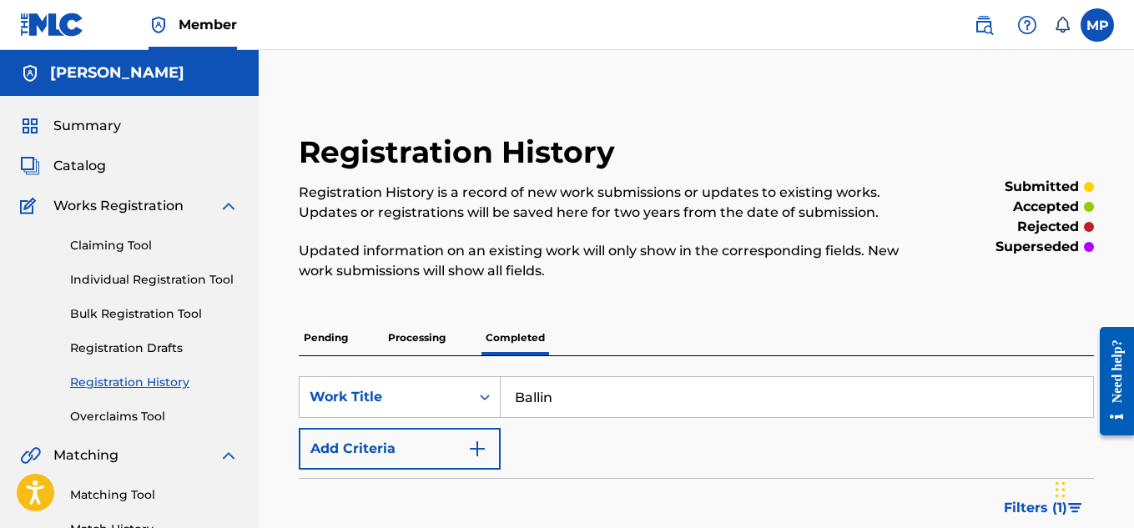
click at [601, 391] on input "Ballin" at bounding box center [796, 397] width 592 height 40
type input "B"
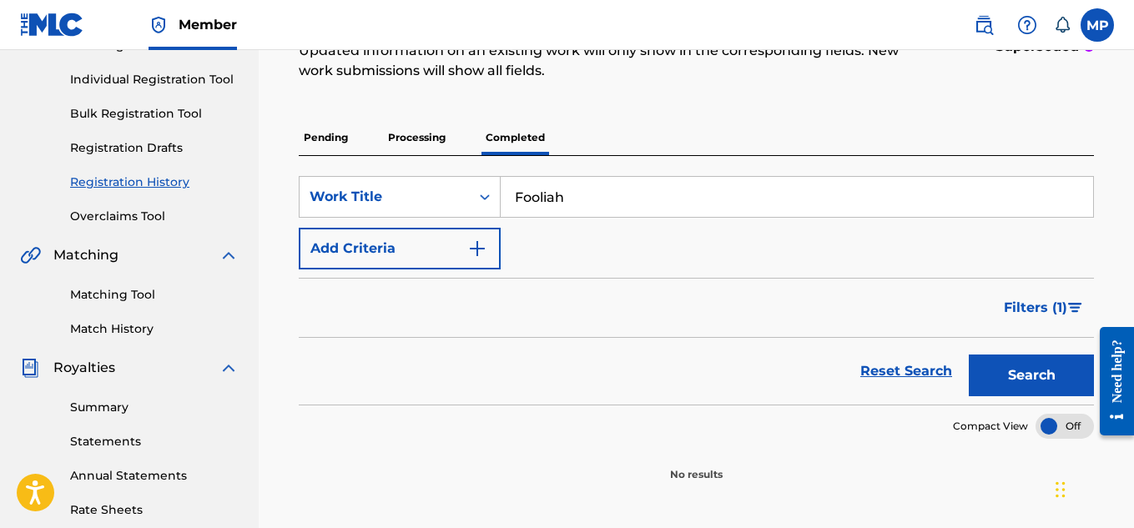
type input "Fooliah"
click at [1013, 377] on button "Search" at bounding box center [1030, 375] width 125 height 42
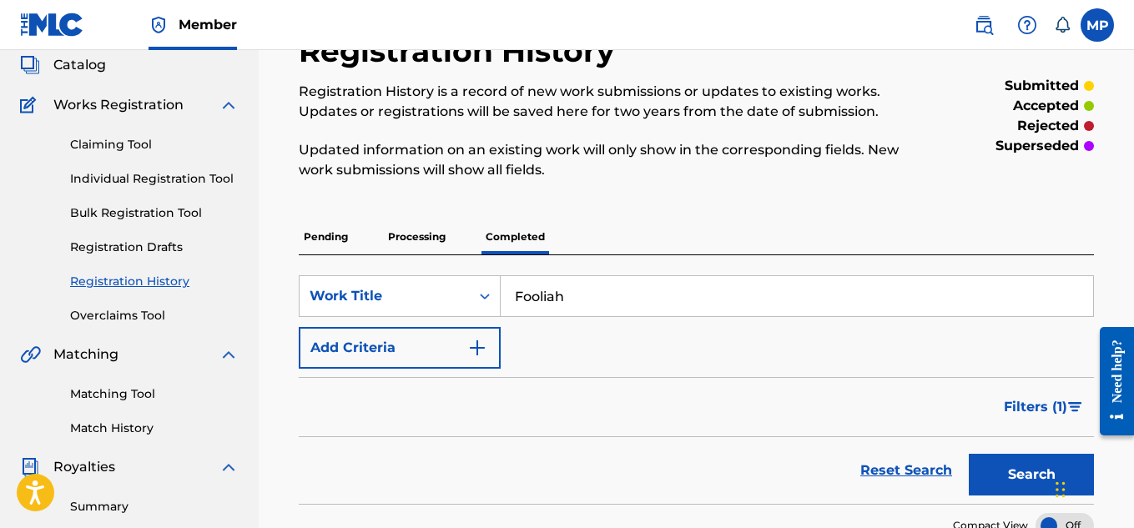
scroll to position [0, 0]
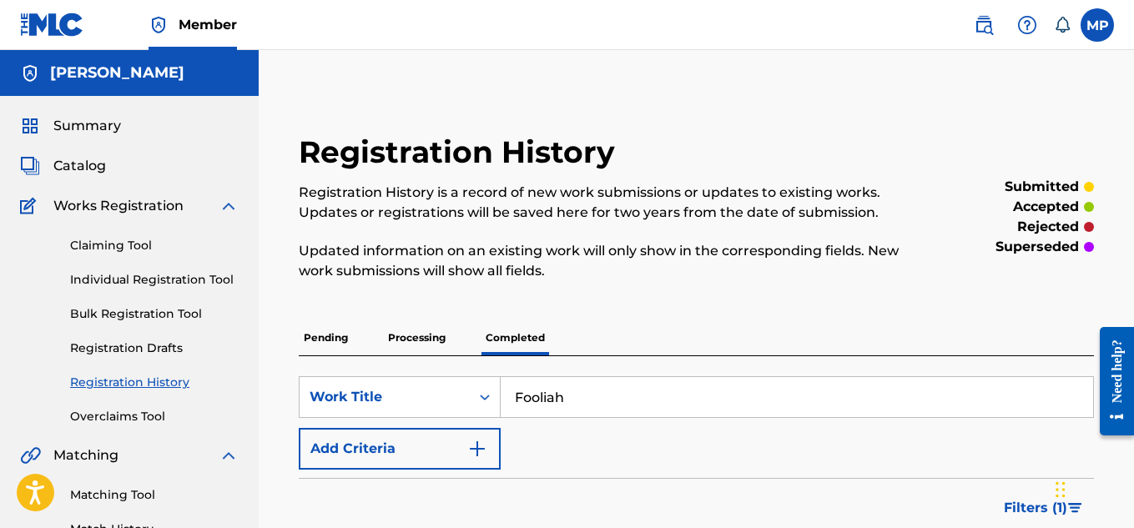
click at [339, 329] on p "Pending" at bounding box center [326, 337] width 54 height 35
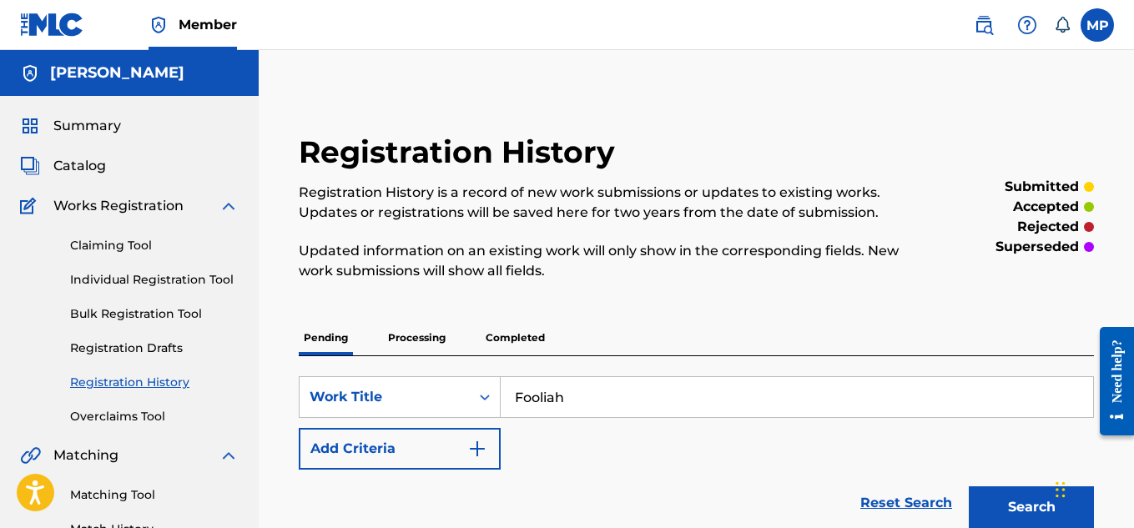
scroll to position [199, 0]
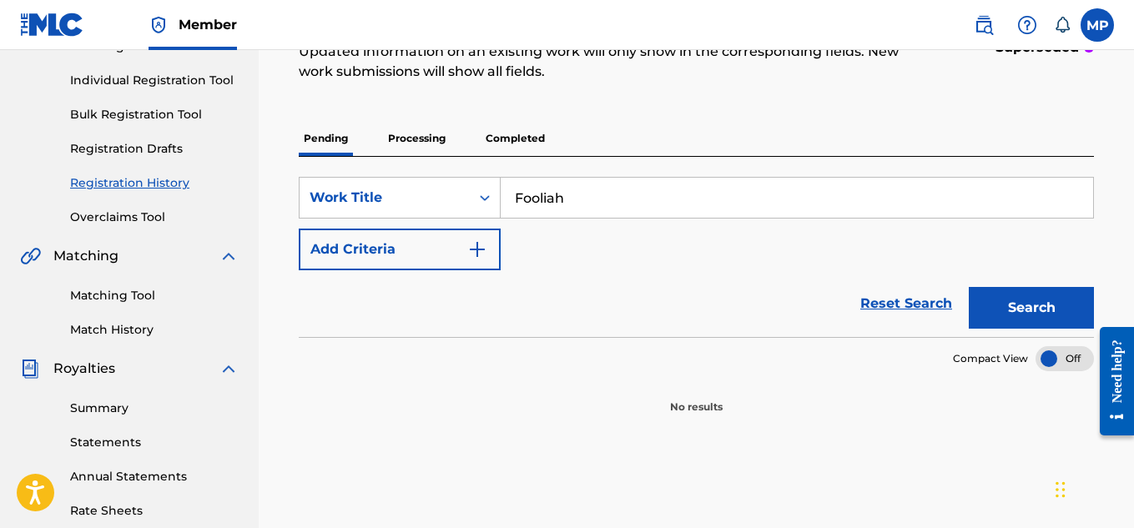
click at [568, 203] on input "Fooliah" at bounding box center [796, 198] width 592 height 40
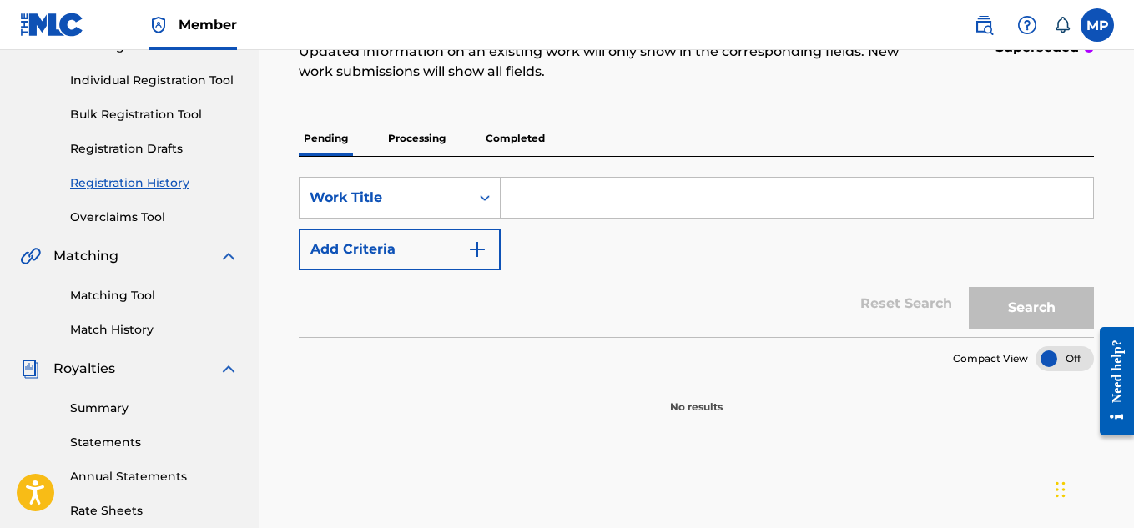
click at [740, 270] on div "Reset Search Search" at bounding box center [696, 303] width 795 height 67
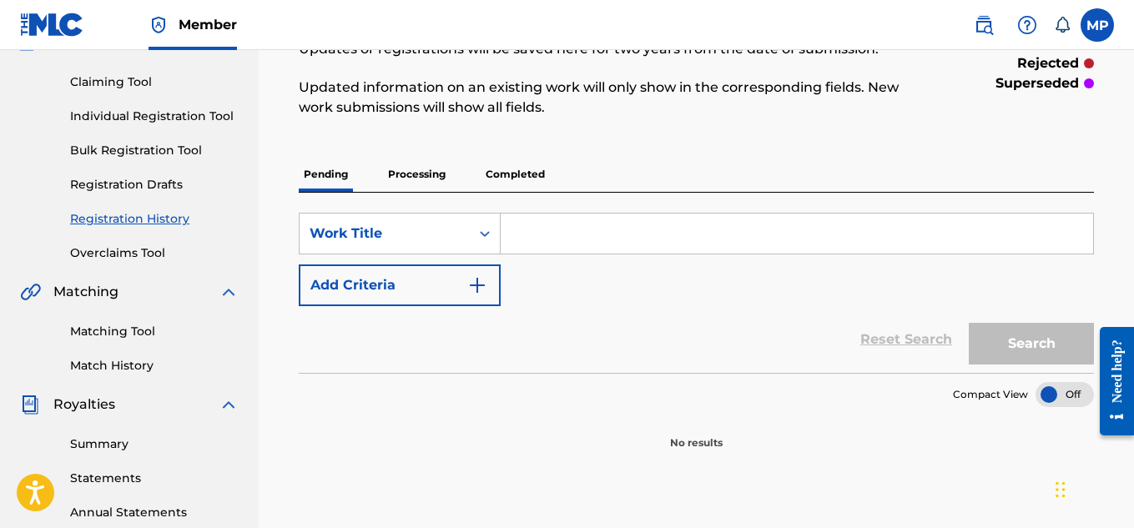
scroll to position [159, 0]
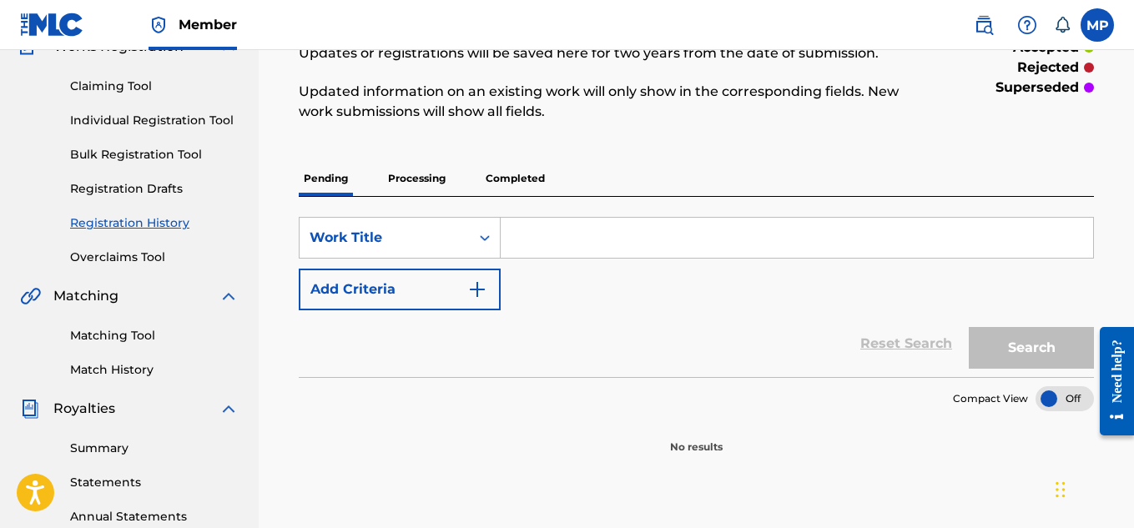
click at [144, 182] on link "Registration Drafts" at bounding box center [154, 189] width 168 height 18
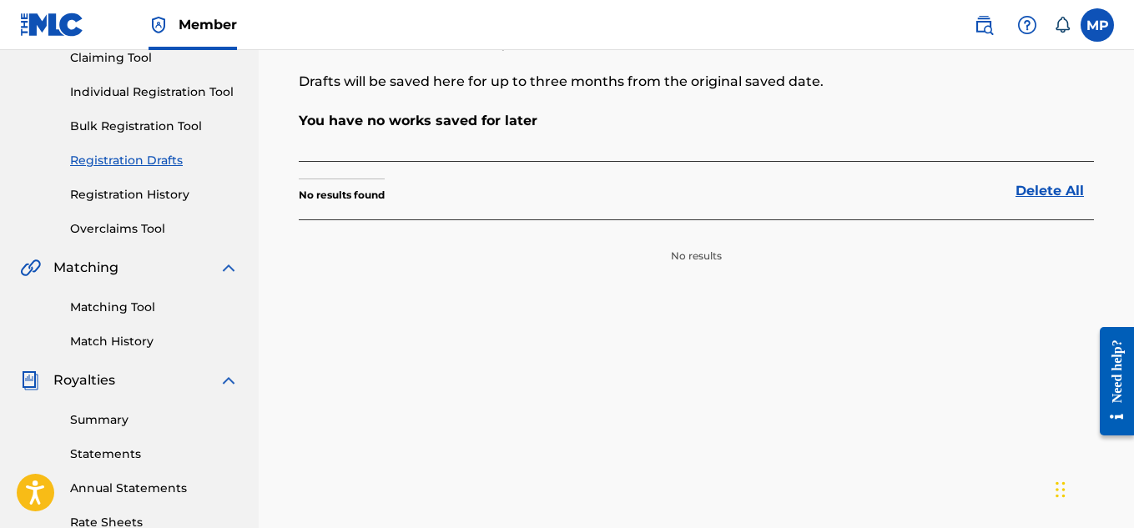
scroll to position [198, 0]
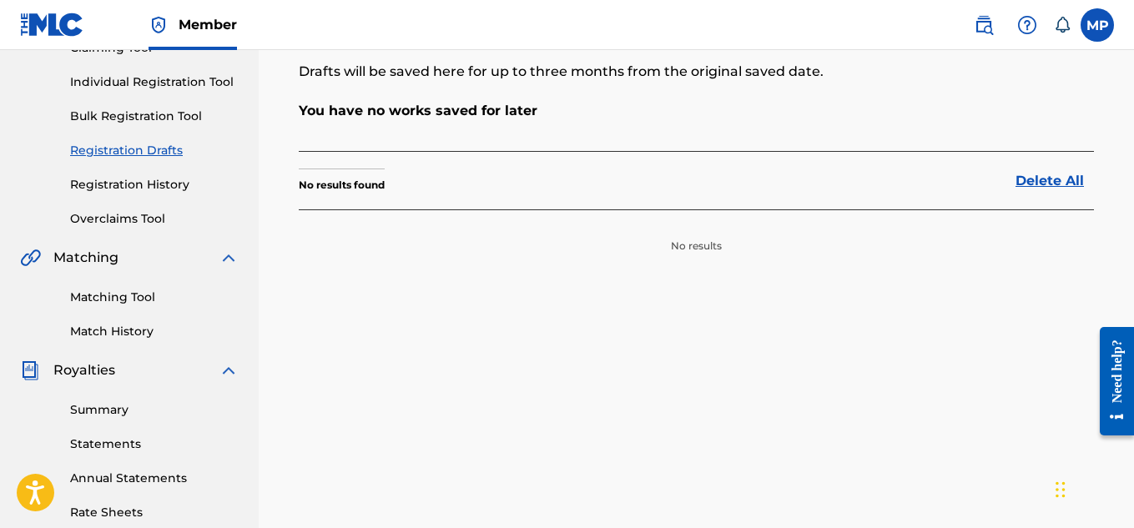
click at [148, 178] on link "Registration History" at bounding box center [154, 185] width 168 height 18
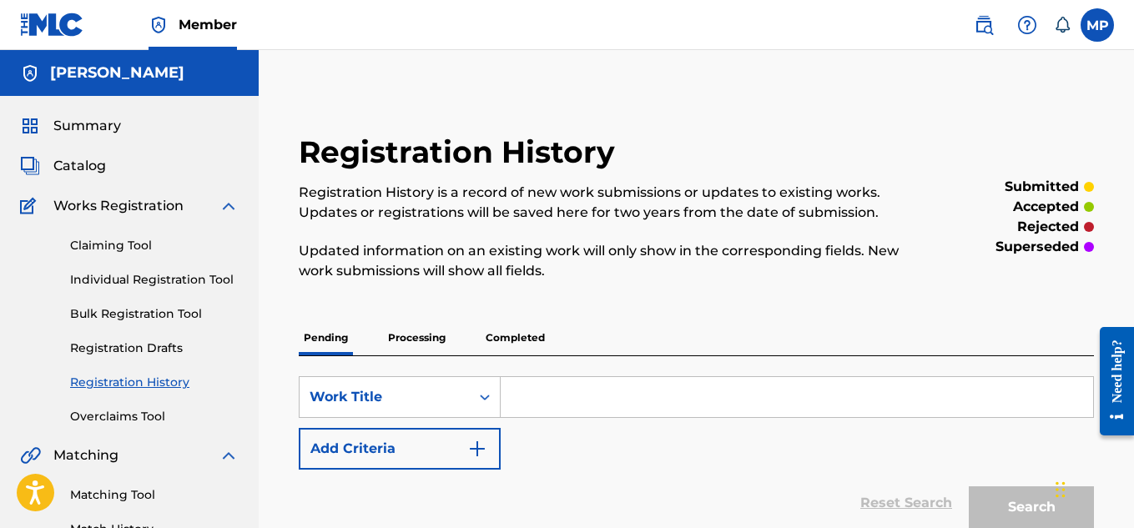
click at [520, 330] on p "Completed" at bounding box center [514, 337] width 69 height 35
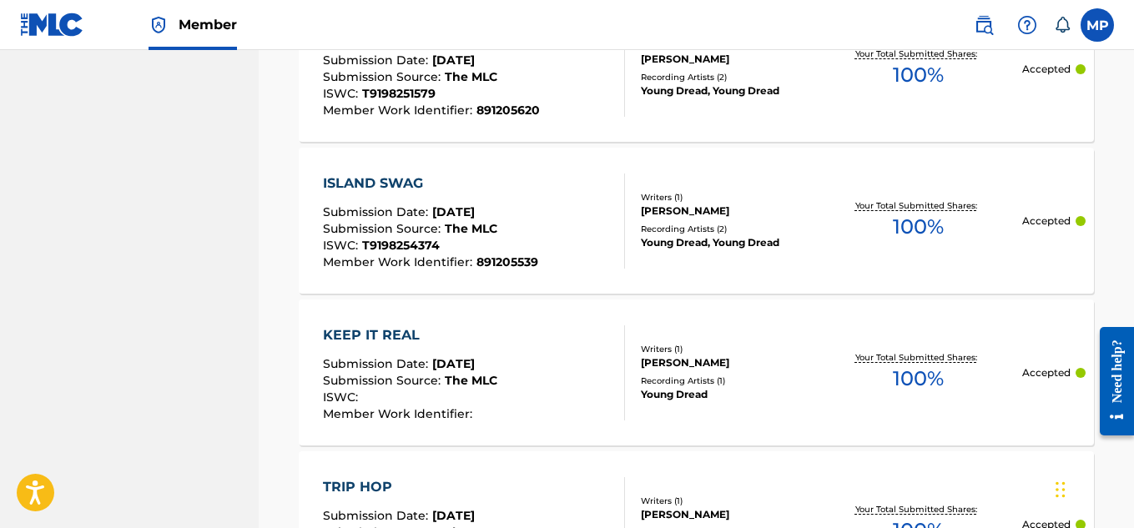
scroll to position [1824, 0]
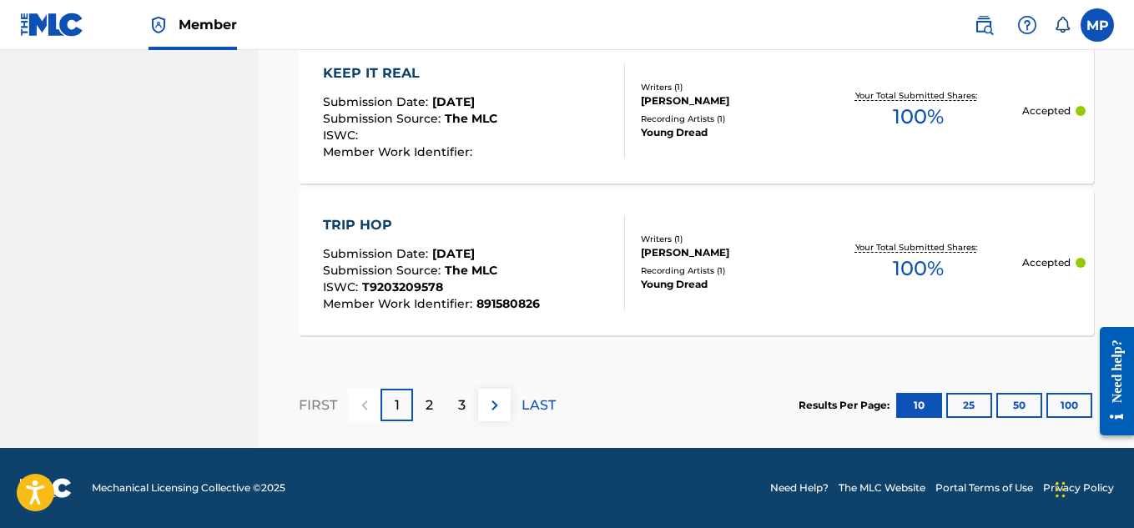
click at [428, 420] on div "2" at bounding box center [429, 405] width 33 height 33
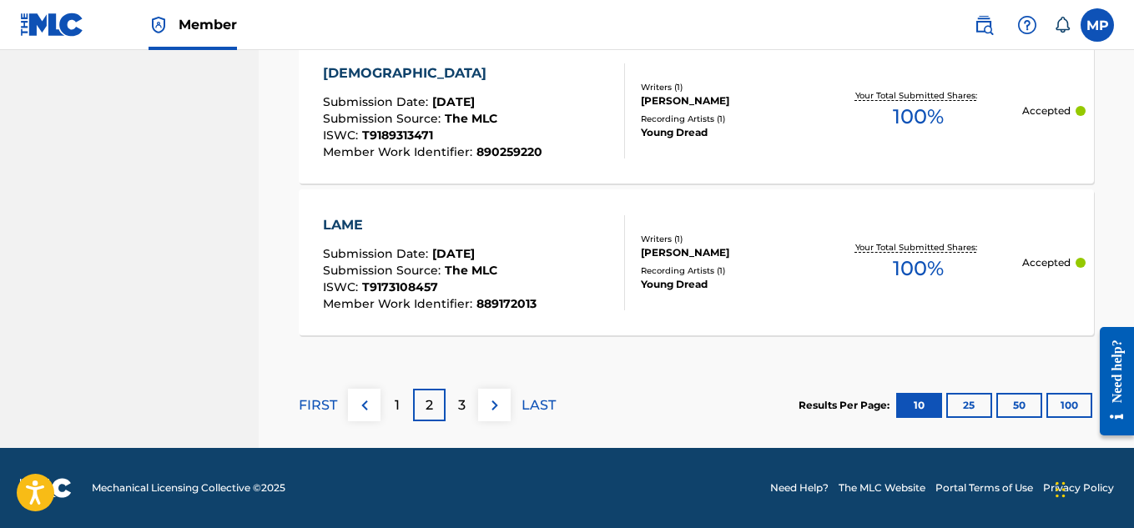
click at [467, 415] on div "3" at bounding box center [461, 405] width 33 height 33
click at [462, 406] on p "4" at bounding box center [461, 405] width 9 height 20
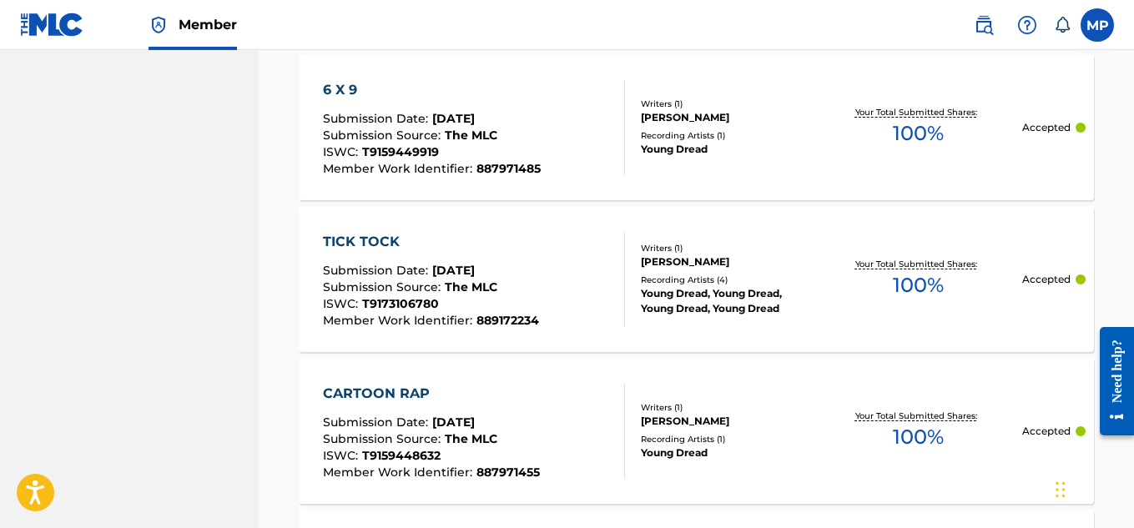
scroll to position [1498, 0]
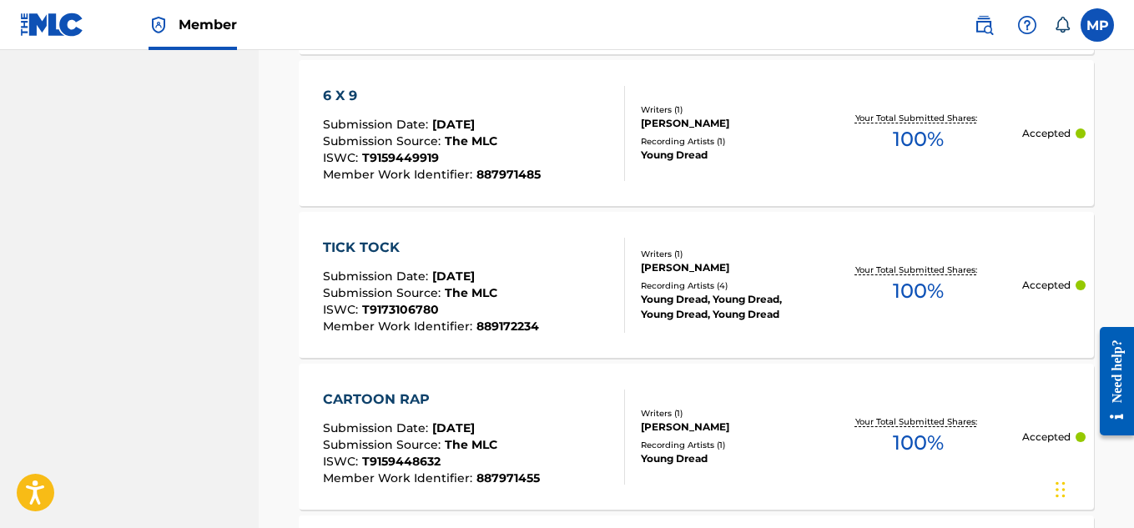
click at [417, 395] on div "CARTOON RAP" at bounding box center [431, 400] width 217 height 20
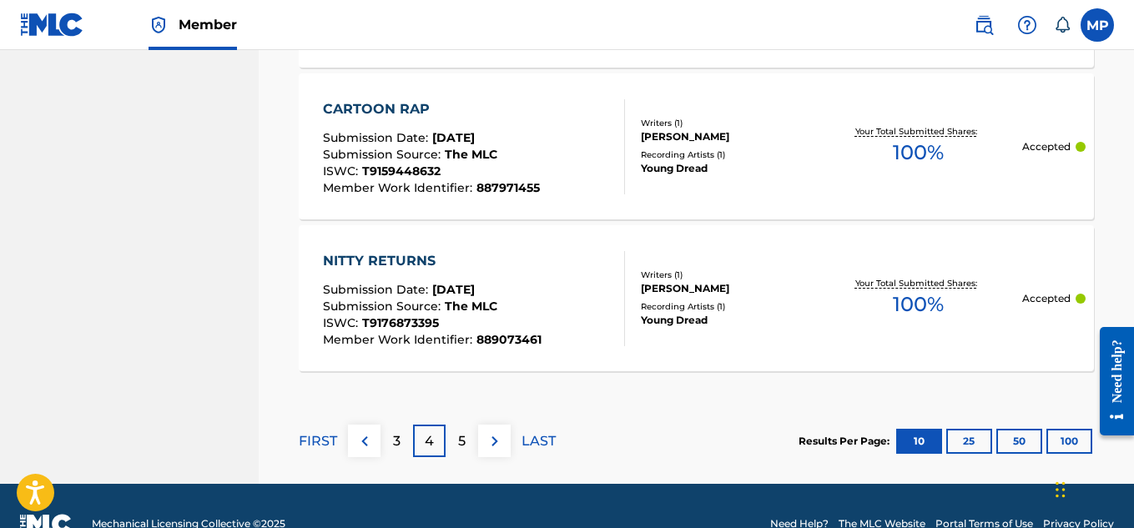
scroll to position [1824, 0]
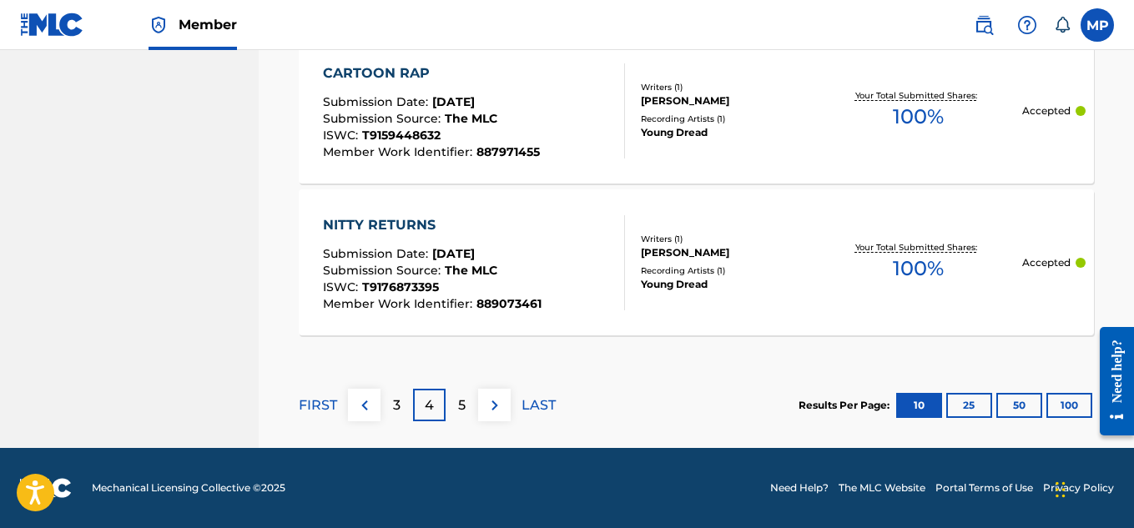
click at [453, 406] on div "5" at bounding box center [461, 405] width 33 height 33
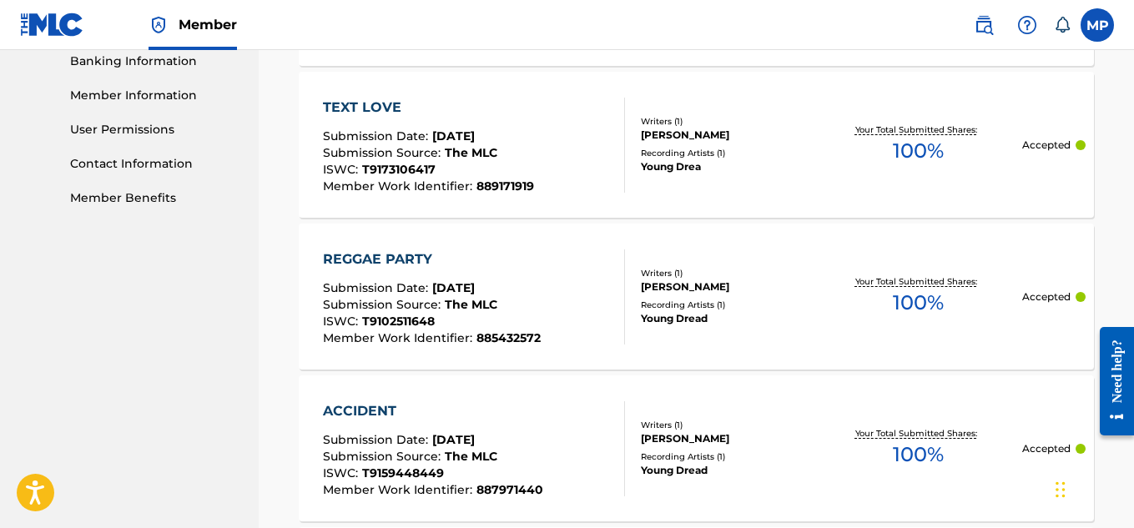
scroll to position [735, 0]
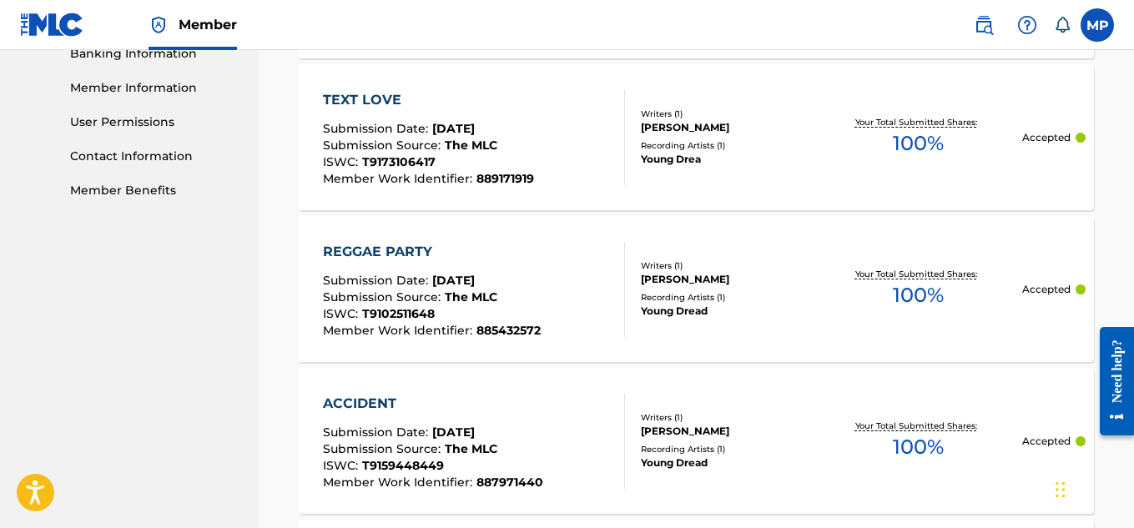
click at [419, 246] on div "REGGAE PARTY" at bounding box center [432, 252] width 218 height 20
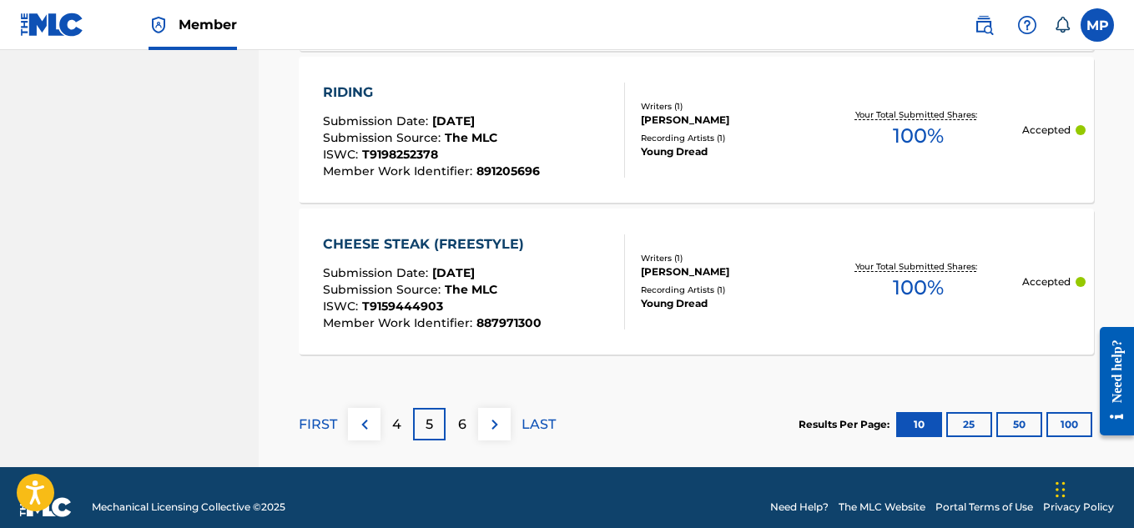
scroll to position [1824, 0]
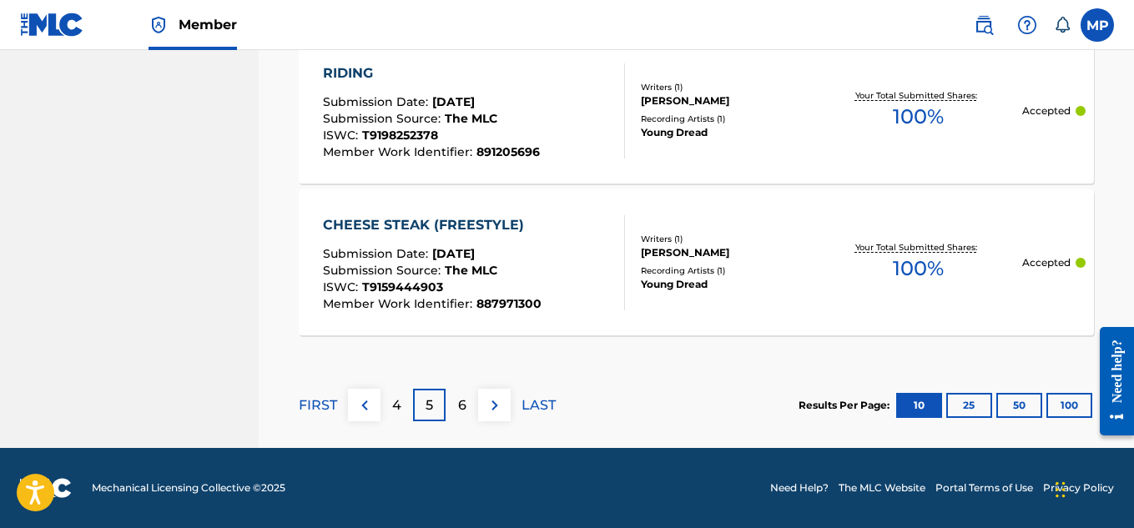
click at [465, 401] on p "6" at bounding box center [462, 405] width 8 height 20
click at [465, 415] on p "7" at bounding box center [462, 405] width 8 height 20
click at [467, 408] on div "8" at bounding box center [461, 405] width 33 height 33
click at [471, 410] on div "9" at bounding box center [461, 405] width 33 height 33
click at [1073, 400] on button "100" at bounding box center [1069, 405] width 46 height 25
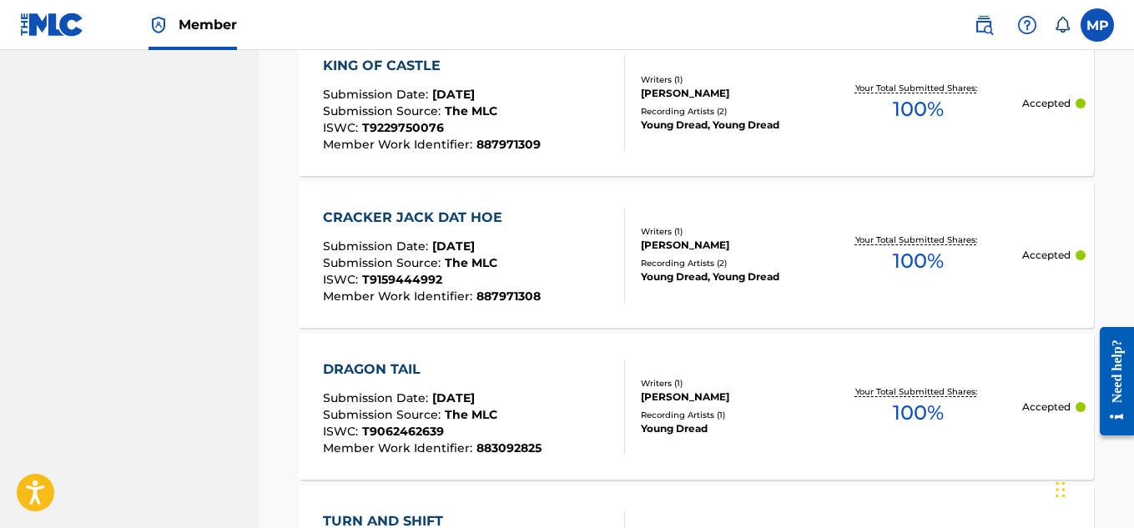
scroll to position [15486, 0]
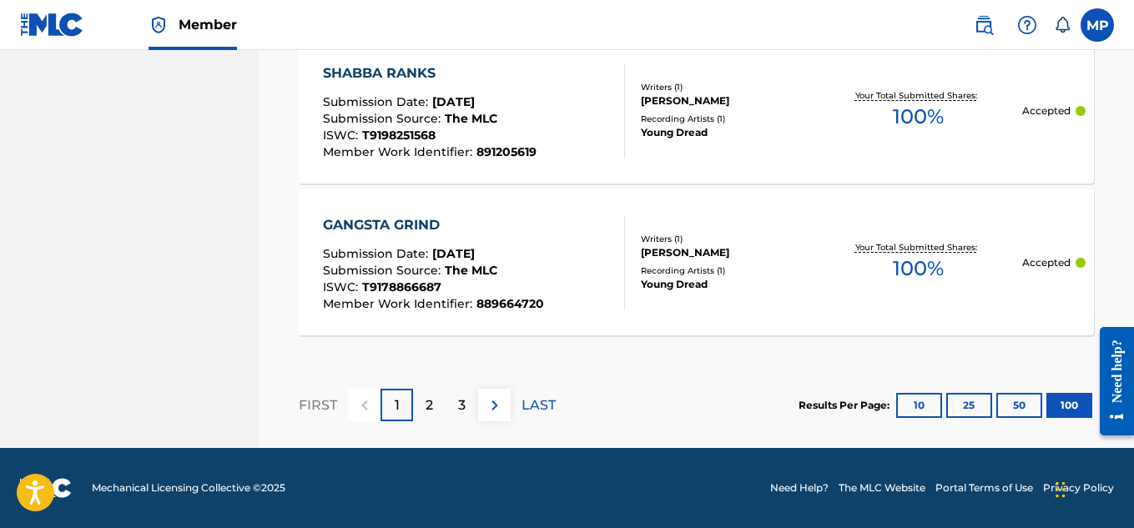
click at [430, 401] on p "2" at bounding box center [429, 405] width 8 height 20
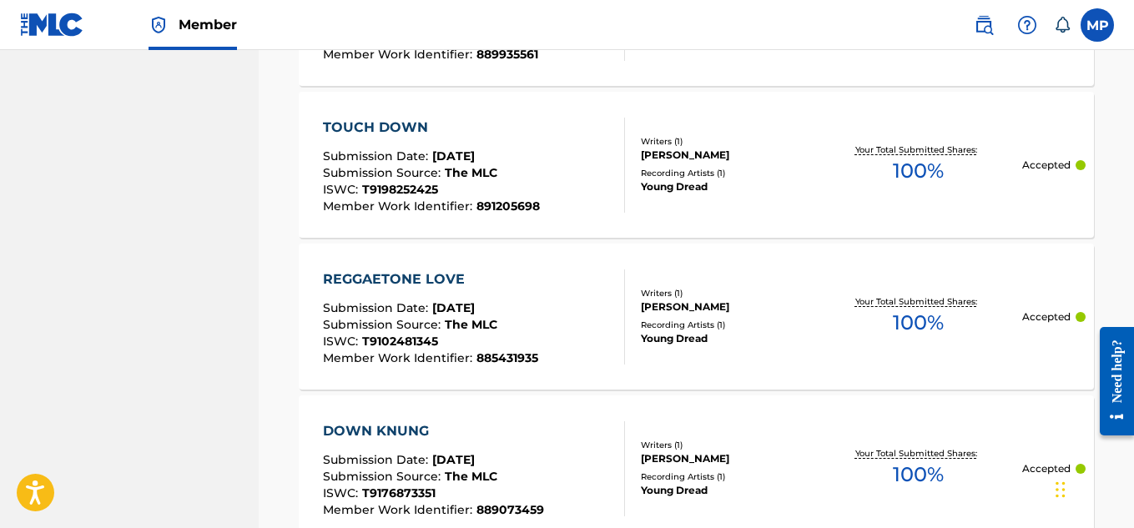
scroll to position [13767, 0]
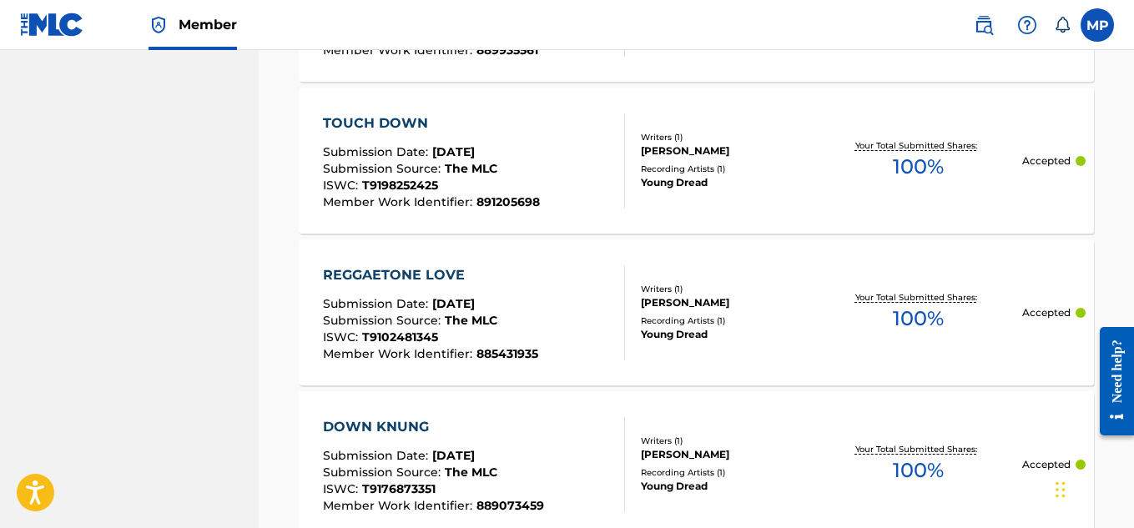
click at [451, 272] on div "REGGAETONE LOVE" at bounding box center [430, 275] width 215 height 20
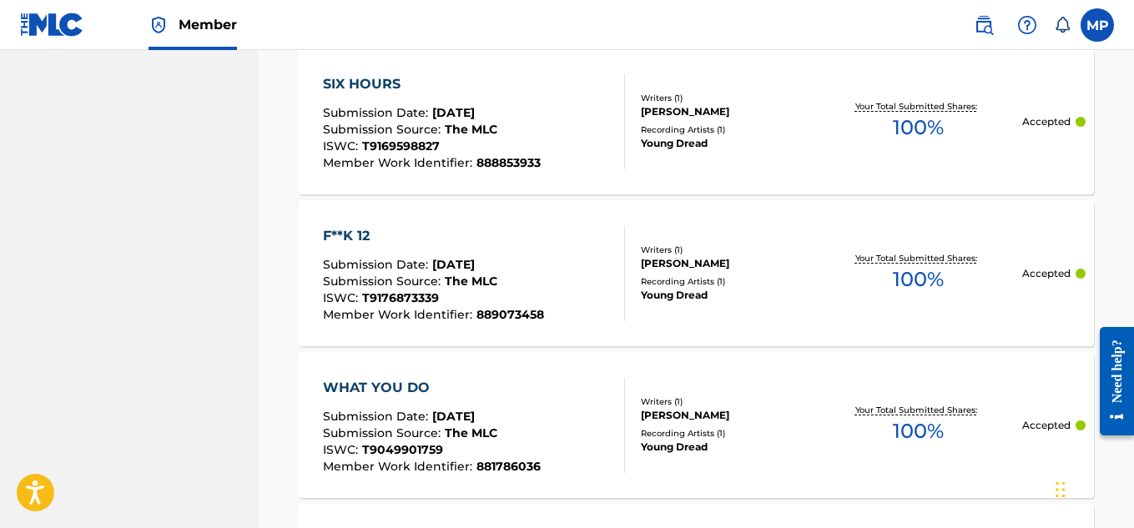
scroll to position [15486, 0]
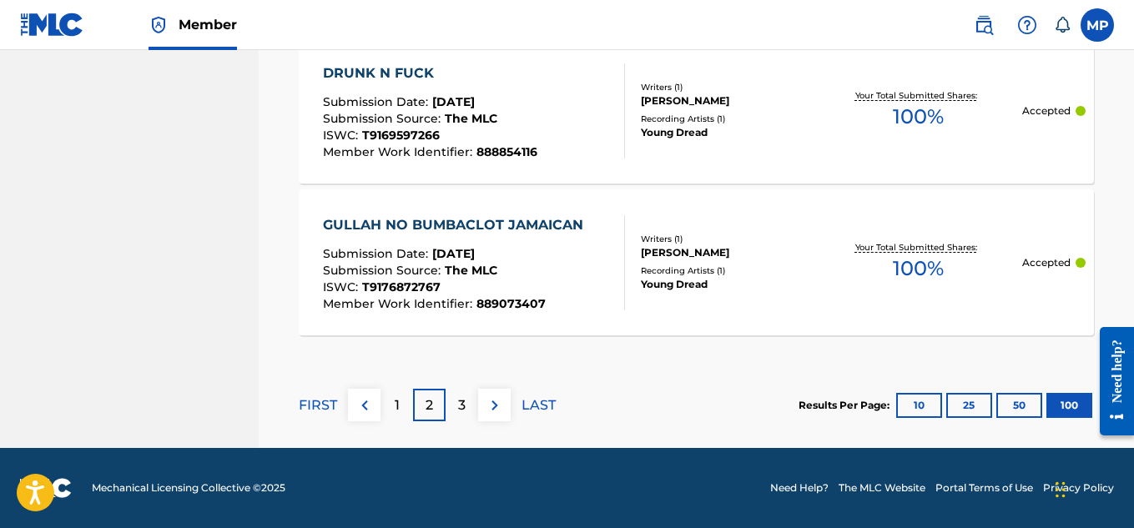
click at [458, 410] on p "3" at bounding box center [462, 405] width 8 height 20
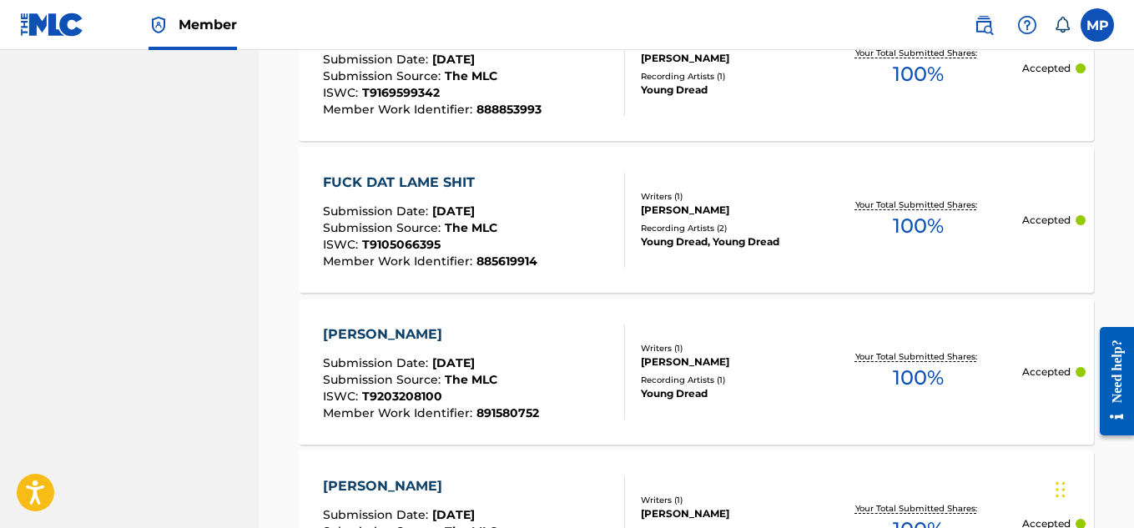
scroll to position [4596, 0]
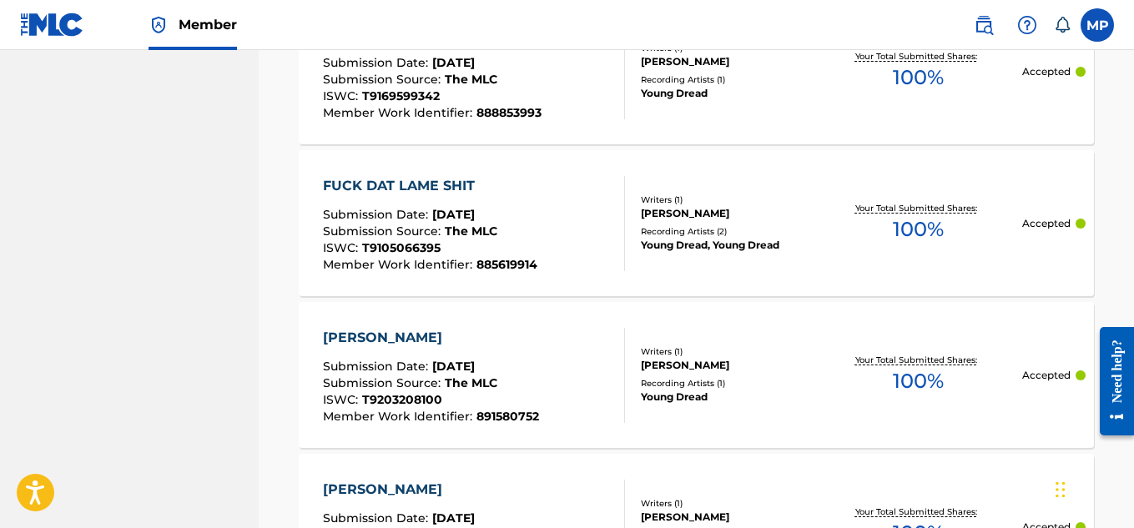
click at [442, 190] on div "FUCK DAT LAME SHIT" at bounding box center [430, 186] width 214 height 20
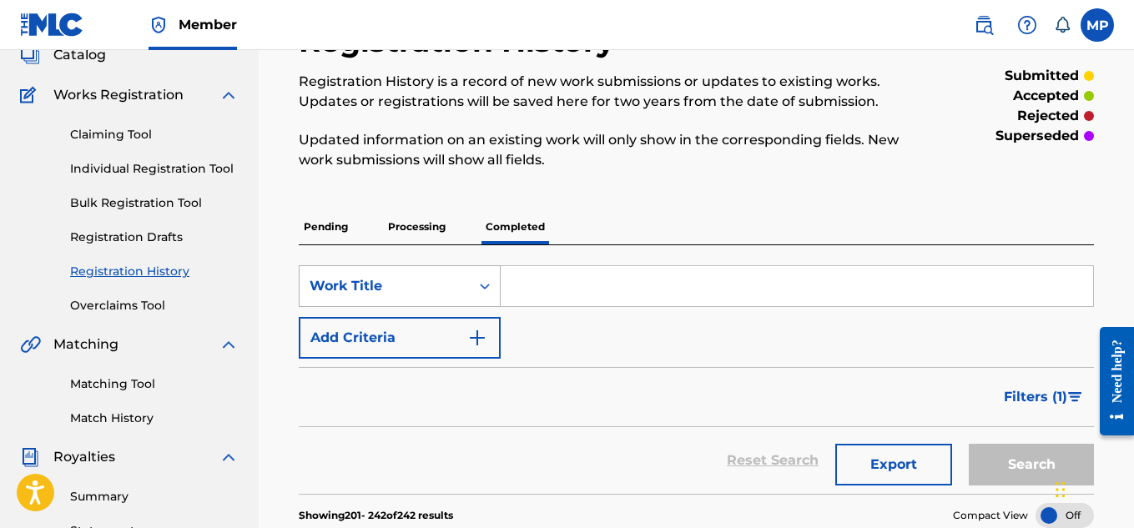
scroll to position [109, 0]
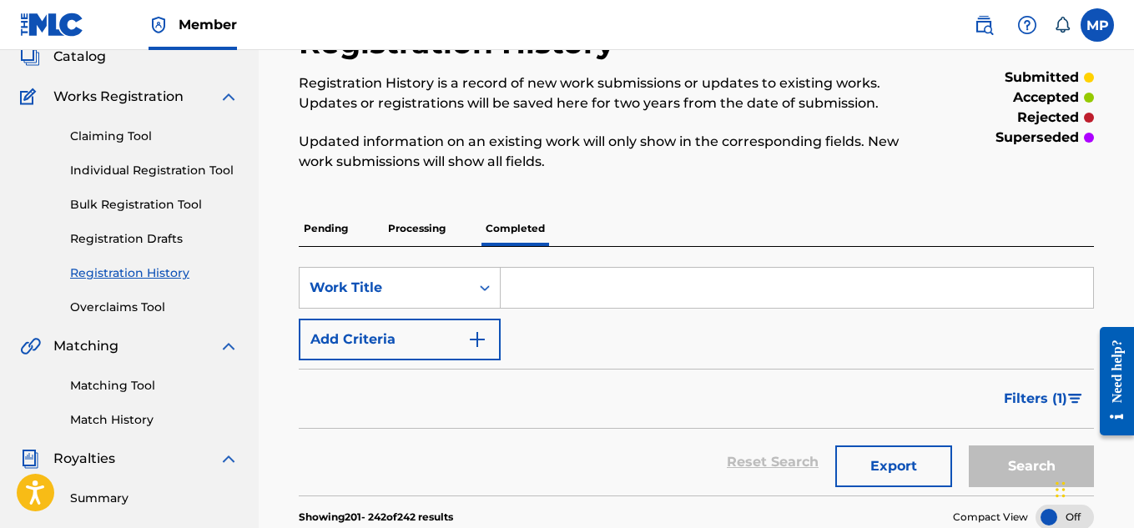
click at [430, 232] on p "Processing" at bounding box center [417, 228] width 68 height 35
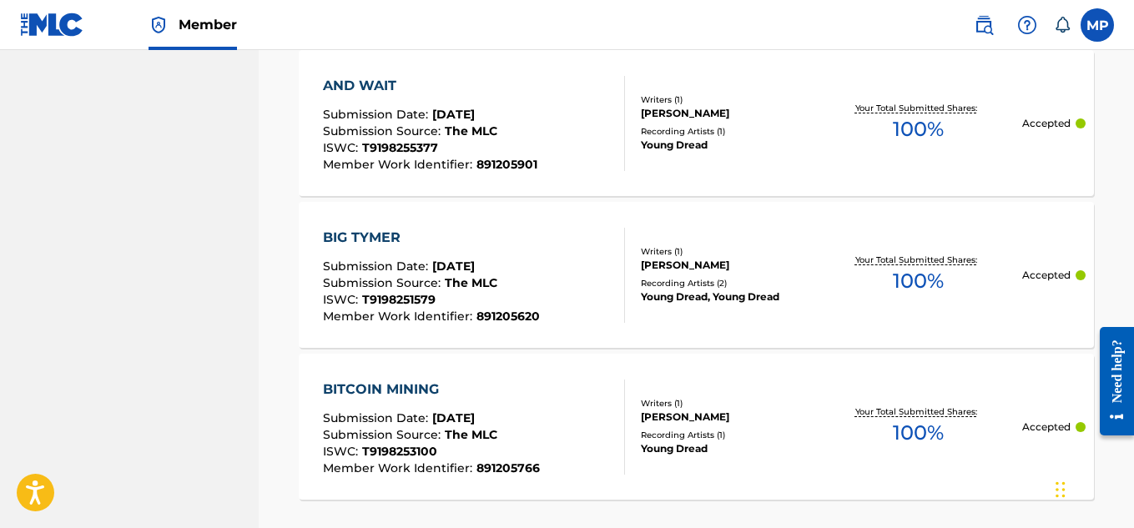
scroll to position [1756, 0]
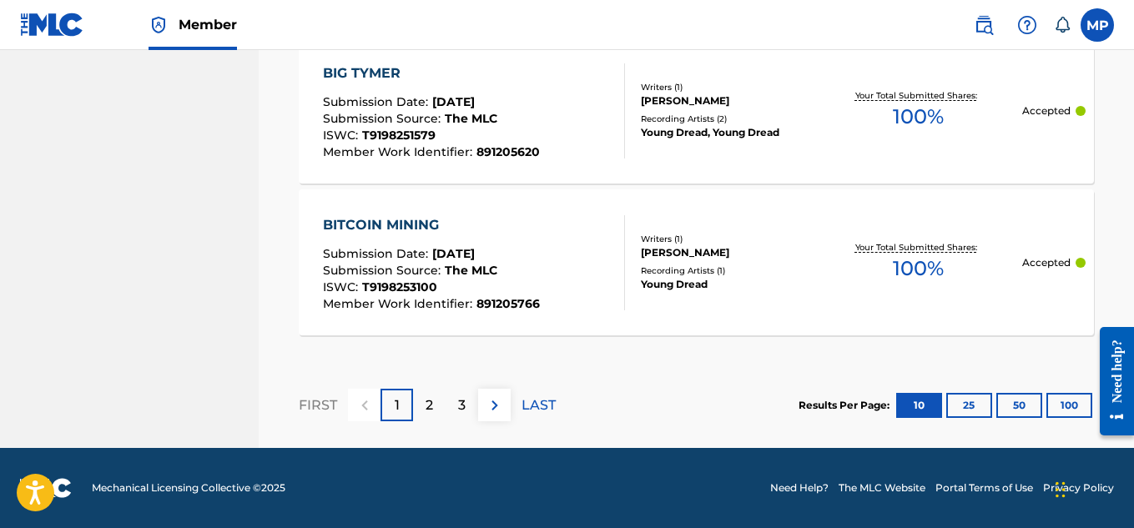
click at [1071, 400] on button "100" at bounding box center [1069, 405] width 46 height 25
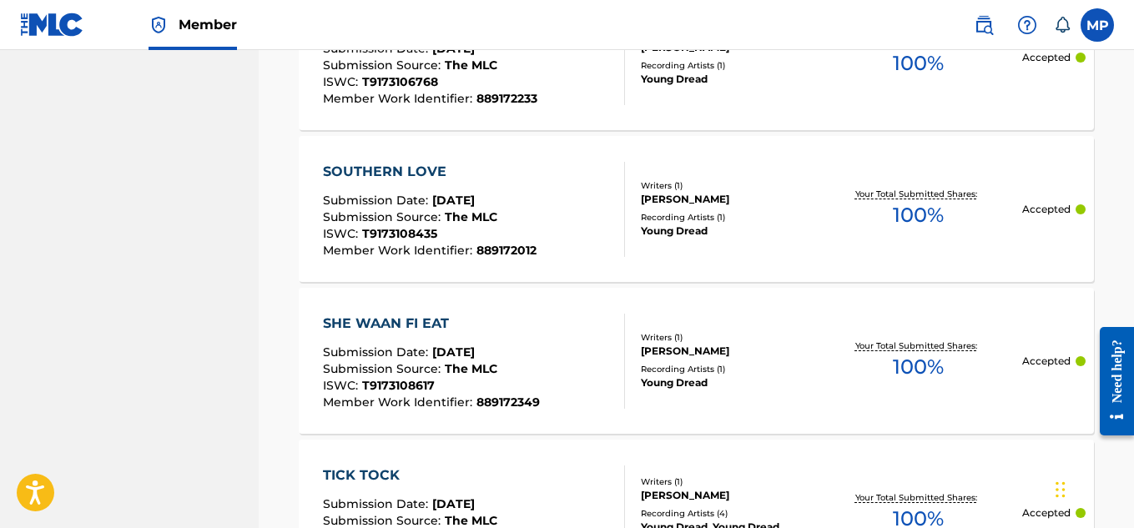
scroll to position [11410, 0]
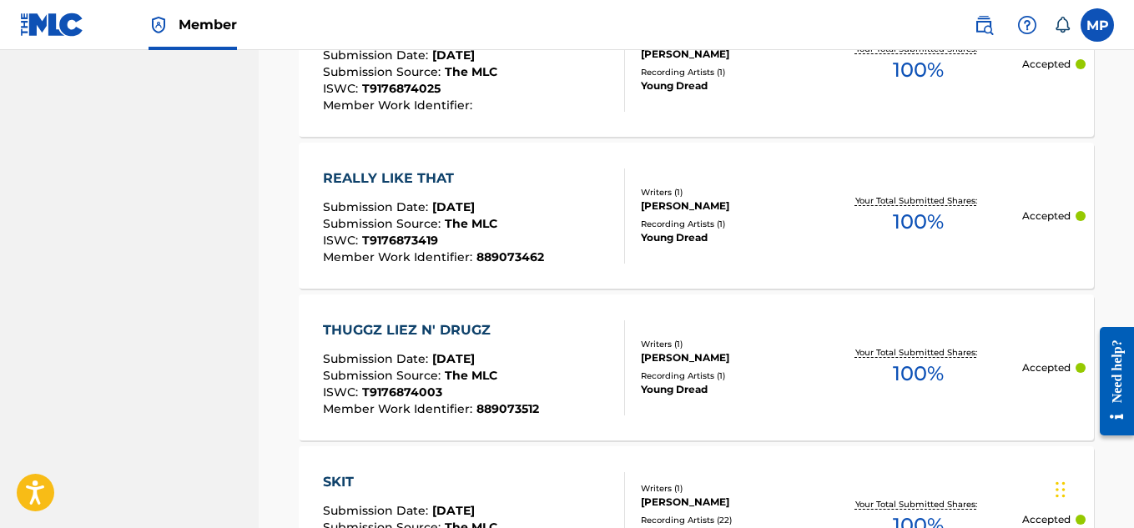
scroll to position [15418, 0]
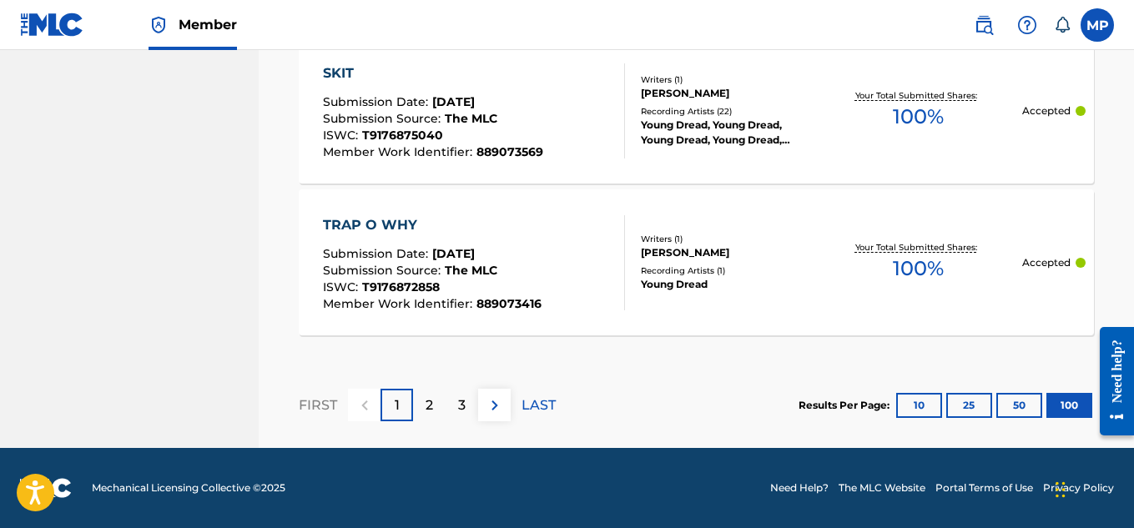
click at [426, 403] on p "2" at bounding box center [429, 405] width 8 height 20
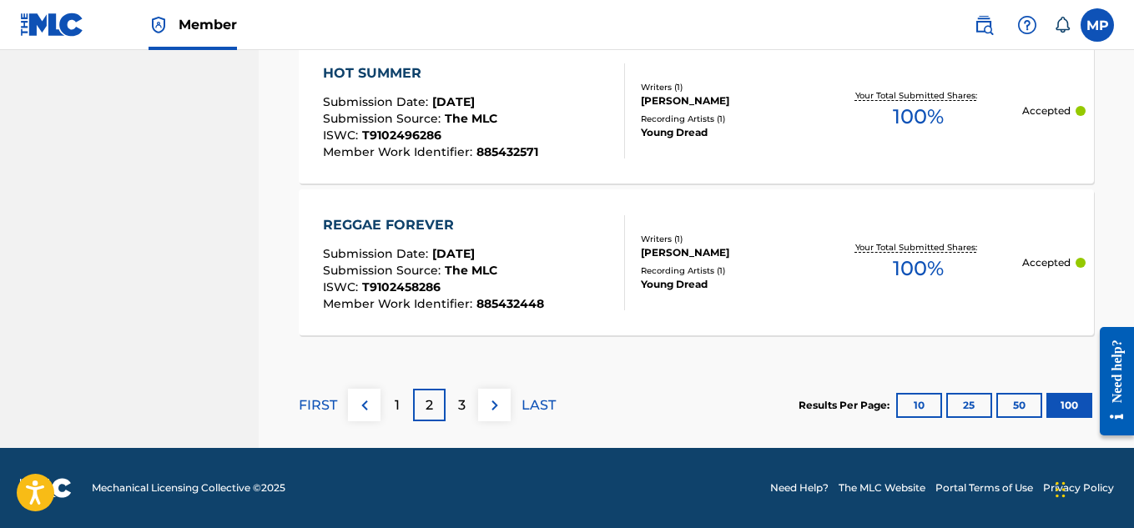
click at [465, 407] on p "3" at bounding box center [462, 405] width 8 height 20
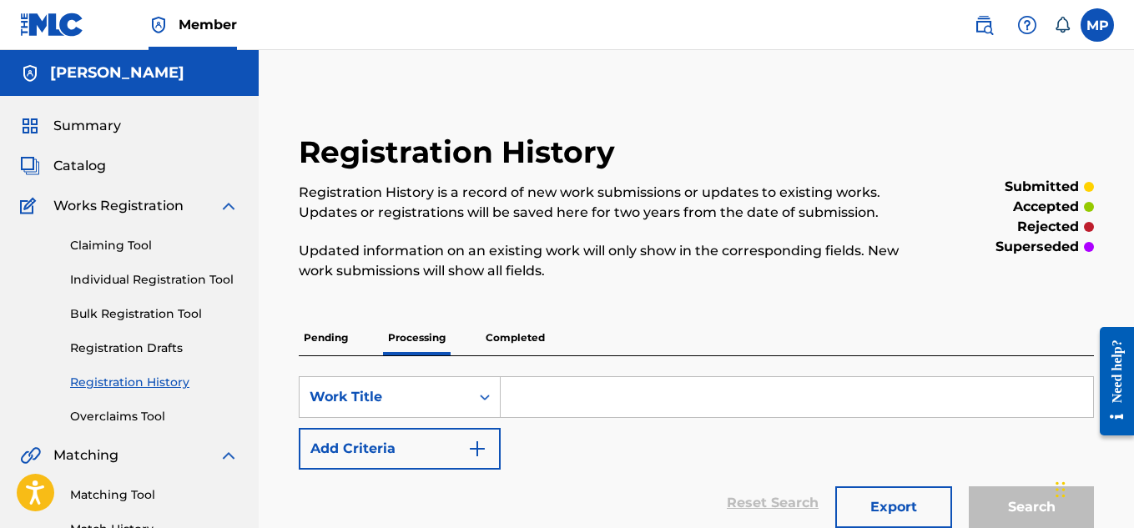
scroll to position [46, 0]
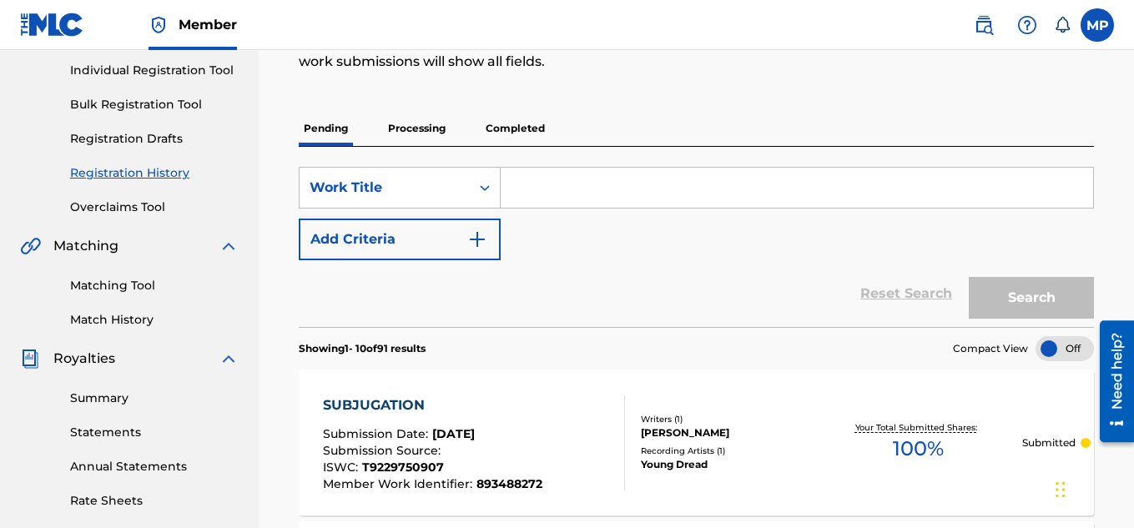
scroll to position [200, 0]
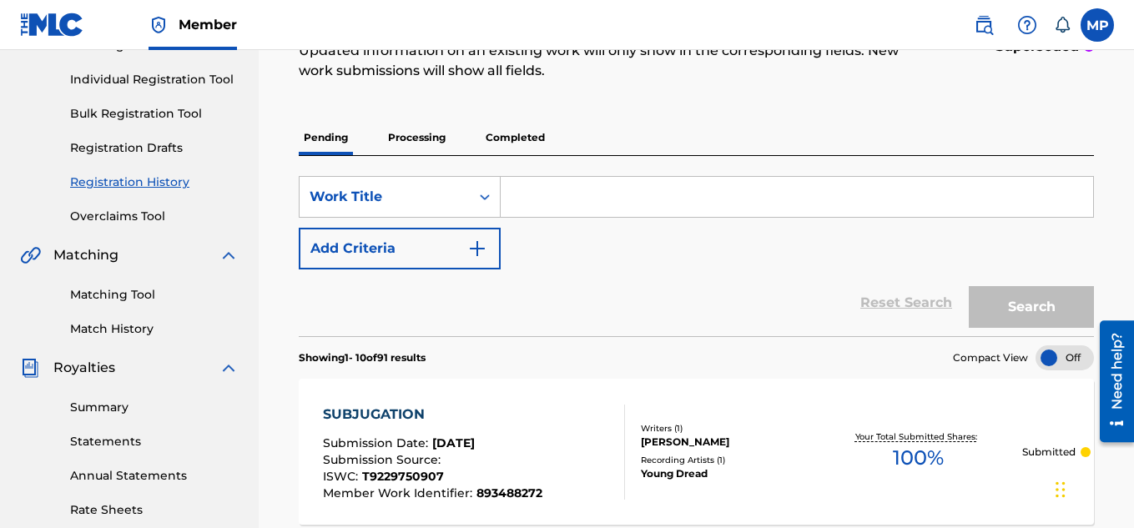
click at [530, 140] on p "Completed" at bounding box center [514, 137] width 69 height 35
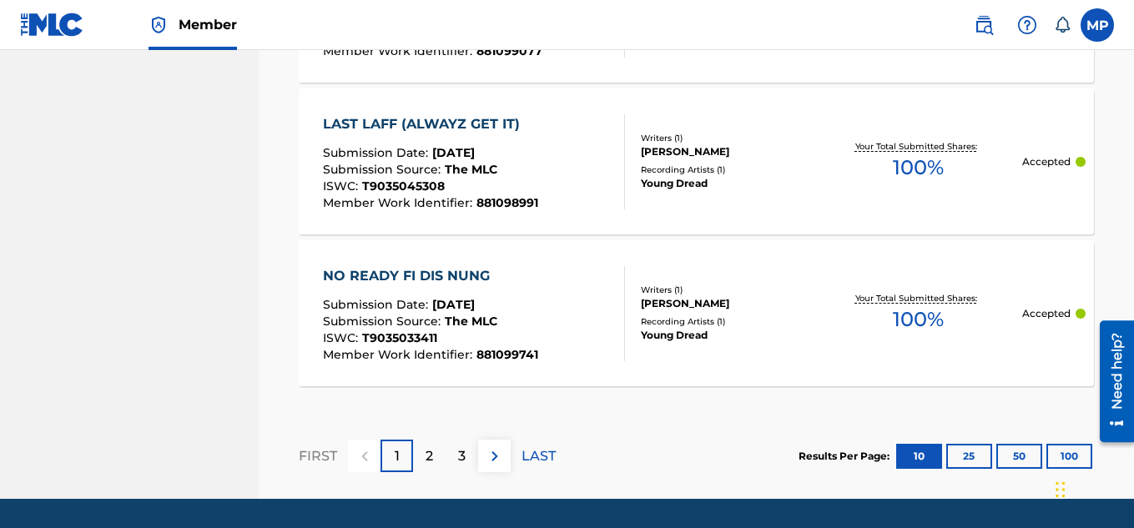
scroll to position [1824, 0]
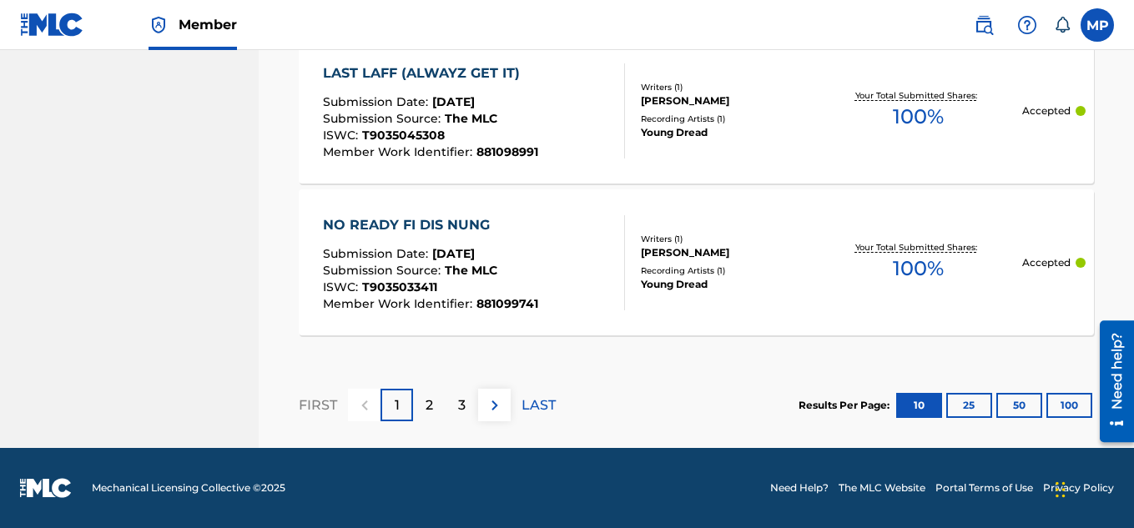
click at [960, 405] on button "25" at bounding box center [969, 405] width 46 height 25
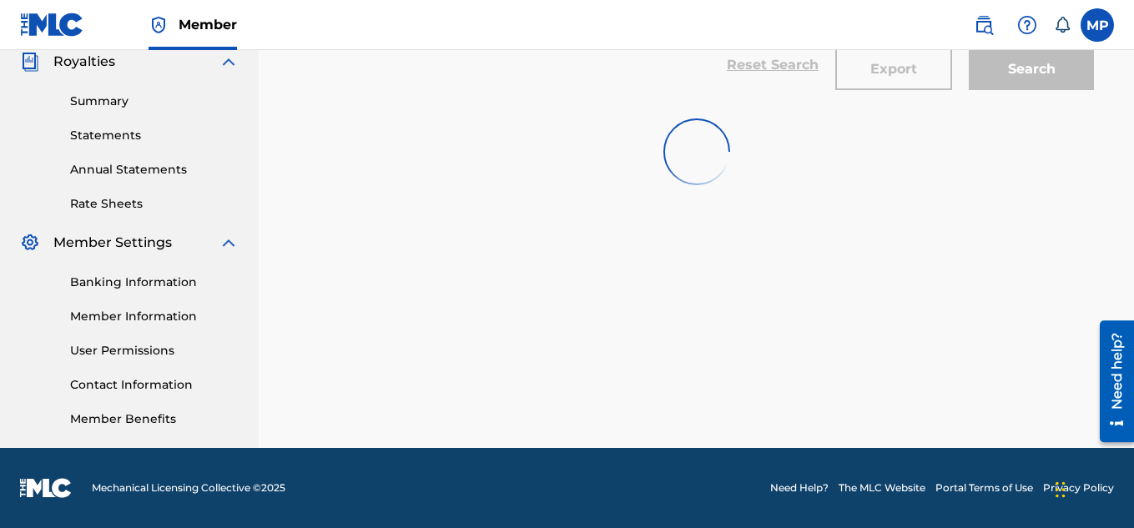
scroll to position [506, 0]
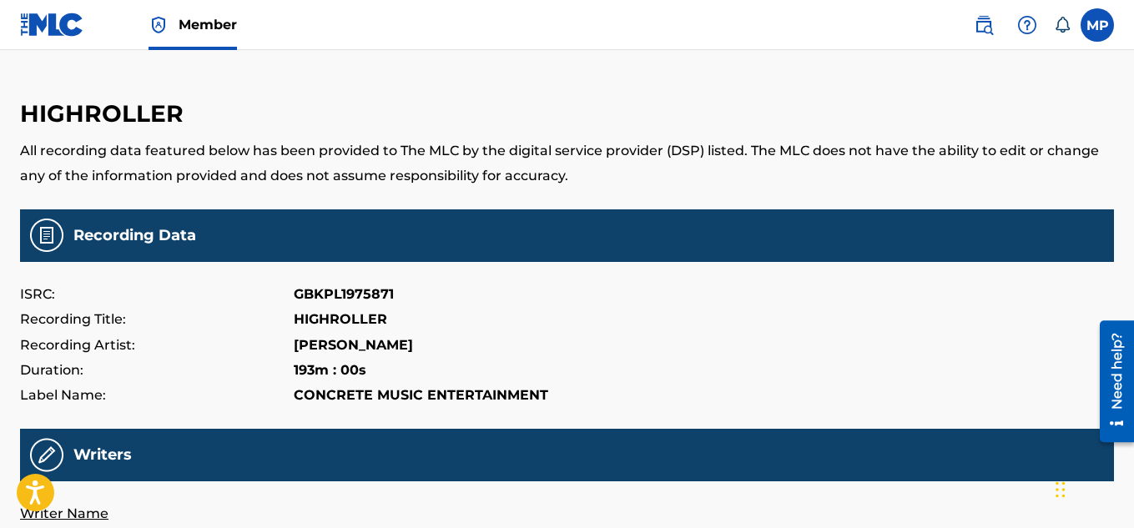
scroll to position [22, 0]
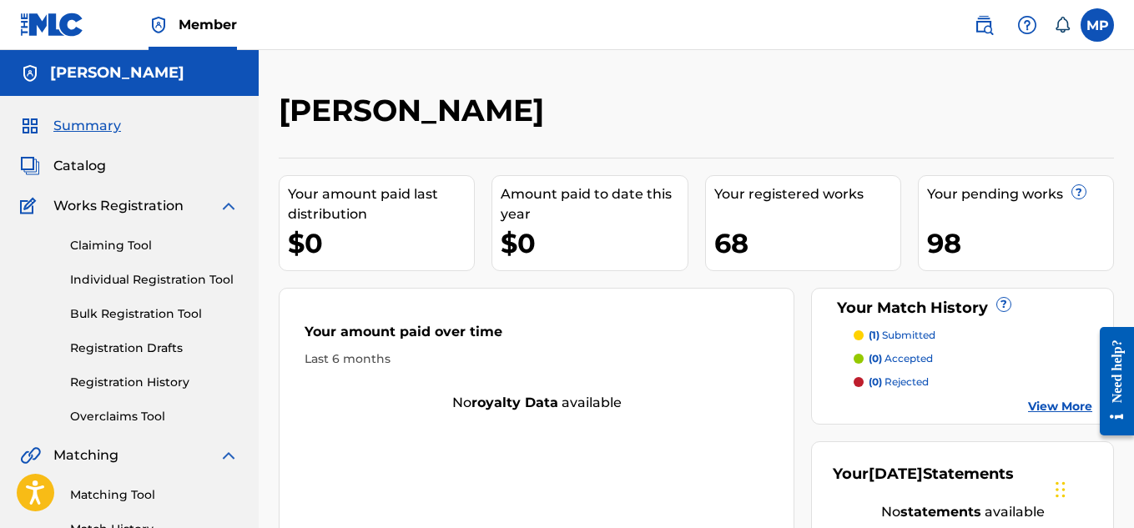
click at [164, 381] on link "Registration History" at bounding box center [154, 383] width 168 height 18
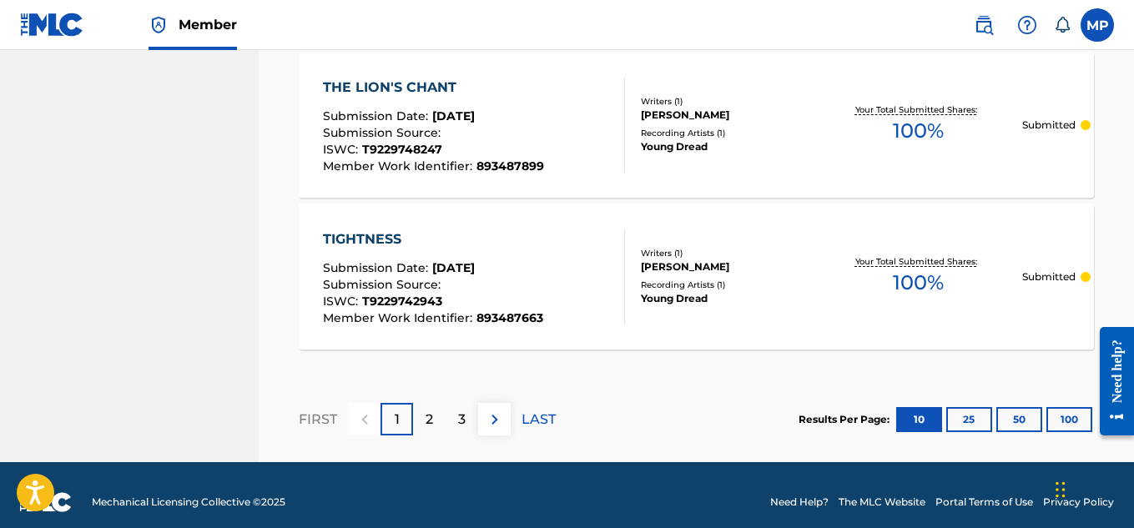
scroll to position [1756, 0]
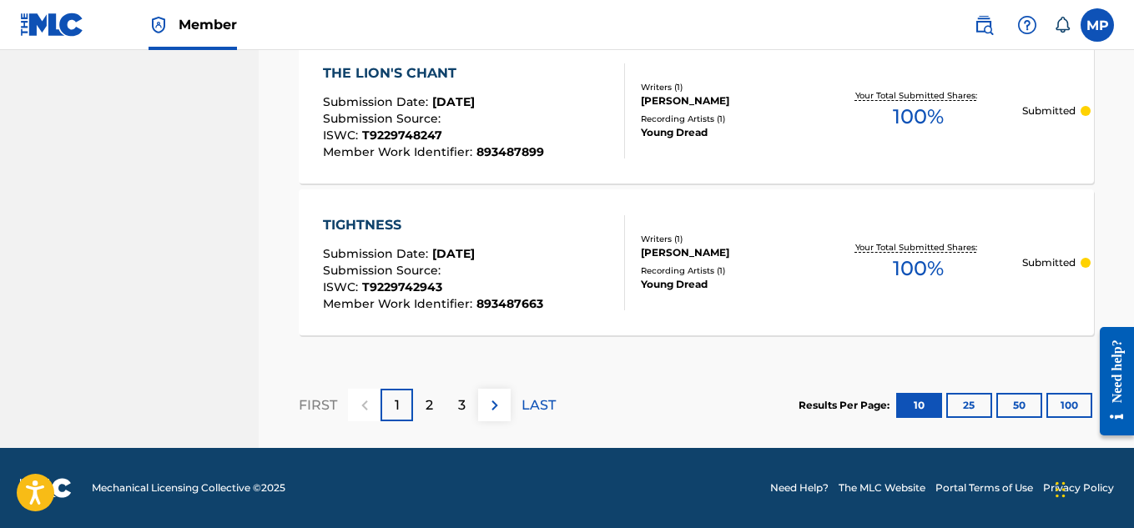
click at [1064, 401] on button "100" at bounding box center [1069, 405] width 46 height 25
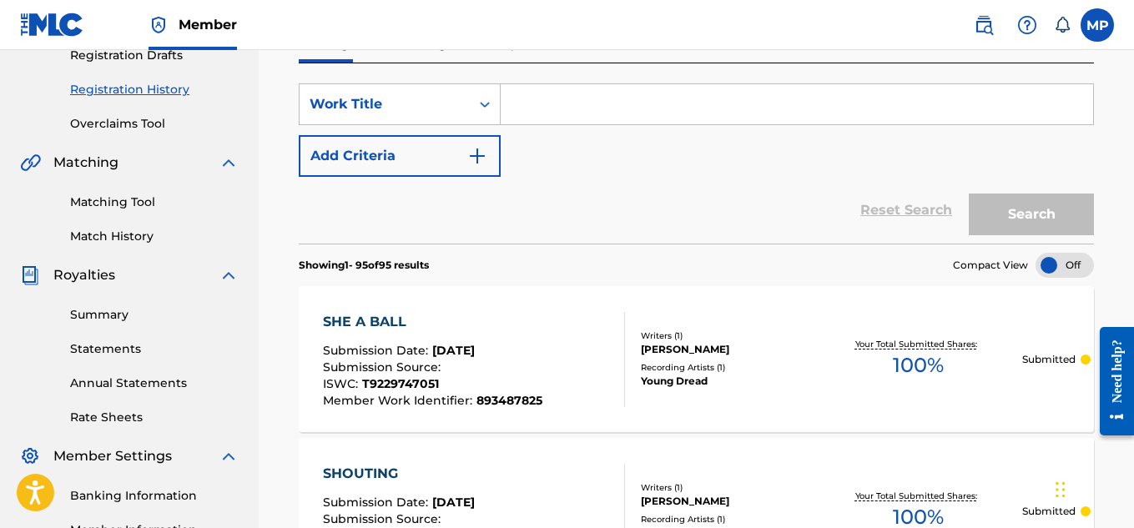
scroll to position [158, 0]
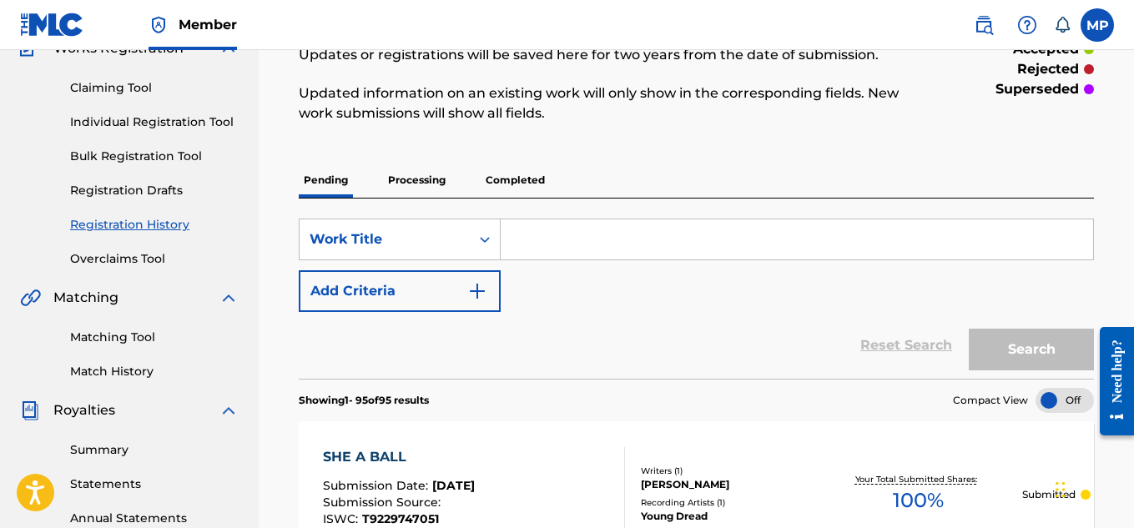
click at [423, 181] on p "Processing" at bounding box center [417, 180] width 68 height 35
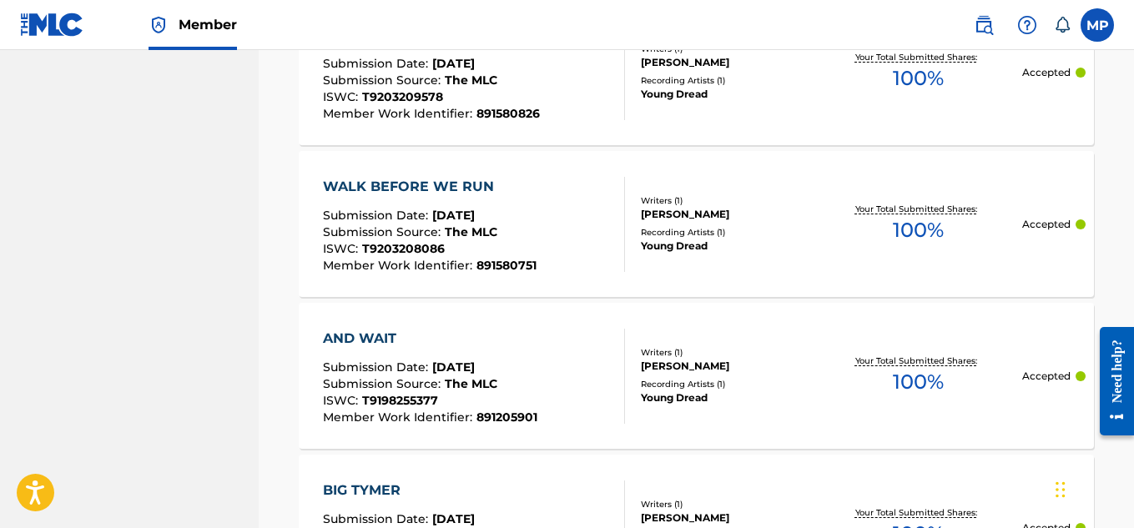
scroll to position [1756, 0]
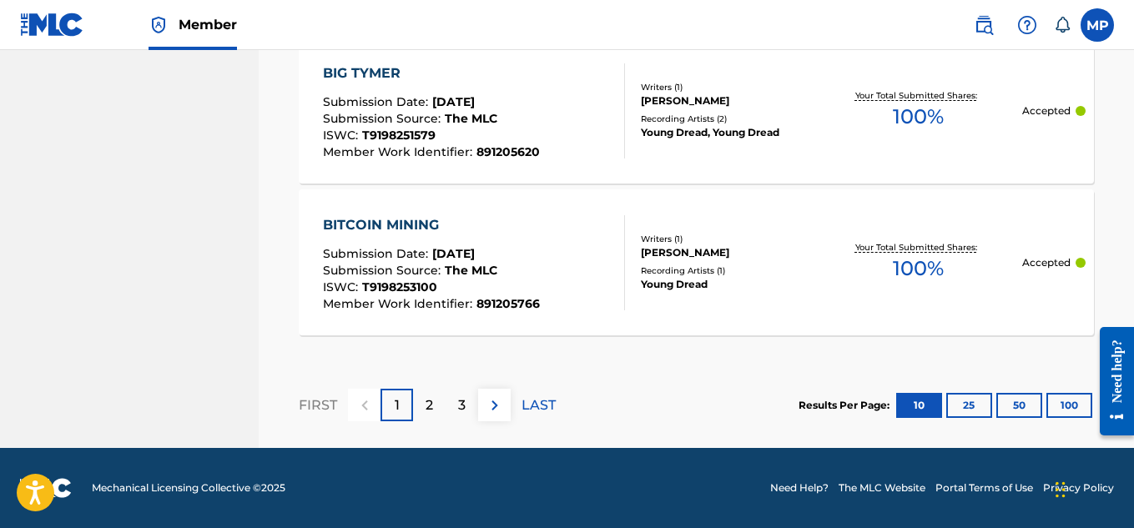
click at [1067, 410] on button "100" at bounding box center [1069, 405] width 46 height 25
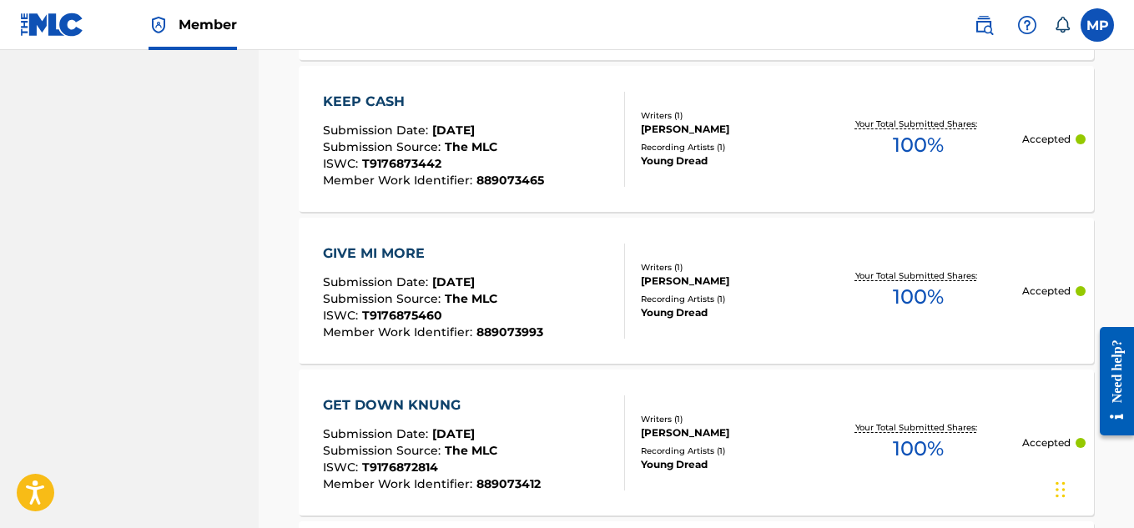
scroll to position [15418, 0]
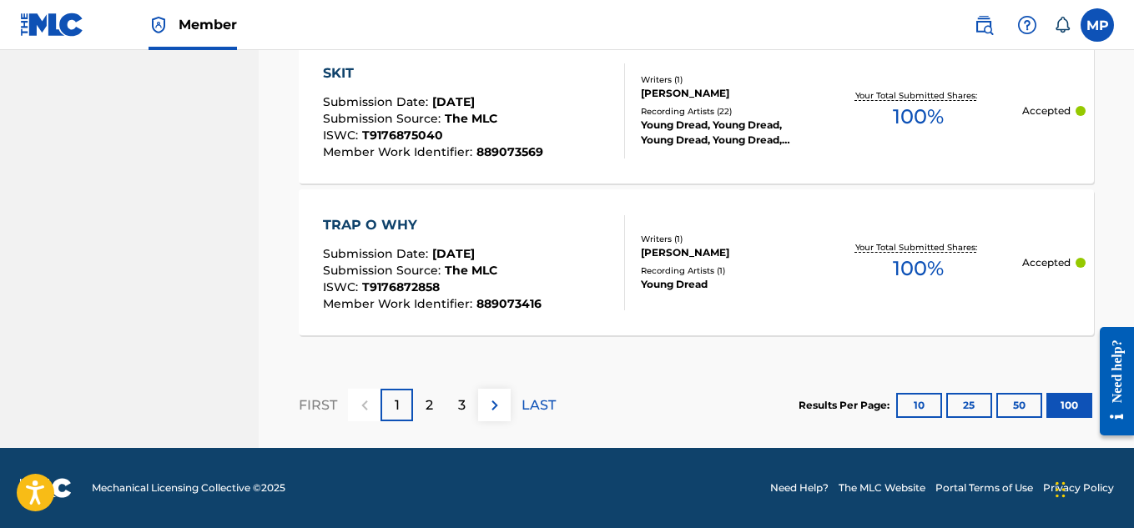
click at [425, 409] on p "2" at bounding box center [429, 405] width 8 height 20
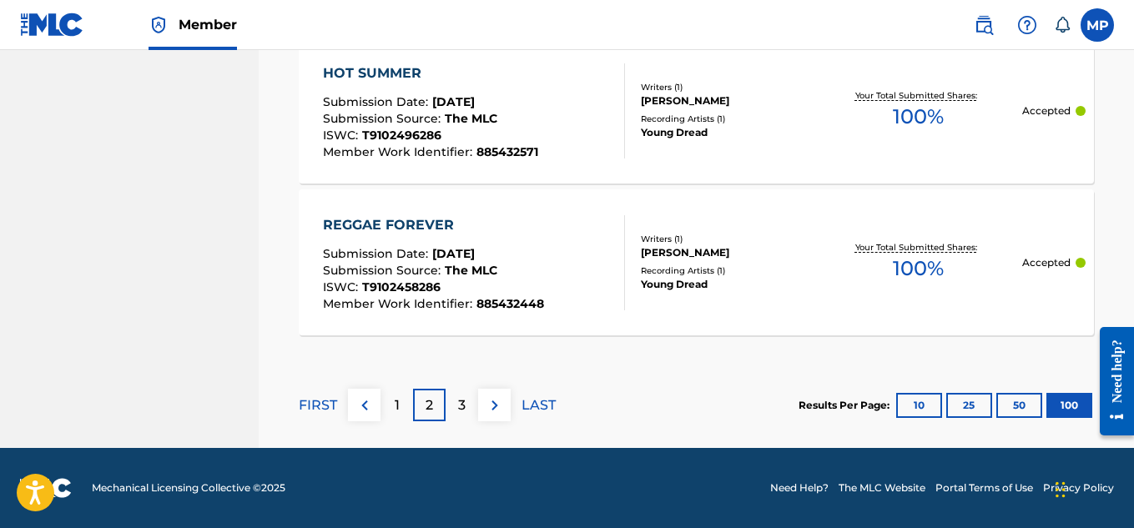
click at [465, 402] on p "3" at bounding box center [462, 405] width 8 height 20
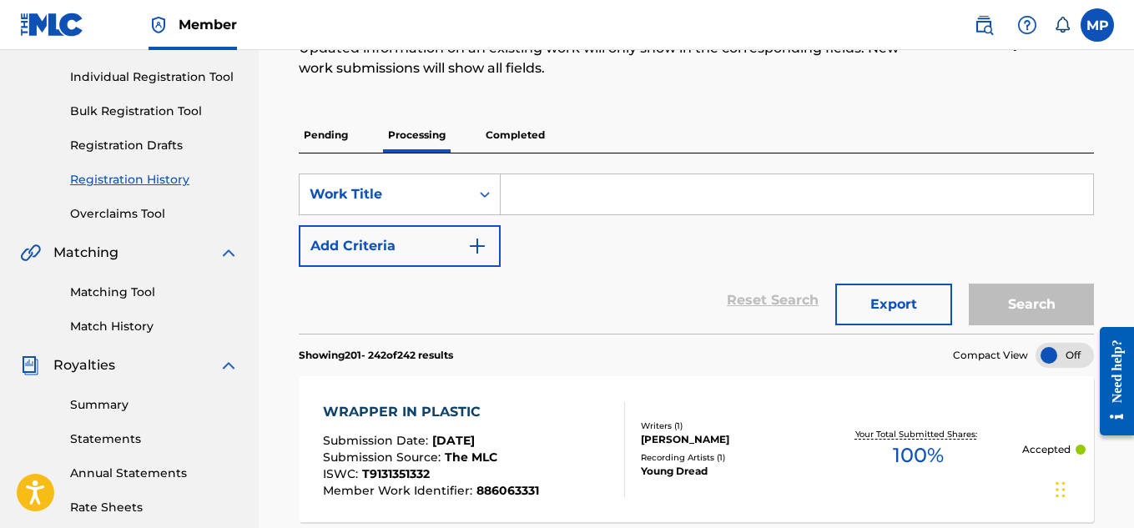
scroll to position [199, 0]
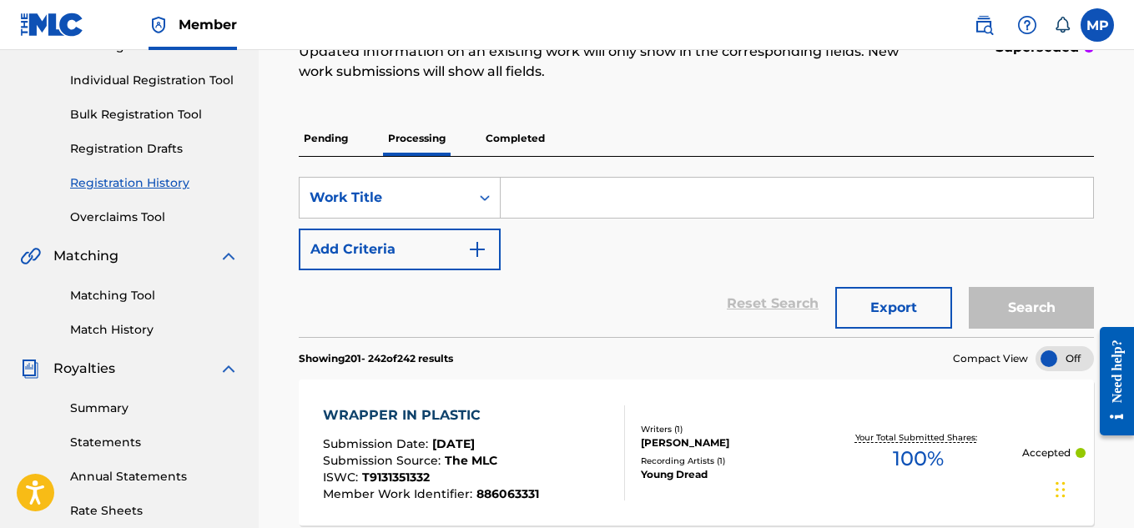
click at [535, 130] on p "Completed" at bounding box center [514, 138] width 69 height 35
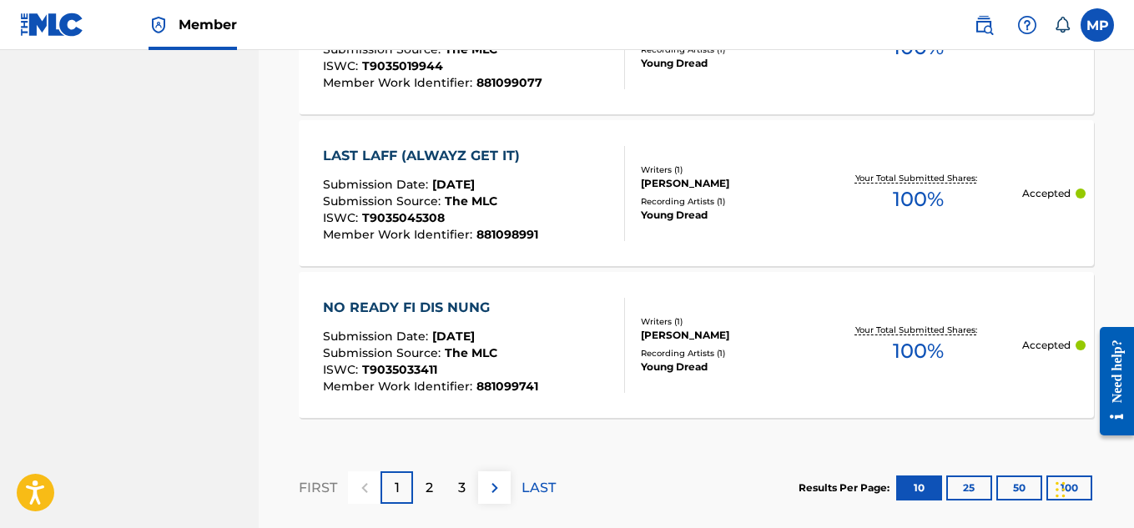
scroll to position [1824, 0]
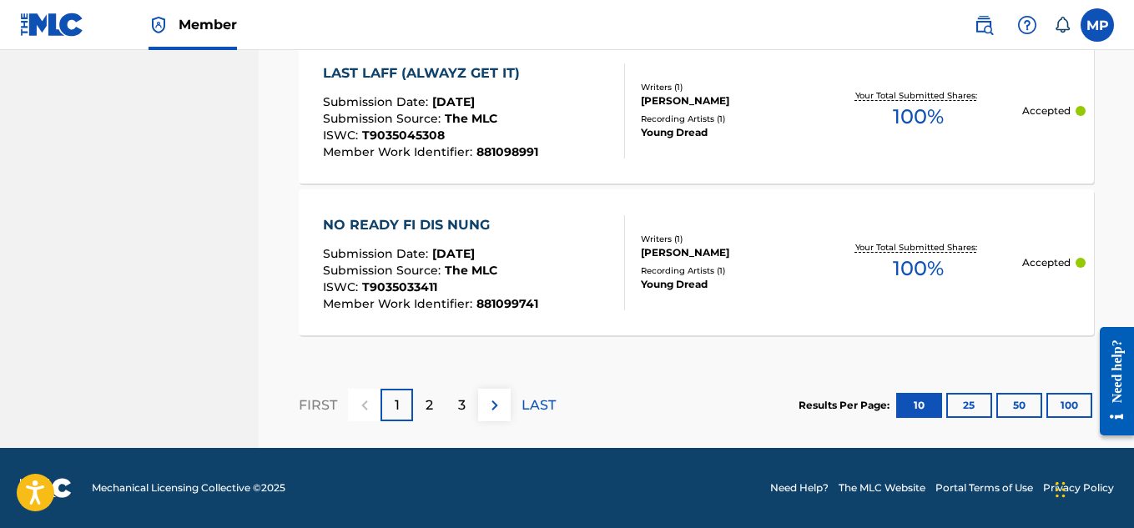
click at [1068, 399] on button "100" at bounding box center [1069, 405] width 46 height 25
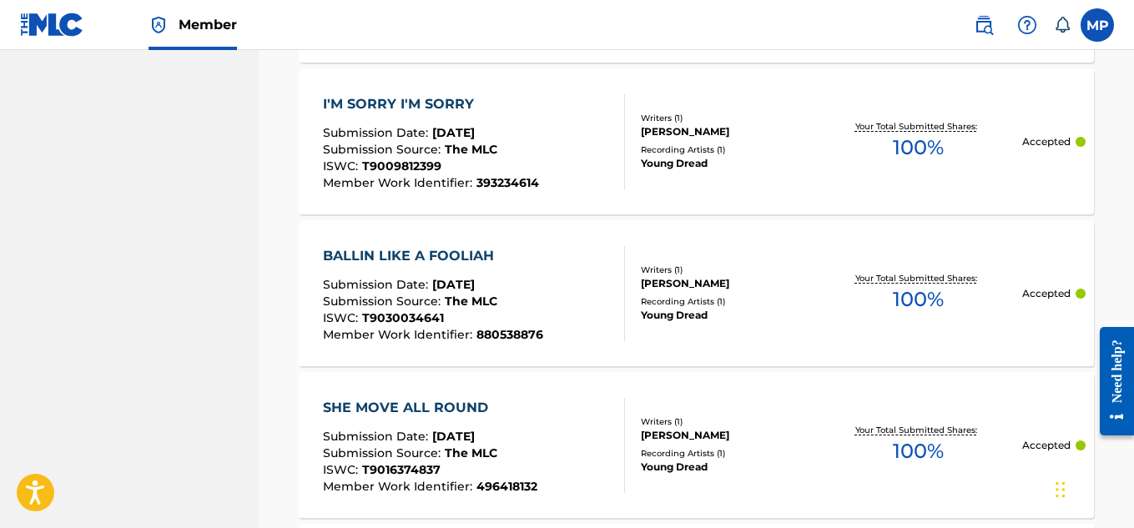
scroll to position [8315, 0]
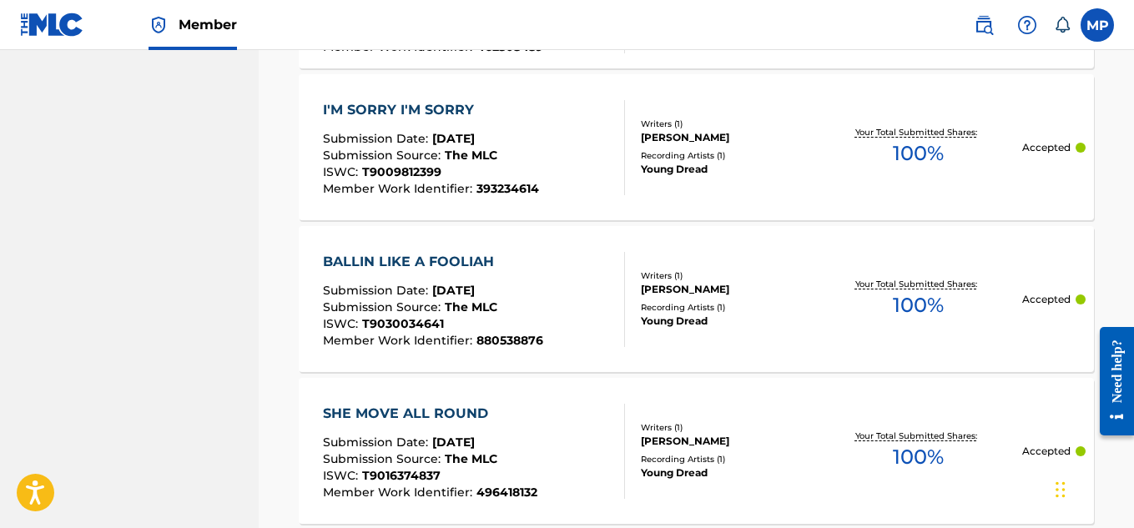
click at [430, 254] on div "BALLIN LIKE A FOOLIAH" at bounding box center [433, 262] width 220 height 20
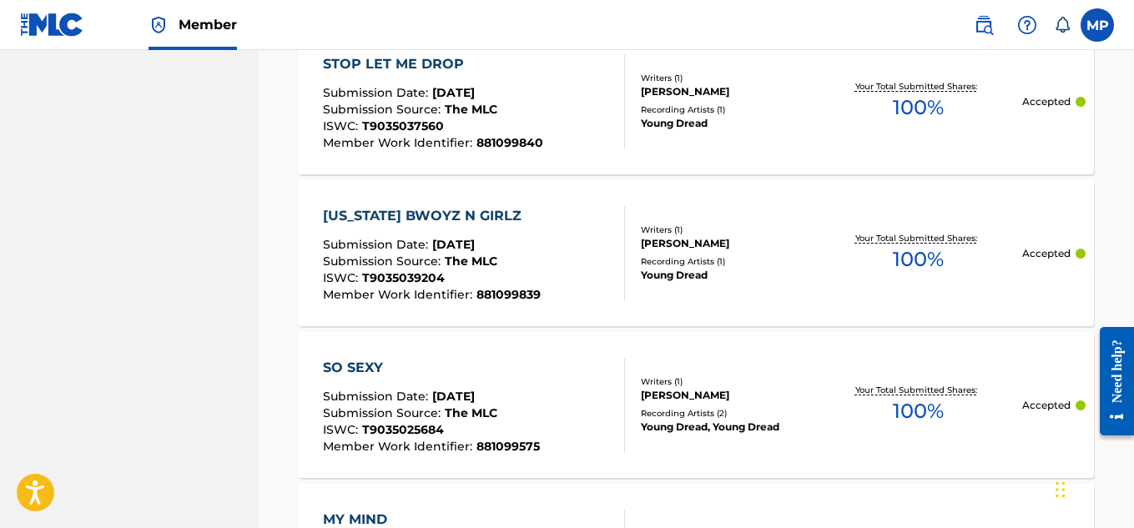
scroll to position [0, 0]
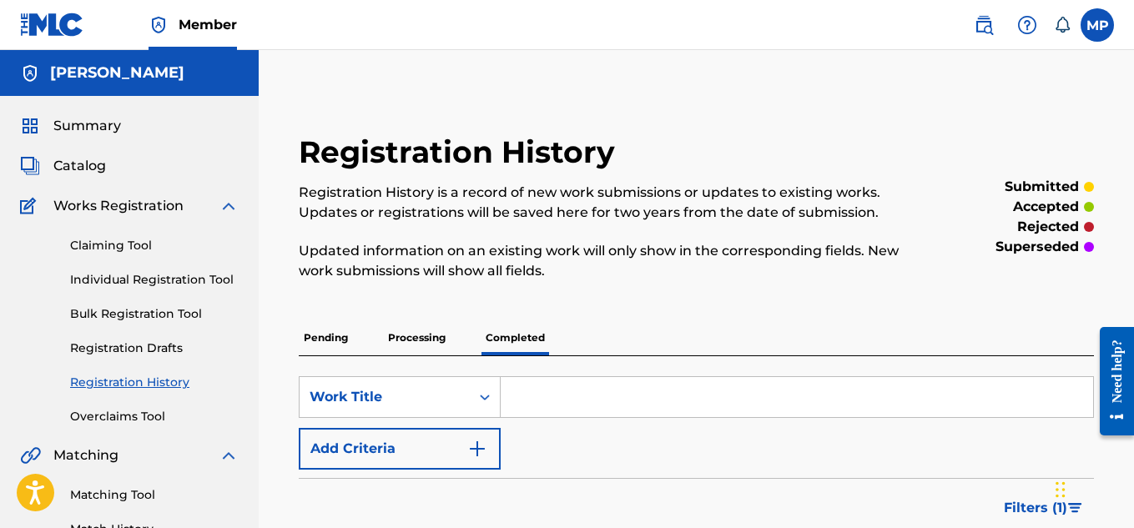
click at [139, 279] on link "Individual Registration Tool" at bounding box center [154, 280] width 168 height 18
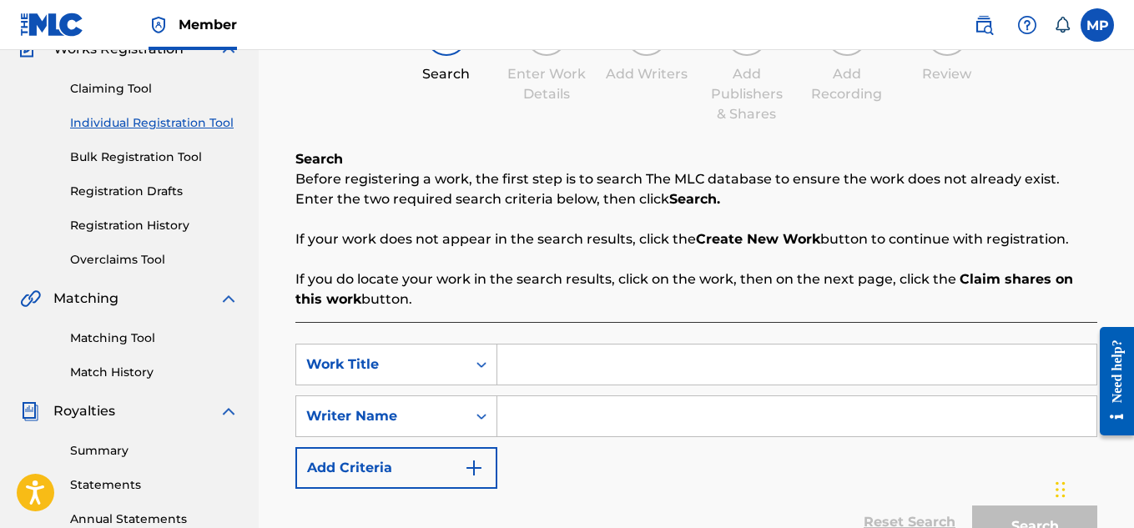
scroll to position [158, 0]
click at [165, 225] on link "Registration History" at bounding box center [154, 224] width 168 height 18
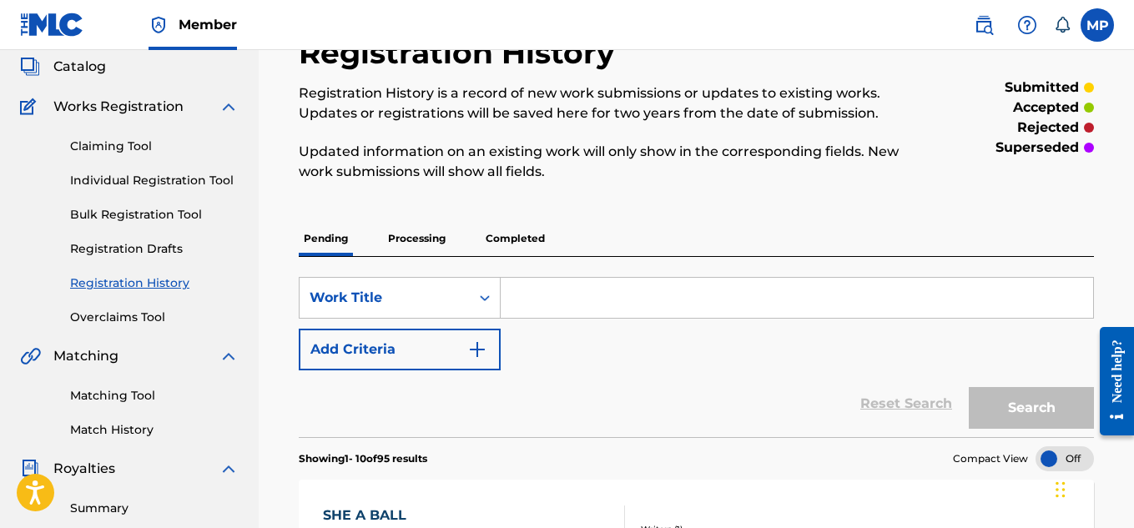
scroll to position [98, 0]
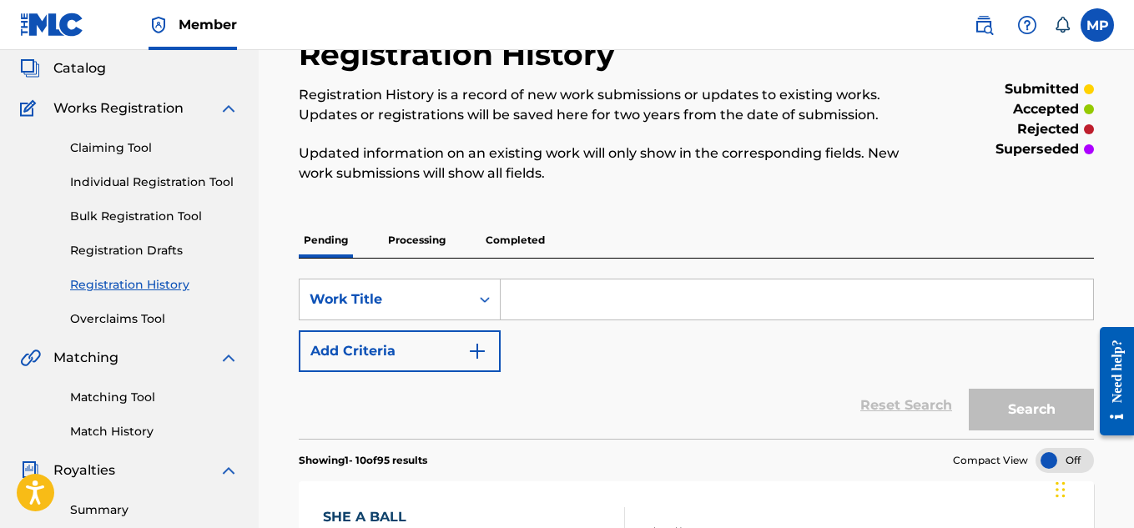
click at [184, 184] on link "Individual Registration Tool" at bounding box center [154, 182] width 168 height 18
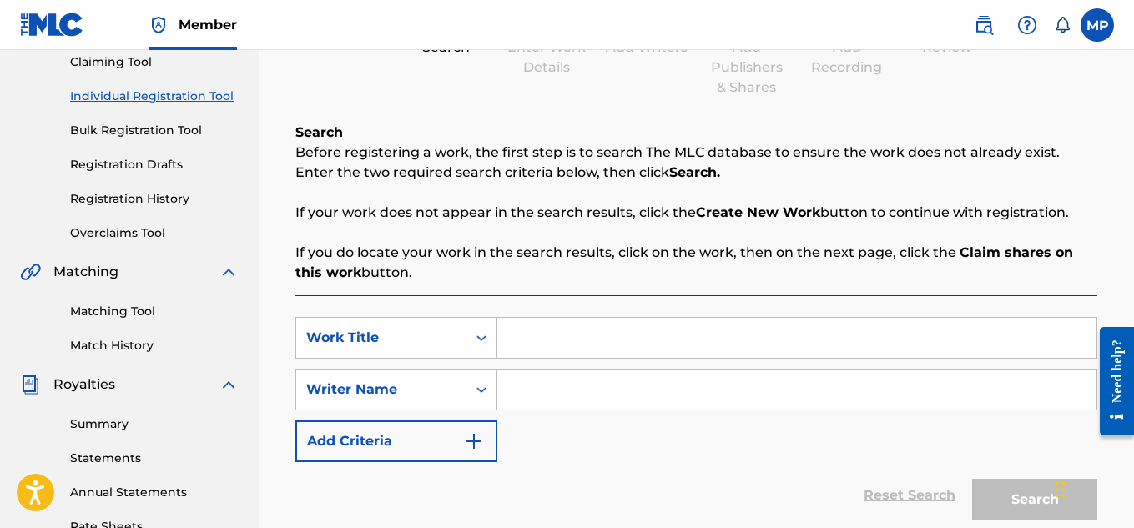
scroll to position [188, 0]
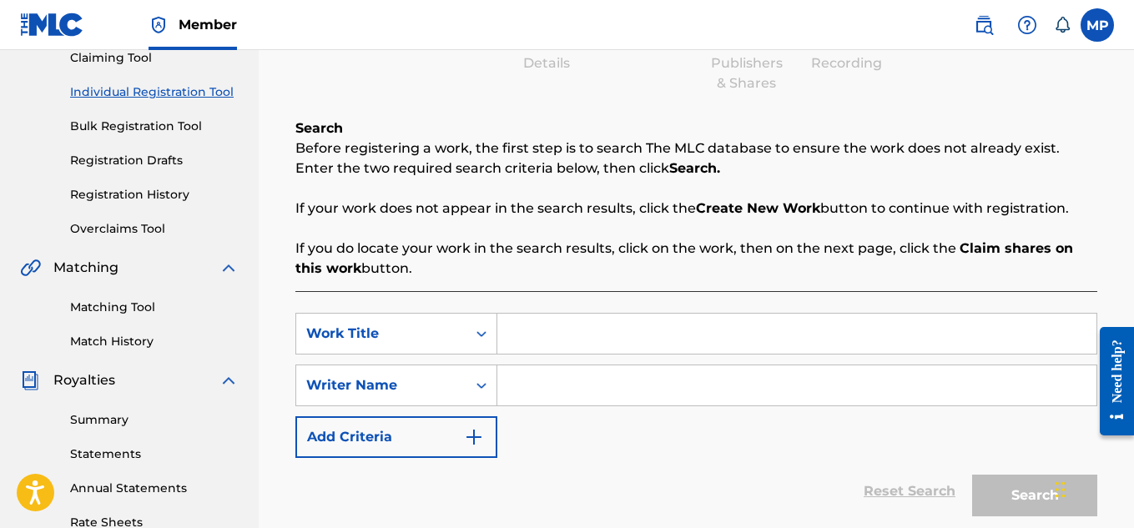
click at [633, 324] on input "Search Form" at bounding box center [796, 334] width 599 height 40
paste input "SENOR LOVER MAN"
type input "SENOR LOVER MAN"
click at [627, 411] on div "SearchWithCriteria412ce169-a55f-4e5b-99dd-35a581870a70 Work Title SENOR LOVER M…" at bounding box center [696, 385] width 802 height 145
click at [615, 393] on input "Search Form" at bounding box center [796, 385] width 599 height 40
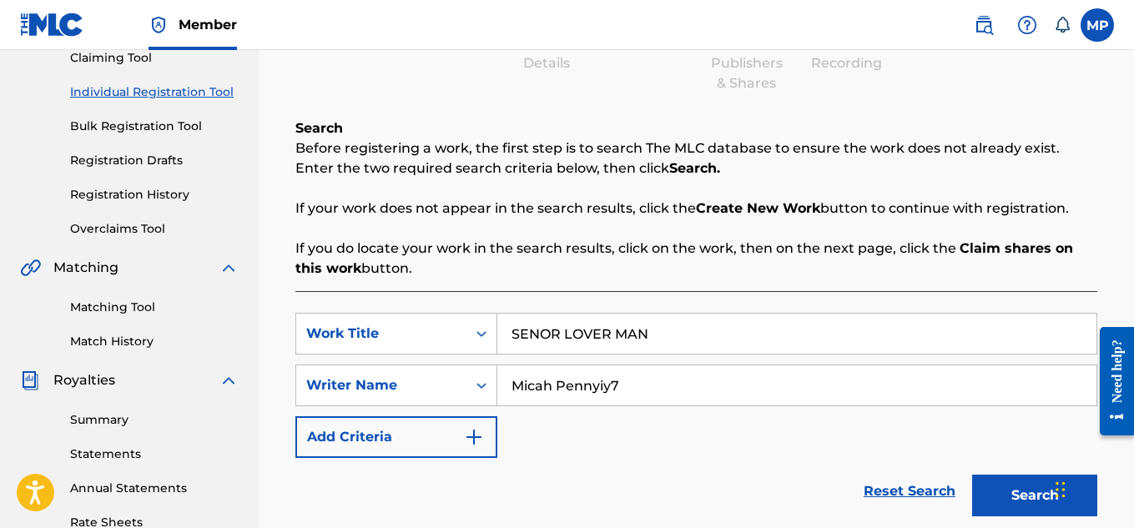
type input "Micah Pennyiy7"
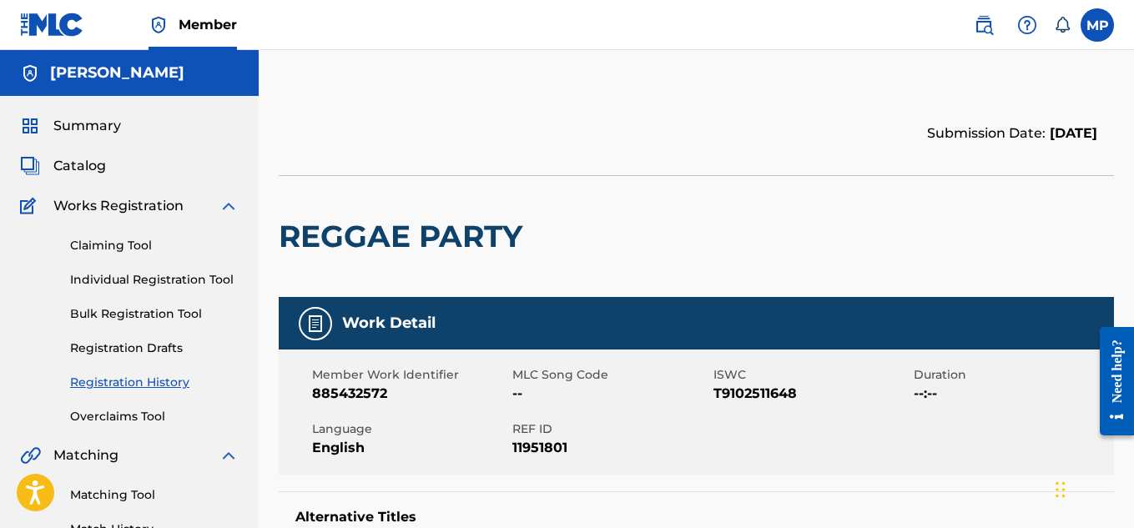
click at [163, 386] on link "Registration History" at bounding box center [154, 383] width 168 height 18
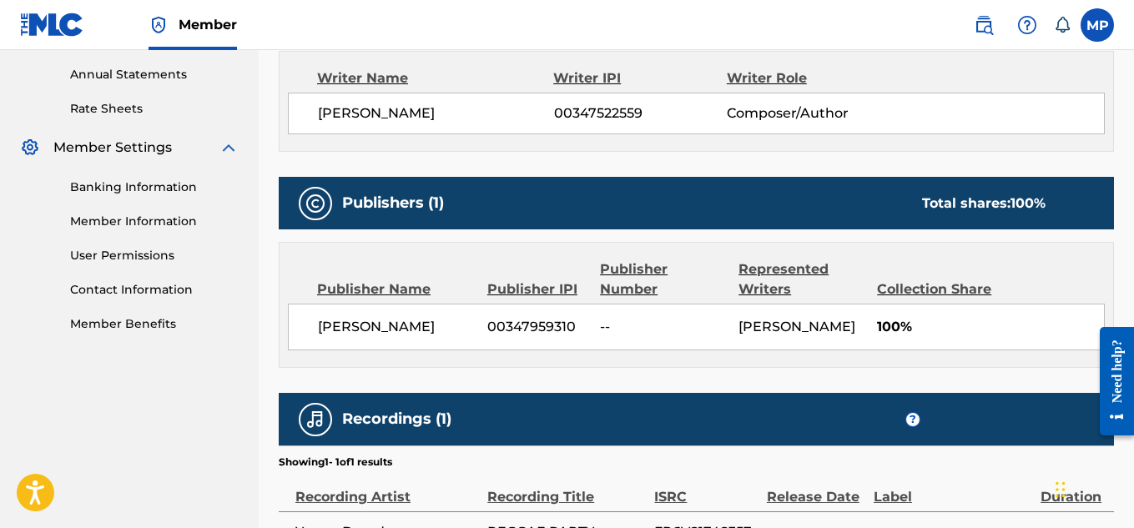
scroll to position [774, 0]
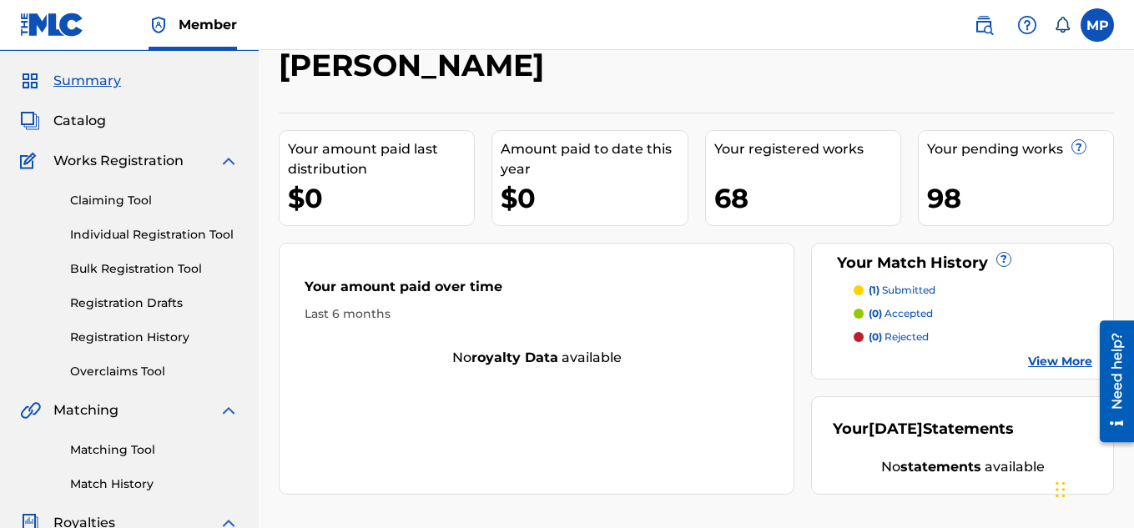
scroll to position [47, 0]
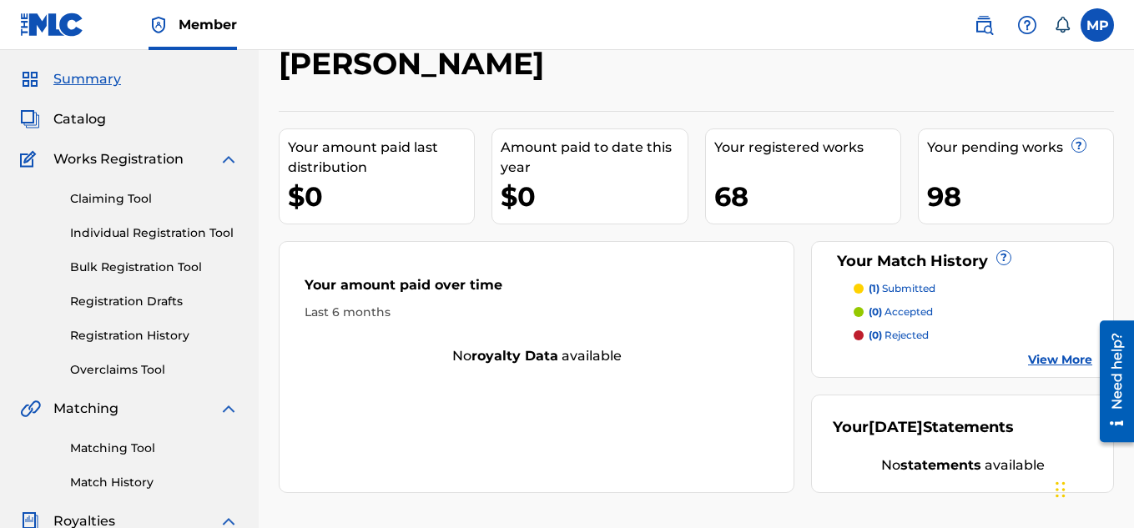
click at [176, 333] on link "Registration History" at bounding box center [154, 336] width 168 height 18
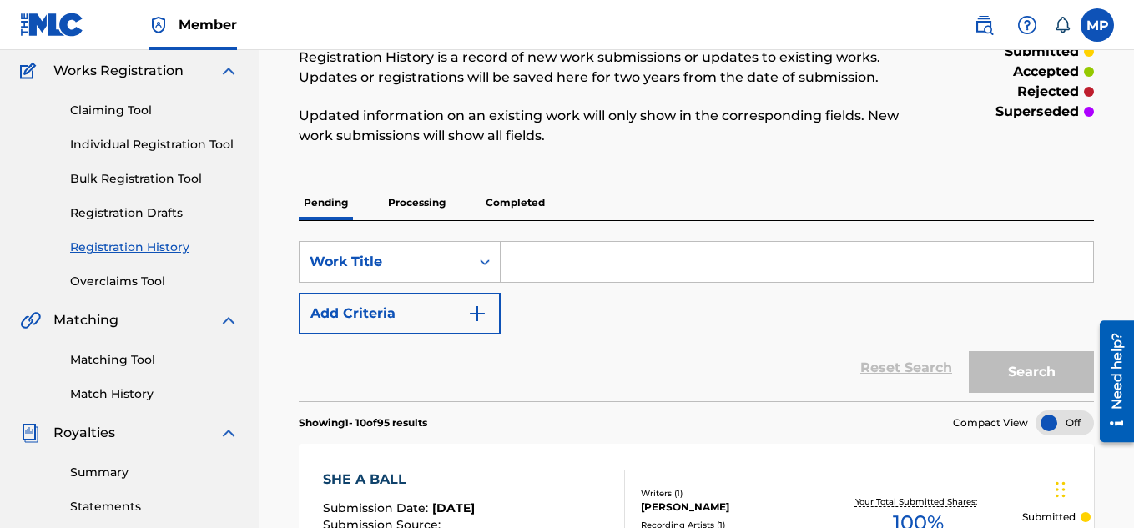
scroll to position [164, 0]
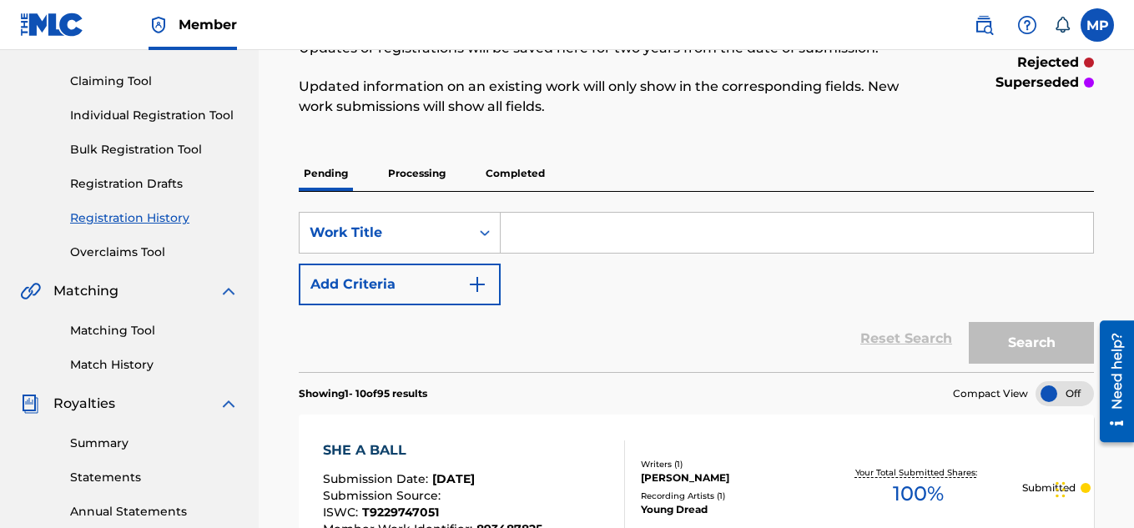
click at [647, 214] on input "Search Form" at bounding box center [796, 233] width 592 height 40
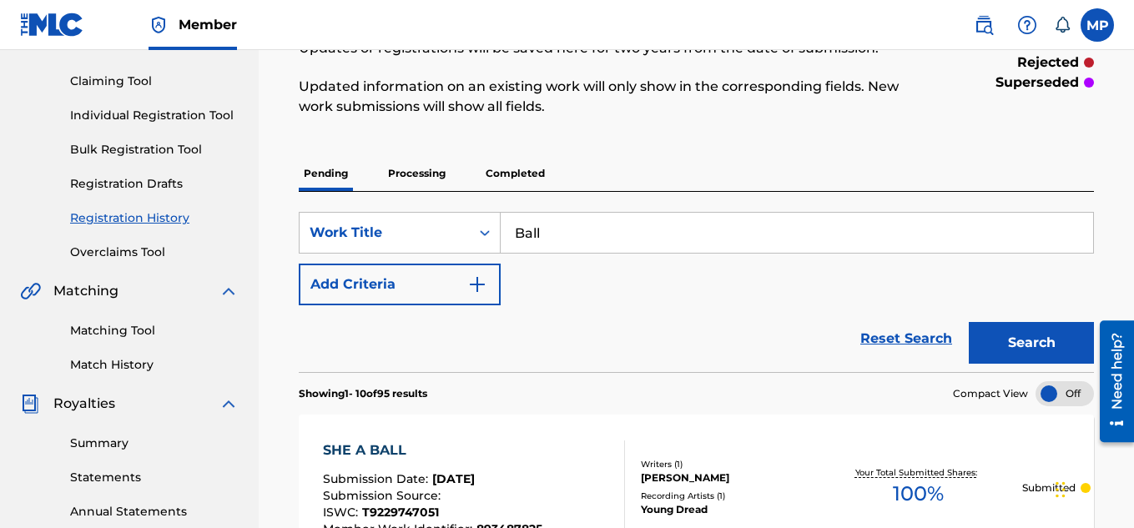
click at [996, 336] on button "Search" at bounding box center [1030, 343] width 125 height 42
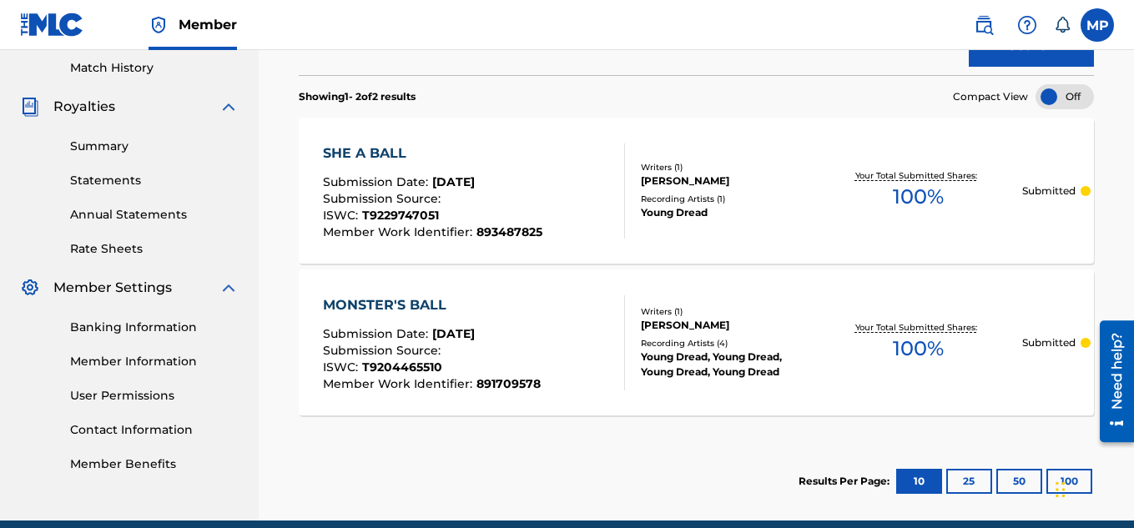
scroll to position [462, 0]
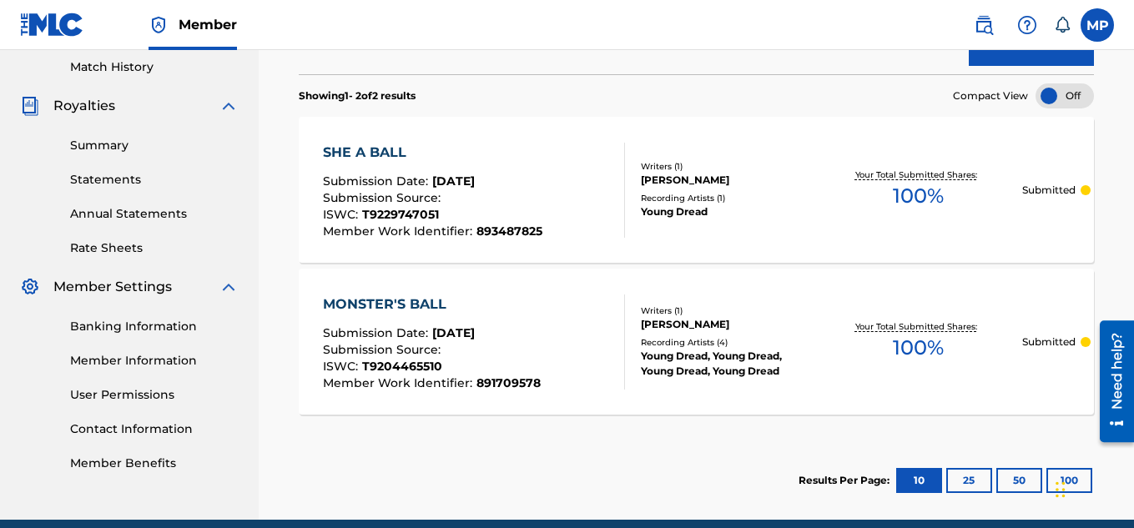
click at [425, 300] on div "MONSTER'S BALL" at bounding box center [432, 304] width 218 height 20
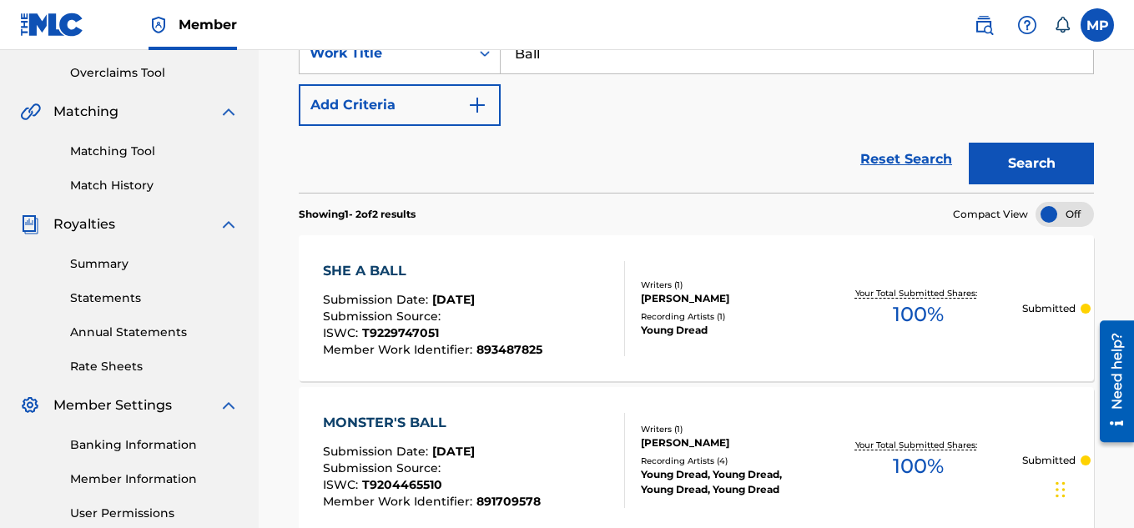
scroll to position [304, 0]
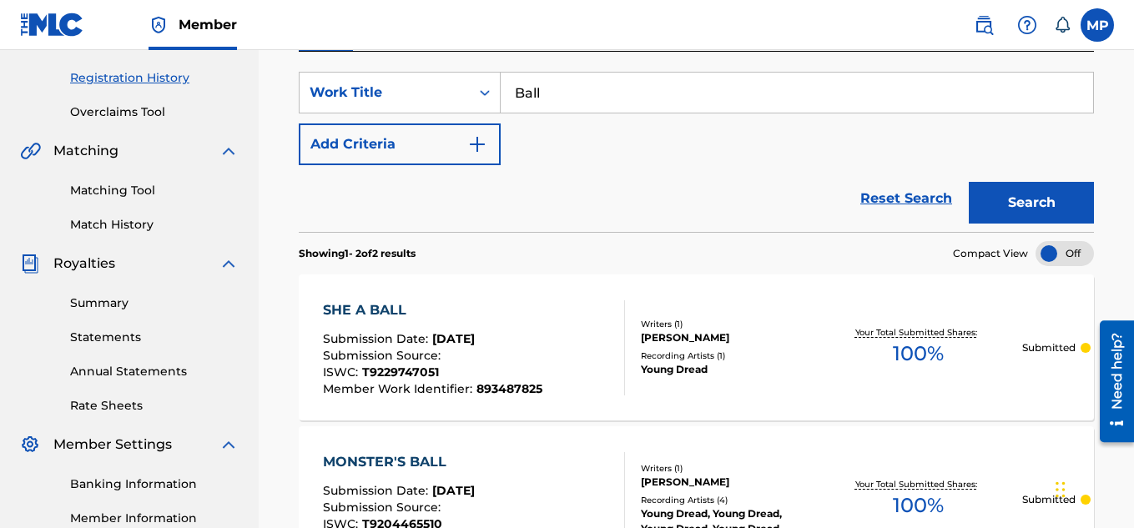
click at [616, 100] on input "Ball" at bounding box center [796, 93] width 592 height 40
click at [998, 202] on button "Search" at bounding box center [1030, 203] width 125 height 42
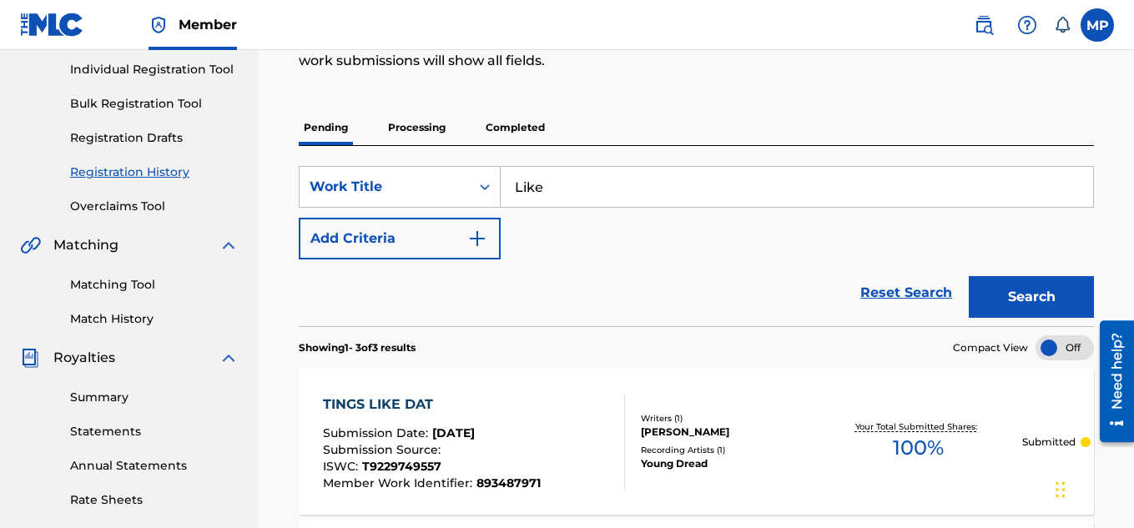
scroll to position [135, 0]
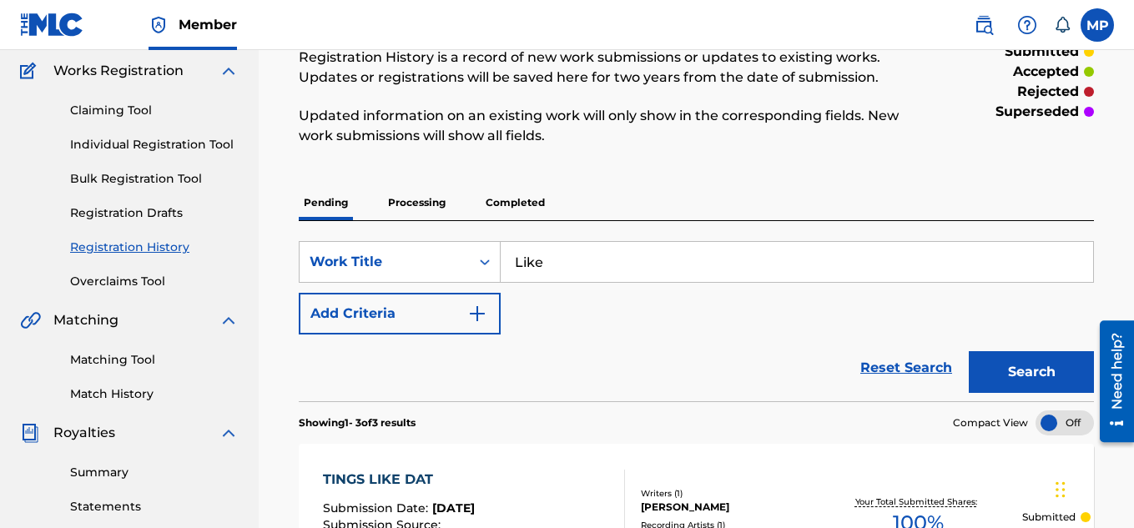
click at [673, 249] on input "Like" at bounding box center [796, 262] width 592 height 40
type input "Fooliah"
click at [968, 351] on button "Search" at bounding box center [1030, 372] width 125 height 42
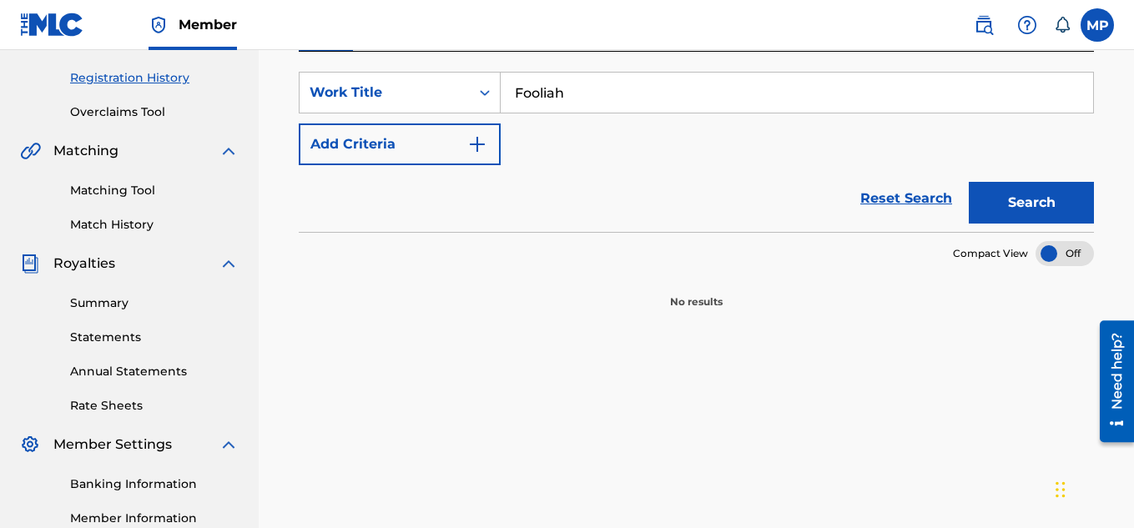
scroll to position [328, 0]
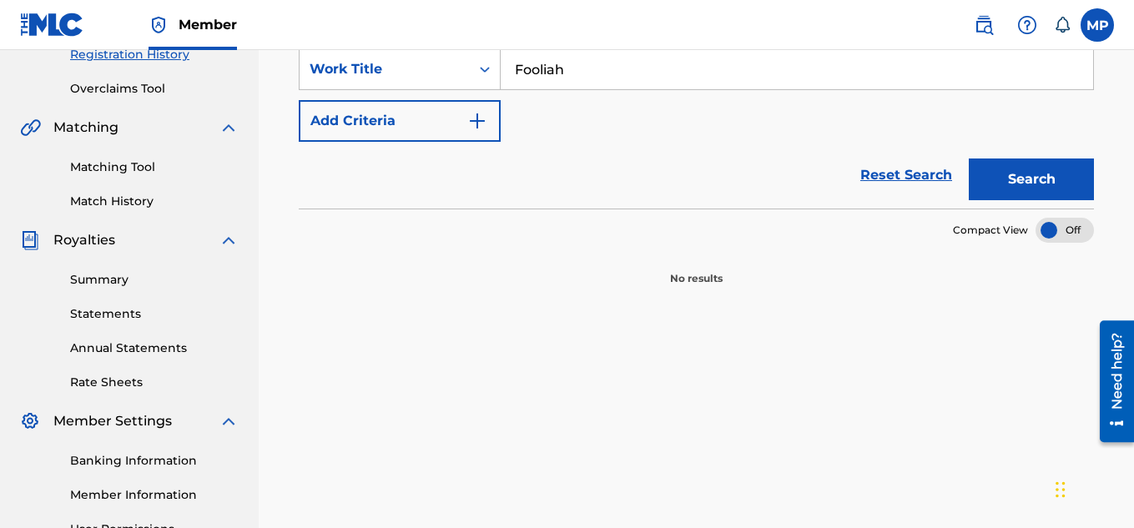
click at [129, 172] on link "Matching Tool" at bounding box center [154, 167] width 168 height 18
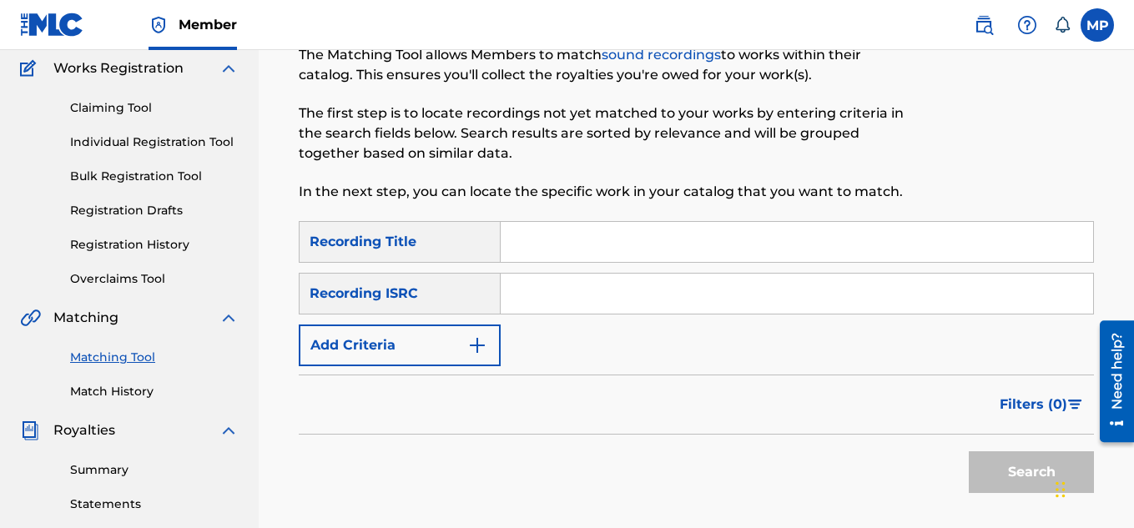
scroll to position [141, 0]
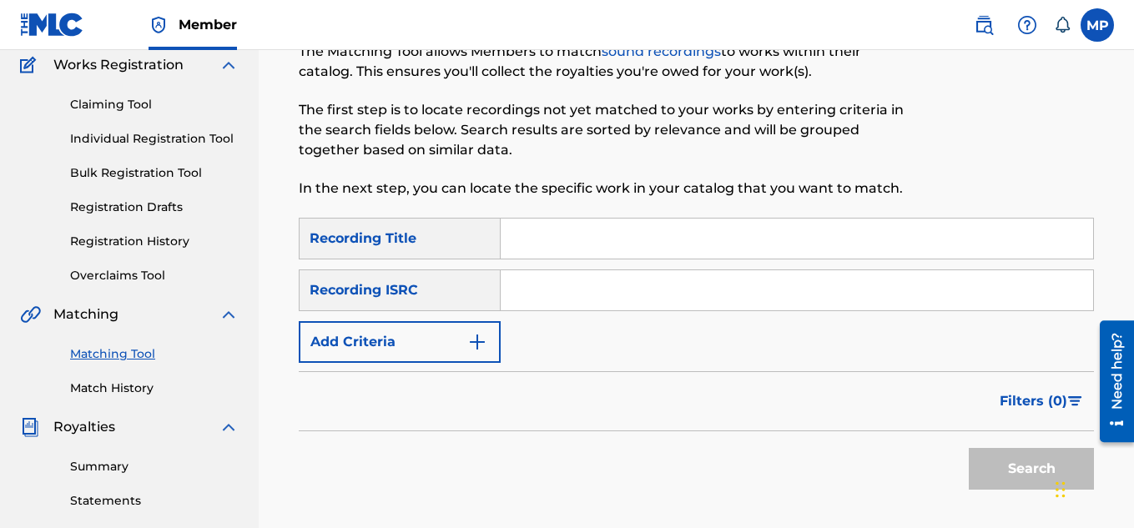
click at [640, 244] on input "Search Form" at bounding box center [796, 239] width 592 height 40
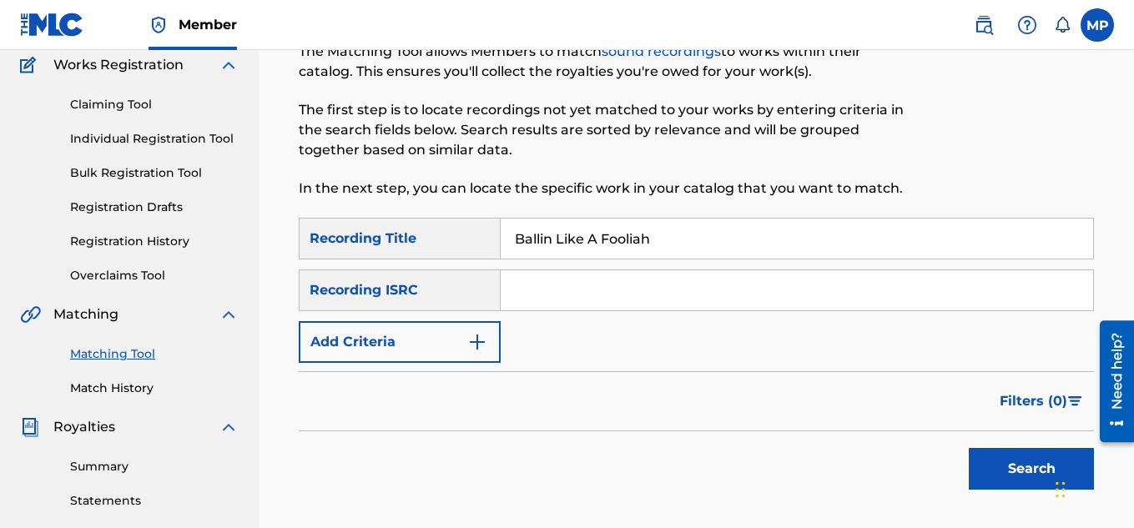
click at [1017, 465] on button "Search" at bounding box center [1030, 469] width 125 height 42
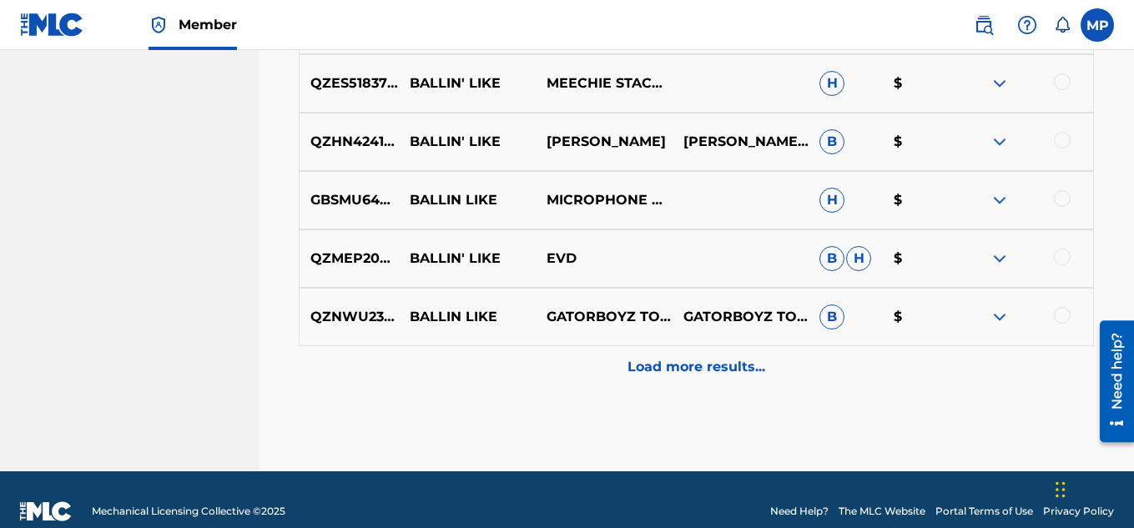
scroll to position [965, 0]
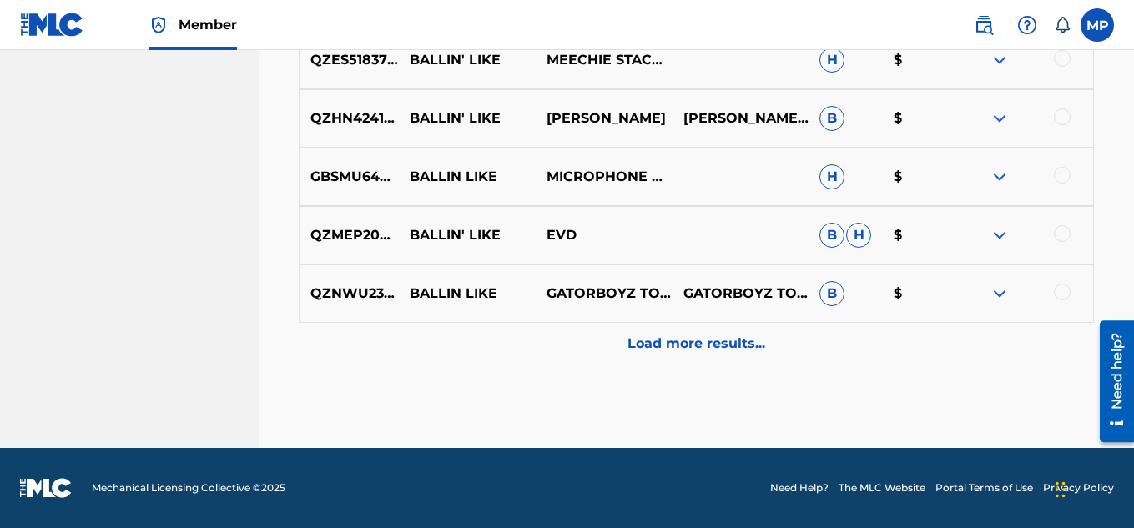
click at [735, 345] on p "Load more results..." at bounding box center [696, 344] width 138 height 20
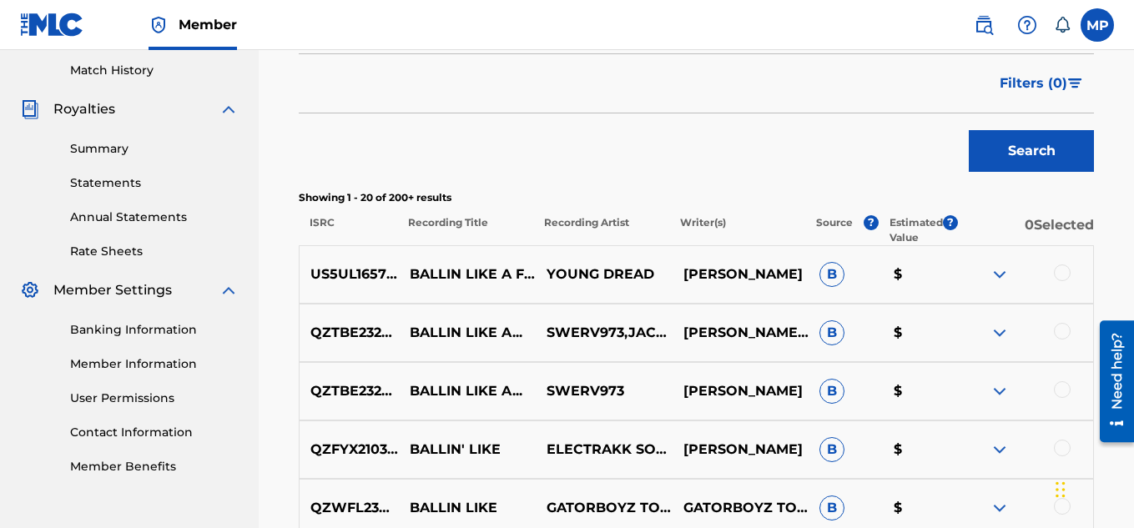
scroll to position [460, 0]
click at [1000, 276] on img at bounding box center [999, 274] width 20 height 20
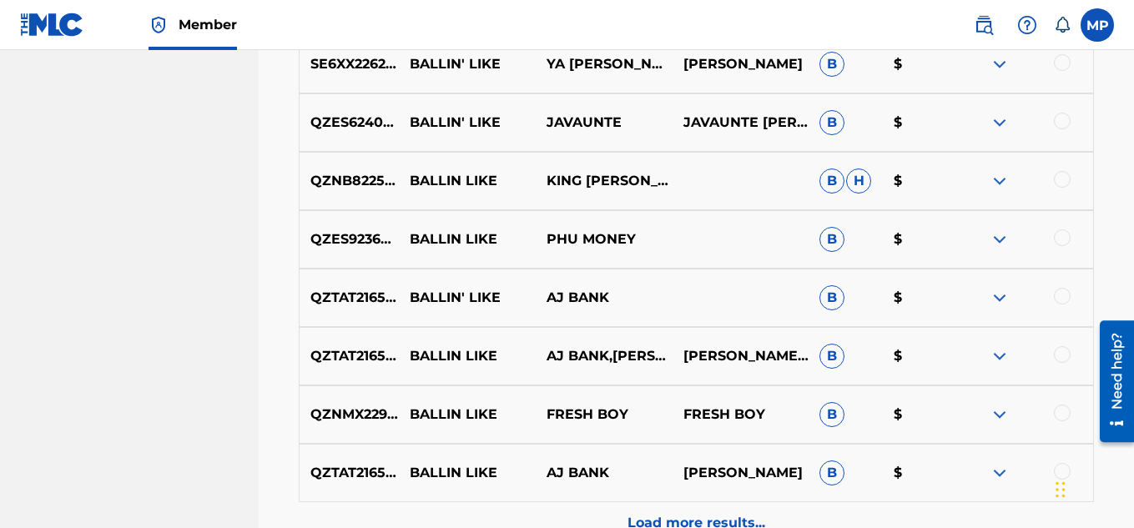
scroll to position [1607, 0]
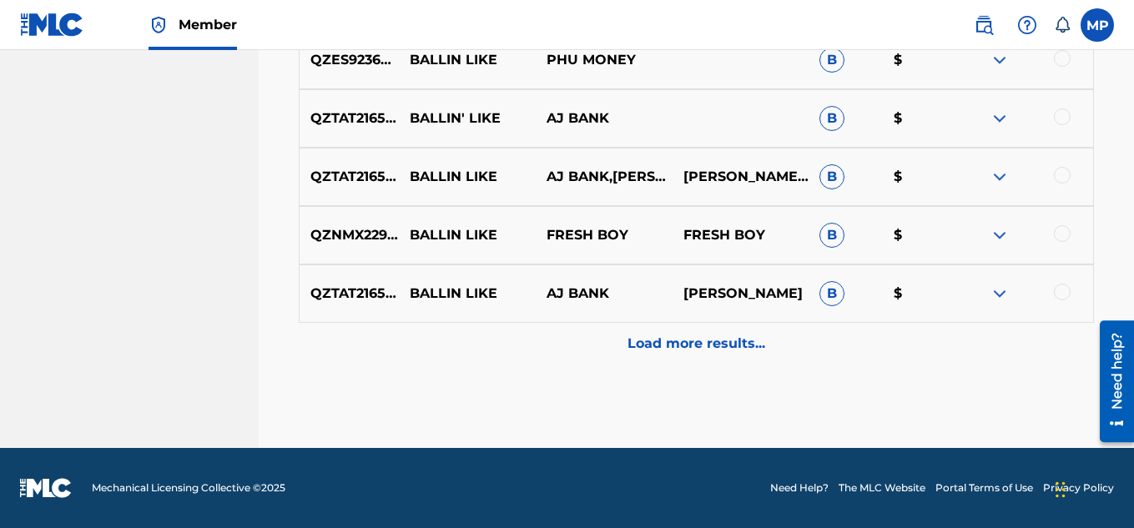
click at [720, 339] on p "Load more results..." at bounding box center [696, 344] width 138 height 20
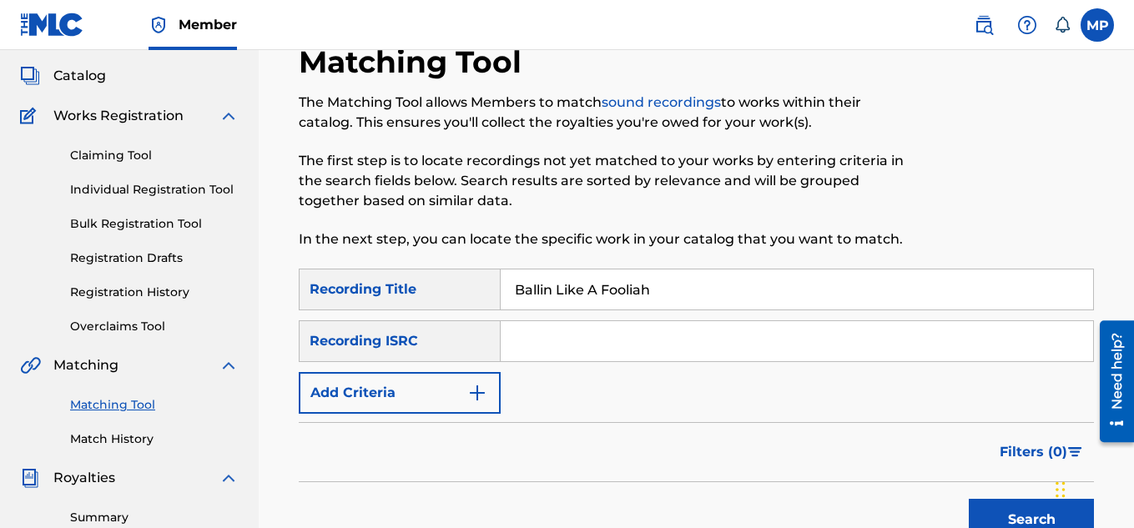
scroll to position [91, 0]
click at [554, 291] on input "Ballin Like A Fooliah" at bounding box center [796, 289] width 592 height 40
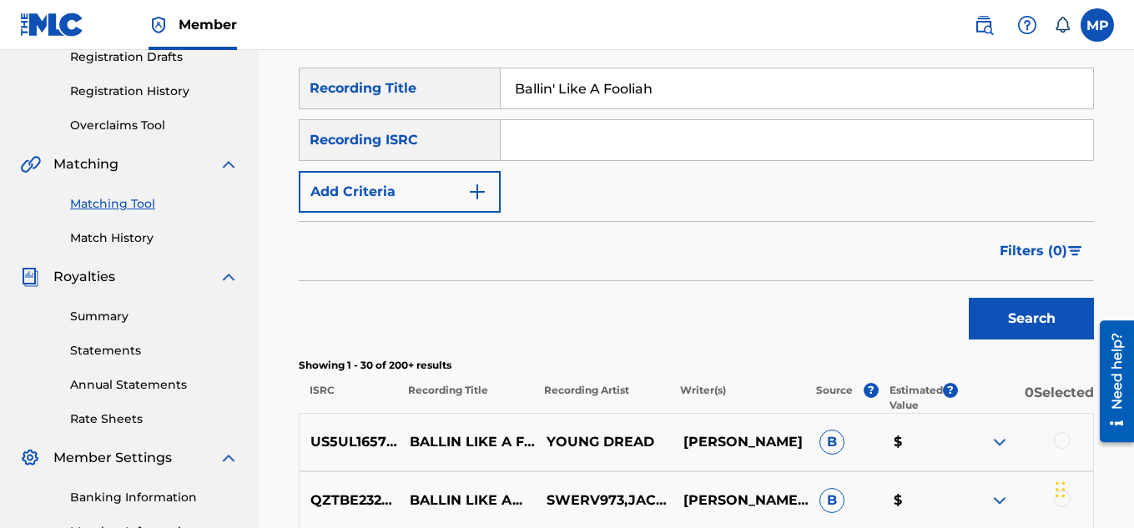
scroll to position [314, 0]
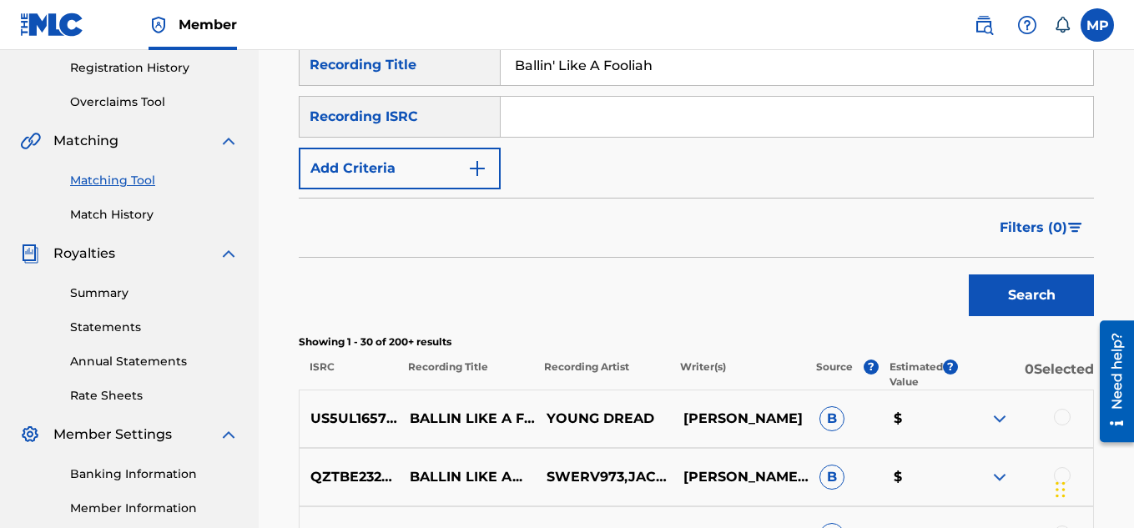
type input "Ballin' Like A Fooliah"
click at [992, 304] on button "Search" at bounding box center [1030, 295] width 125 height 42
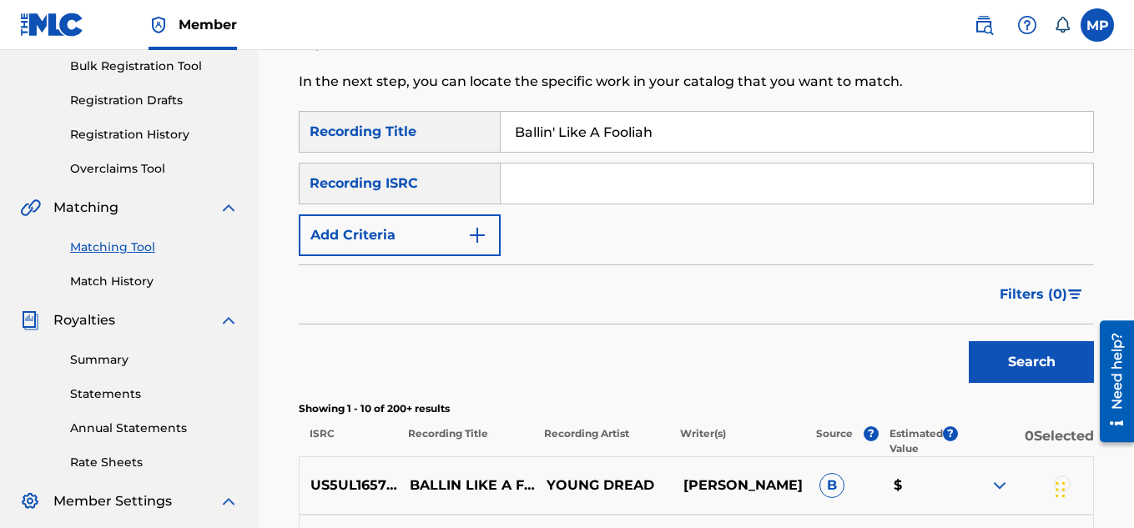
scroll to position [245, 0]
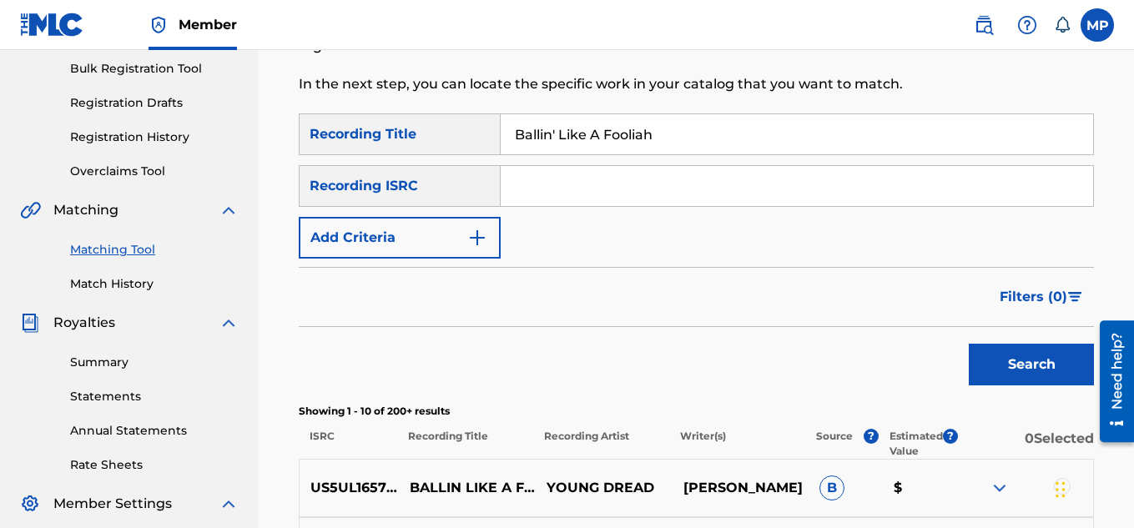
click at [485, 222] on button "Add Criteria" at bounding box center [400, 238] width 202 height 42
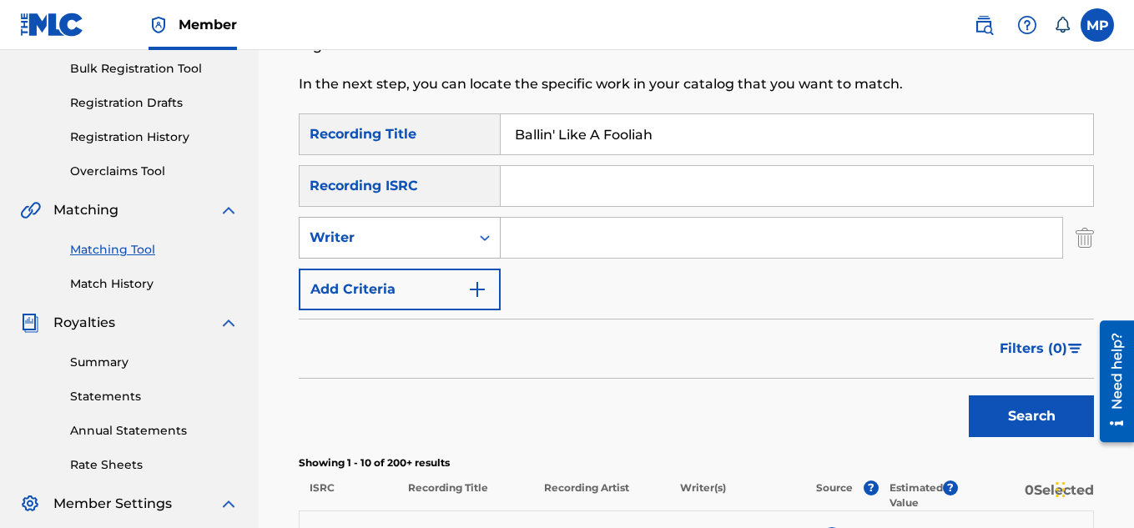
click at [483, 235] on icon "Search Form" at bounding box center [484, 237] width 17 height 17
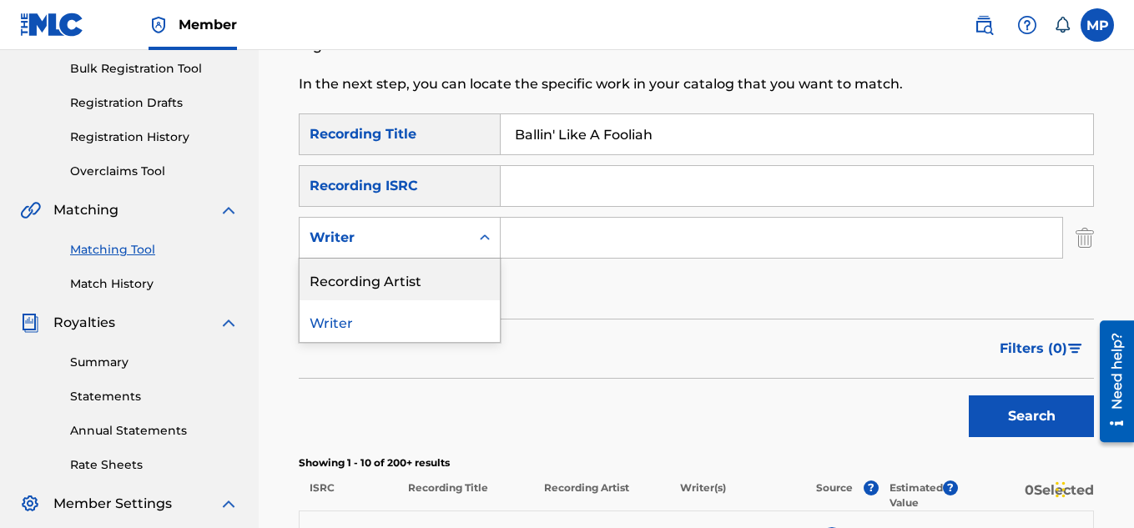
click at [455, 280] on div "Recording Artist" at bounding box center [399, 280] width 200 height 42
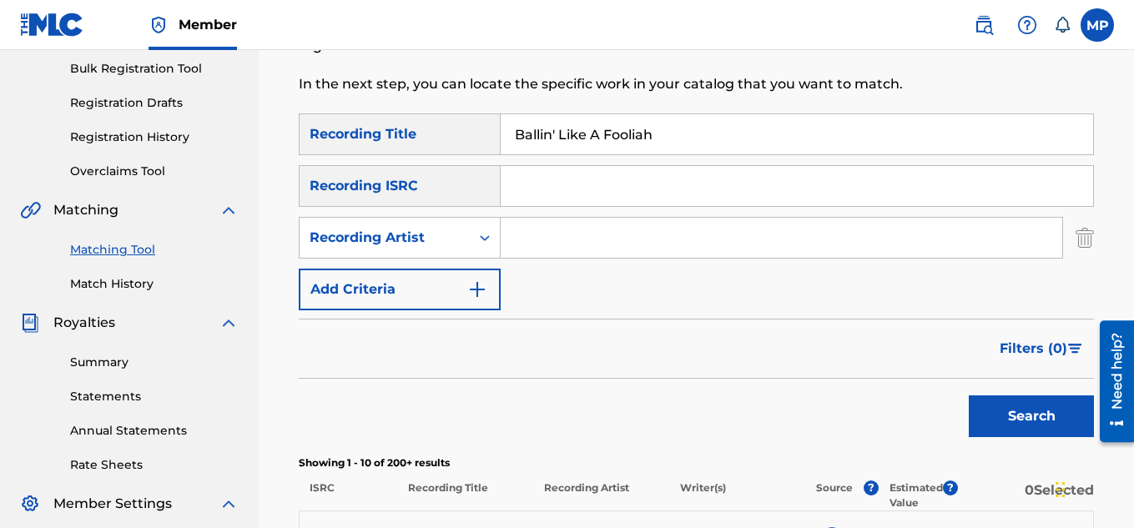
click at [542, 251] on input "Search Form" at bounding box center [780, 238] width 561 height 40
type input "Young Dread"
click at [1037, 420] on button "Search" at bounding box center [1030, 416] width 125 height 42
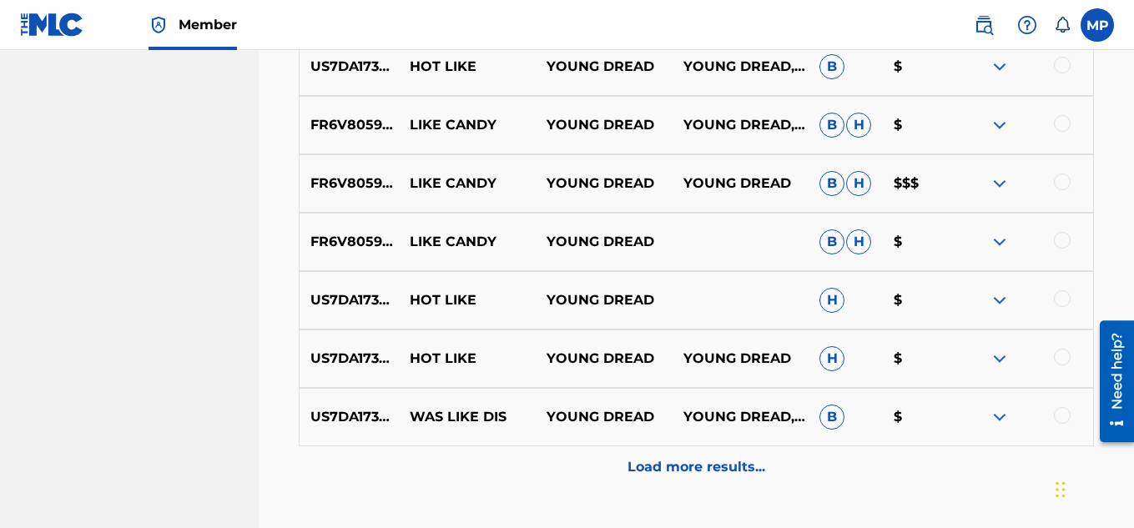
scroll to position [902, 0]
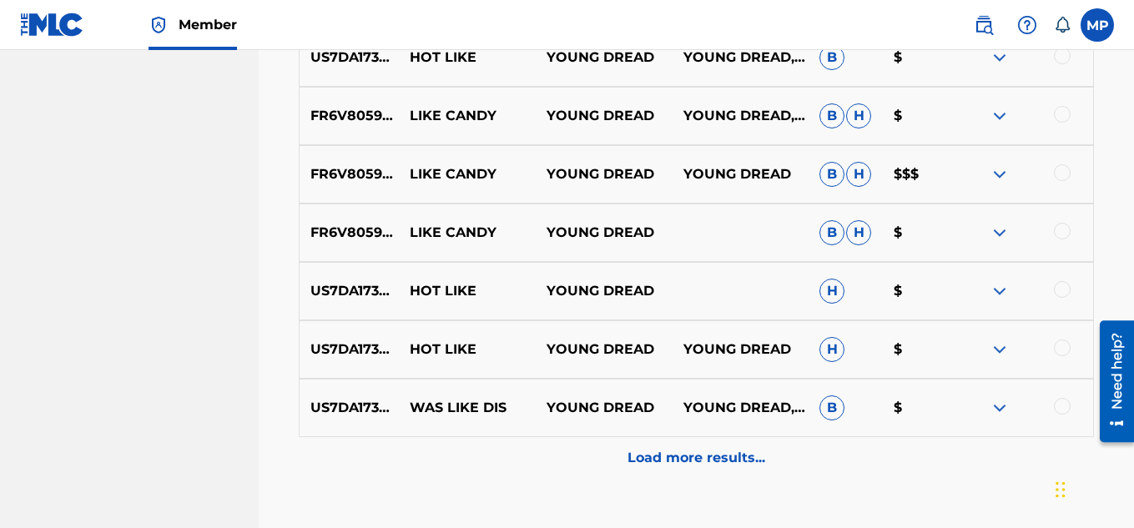
click at [712, 455] on p "Load more results..." at bounding box center [696, 458] width 138 height 20
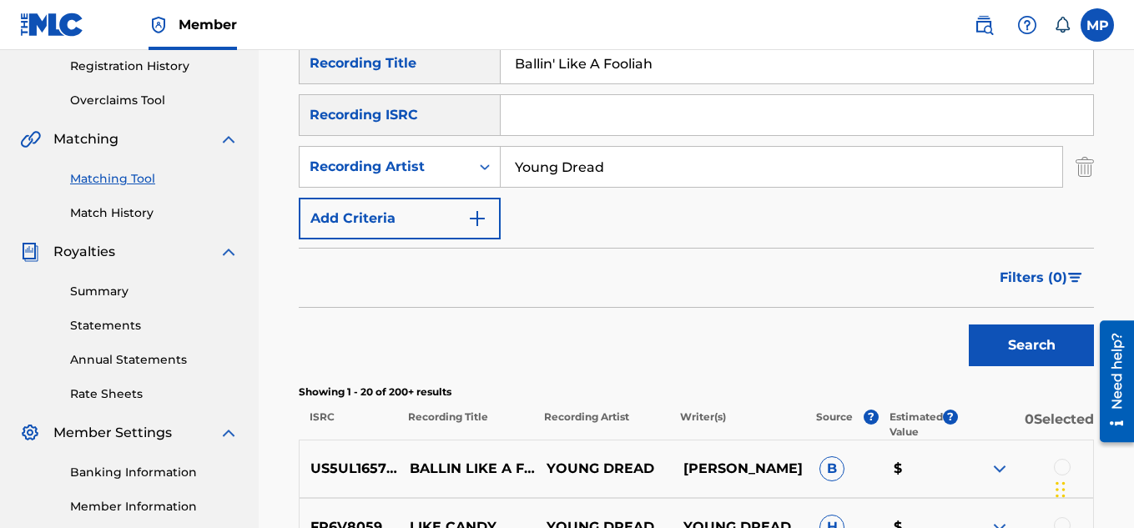
scroll to position [0, 0]
